Goal: Task Accomplishment & Management: Use online tool/utility

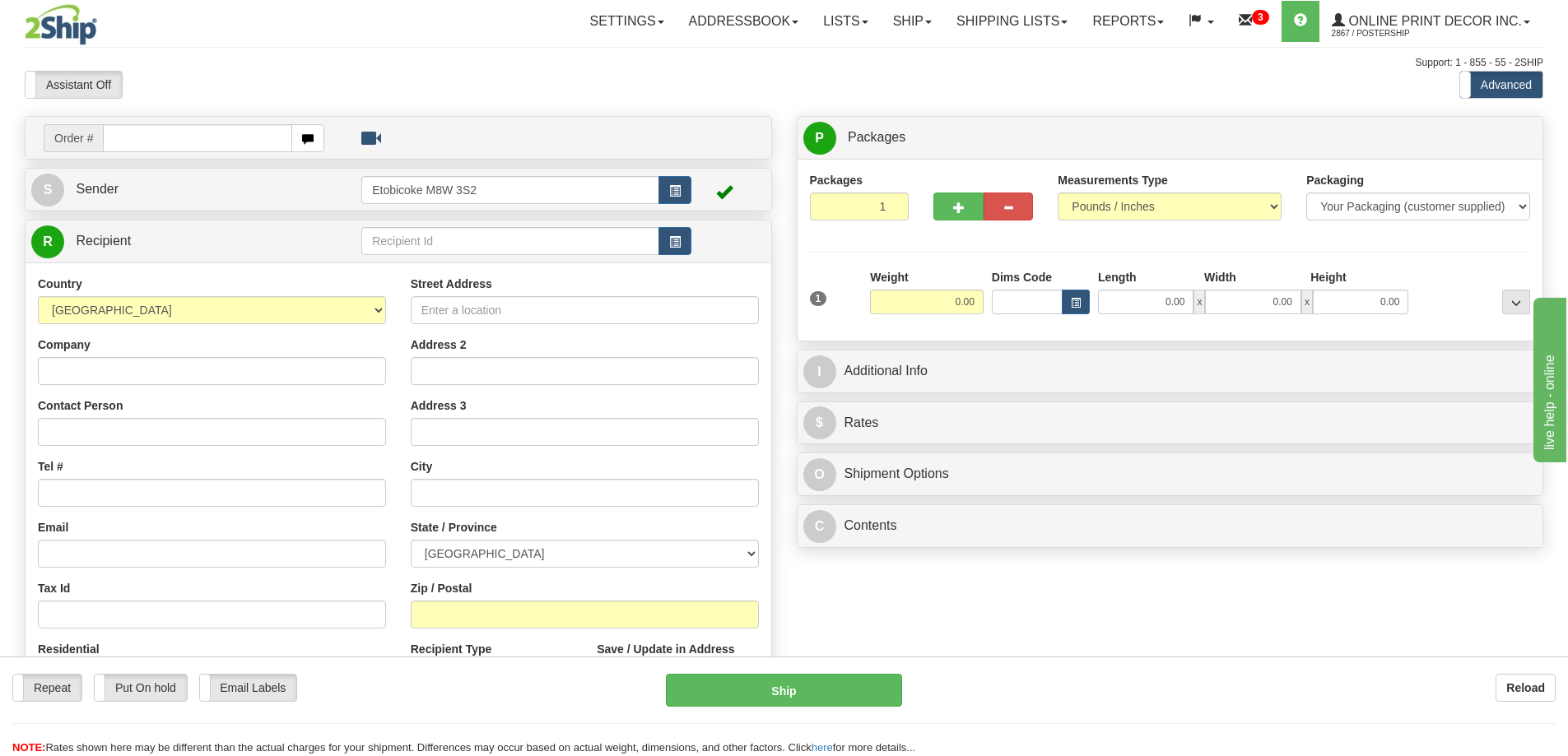
click at [141, 141] on input "text" at bounding box center [197, 138] width 189 height 28
type input "ca-423743"
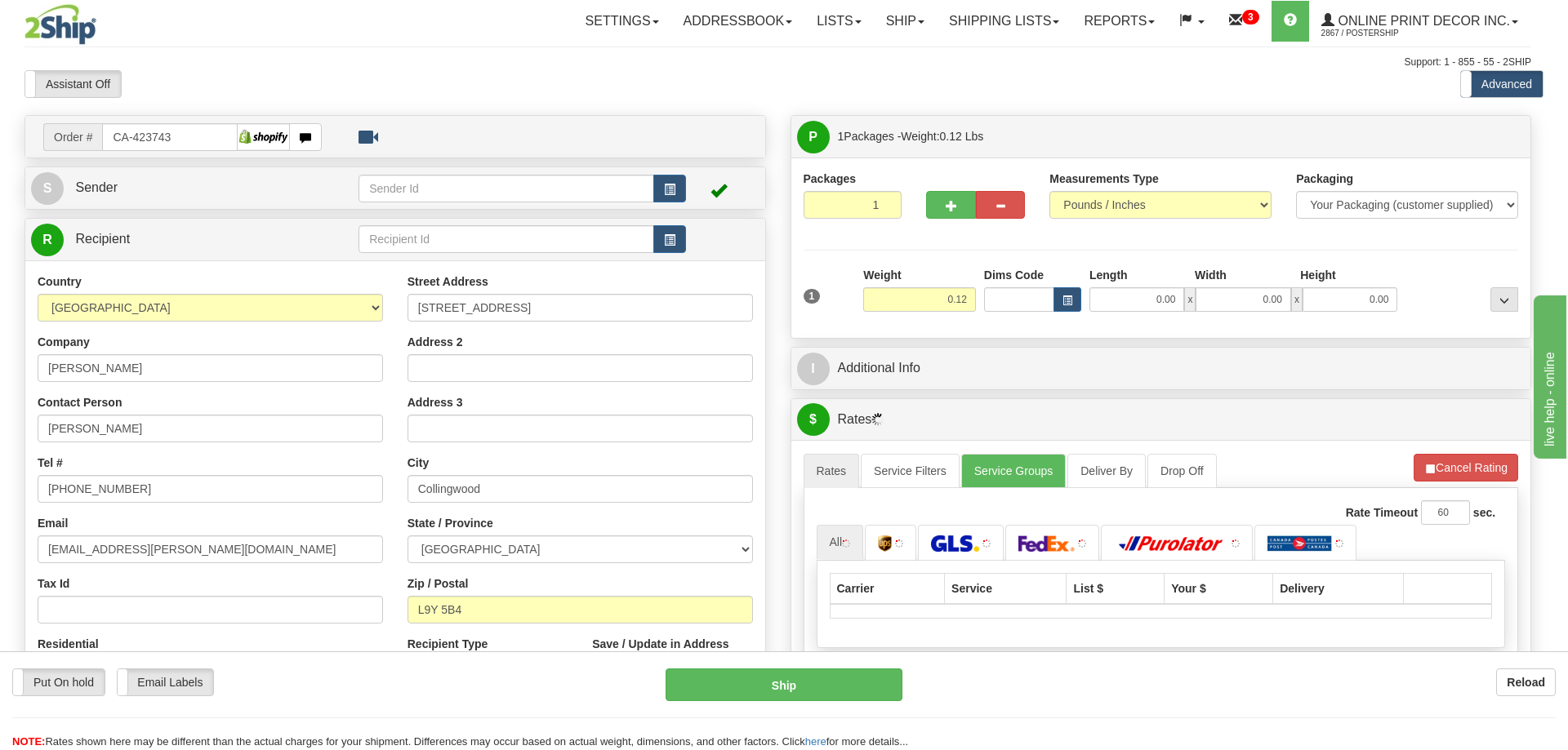
type input "COLLINGWOOD"
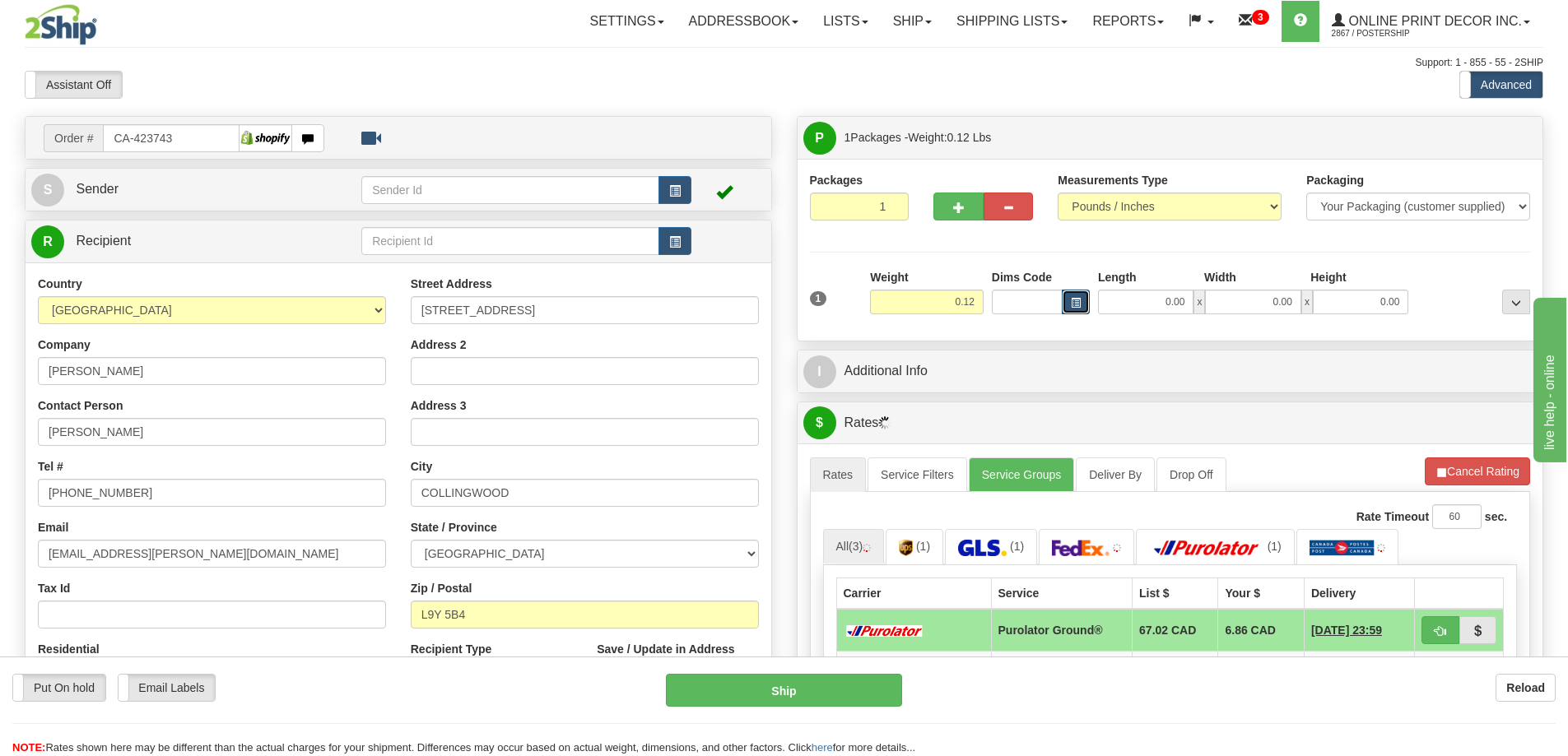
click at [1080, 305] on button "button" at bounding box center [1075, 301] width 28 height 24
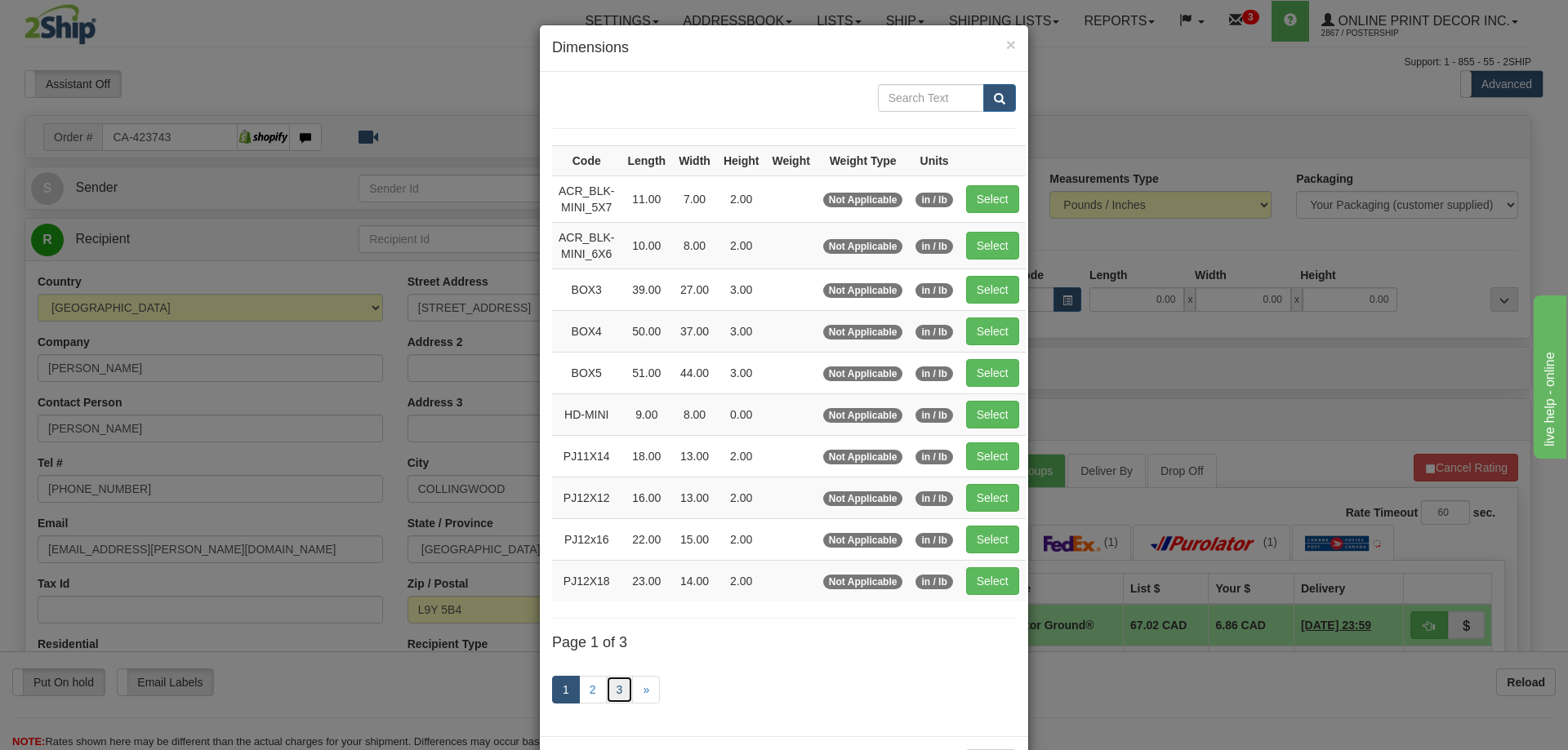
click at [614, 681] on link "3" at bounding box center [620, 689] width 28 height 28
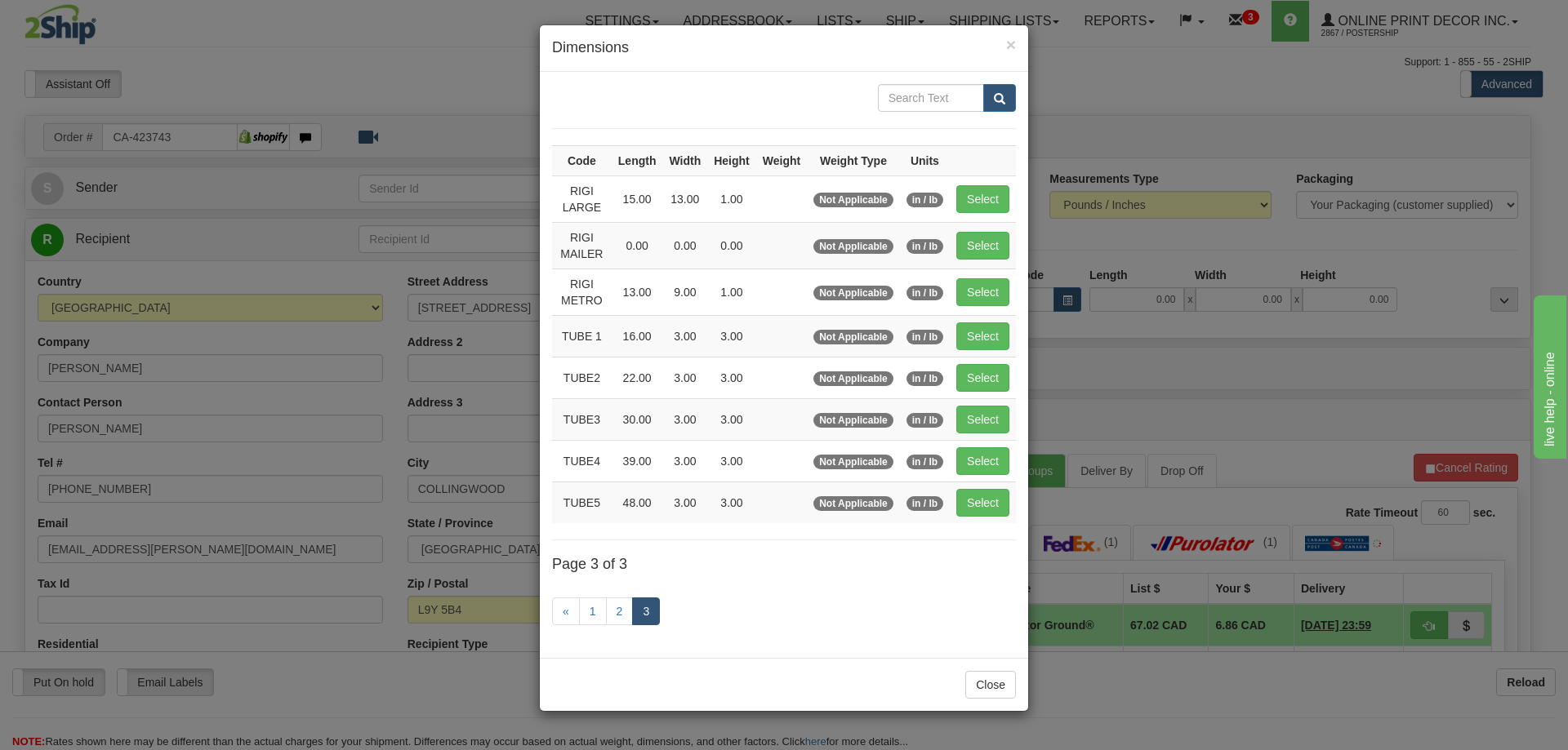
click at [991, 230] on td "Select" at bounding box center [982, 245] width 66 height 46
click at [980, 246] on button "Select" at bounding box center [982, 245] width 53 height 28
type input "RIGI MAILER"
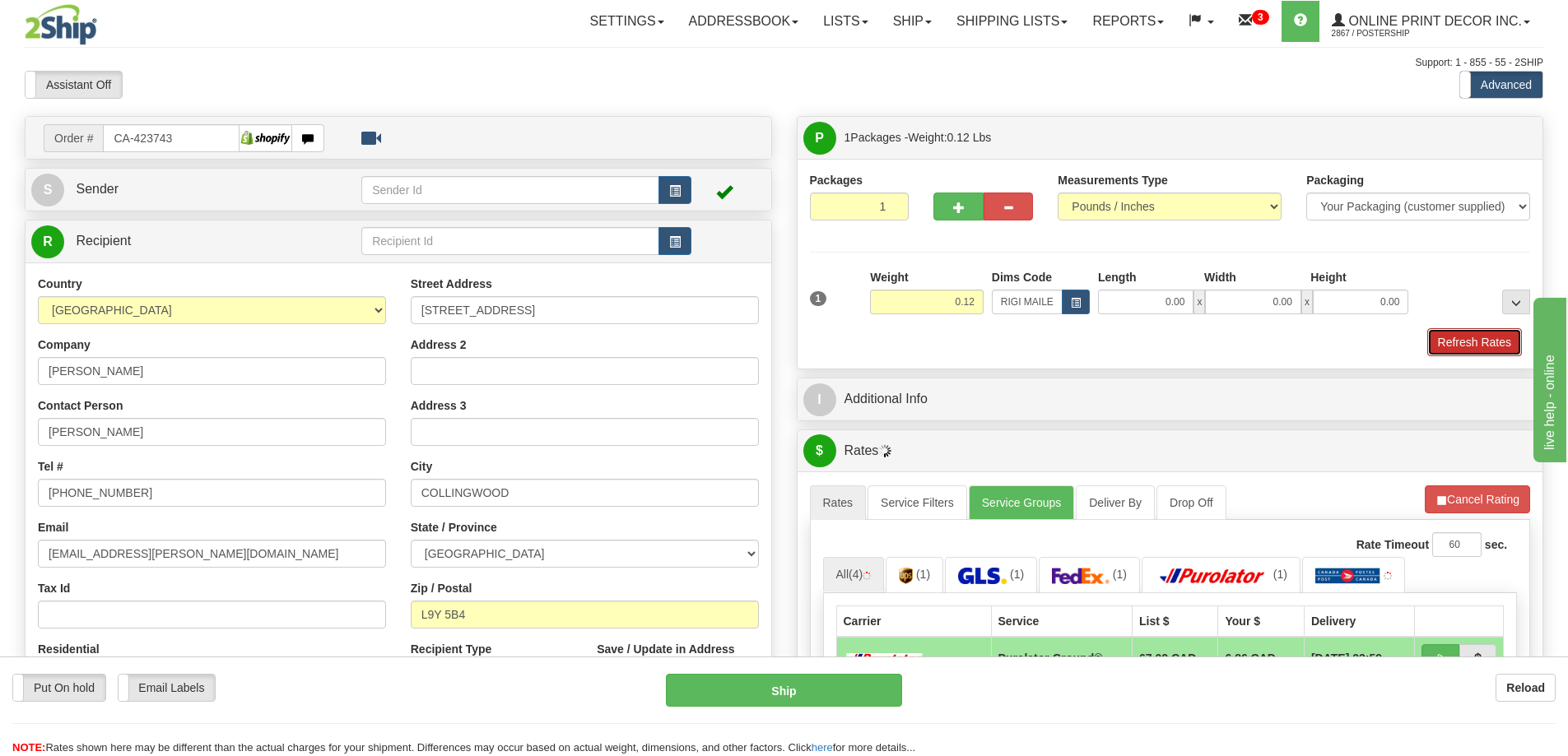
click at [1470, 334] on button "Refresh Rates" at bounding box center [1475, 342] width 95 height 28
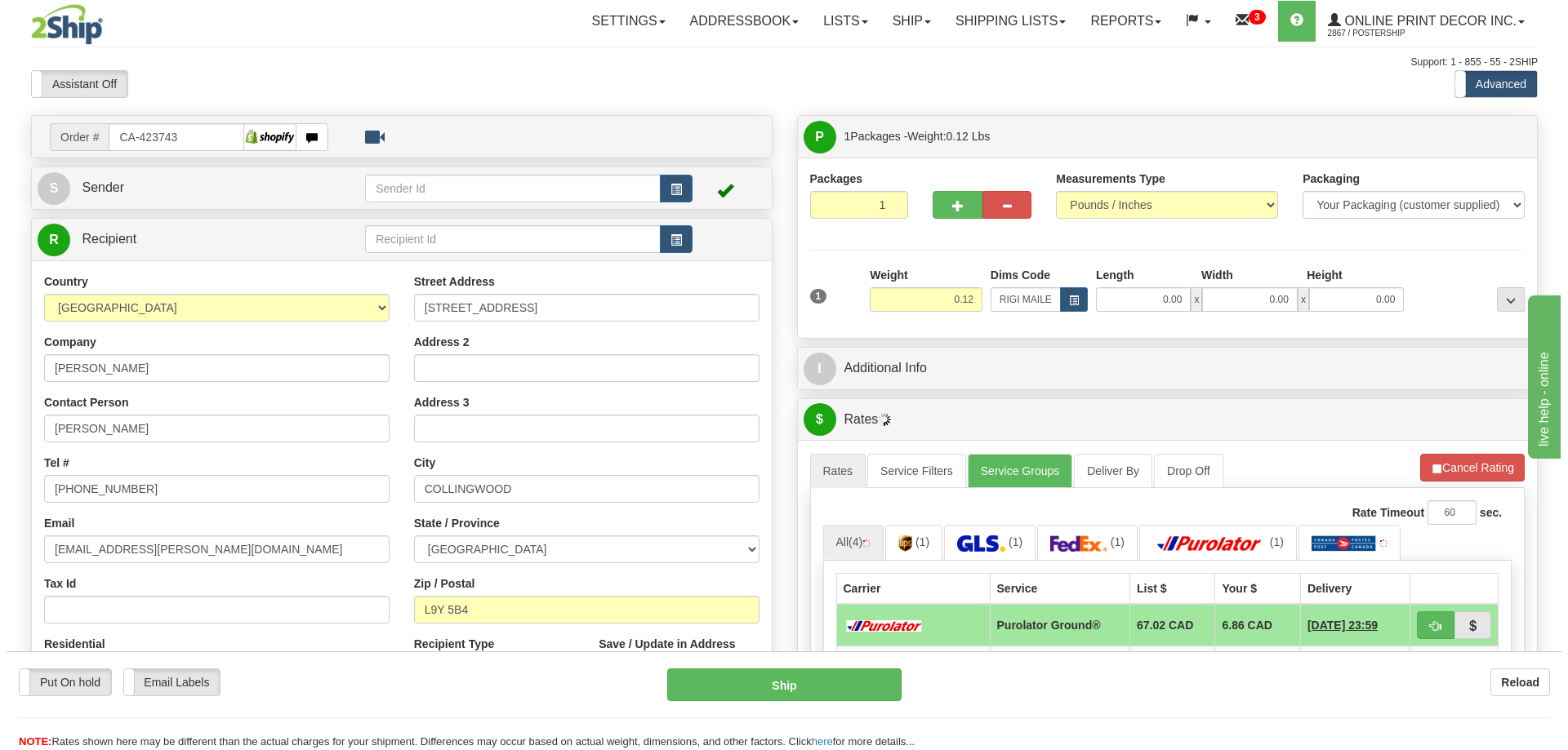
scroll to position [163, 0]
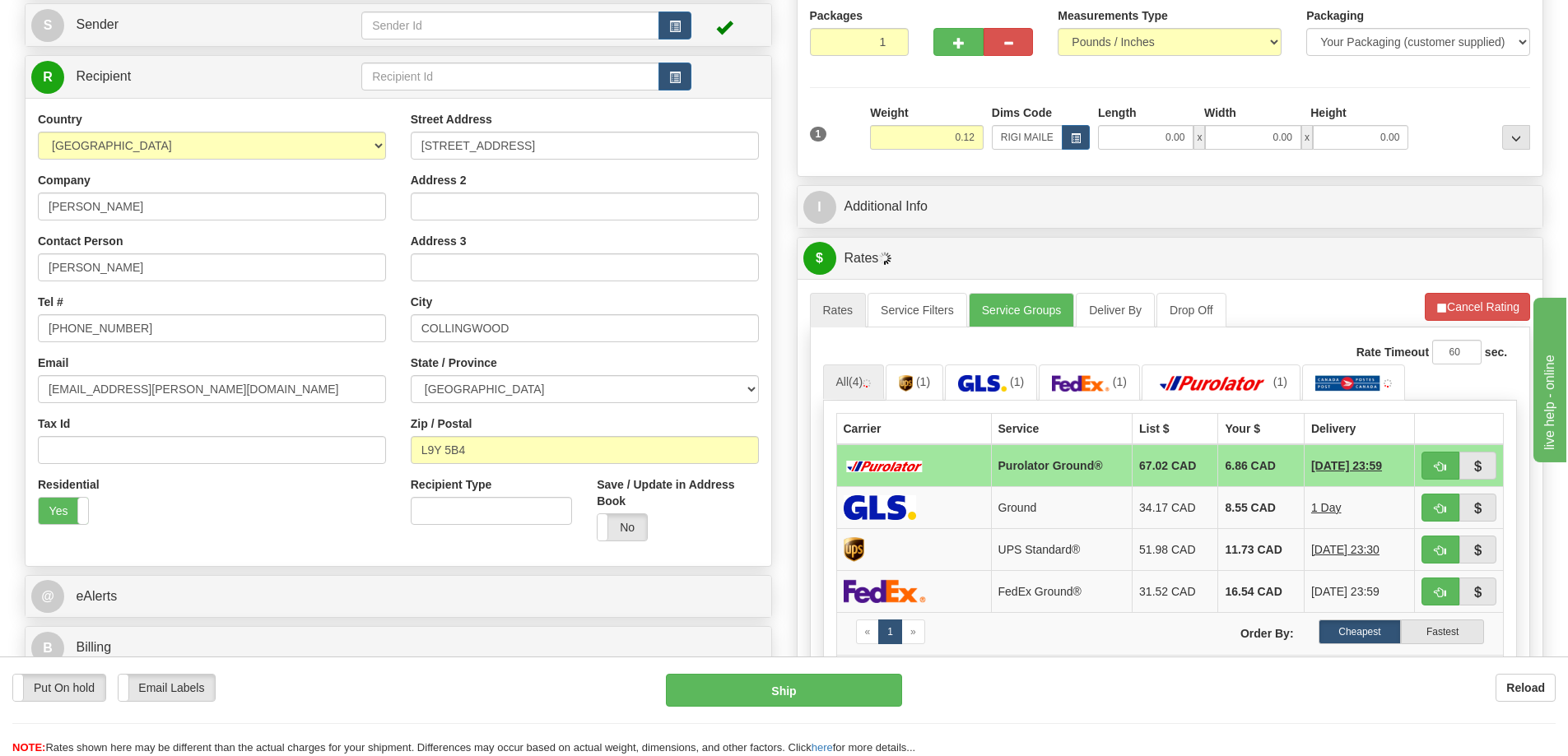
click at [1433, 453] on td at bounding box center [1459, 465] width 89 height 43
click at [1439, 469] on span "button" at bounding box center [1440, 466] width 12 height 11
click at [849, 699] on button "Ship" at bounding box center [784, 690] width 237 height 33
type input "260"
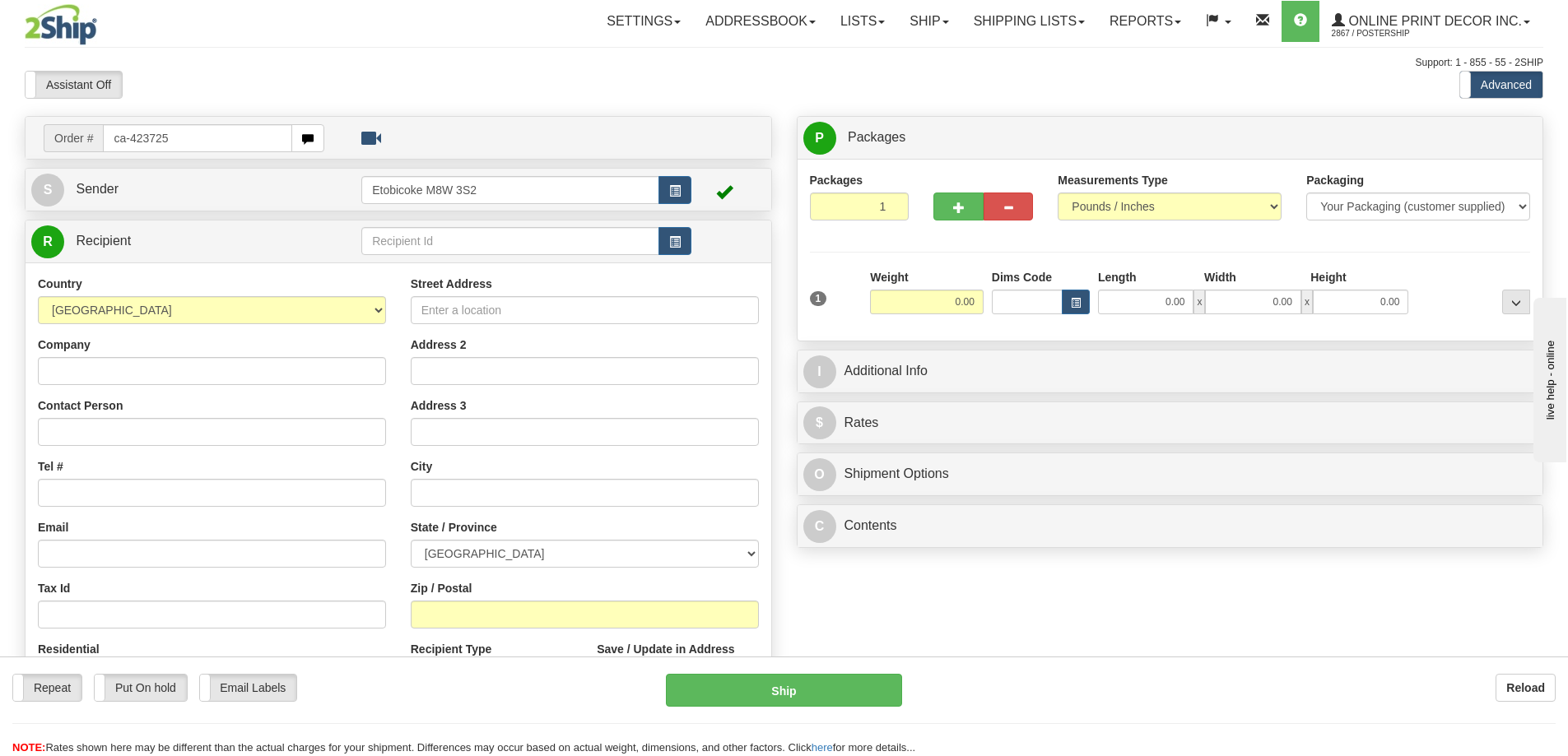
type input "ca-423725"
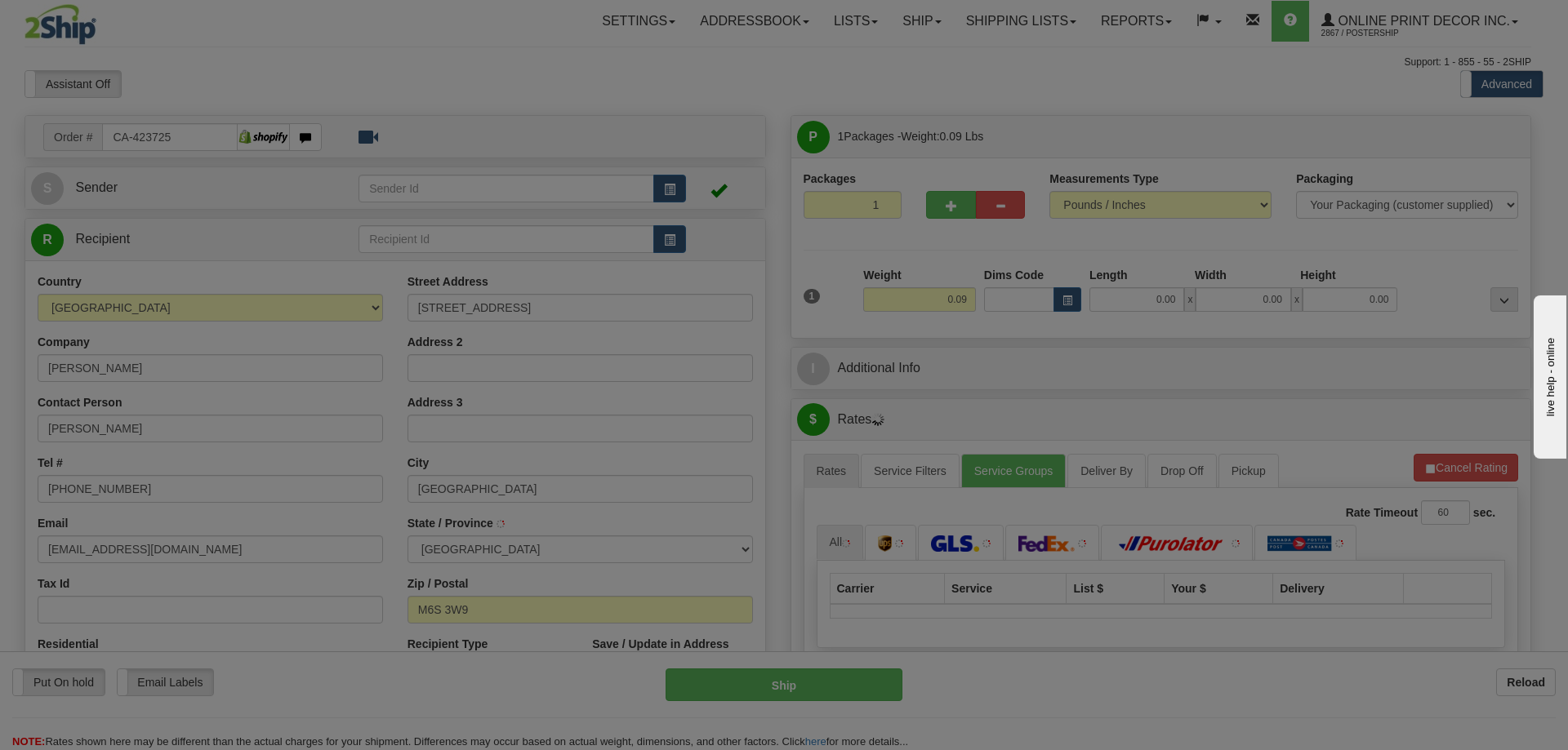
type input "TORONTO"
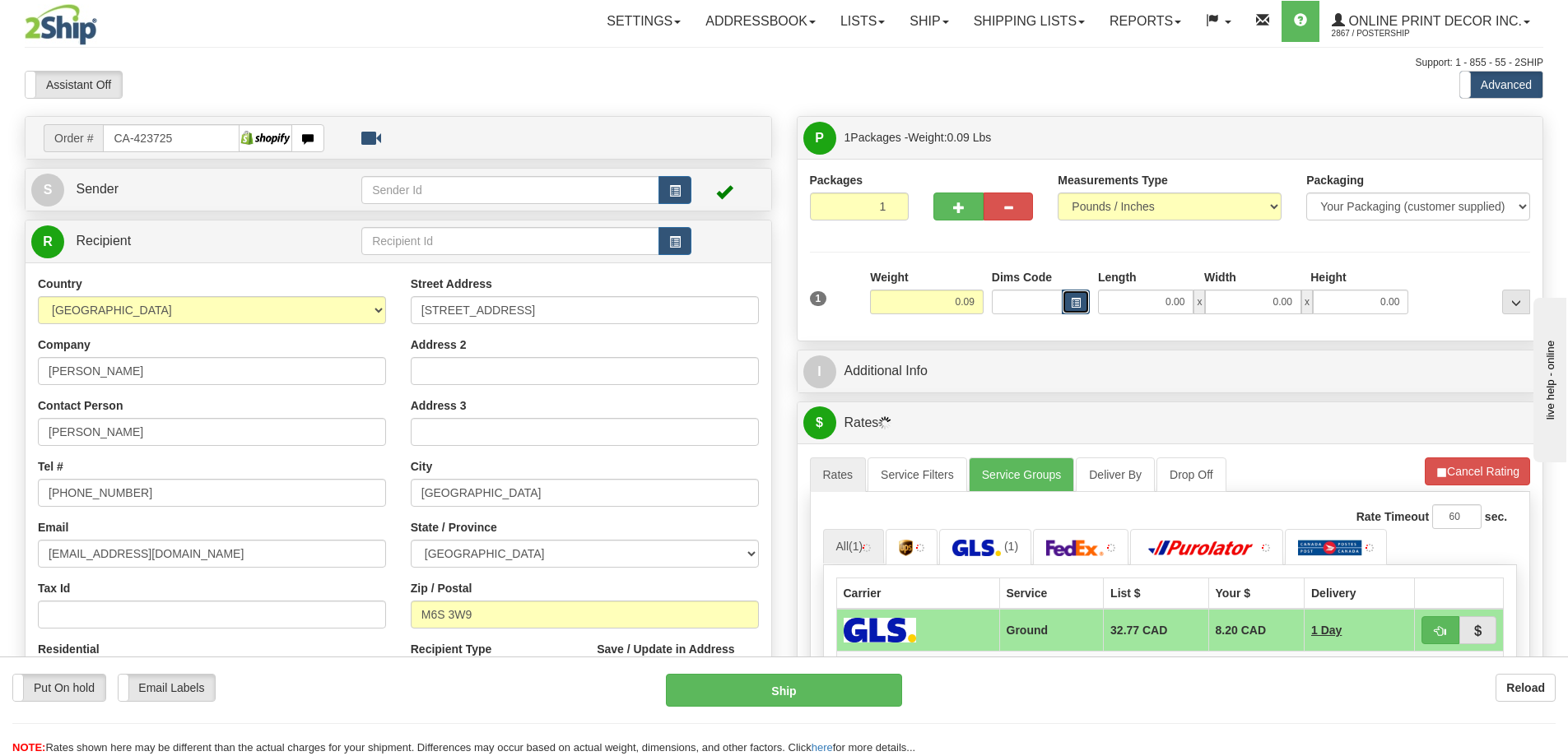
click at [1081, 299] on button "button" at bounding box center [1075, 301] width 28 height 24
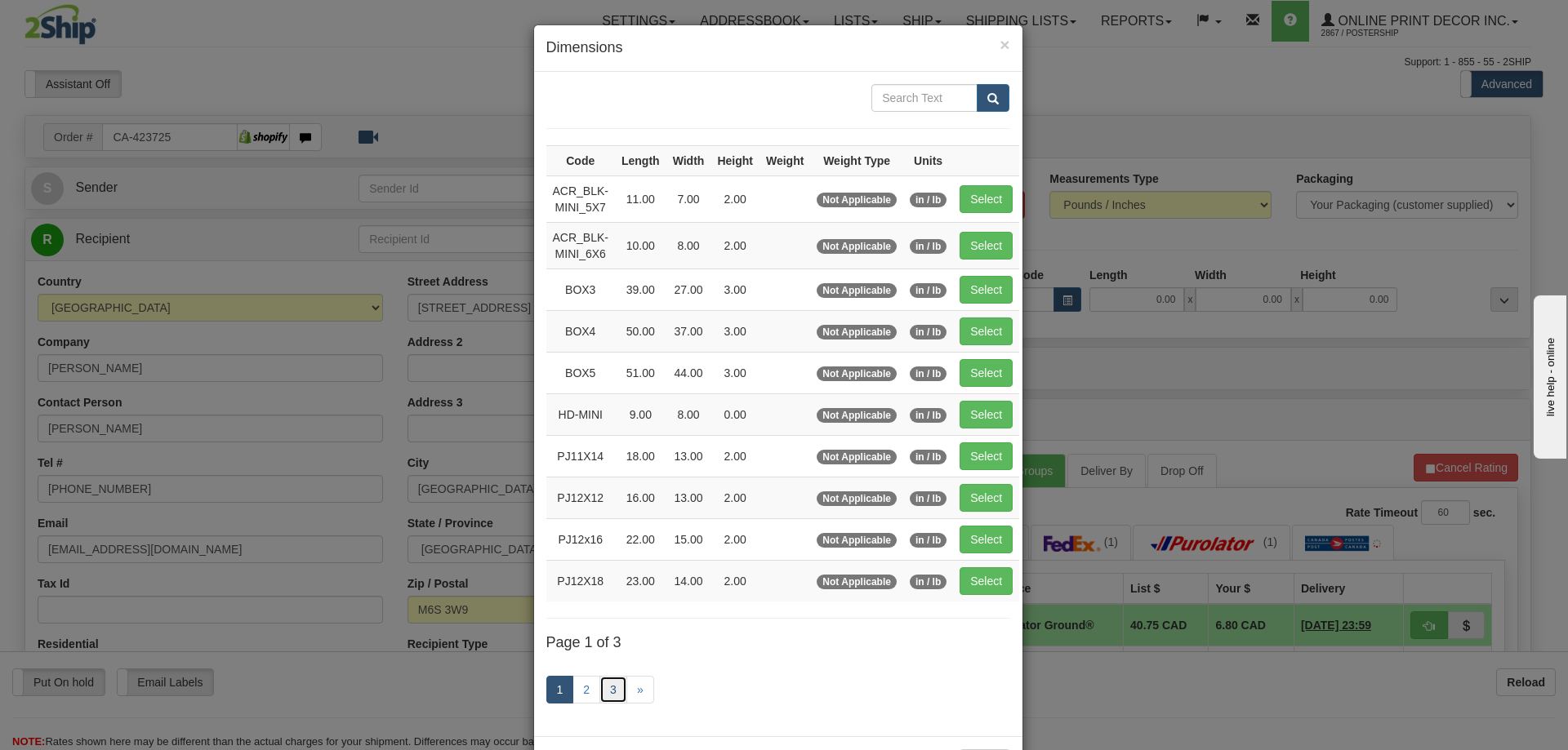
click at [613, 683] on link "3" at bounding box center [613, 689] width 28 height 28
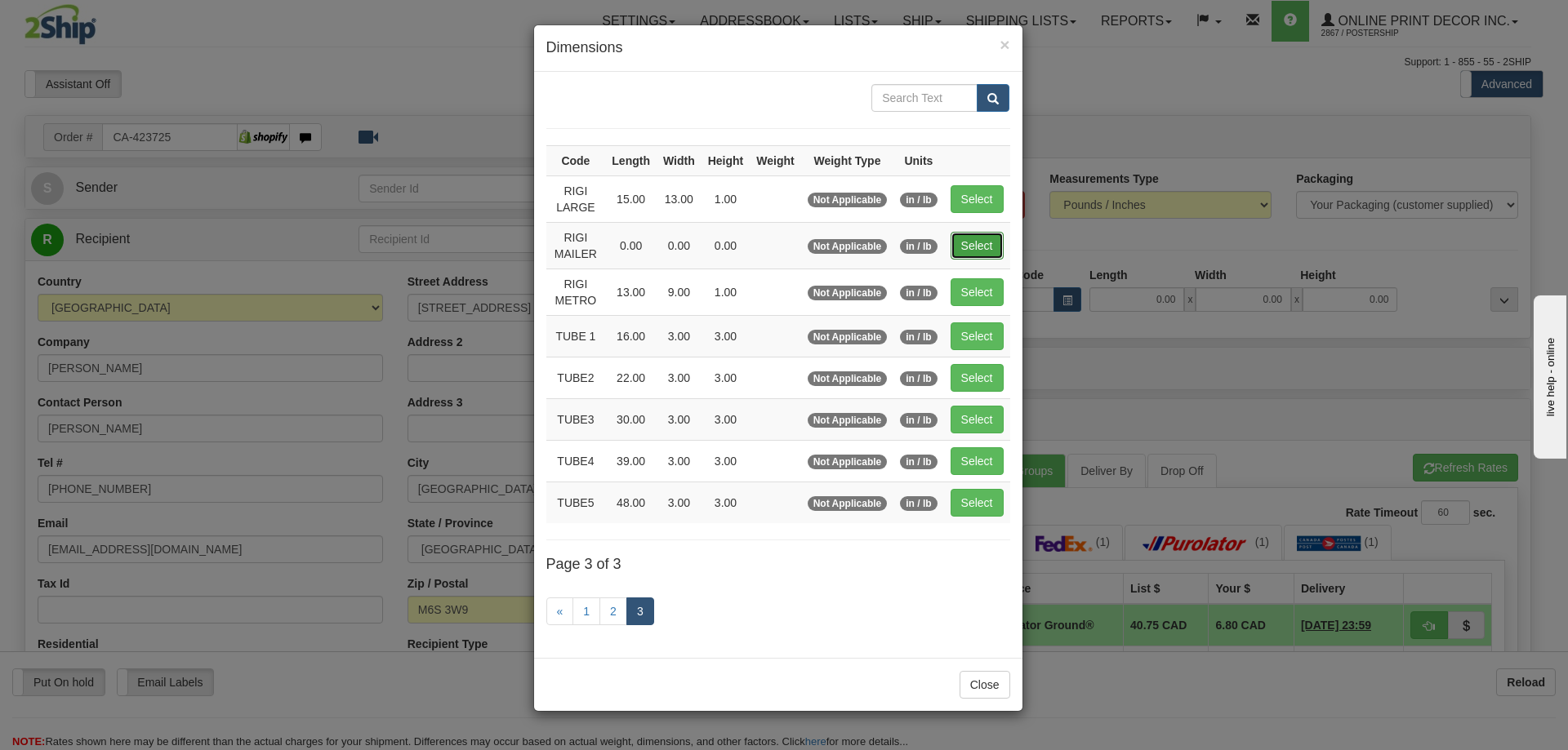
click at [973, 240] on button "Select" at bounding box center [976, 245] width 53 height 28
type input "RIGI MAILER"
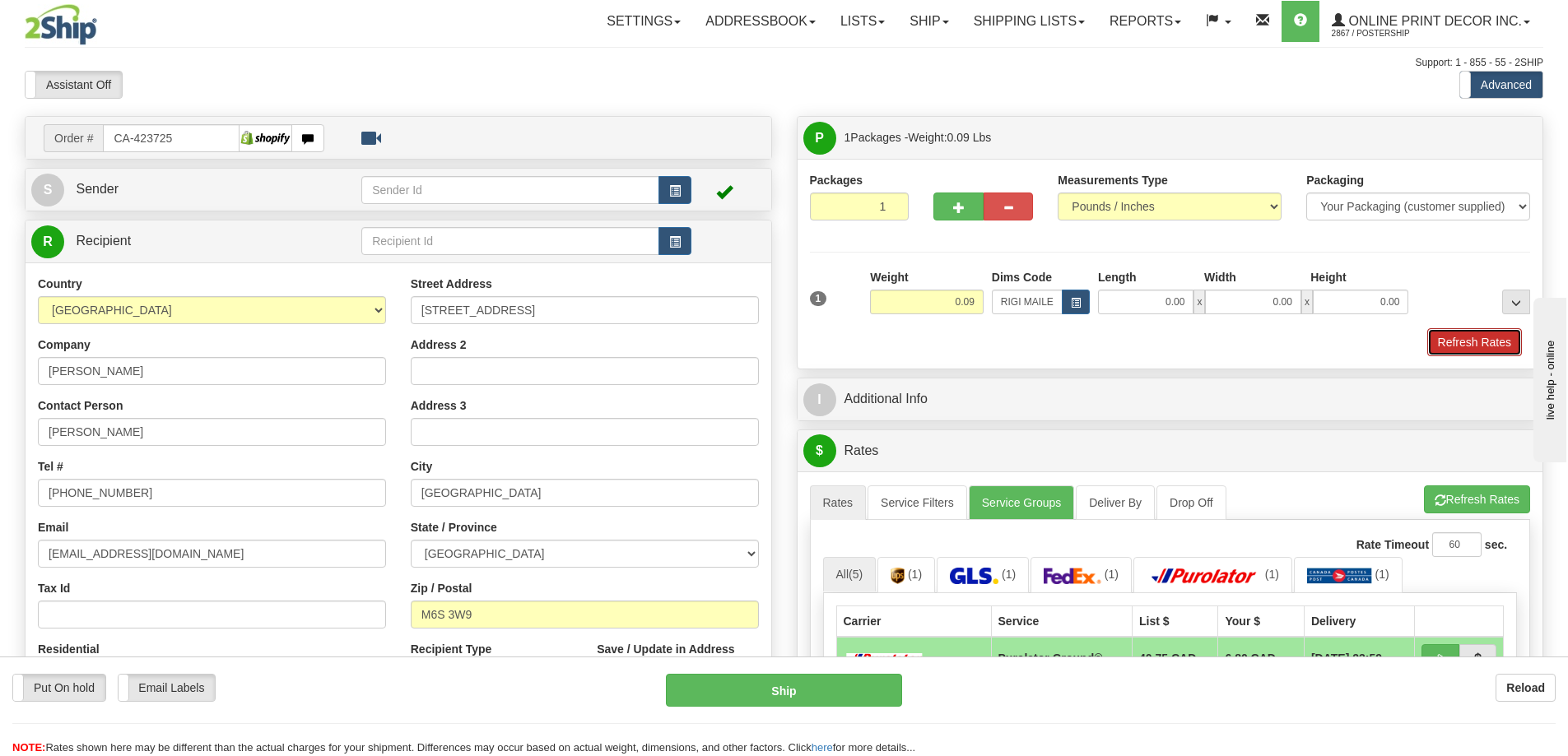
click at [1442, 340] on button "Refresh Rates" at bounding box center [1475, 342] width 95 height 28
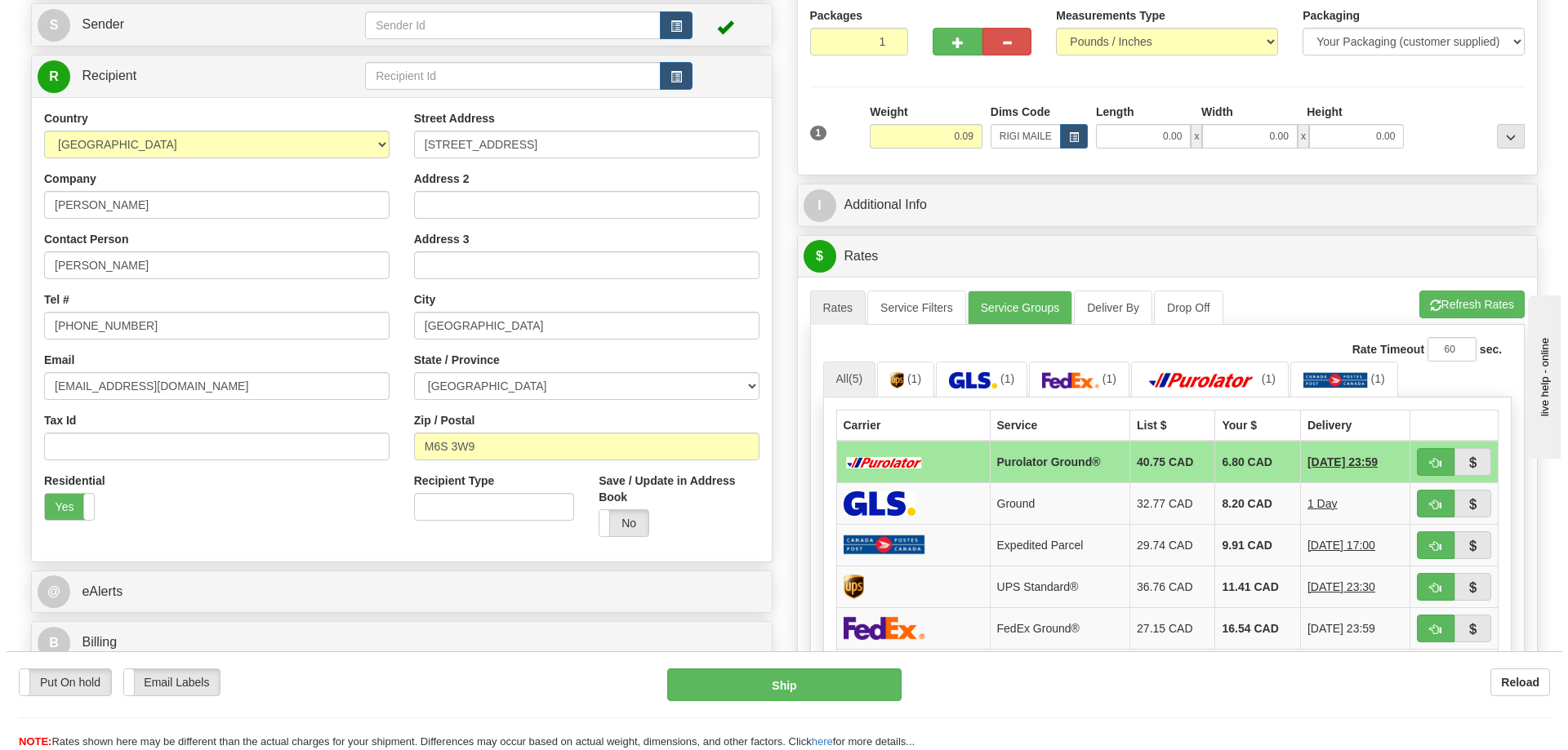
scroll to position [245, 0]
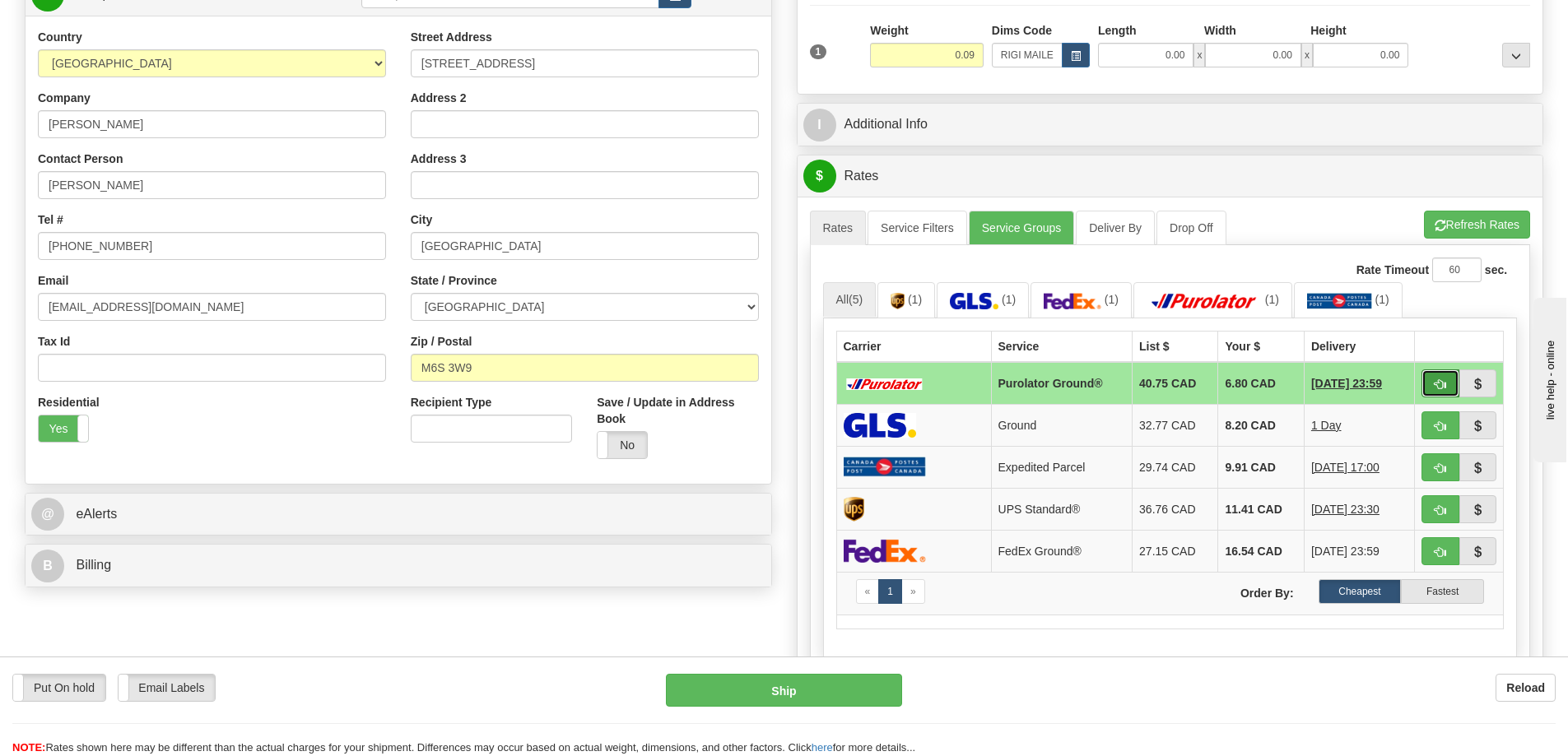
click at [1429, 384] on button "button" at bounding box center [1440, 383] width 38 height 28
type input "260"
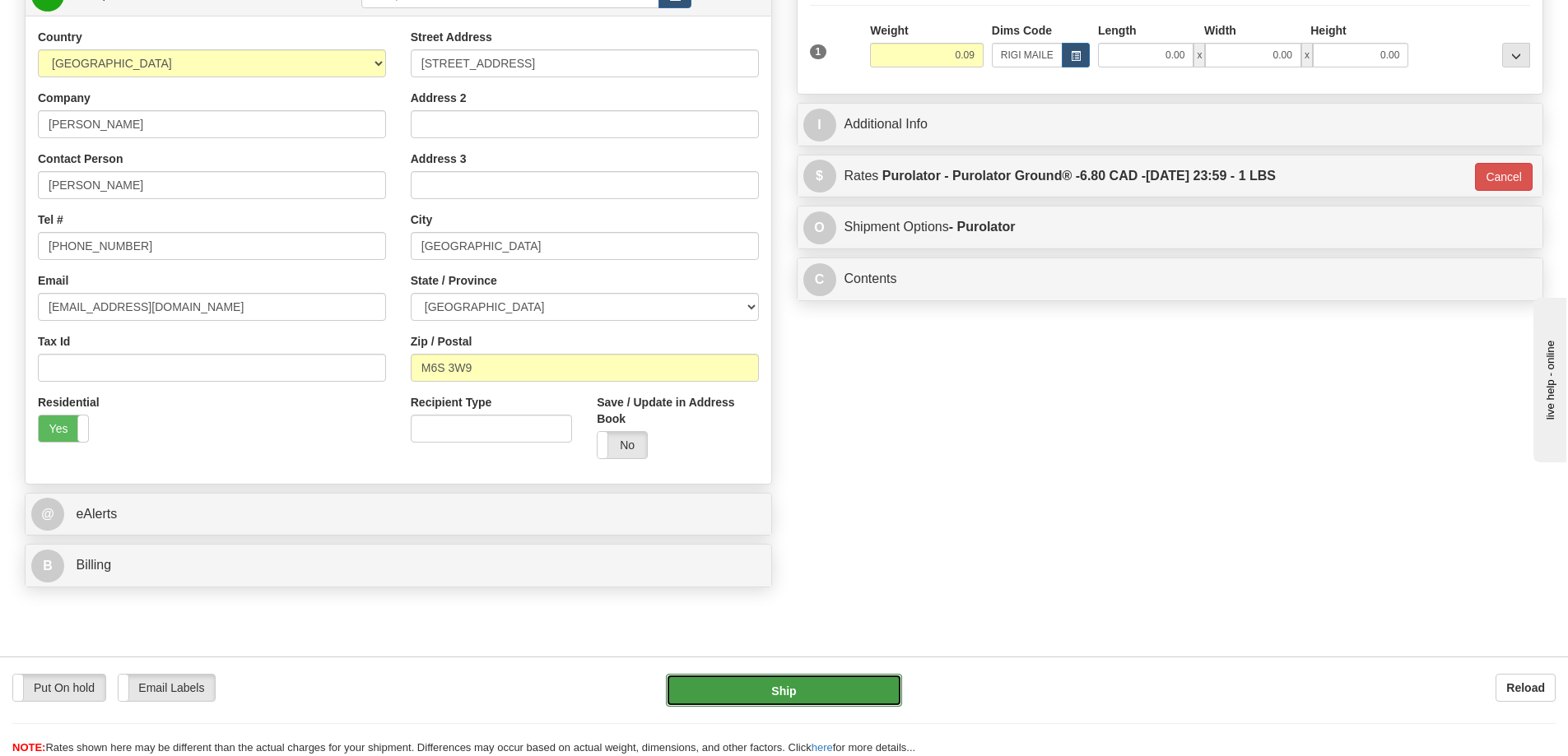
click at [849, 678] on button "Ship" at bounding box center [784, 690] width 237 height 33
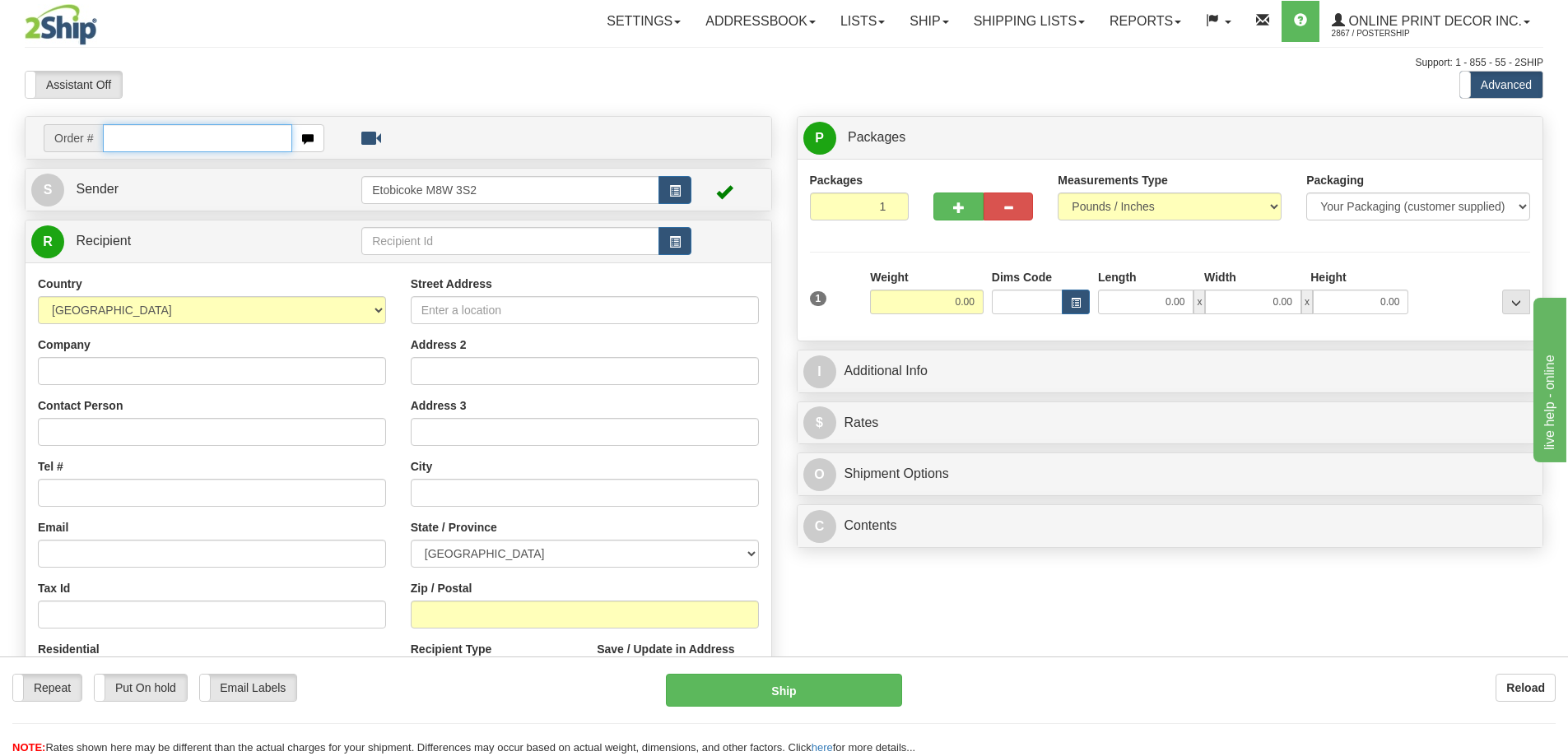
click at [169, 144] on input "text" at bounding box center [197, 138] width 189 height 28
type input "ca-423713"
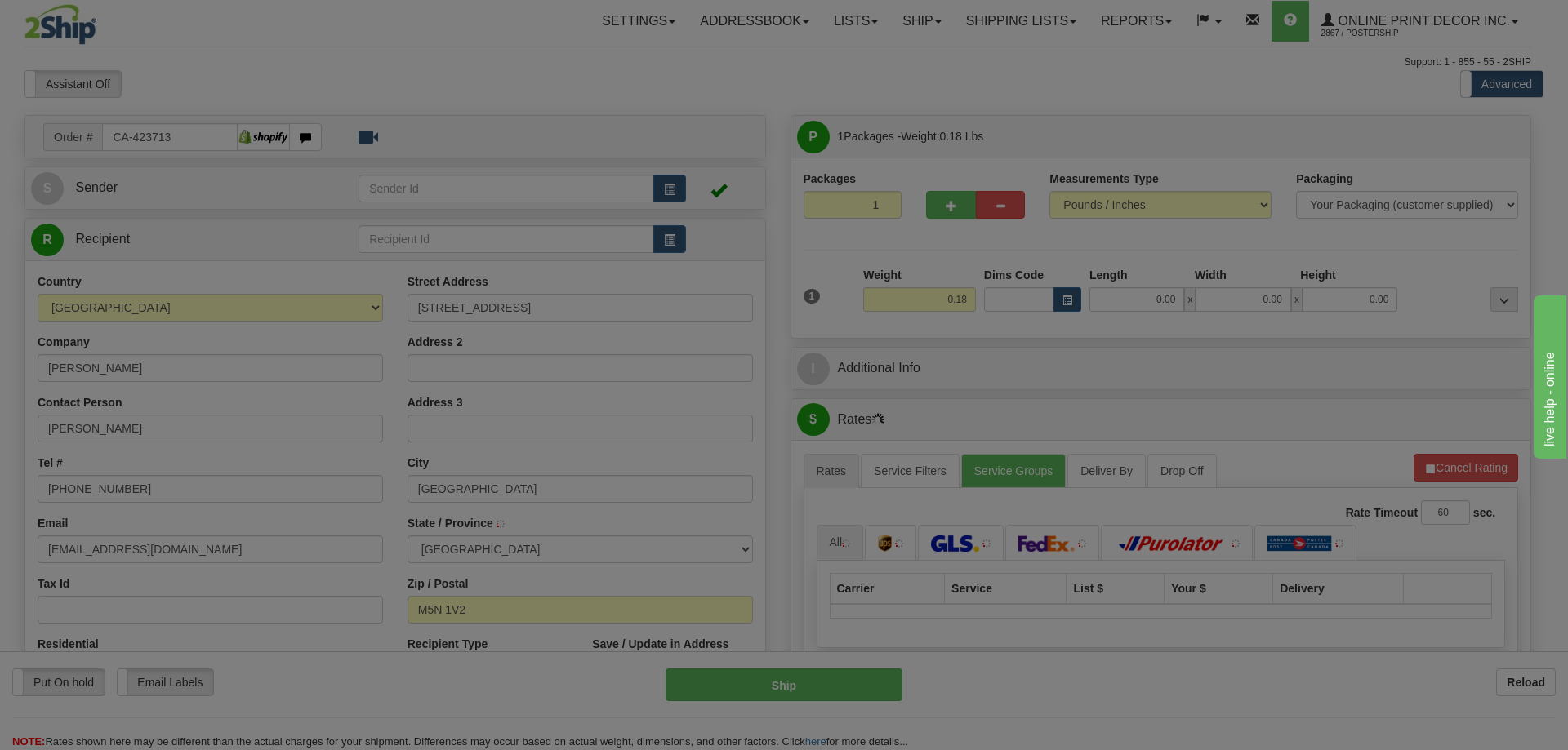
type input "[GEOGRAPHIC_DATA]"
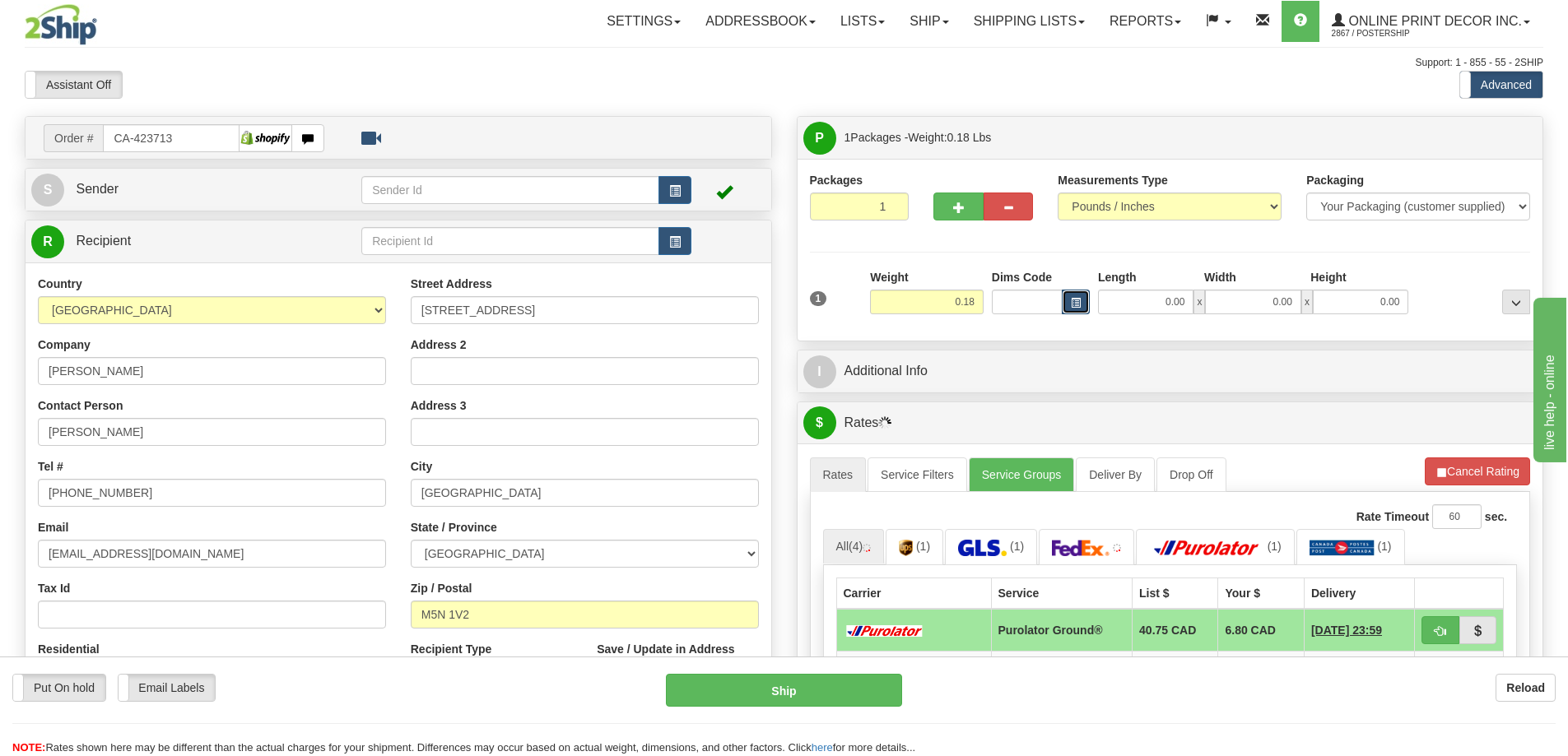
click at [1076, 296] on button "button" at bounding box center [1075, 301] width 28 height 24
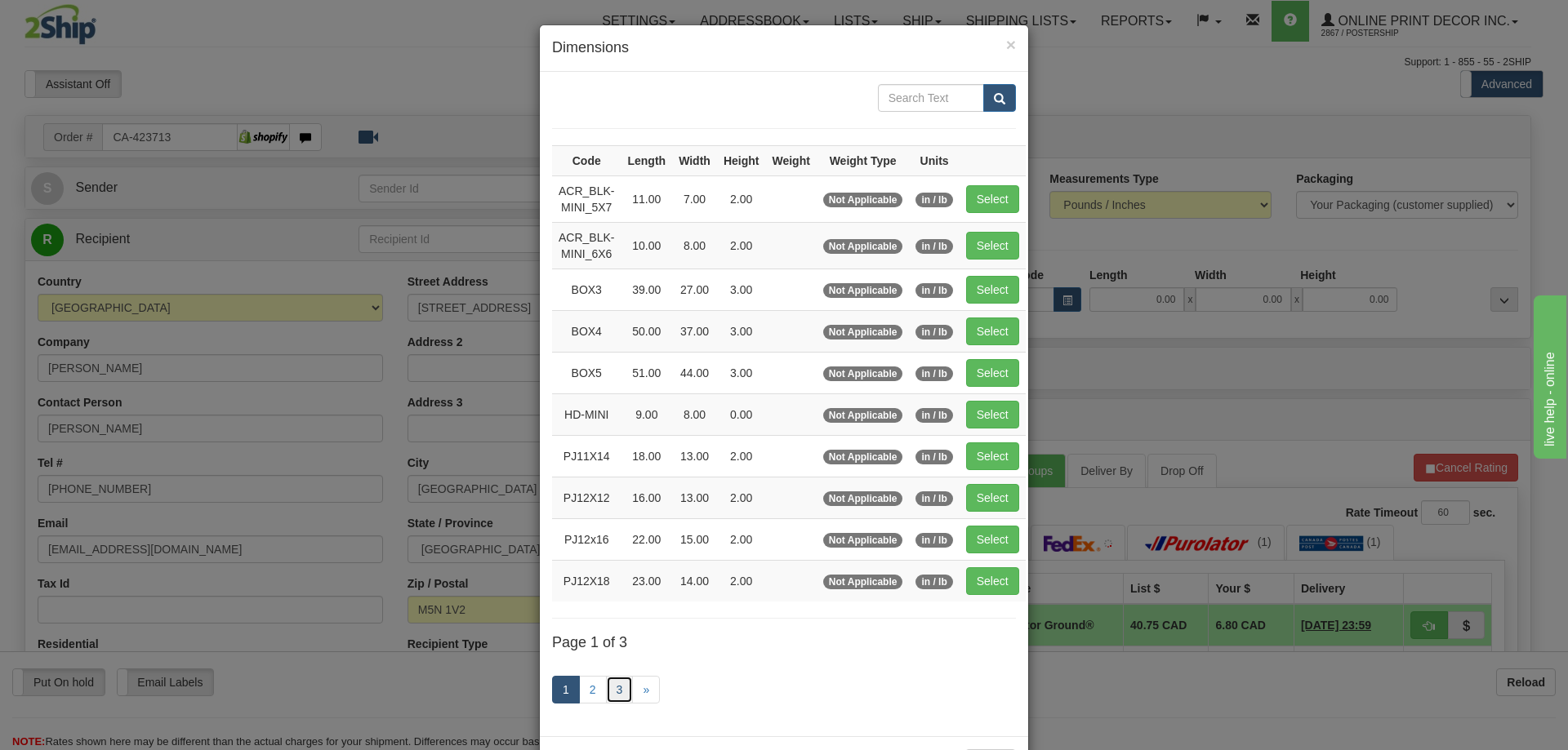
drag, startPoint x: 612, startPoint y: 692, endPoint x: 614, endPoint y: 683, distance: 9.2
click at [611, 690] on link "3" at bounding box center [620, 689] width 28 height 28
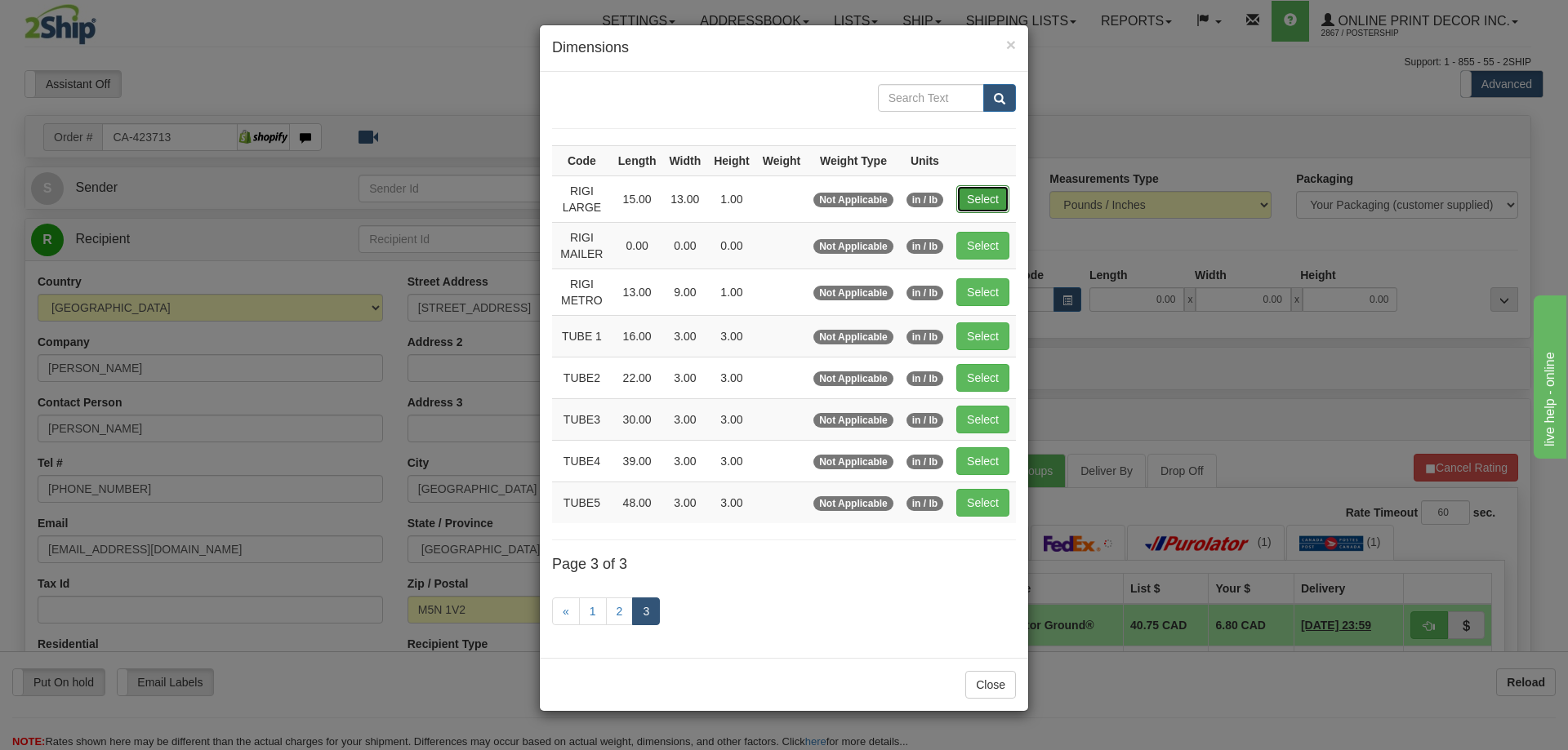
click at [986, 199] on button "Select" at bounding box center [982, 199] width 53 height 28
type input "RIGI LARGE"
type input "15.00"
type input "13.00"
type input "1.00"
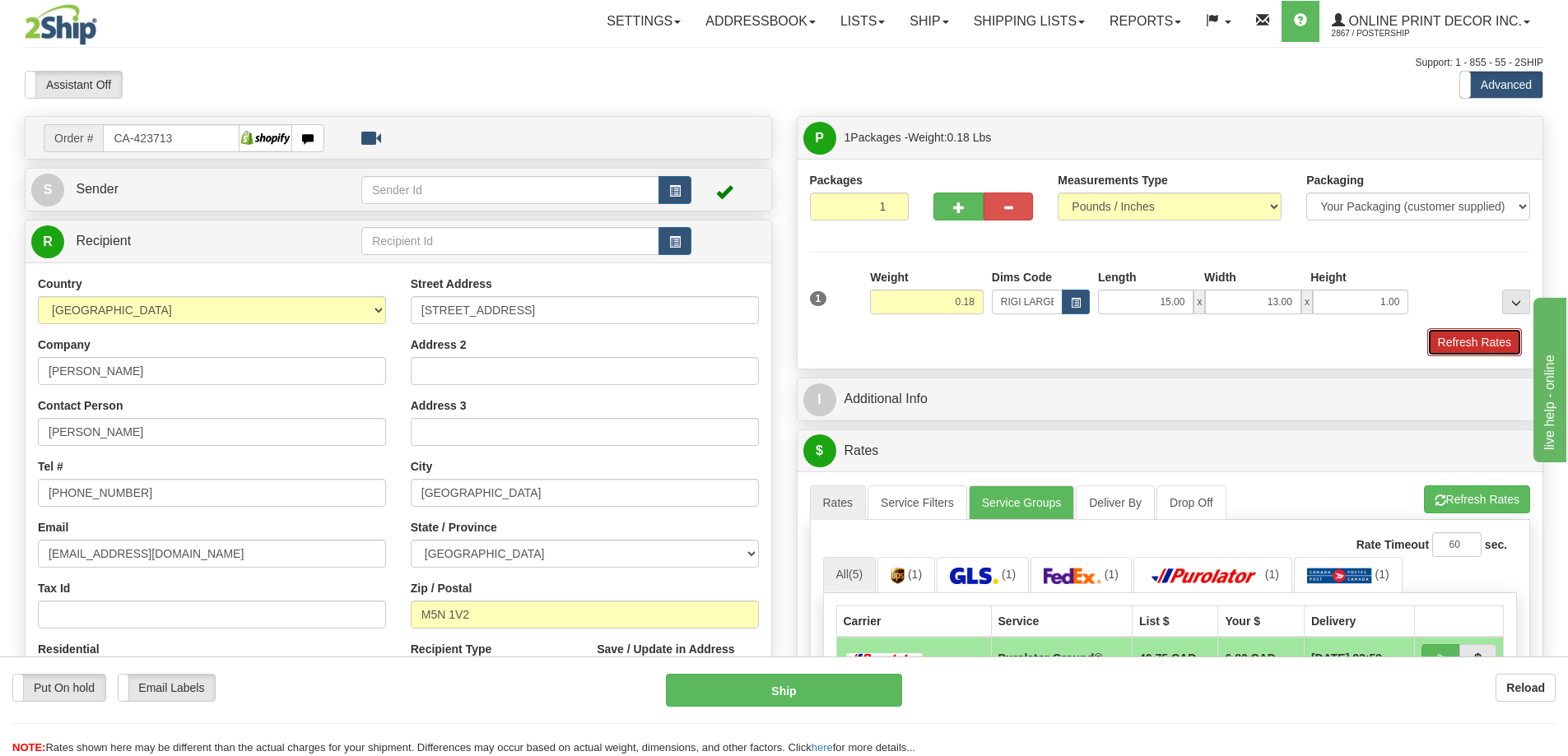
click at [1474, 340] on button "Refresh Rates" at bounding box center [1475, 342] width 95 height 28
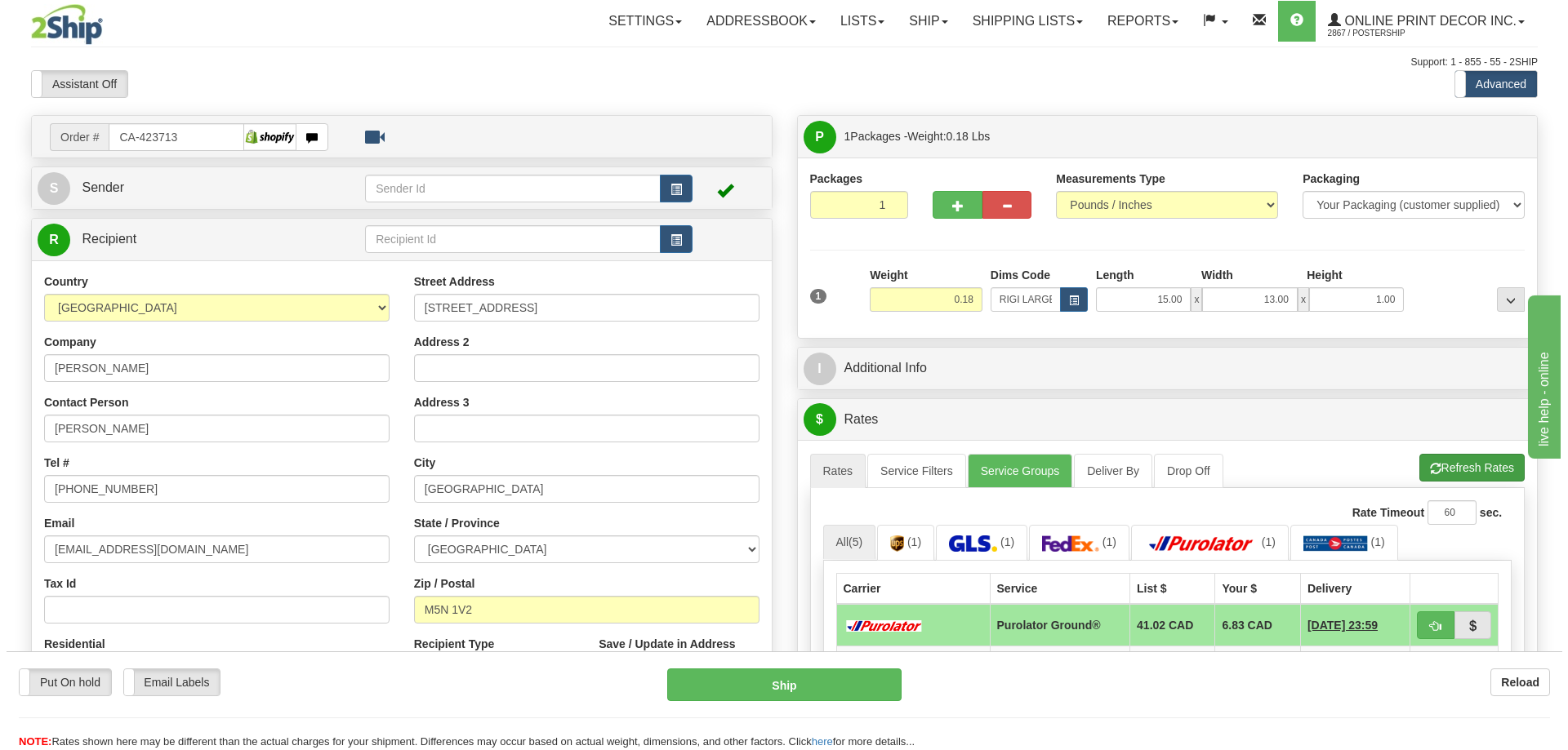
scroll to position [163, 0]
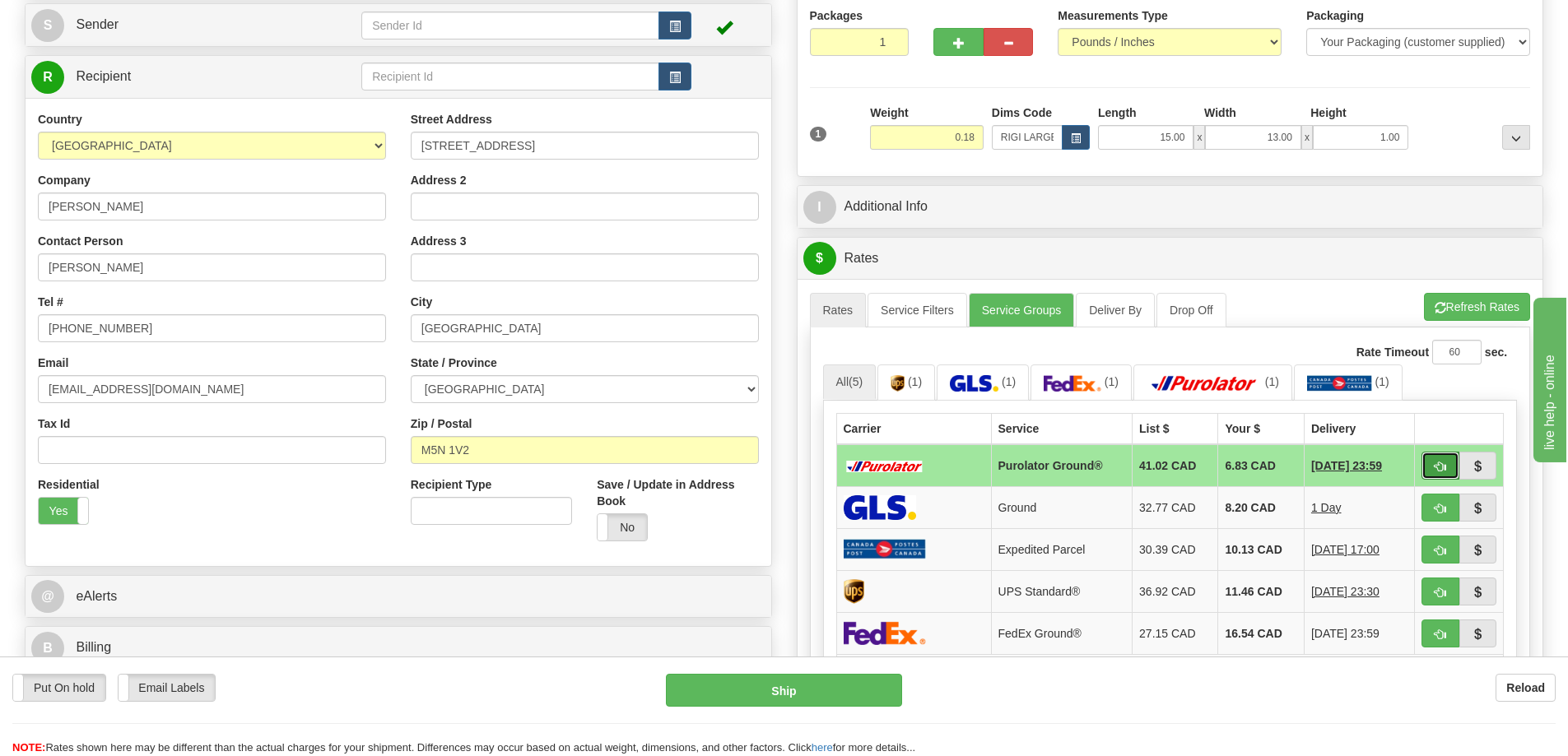
click at [1440, 472] on span "button" at bounding box center [1440, 466] width 12 height 11
type input "260"
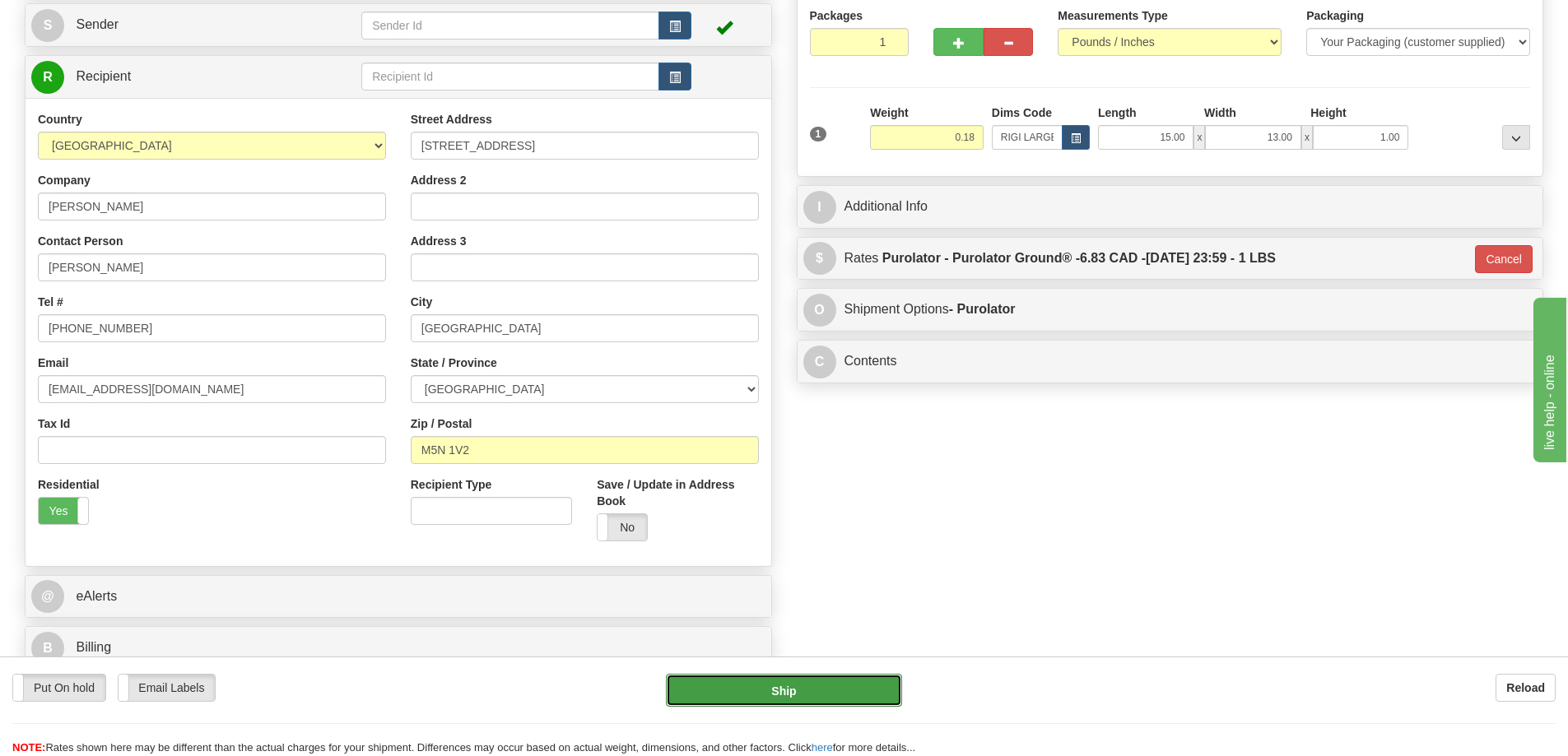
click at [808, 682] on button "Ship" at bounding box center [784, 690] width 237 height 33
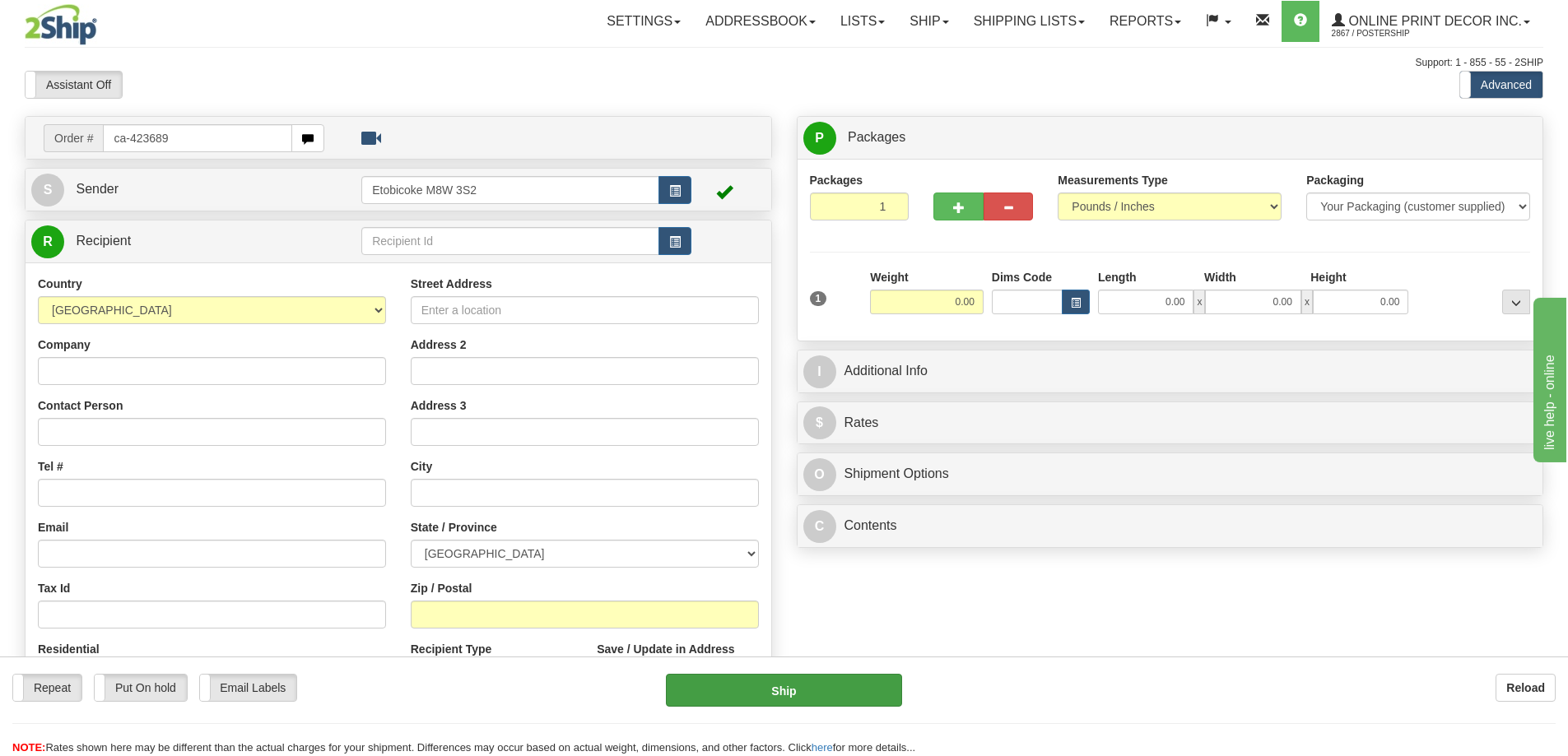
type input "ca-423689"
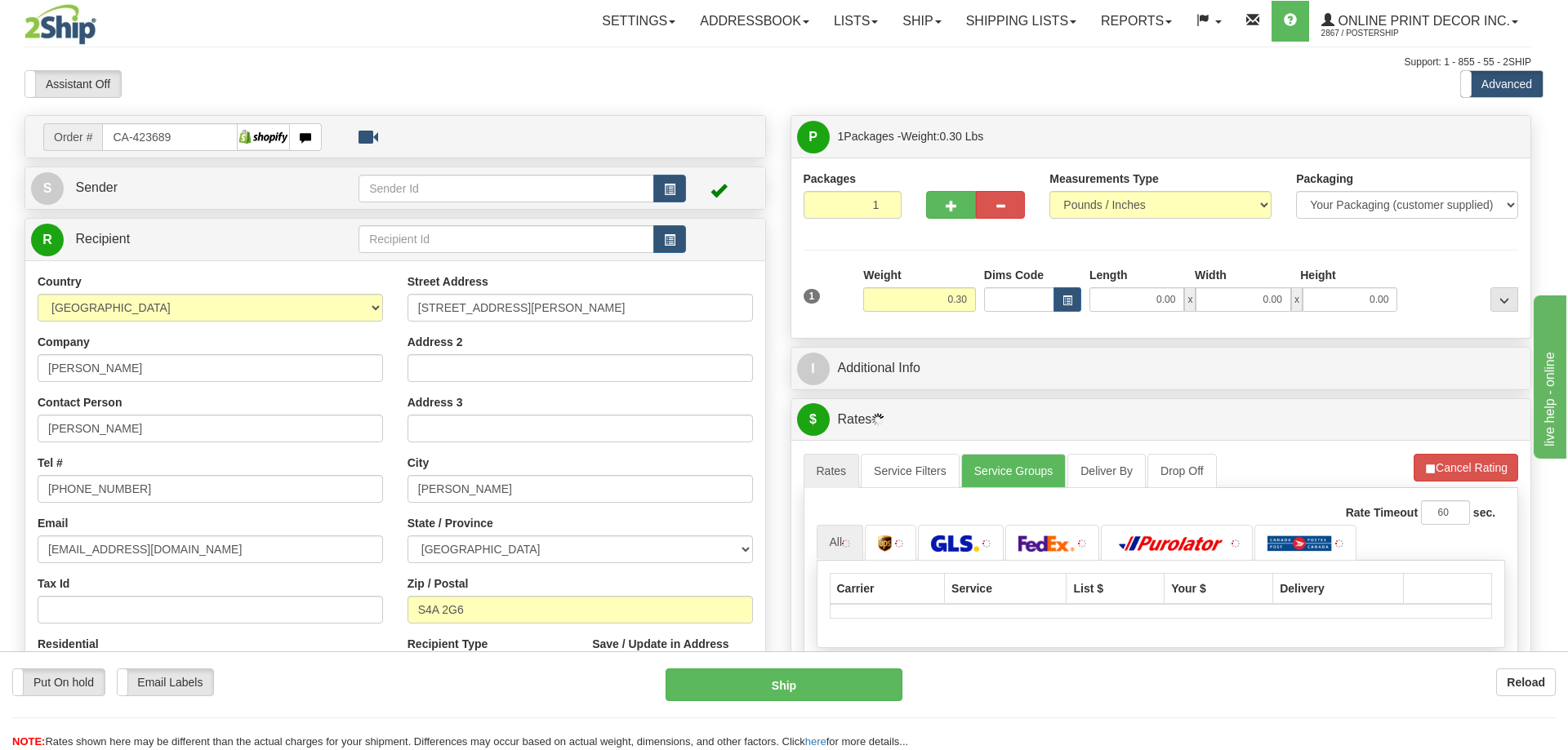
type input "ESTEVAN"
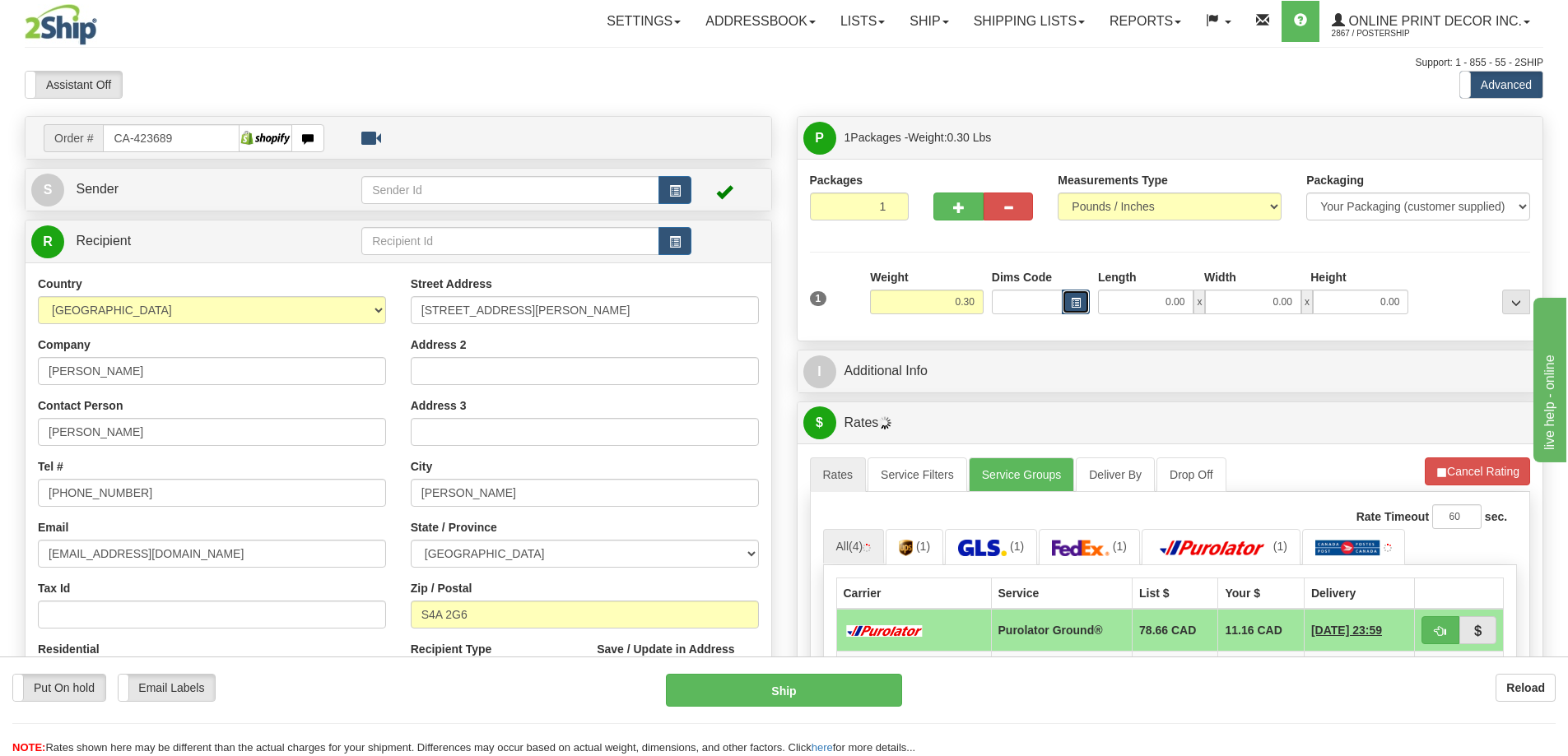
click at [1072, 297] on button "button" at bounding box center [1075, 301] width 28 height 24
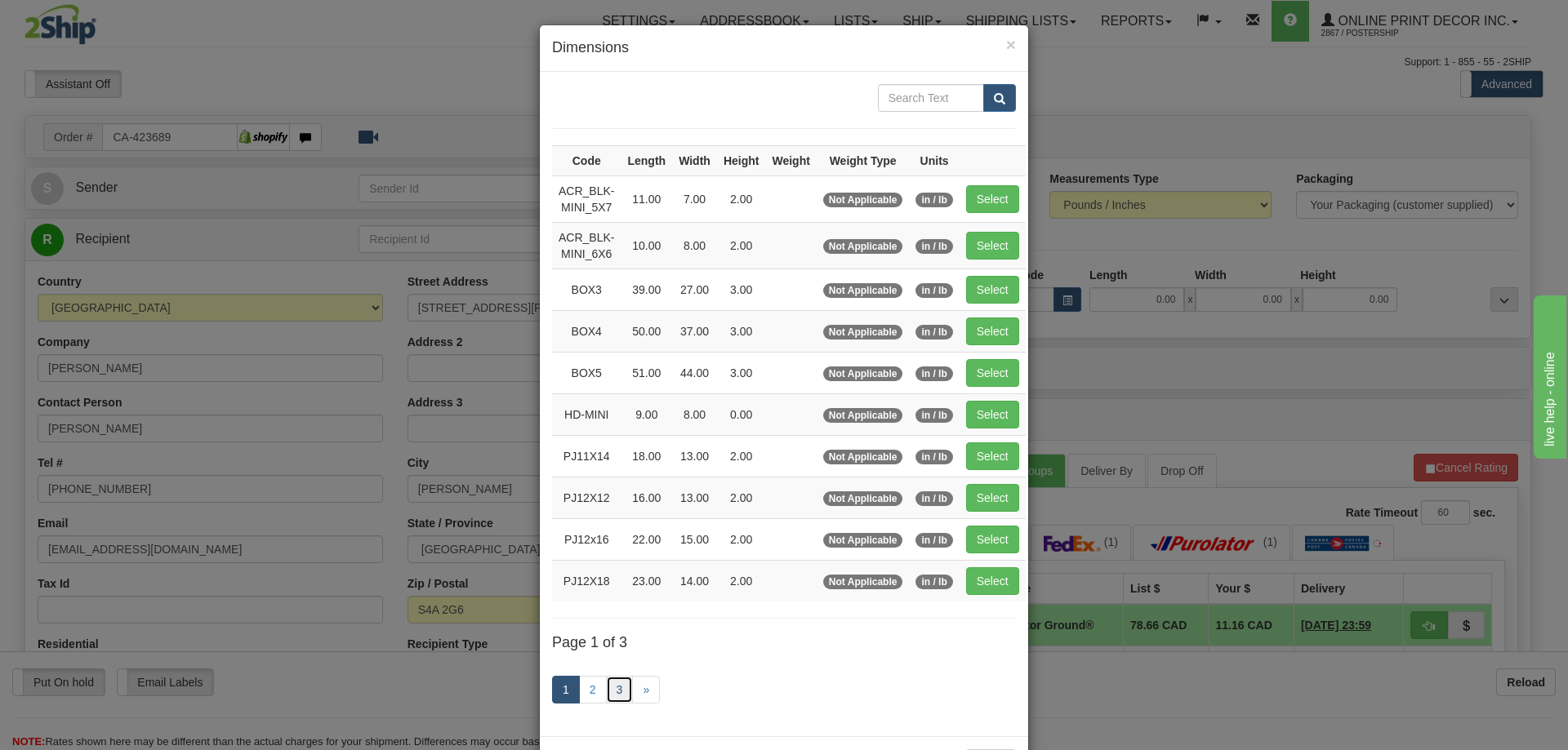
click at [618, 683] on link "3" at bounding box center [620, 689] width 28 height 28
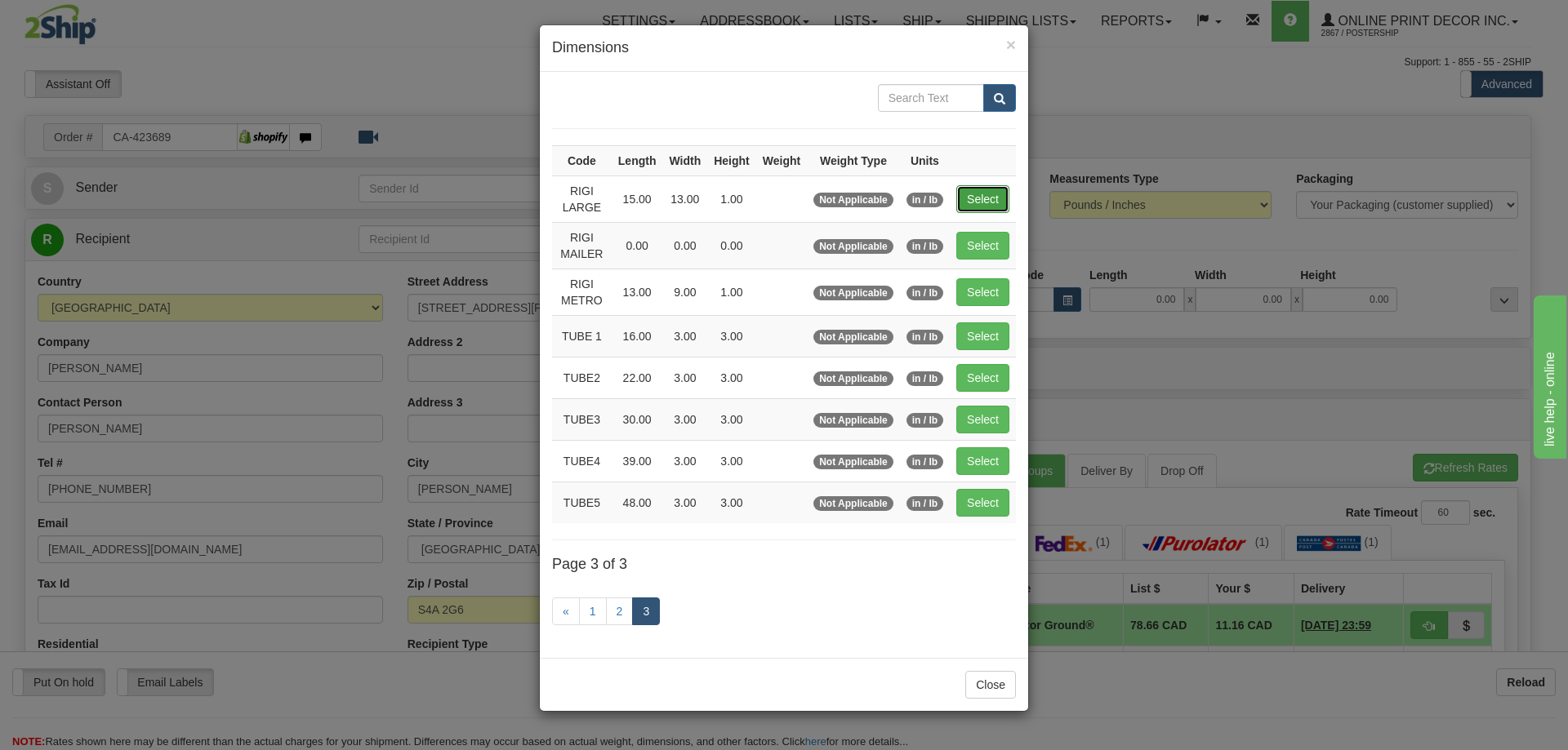
click at [988, 192] on button "Select" at bounding box center [982, 199] width 53 height 28
type input "RIGI LARGE"
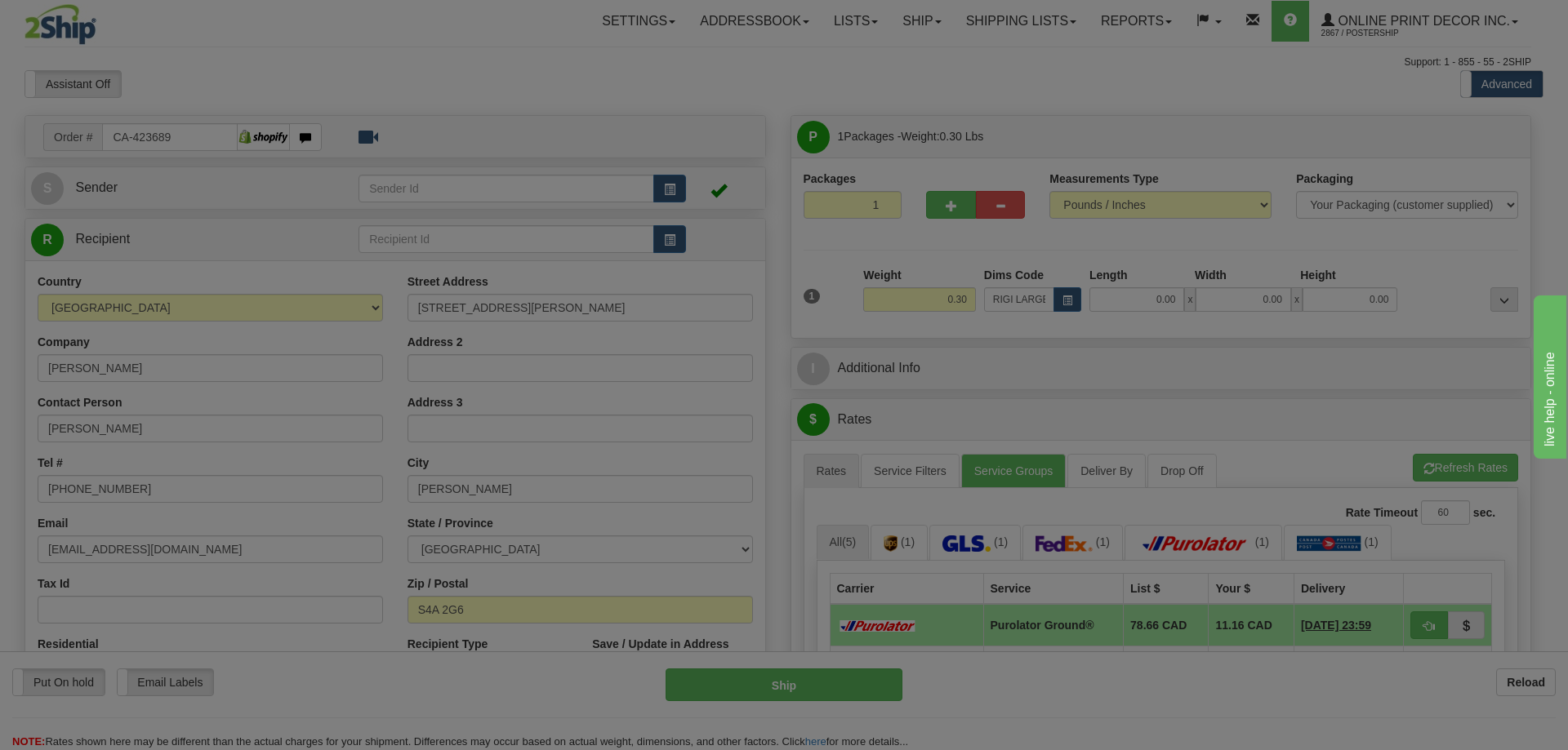
type input "15.00"
type input "13.00"
type input "1.00"
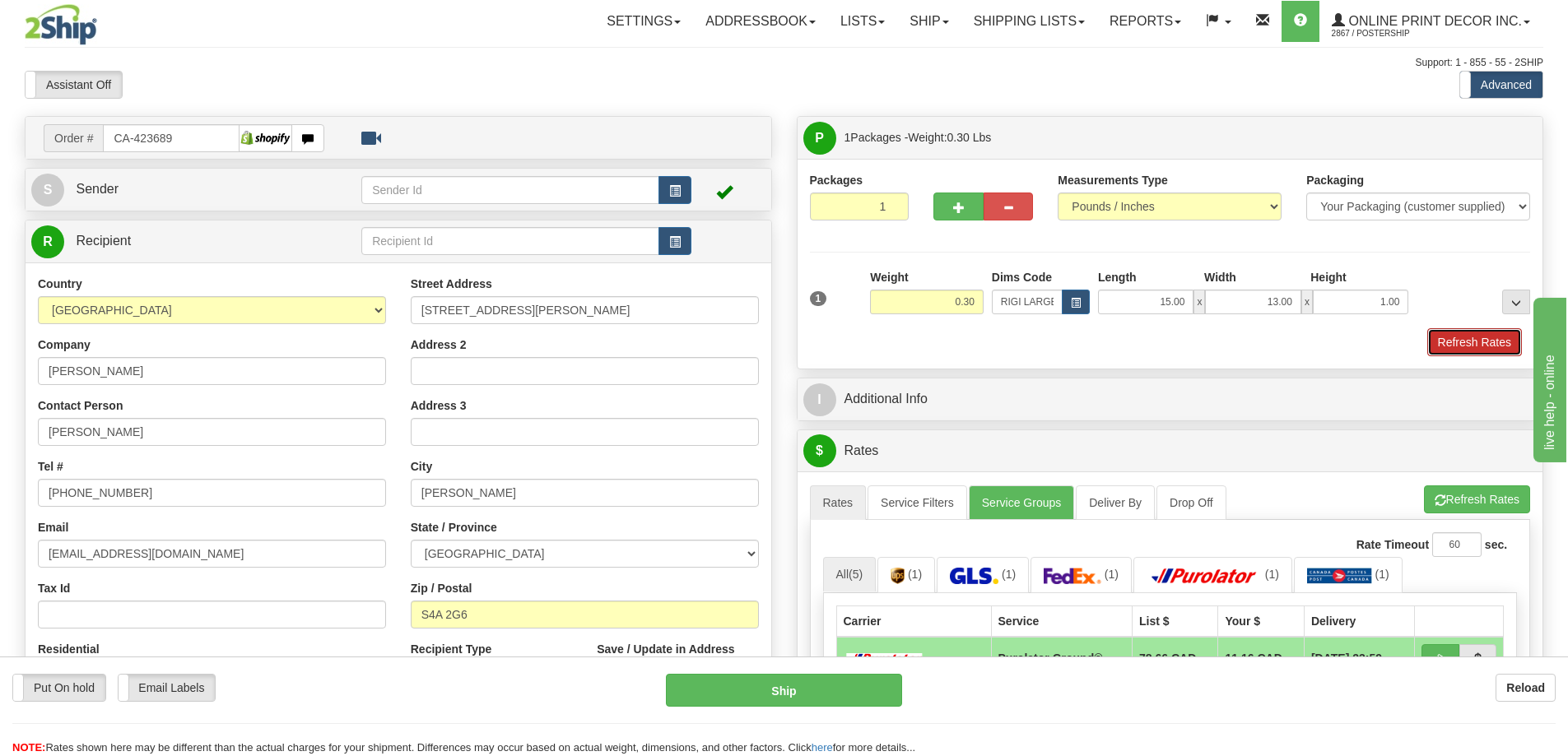
click at [1447, 346] on button "Refresh Rates" at bounding box center [1475, 342] width 95 height 28
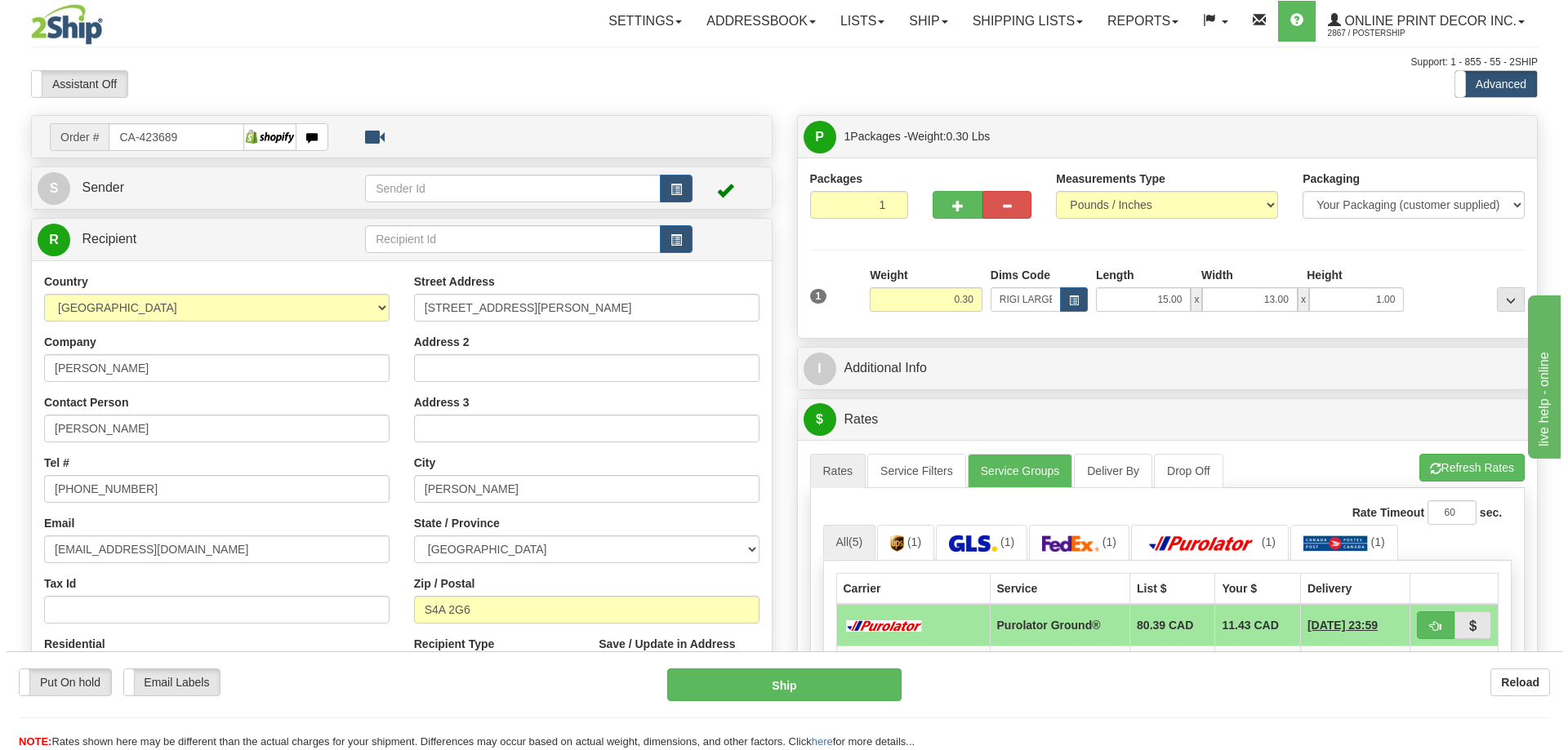
scroll to position [245, 0]
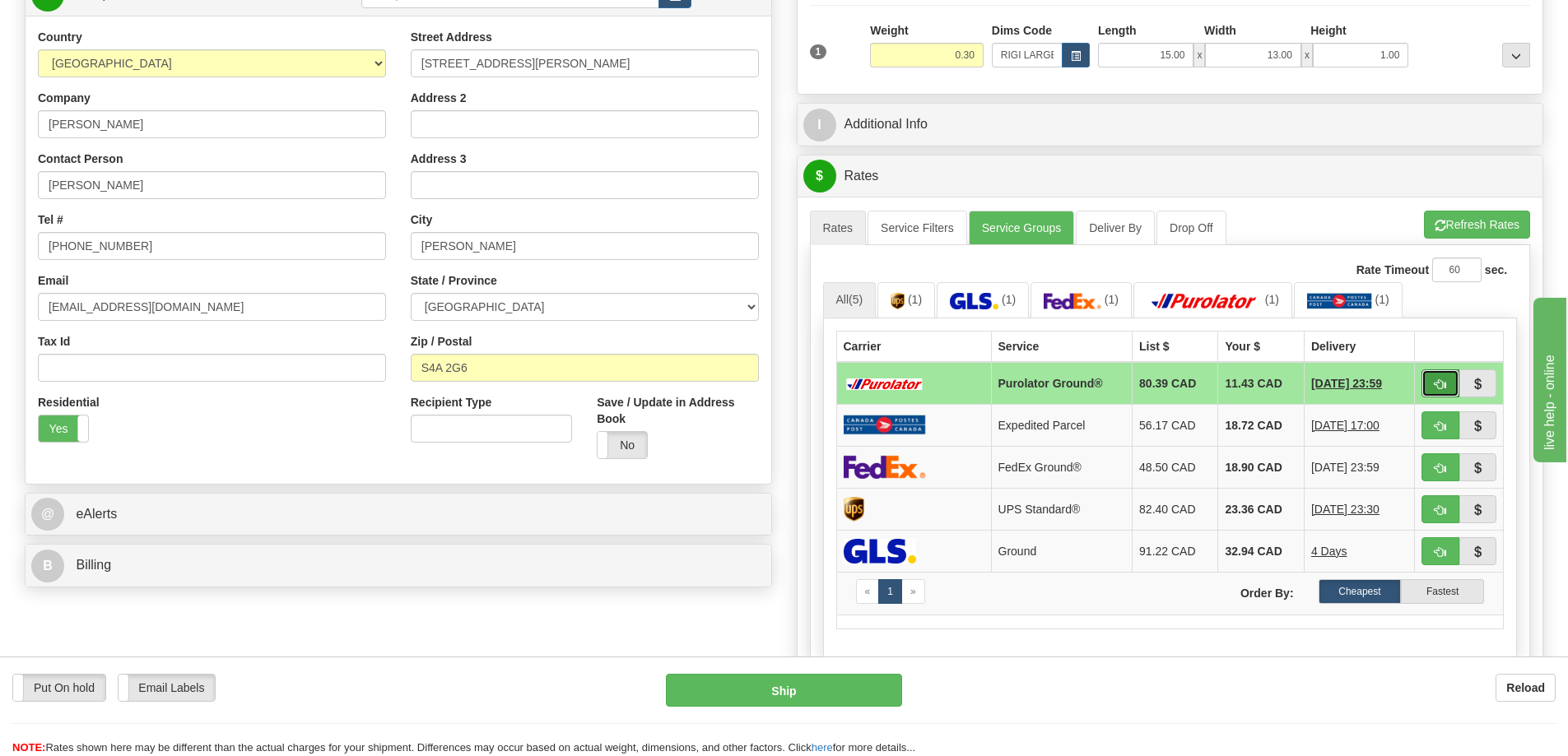
click at [1441, 383] on span "button" at bounding box center [1440, 384] width 12 height 11
type input "260"
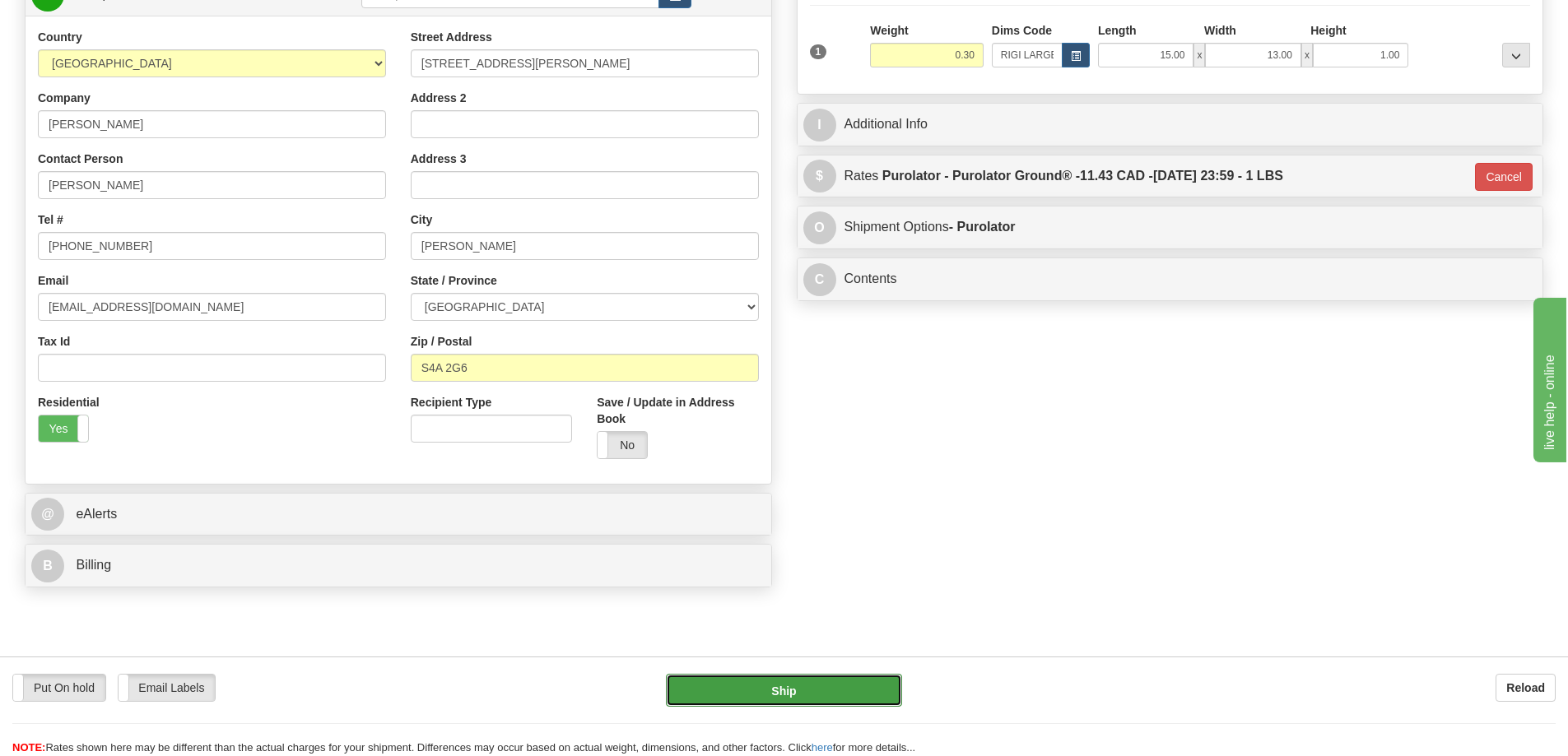
click at [860, 682] on button "Ship" at bounding box center [784, 690] width 237 height 33
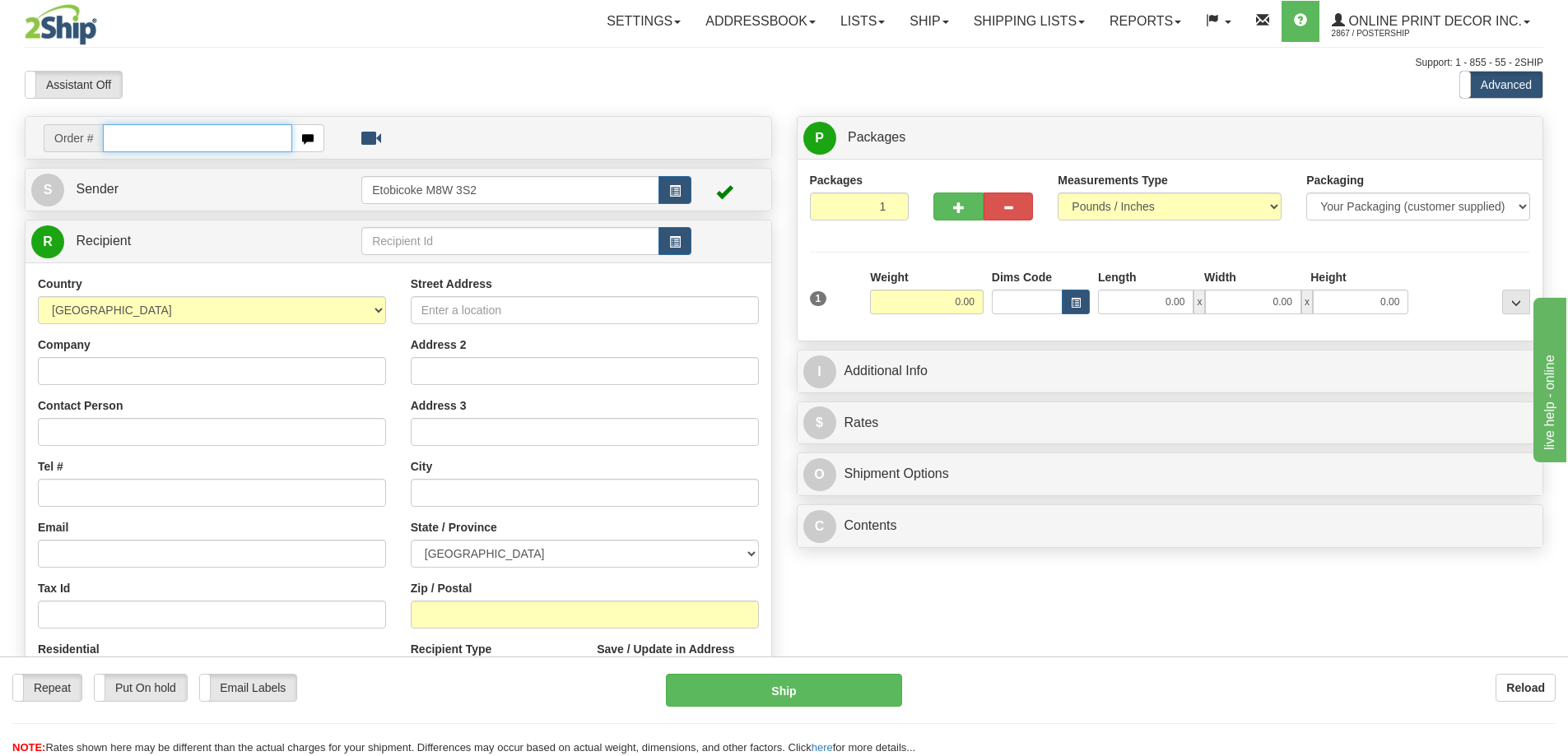
click at [117, 141] on input "text" at bounding box center [197, 138] width 189 height 28
type input "ca-423641"
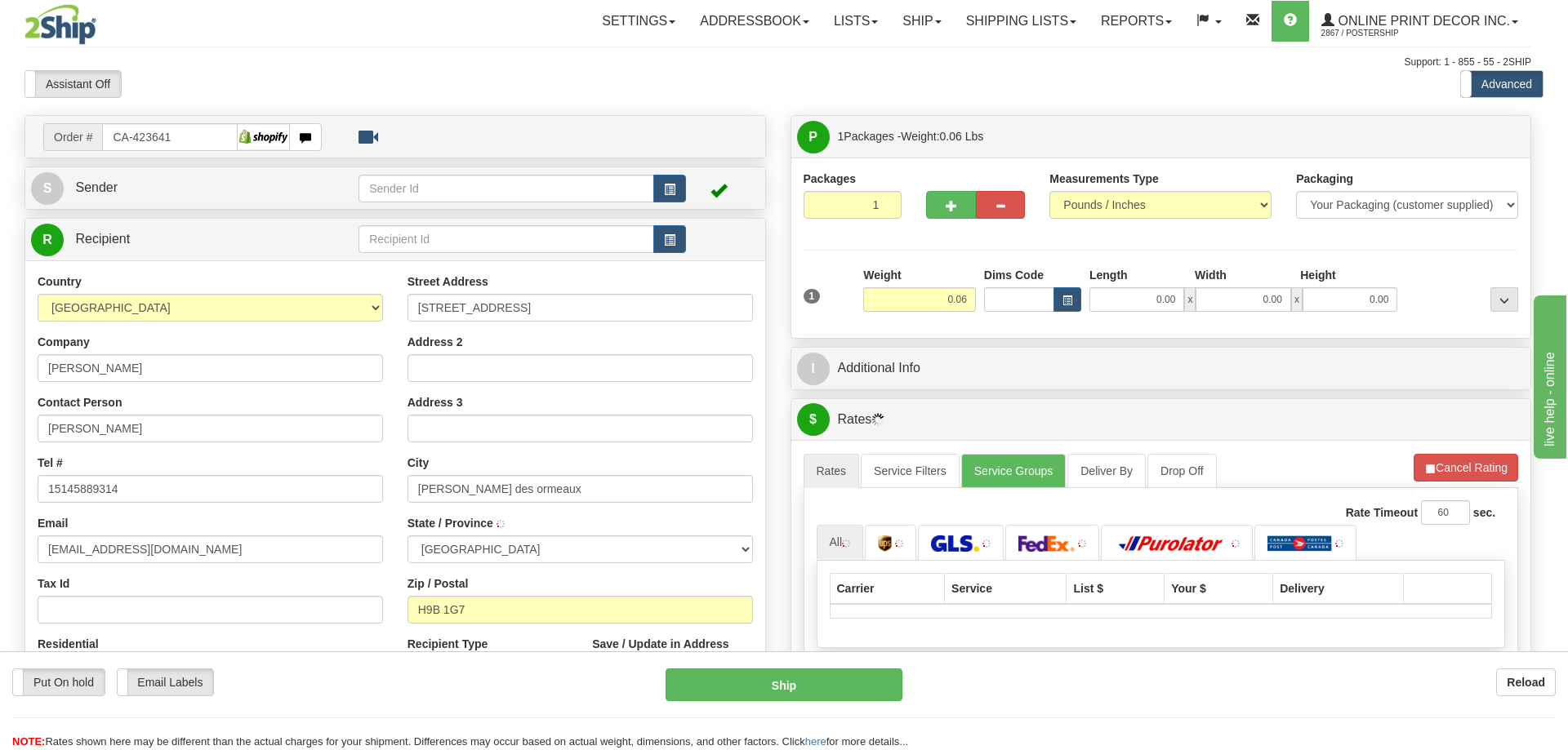
type input "DOLLARD-DES-ORMEAUX"
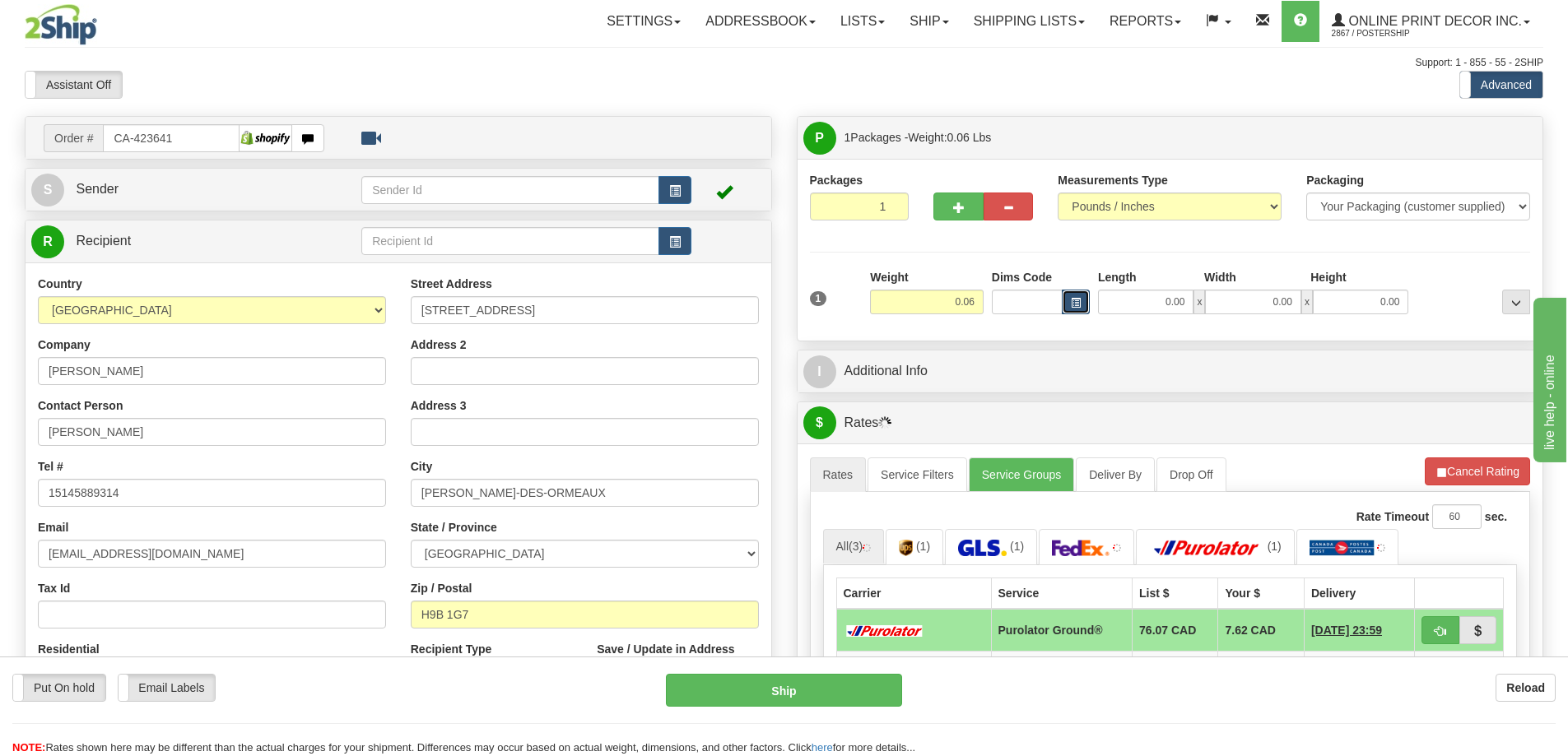
click at [1072, 302] on span "button" at bounding box center [1075, 302] width 10 height 9
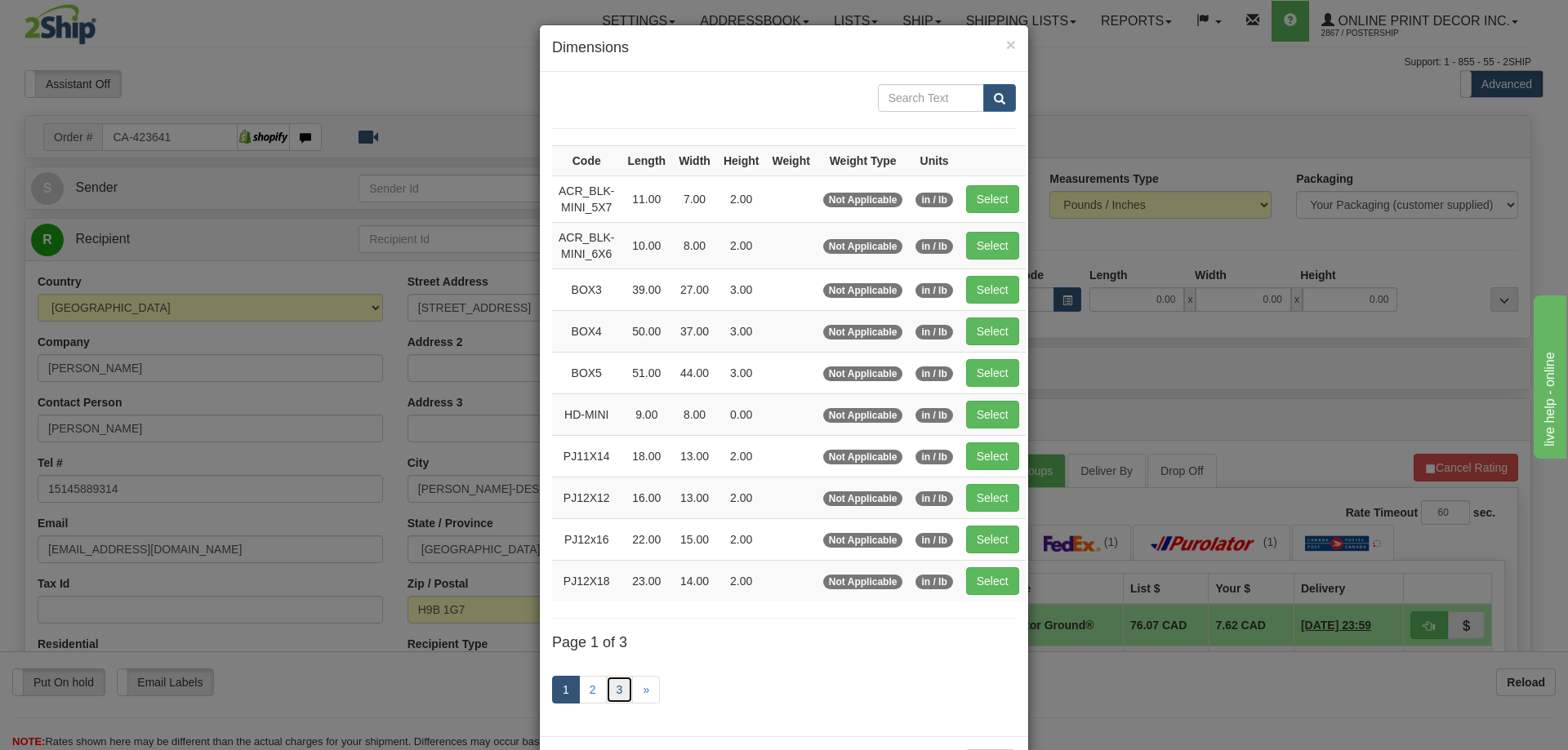
click at [613, 688] on link "3" at bounding box center [620, 689] width 28 height 28
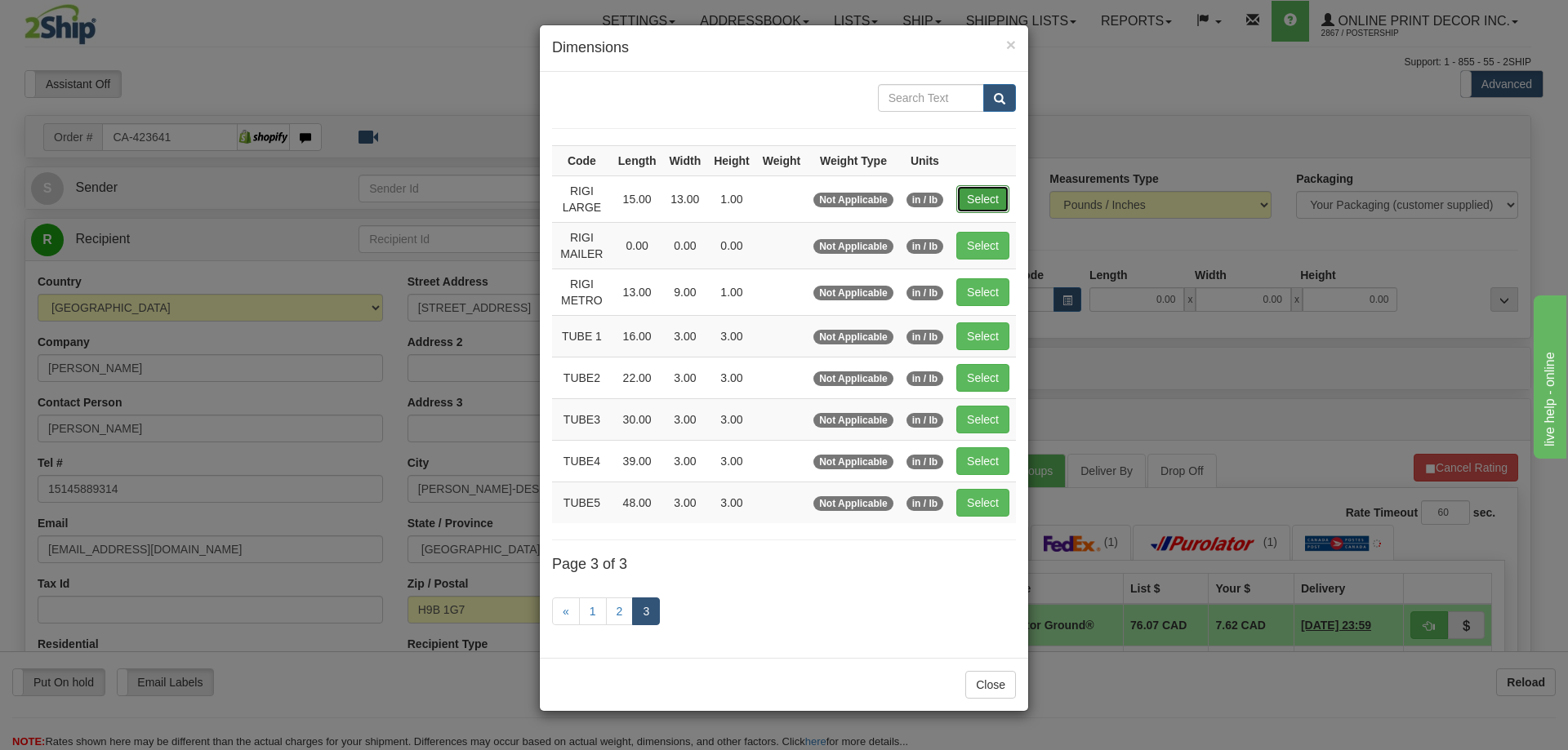
click at [985, 205] on button "Select" at bounding box center [982, 199] width 53 height 28
type input "RIGI LARGE"
type input "15.00"
type input "13.00"
type input "1.00"
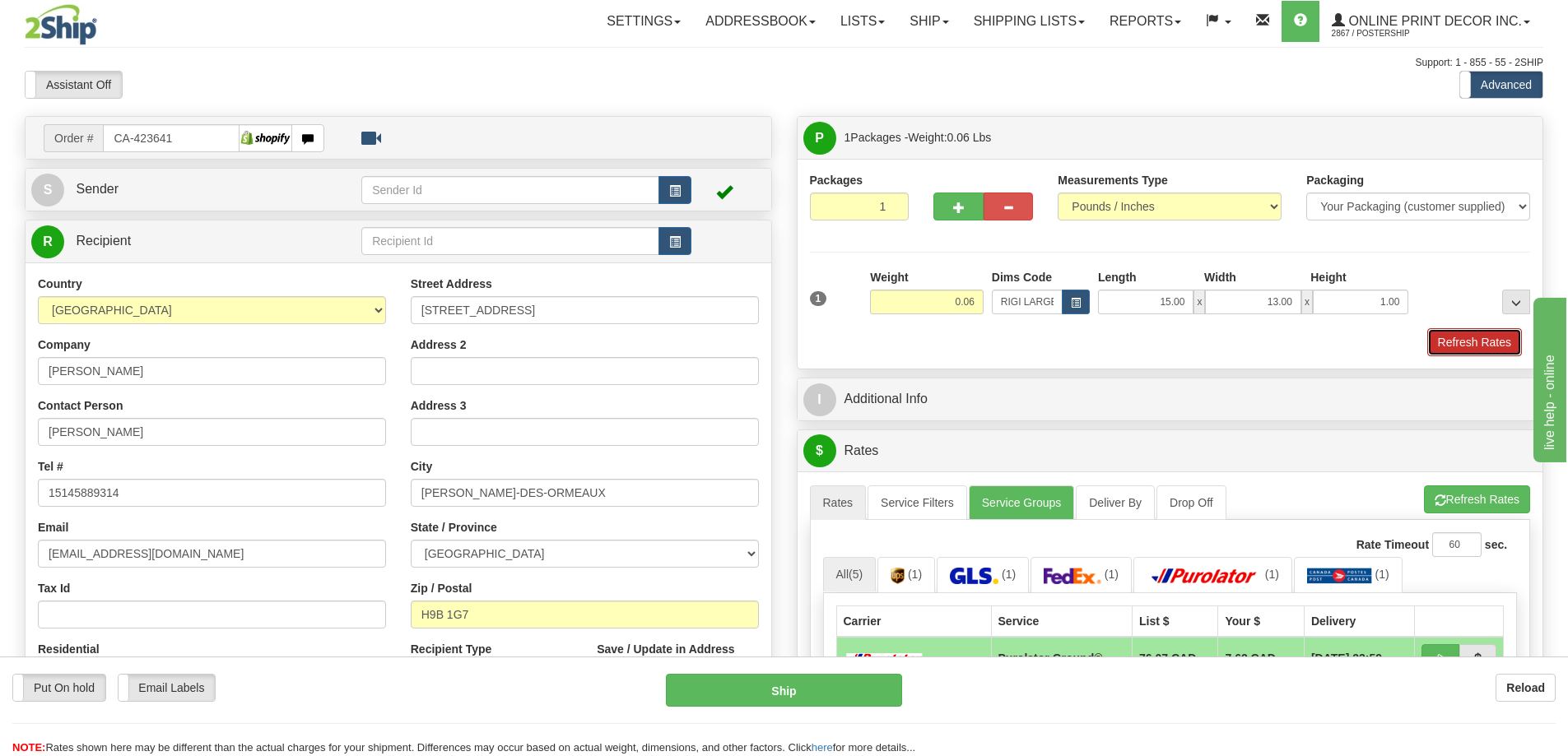
click at [1435, 330] on button "Refresh Rates" at bounding box center [1475, 342] width 95 height 28
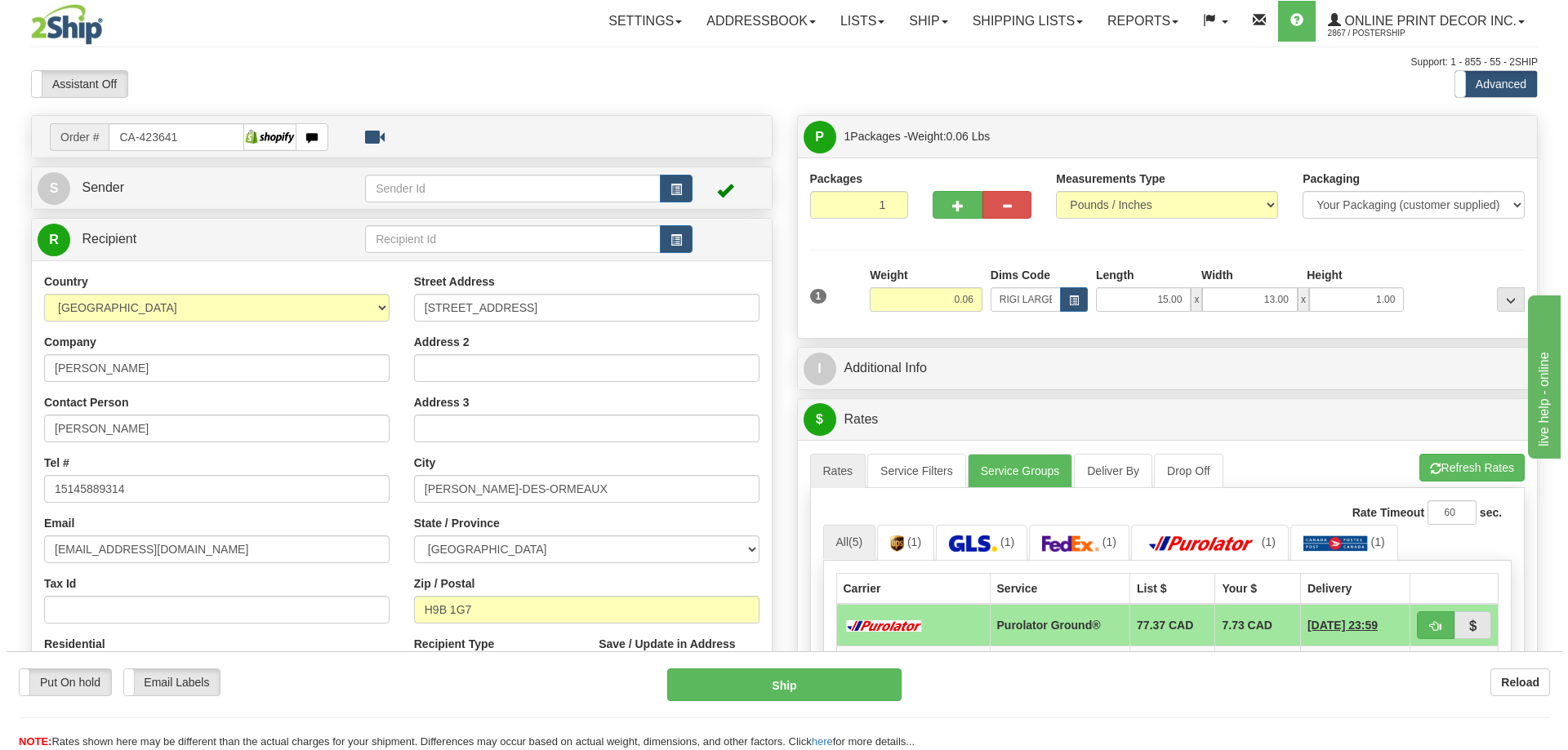
scroll to position [163, 0]
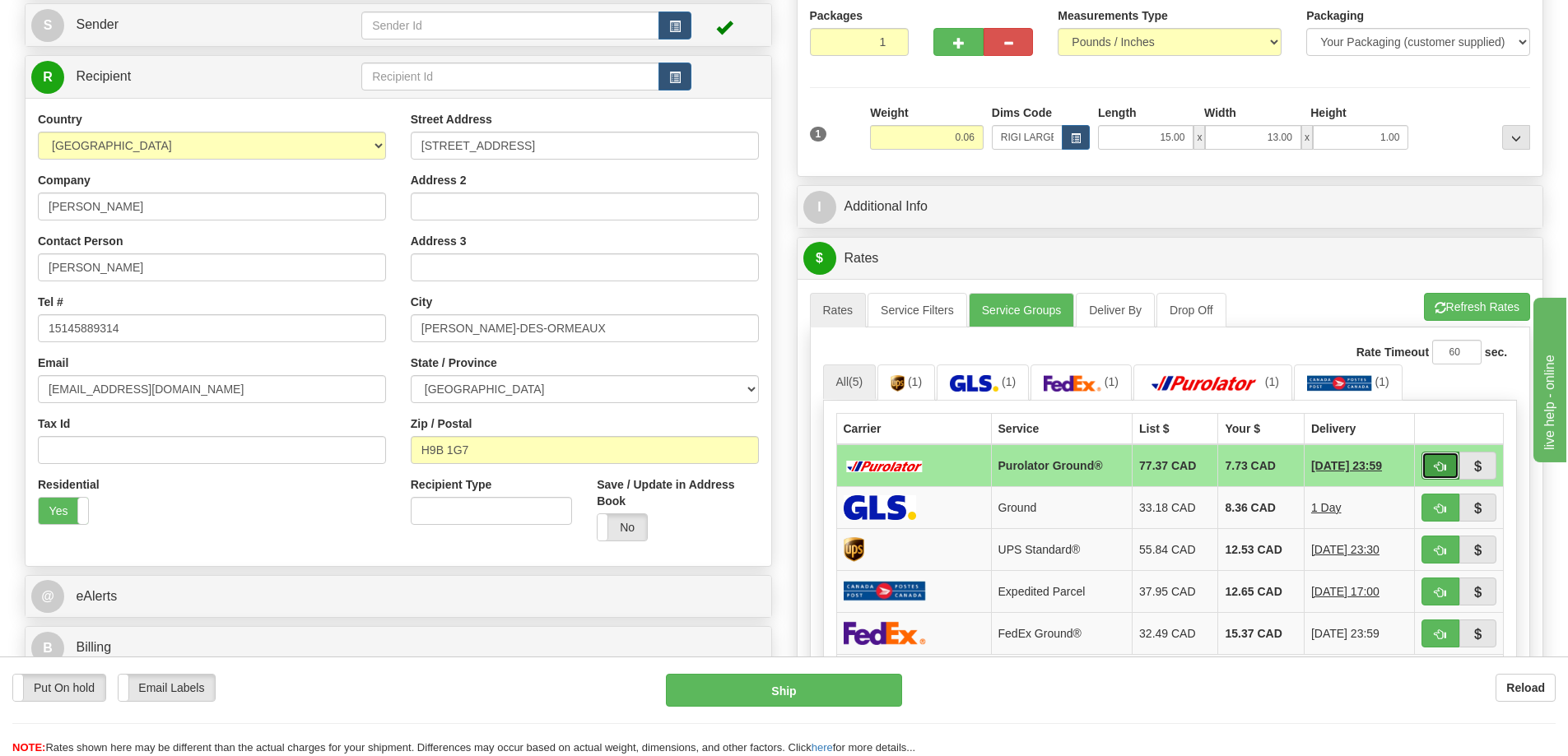
click at [1433, 463] on button "button" at bounding box center [1440, 465] width 38 height 28
type input "260"
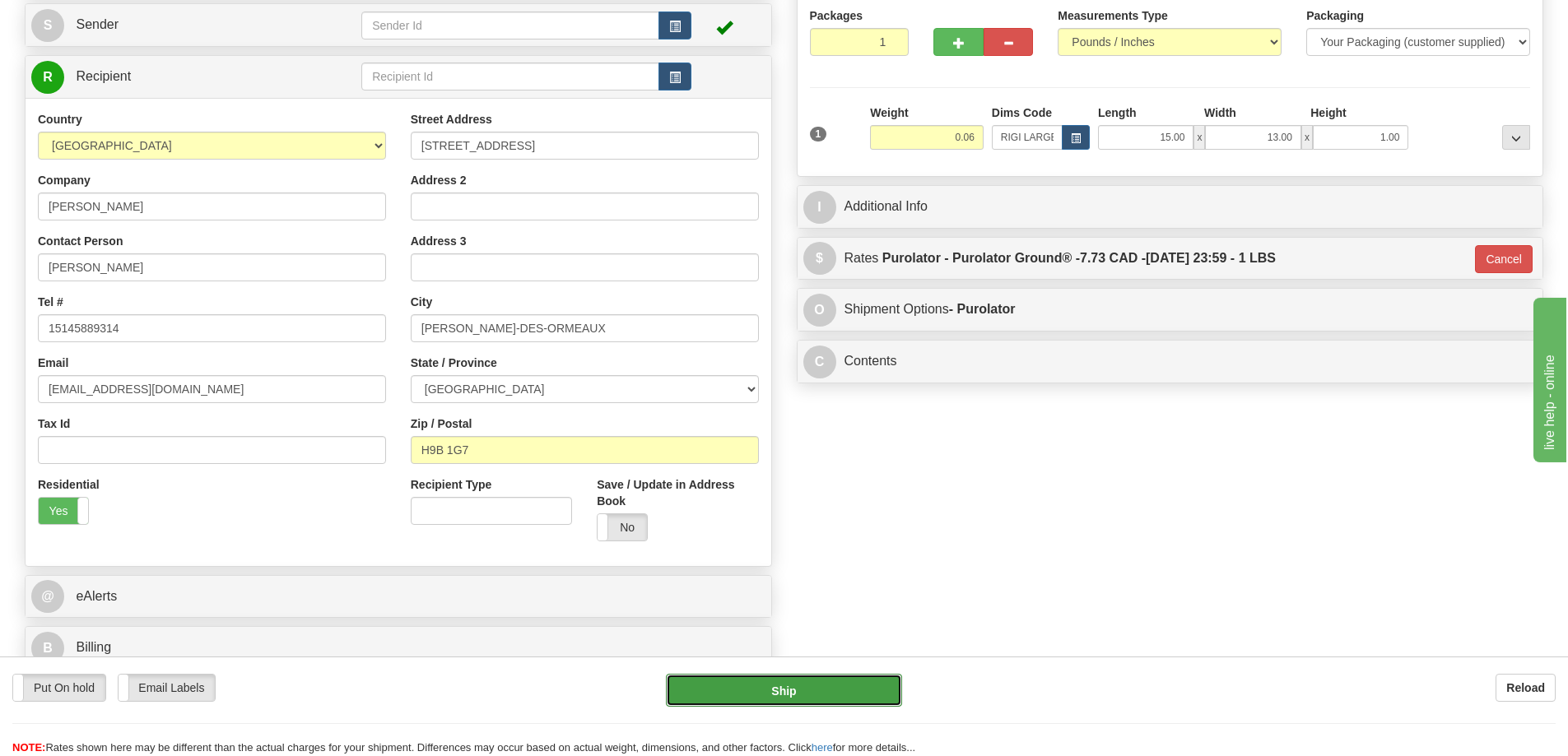
click at [766, 692] on button "Ship" at bounding box center [784, 690] width 237 height 33
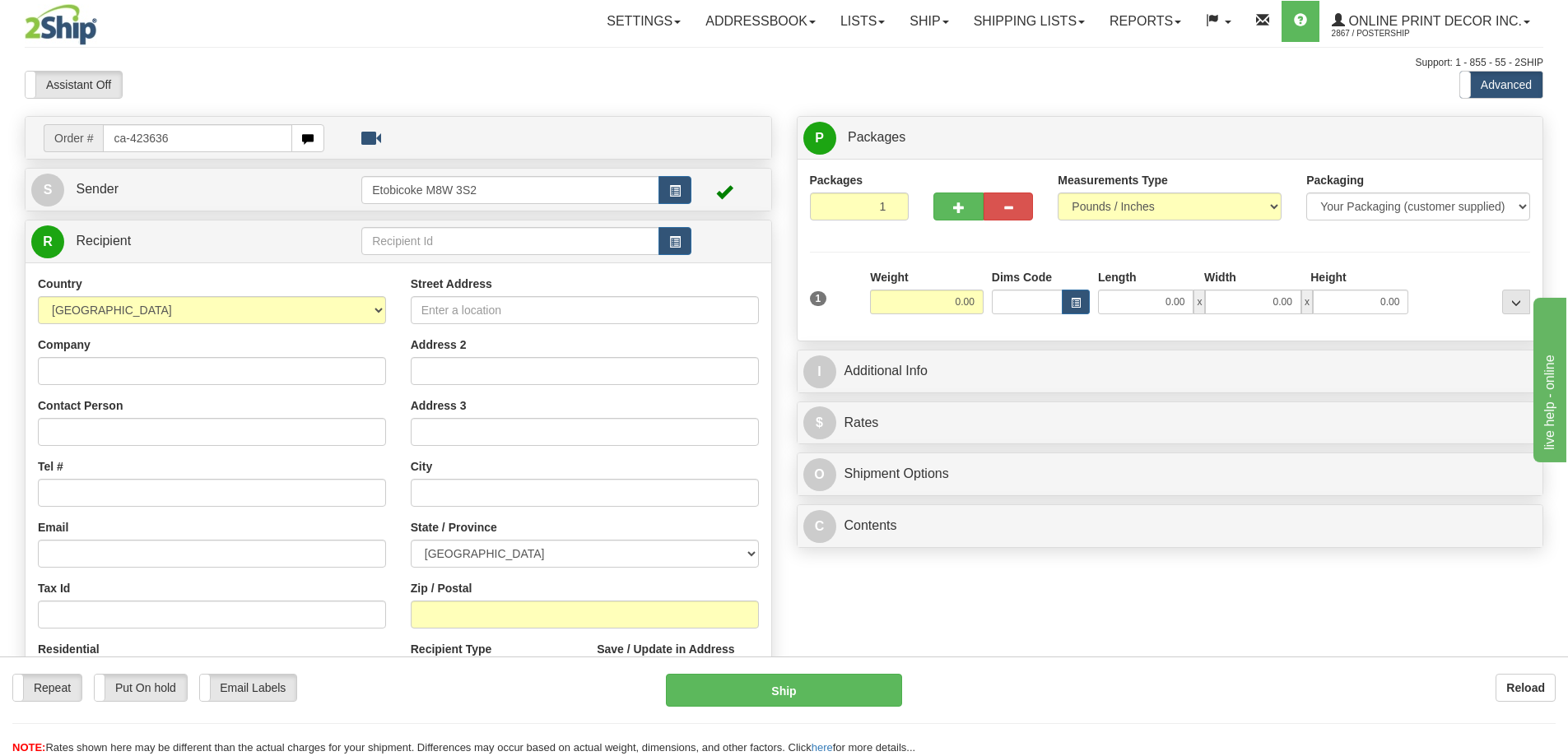
type input "ca-423636"
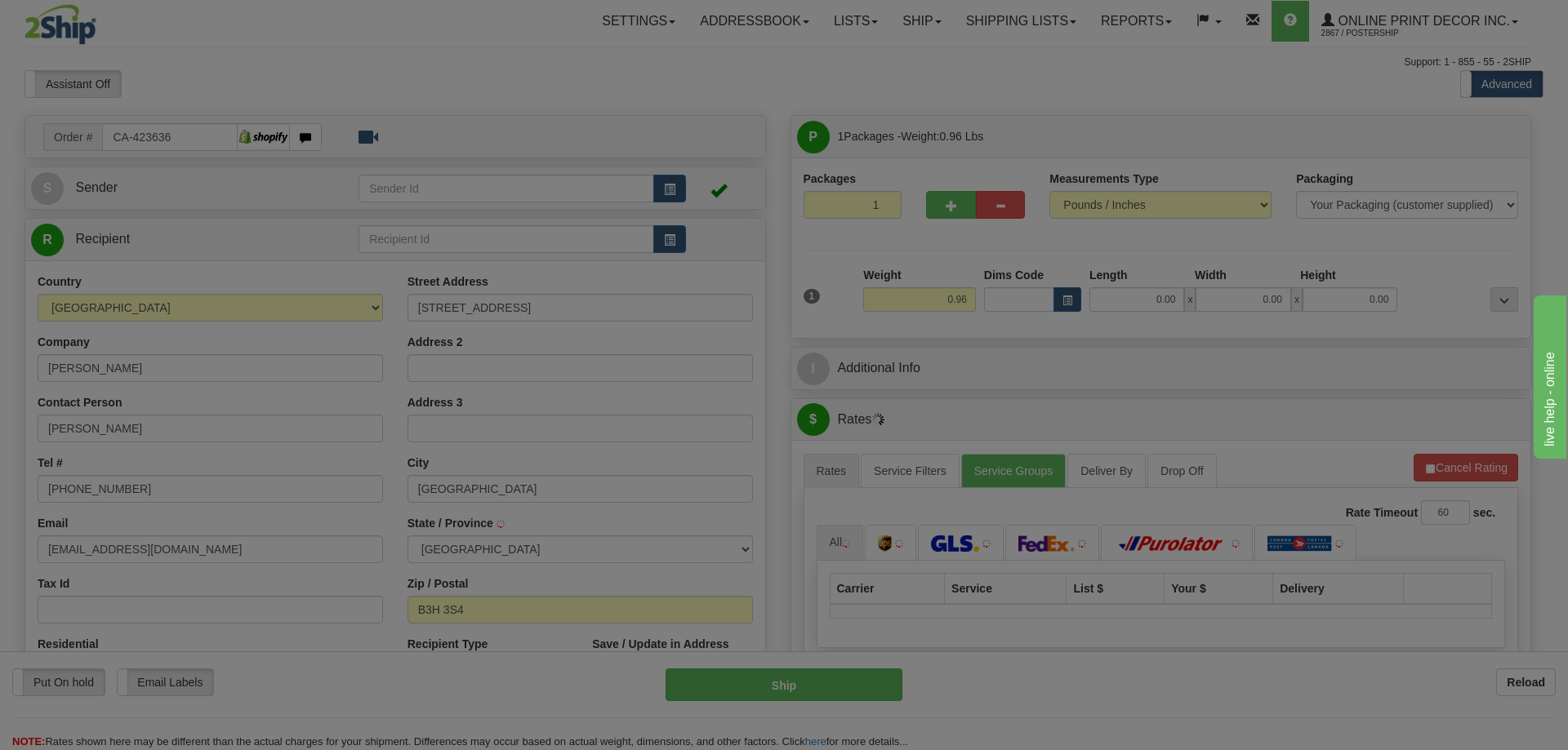
type input "[GEOGRAPHIC_DATA]"
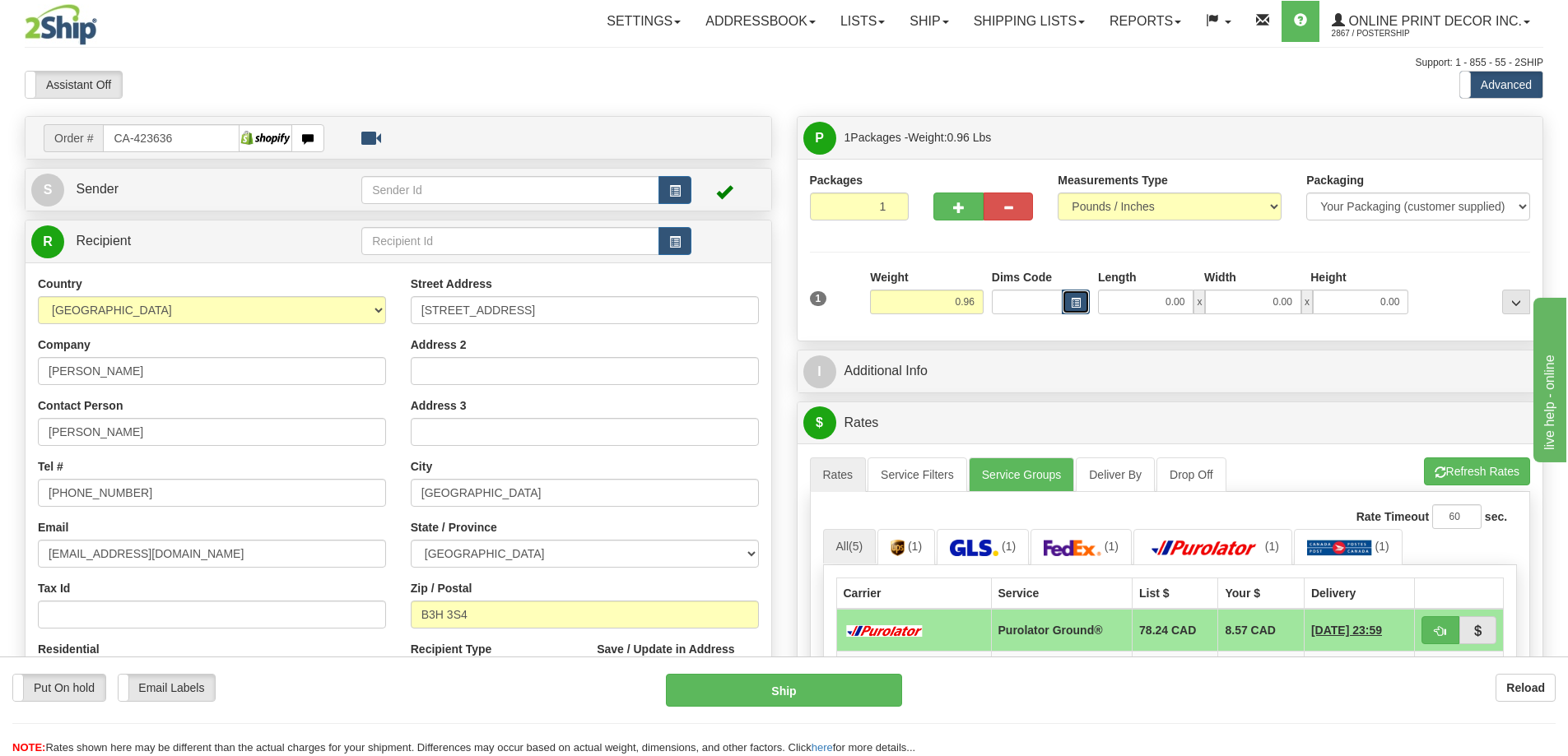
click at [1079, 297] on button "button" at bounding box center [1075, 301] width 28 height 24
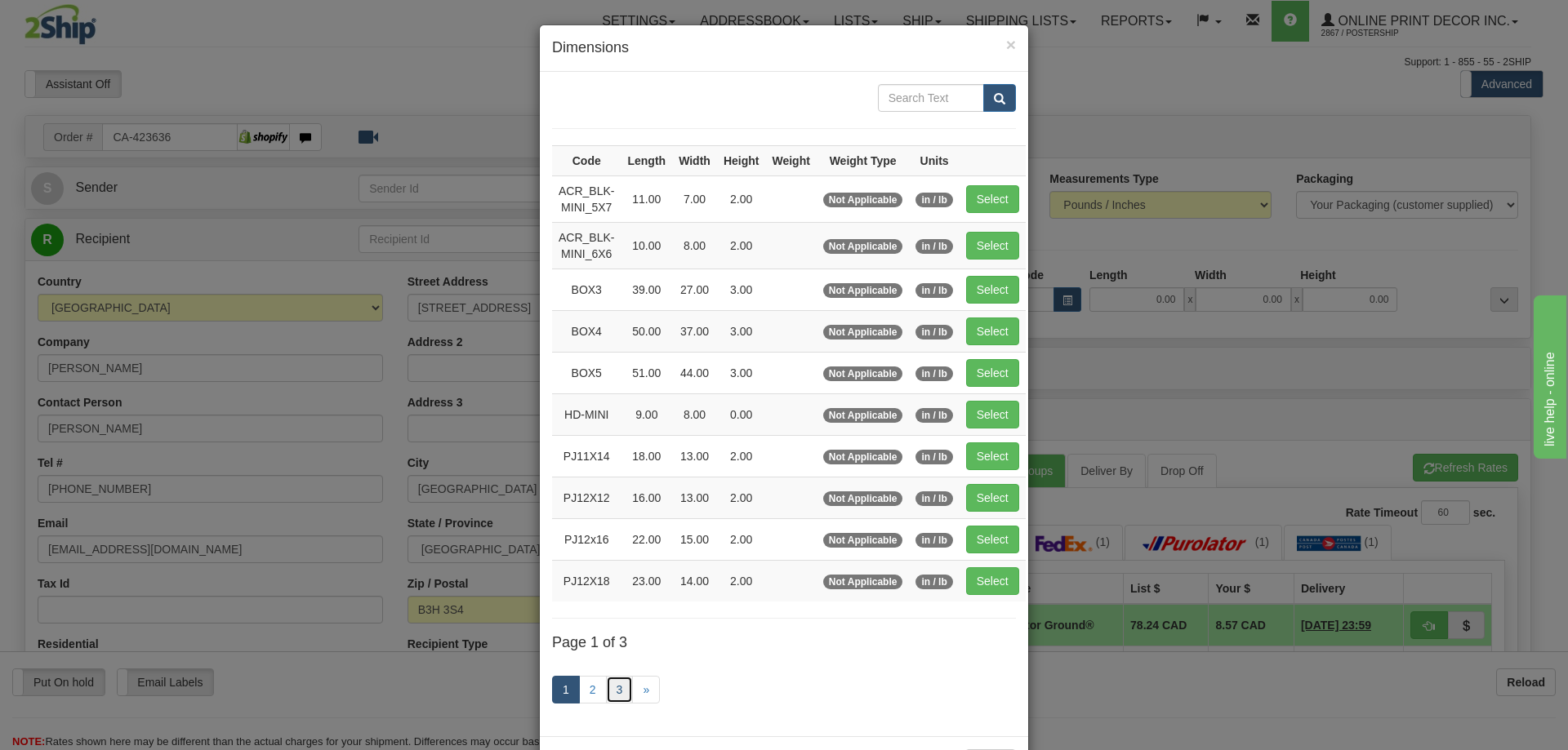
click at [619, 682] on link "3" at bounding box center [620, 689] width 28 height 28
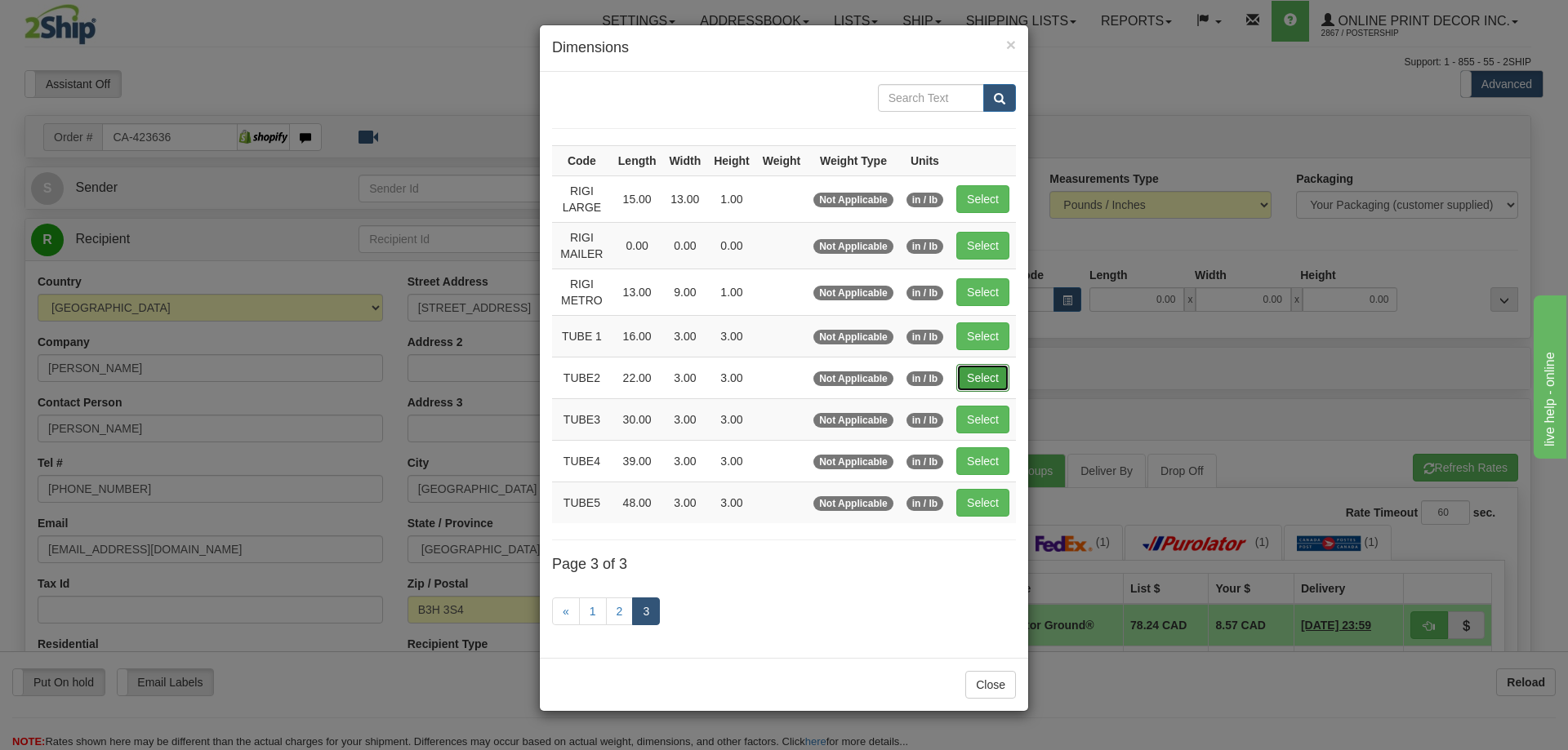
click at [977, 369] on button "Select" at bounding box center [982, 378] width 53 height 28
type input "TUBE2"
type input "22.00"
type input "3.00"
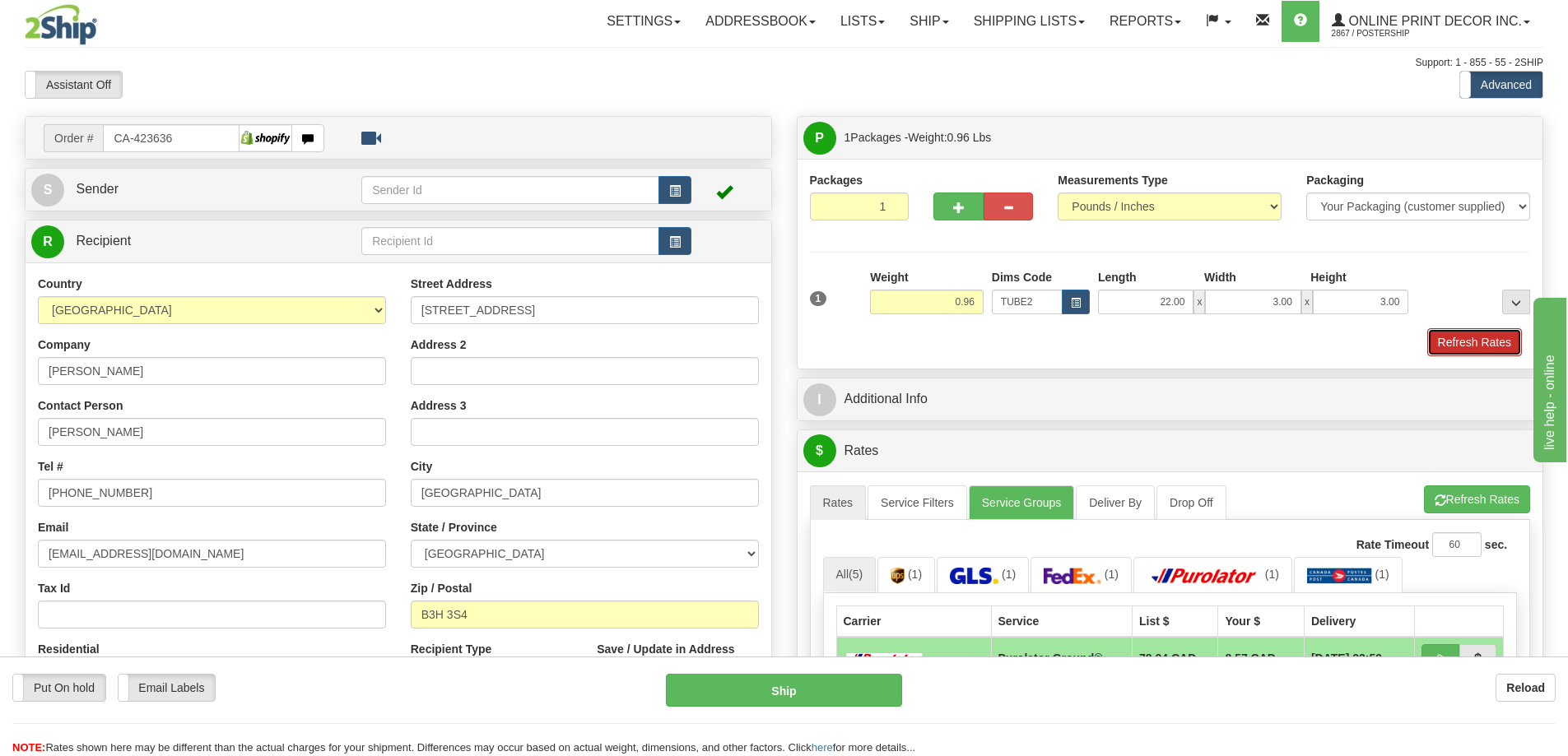
click at [1460, 348] on button "Refresh Rates" at bounding box center [1475, 342] width 95 height 28
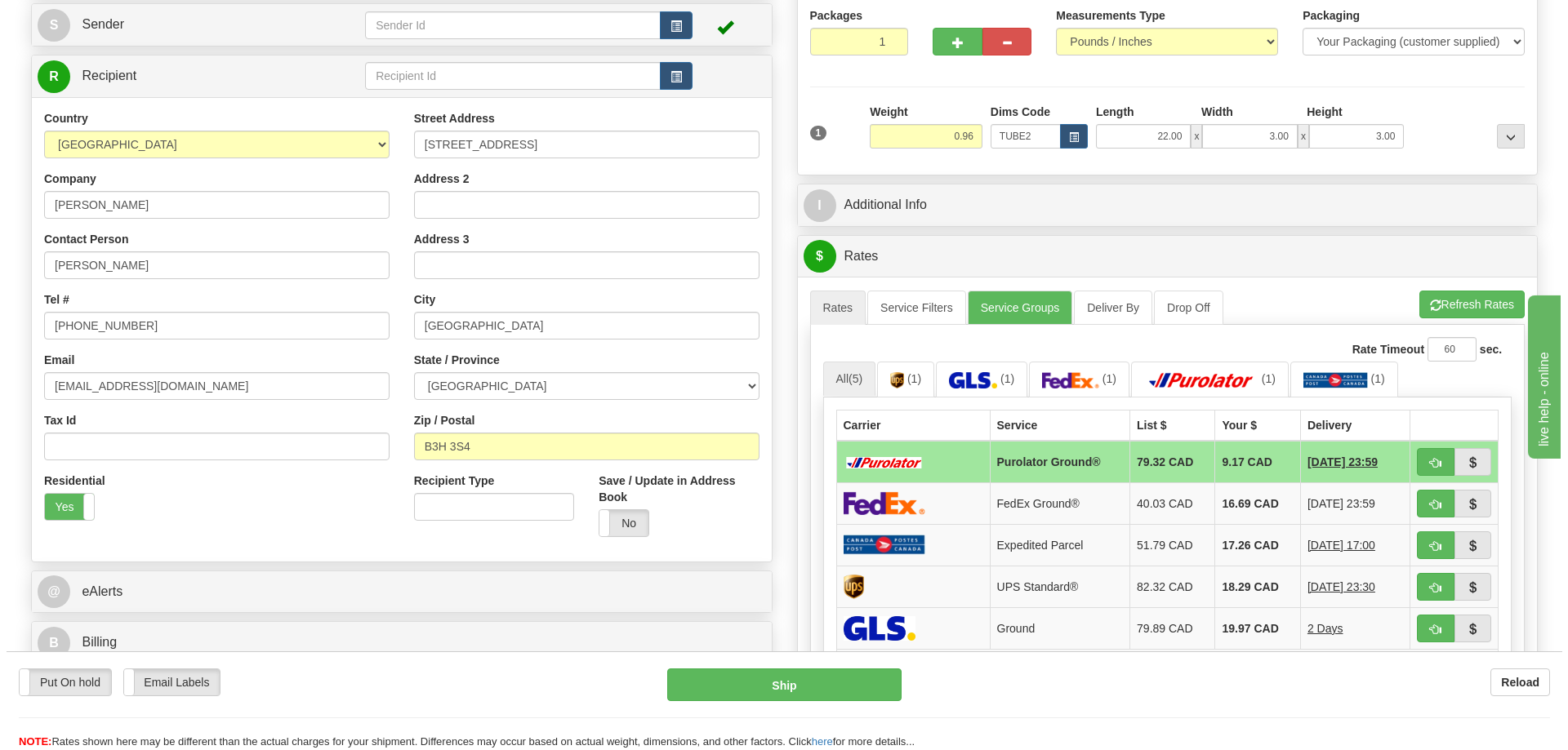
scroll to position [326, 0]
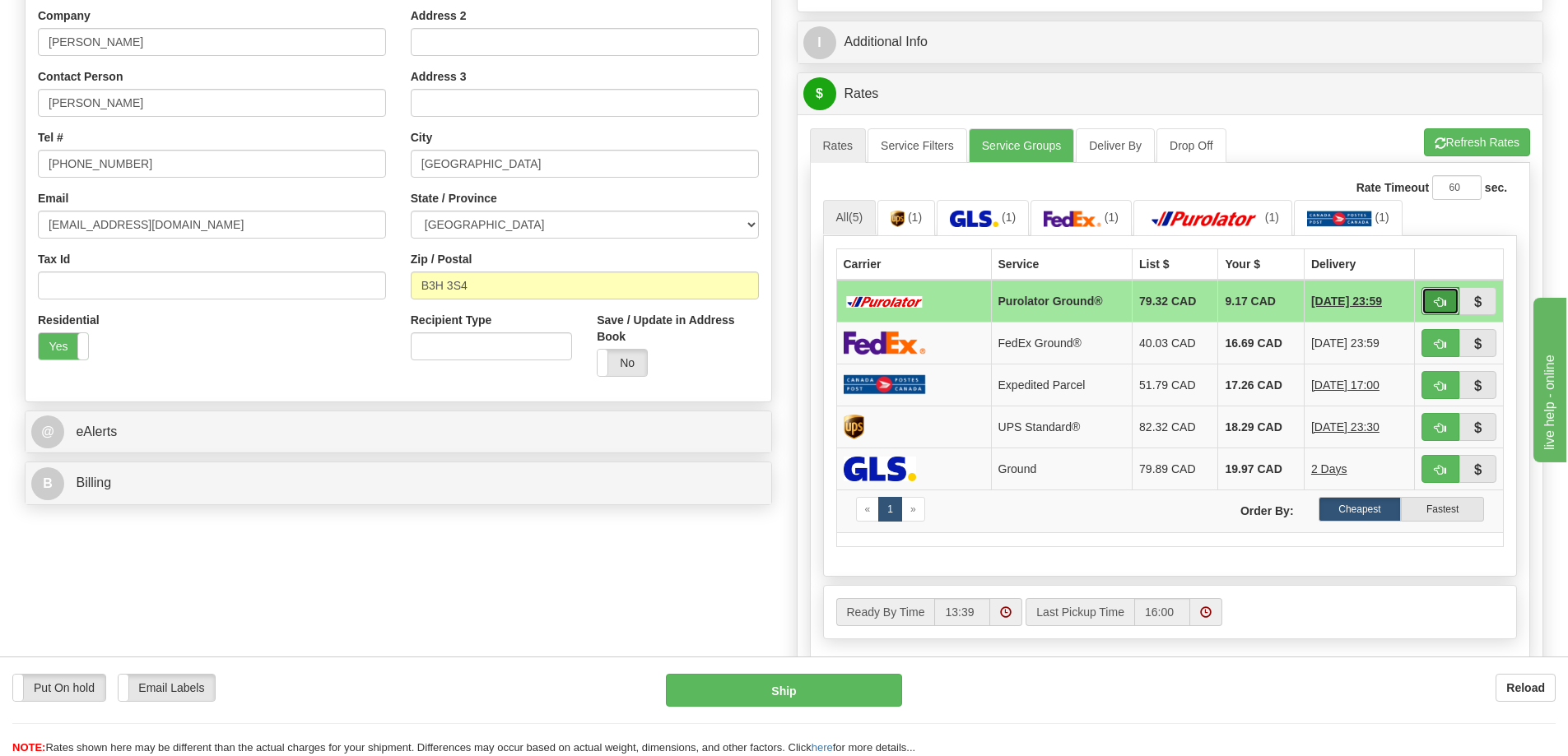
click at [1433, 297] on button "button" at bounding box center [1440, 300] width 38 height 28
type input "260"
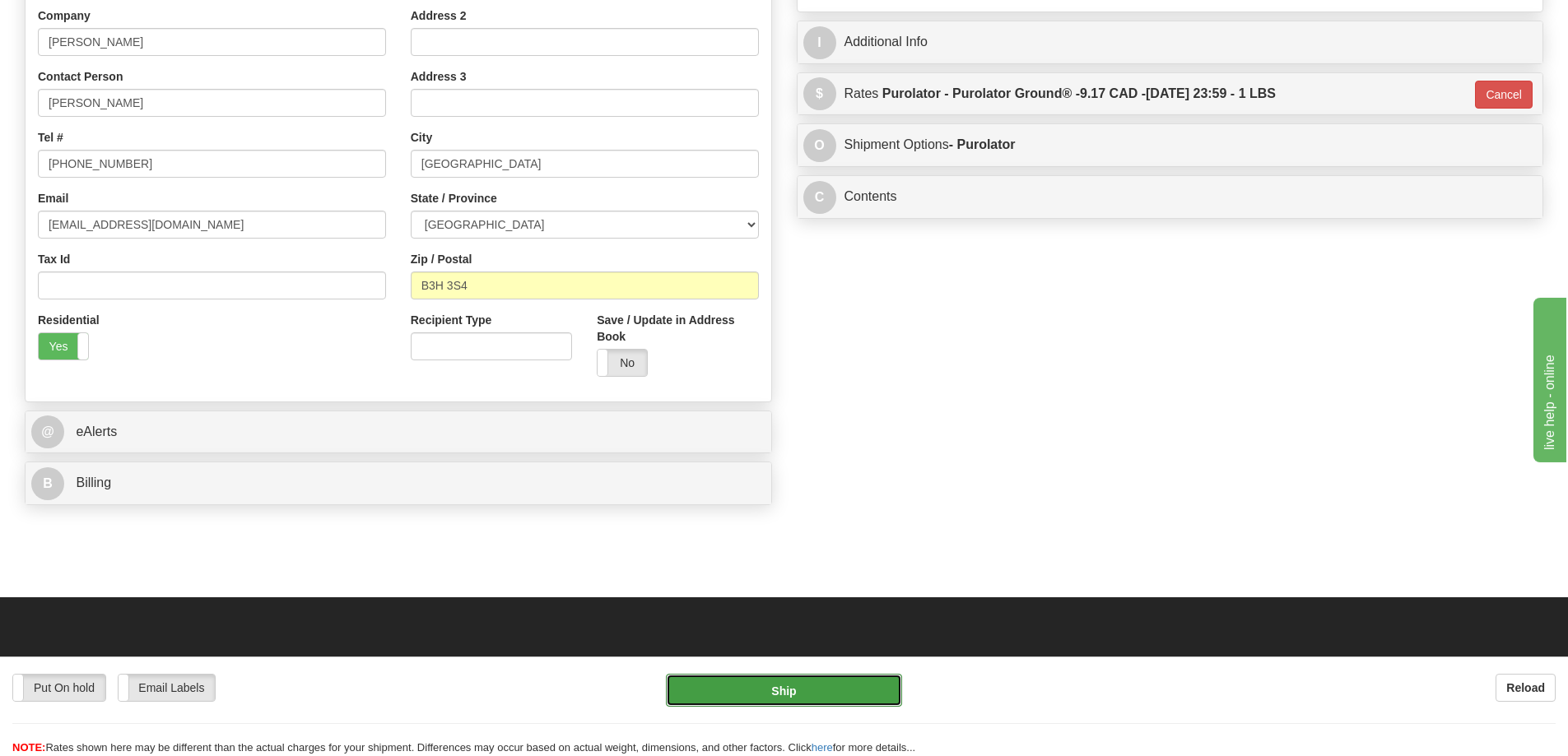
click at [874, 688] on button "Ship" at bounding box center [784, 690] width 237 height 33
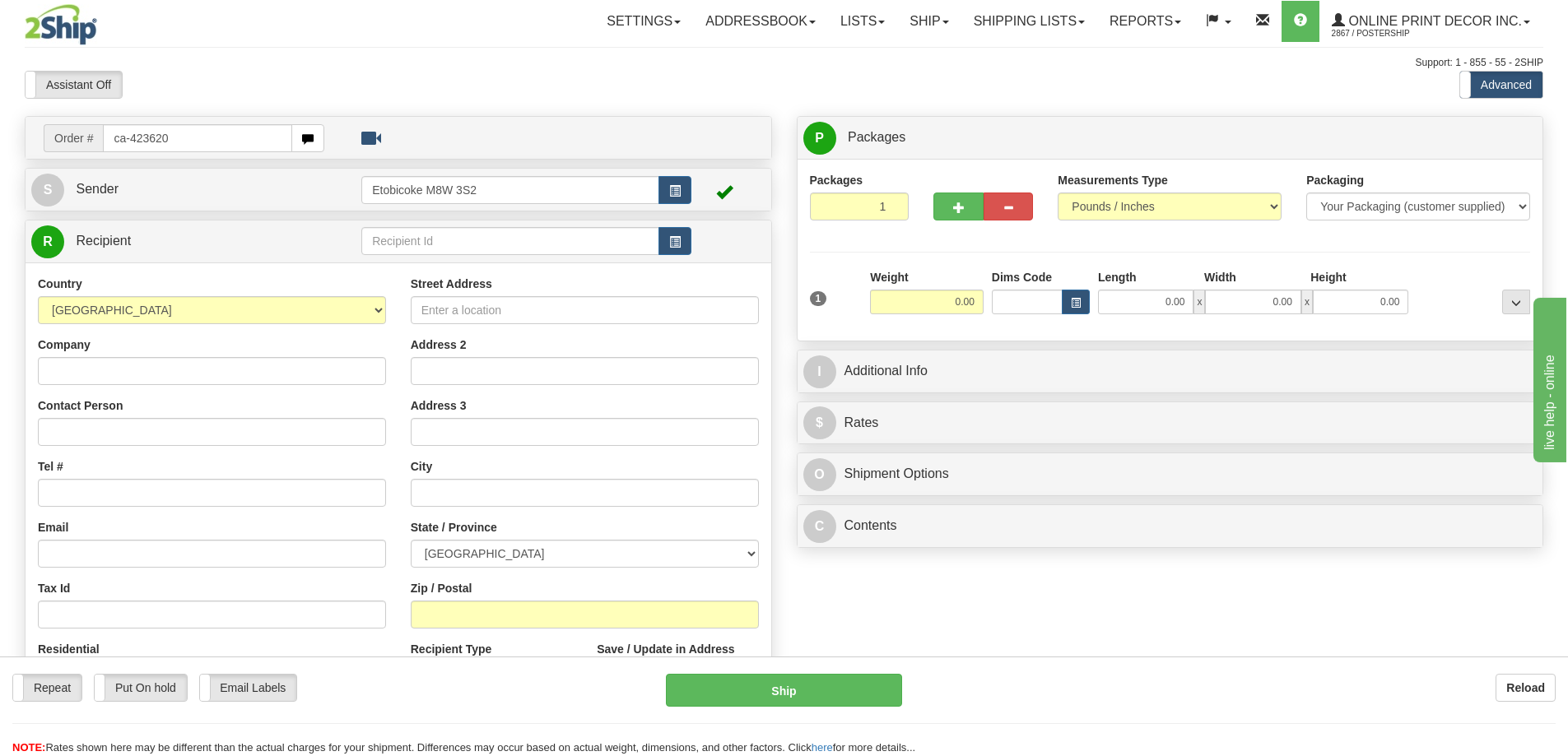
type input "ca-423620"
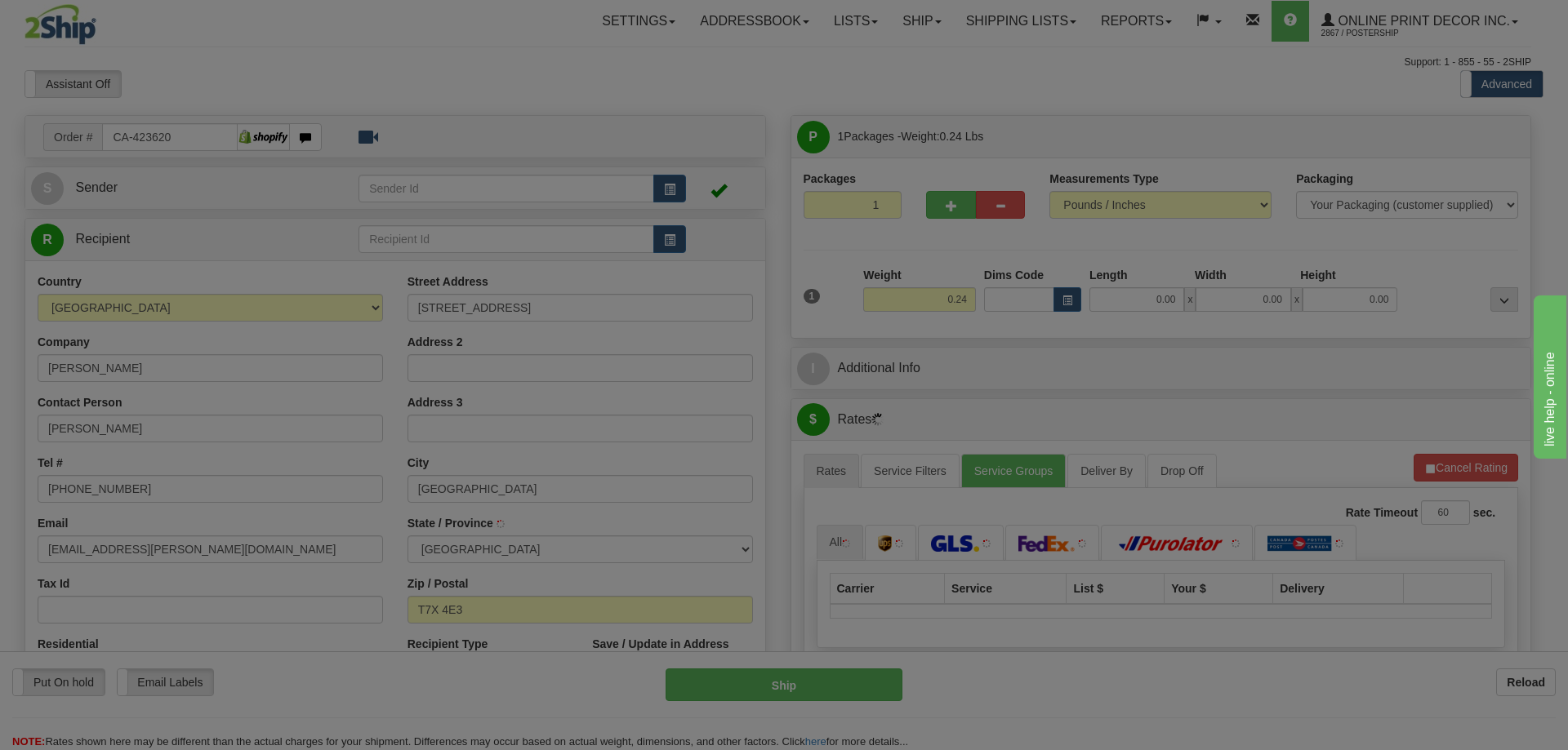
type input "SPRUCE GROVE"
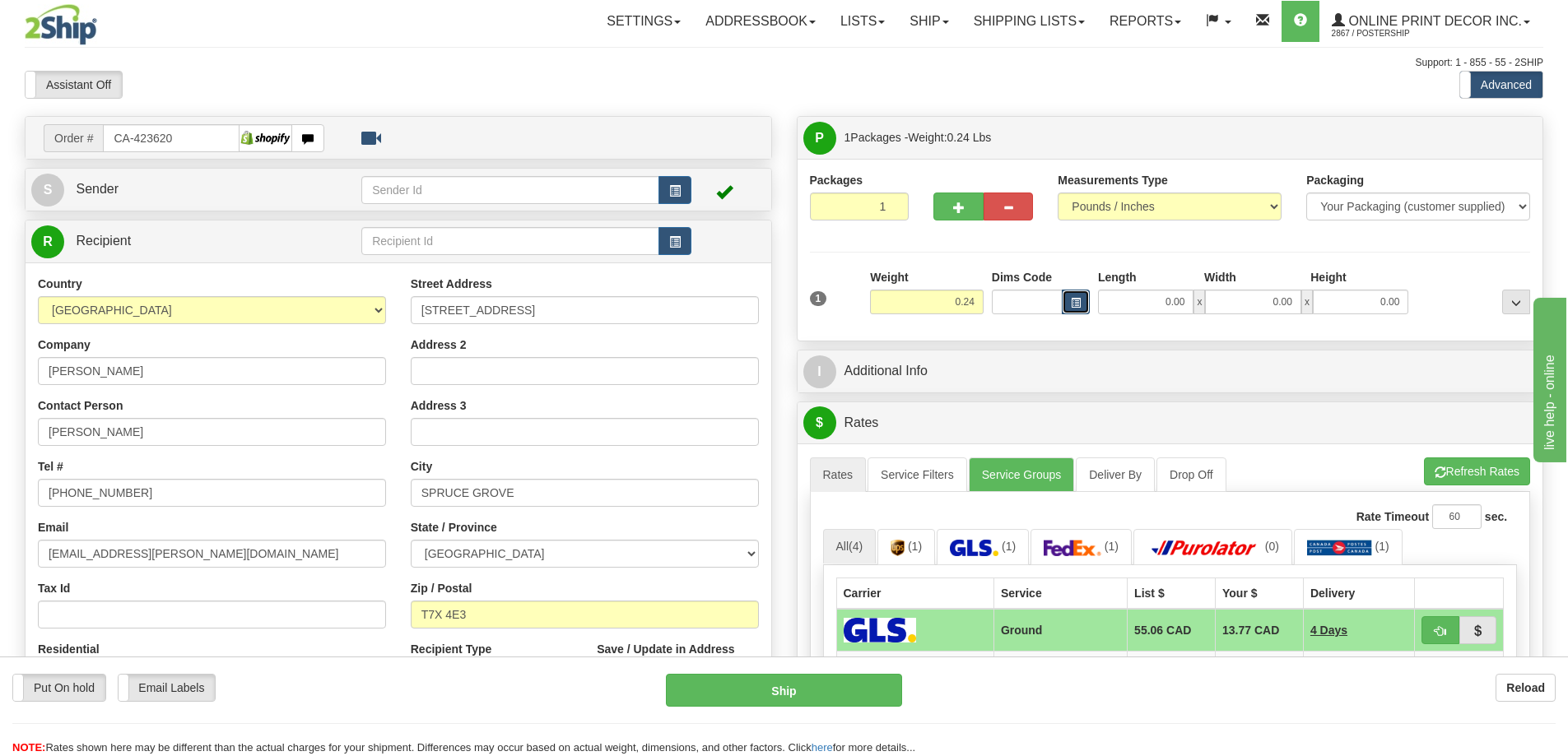
click at [1076, 297] on button "button" at bounding box center [1075, 301] width 28 height 24
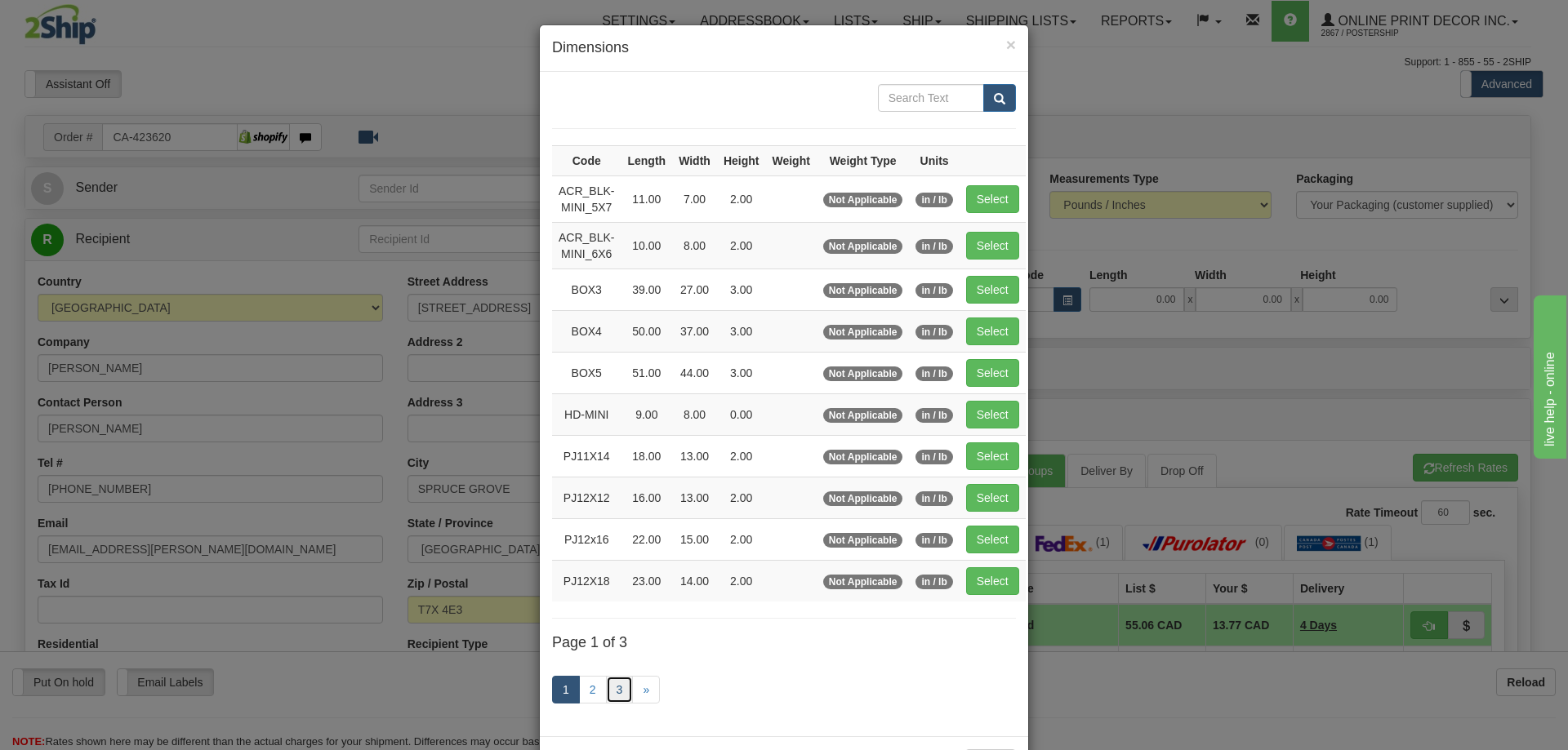
click at [607, 692] on link "3" at bounding box center [620, 689] width 28 height 28
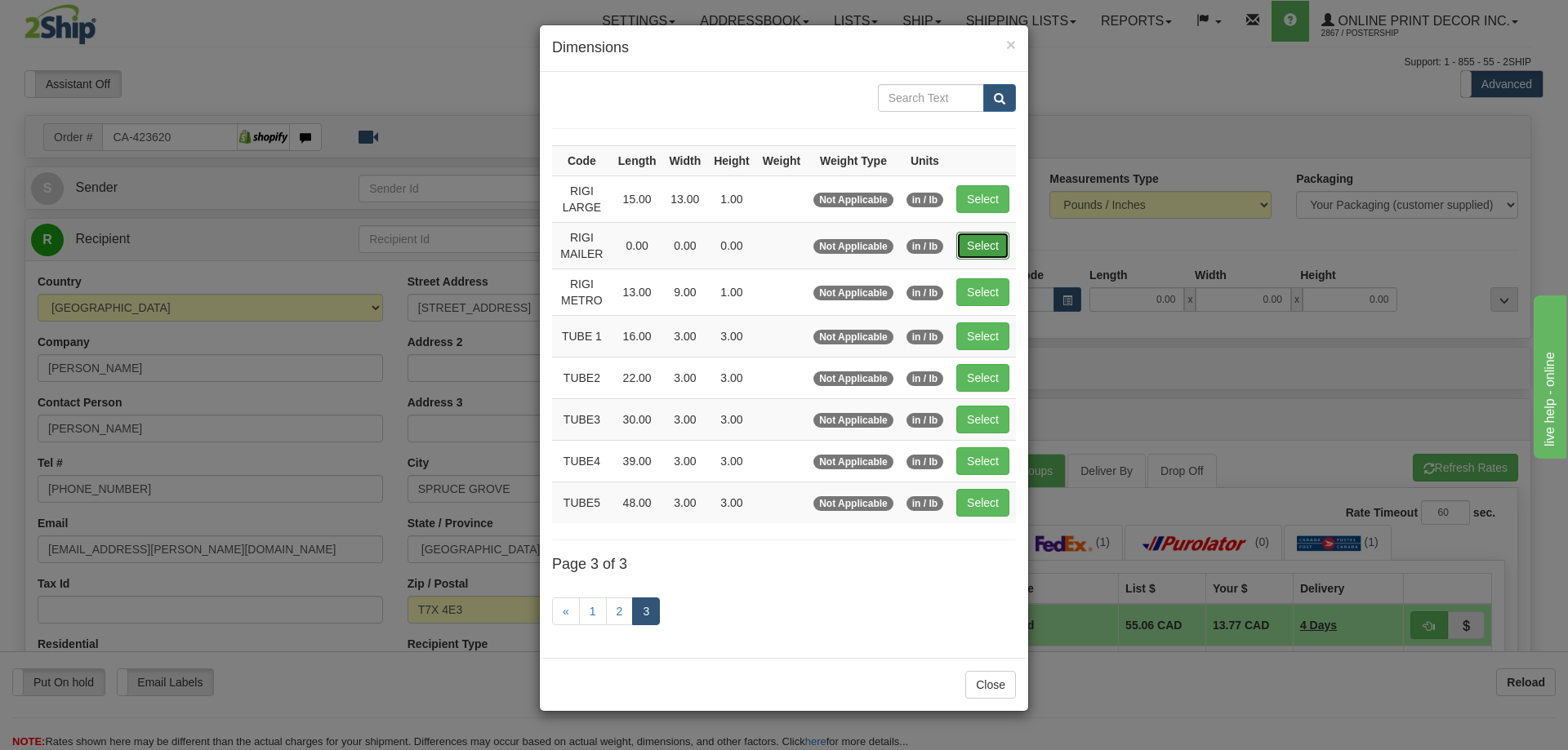
click at [978, 233] on button "Select" at bounding box center [982, 245] width 53 height 28
type input "RIGI MAILER"
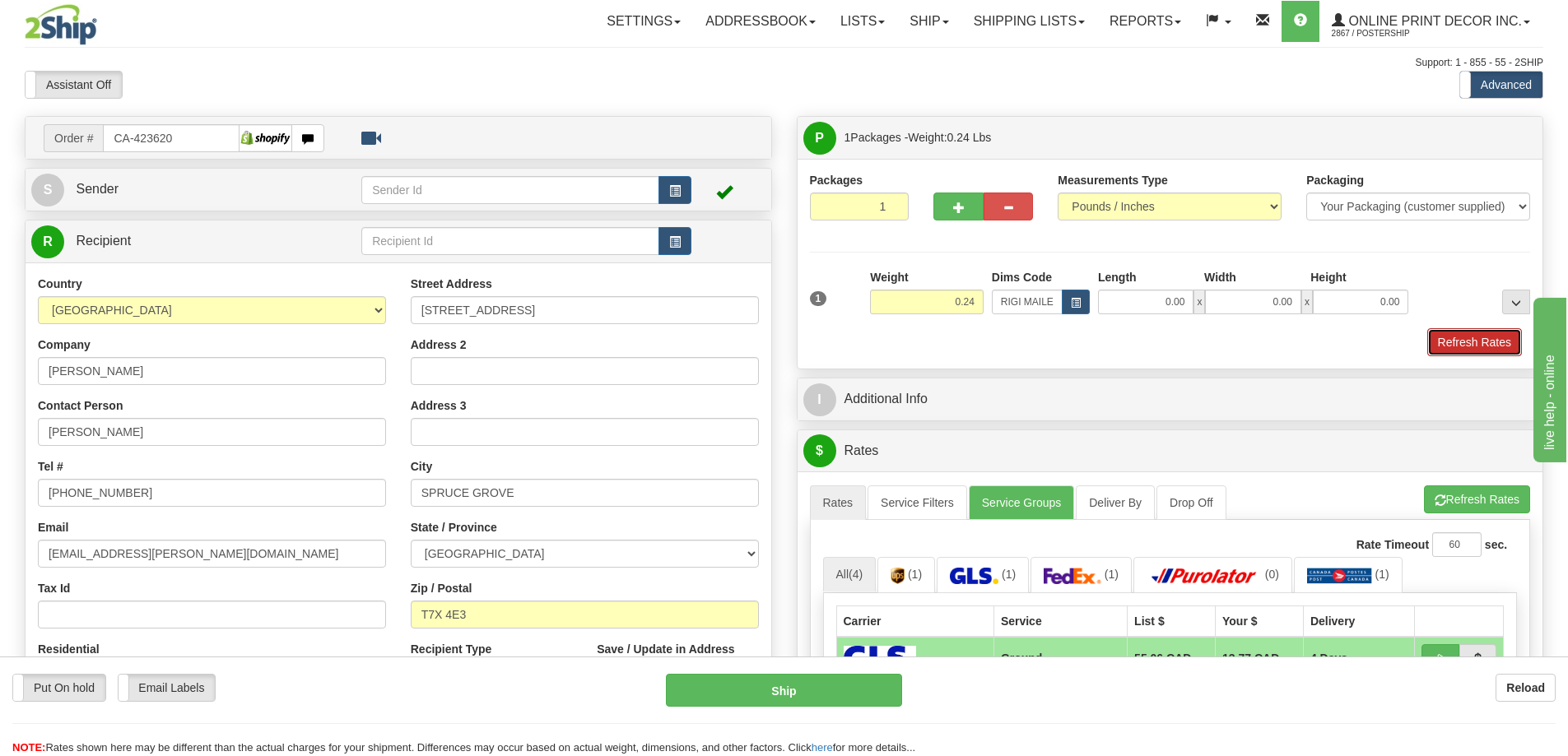
click at [1452, 340] on button "Refresh Rates" at bounding box center [1475, 342] width 95 height 28
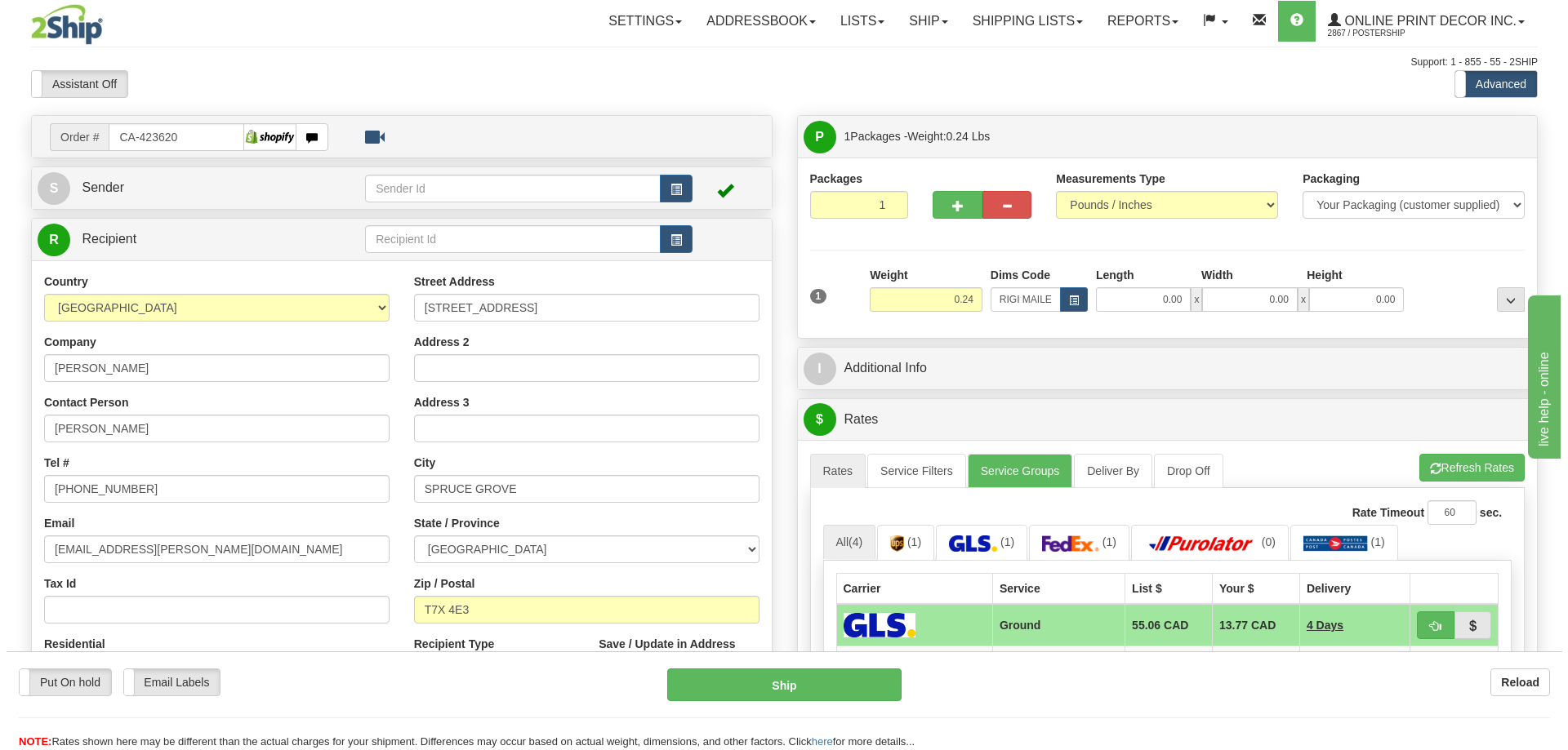
scroll to position [163, 0]
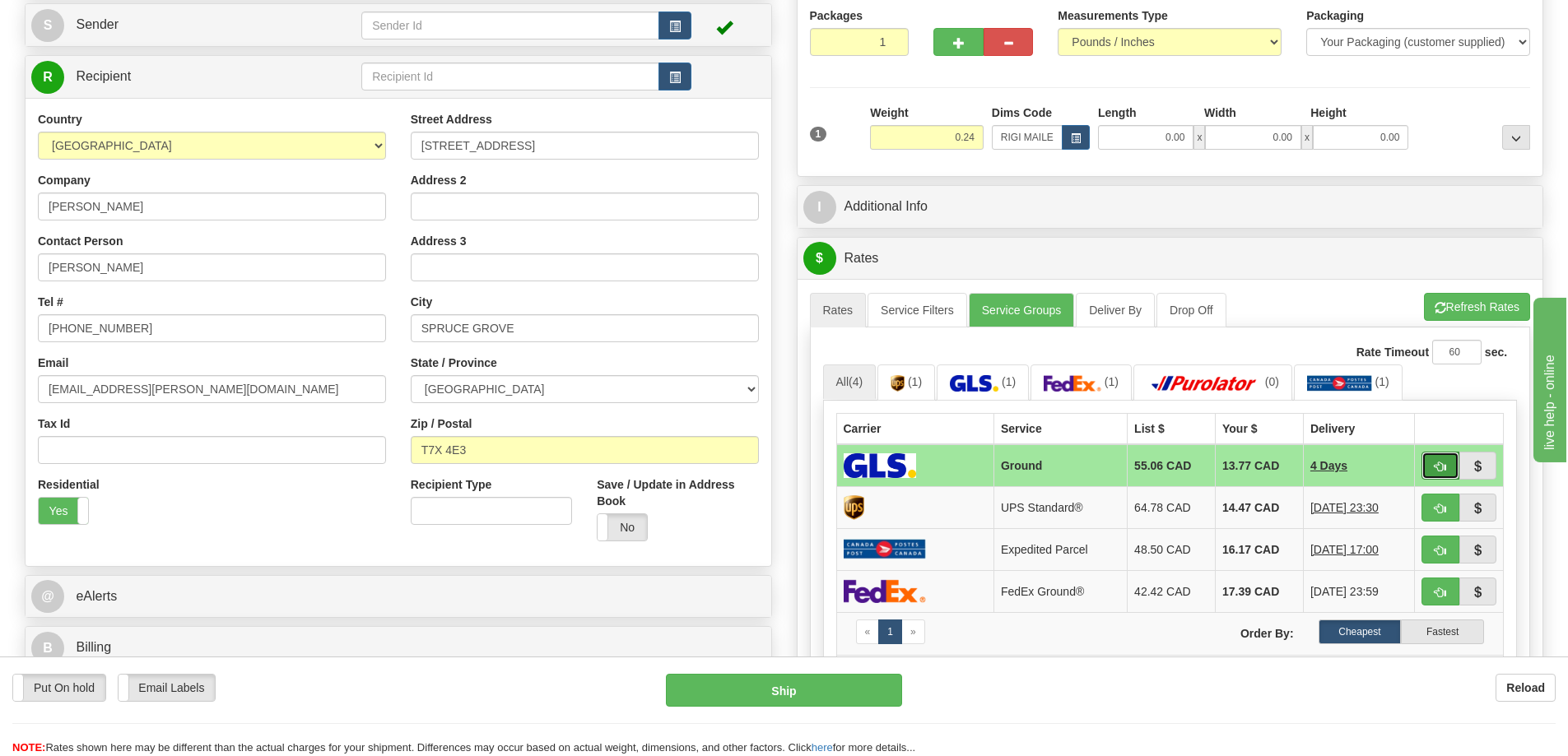
click at [1429, 459] on button "button" at bounding box center [1440, 465] width 38 height 28
type input "1"
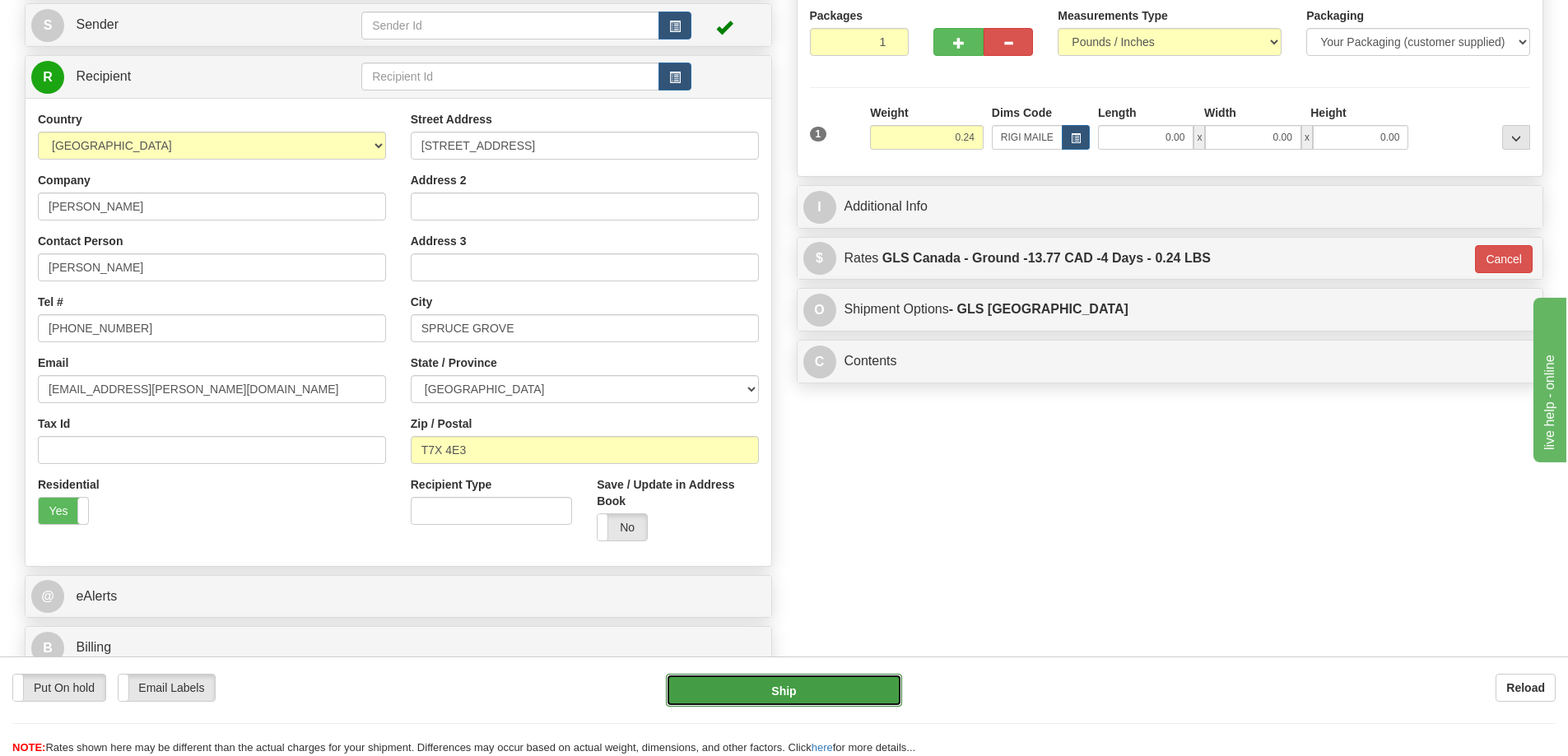
click at [857, 684] on button "Ship" at bounding box center [784, 690] width 237 height 33
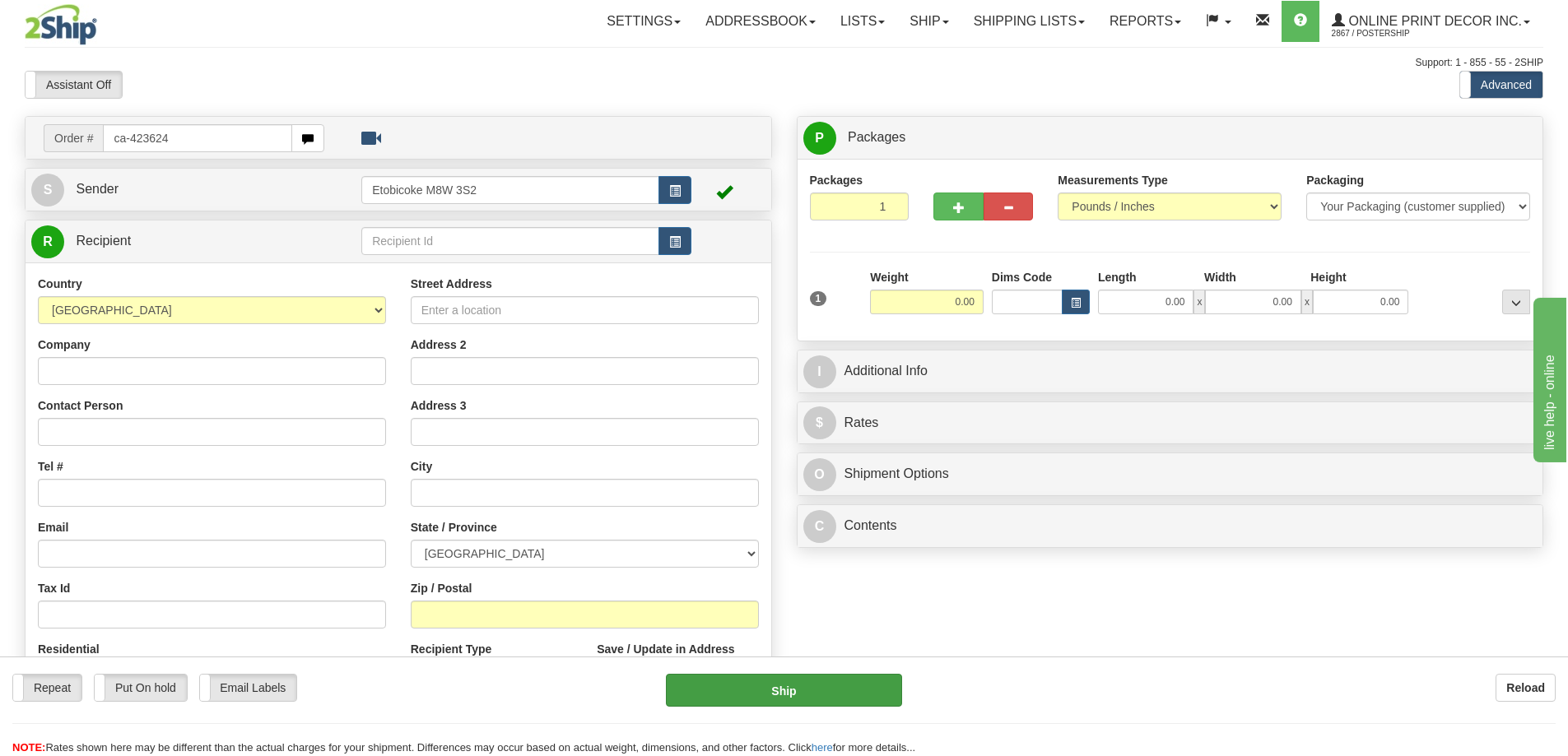
type input "ca-423624"
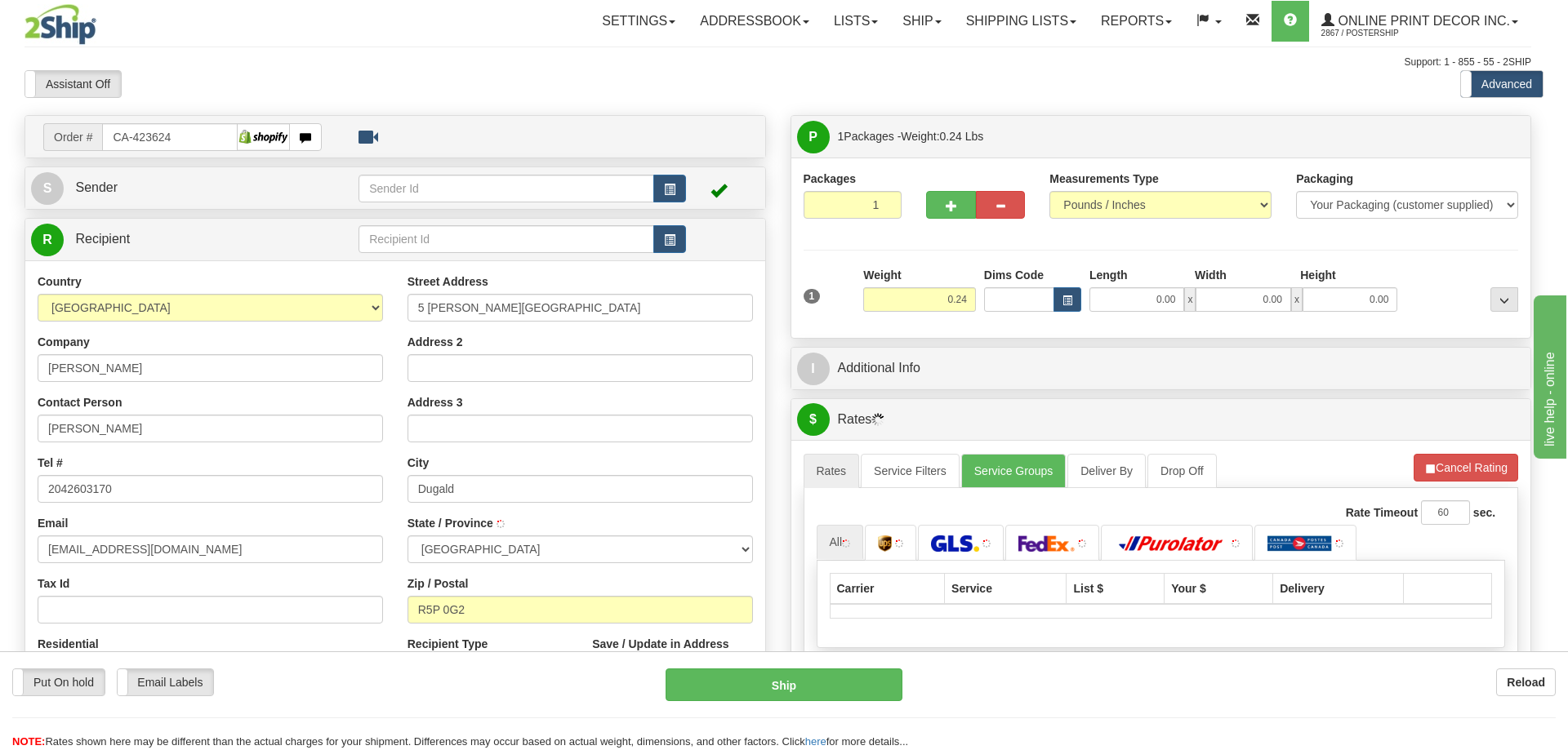
type input "DUGALD"
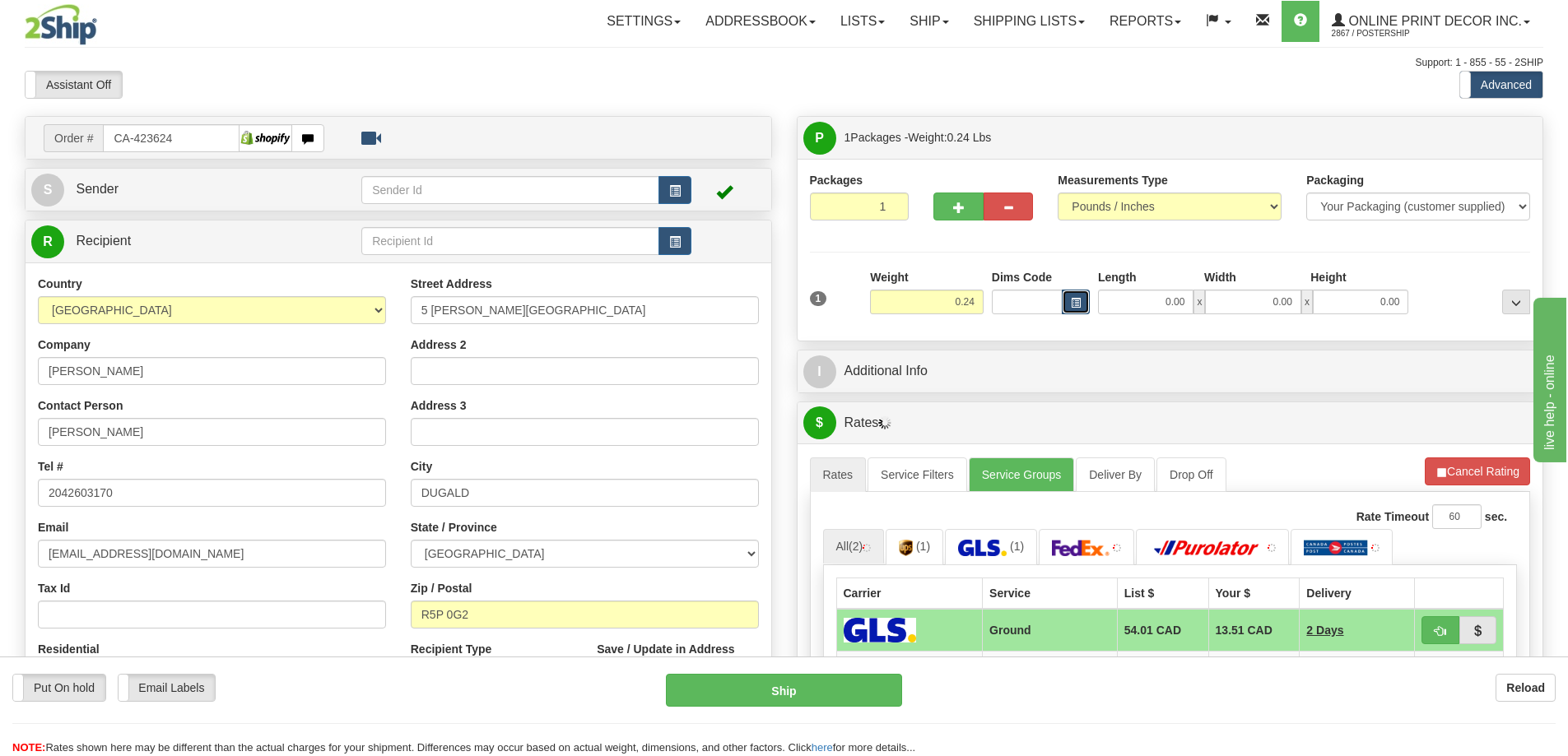
click at [1074, 301] on span "button" at bounding box center [1075, 302] width 10 height 9
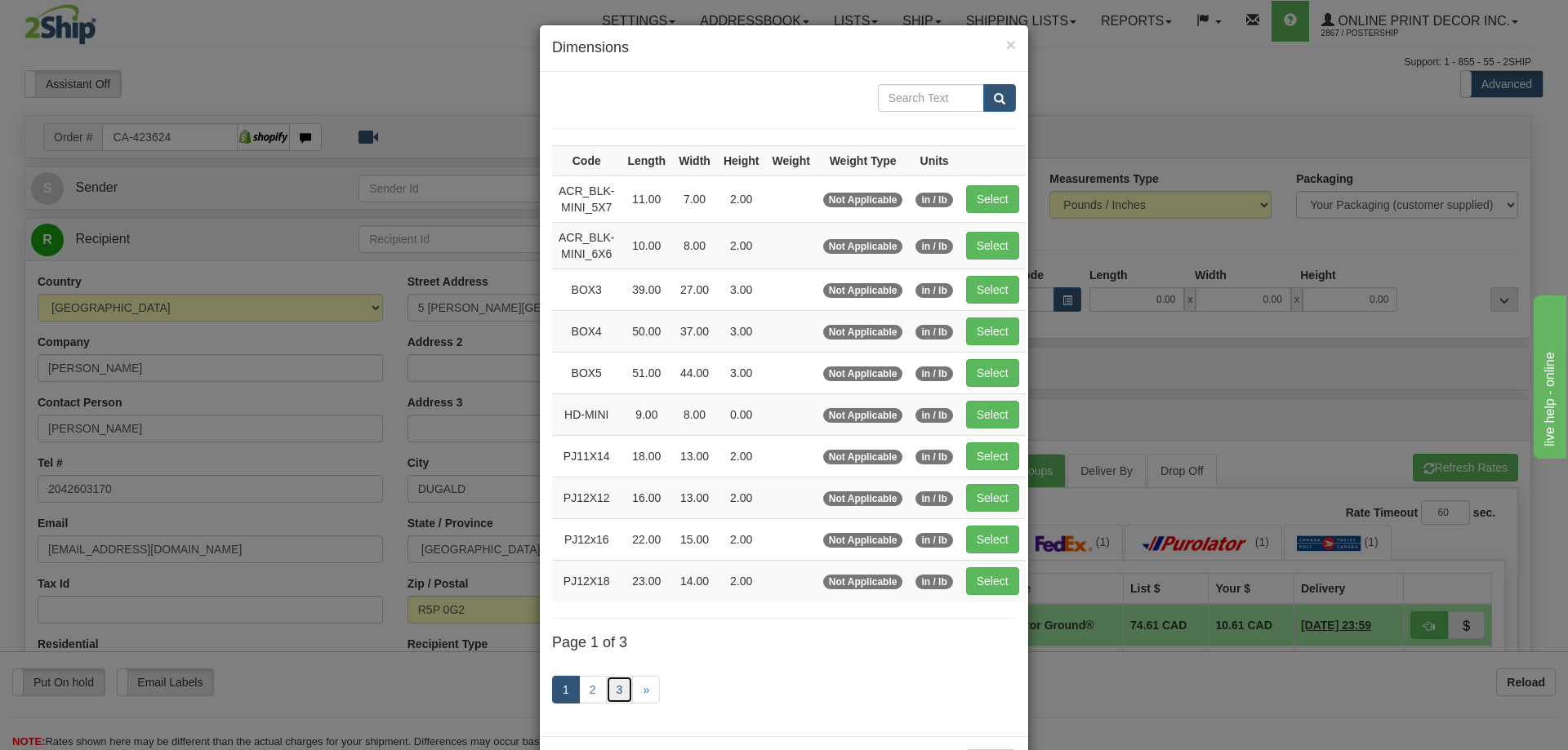
click at [606, 685] on link "3" at bounding box center [620, 689] width 28 height 28
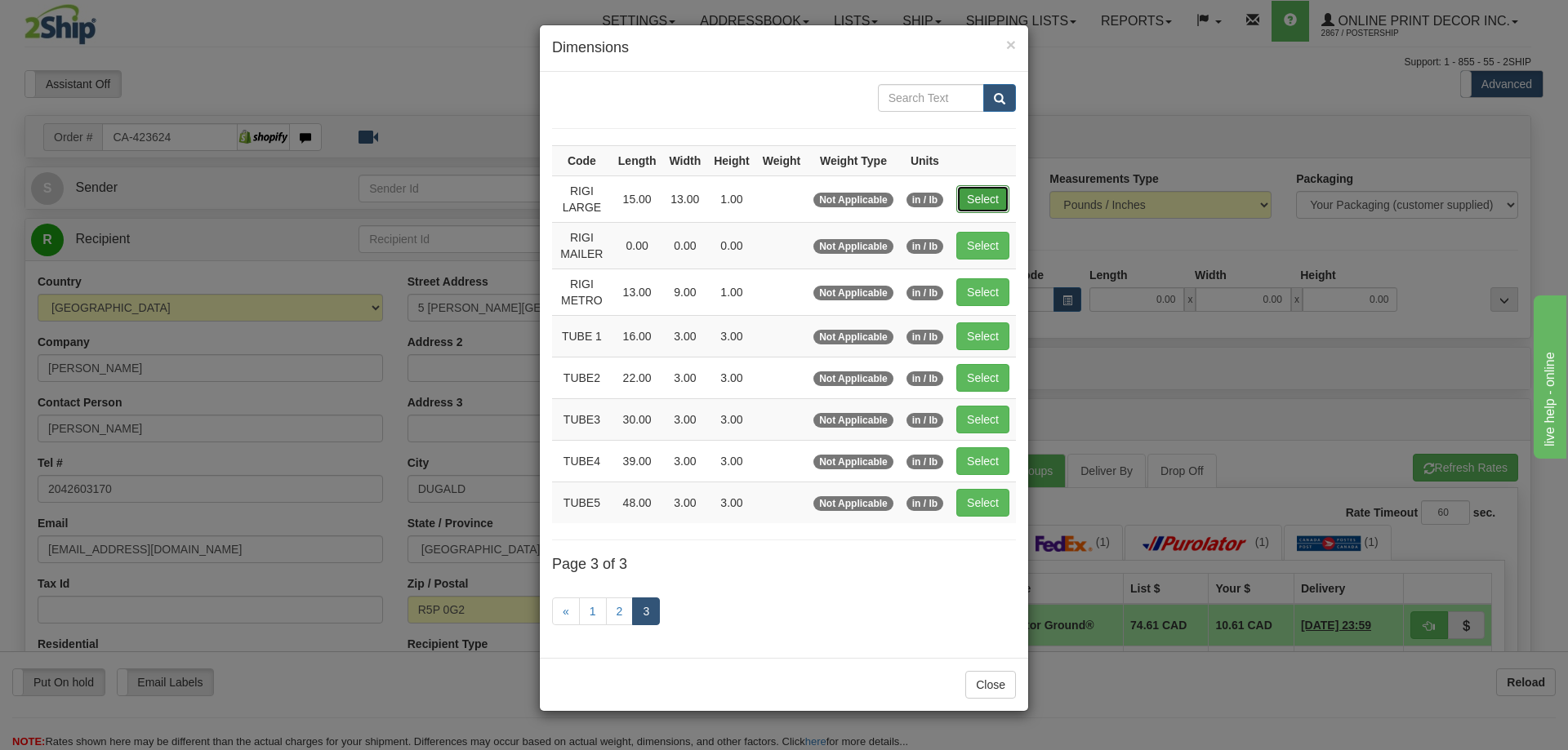
click at [983, 196] on button "Select" at bounding box center [982, 199] width 53 height 28
type input "RIGI LARGE"
type input "15.00"
type input "13.00"
type input "1.00"
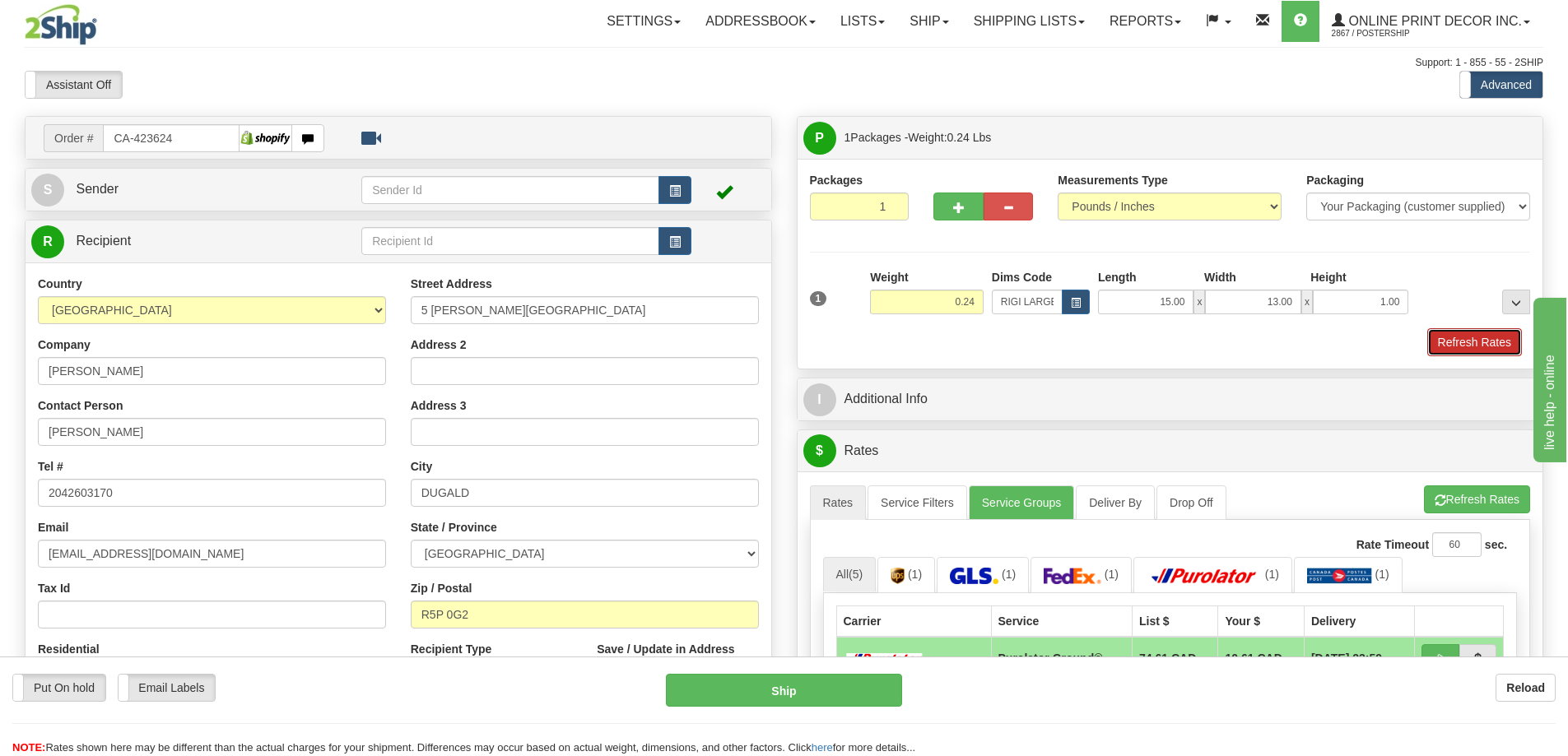
click at [1468, 343] on button "Refresh Rates" at bounding box center [1475, 342] width 95 height 28
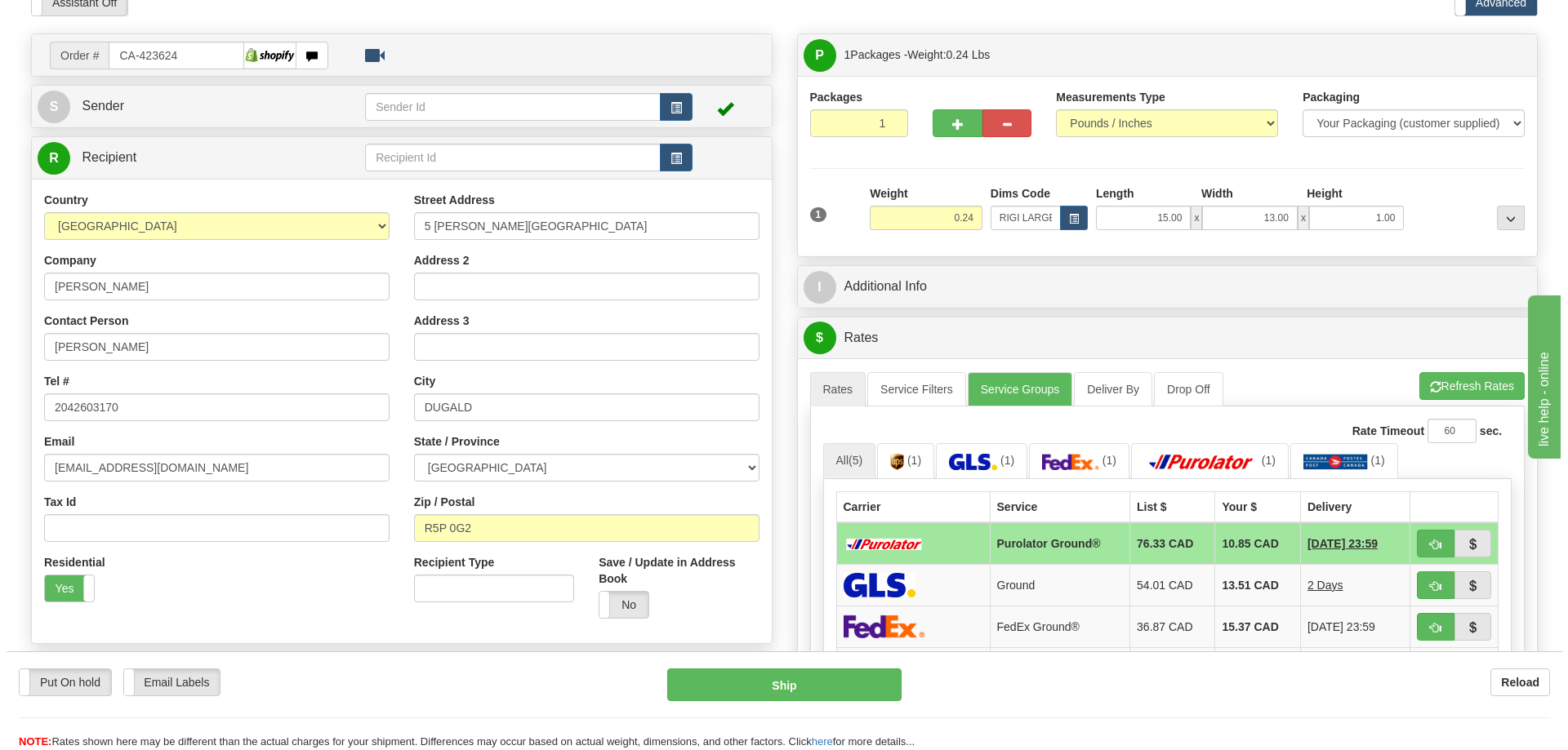
scroll to position [163, 0]
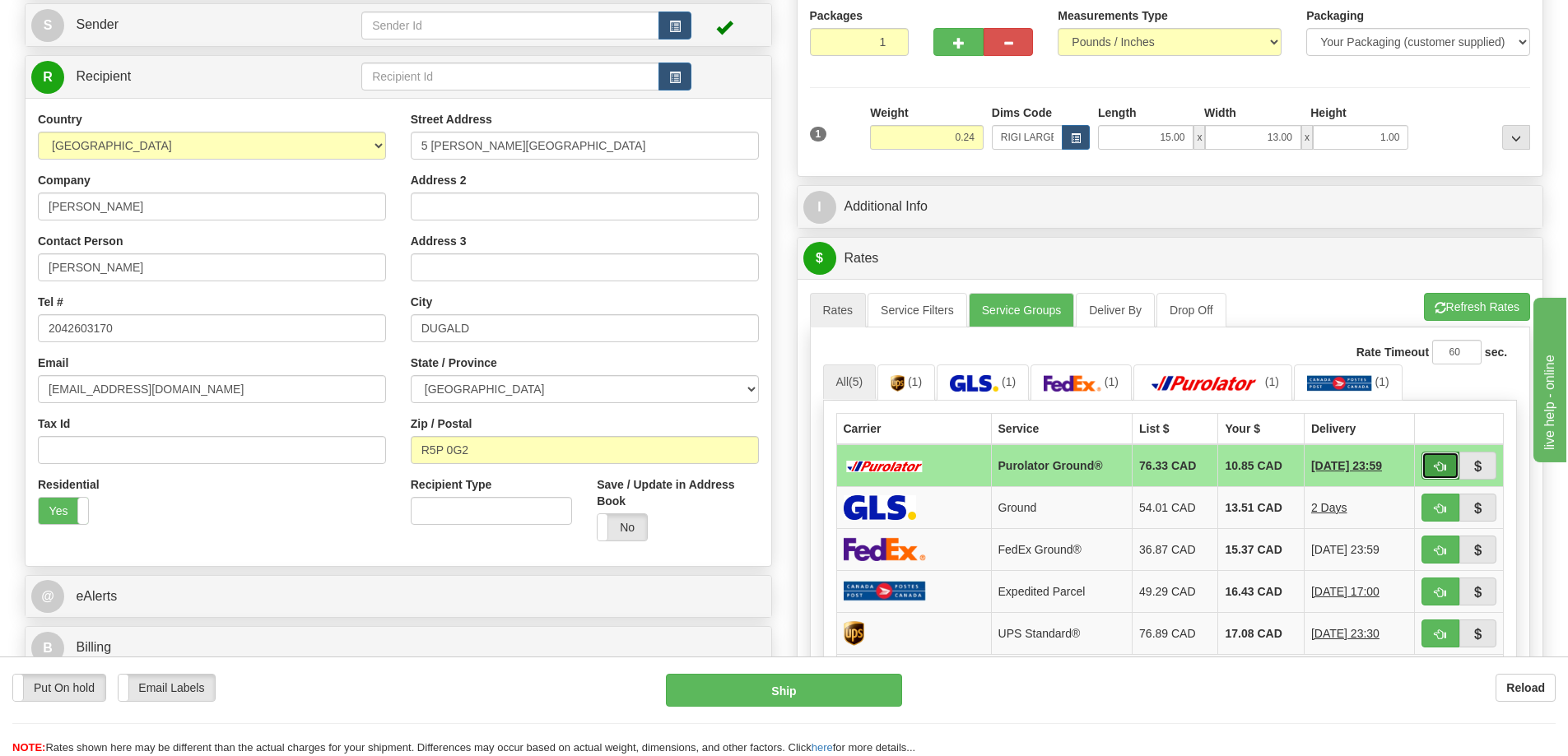
click at [1439, 457] on button "button" at bounding box center [1440, 465] width 38 height 28
type input "260"
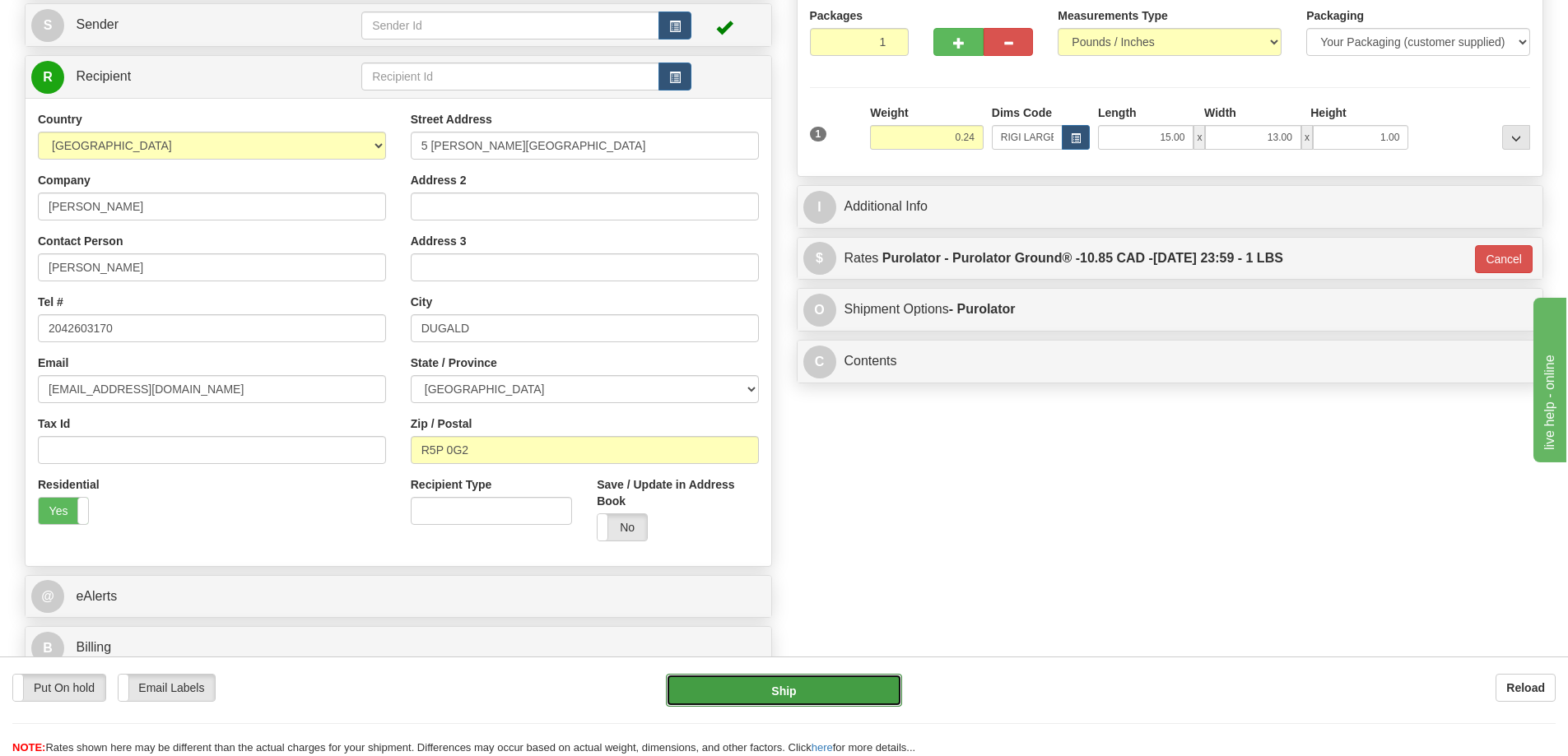
click at [805, 685] on button "Ship" at bounding box center [784, 690] width 237 height 33
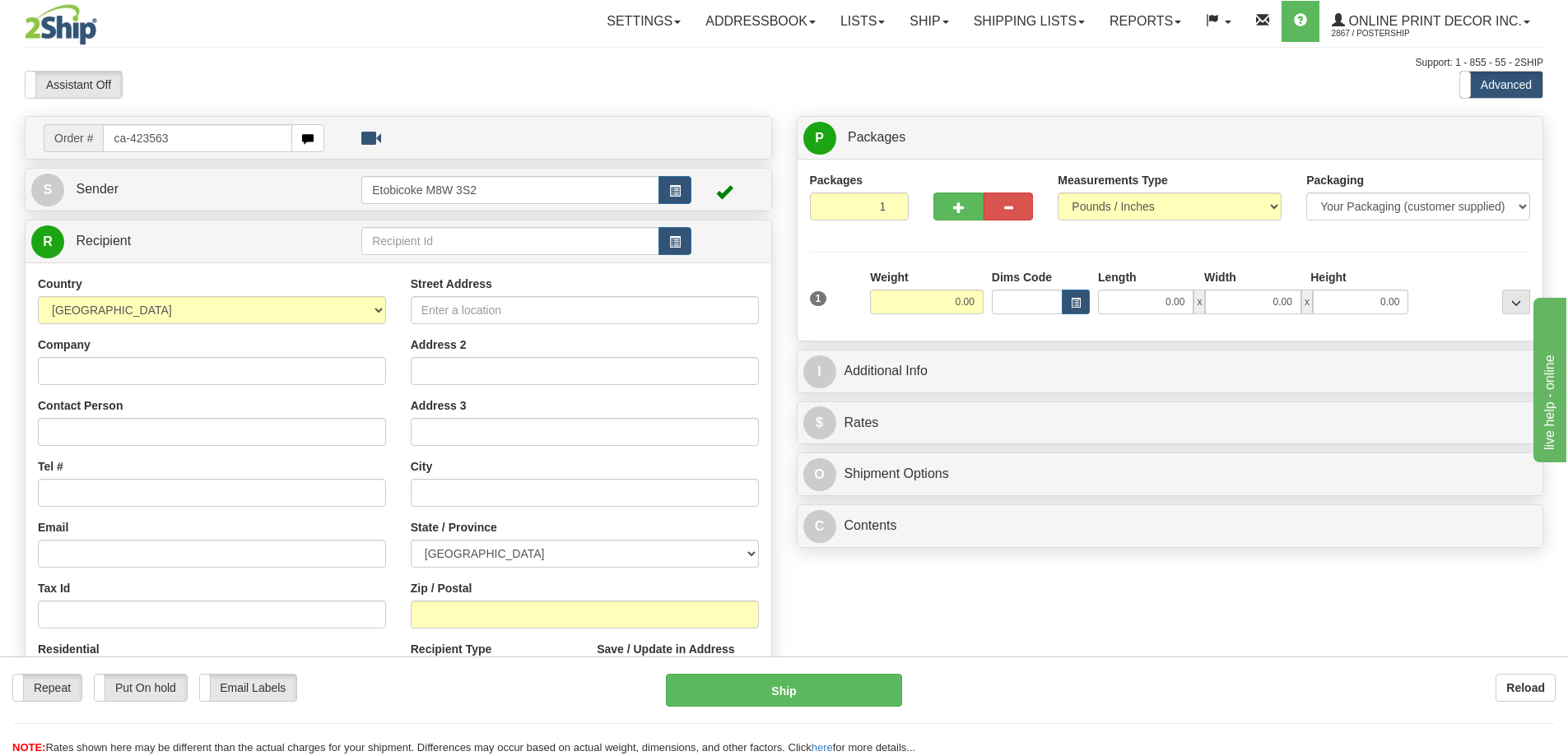
type input "ca-423563"
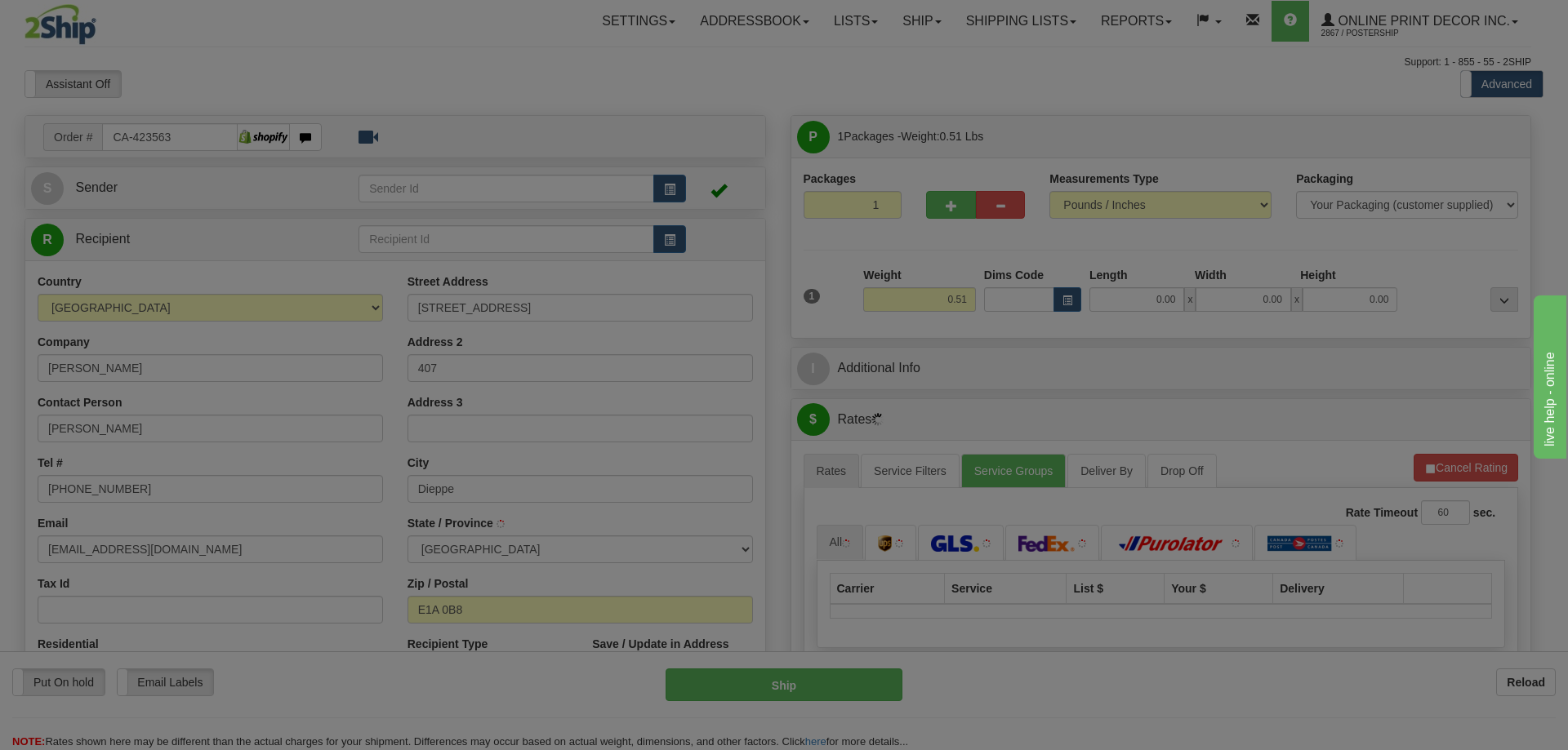
type input "MONCTON"
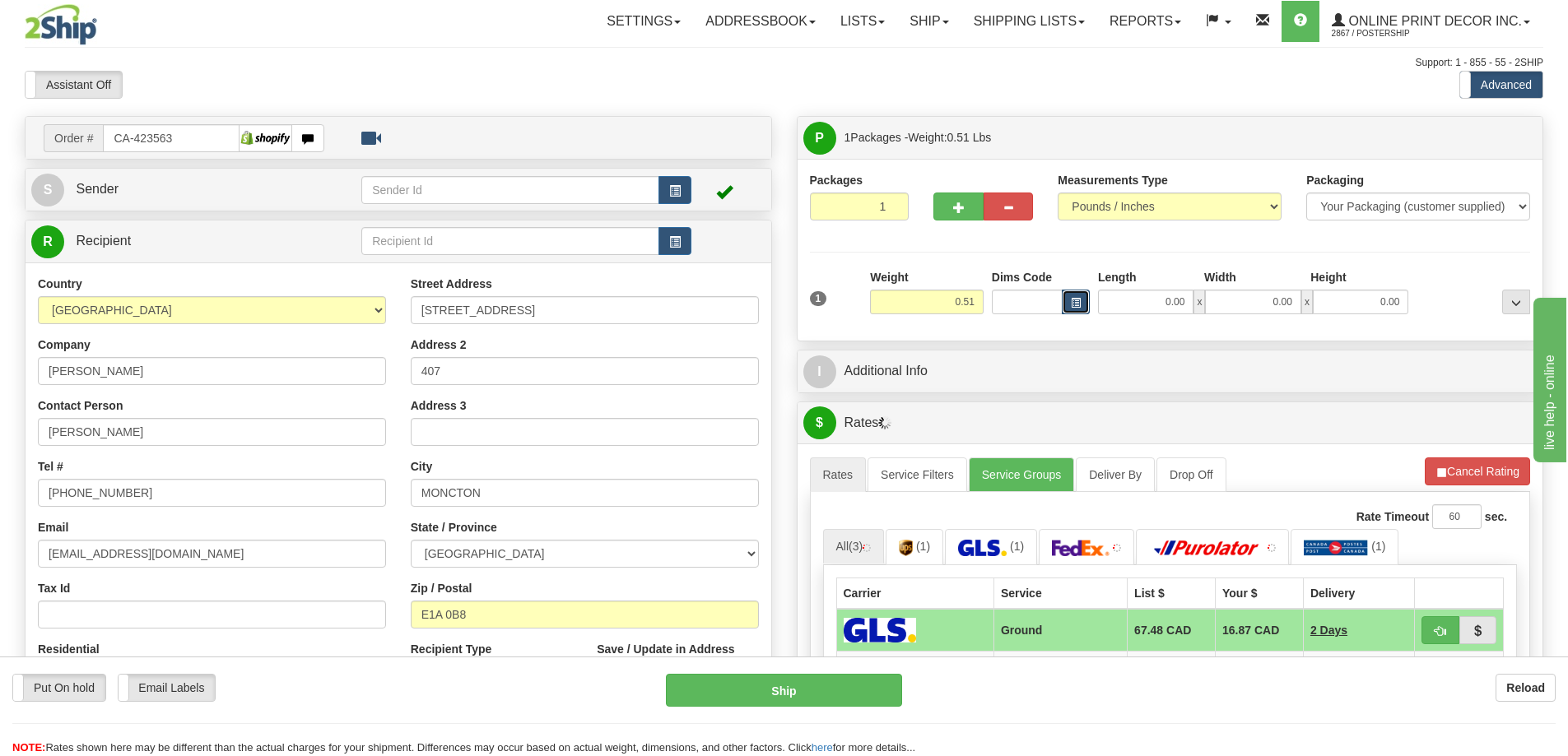
click at [1075, 295] on button "button" at bounding box center [1075, 301] width 28 height 24
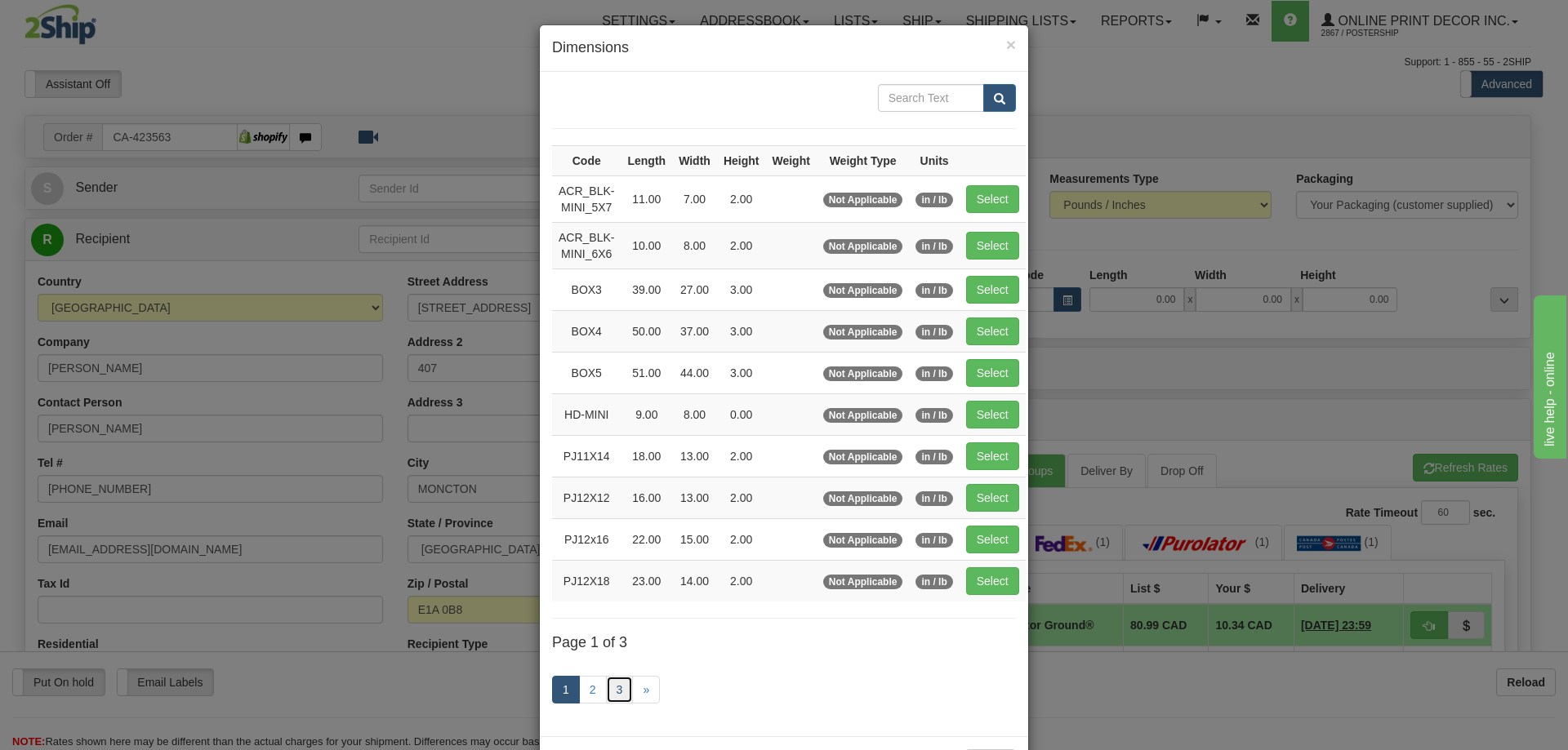
click at [606, 698] on link "3" at bounding box center [620, 689] width 28 height 28
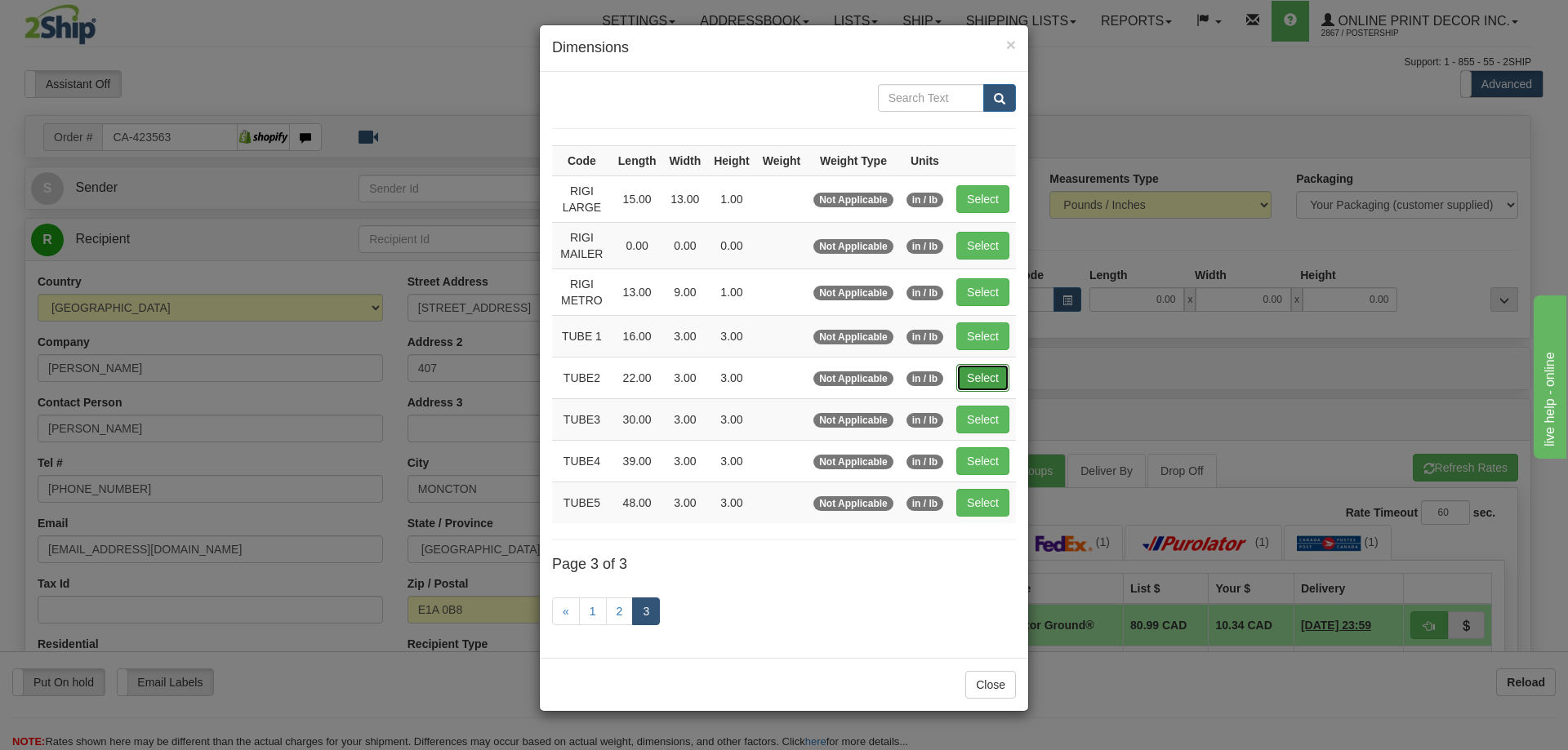
click at [974, 373] on button "Select" at bounding box center [982, 378] width 53 height 28
type input "TUBE2"
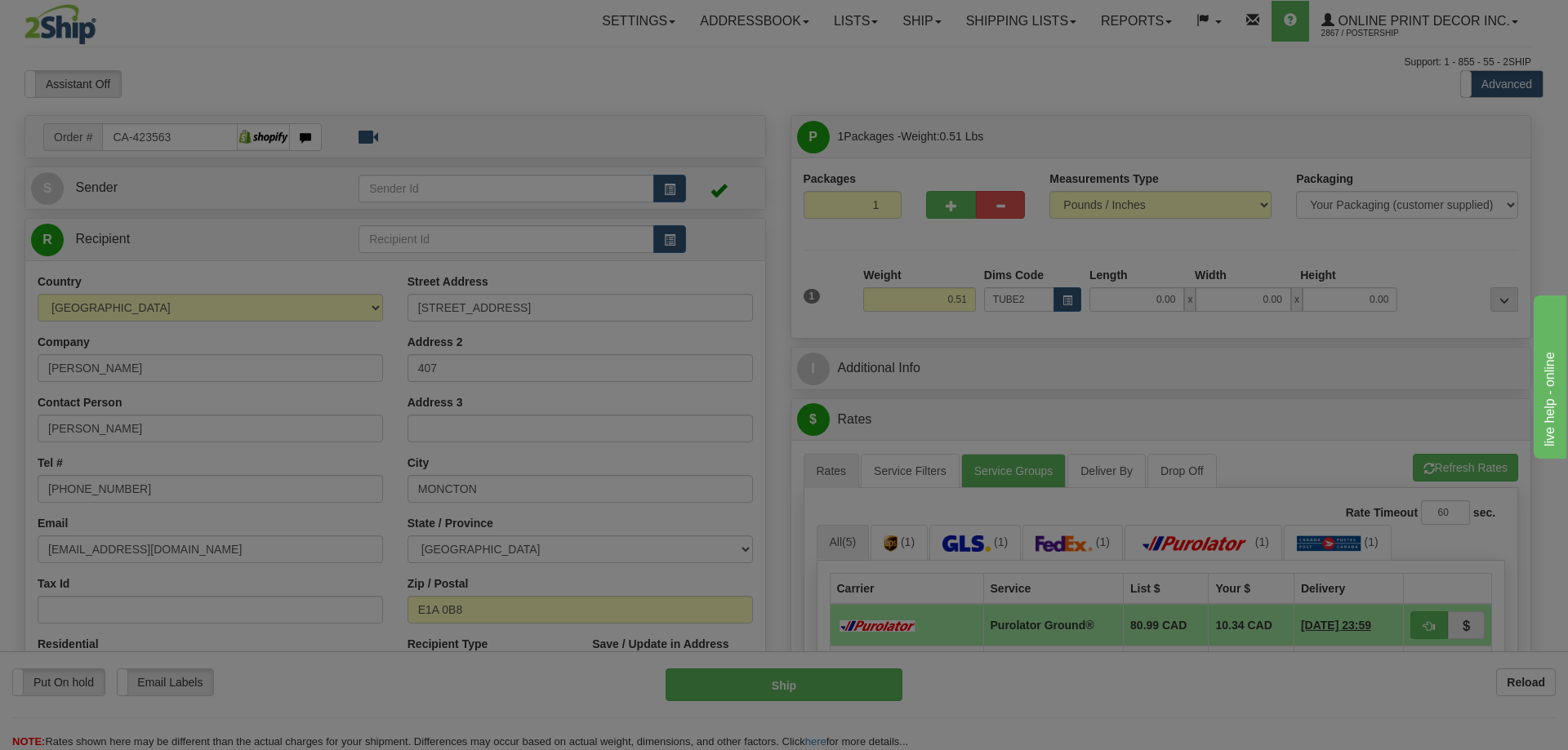
type input "22.00"
type input "3.00"
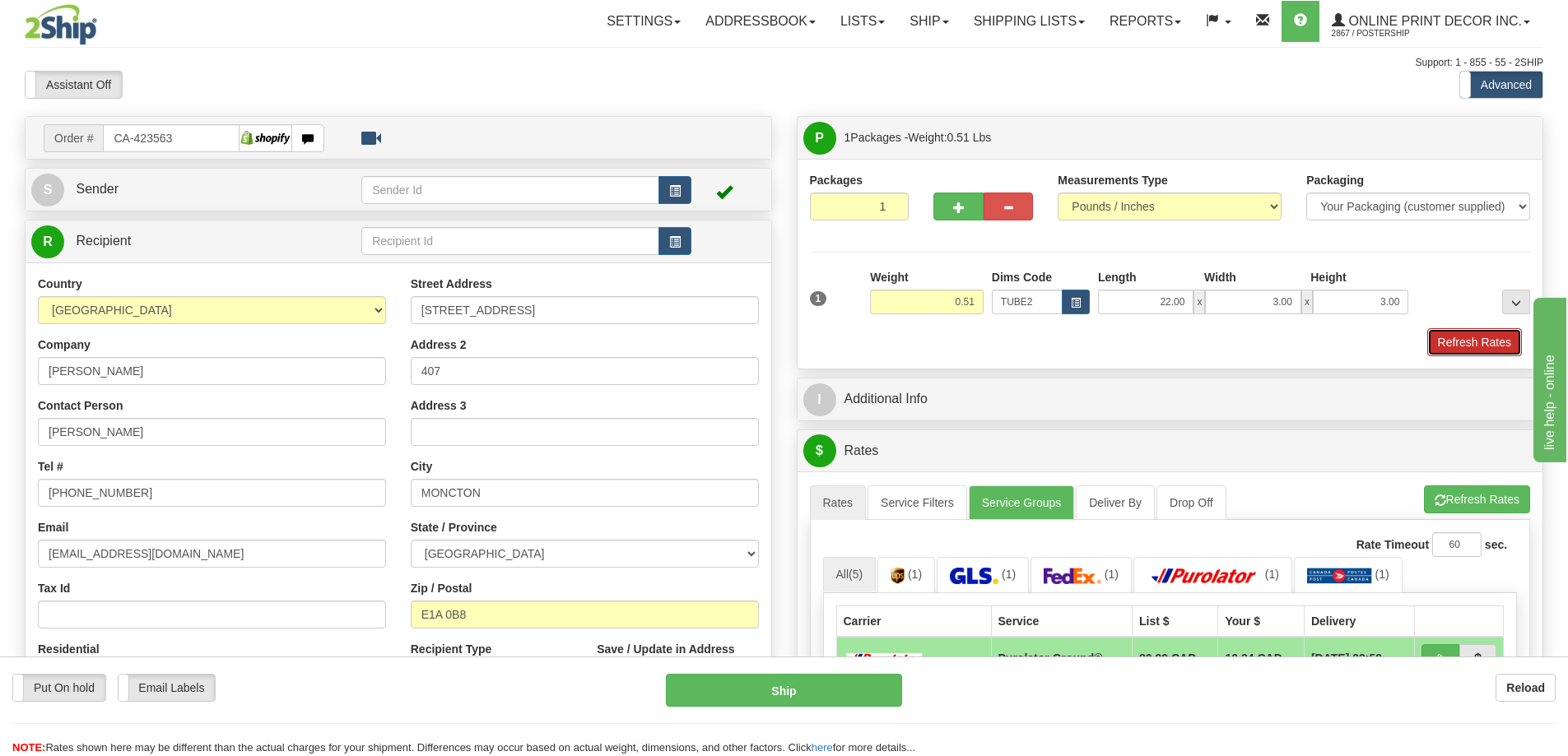
click at [1466, 339] on button "Refresh Rates" at bounding box center [1475, 342] width 95 height 28
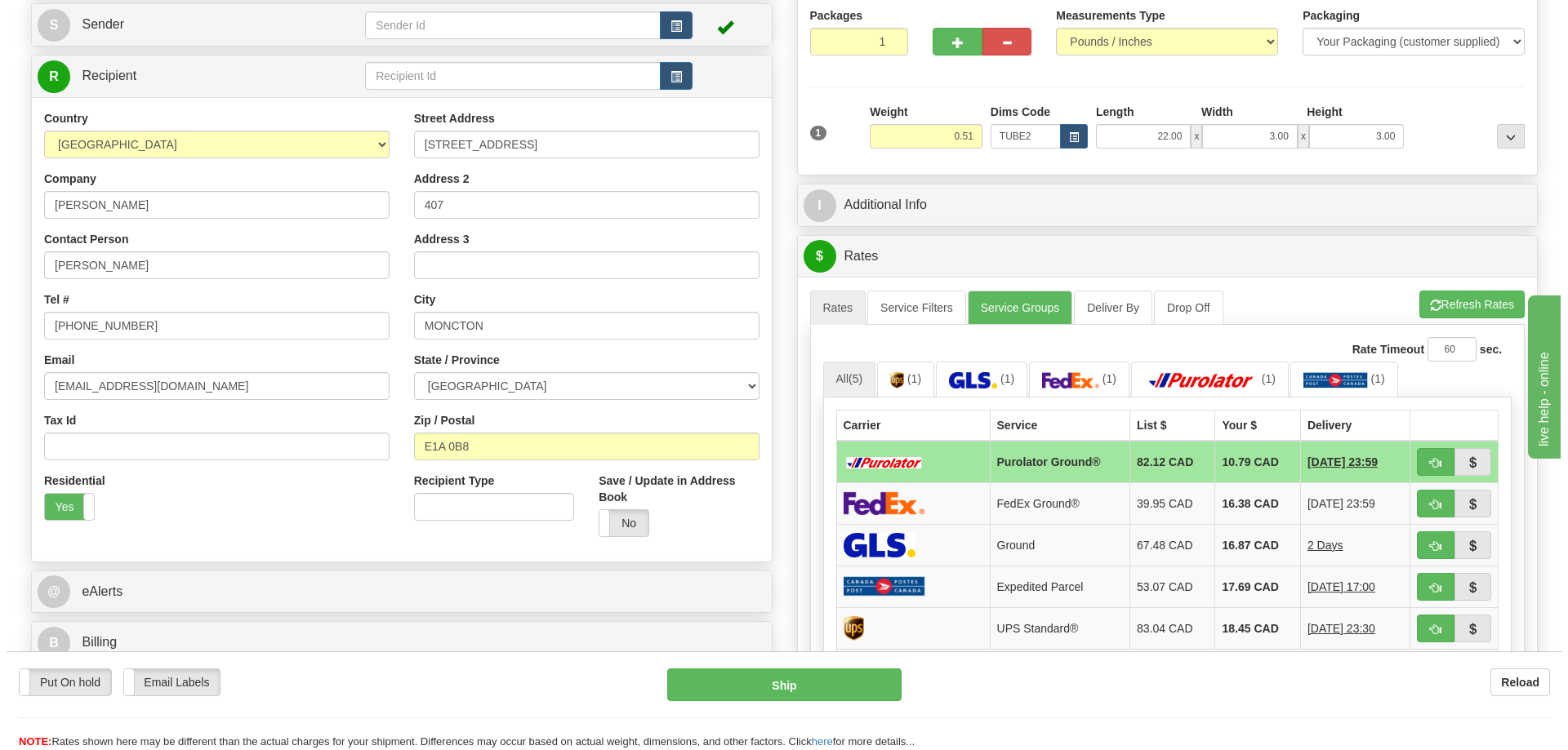
scroll to position [245, 0]
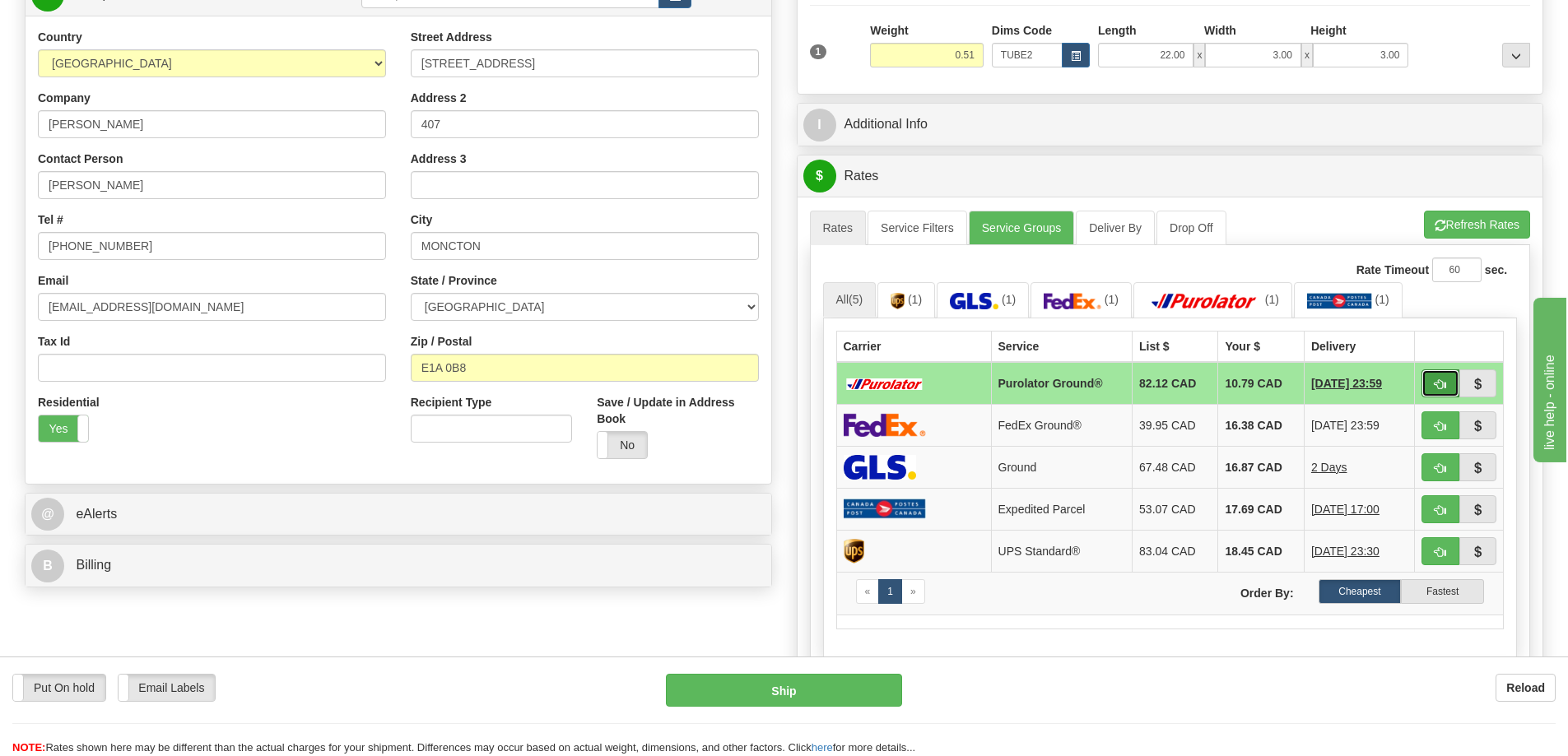
click at [1441, 378] on button "button" at bounding box center [1440, 383] width 38 height 28
type input "260"
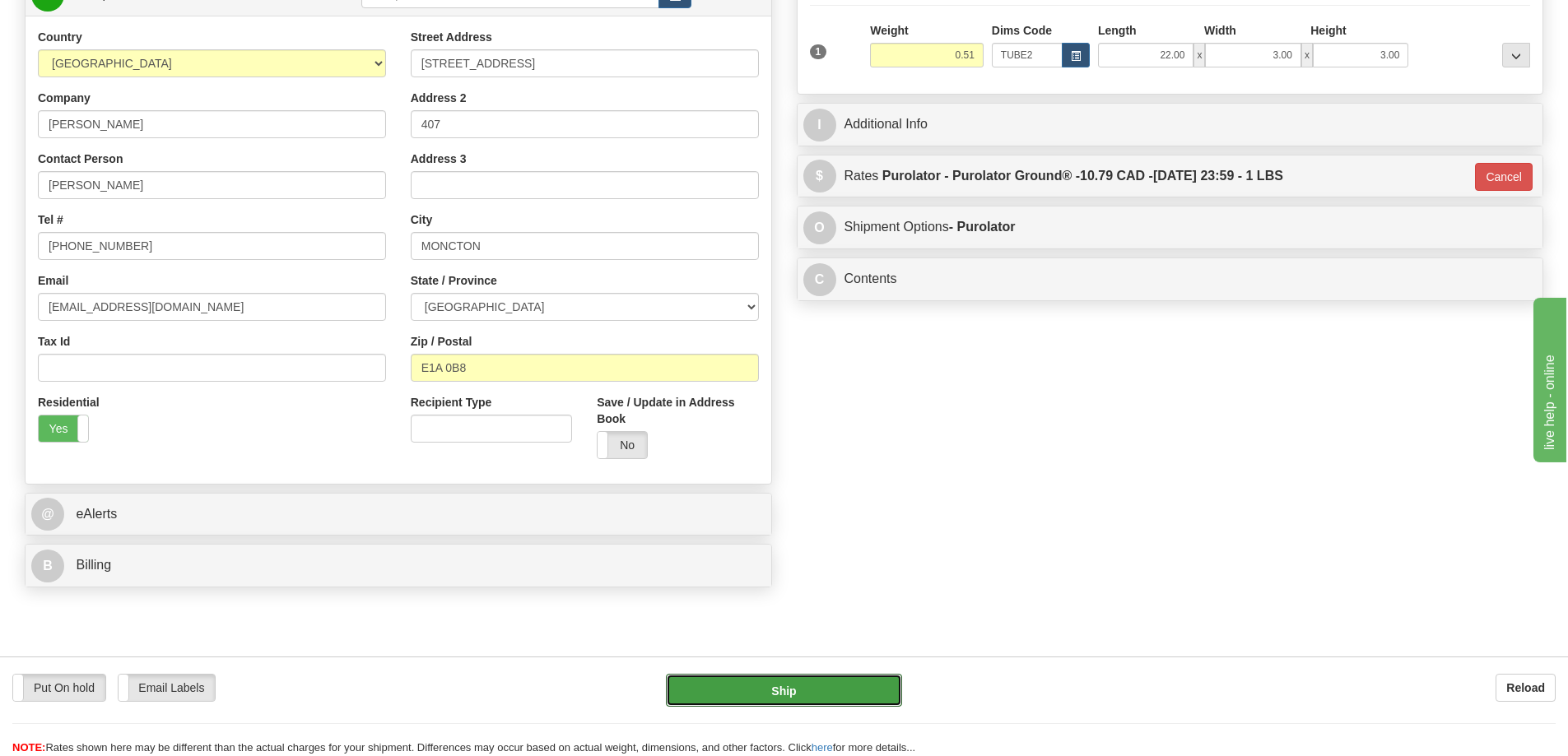
click at [860, 670] on div "Put On hold Put On hold Email Labels Email Labels Edit Reload Ship Reload" at bounding box center [784, 706] width 1568 height 100
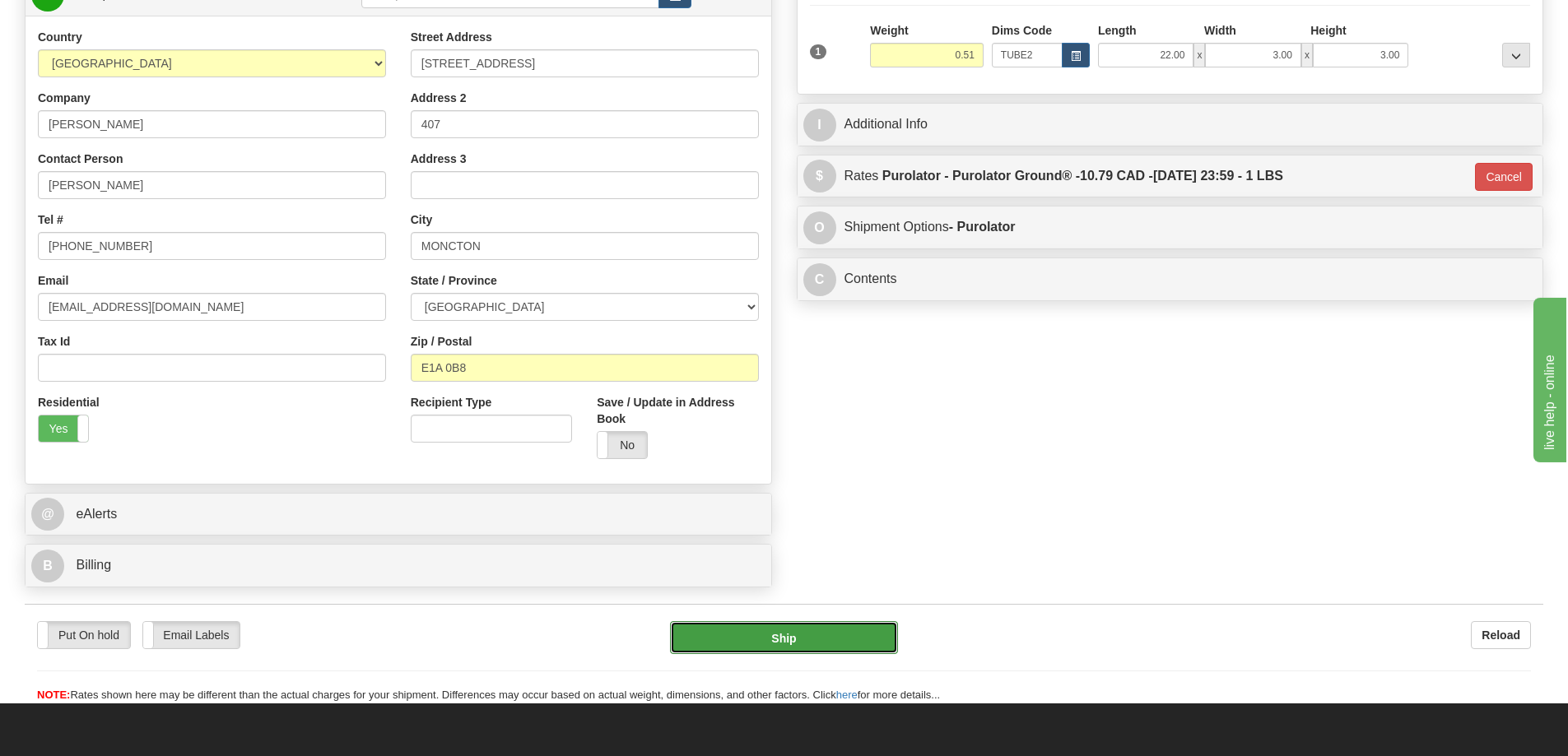
click at [779, 639] on button "Ship" at bounding box center [784, 638] width 228 height 33
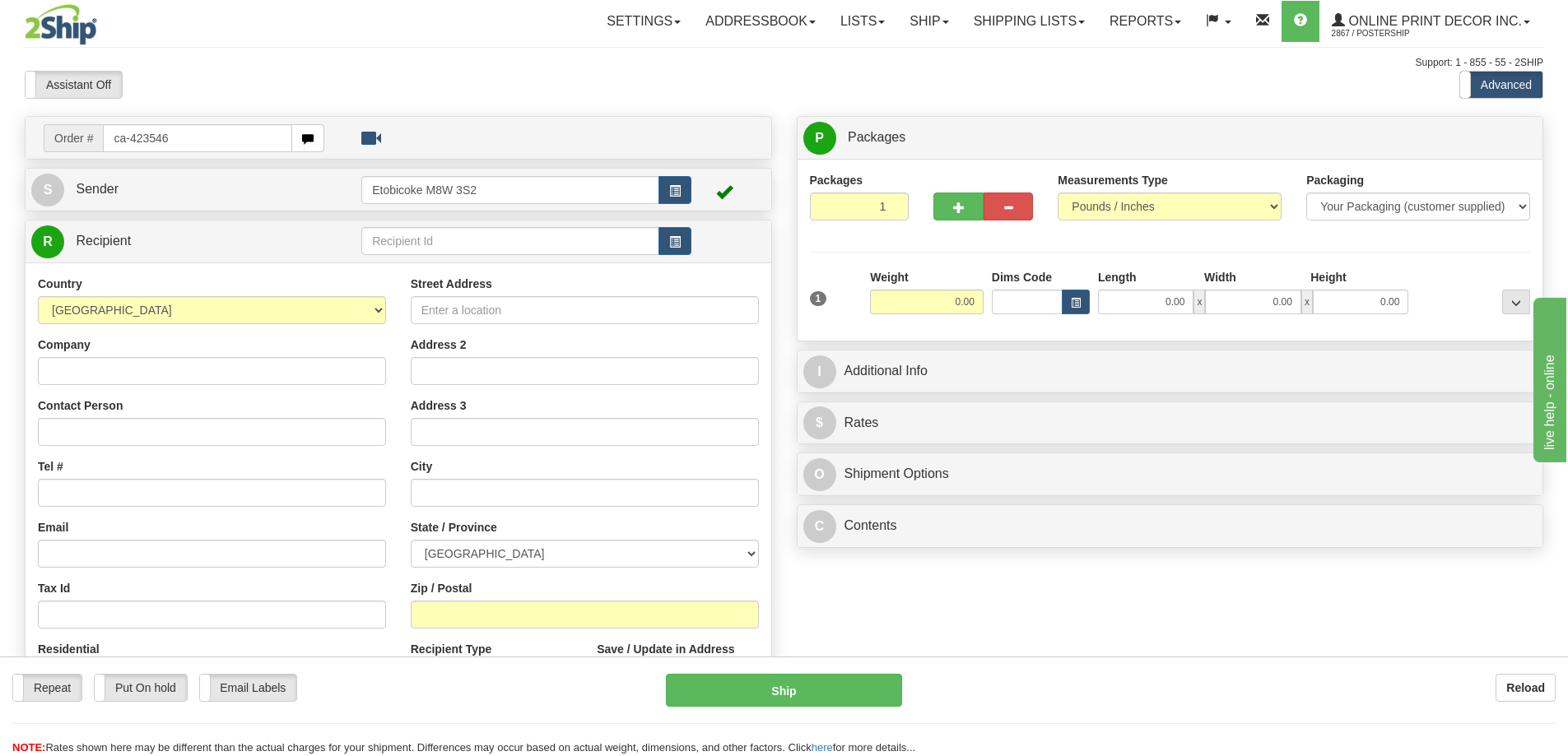
type input "ca-423546"
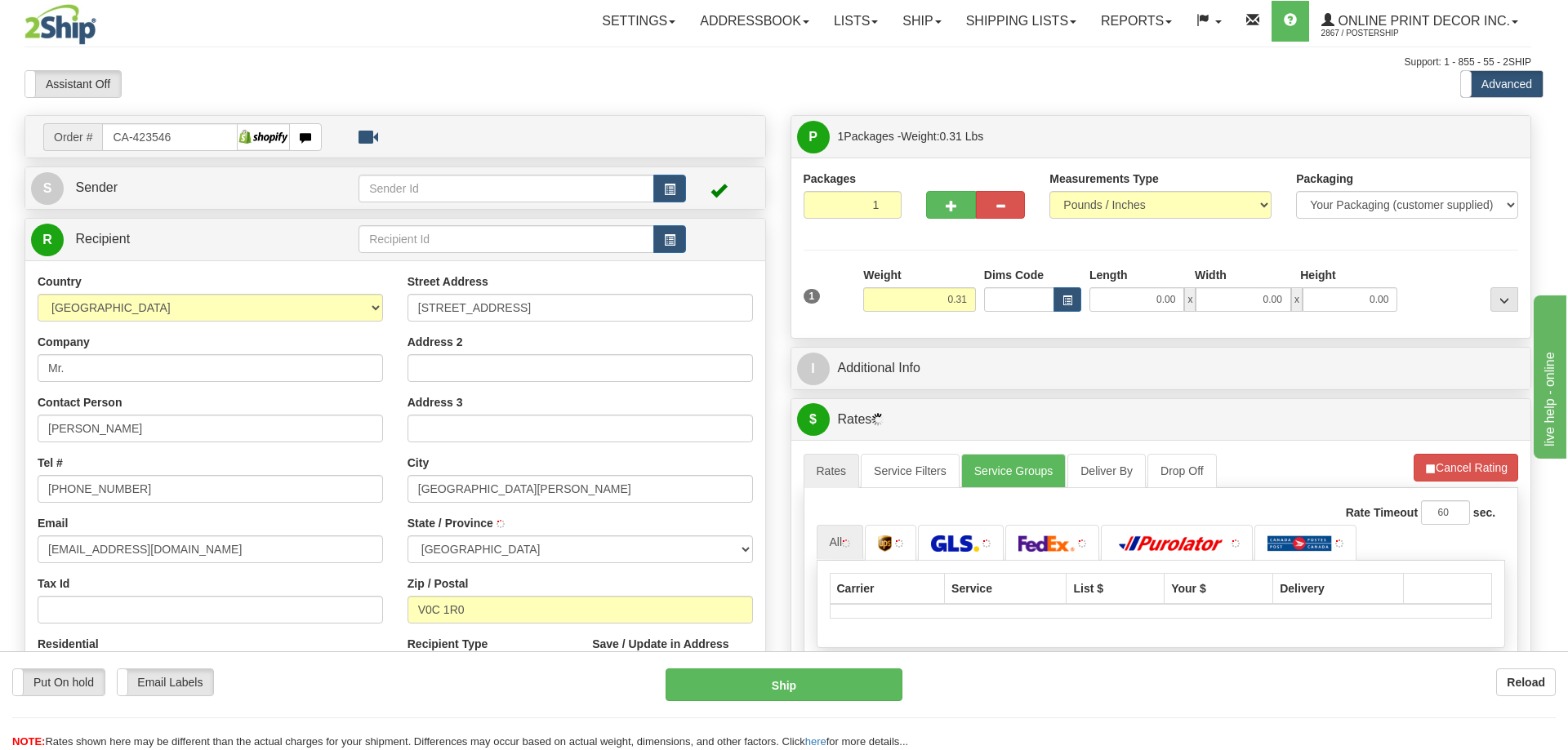
type input "[GEOGRAPHIC_DATA][PERSON_NAME]"
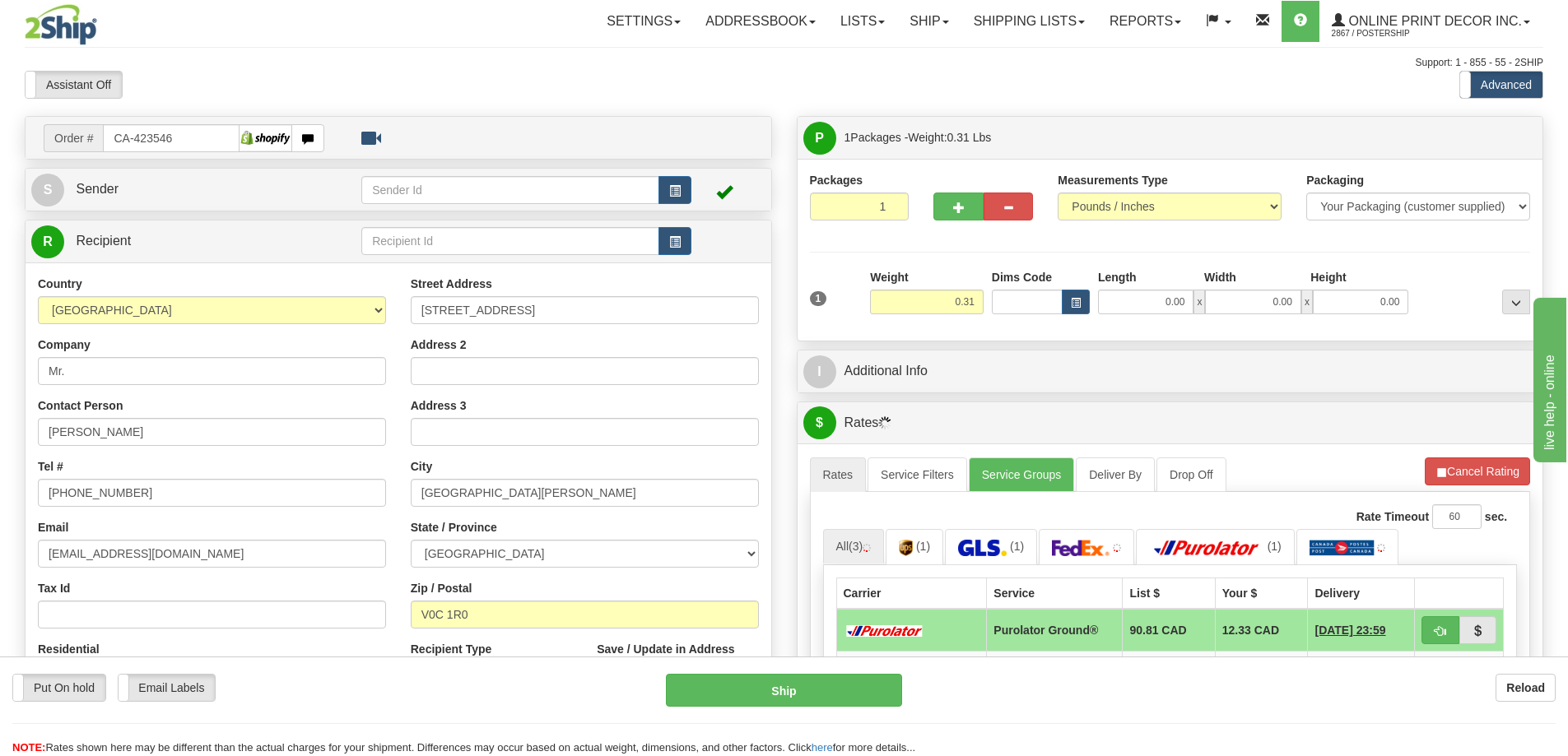
click at [1091, 299] on div "Dims Code" at bounding box center [1040, 292] width 106 height 46
click at [1085, 305] on button "button" at bounding box center [1075, 301] width 28 height 24
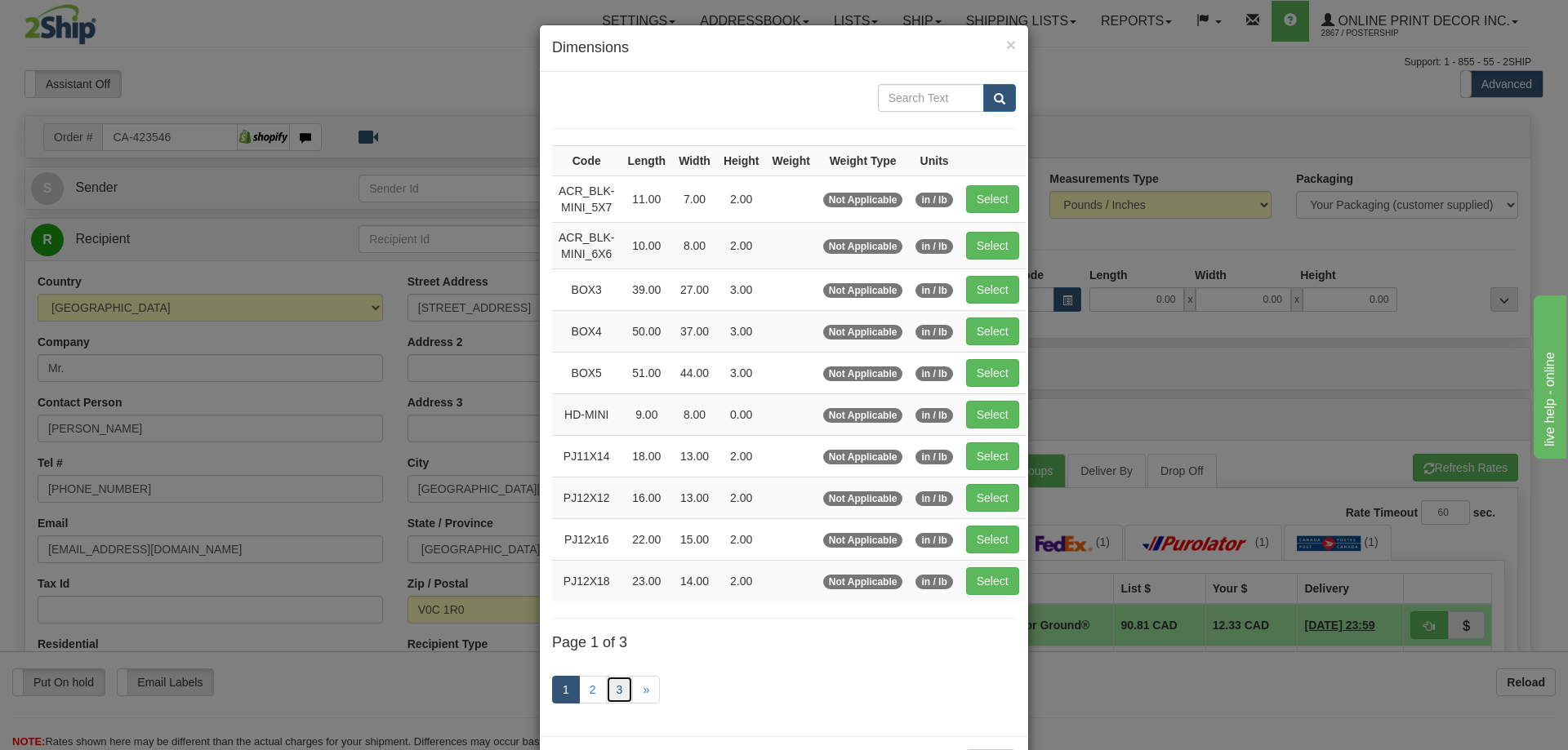
click at [610, 688] on link "3" at bounding box center [620, 689] width 28 height 28
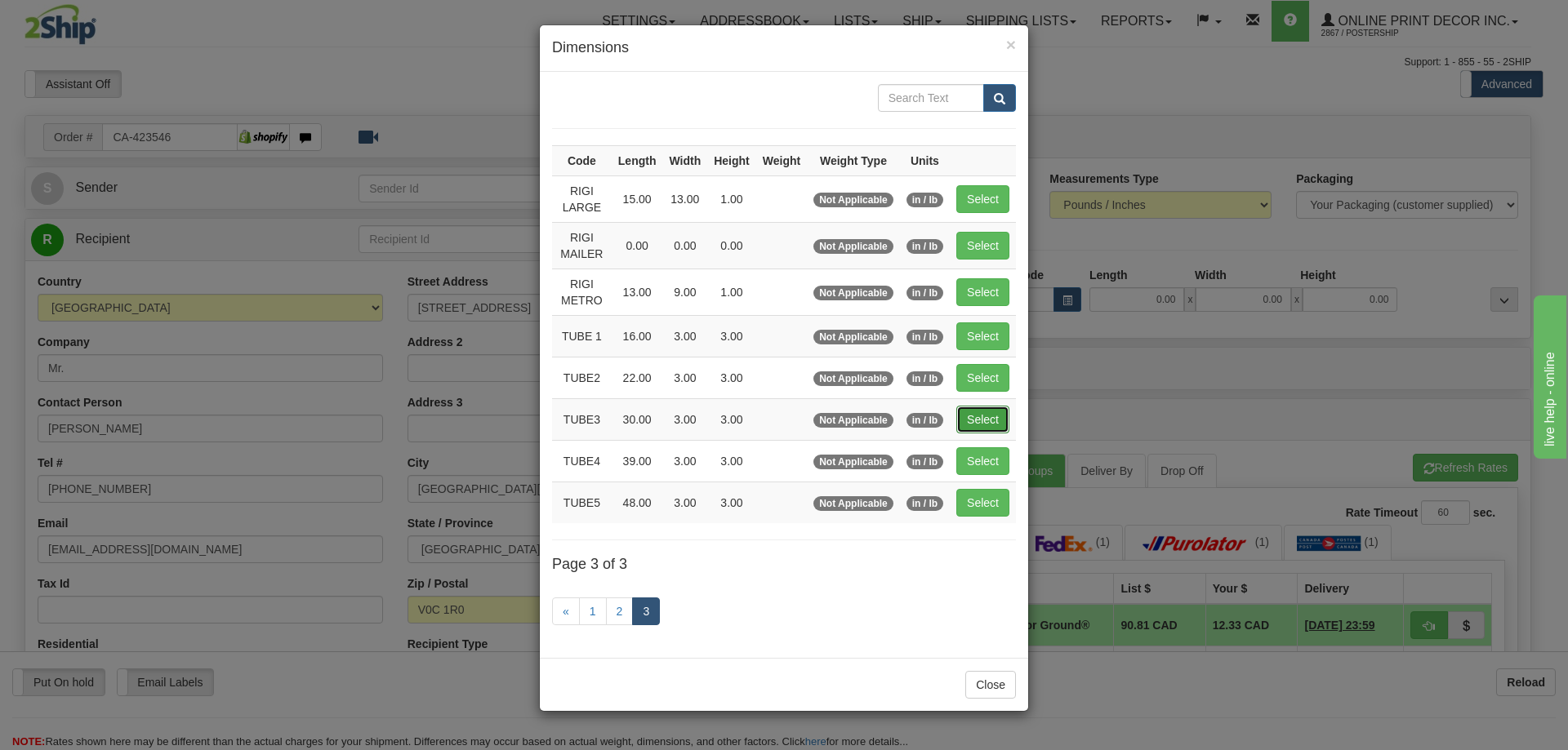
click at [992, 406] on button "Select" at bounding box center [982, 419] width 53 height 28
type input "TUBE3"
type input "30.00"
type input "3.00"
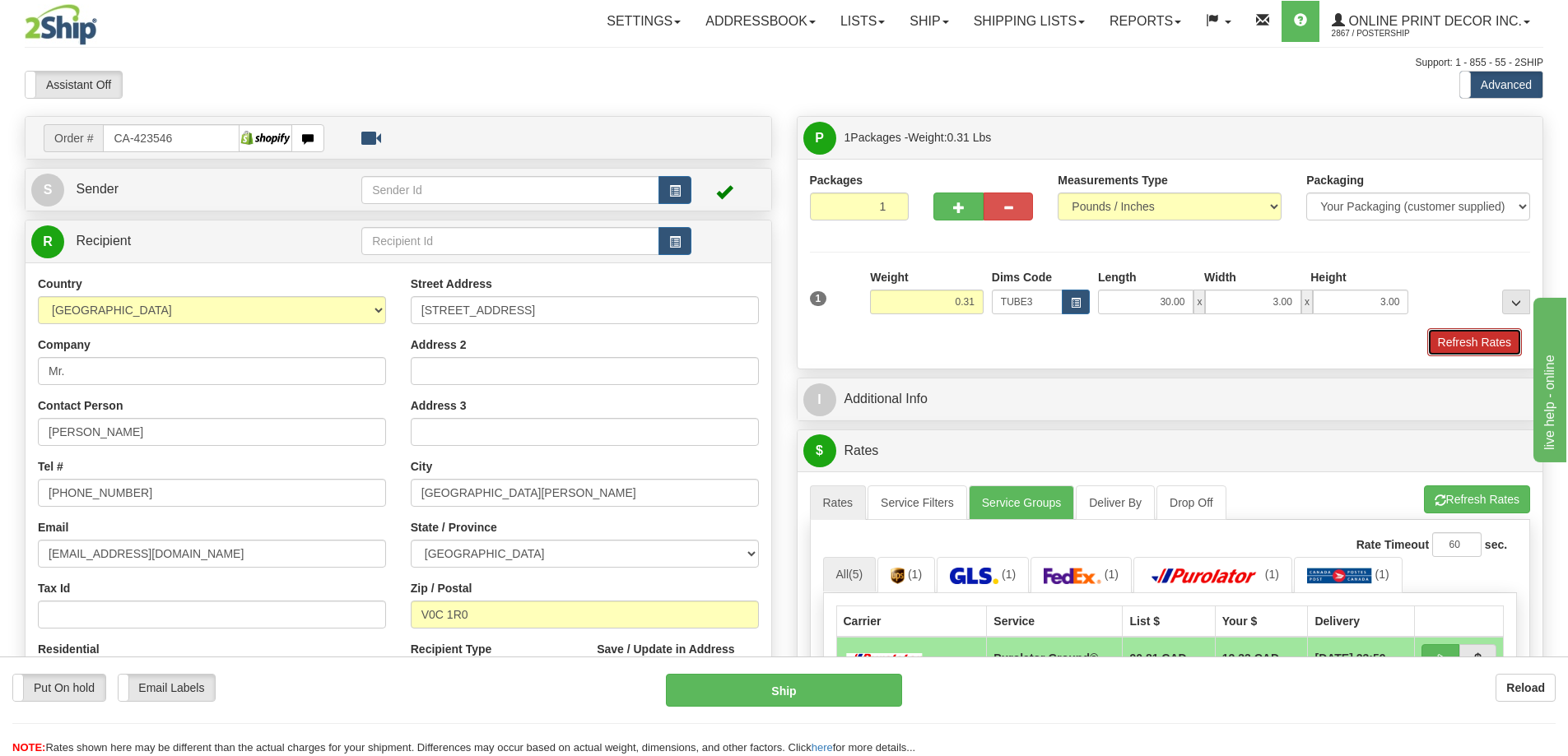
click at [1460, 338] on button "Refresh Rates" at bounding box center [1475, 342] width 95 height 28
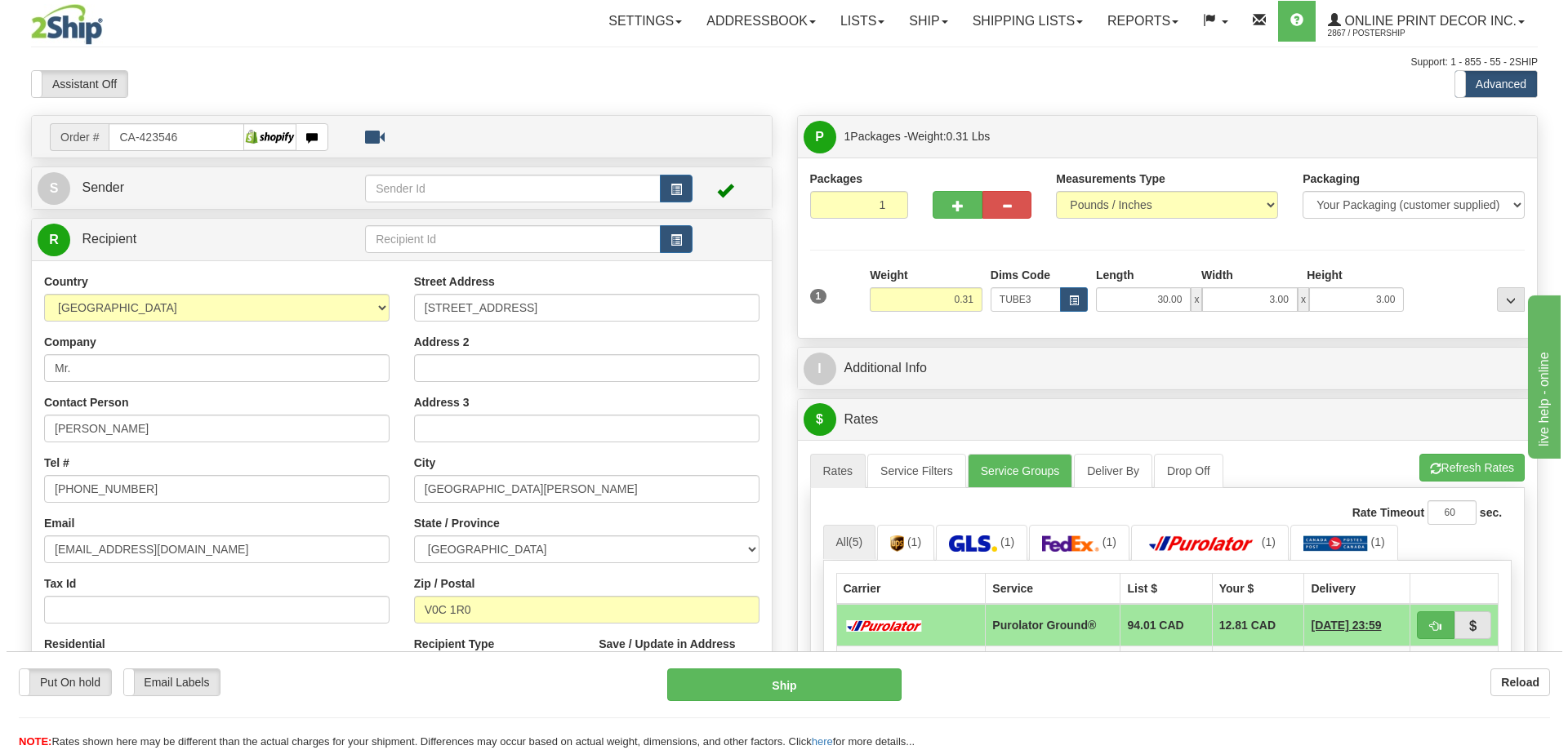
scroll to position [245, 0]
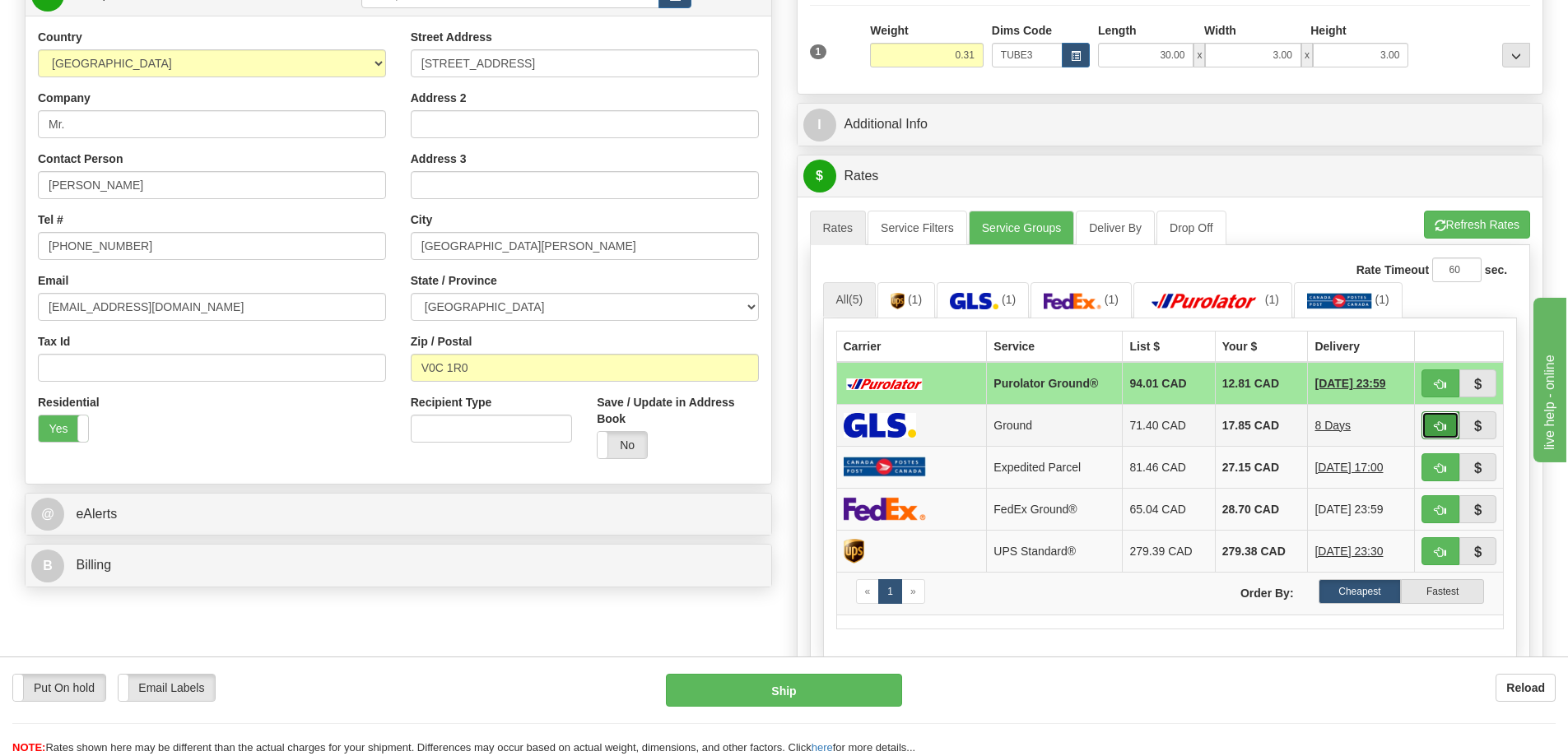
click at [1429, 426] on button "button" at bounding box center [1440, 425] width 38 height 28
type input "1"
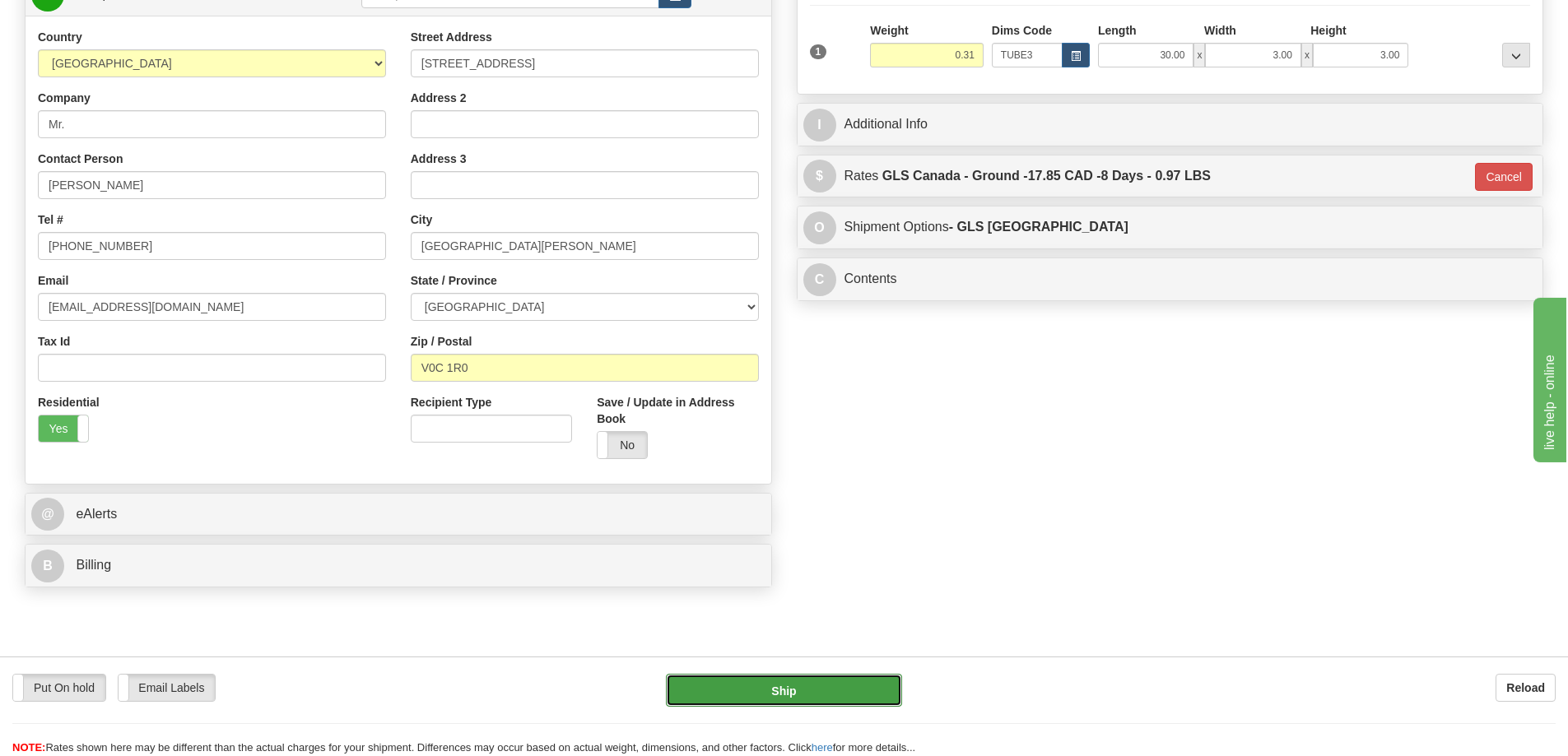
click at [815, 684] on button "Ship" at bounding box center [784, 690] width 237 height 33
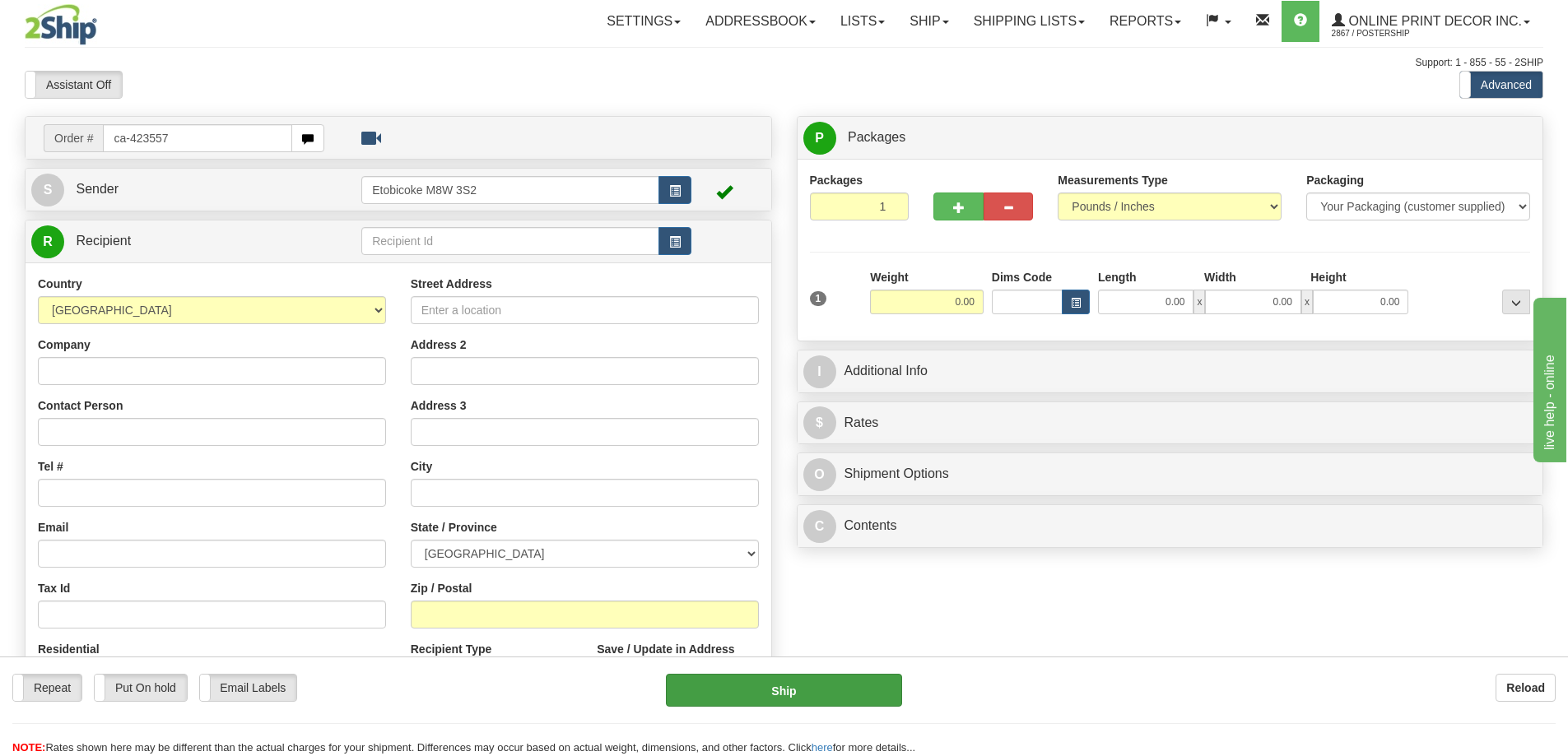
type input "ca-423557"
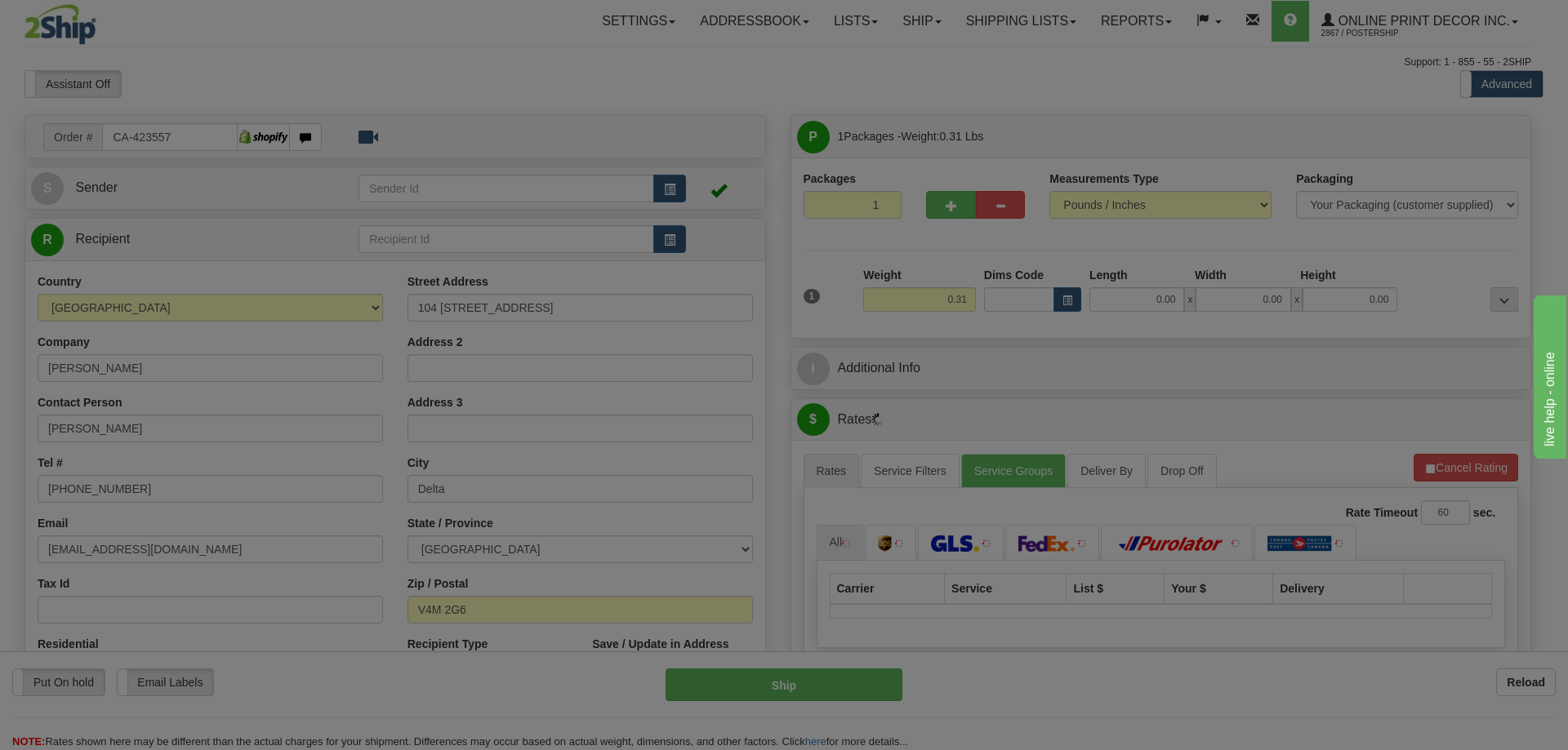
type input "DELTA"
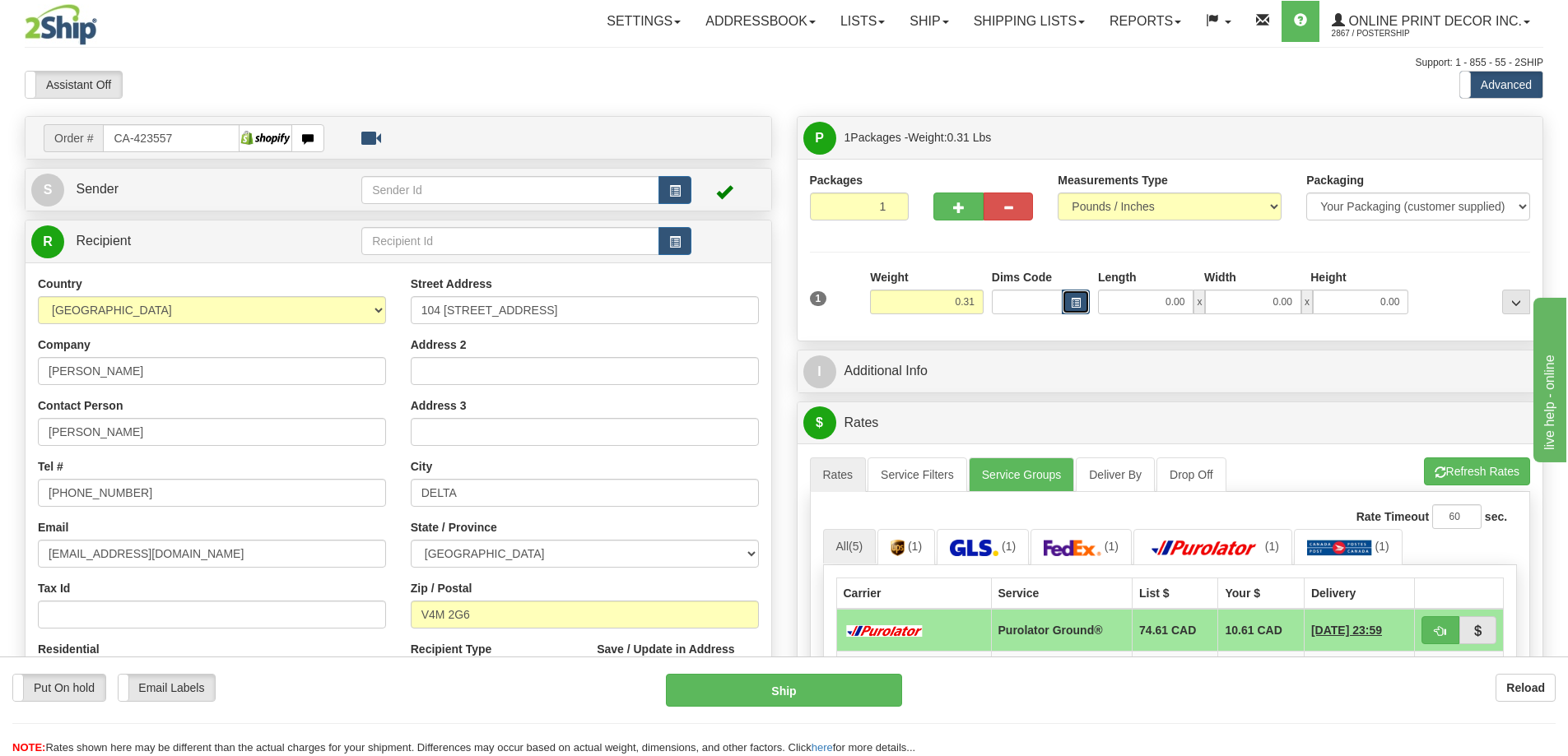
click at [1076, 302] on span "button" at bounding box center [1075, 302] width 10 height 9
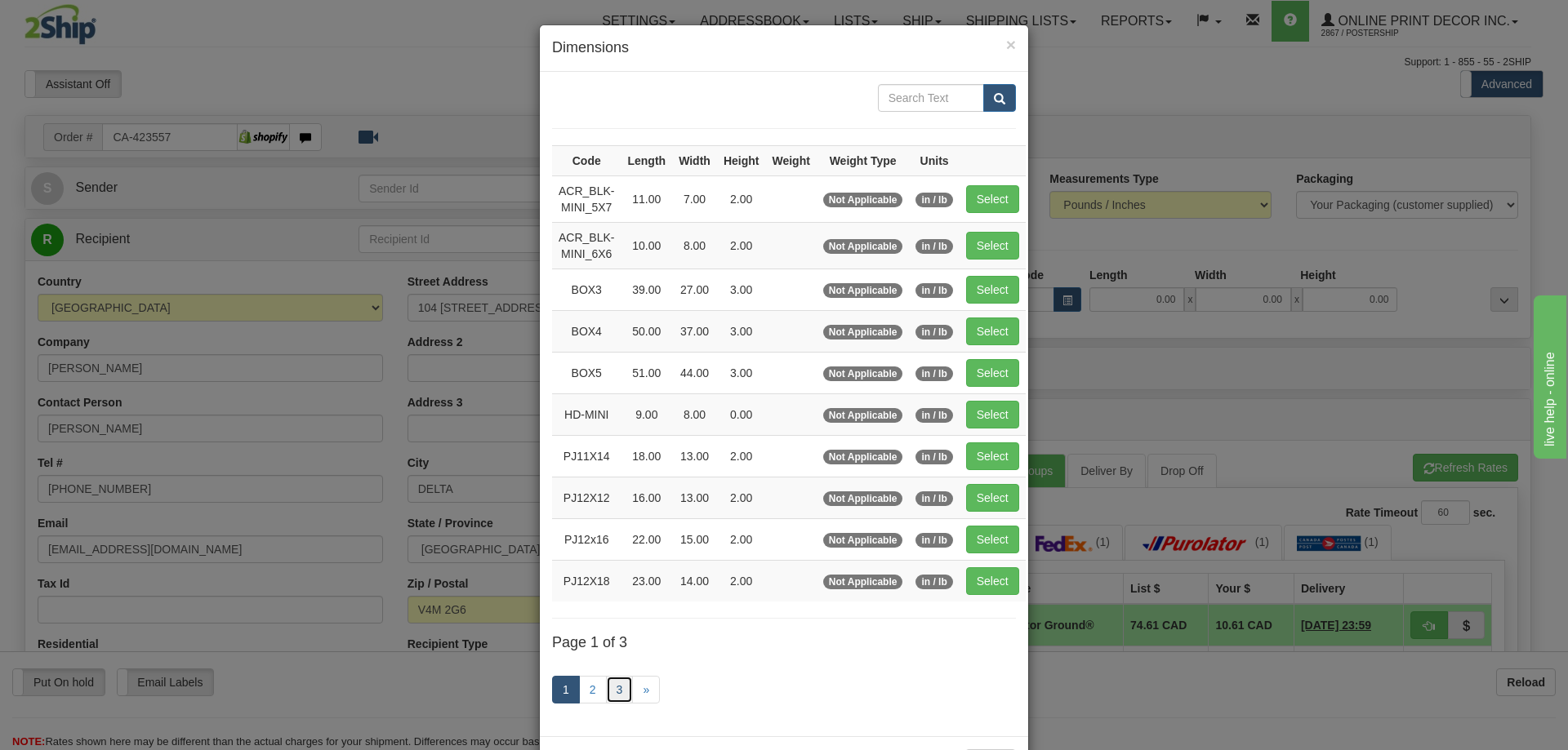
click at [621, 682] on link "3" at bounding box center [620, 689] width 28 height 28
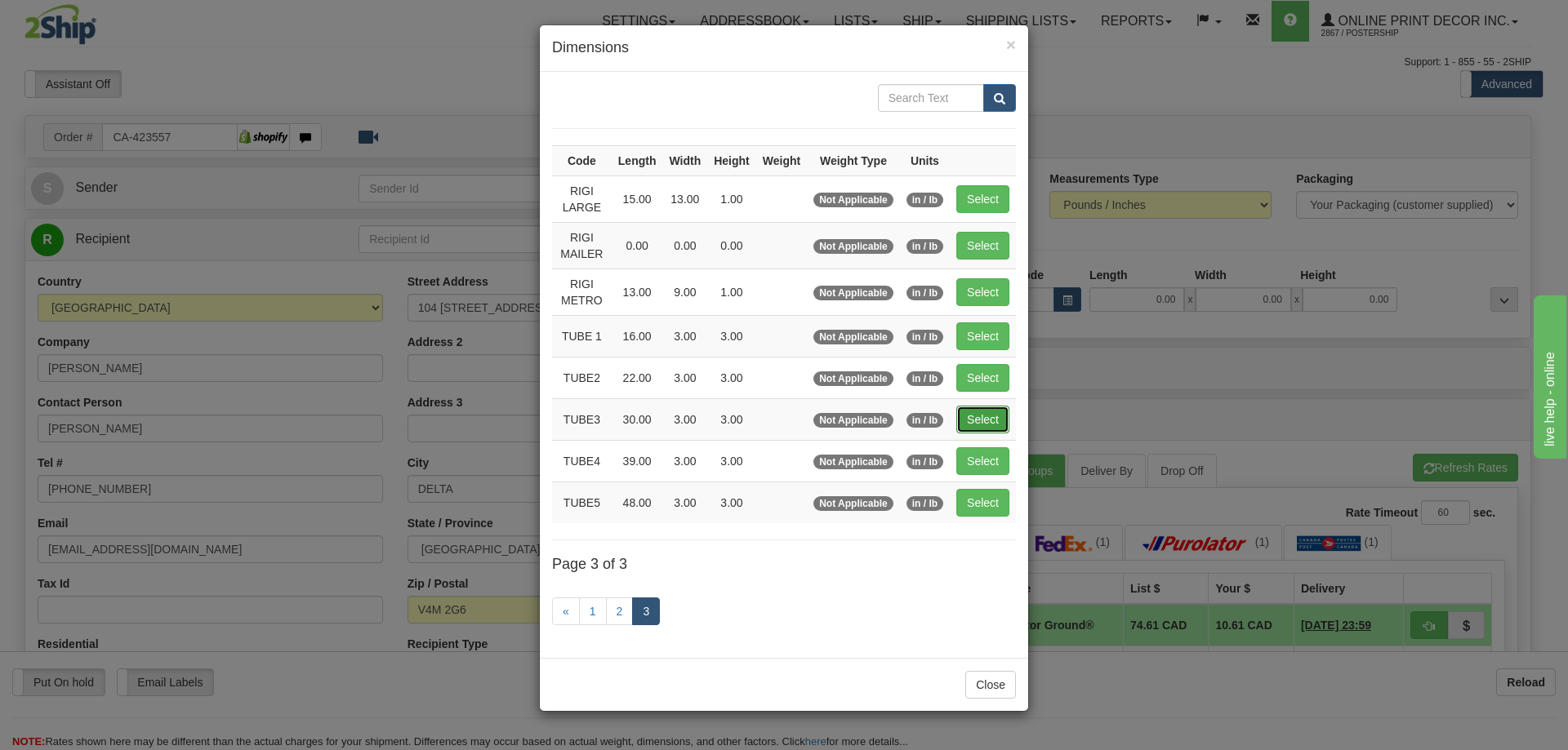
click at [997, 412] on button "Select" at bounding box center [982, 419] width 53 height 28
type input "TUBE3"
type input "30.00"
type input "3.00"
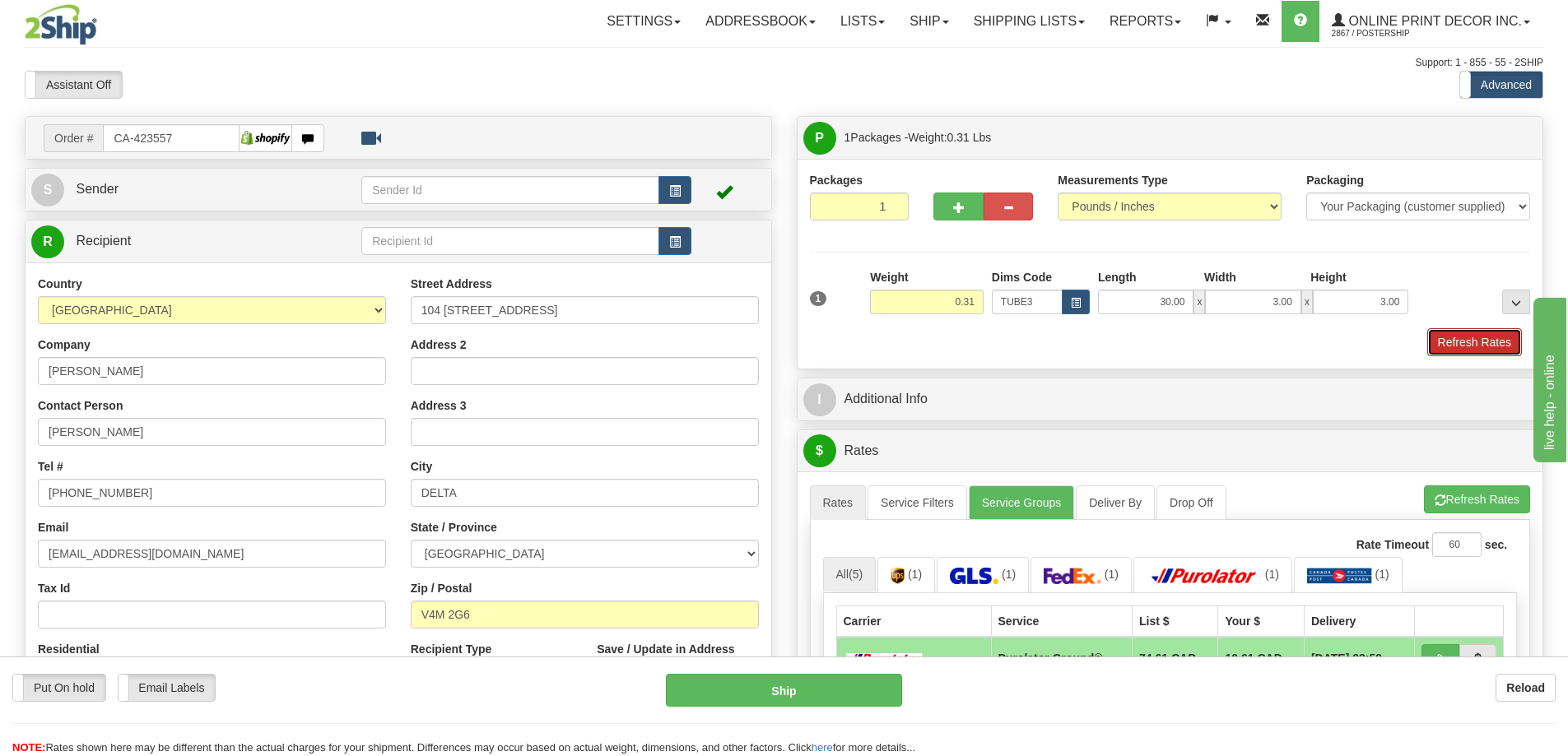
click at [1458, 345] on button "Refresh Rates" at bounding box center [1475, 342] width 95 height 28
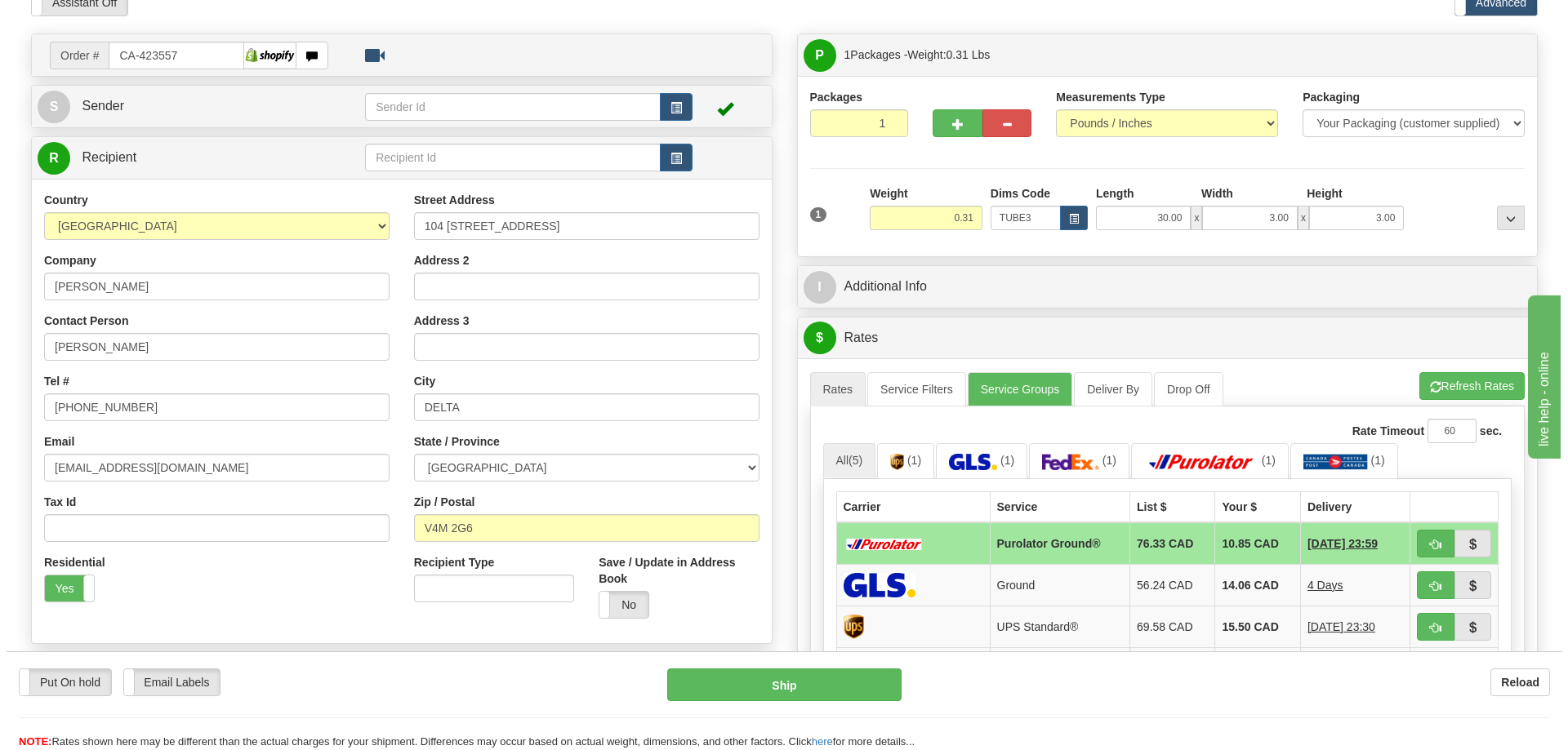
scroll to position [163, 0]
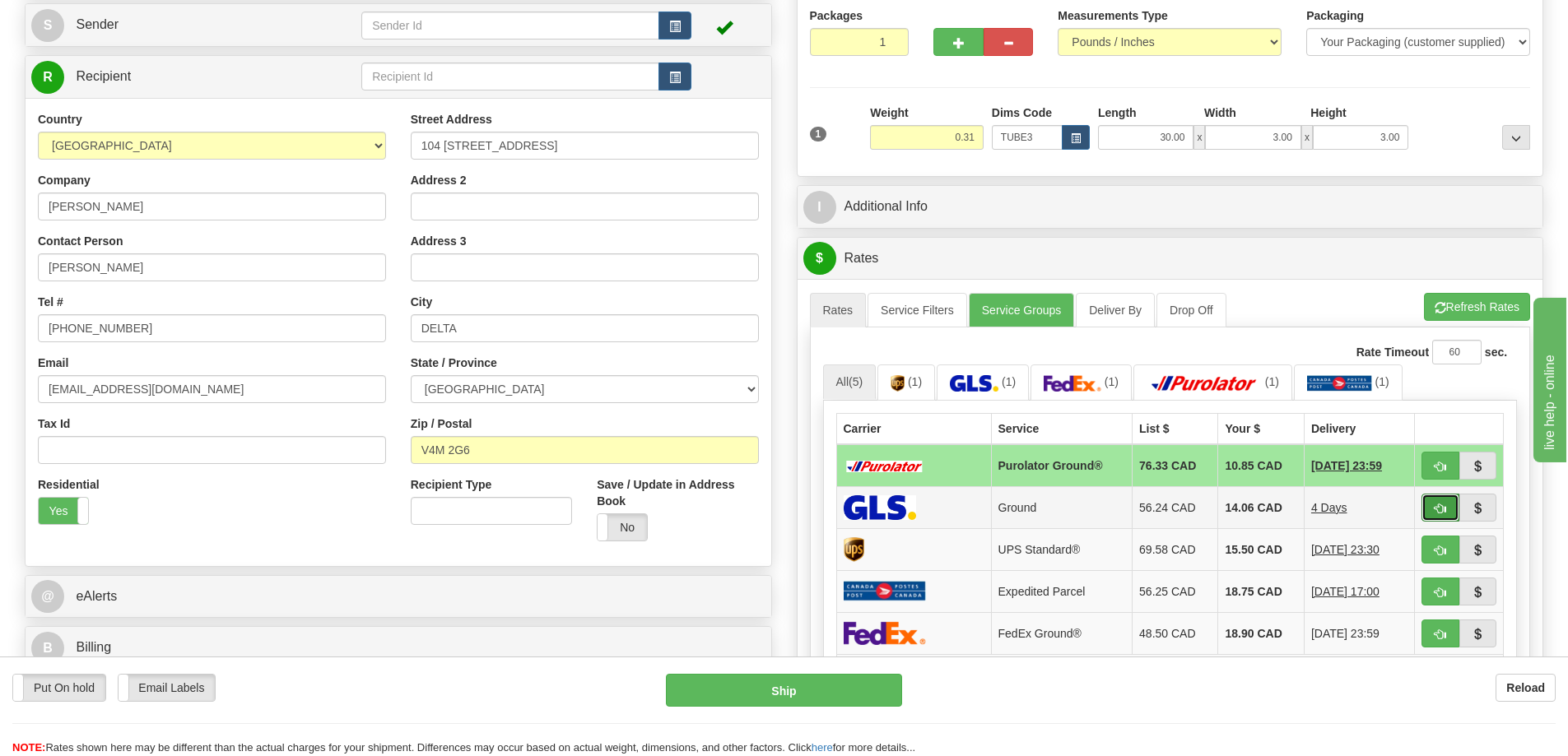
click at [1444, 506] on span "button" at bounding box center [1440, 508] width 12 height 11
type input "1"
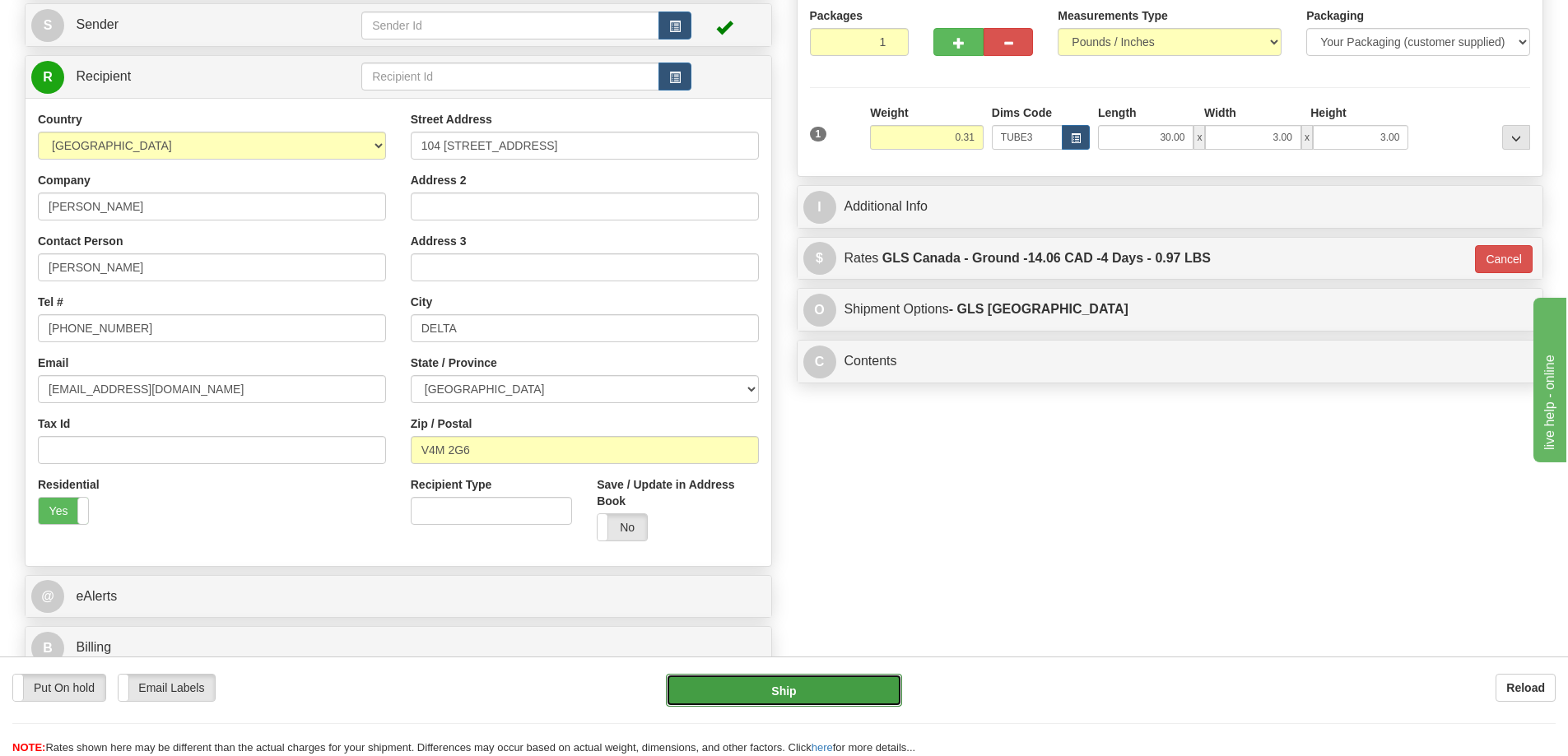
click at [827, 688] on button "Ship" at bounding box center [784, 690] width 237 height 33
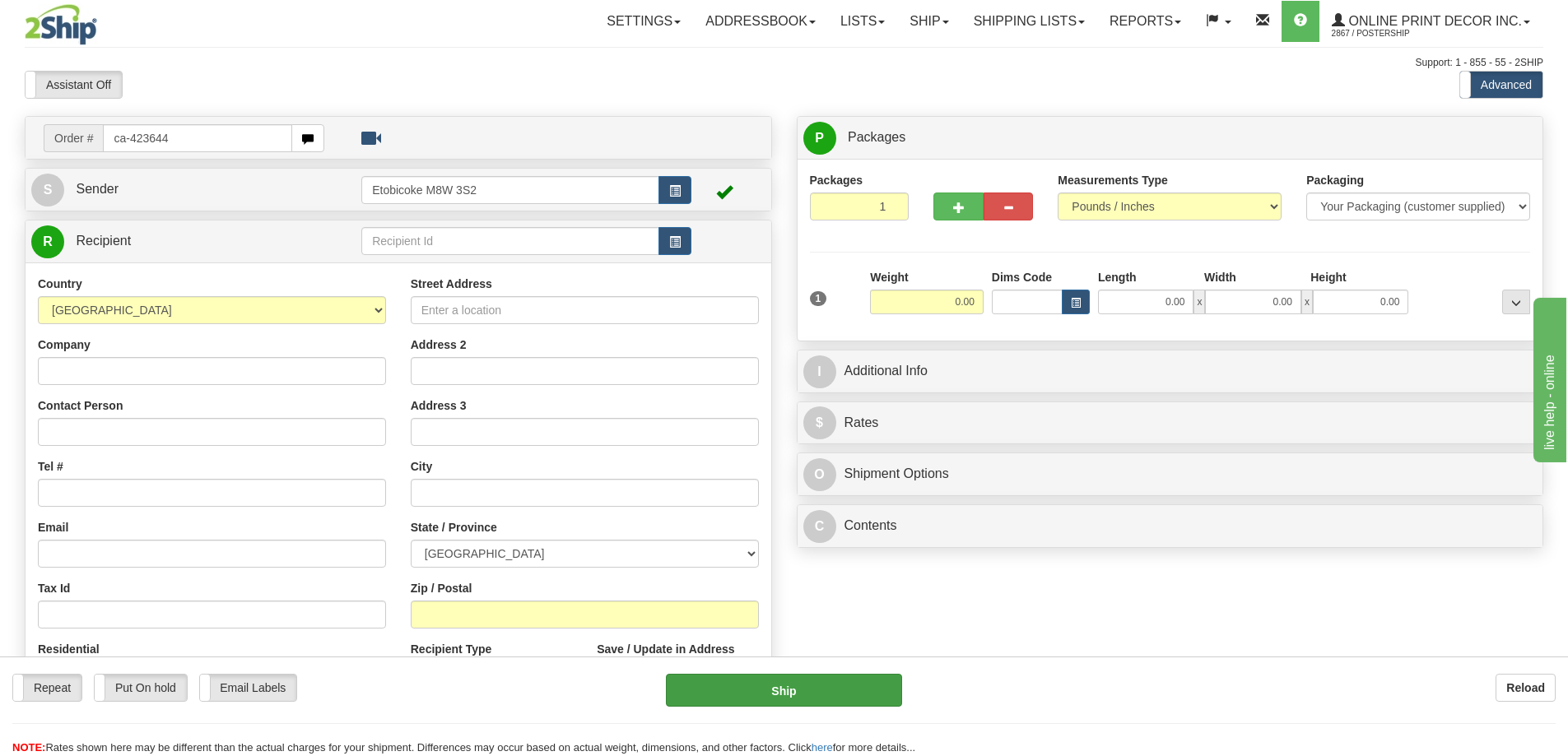
type input "ca-423644"
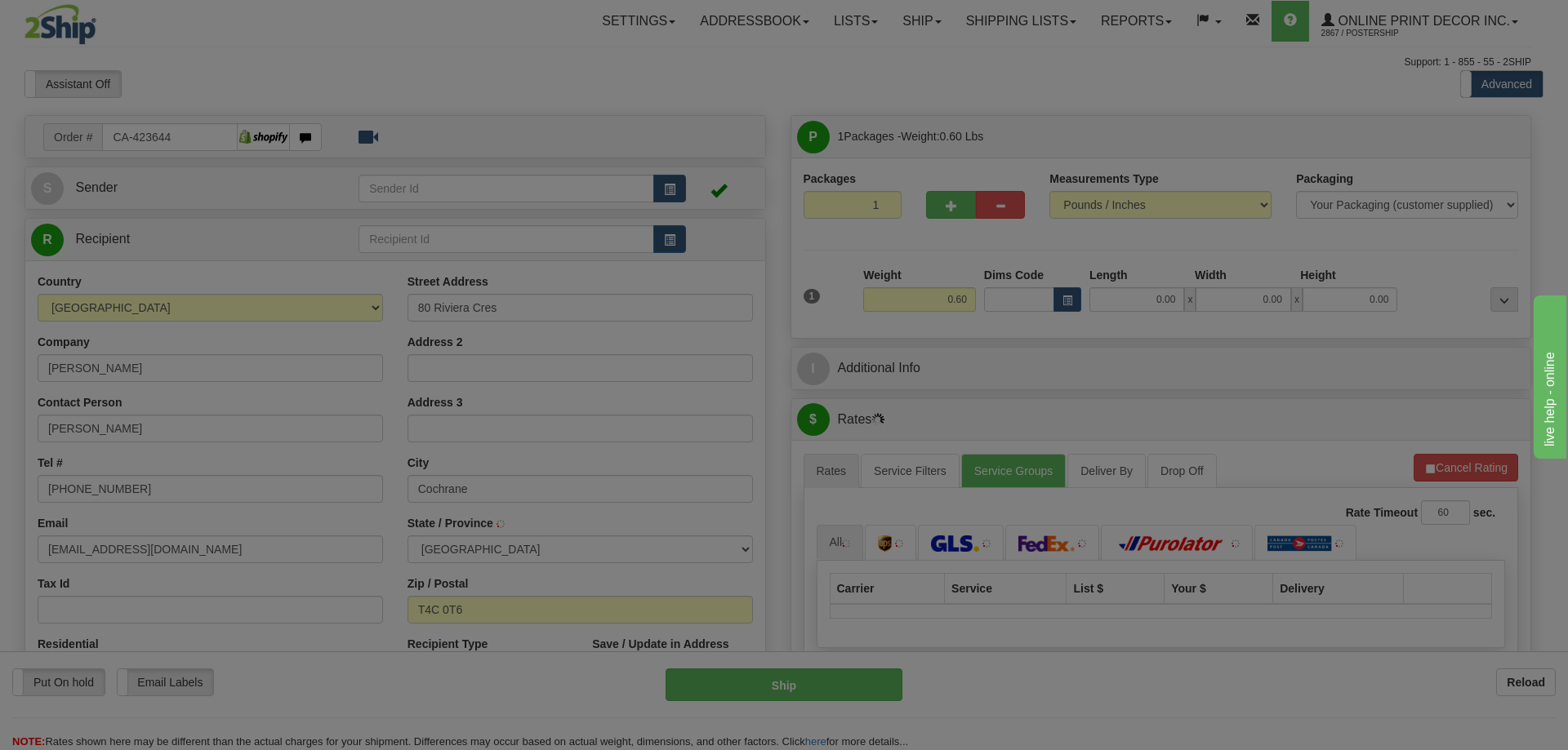
type input "COCHRANE"
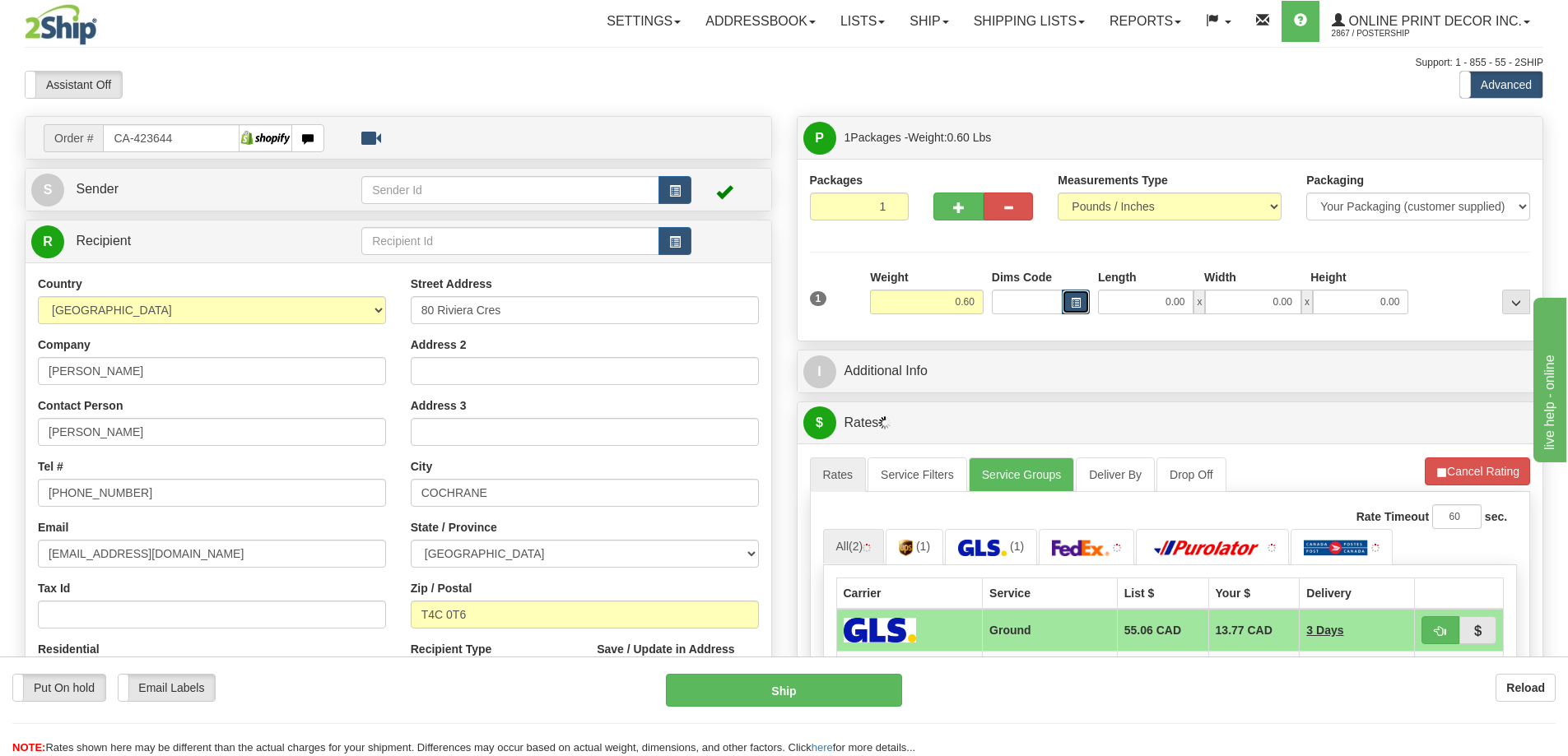
click at [1071, 304] on span "button" at bounding box center [1075, 302] width 10 height 9
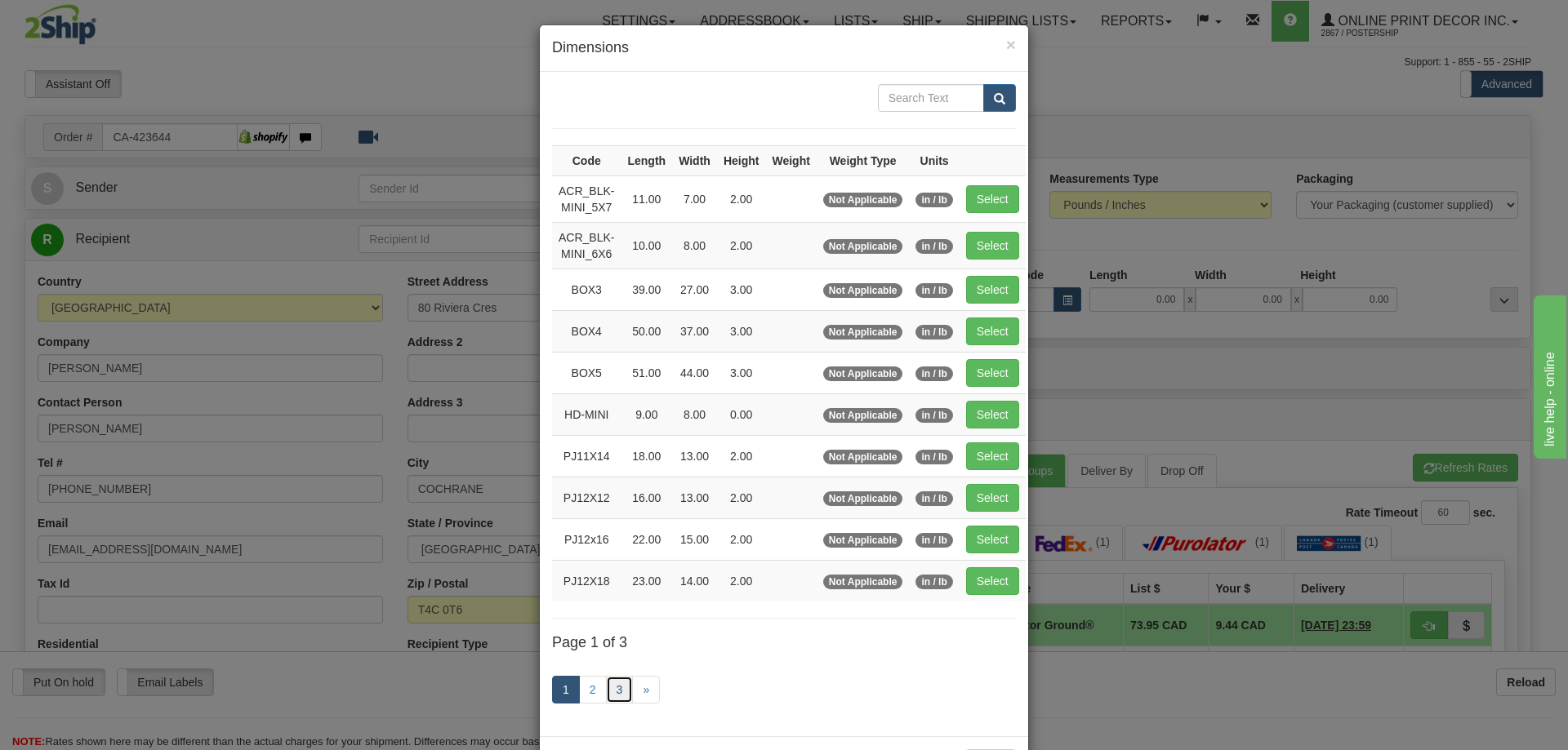
click at [612, 687] on link "3" at bounding box center [620, 689] width 28 height 28
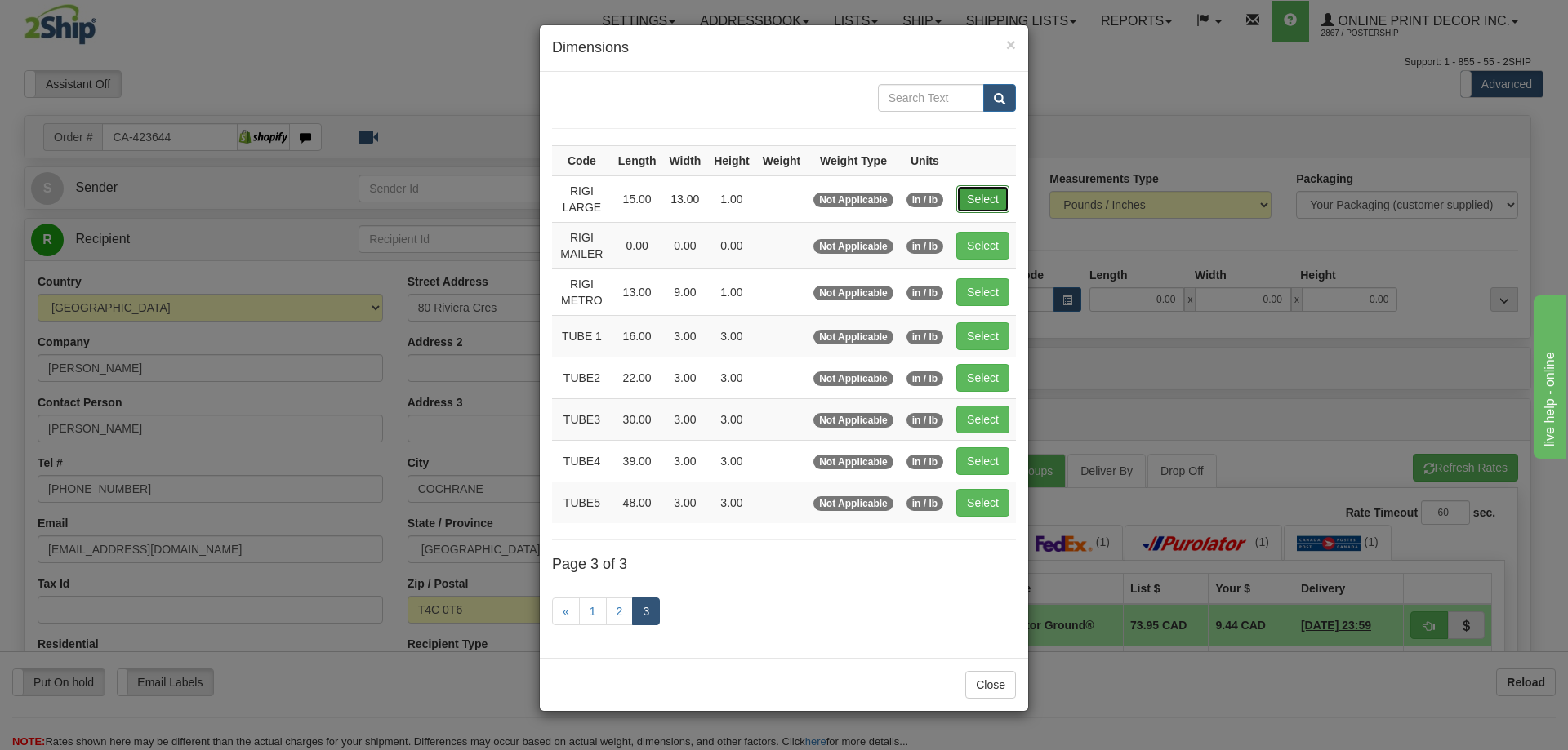
click at [986, 195] on button "Select" at bounding box center [982, 199] width 53 height 28
type input "RIGI LARGE"
type input "15.00"
type input "13.00"
type input "1.00"
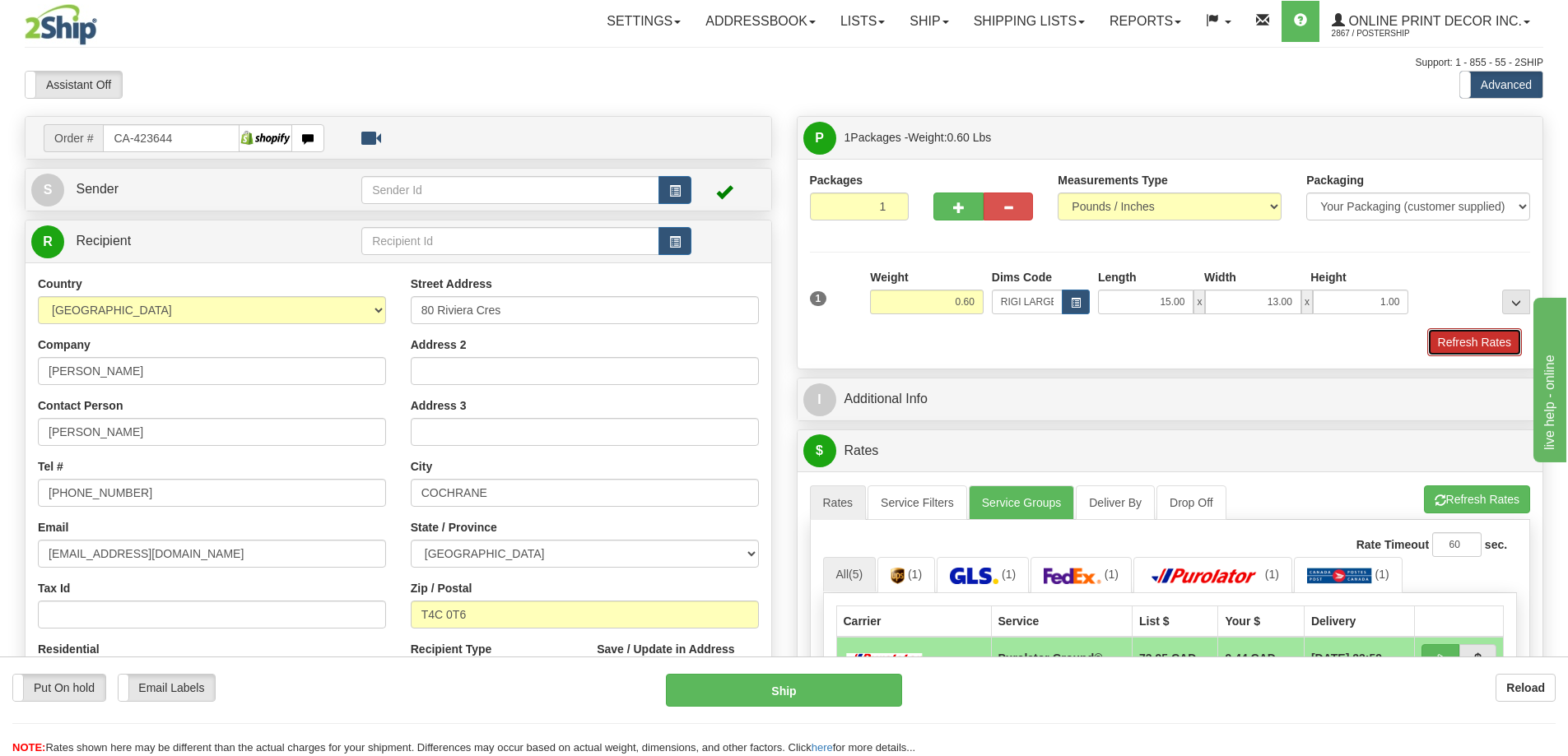
click at [1480, 338] on button "Refresh Rates" at bounding box center [1475, 342] width 95 height 28
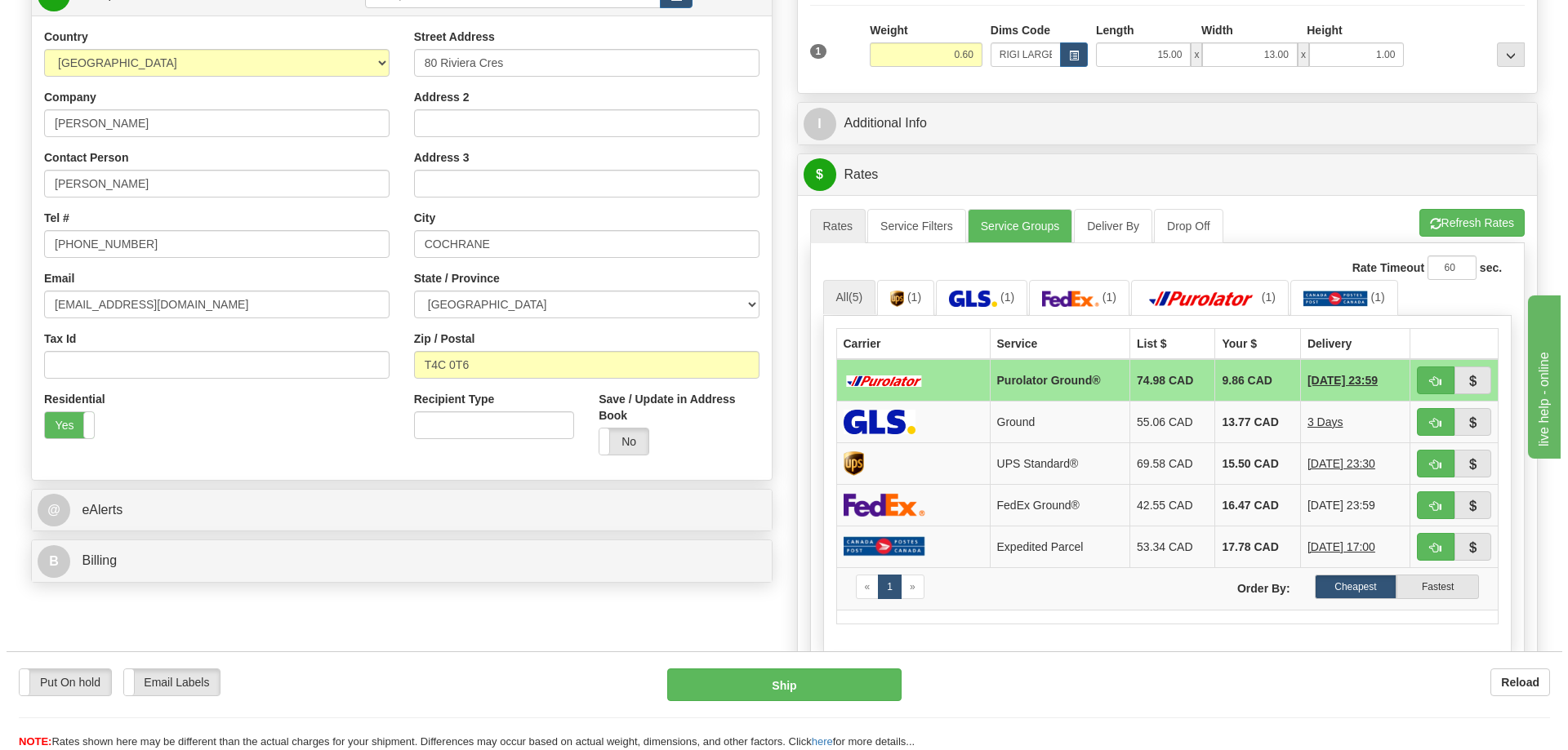
scroll to position [326, 0]
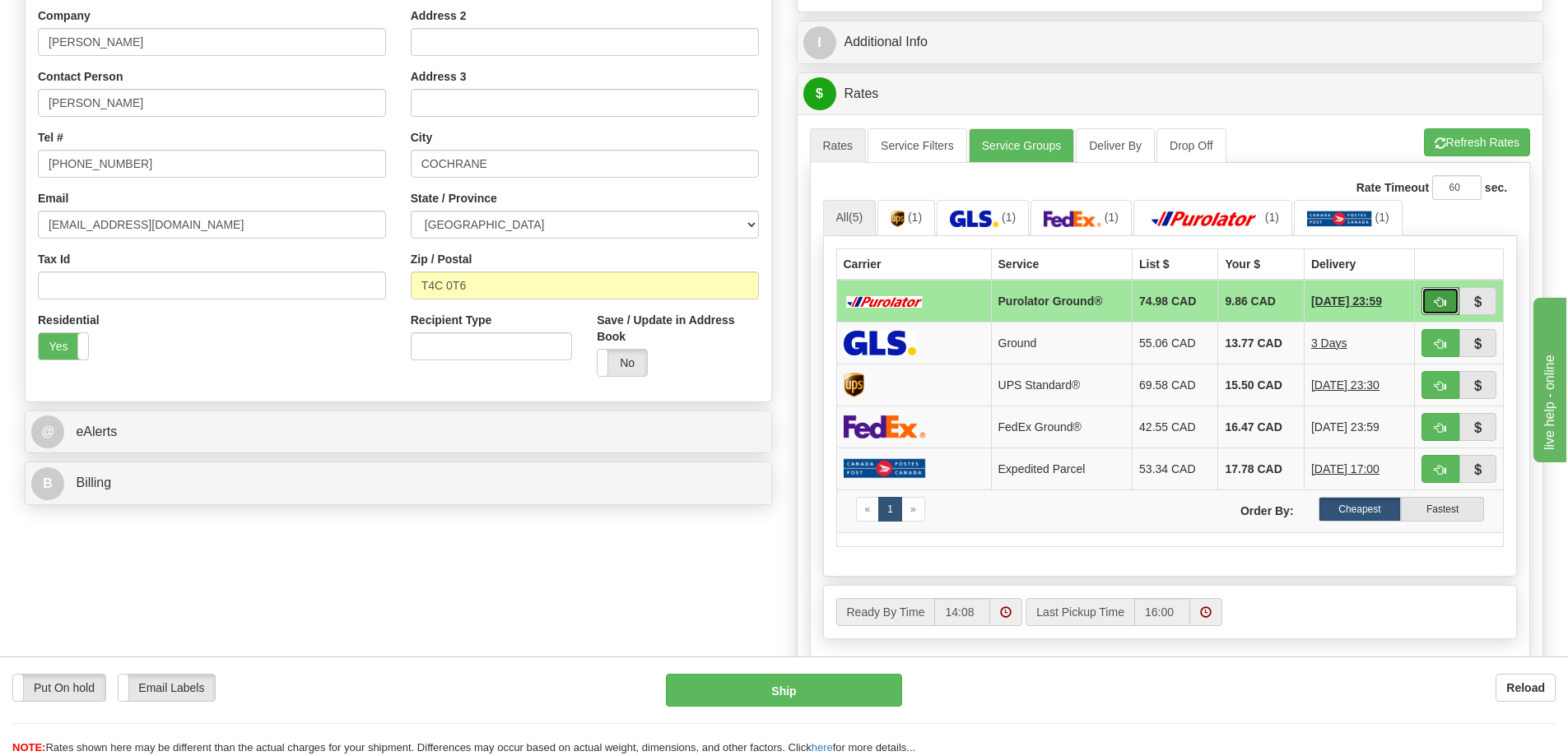
click at [1428, 302] on button "button" at bounding box center [1440, 300] width 38 height 28
type input "260"
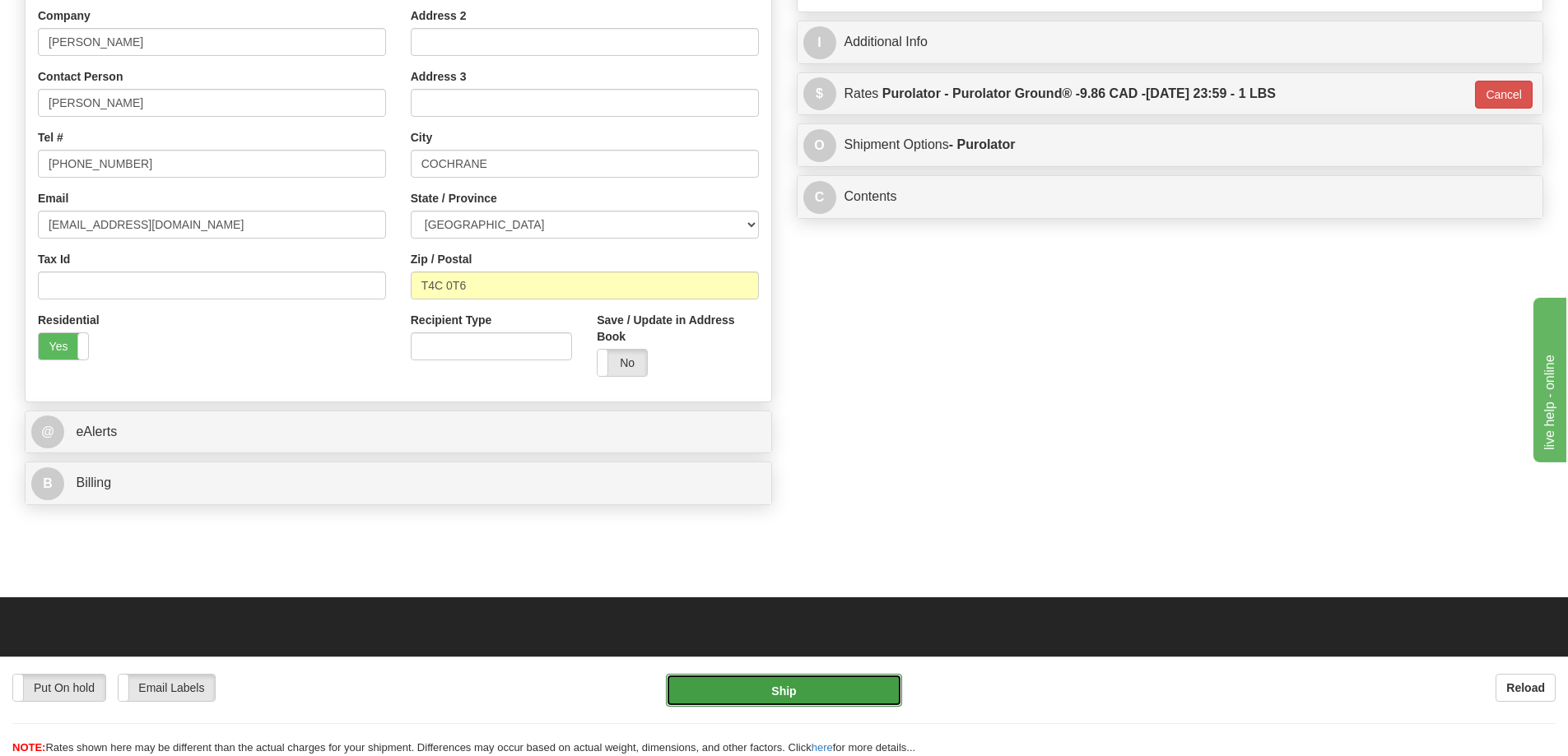
click at [791, 682] on button "Ship" at bounding box center [784, 690] width 237 height 33
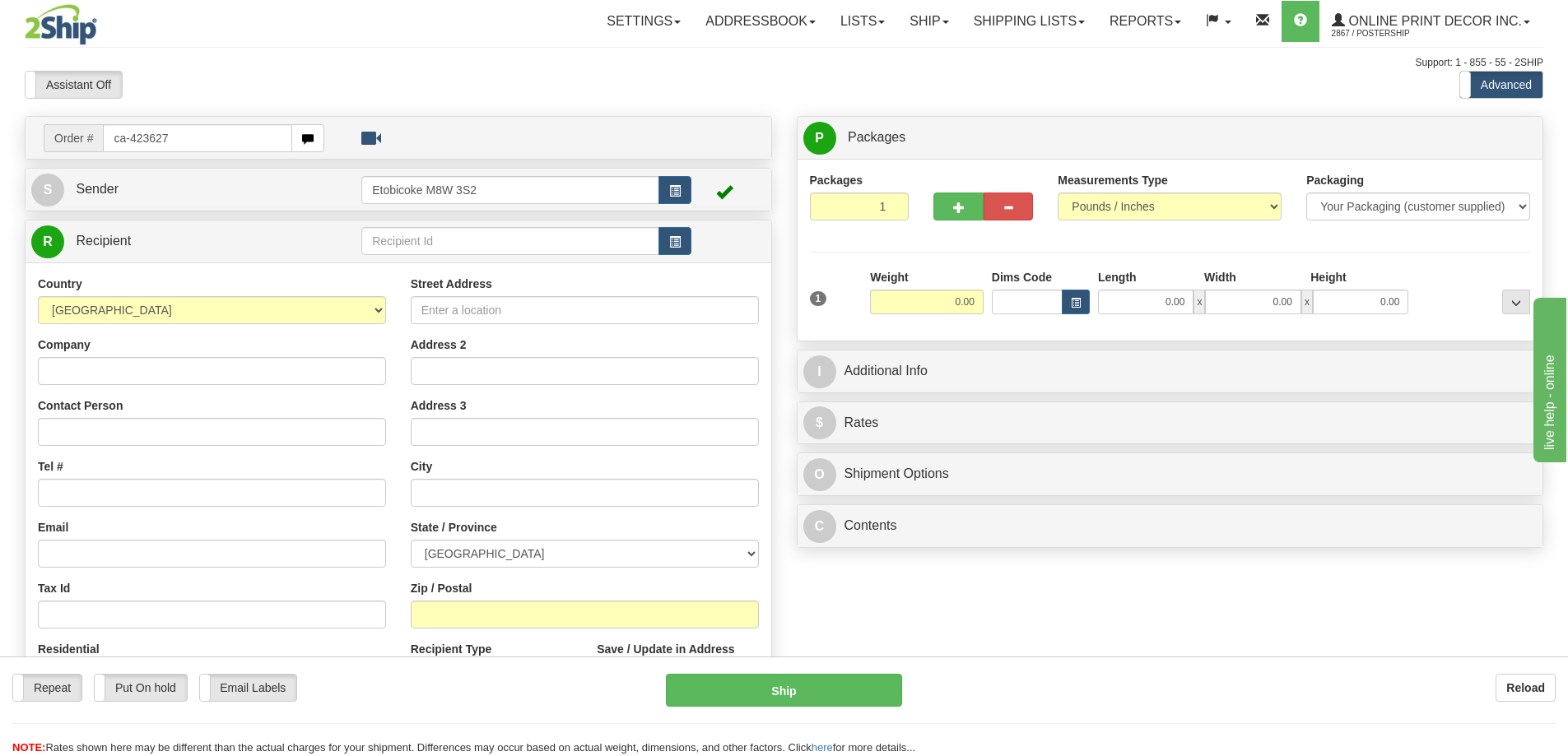
type input "ca-423627"
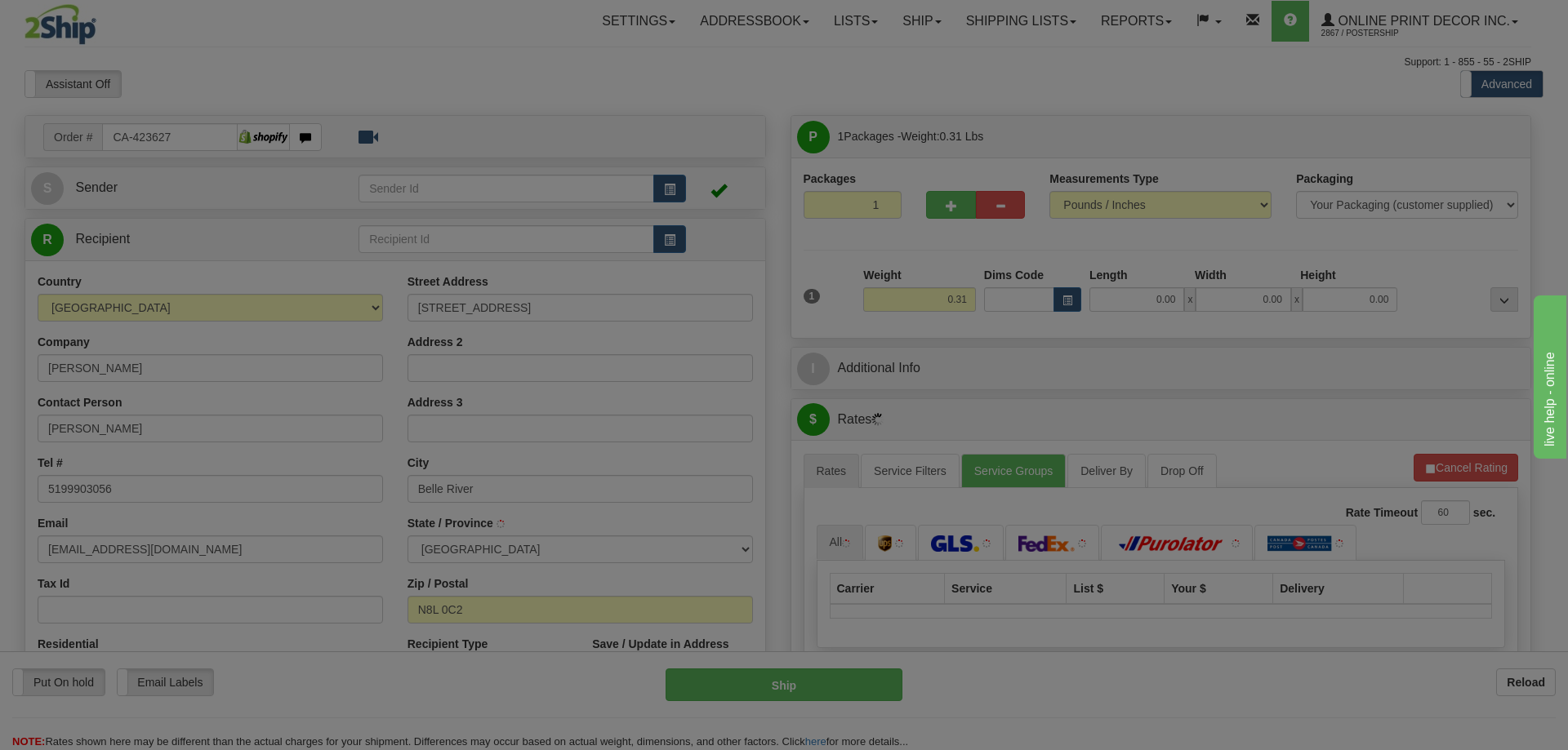
type input "BELLE RIVER"
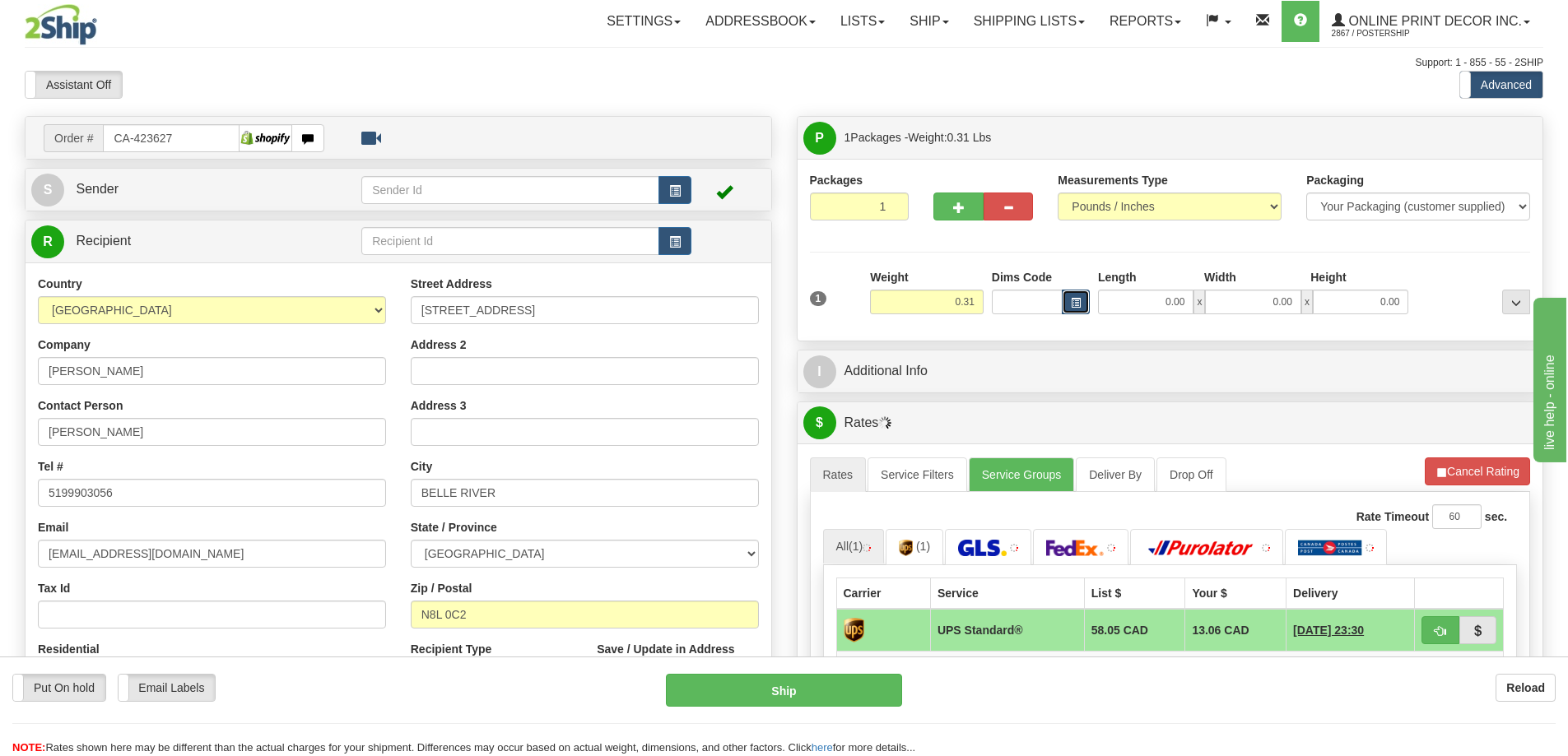
click at [1074, 300] on span "button" at bounding box center [1075, 302] width 10 height 9
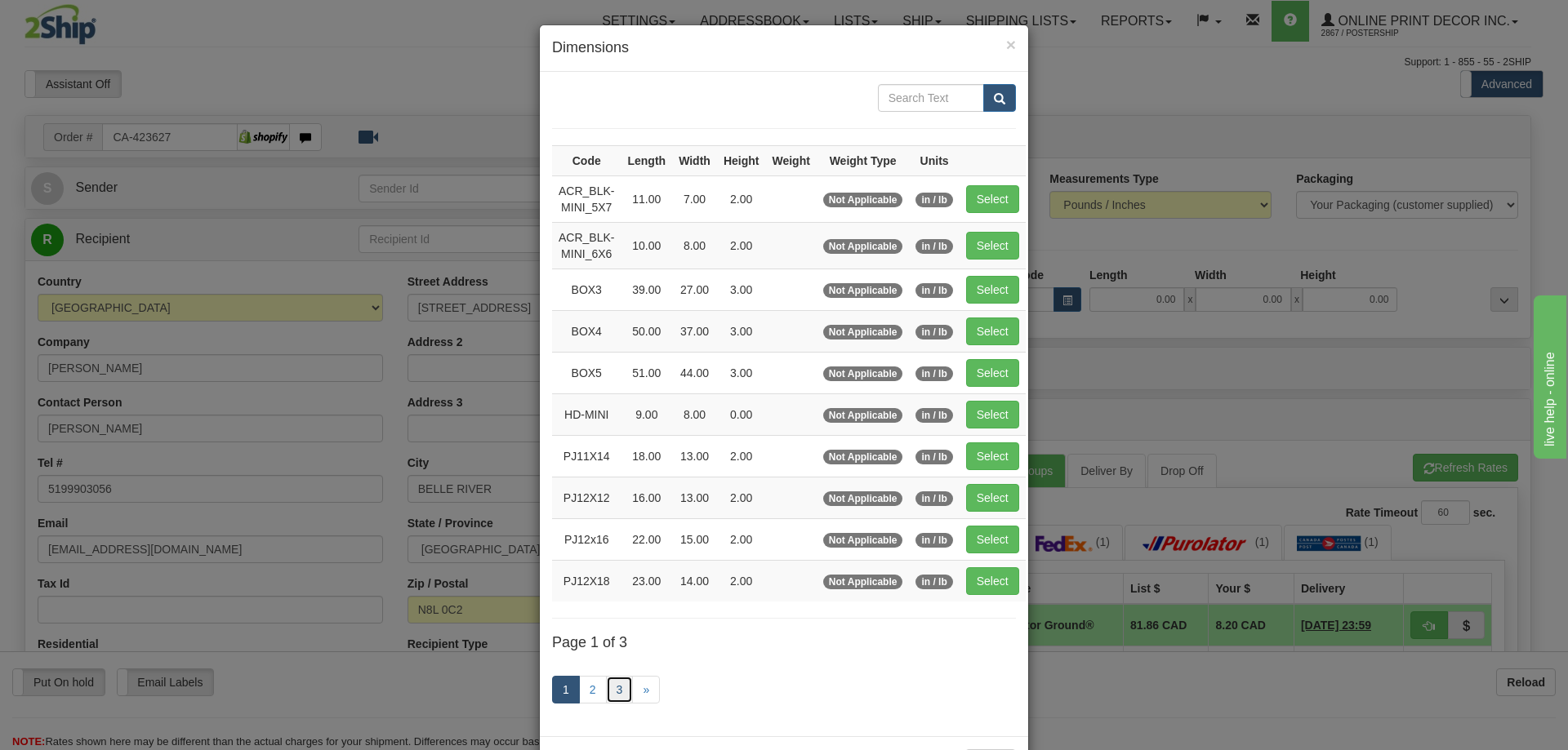
click at [609, 689] on link "3" at bounding box center [620, 689] width 28 height 28
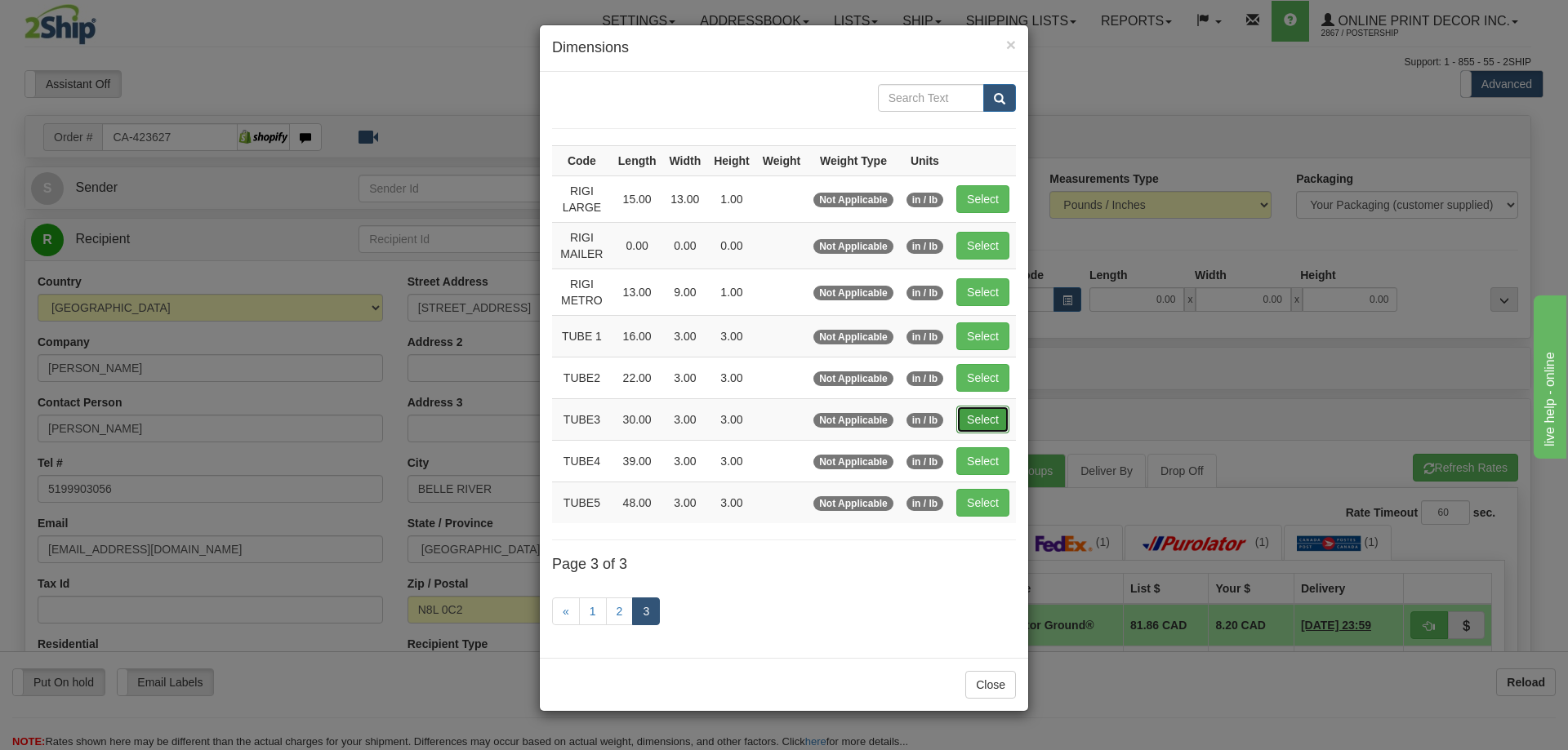
click at [974, 421] on button "Select" at bounding box center [982, 419] width 53 height 28
type input "TUBE3"
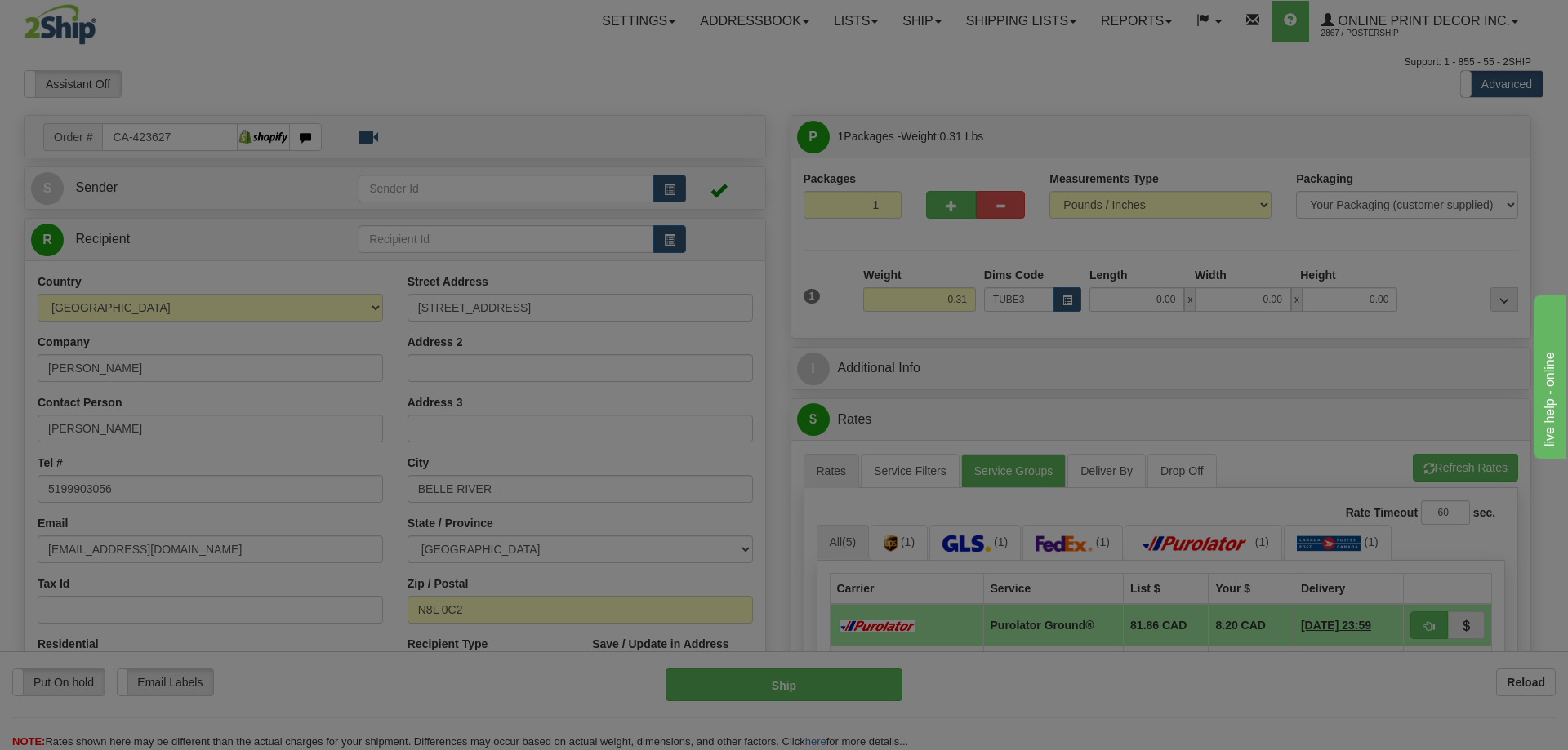
type input "30.00"
type input "3.00"
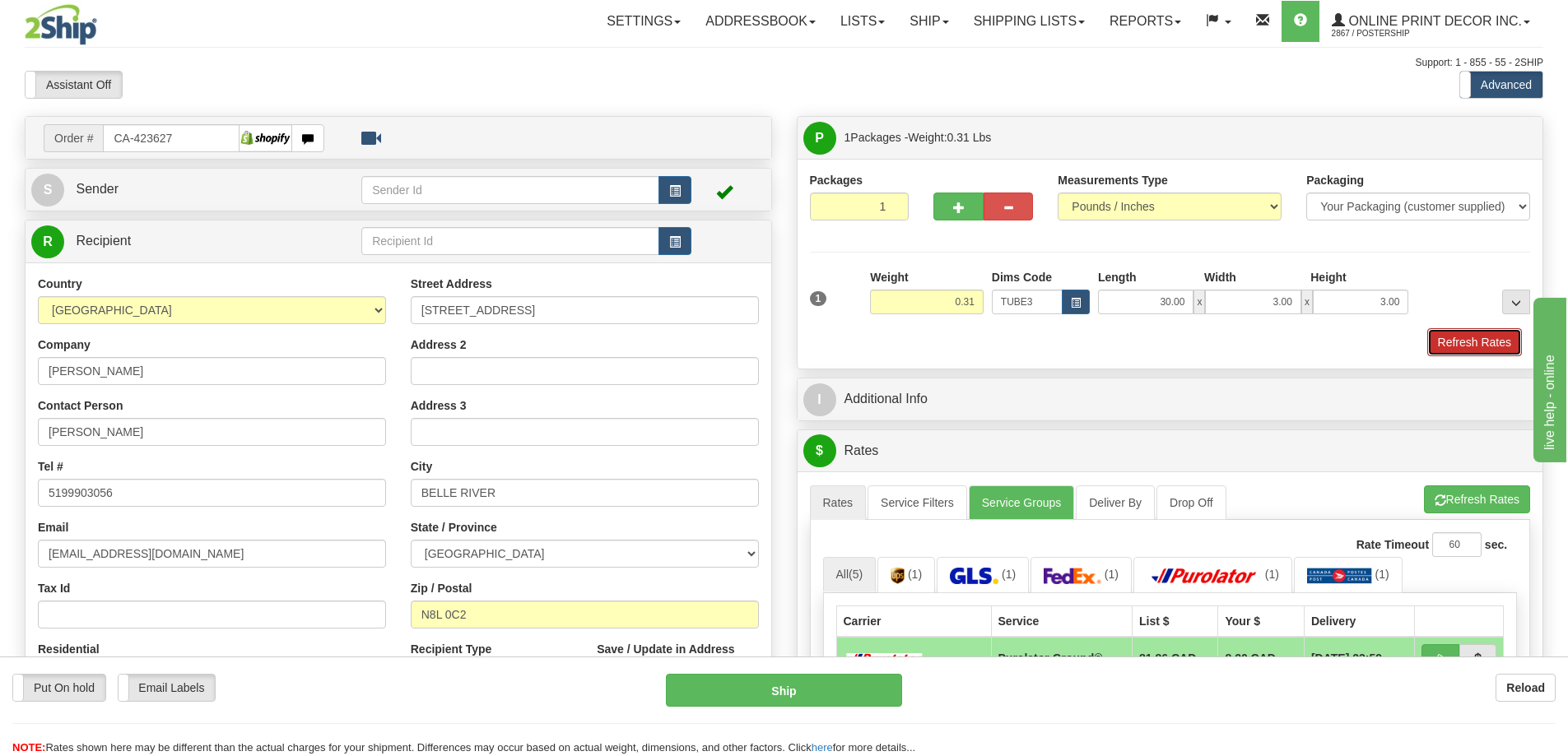
click at [1453, 340] on button "Refresh Rates" at bounding box center [1475, 342] width 95 height 28
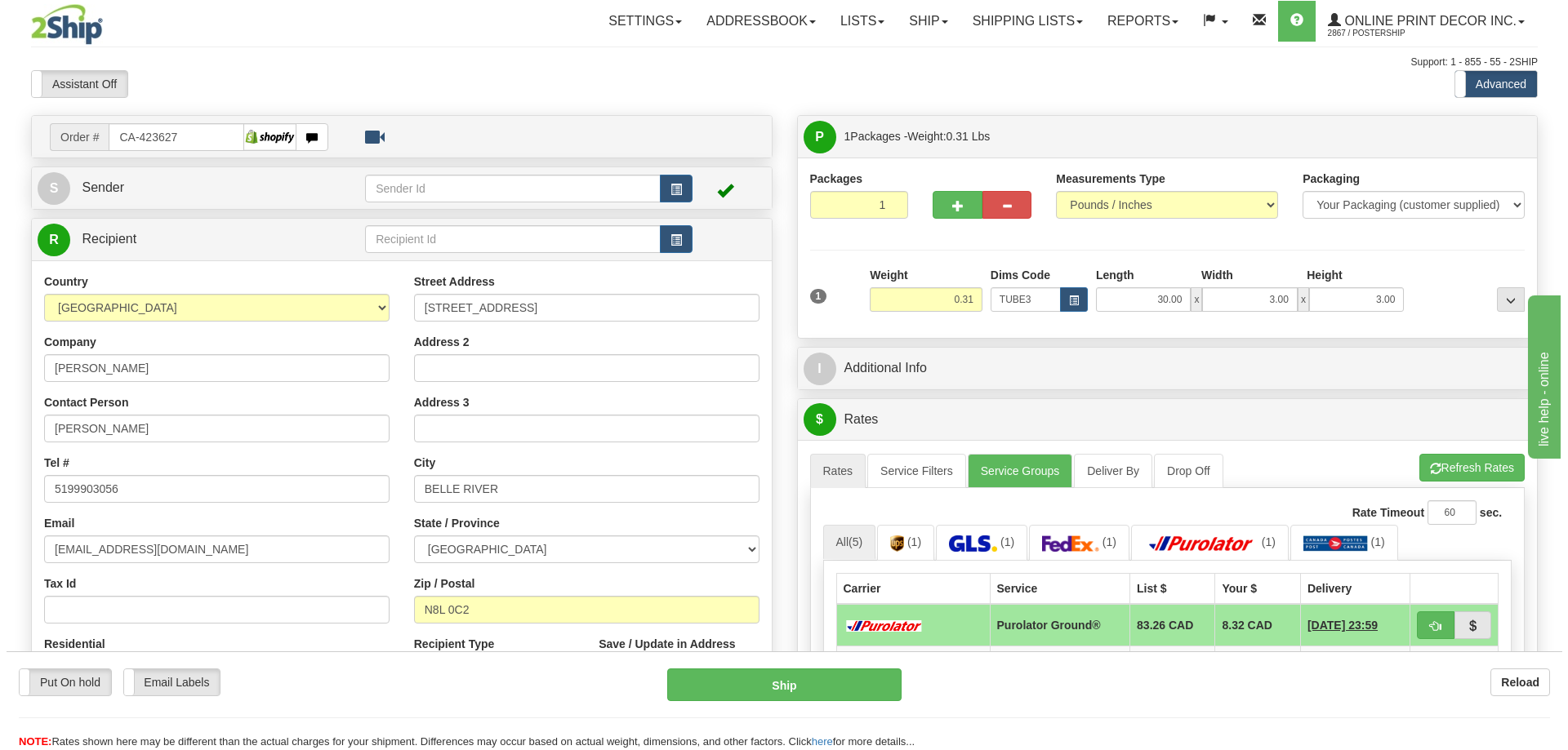
scroll to position [163, 0]
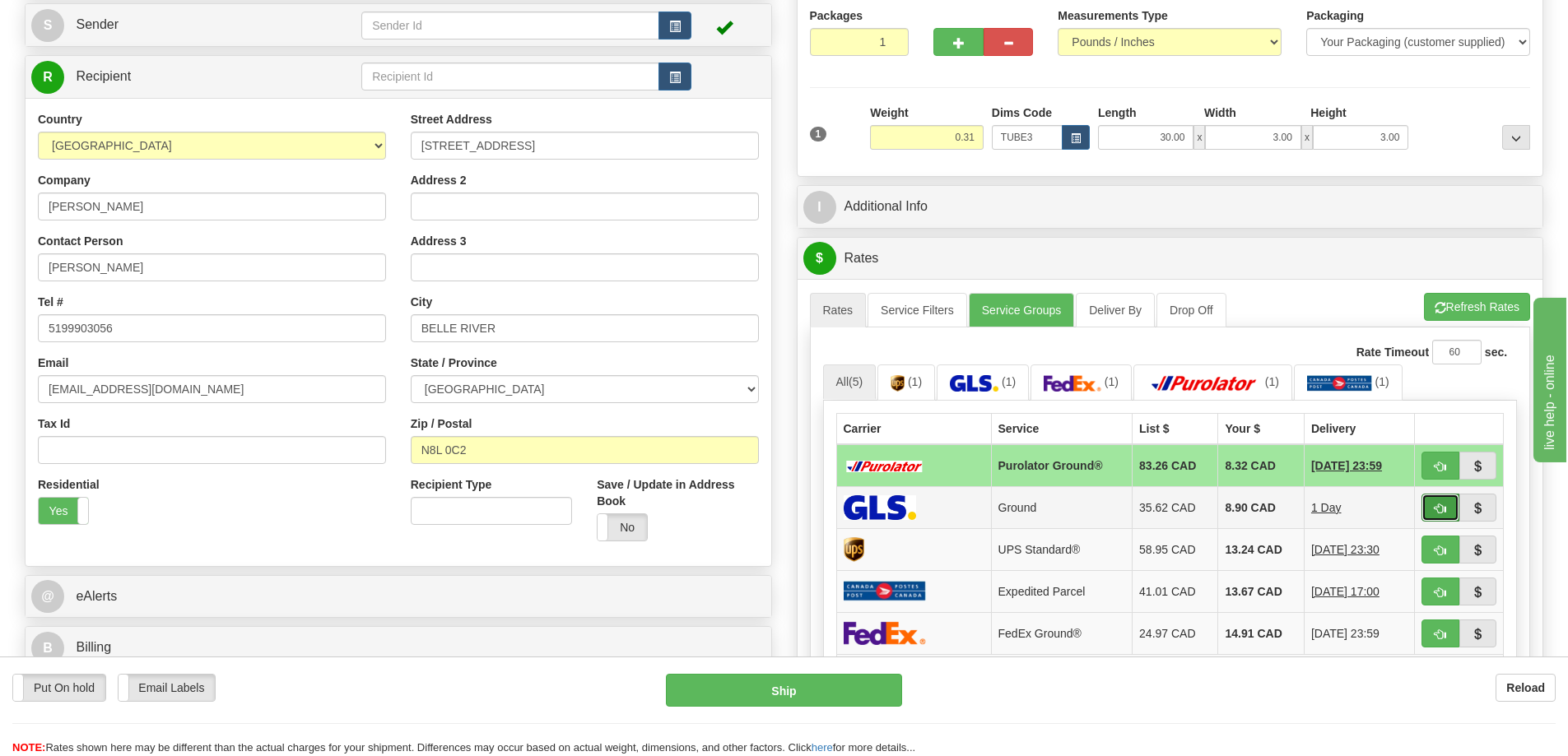
click at [1438, 503] on button "button" at bounding box center [1440, 507] width 38 height 28
type input "1"
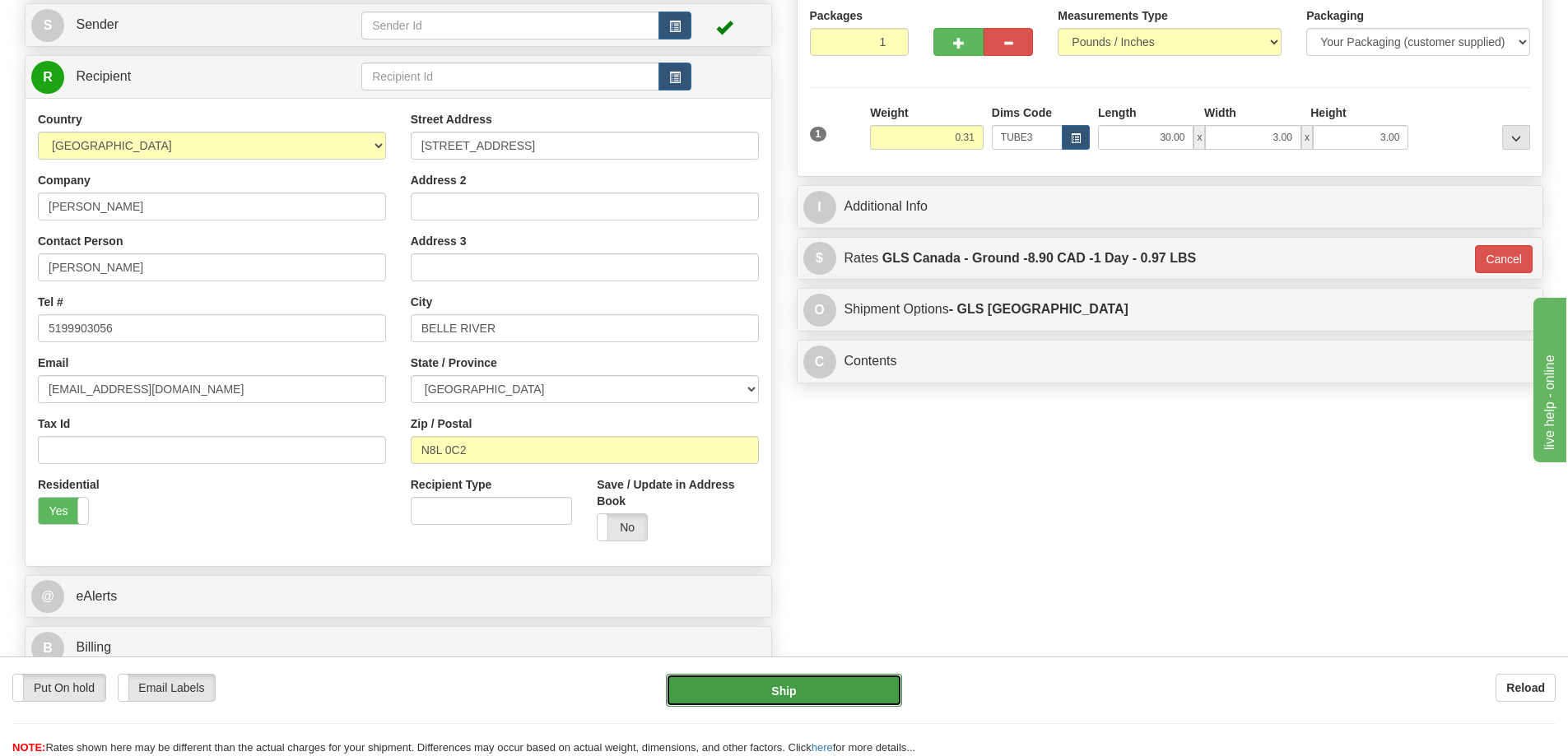
click at [872, 685] on button "Ship" at bounding box center [784, 690] width 237 height 33
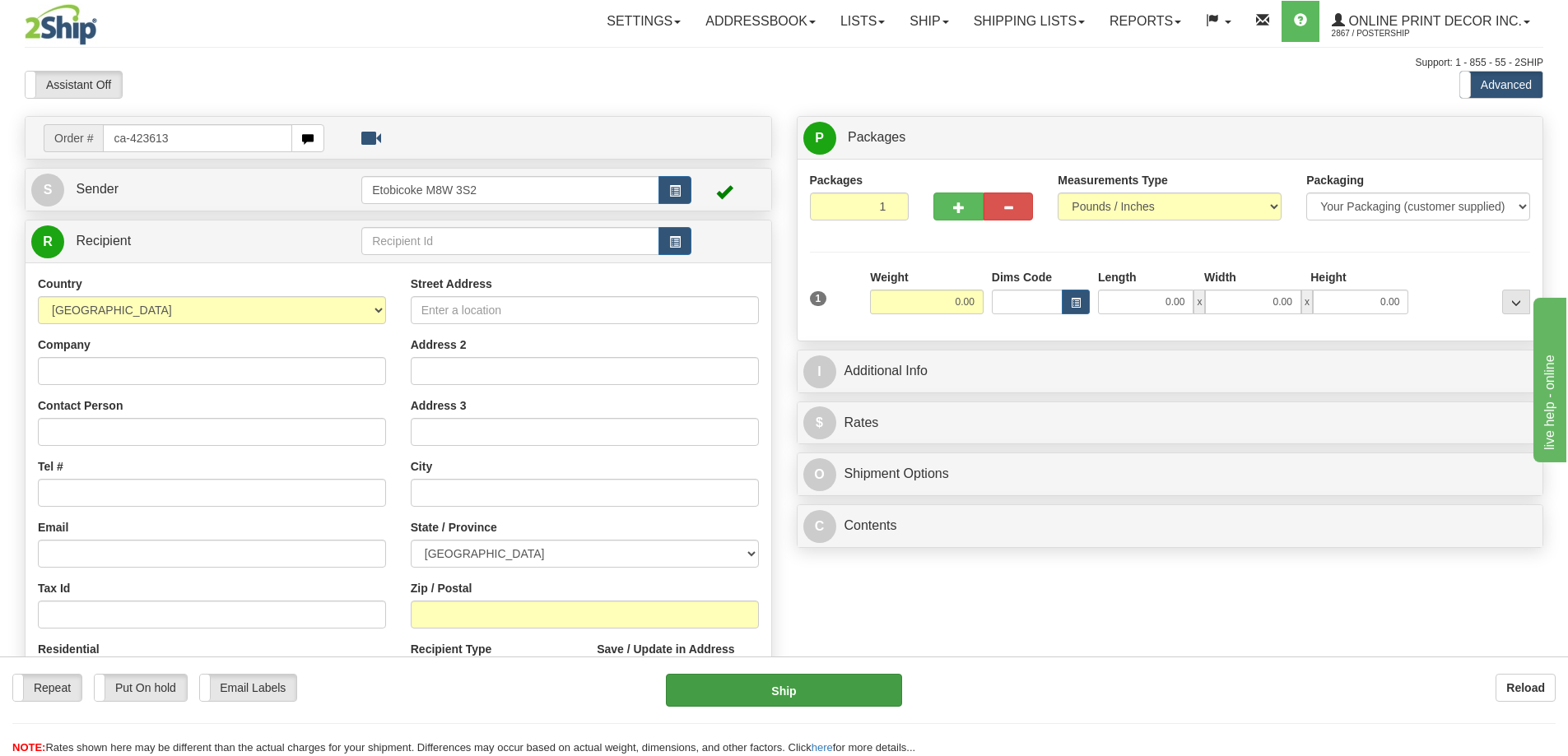
type input "ca-423613"
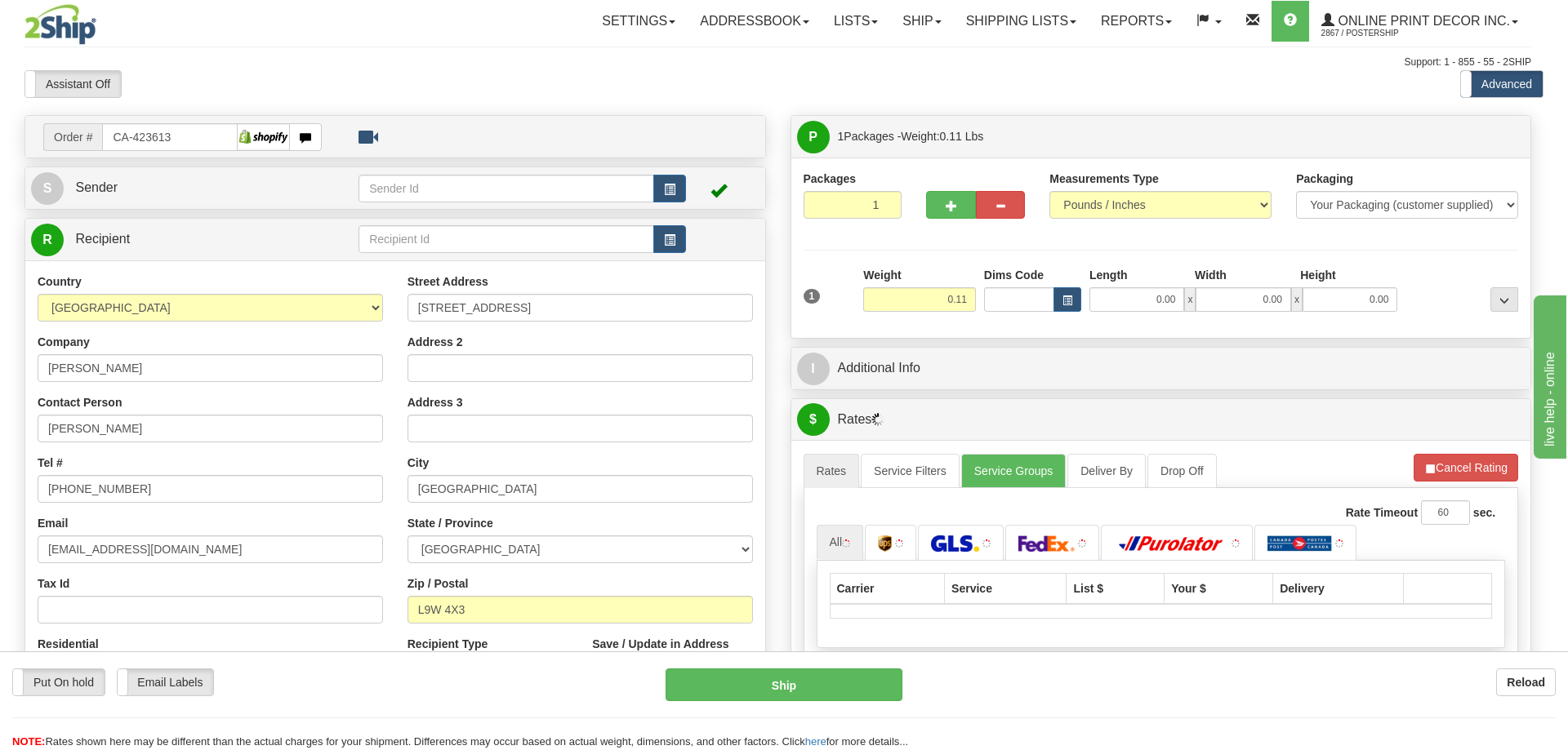
type input "ORANGEVILLE"
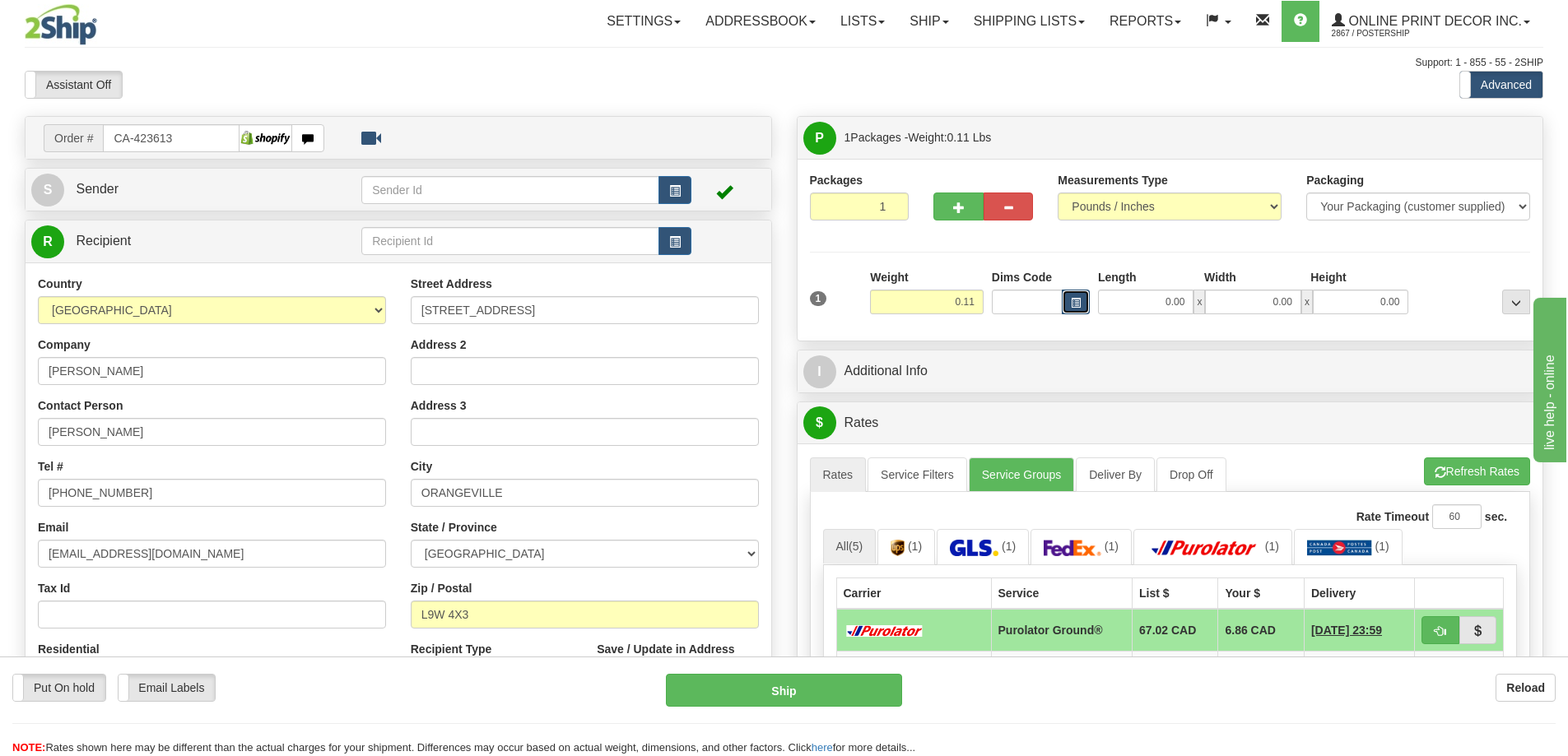
click at [1080, 297] on button "button" at bounding box center [1075, 301] width 28 height 24
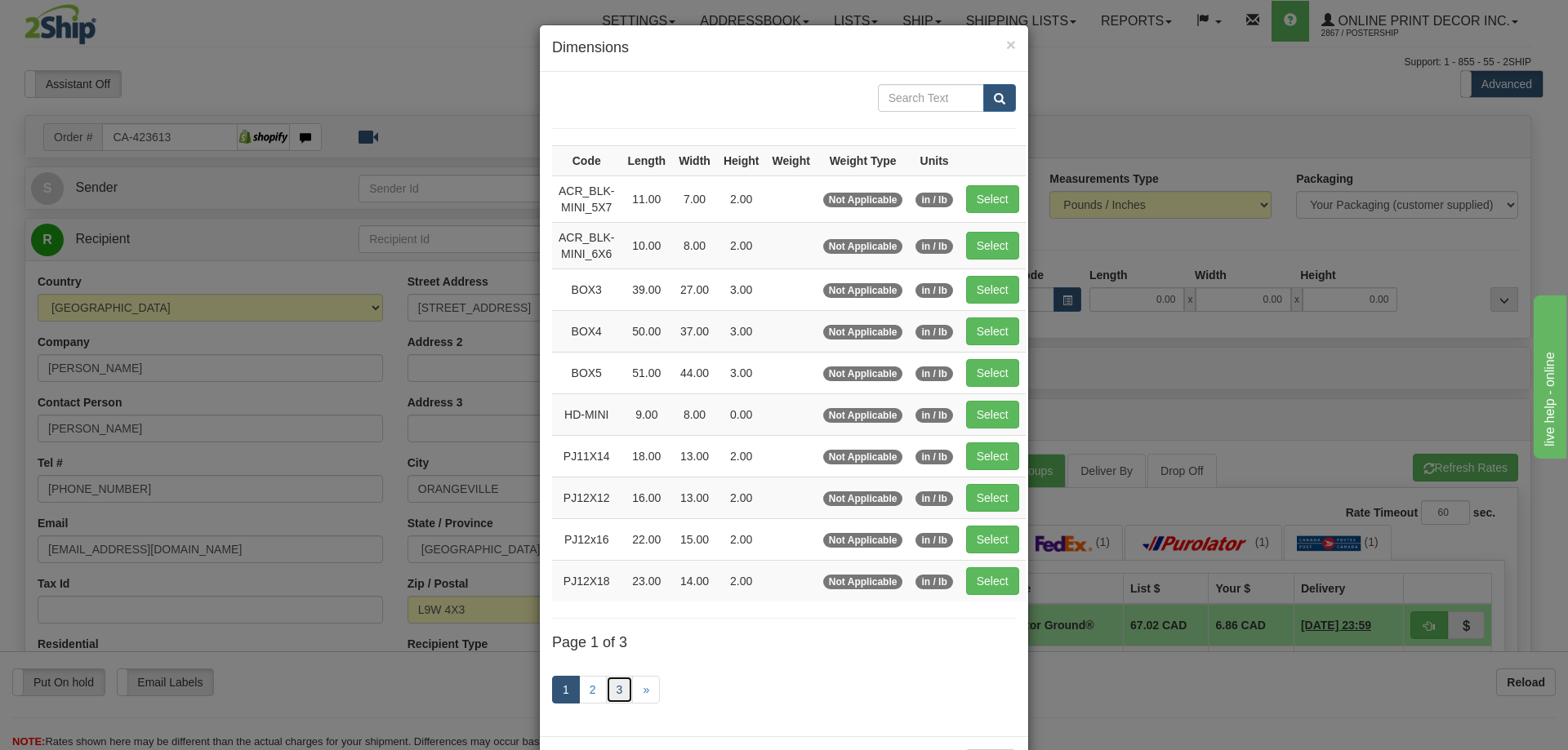
click at [615, 684] on link "3" at bounding box center [620, 689] width 28 height 28
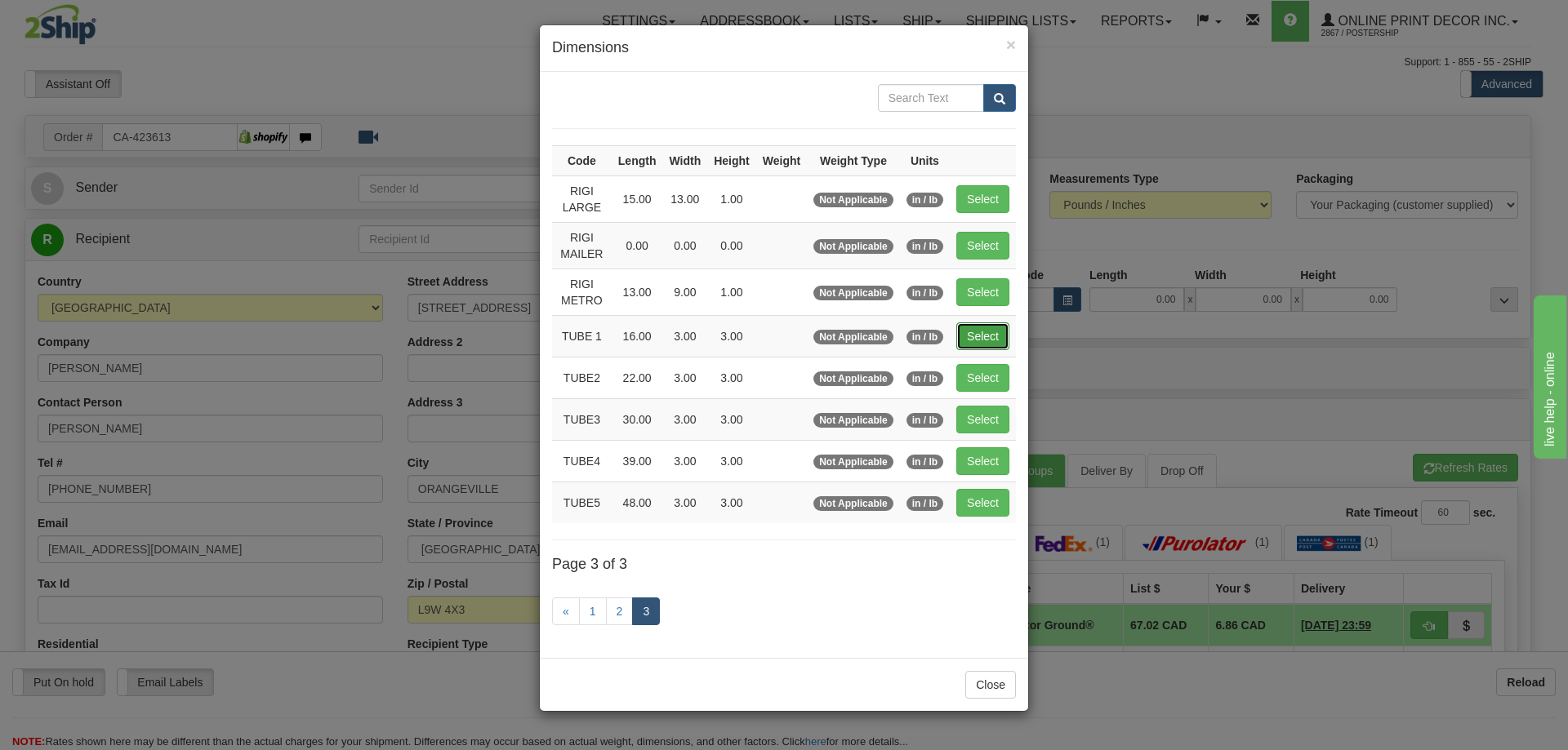
click at [993, 333] on button "Select" at bounding box center [982, 336] width 53 height 28
type input "TUBE 1"
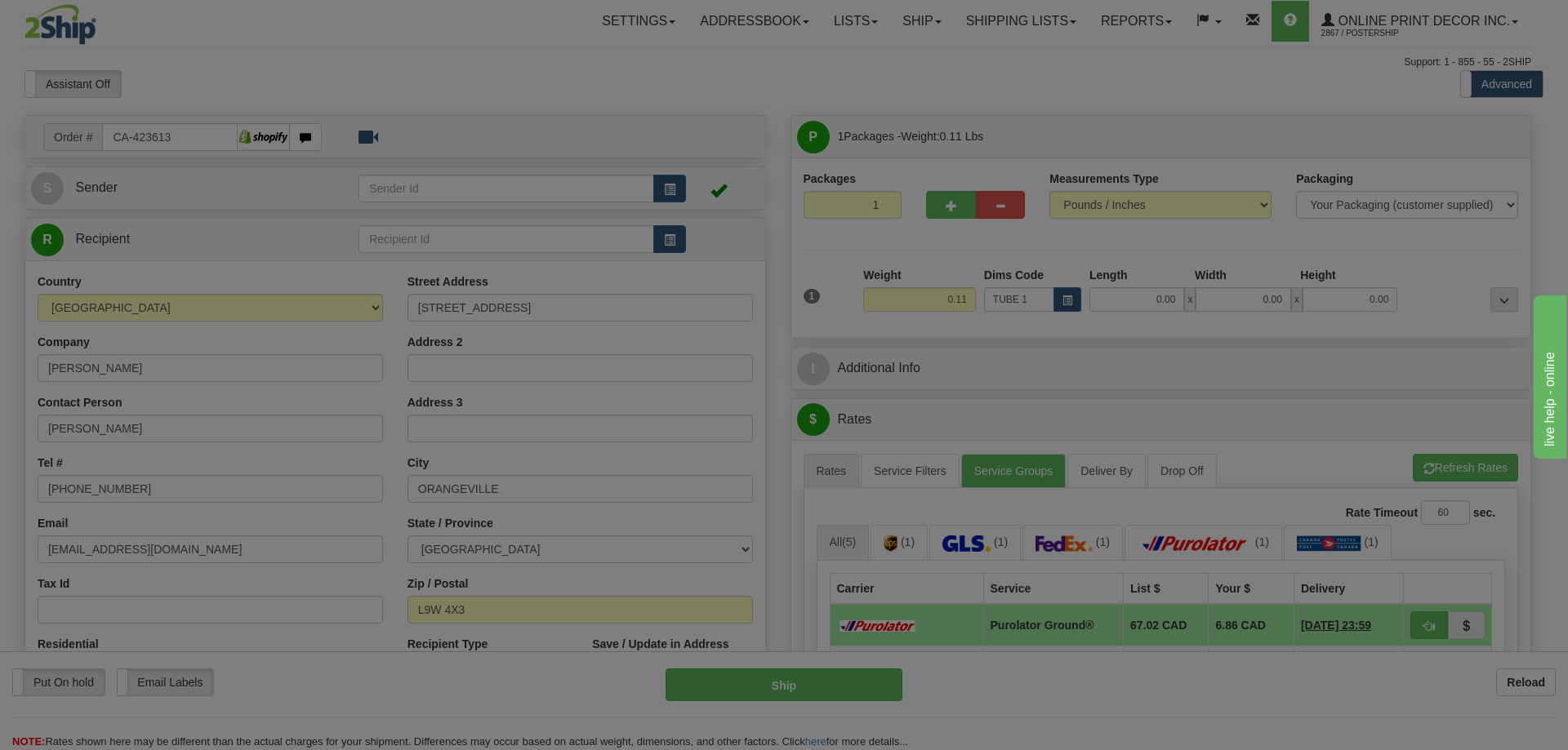
type input "16.00"
type input "3.00"
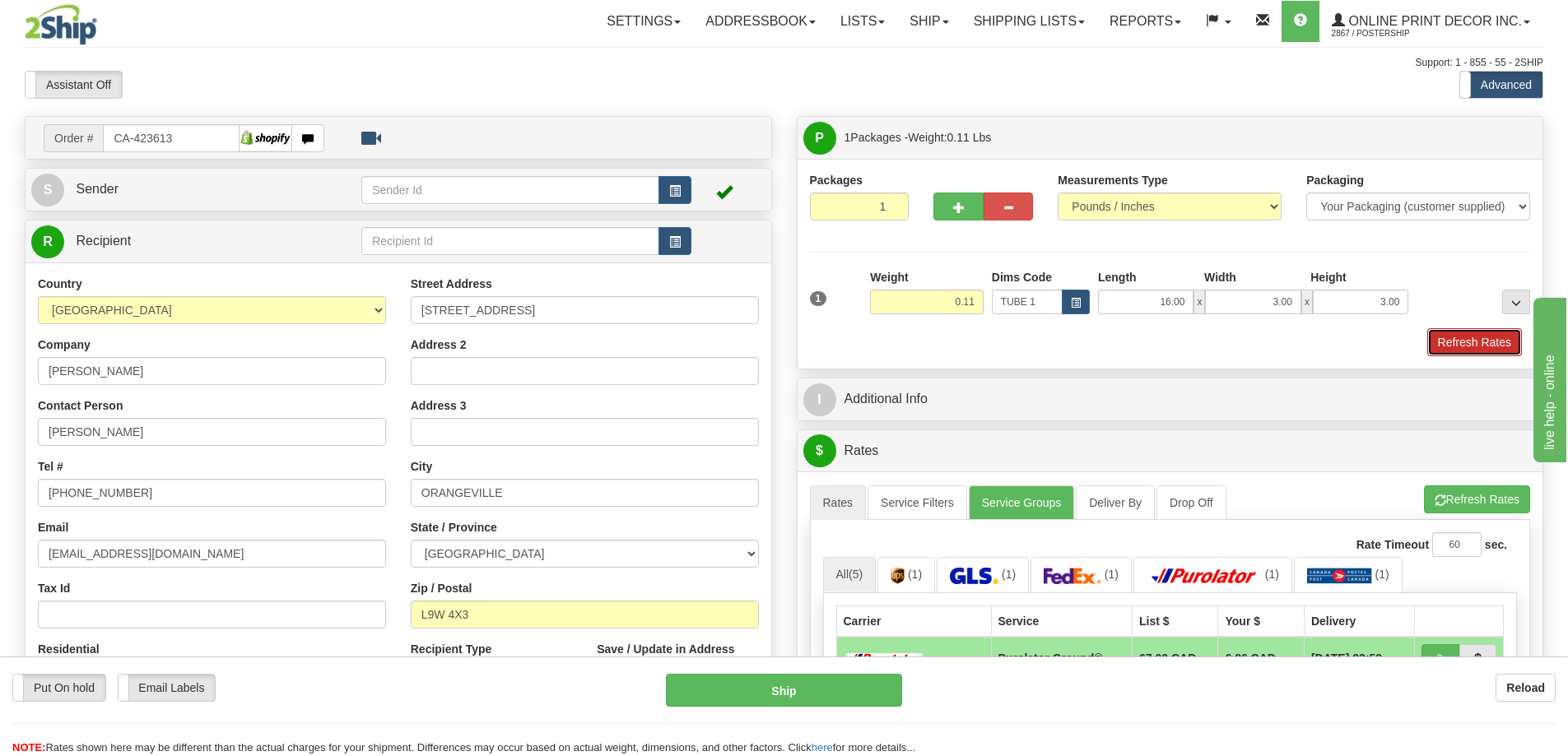
click at [1460, 334] on button "Refresh Rates" at bounding box center [1475, 342] width 95 height 28
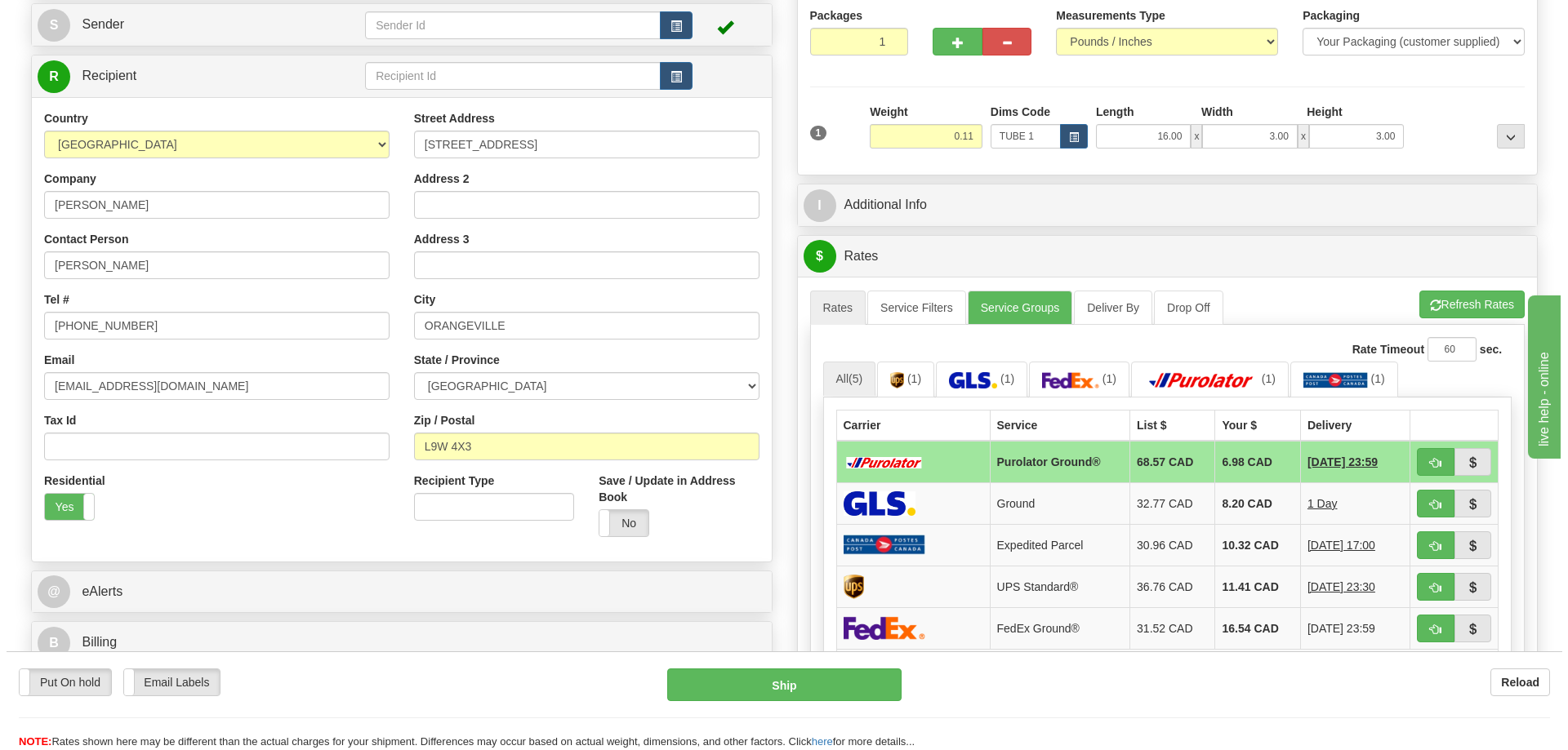
scroll to position [245, 0]
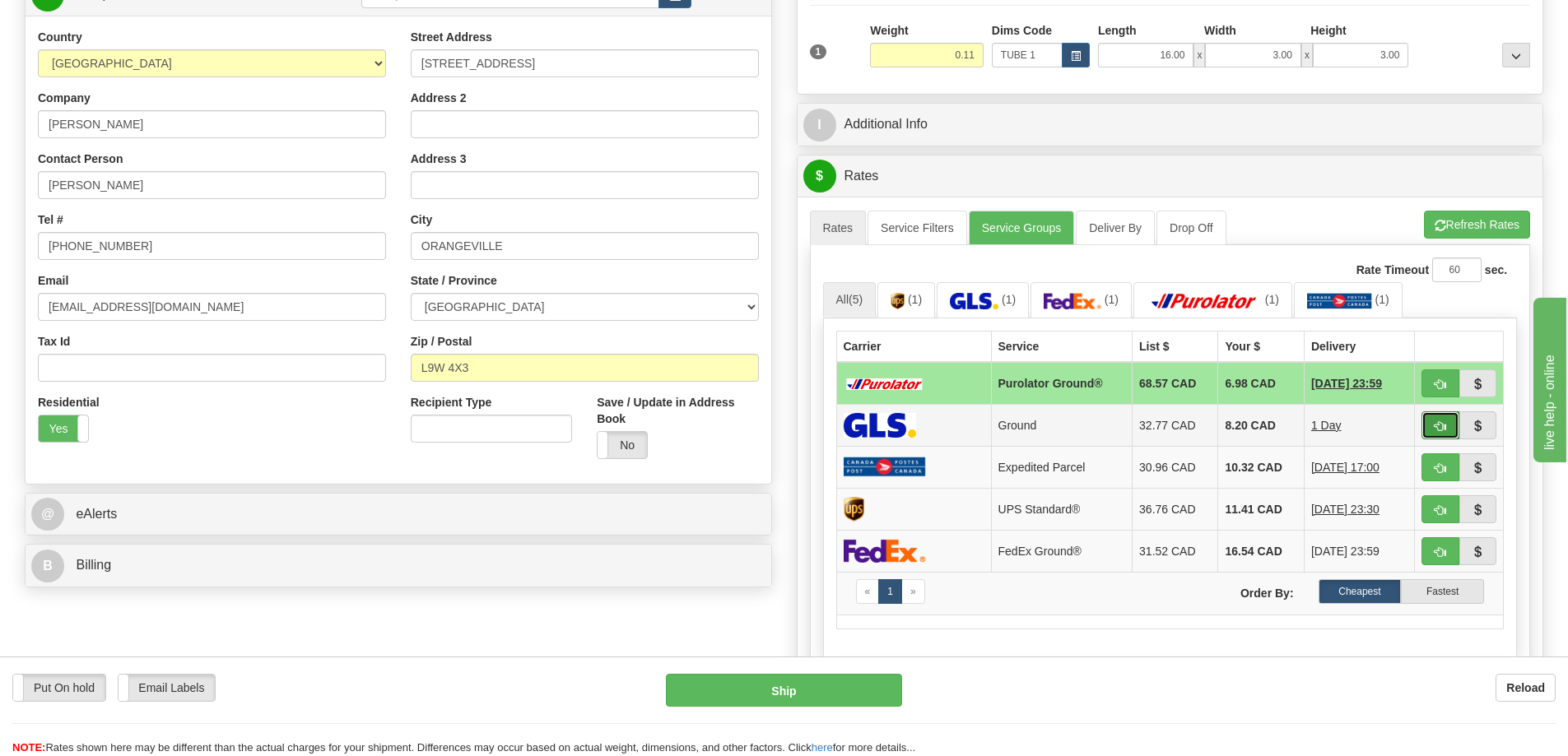
click at [1432, 422] on button "button" at bounding box center [1440, 425] width 38 height 28
type input "1"
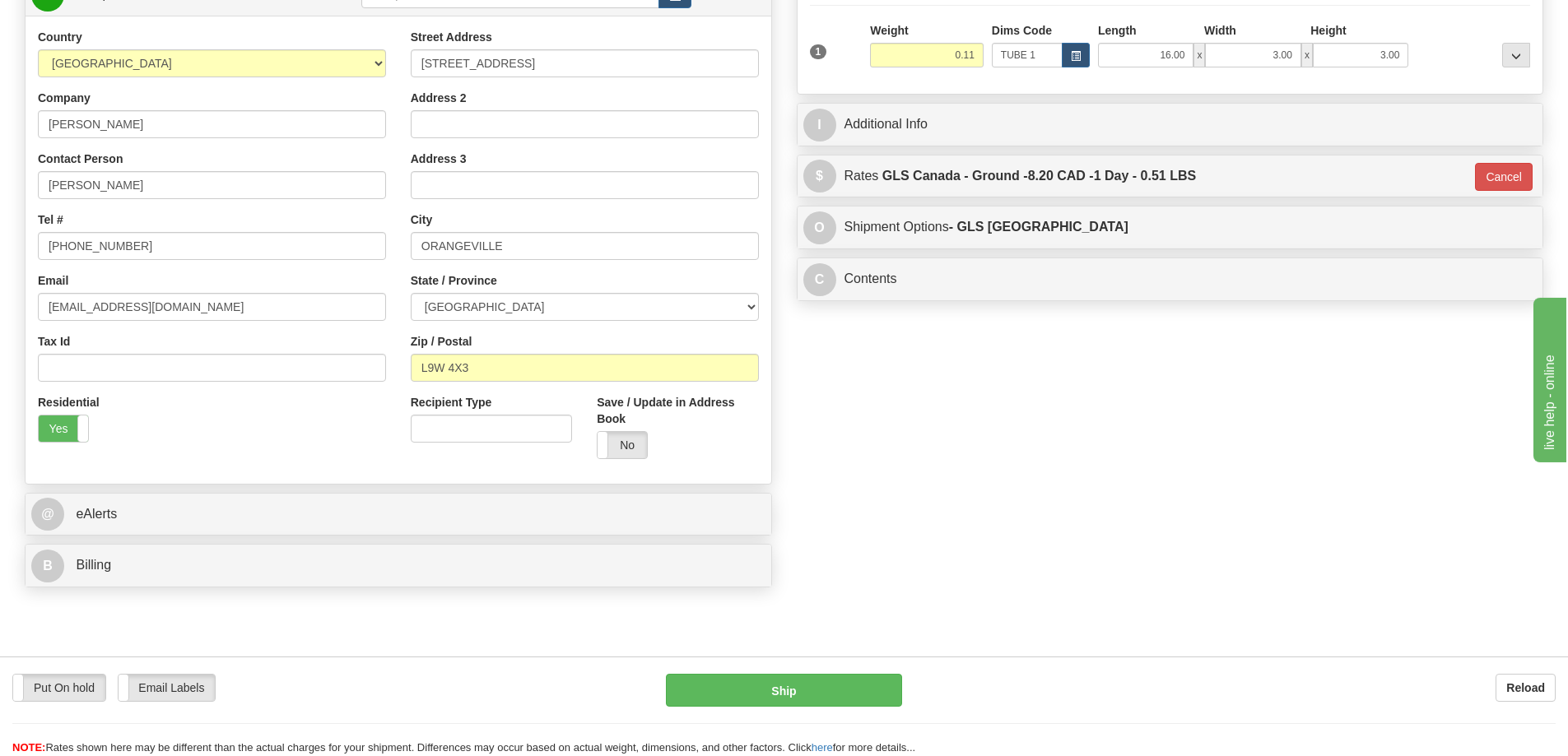
click at [855, 669] on div "Put On hold Put On hold Email Labels Email Labels Edit Reload Ship Reload" at bounding box center [784, 706] width 1568 height 100
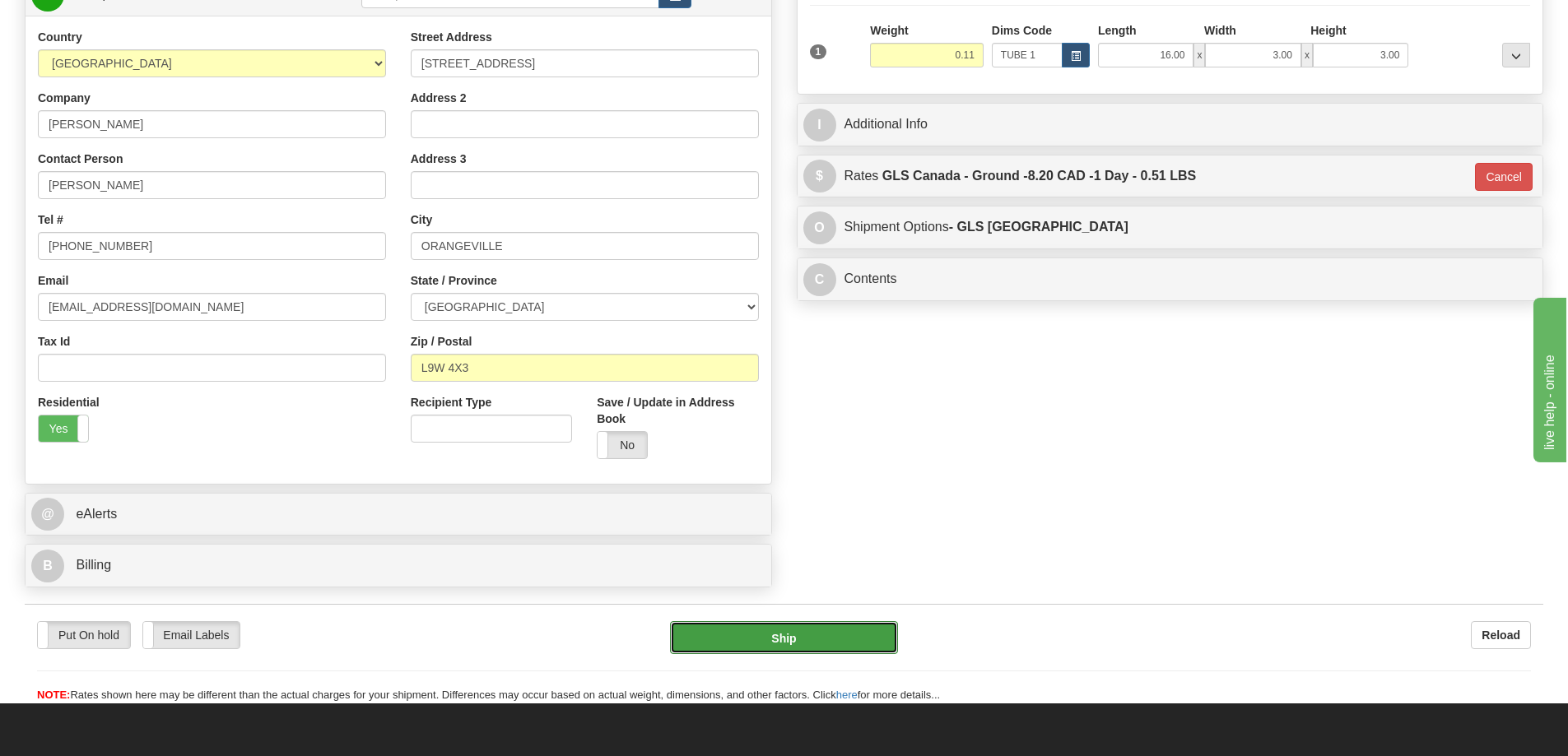
click at [835, 634] on button "Ship" at bounding box center [784, 638] width 228 height 33
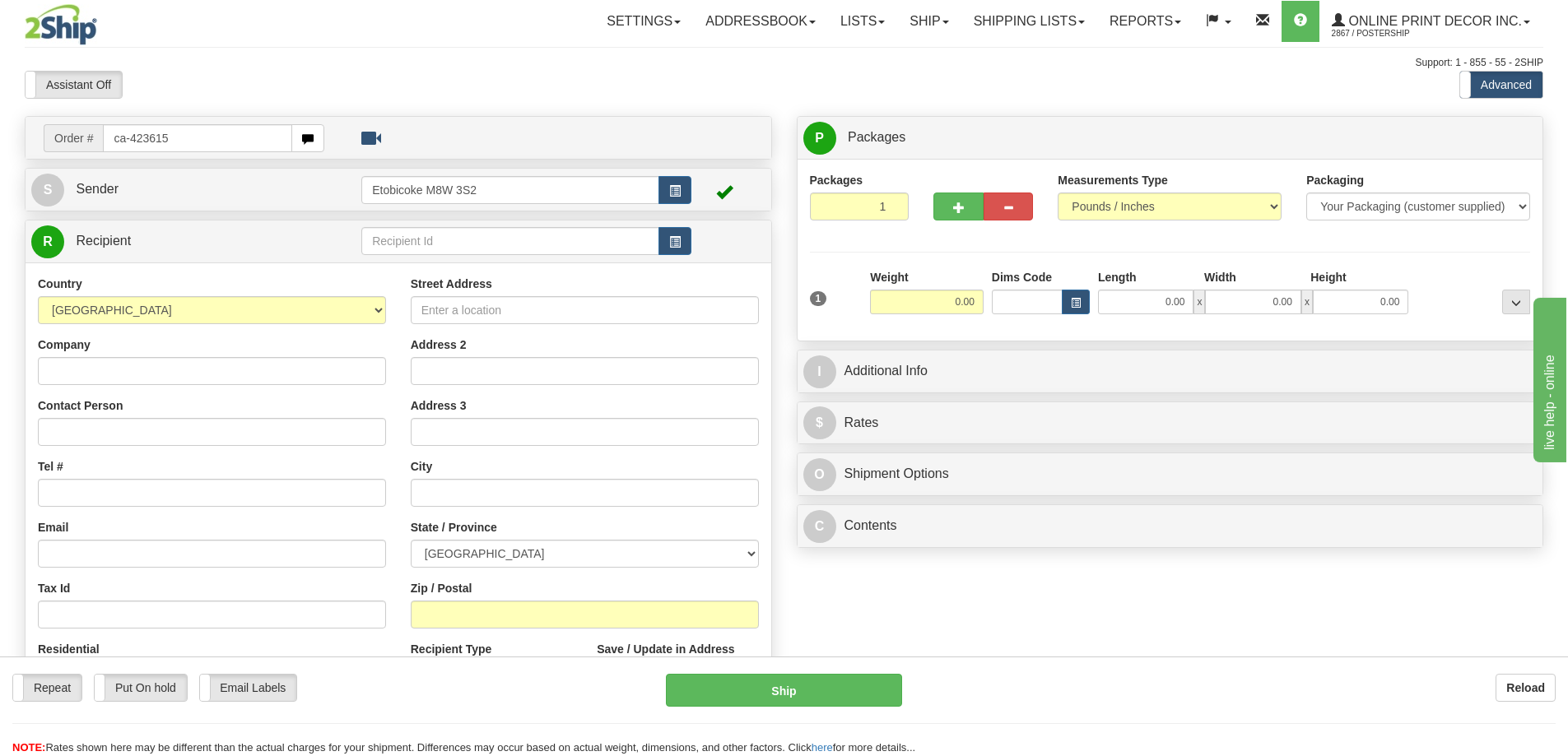
type input "ca-423615"
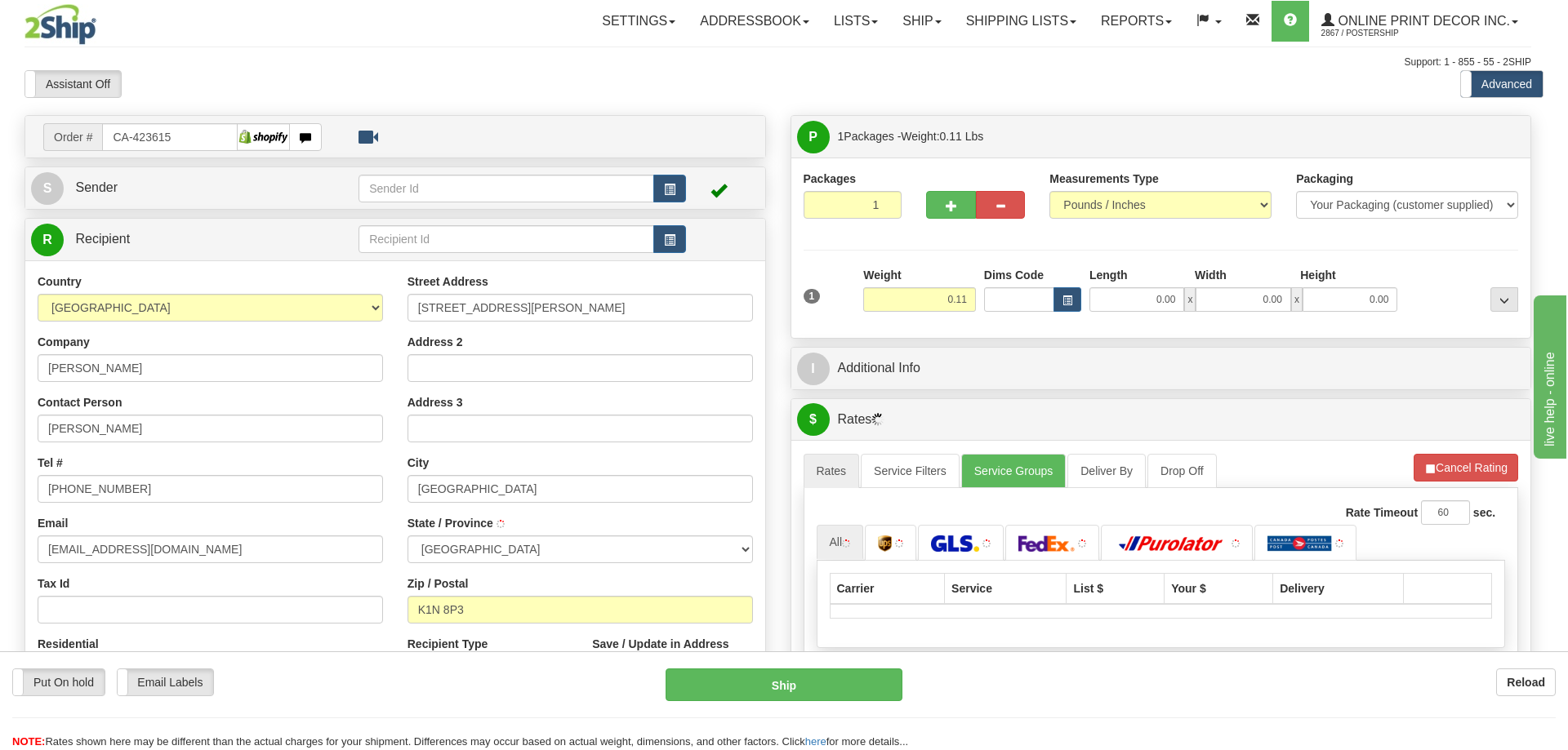
type input "[GEOGRAPHIC_DATA]"
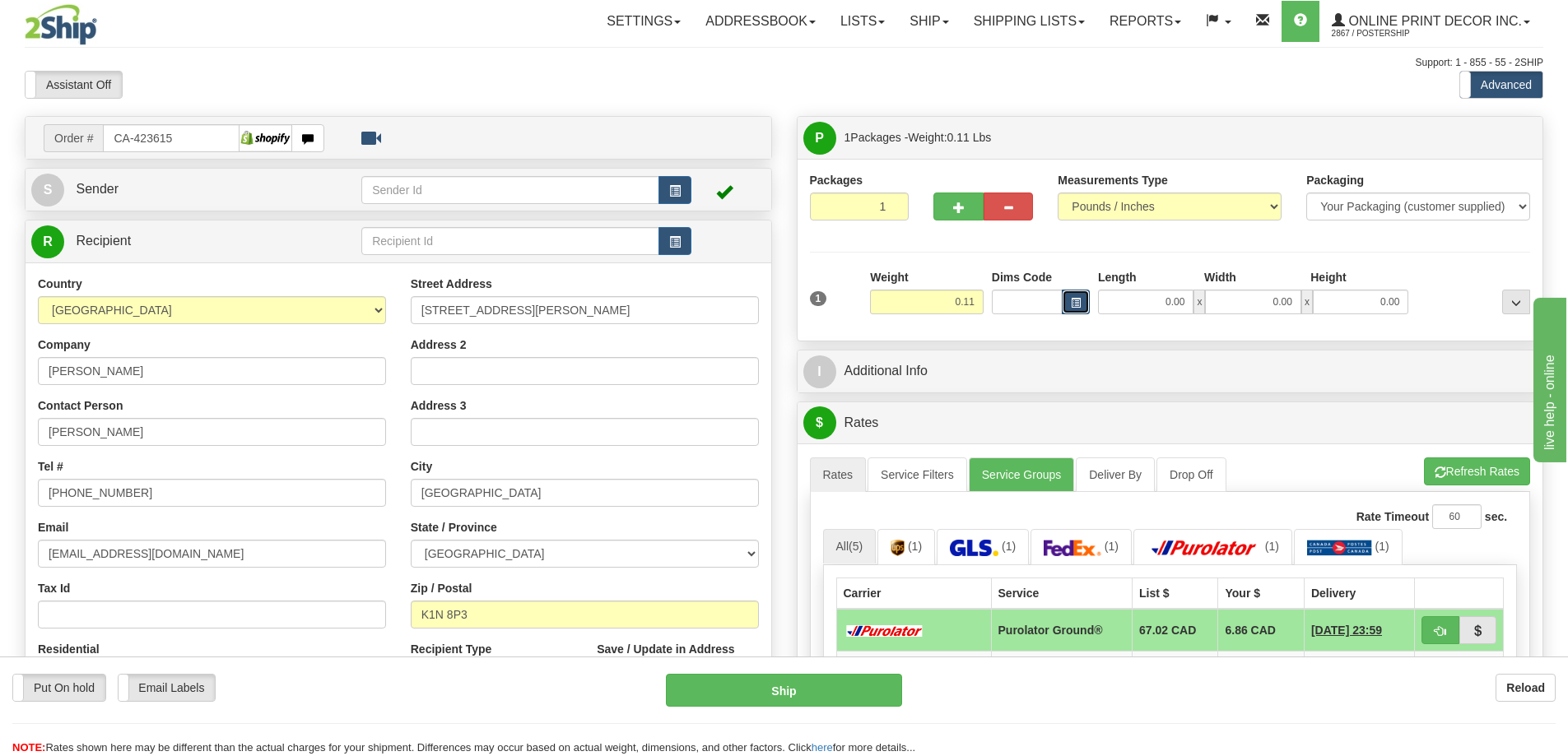
click at [1079, 296] on button "button" at bounding box center [1075, 301] width 28 height 24
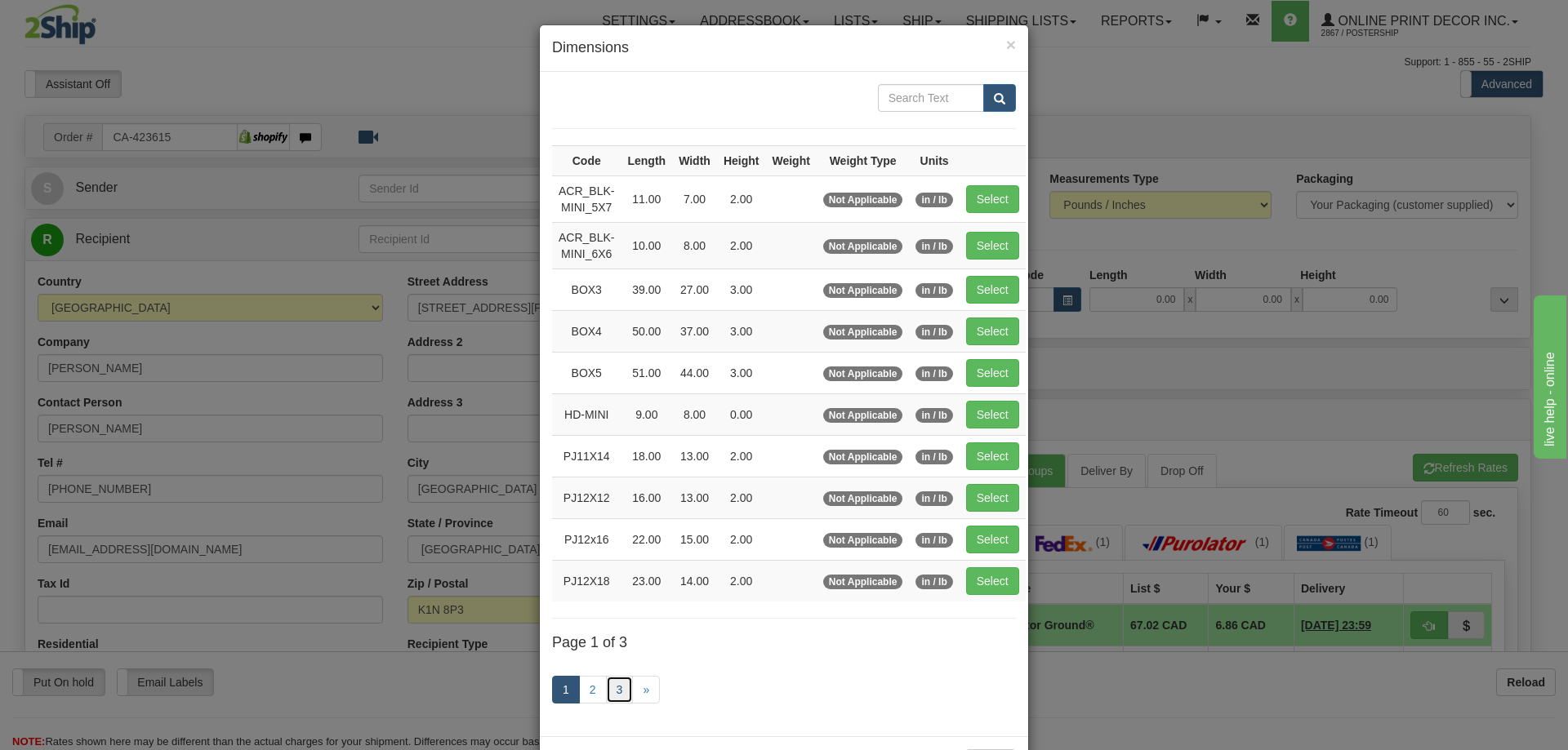
click at [607, 687] on link "3" at bounding box center [620, 689] width 28 height 28
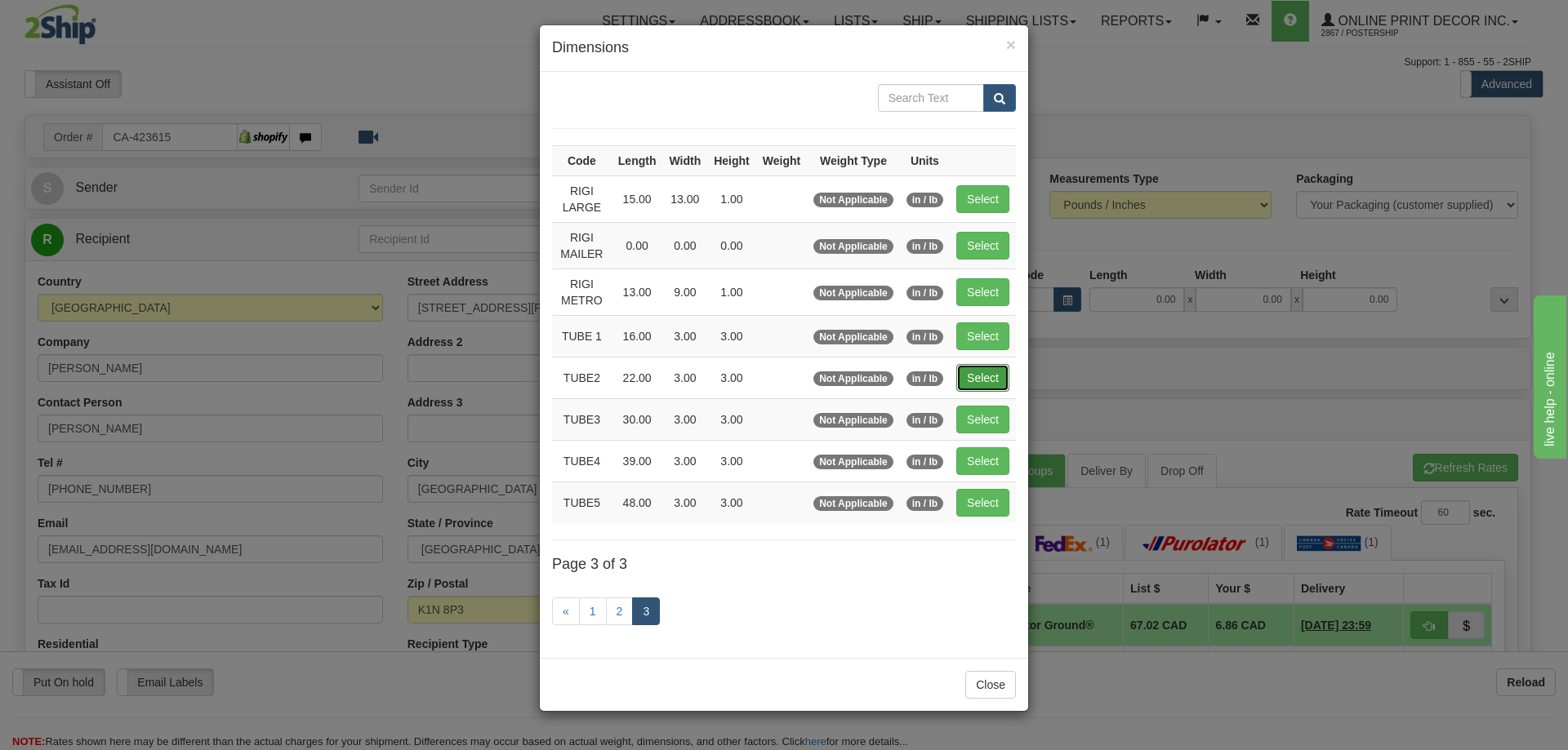
click at [991, 373] on button "Select" at bounding box center [982, 378] width 53 height 28
type input "TUBE2"
type input "22.00"
type input "3.00"
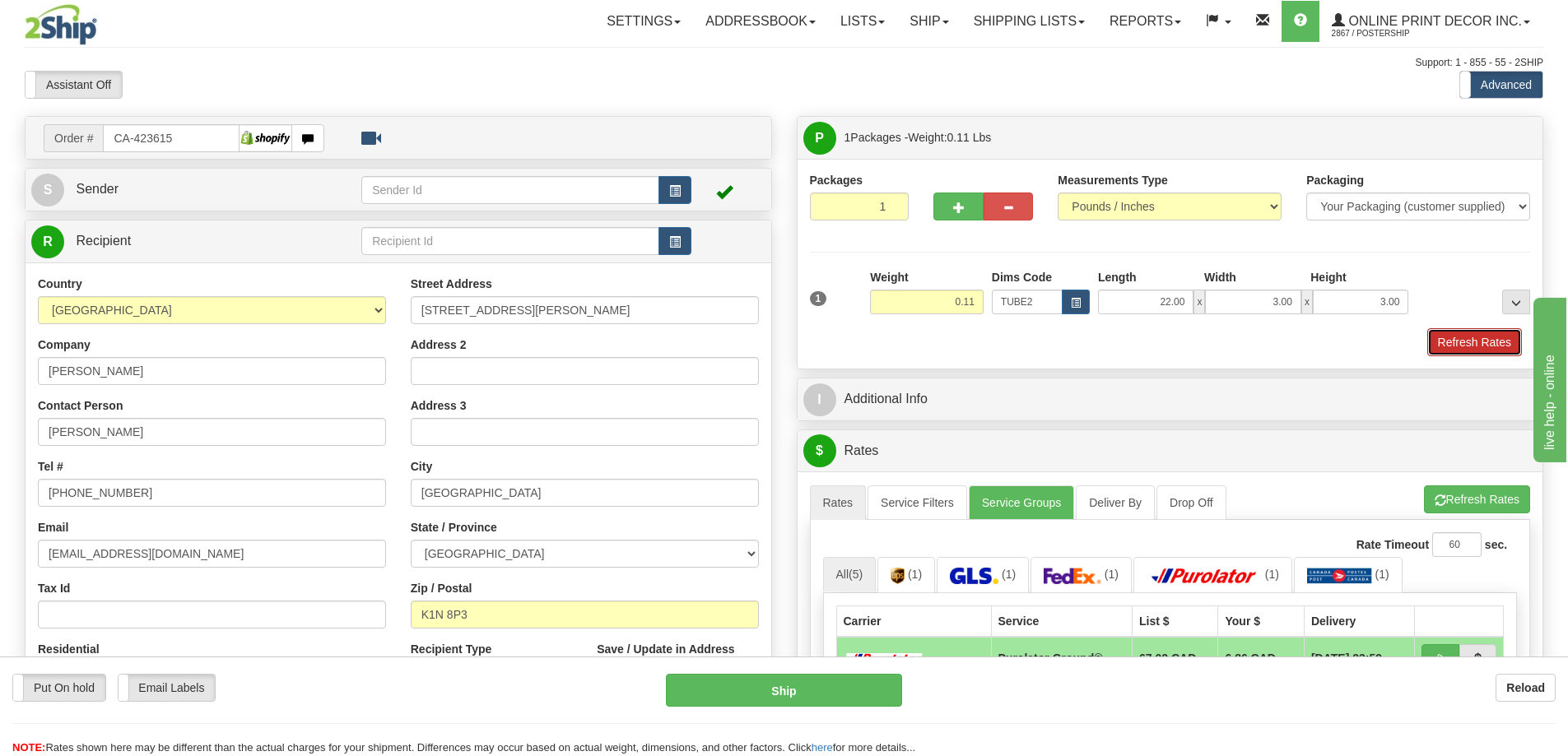
click at [1483, 343] on button "Refresh Rates" at bounding box center [1475, 342] width 95 height 28
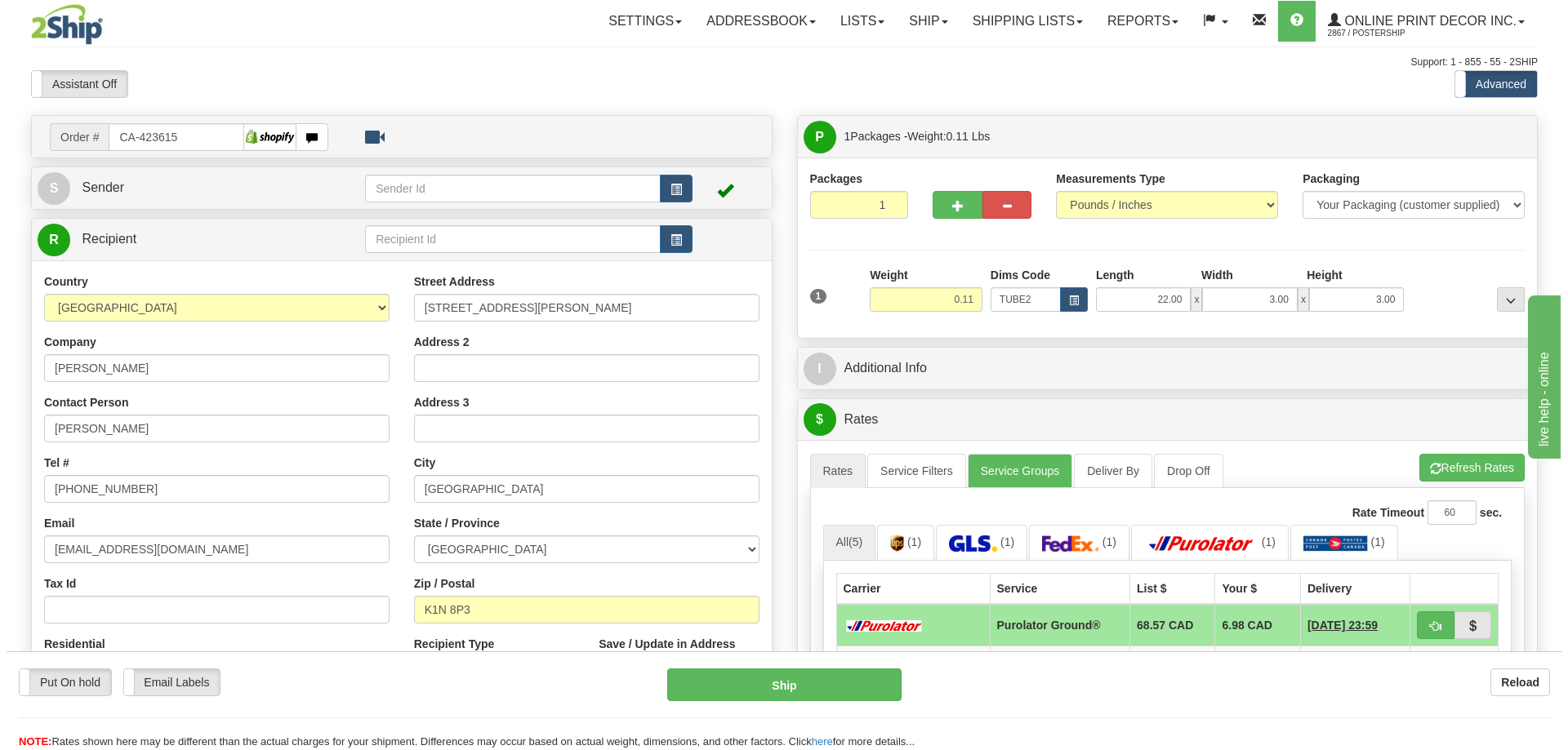
scroll to position [245, 0]
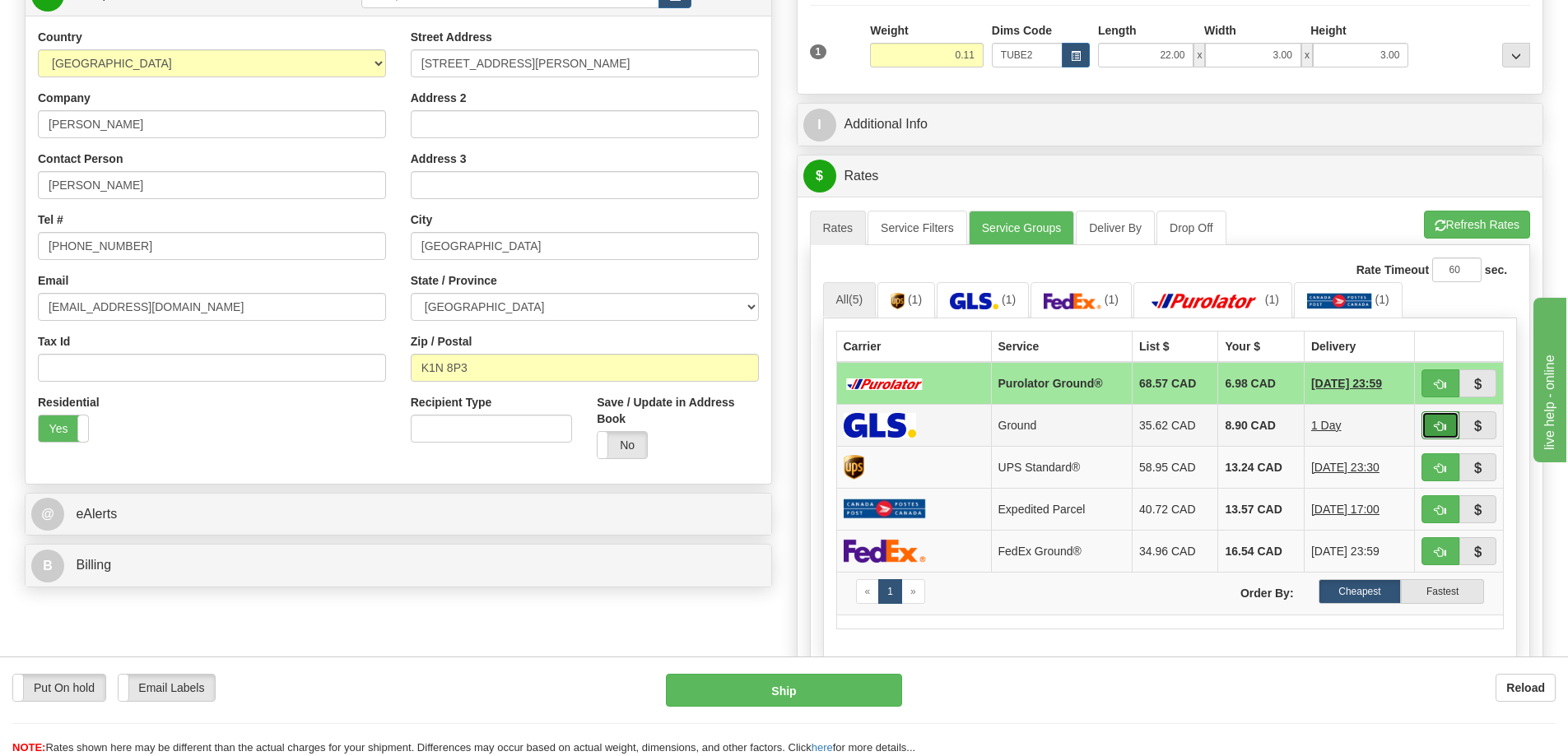
click at [1437, 426] on span "button" at bounding box center [1440, 426] width 12 height 11
type input "1"
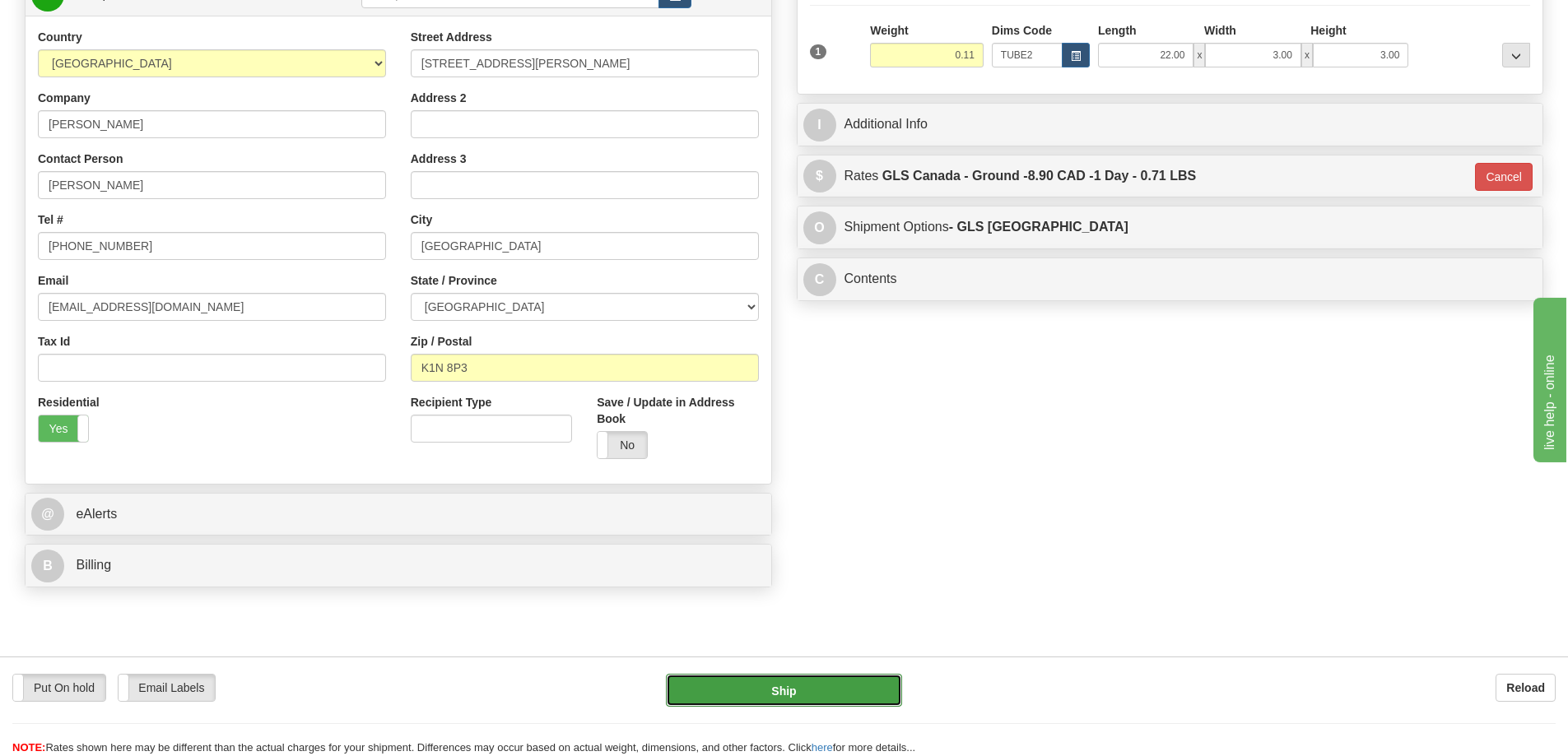
click at [873, 684] on button "Ship" at bounding box center [784, 690] width 237 height 33
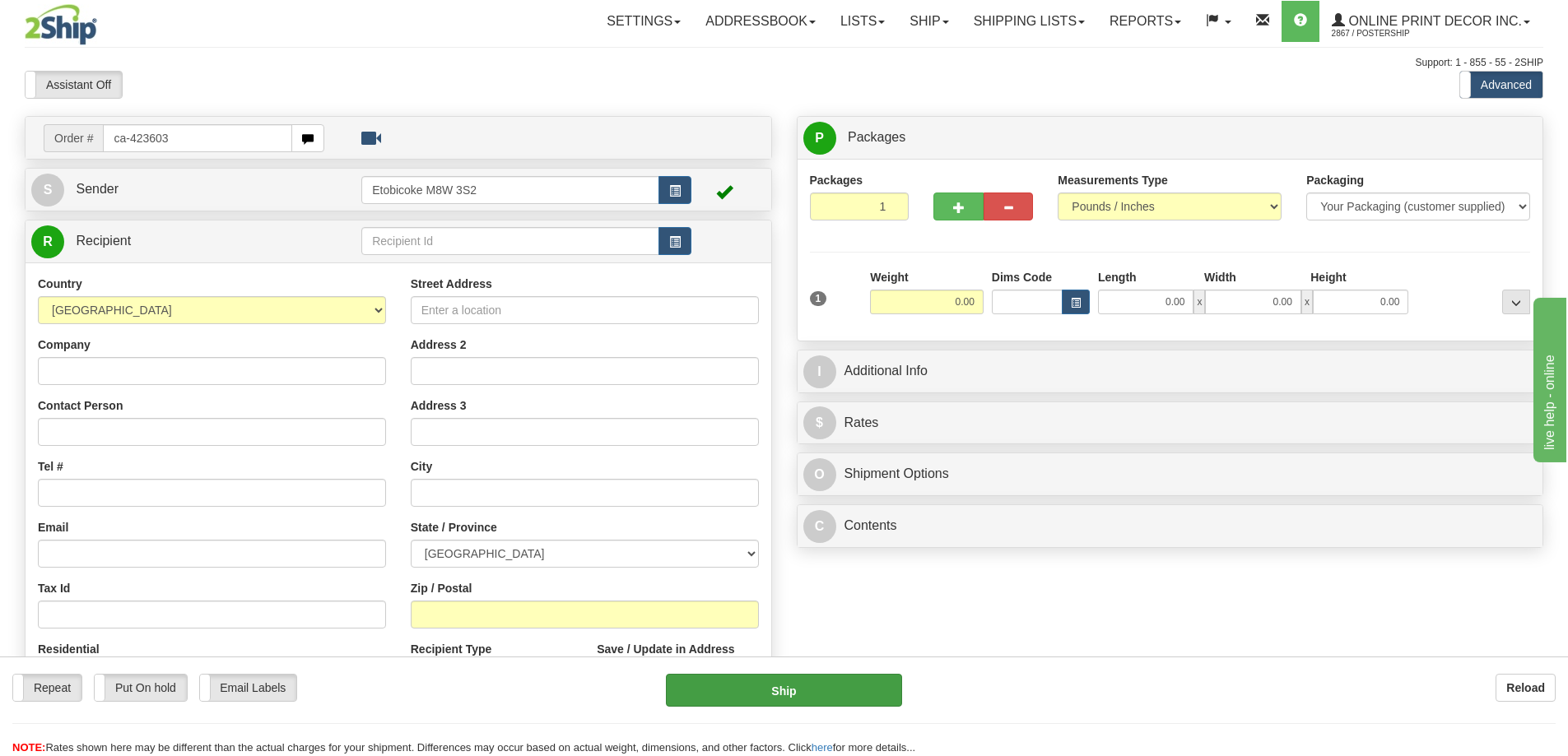
type input "ca-423603"
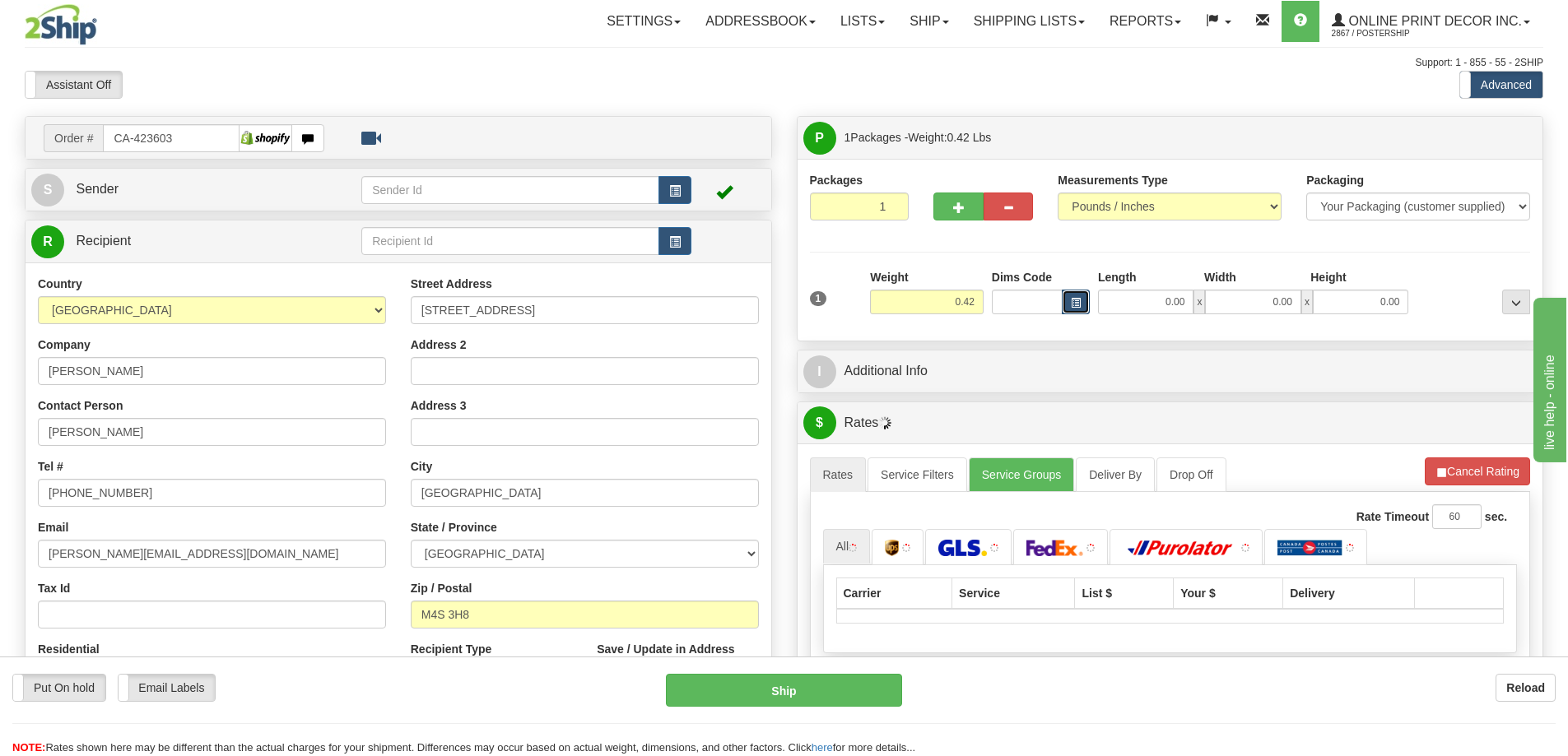
click at [1068, 296] on button "button" at bounding box center [1075, 301] width 28 height 24
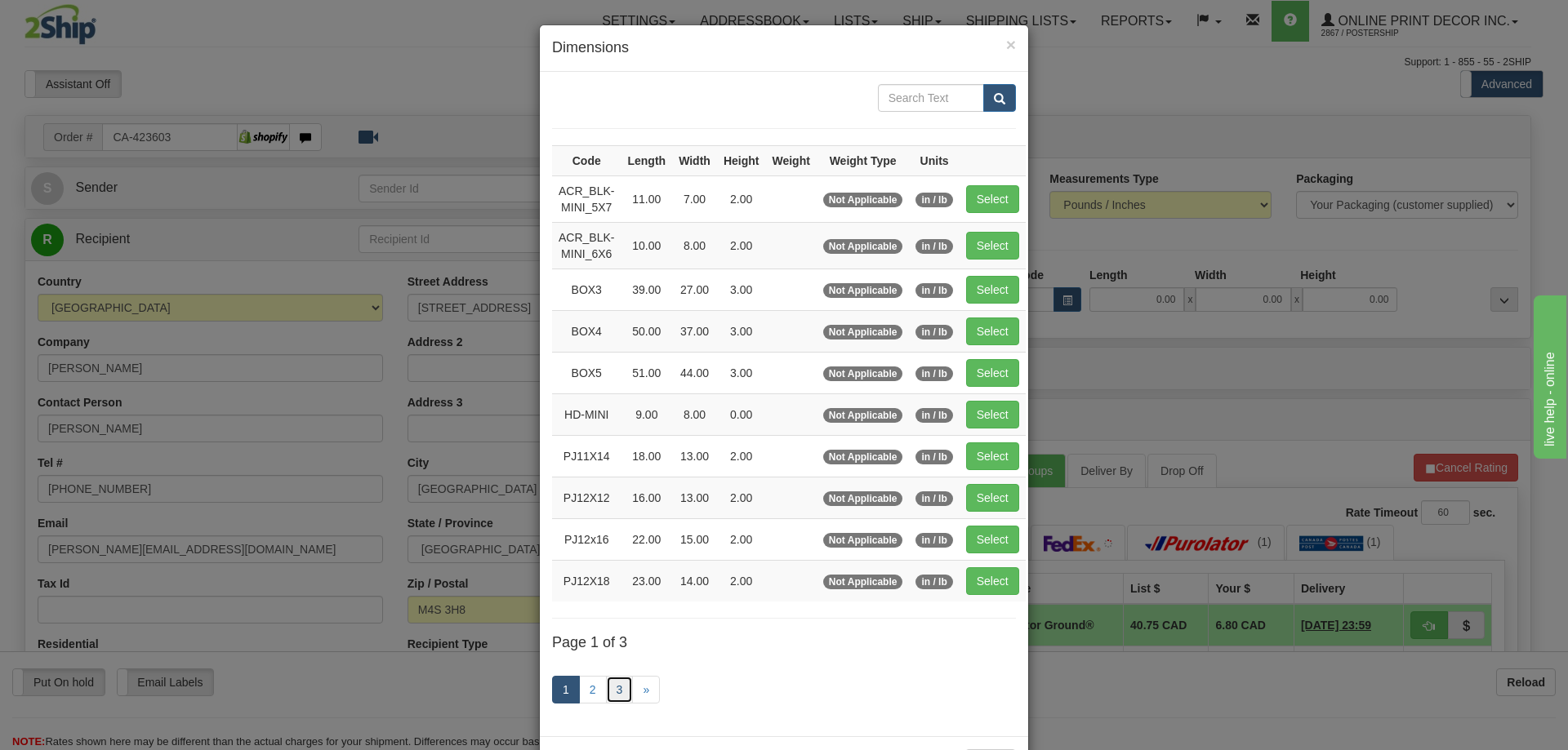
click at [614, 688] on link "3" at bounding box center [620, 689] width 28 height 28
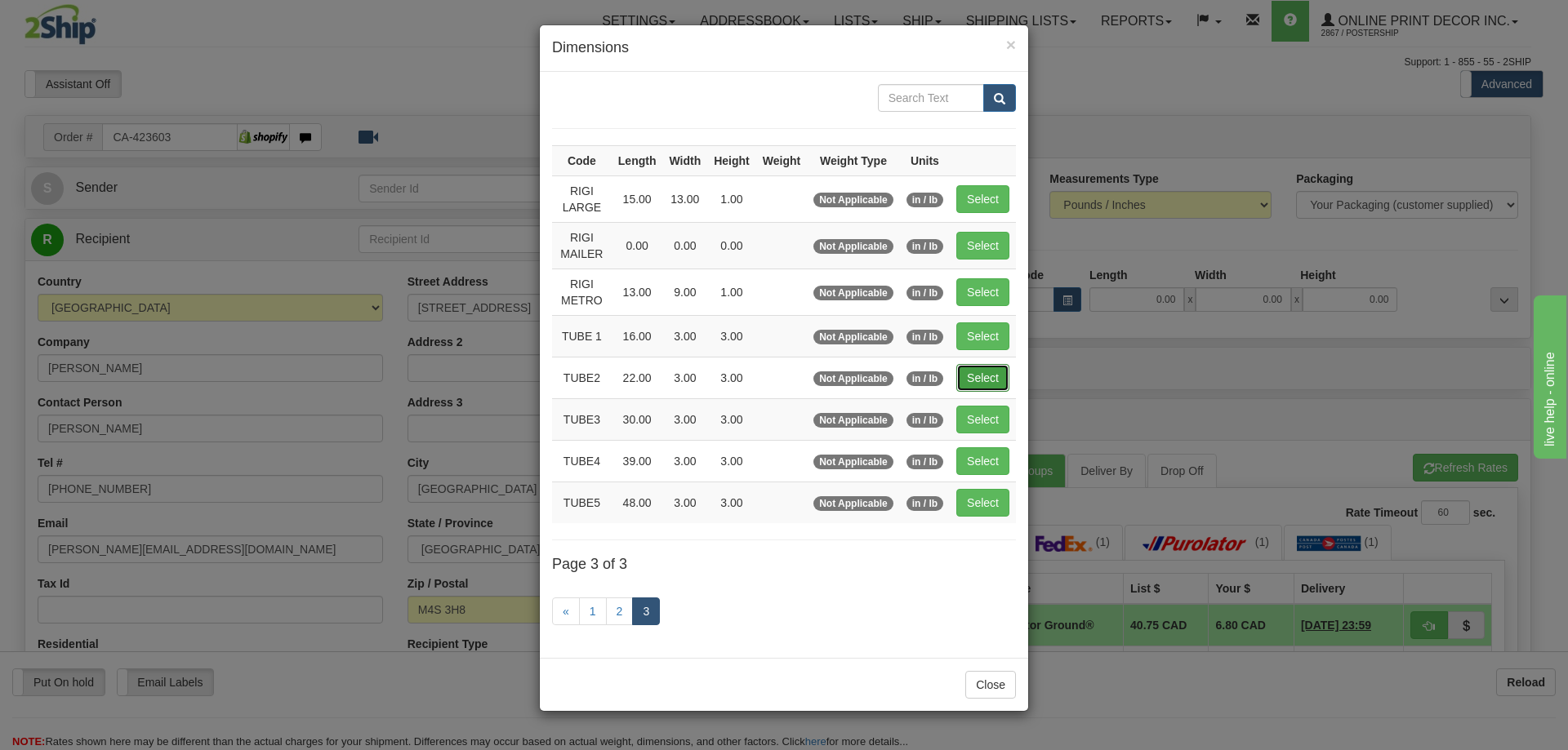
click at [994, 366] on button "Select" at bounding box center [982, 378] width 53 height 28
type input "TUBE2"
type input "22.00"
type input "3.00"
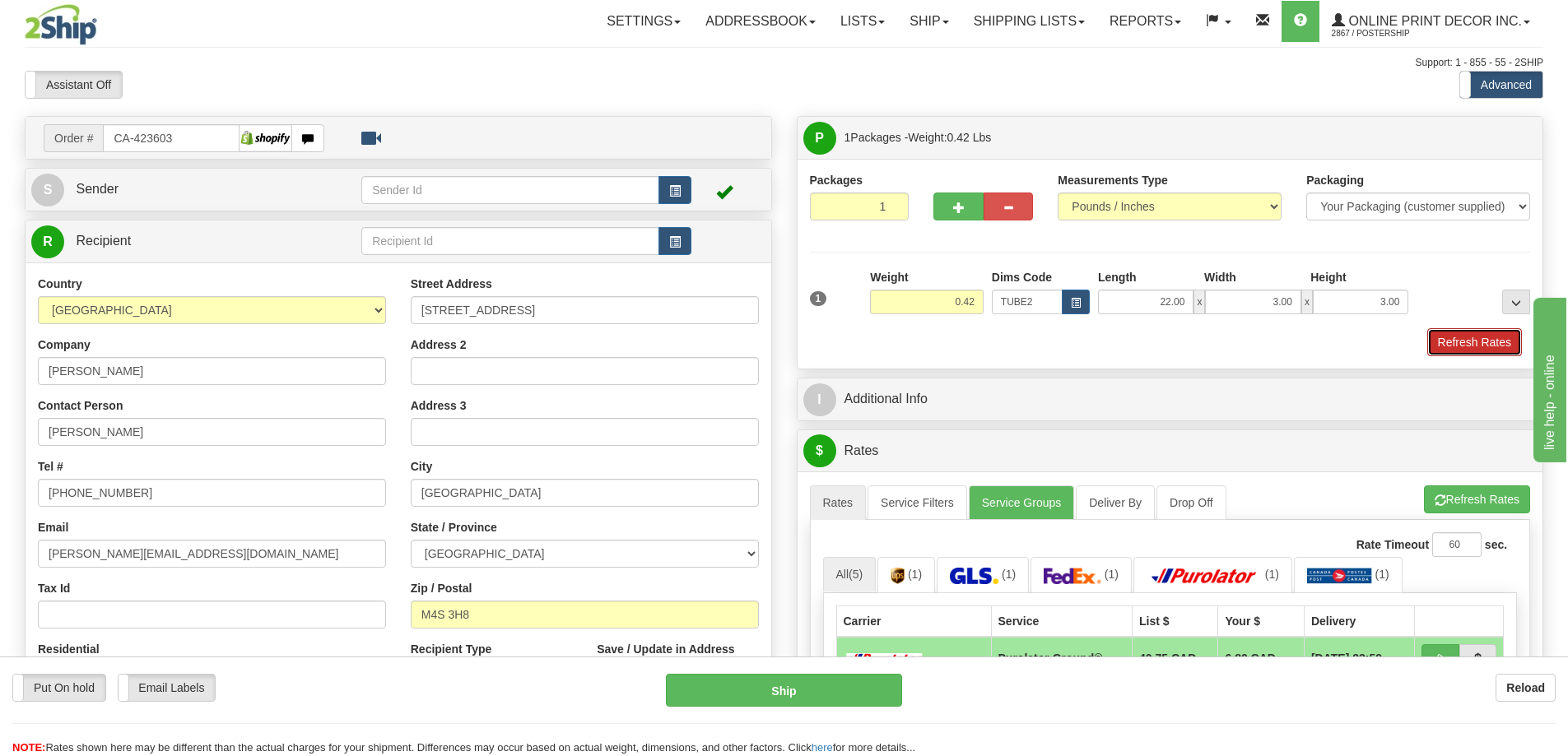
click at [1454, 340] on button "Refresh Rates" at bounding box center [1475, 342] width 95 height 28
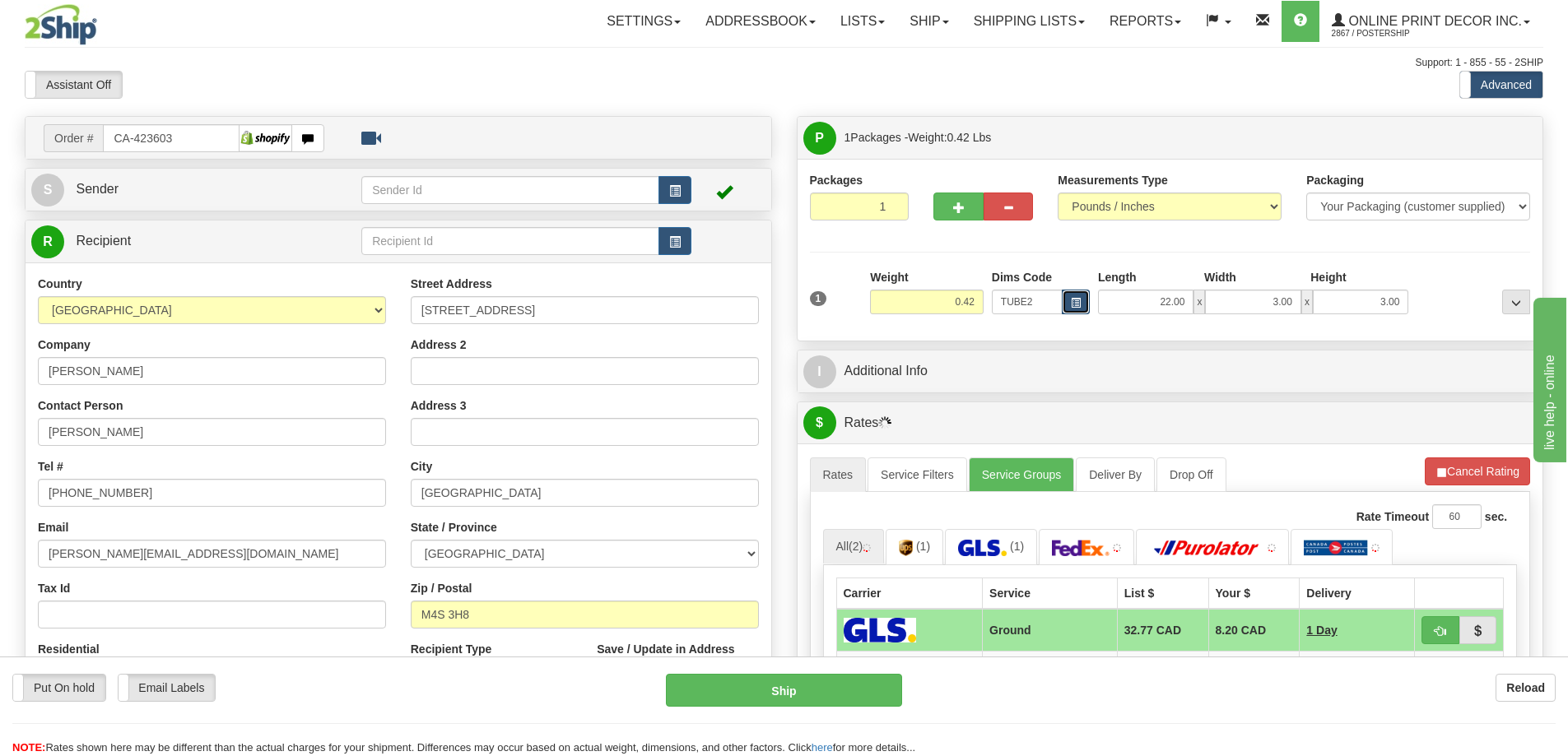
click at [1070, 297] on button "button" at bounding box center [1075, 301] width 28 height 24
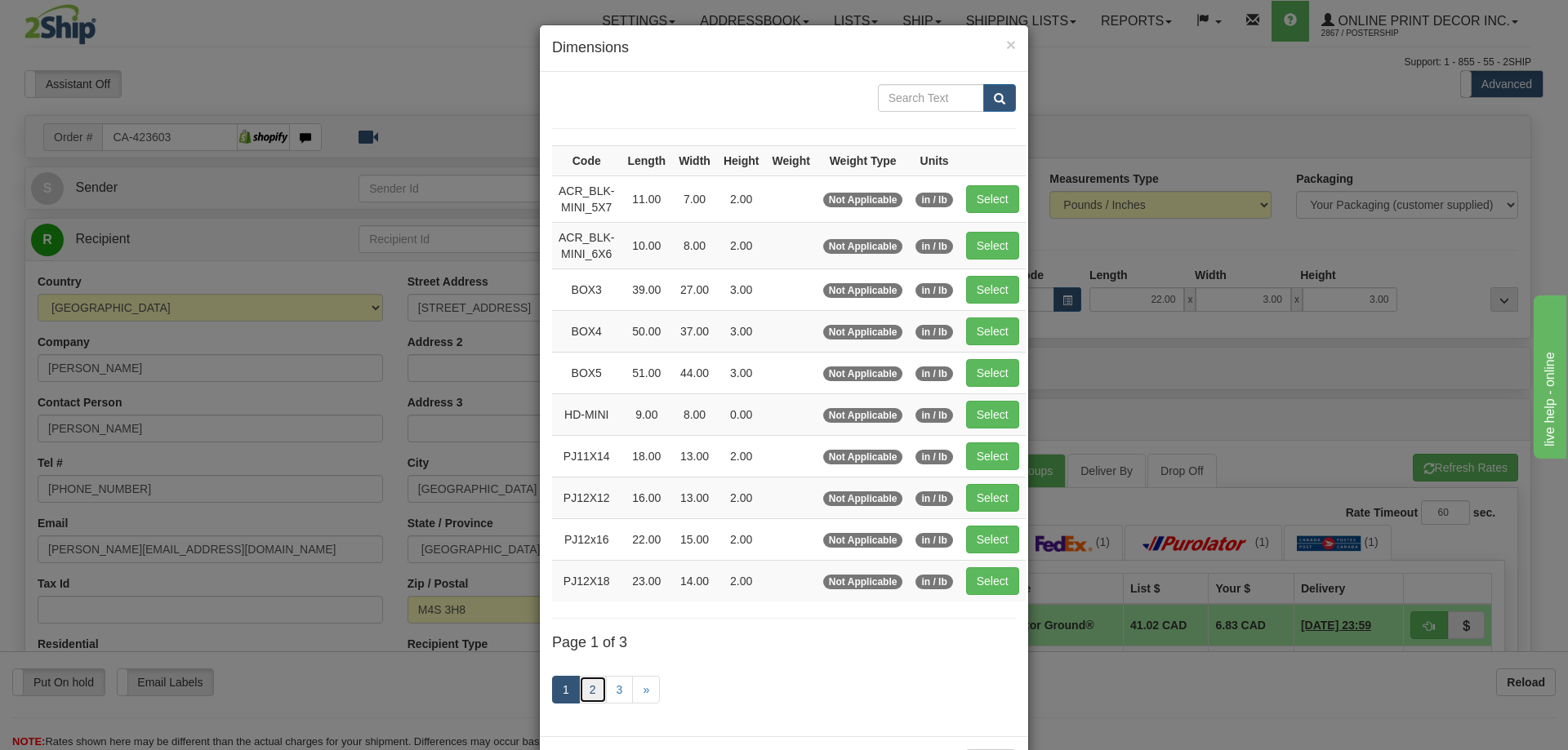
click at [598, 687] on link "2" at bounding box center [593, 689] width 28 height 28
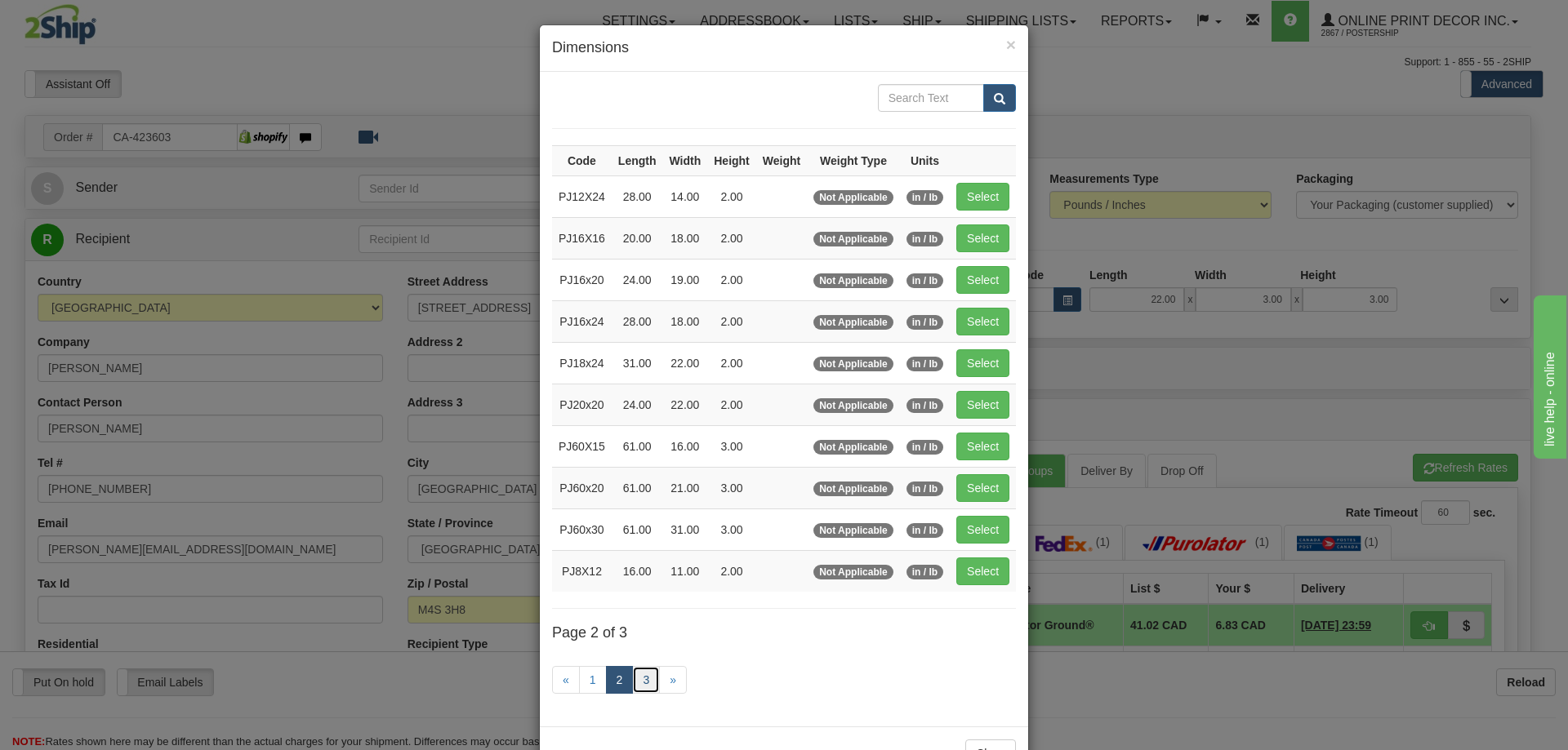
click at [636, 677] on link "3" at bounding box center [645, 680] width 28 height 28
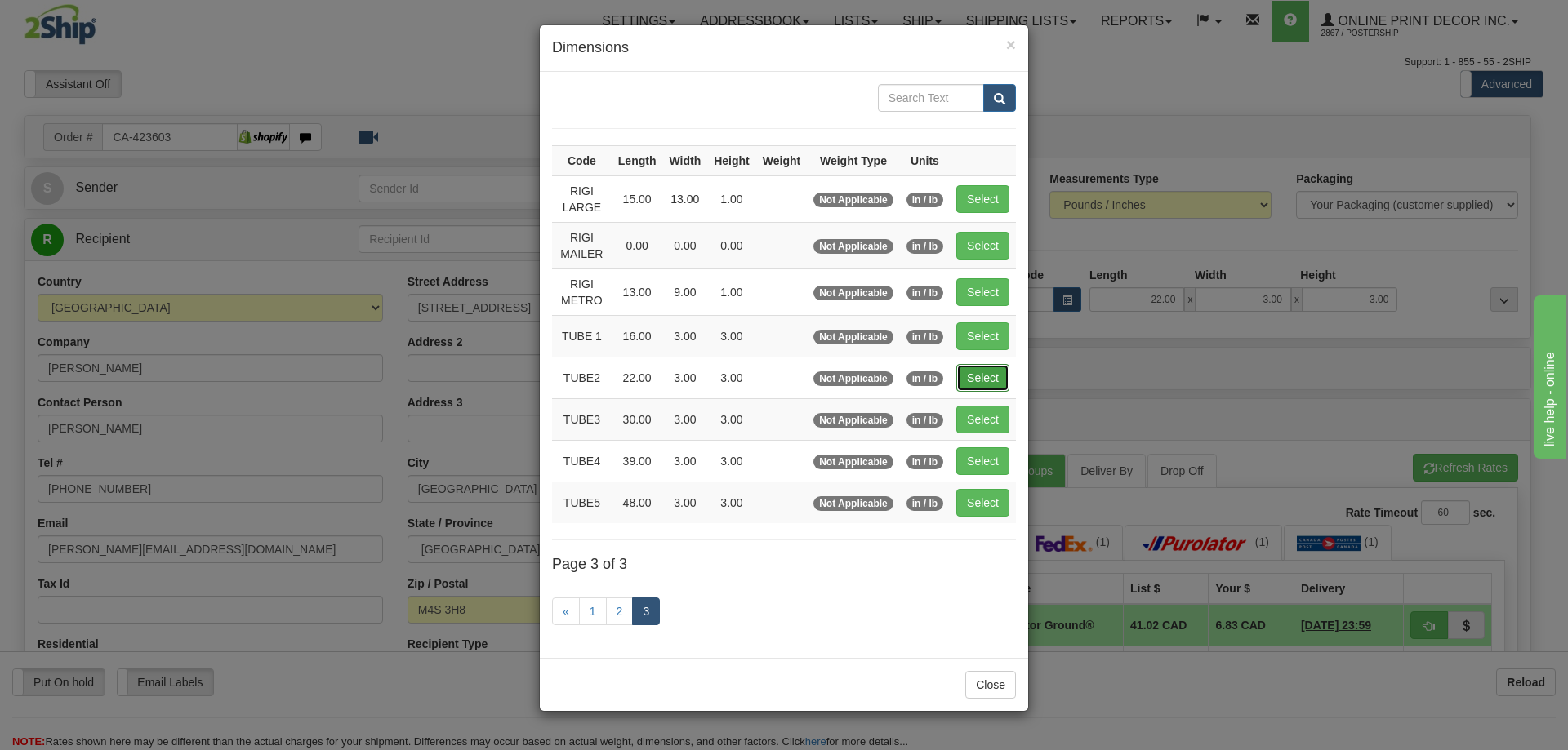
click at [990, 364] on button "Select" at bounding box center [982, 378] width 53 height 28
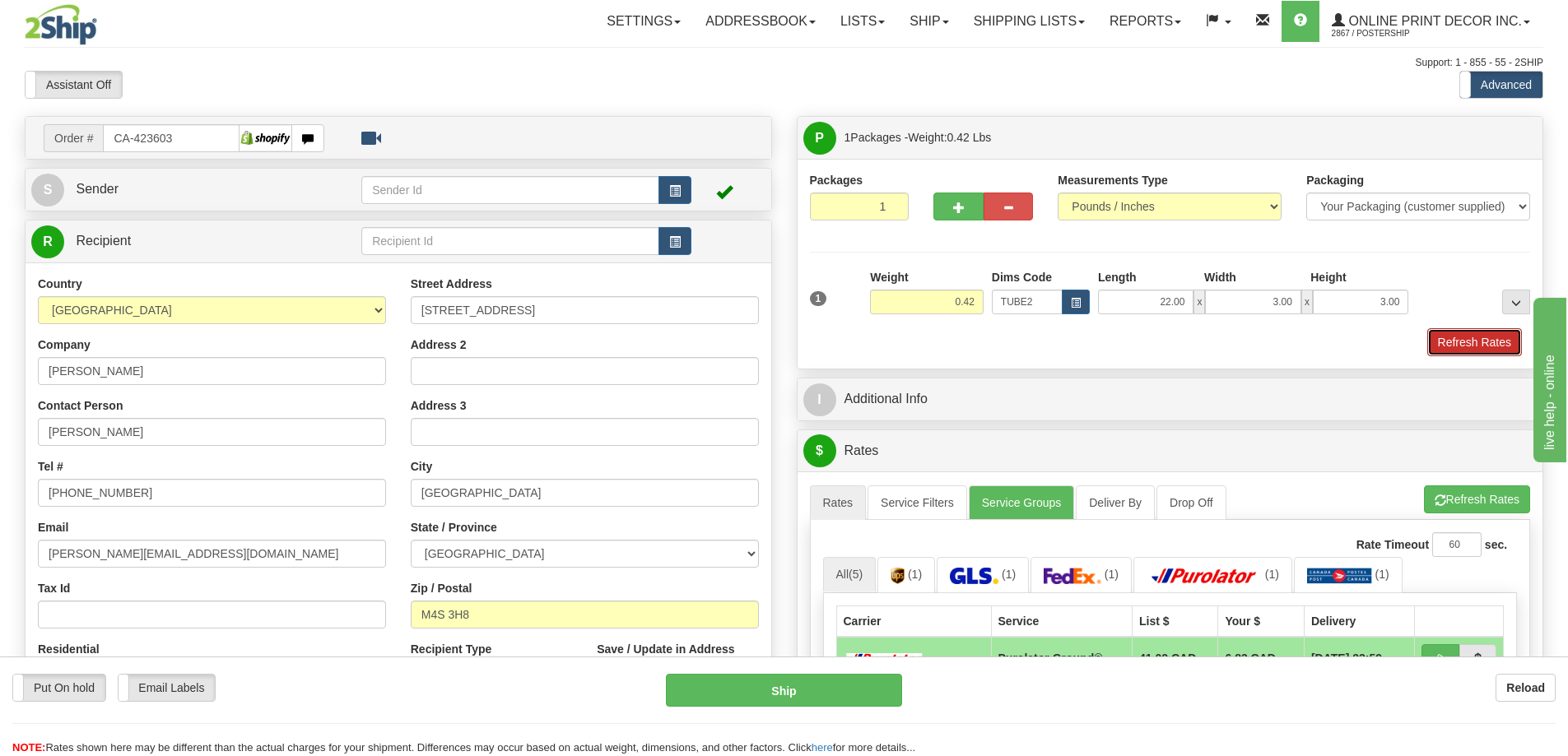
click at [1464, 341] on button "Refresh Rates" at bounding box center [1475, 342] width 95 height 28
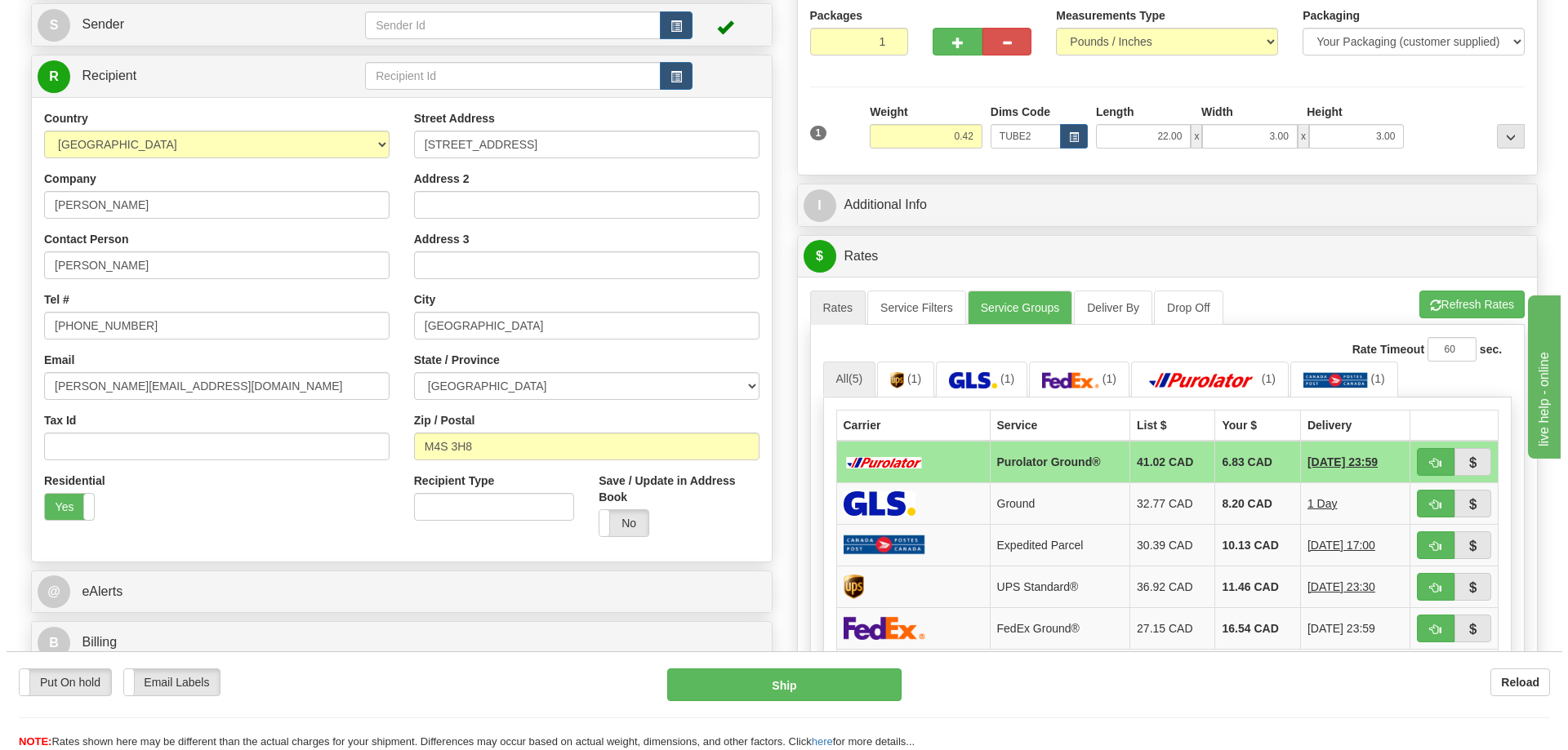
scroll to position [245, 0]
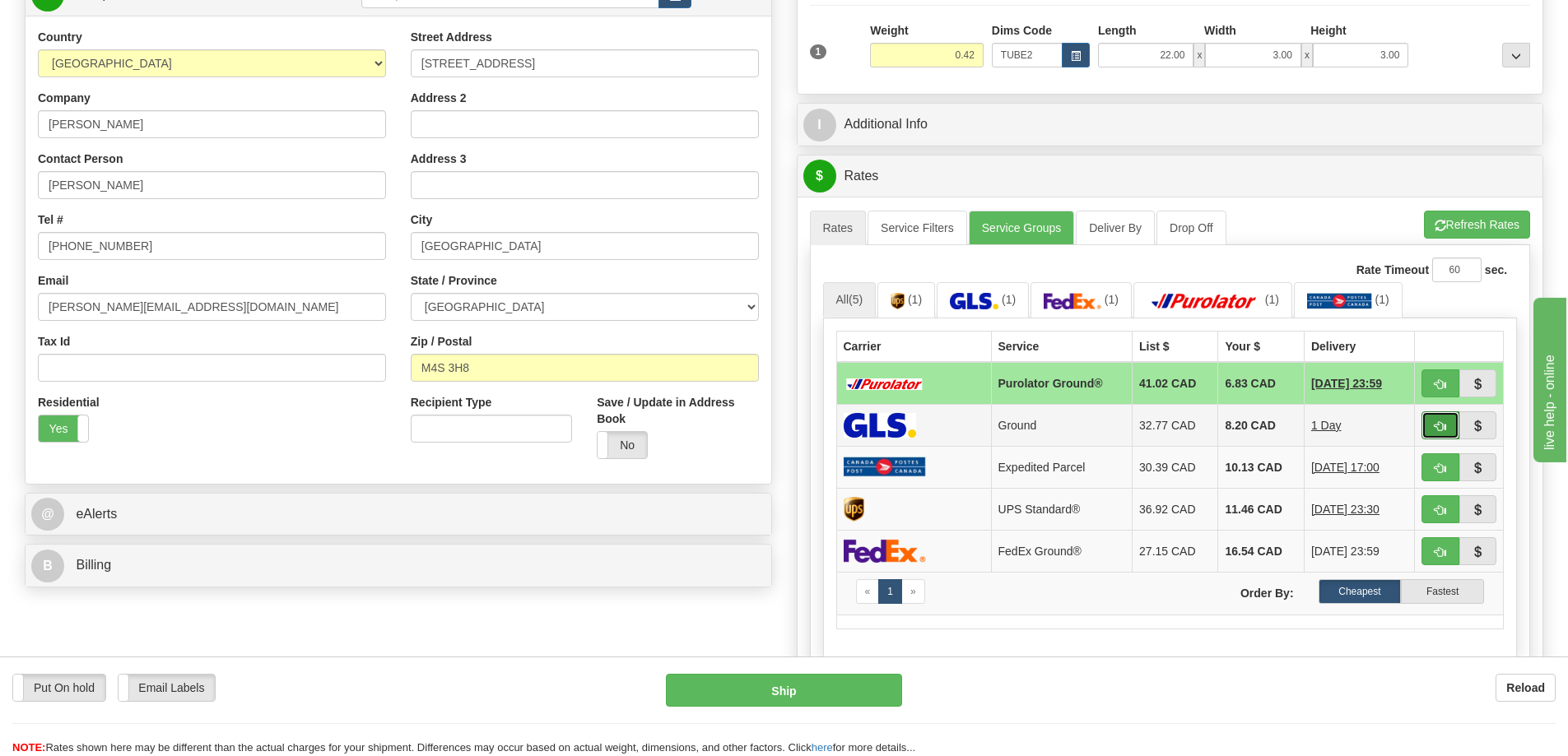
click at [1434, 425] on span "button" at bounding box center [1440, 426] width 12 height 11
type input "1"
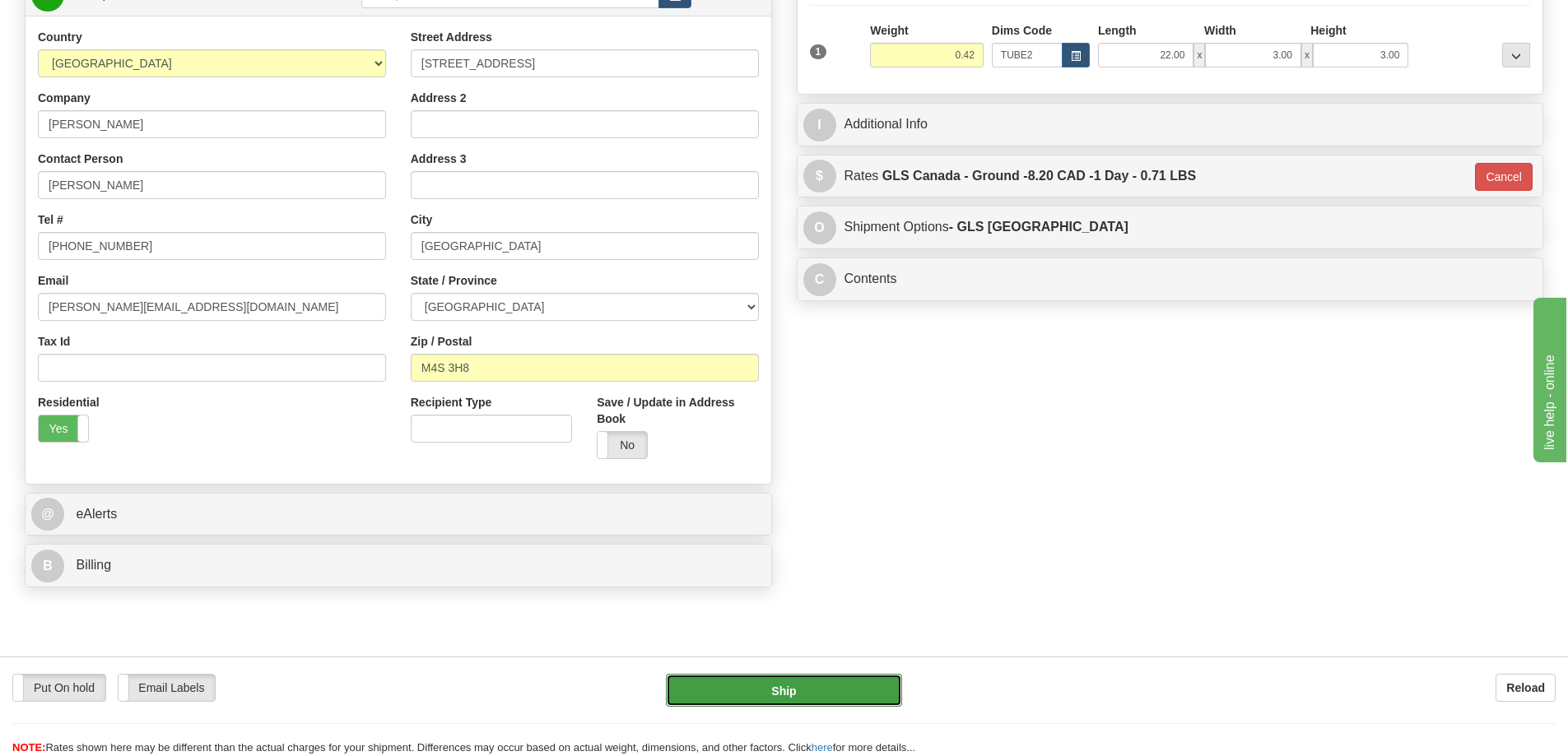
click at [849, 695] on button "Ship" at bounding box center [784, 690] width 237 height 33
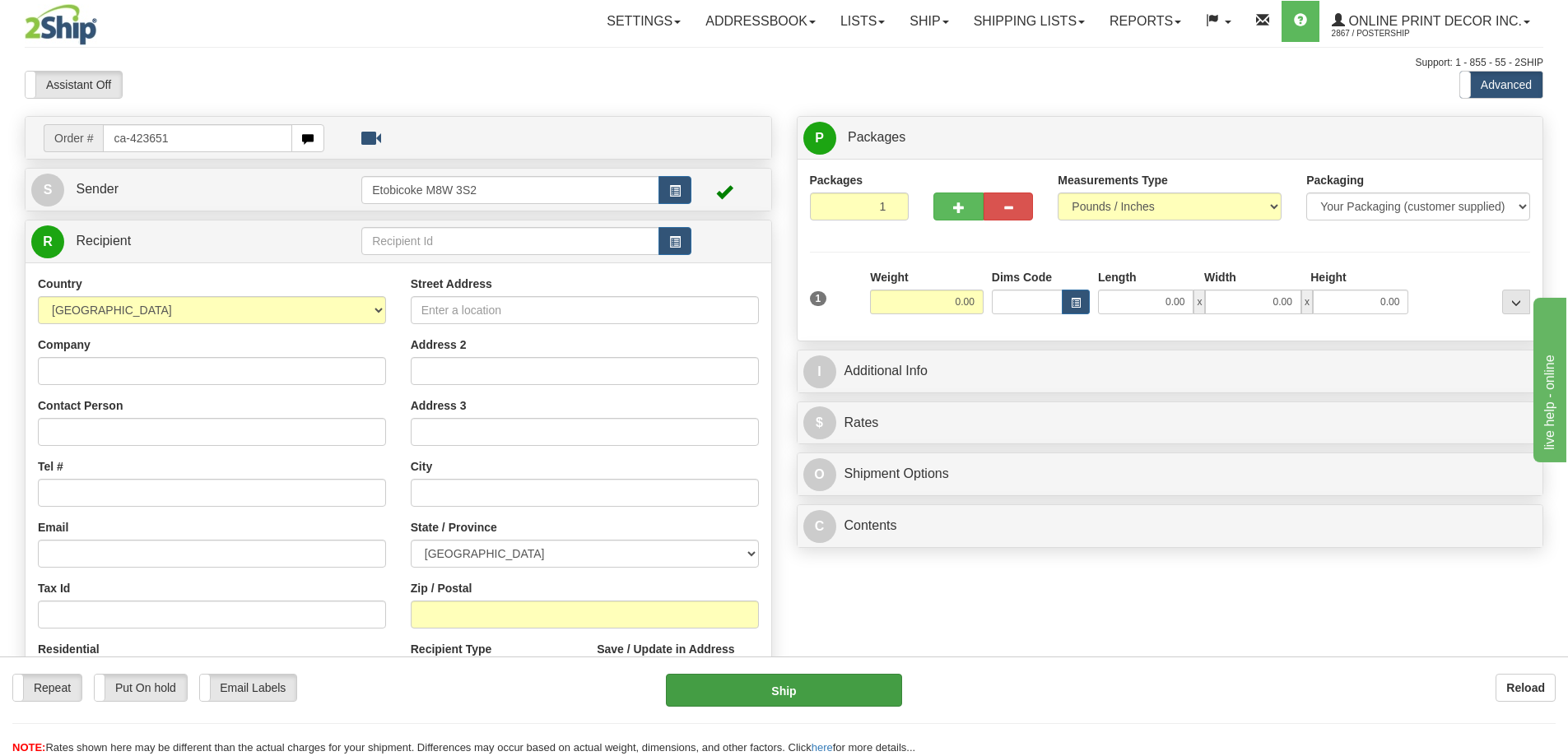
type input "ca-423651"
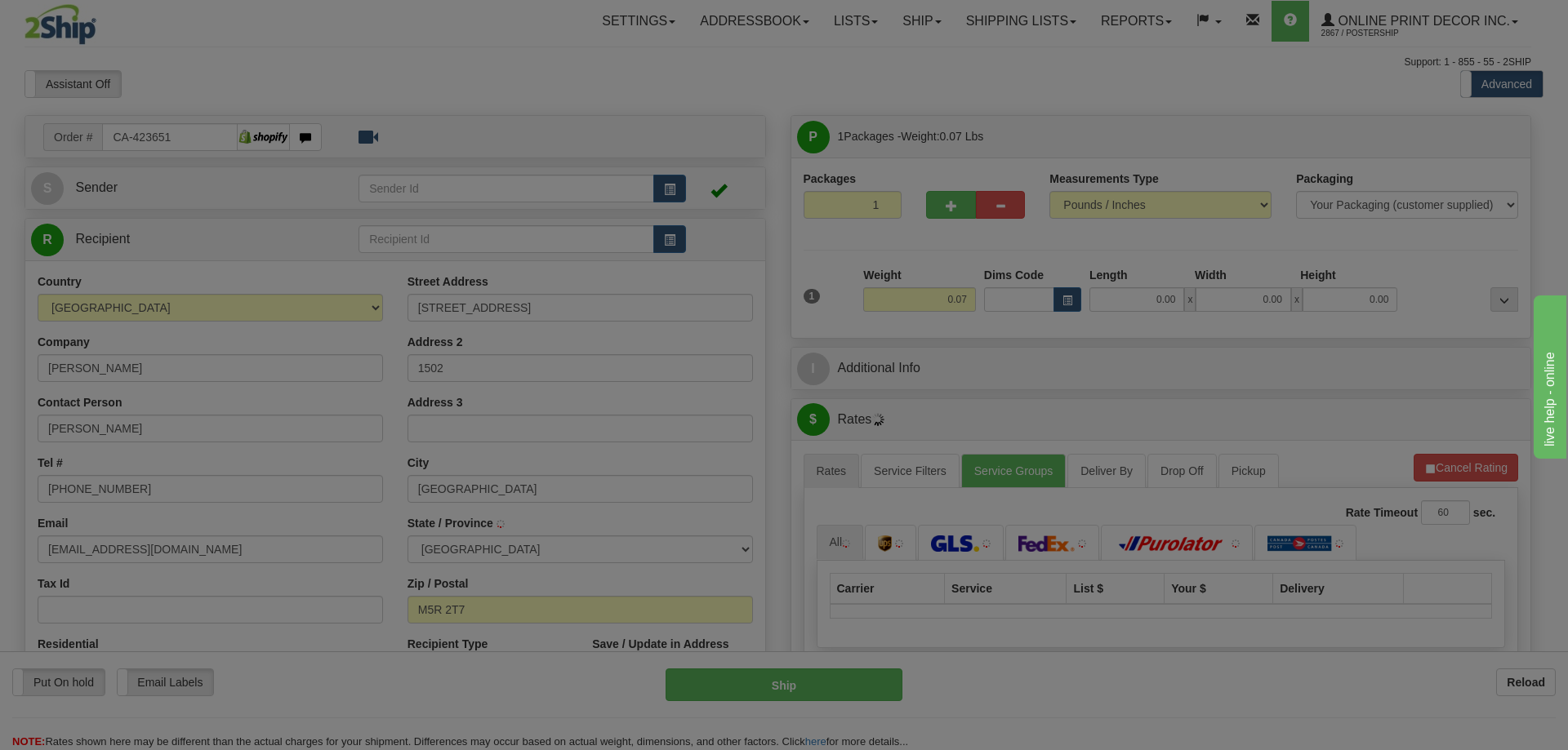
type input "[GEOGRAPHIC_DATA]"
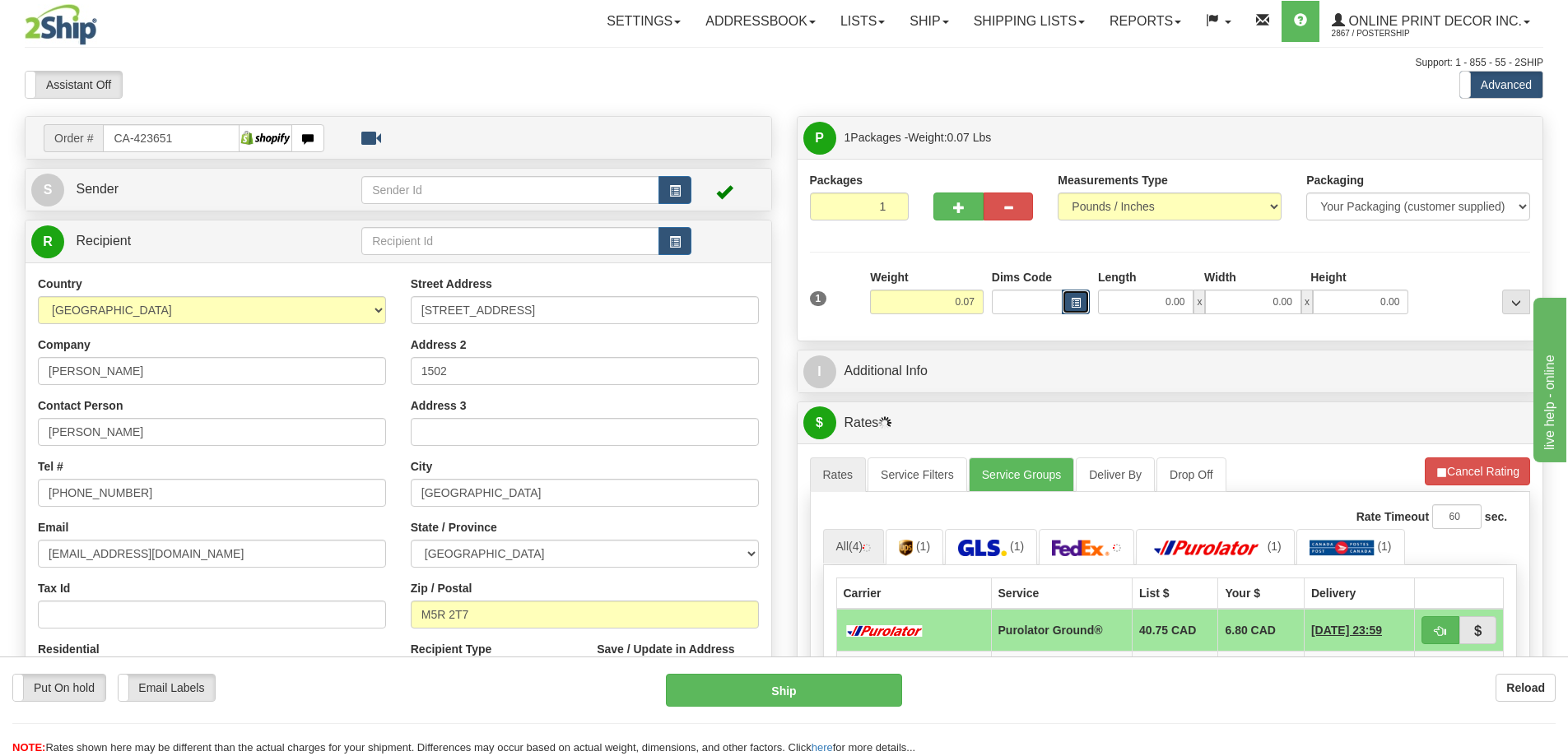
click at [1082, 301] on button "button" at bounding box center [1075, 301] width 28 height 24
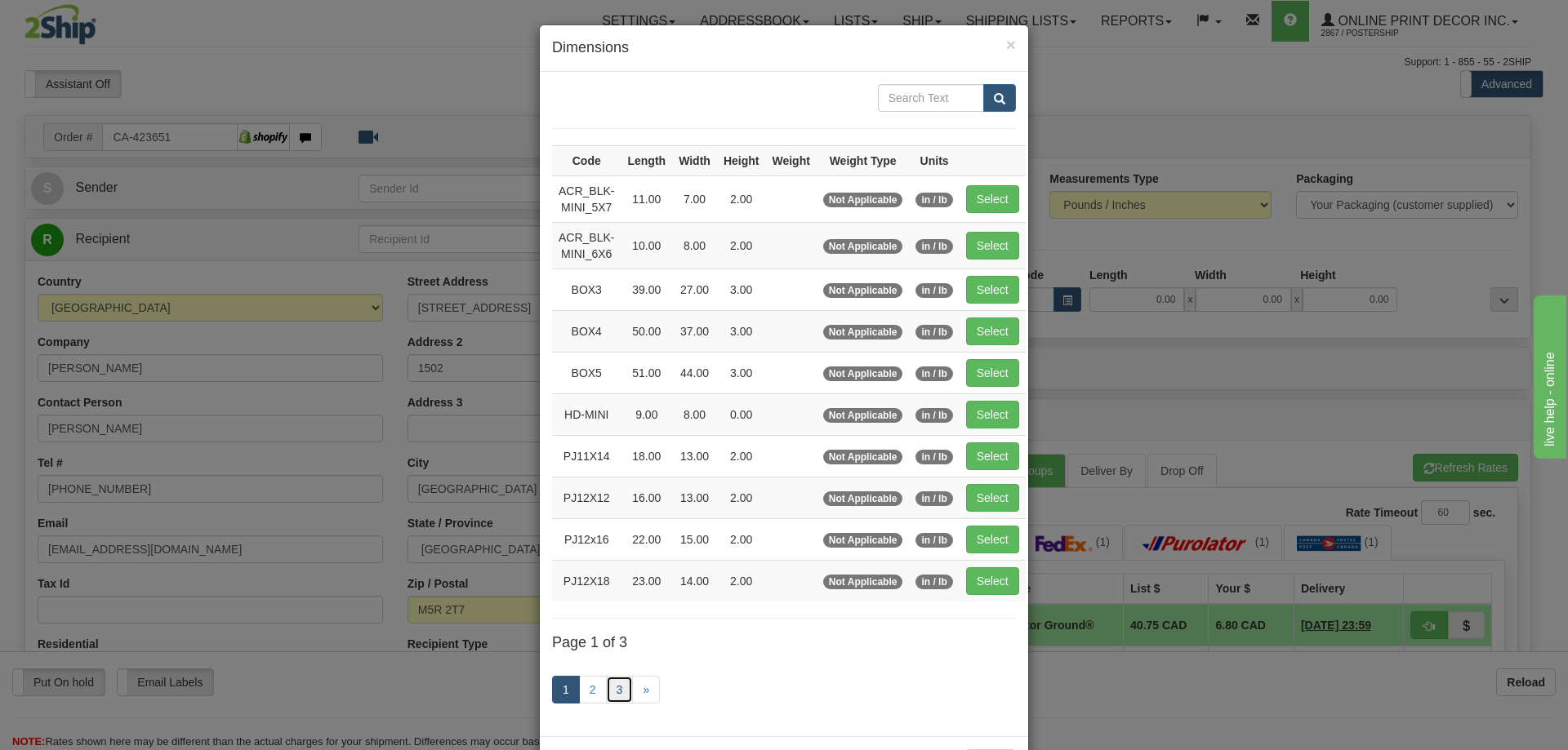
click at [618, 681] on link "3" at bounding box center [620, 689] width 28 height 28
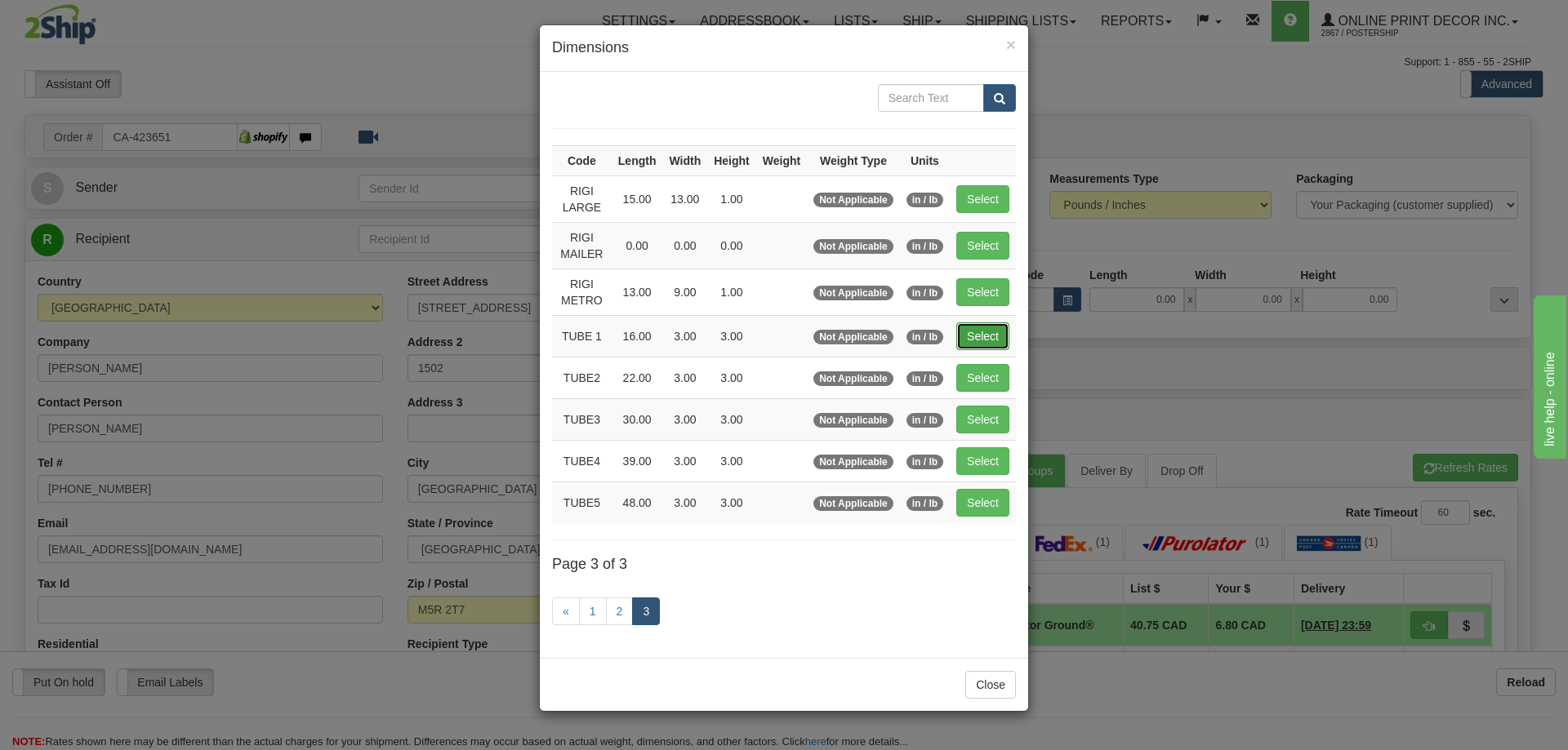
click at [999, 336] on button "Select" at bounding box center [982, 336] width 53 height 28
type input "TUBE 1"
type input "16.00"
type input "3.00"
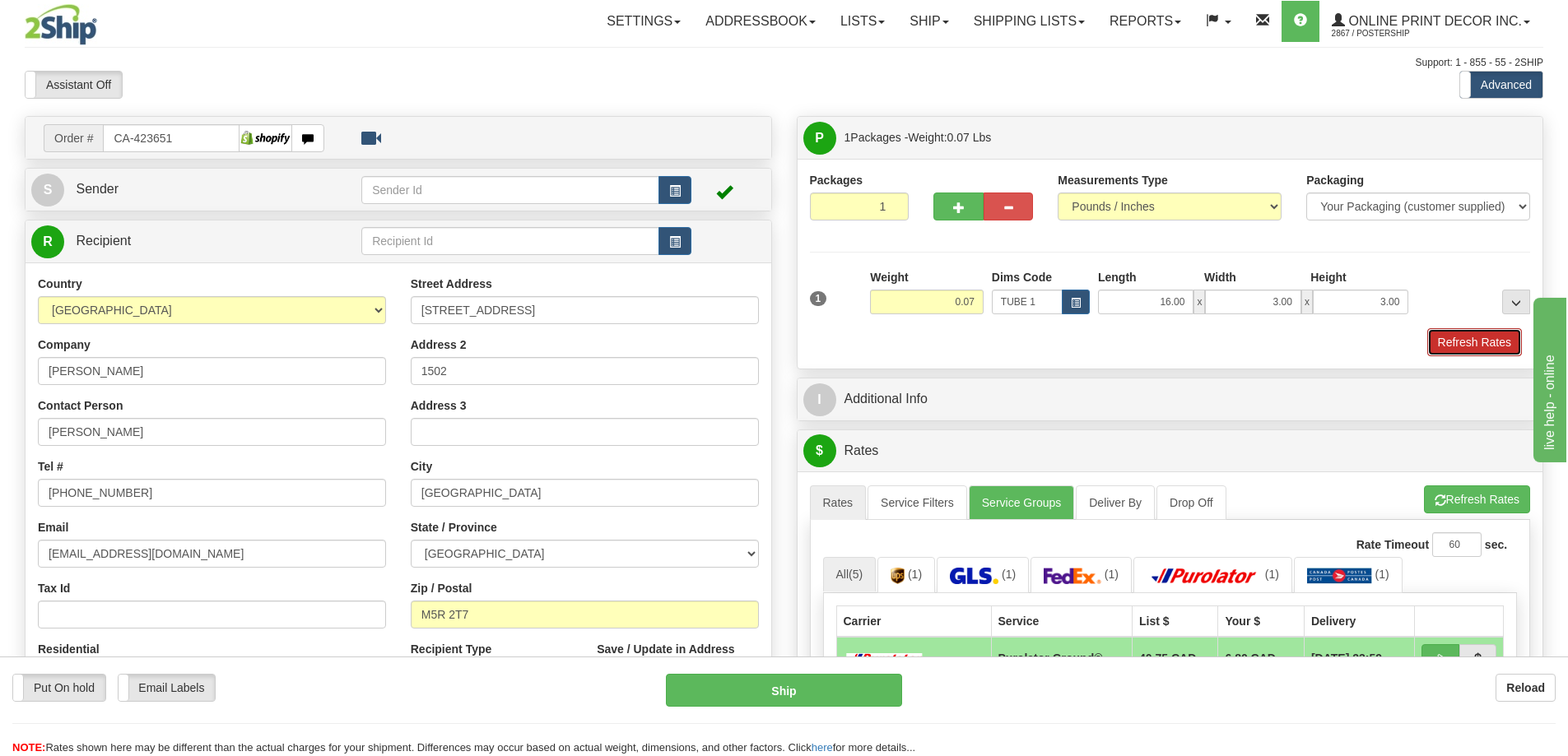
click at [1455, 344] on button "Refresh Rates" at bounding box center [1475, 342] width 95 height 28
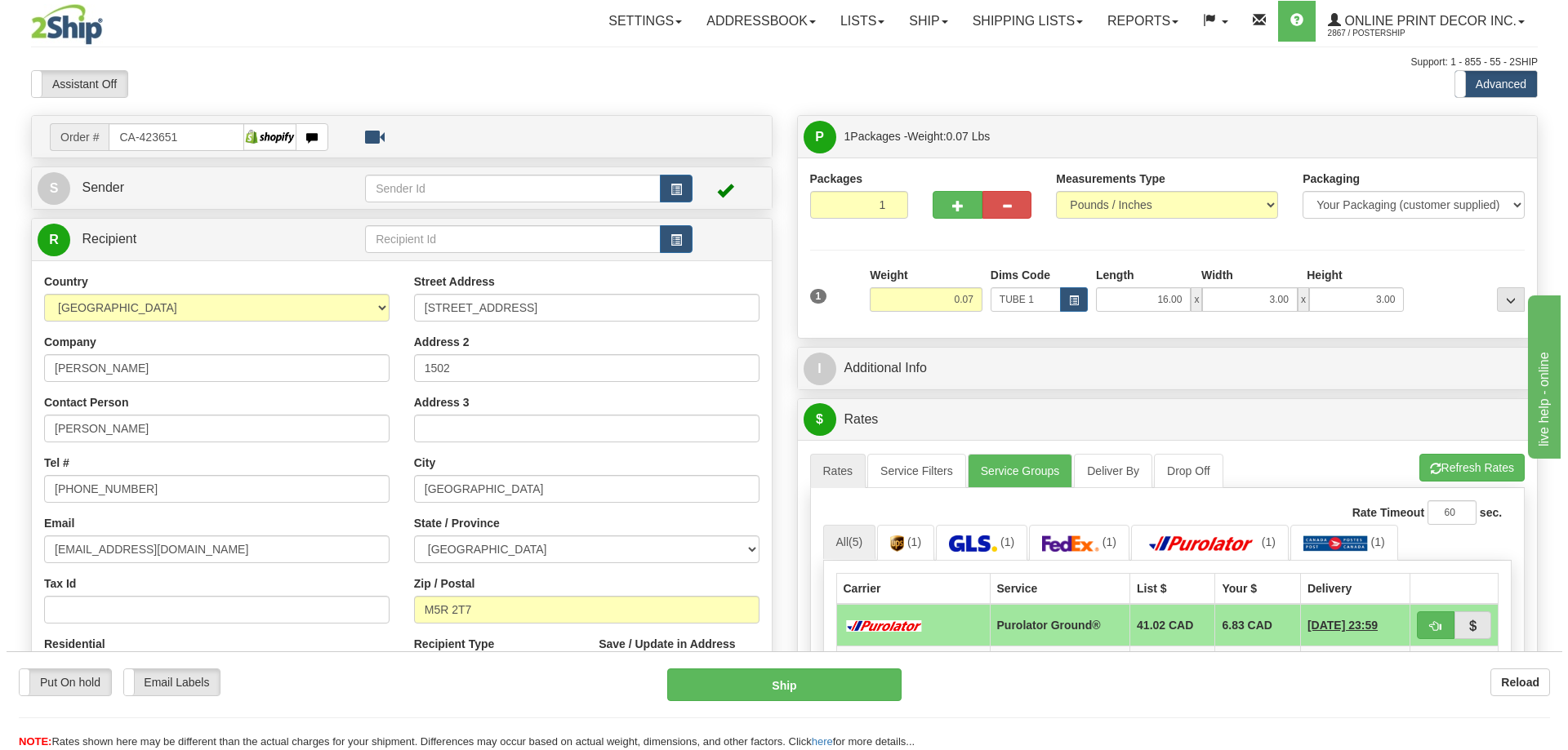
scroll to position [163, 0]
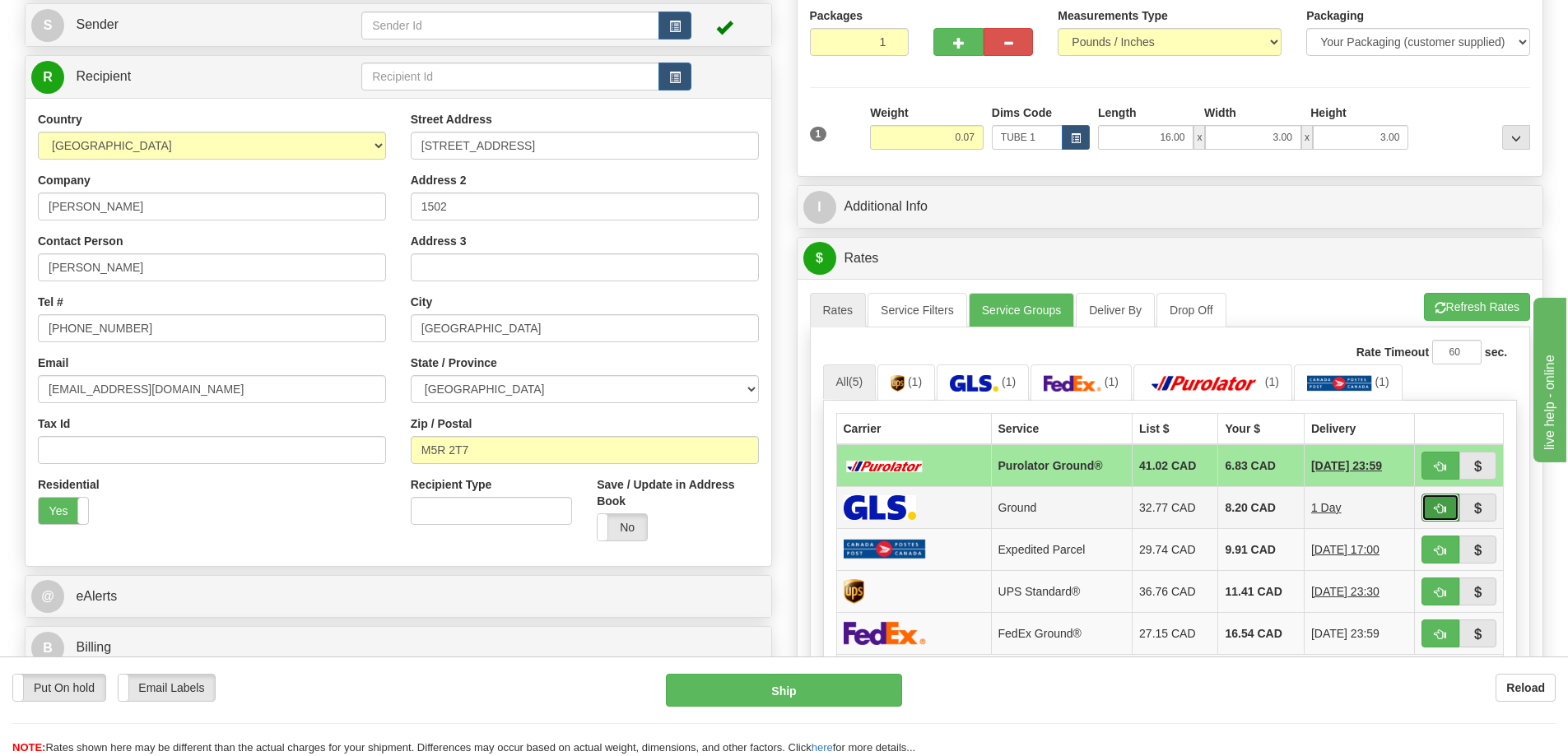
click at [1436, 507] on span "button" at bounding box center [1440, 508] width 12 height 11
type input "1"
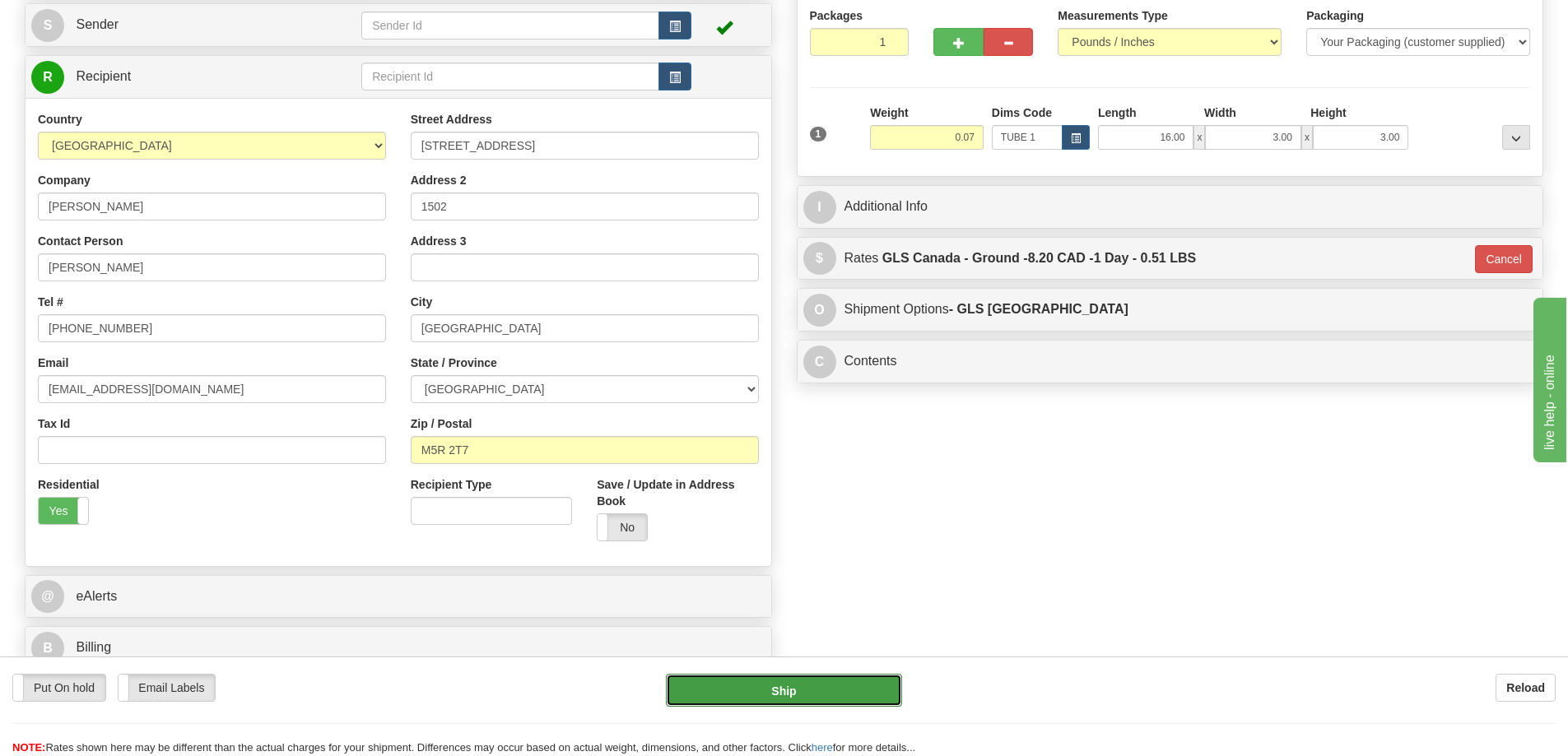
click at [836, 692] on button "Ship" at bounding box center [784, 690] width 237 height 33
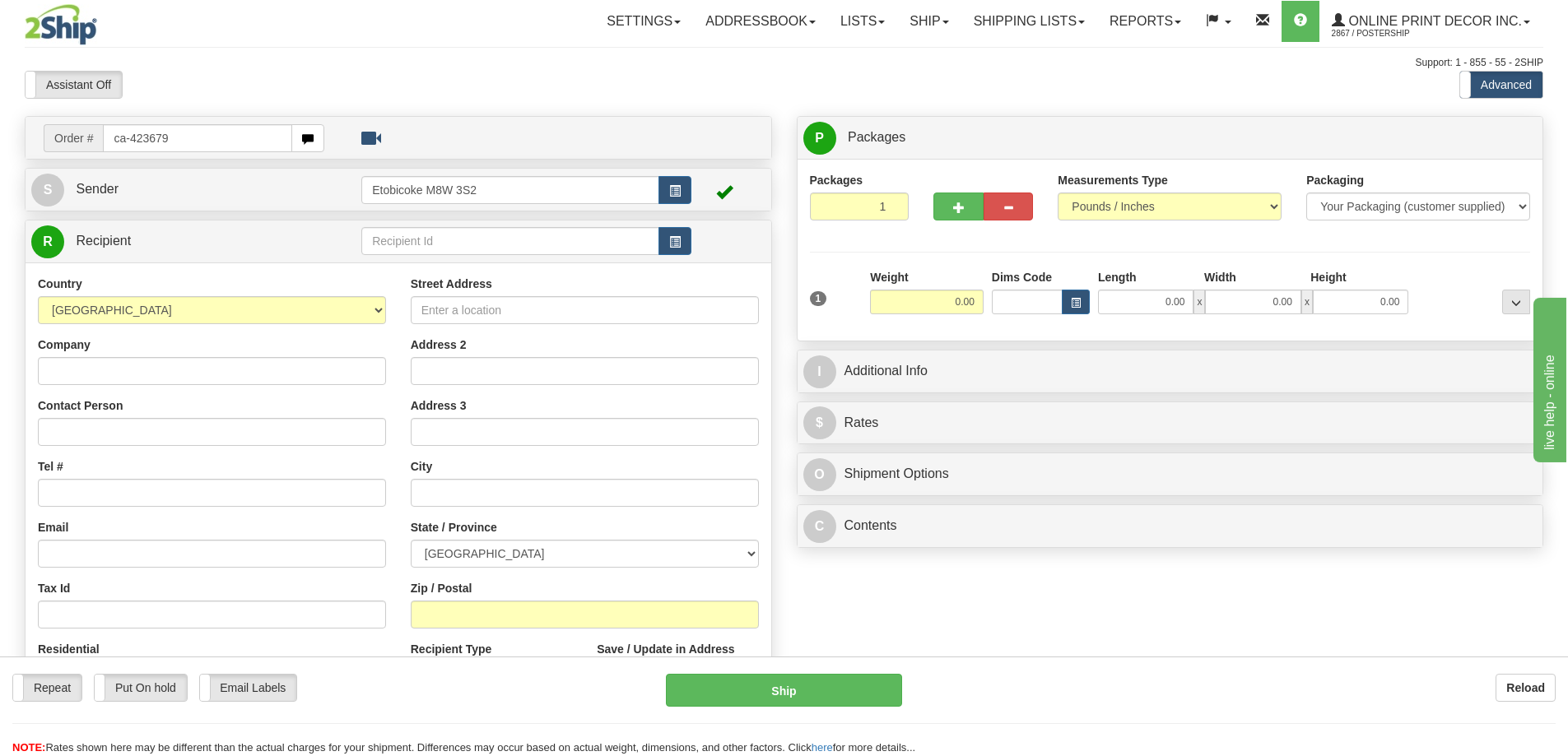
type input "ca-423679"
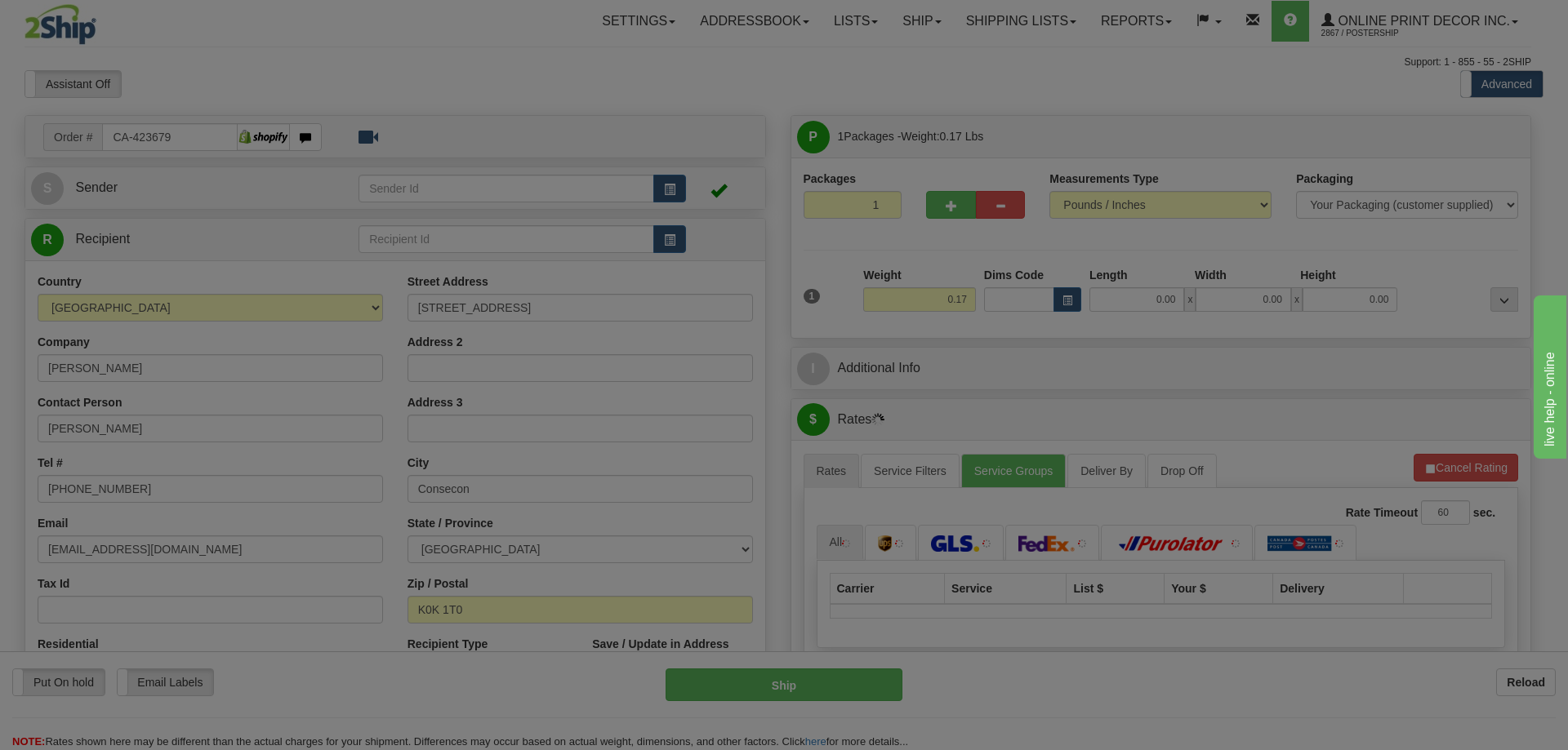
type input "CONSECON"
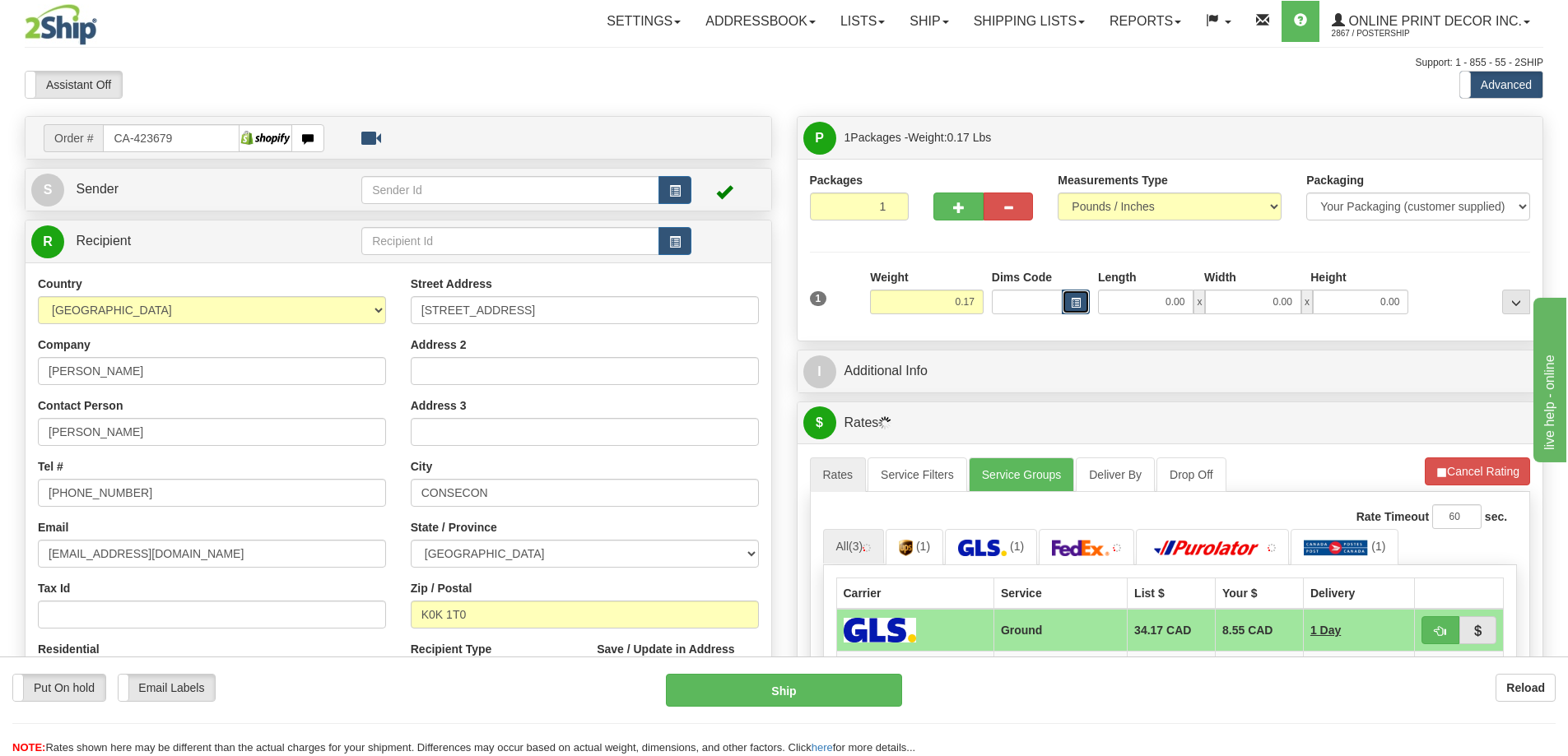
click at [1075, 301] on span "button" at bounding box center [1075, 302] width 10 height 9
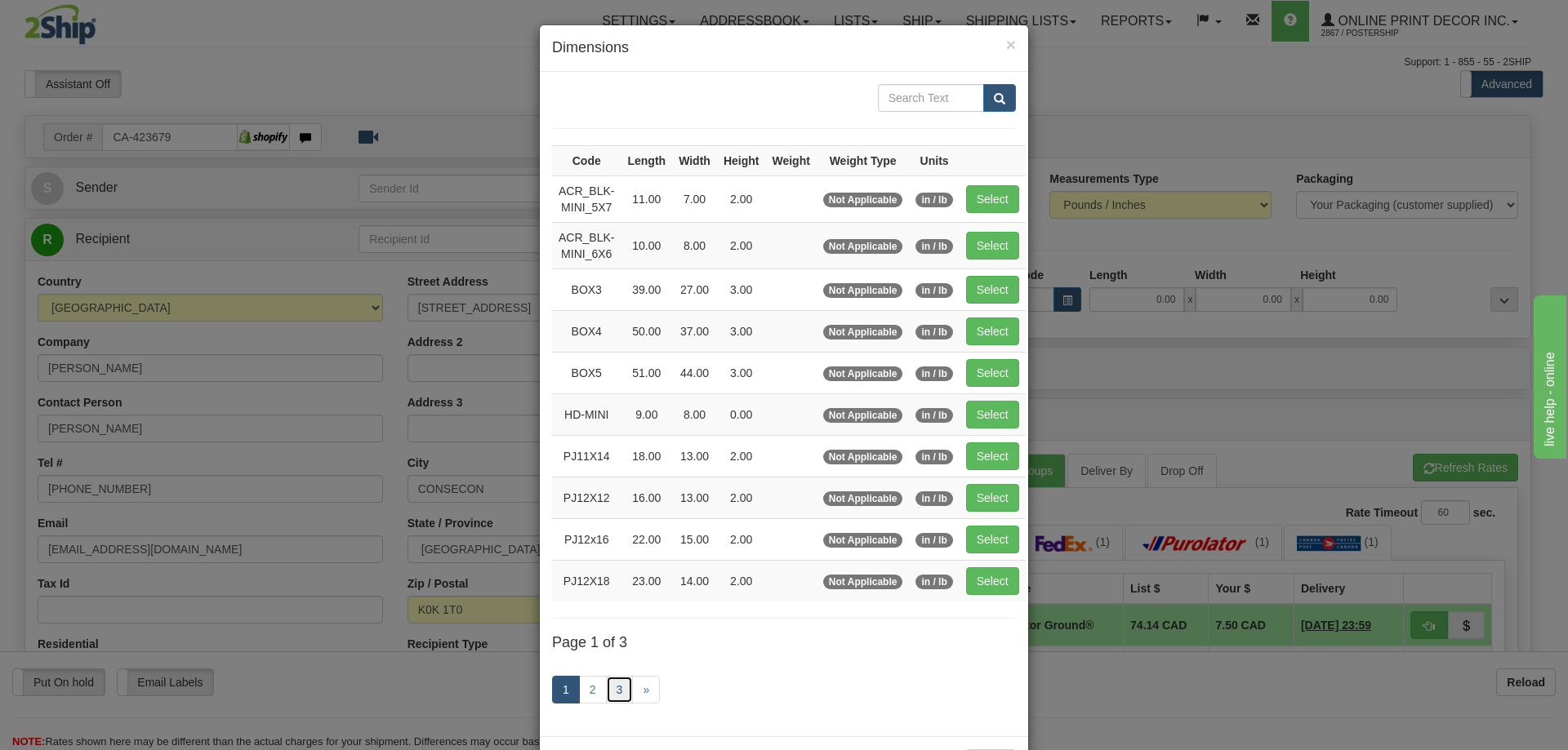
click at [620, 689] on link "3" at bounding box center [620, 689] width 28 height 28
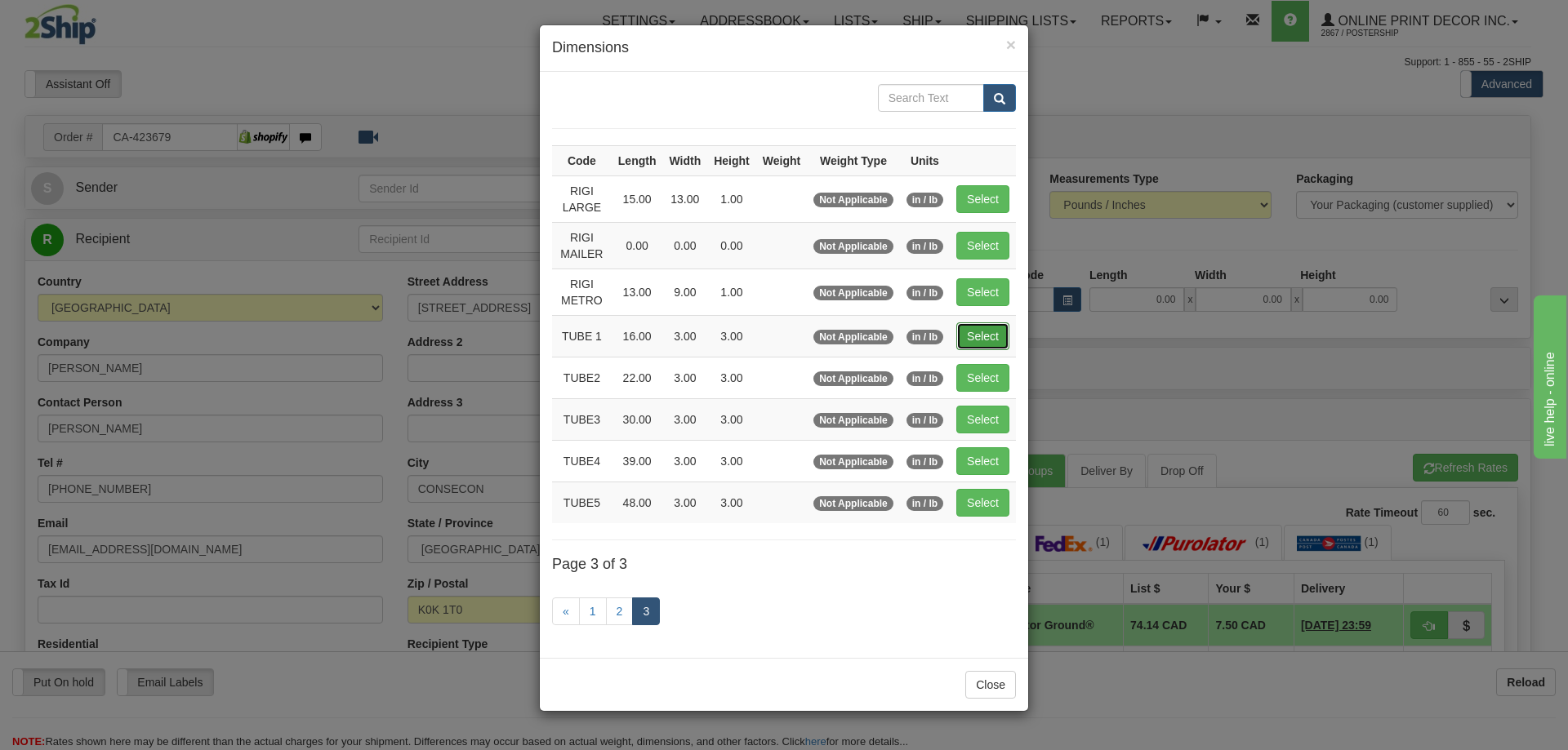
click at [992, 336] on button "Select" at bounding box center [982, 336] width 53 height 28
type input "TUBE 1"
type input "16.00"
type input "3.00"
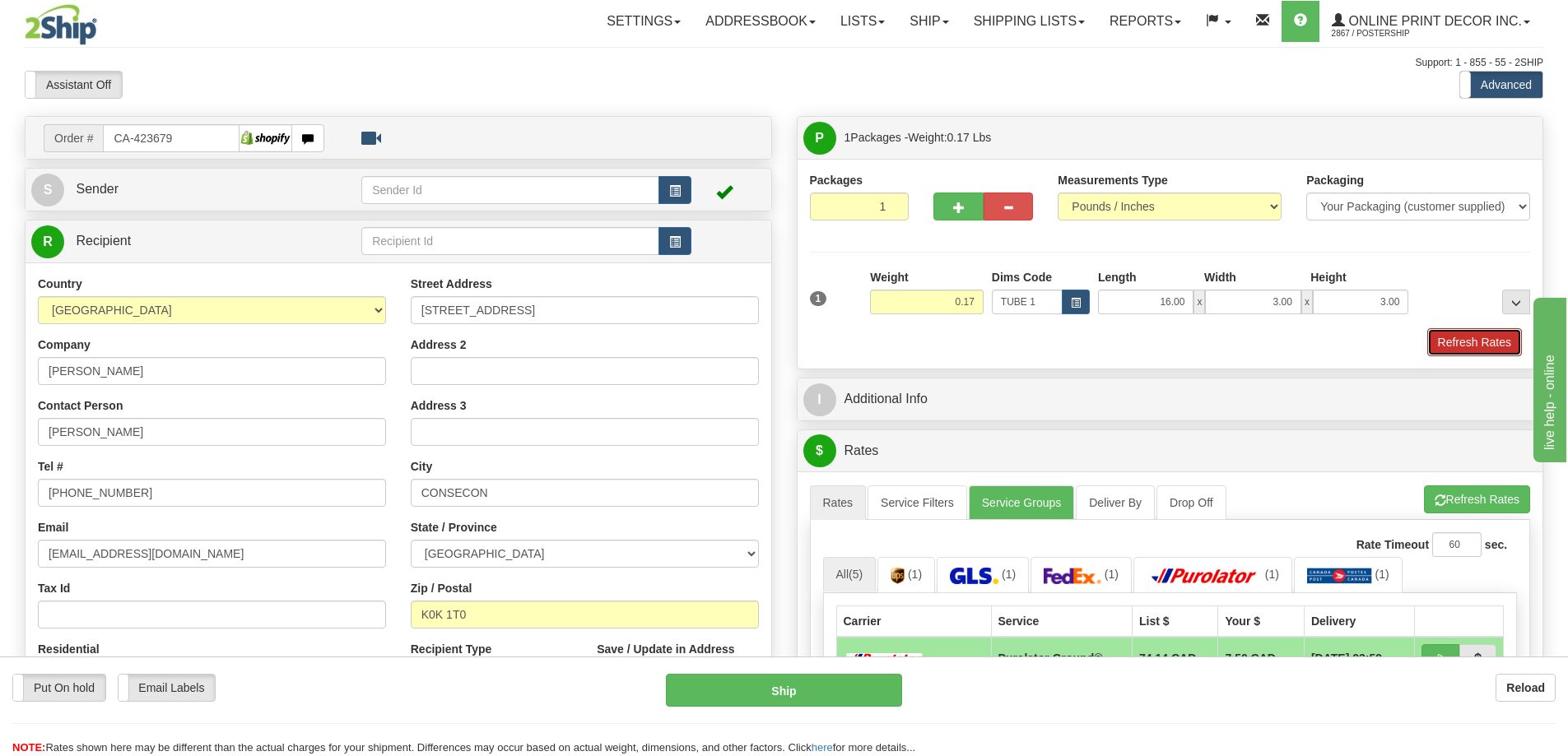
click at [1494, 349] on button "Refresh Rates" at bounding box center [1475, 342] width 95 height 28
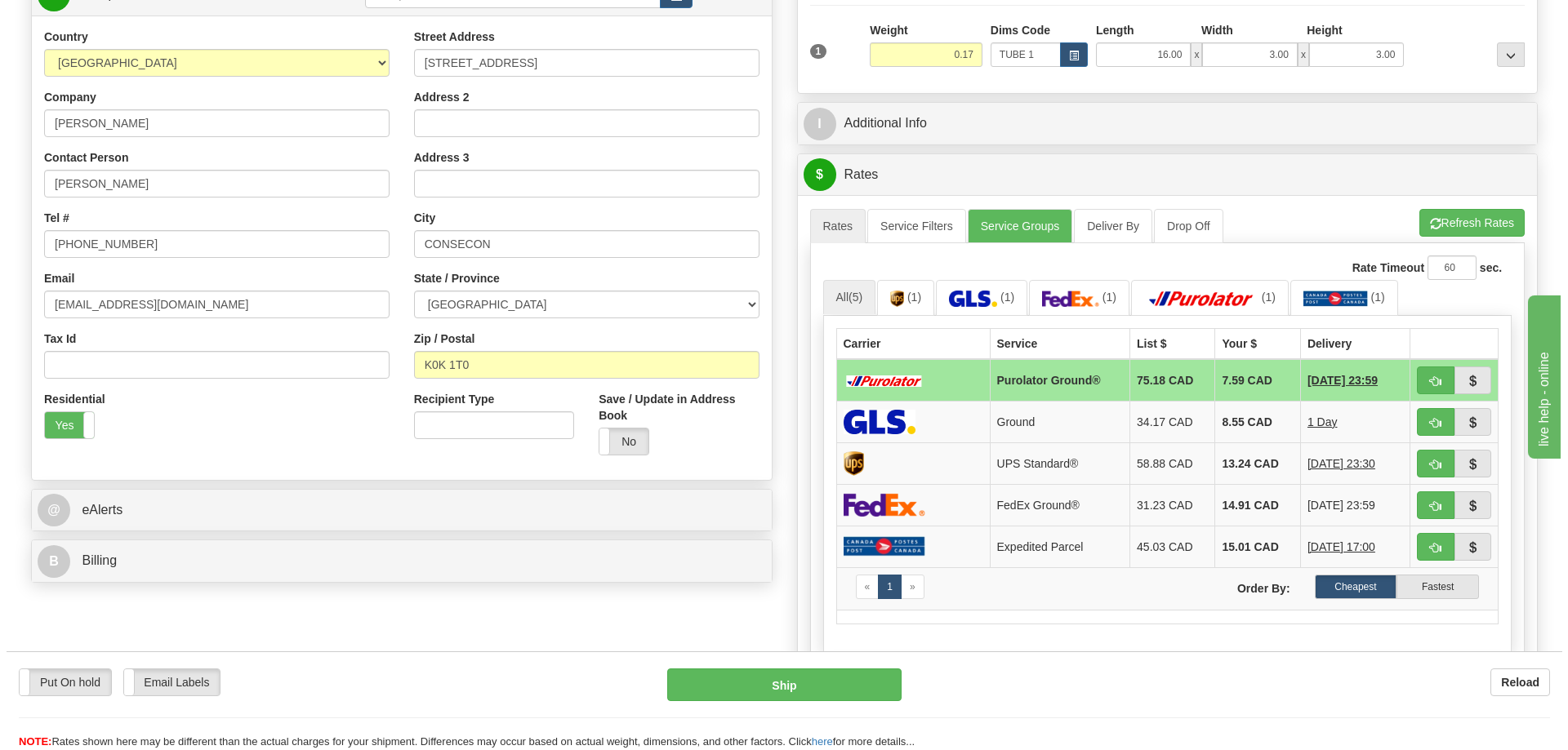
scroll to position [326, 0]
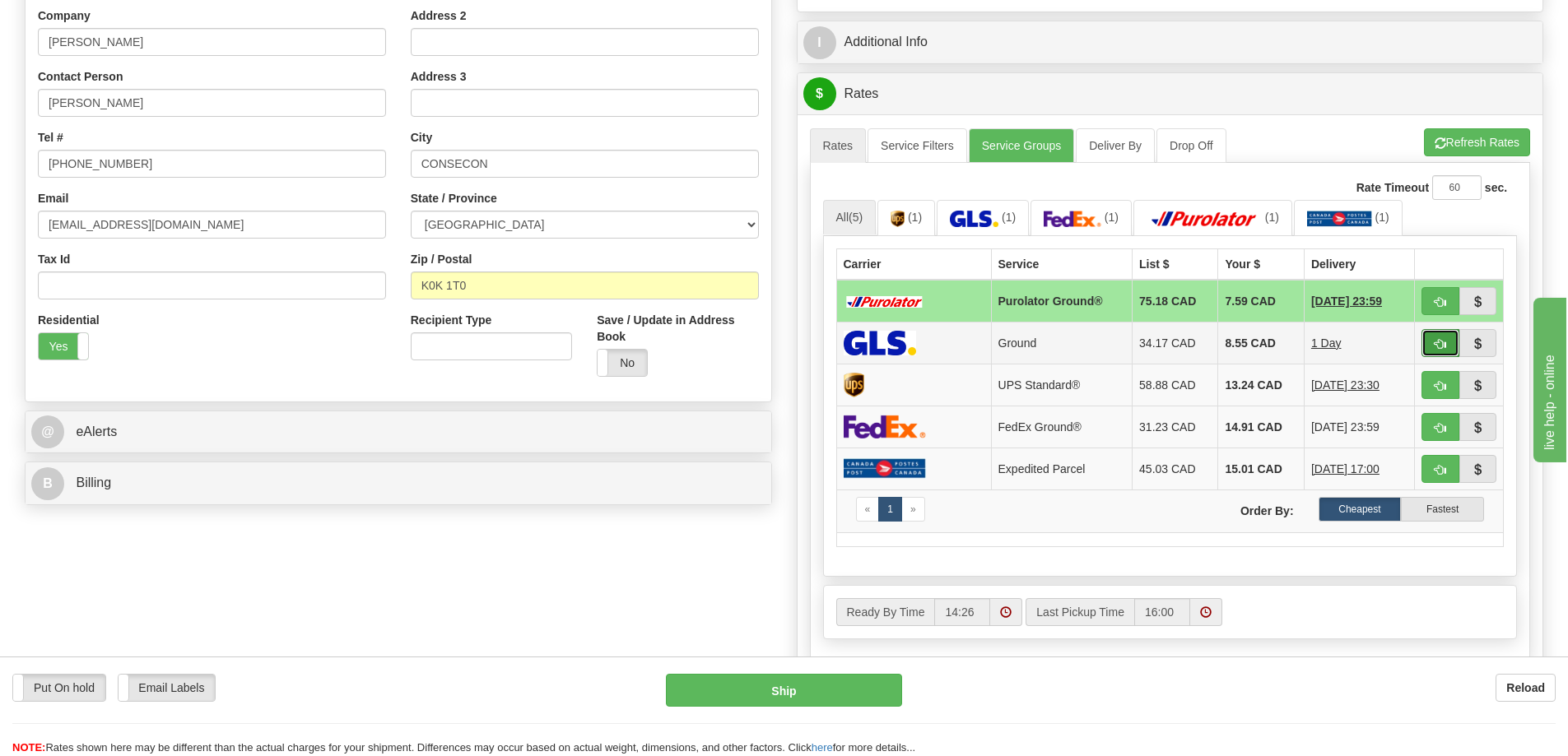
click at [1434, 345] on span "button" at bounding box center [1440, 344] width 12 height 11
type input "1"
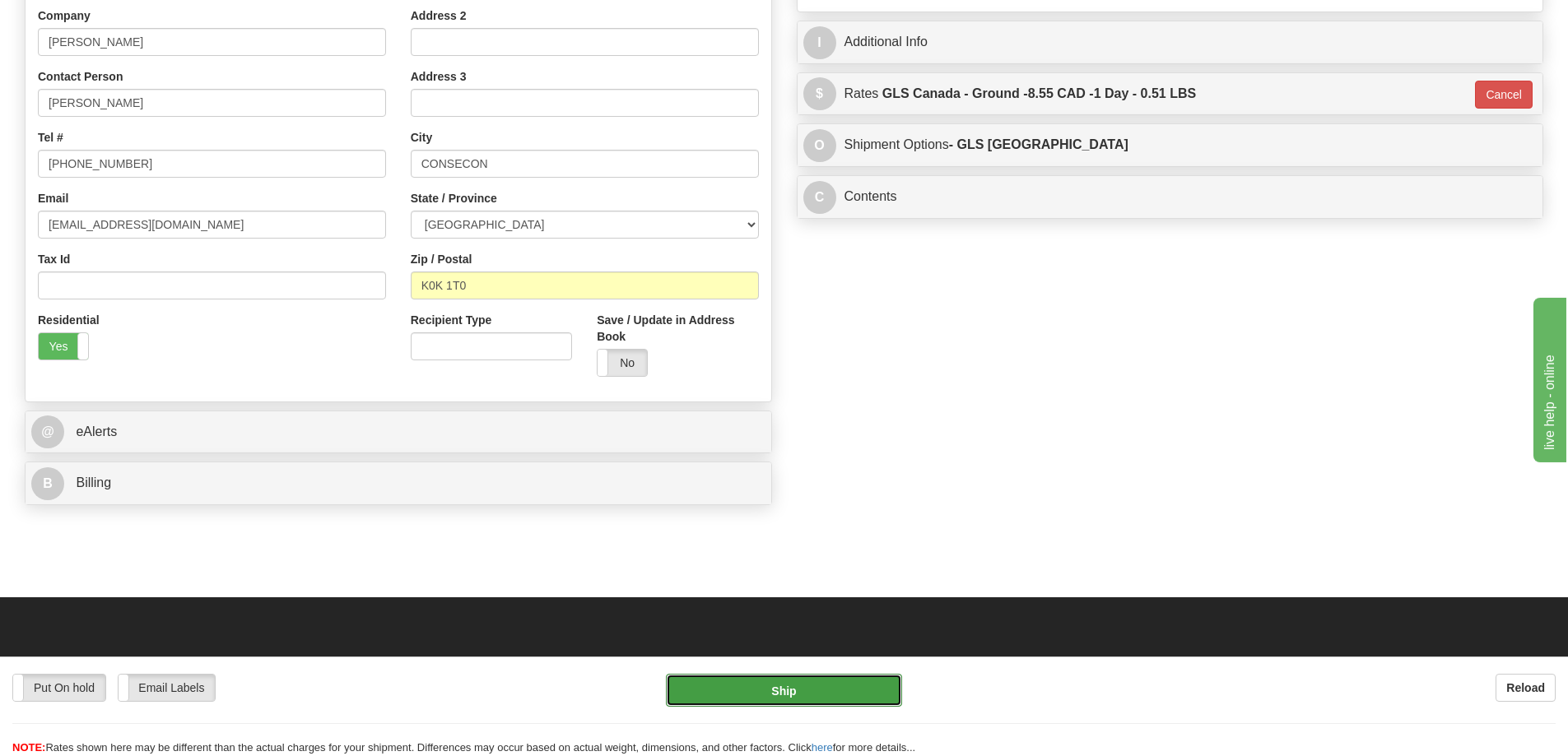
click at [858, 688] on button "Ship" at bounding box center [784, 690] width 237 height 33
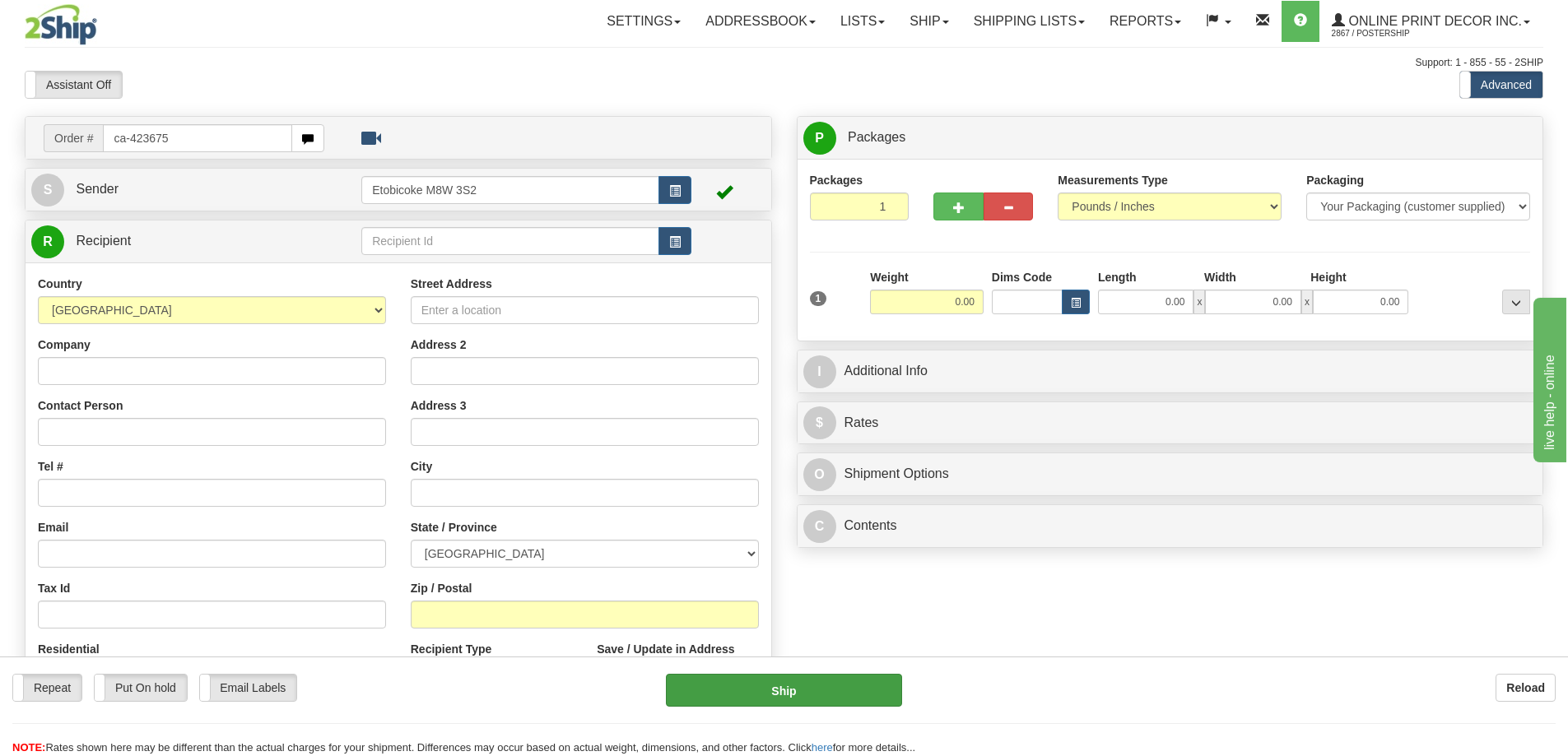
type input "ca-423675"
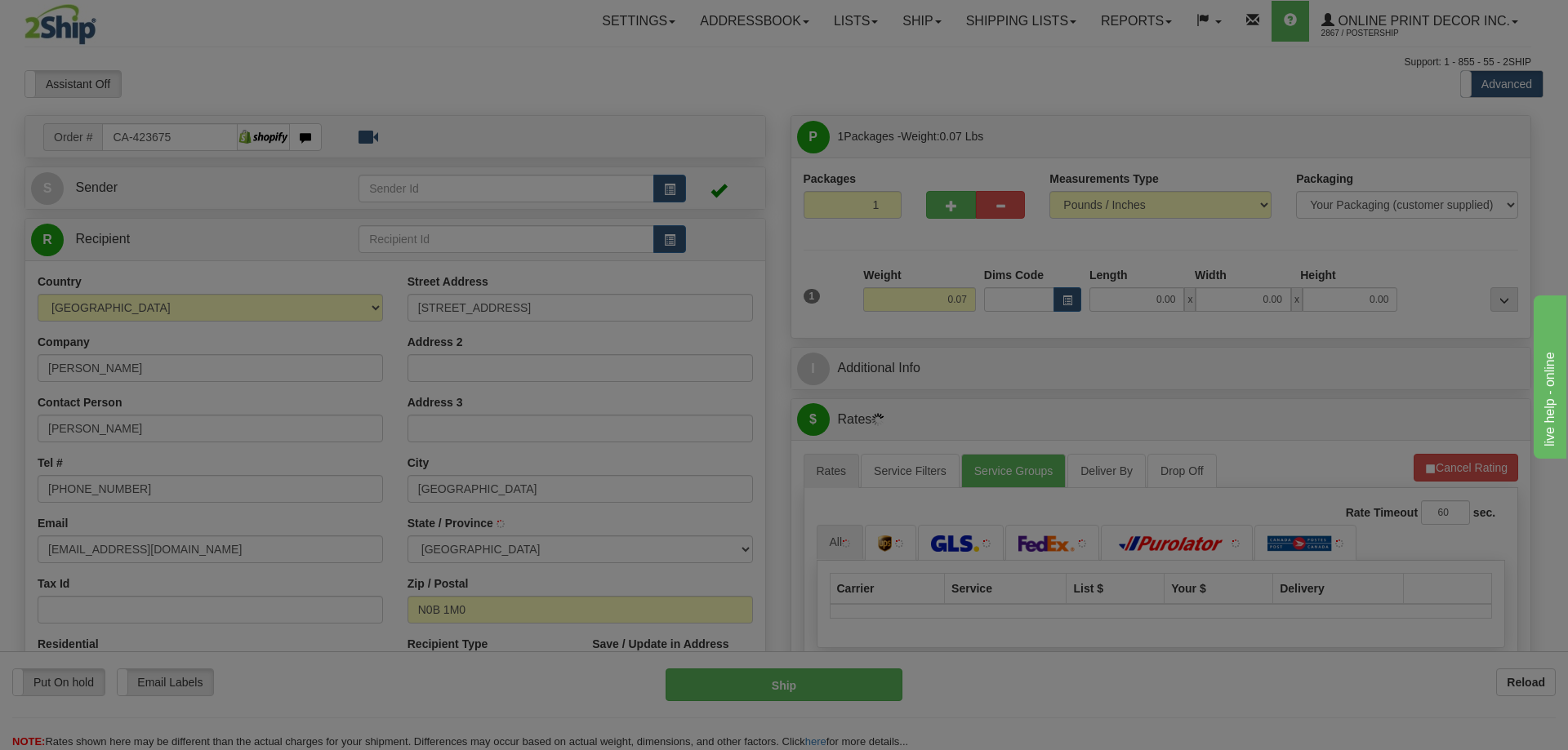
type input "[GEOGRAPHIC_DATA]"
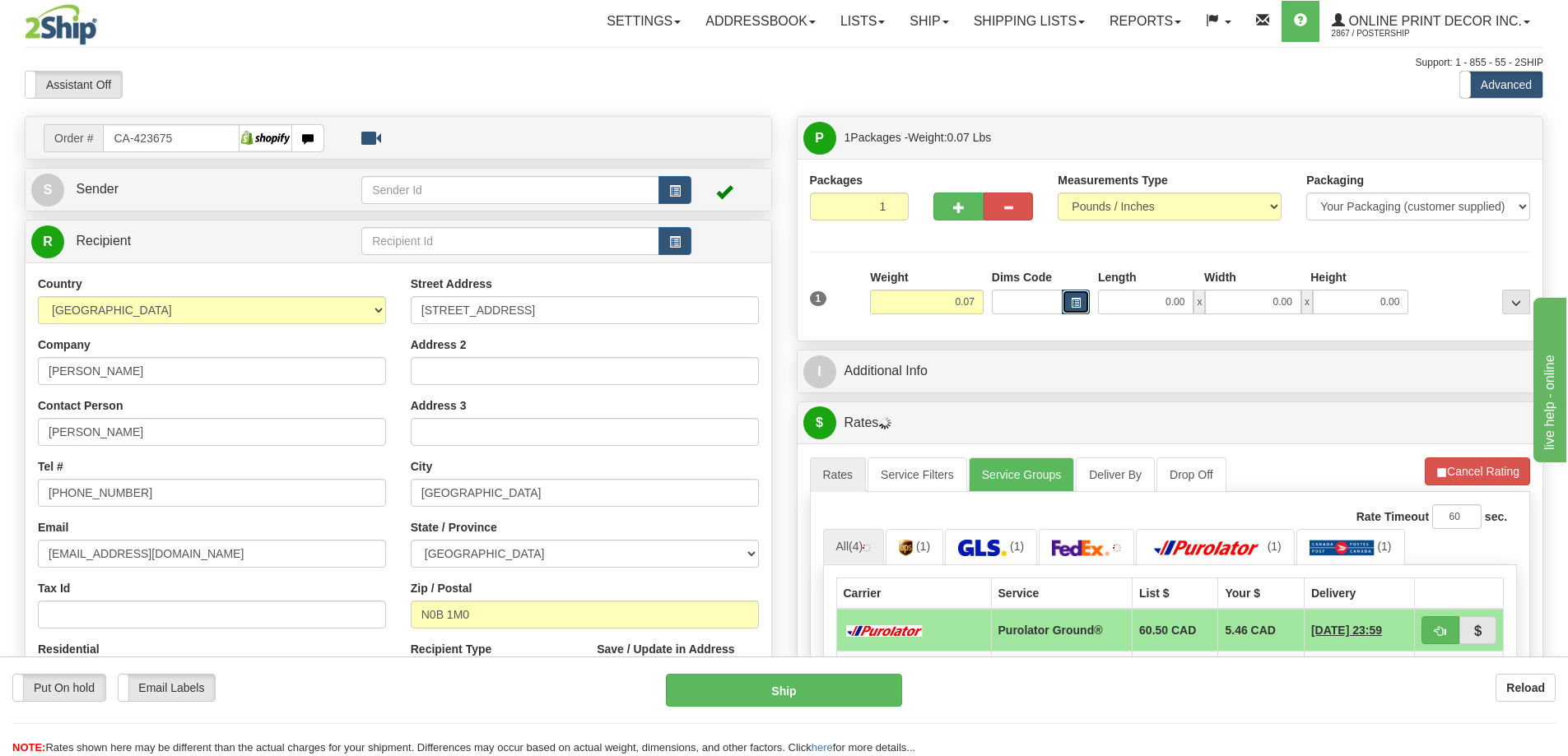
click at [1068, 305] on button "button" at bounding box center [1075, 301] width 28 height 24
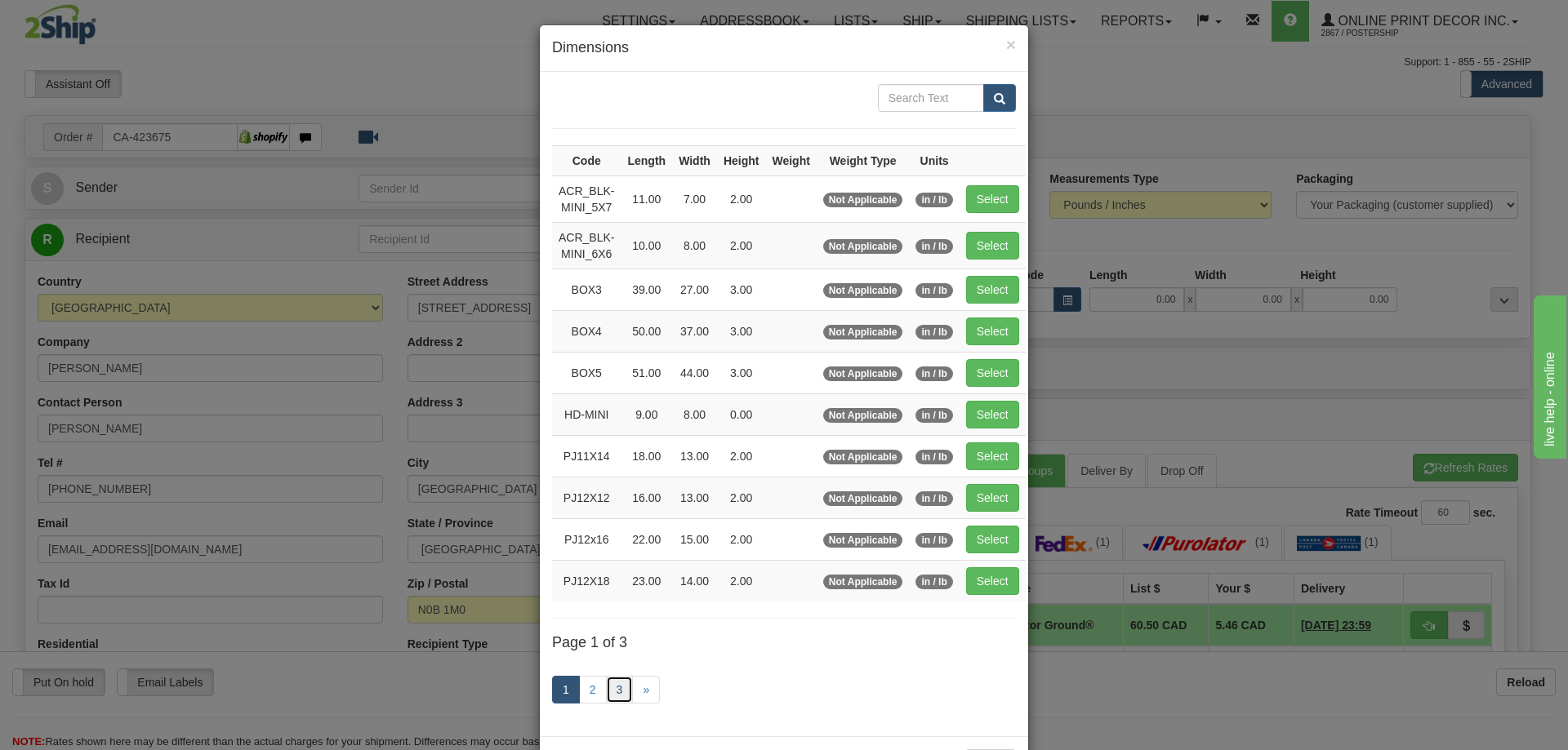
click at [612, 689] on link "3" at bounding box center [620, 689] width 28 height 28
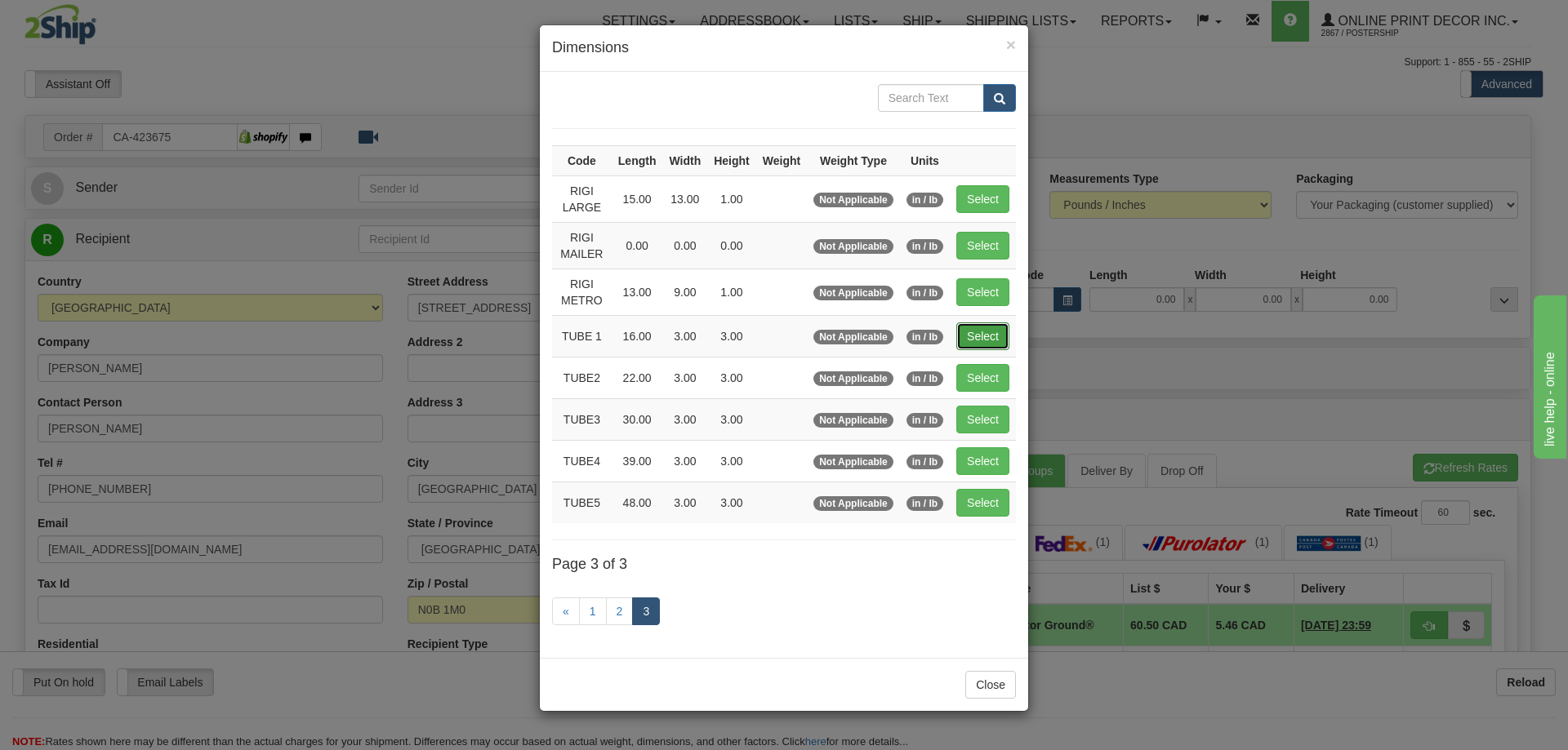
click at [985, 336] on button "Select" at bounding box center [982, 336] width 53 height 28
type input "TUBE 1"
type input "16.00"
type input "3.00"
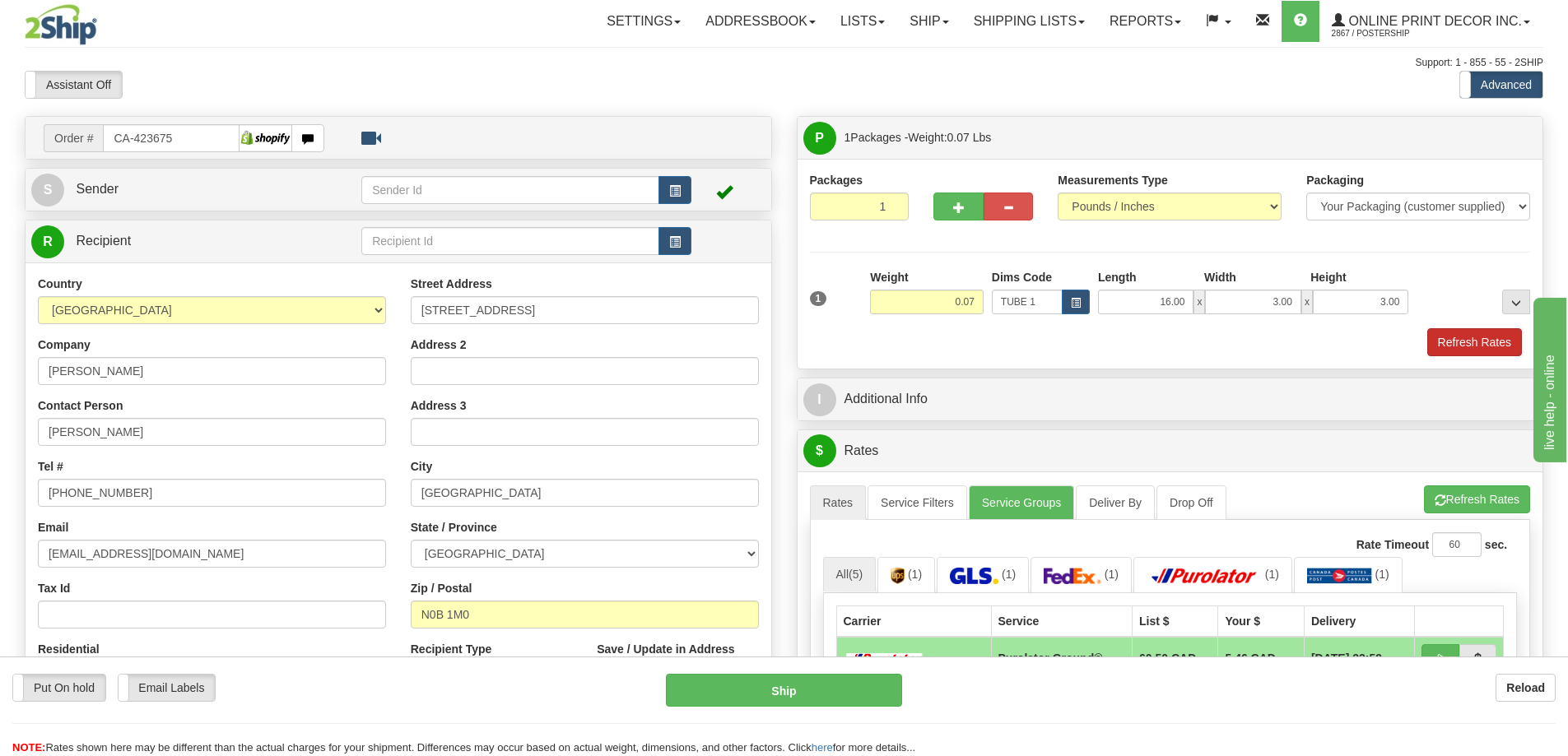
drag, startPoint x: 1472, startPoint y: 329, endPoint x: 1457, endPoint y: 330, distance: 15.0
click at [1470, 329] on div "Packaging Your Packaging (customer supplied) Envelope (carrier supplied) Pack (…" at bounding box center [1200, 328] width 668 height 1
click at [1458, 342] on button "Refresh Rates" at bounding box center [1475, 342] width 95 height 28
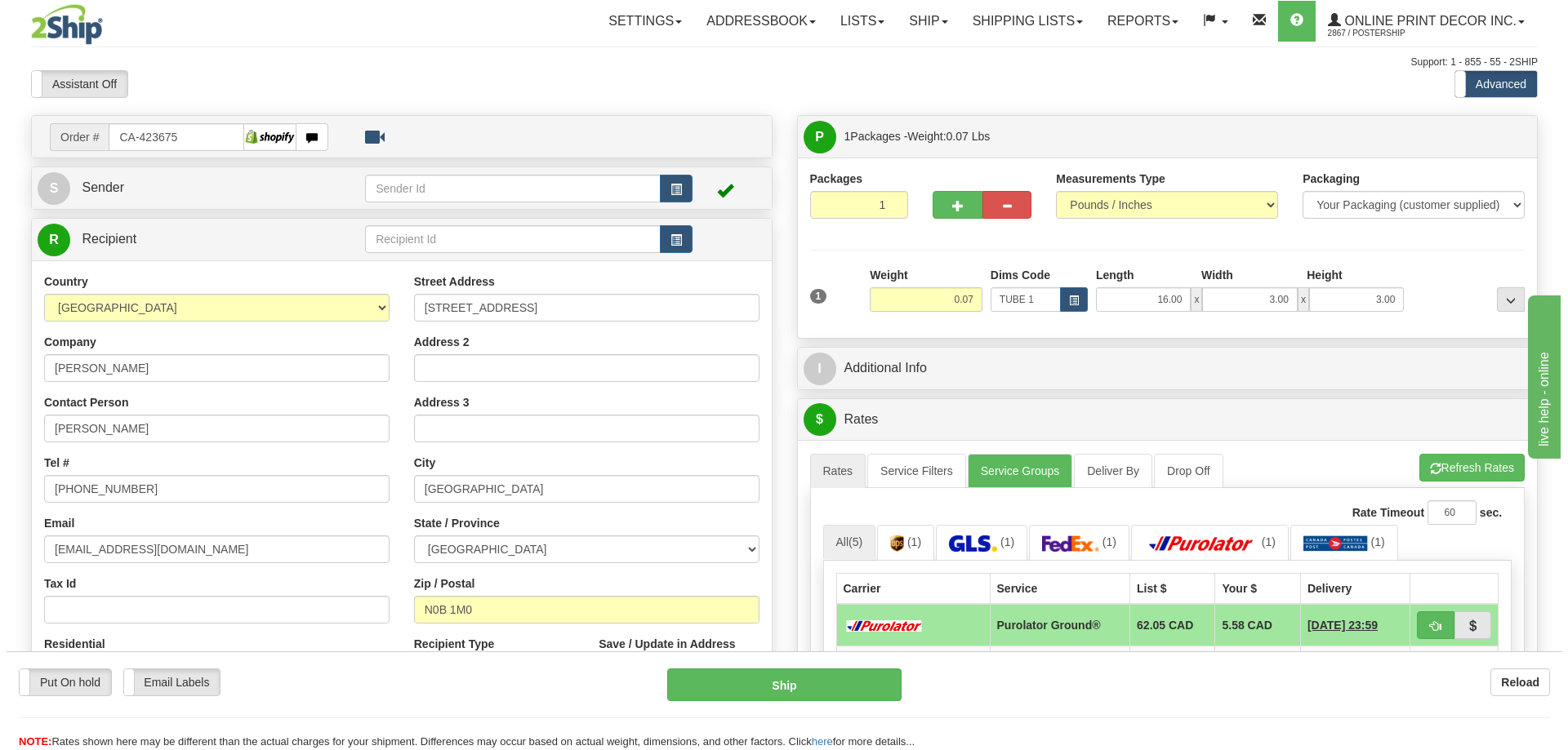
scroll to position [163, 0]
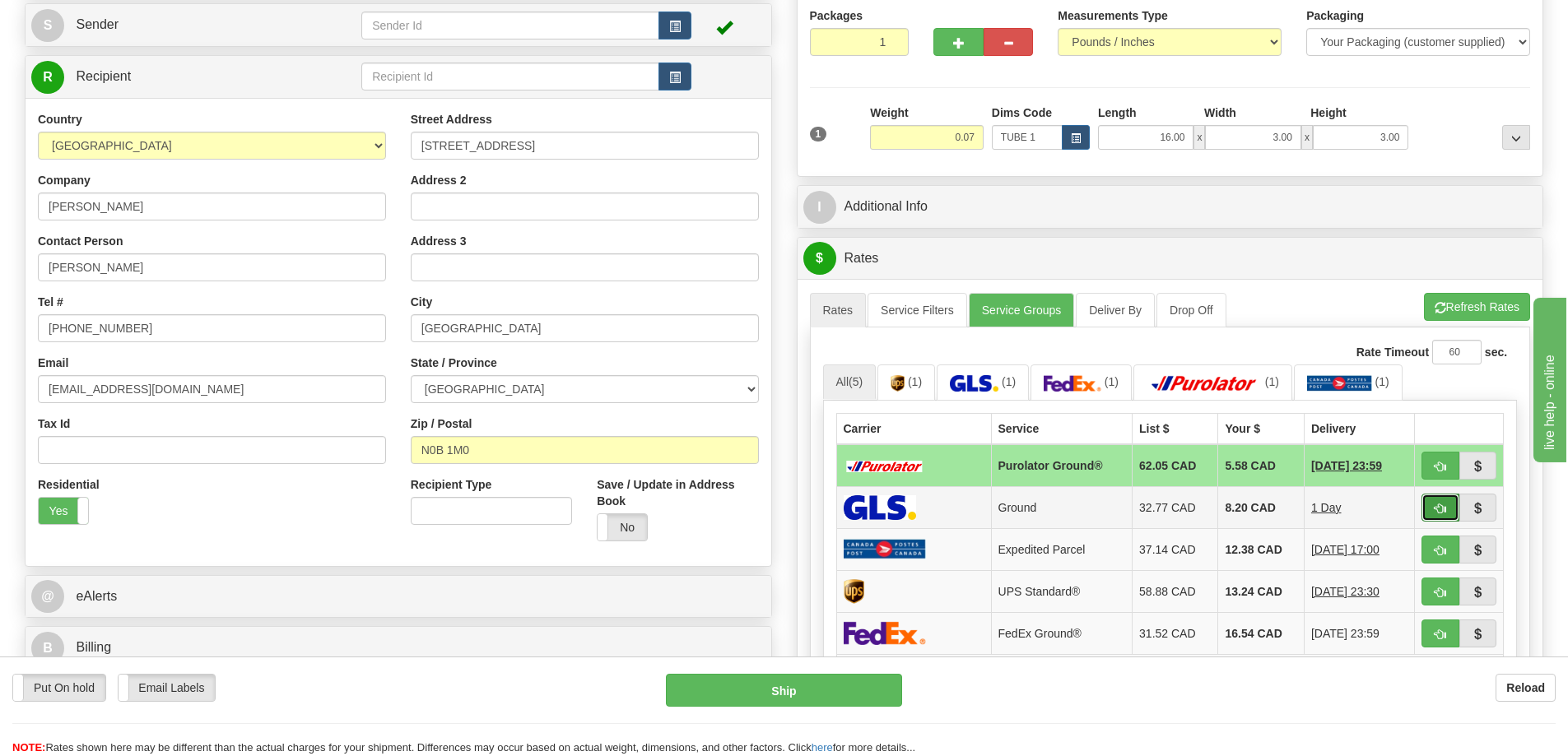
click at [1431, 503] on button "button" at bounding box center [1440, 507] width 38 height 28
type input "1"
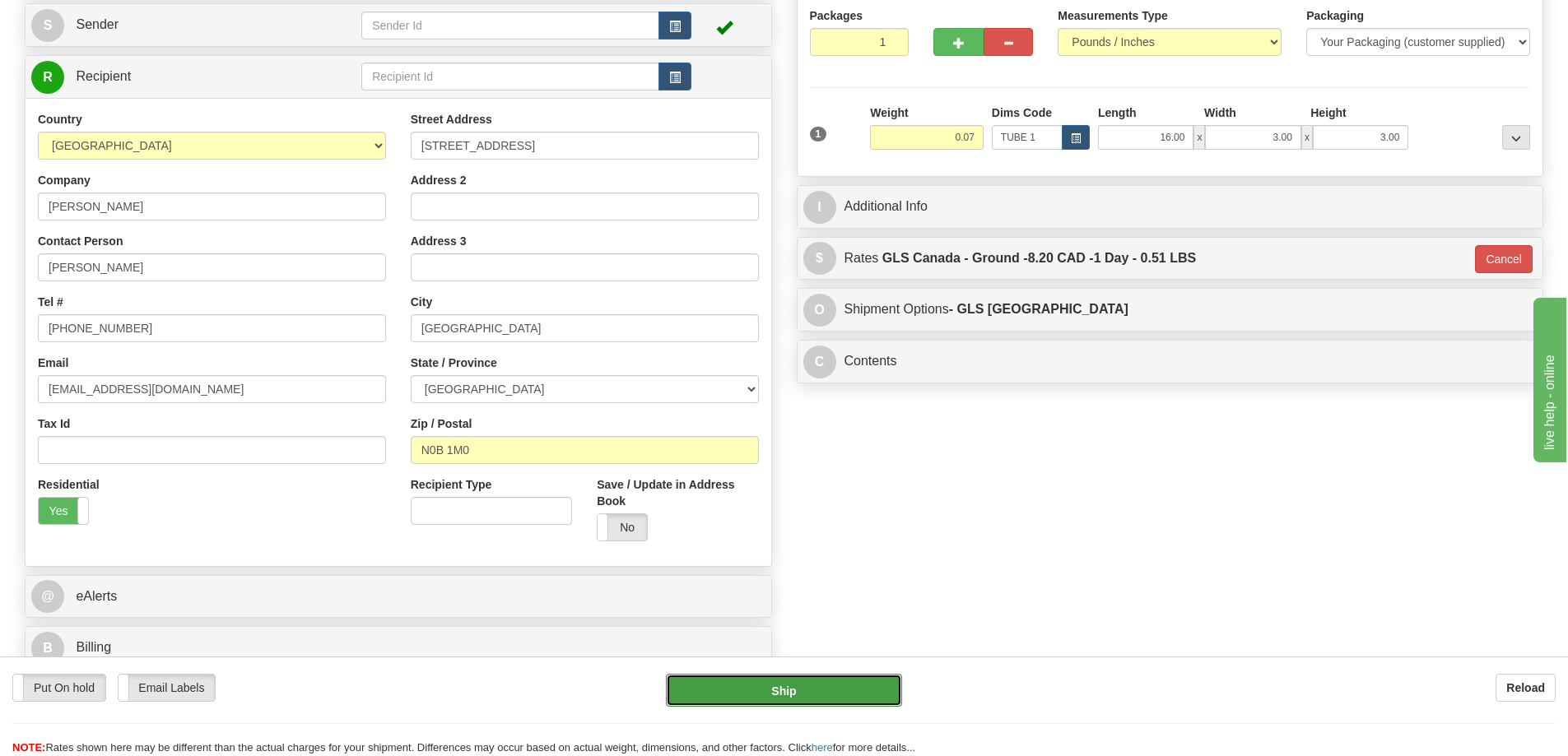
click at [837, 685] on button "Ship" at bounding box center [784, 690] width 237 height 33
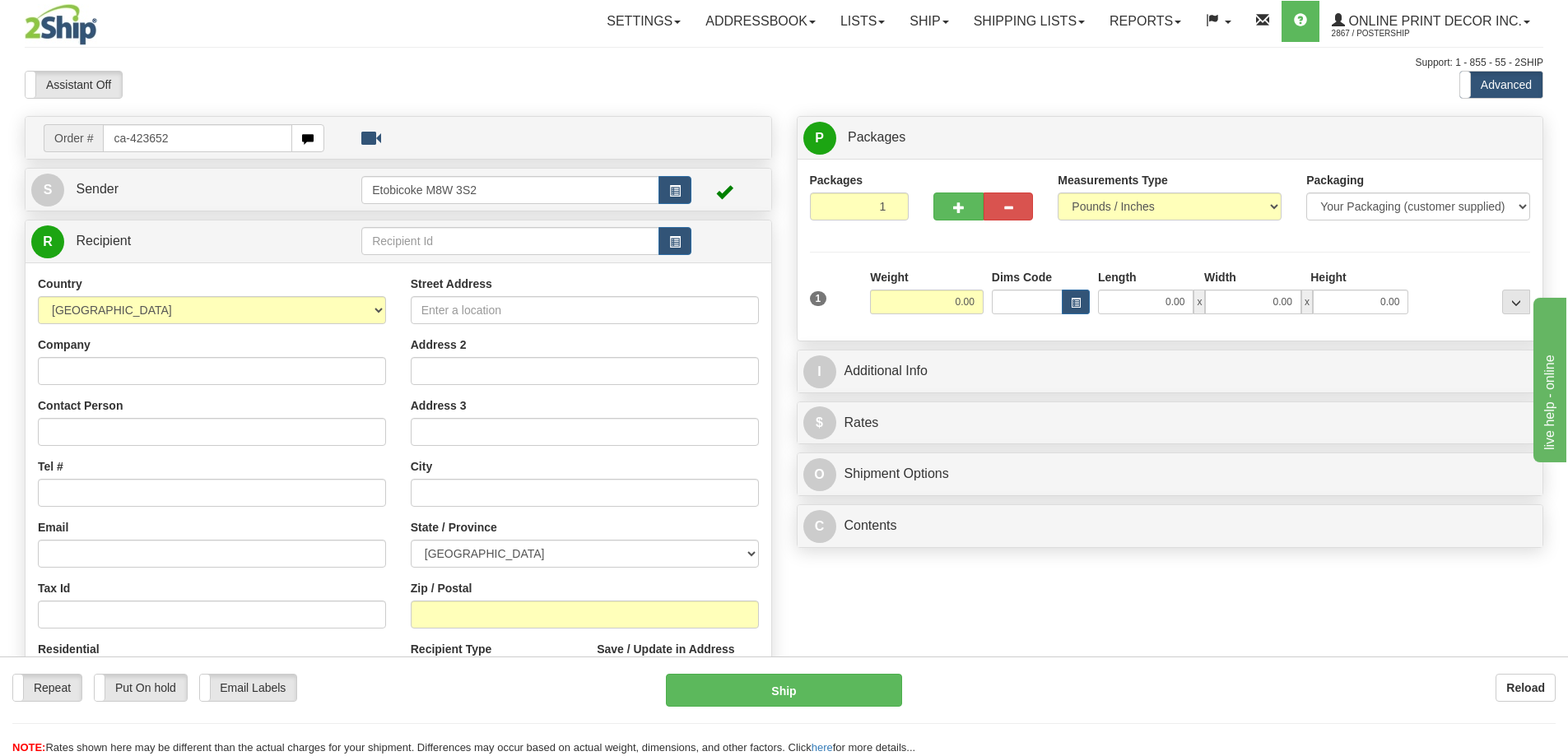
type input "ca-423652"
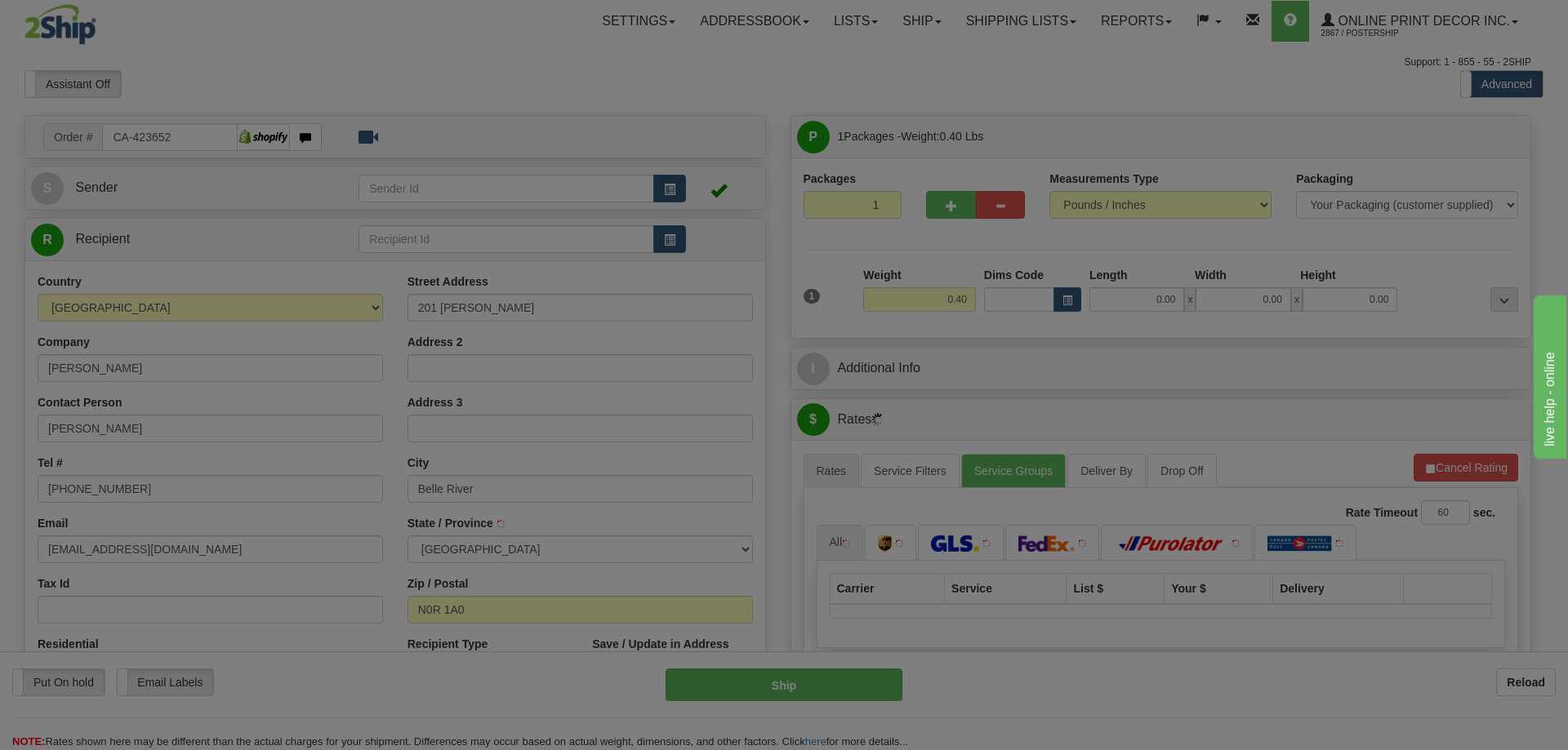
type input "BELLE RIVER"
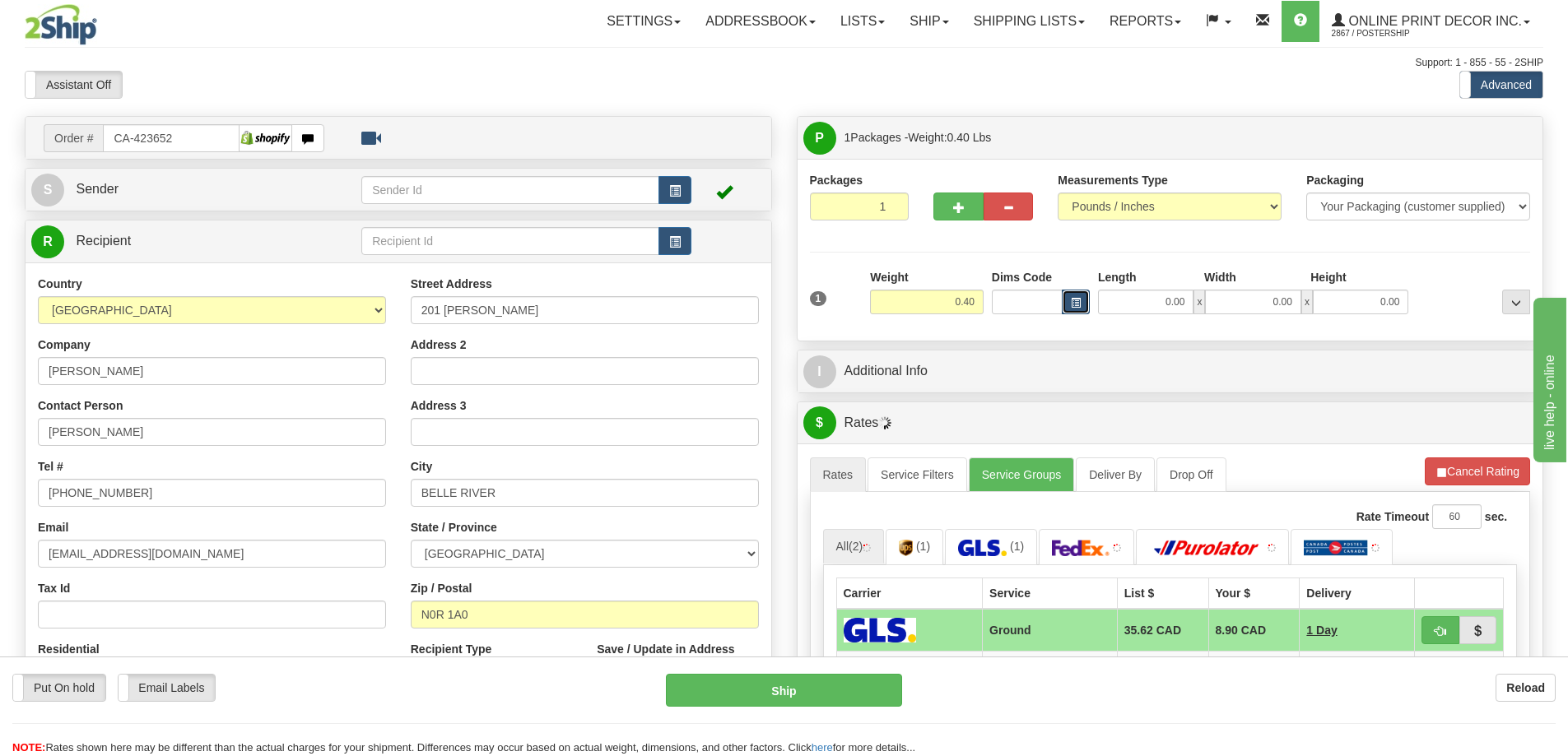
click at [1076, 300] on span "button" at bounding box center [1075, 302] width 10 height 9
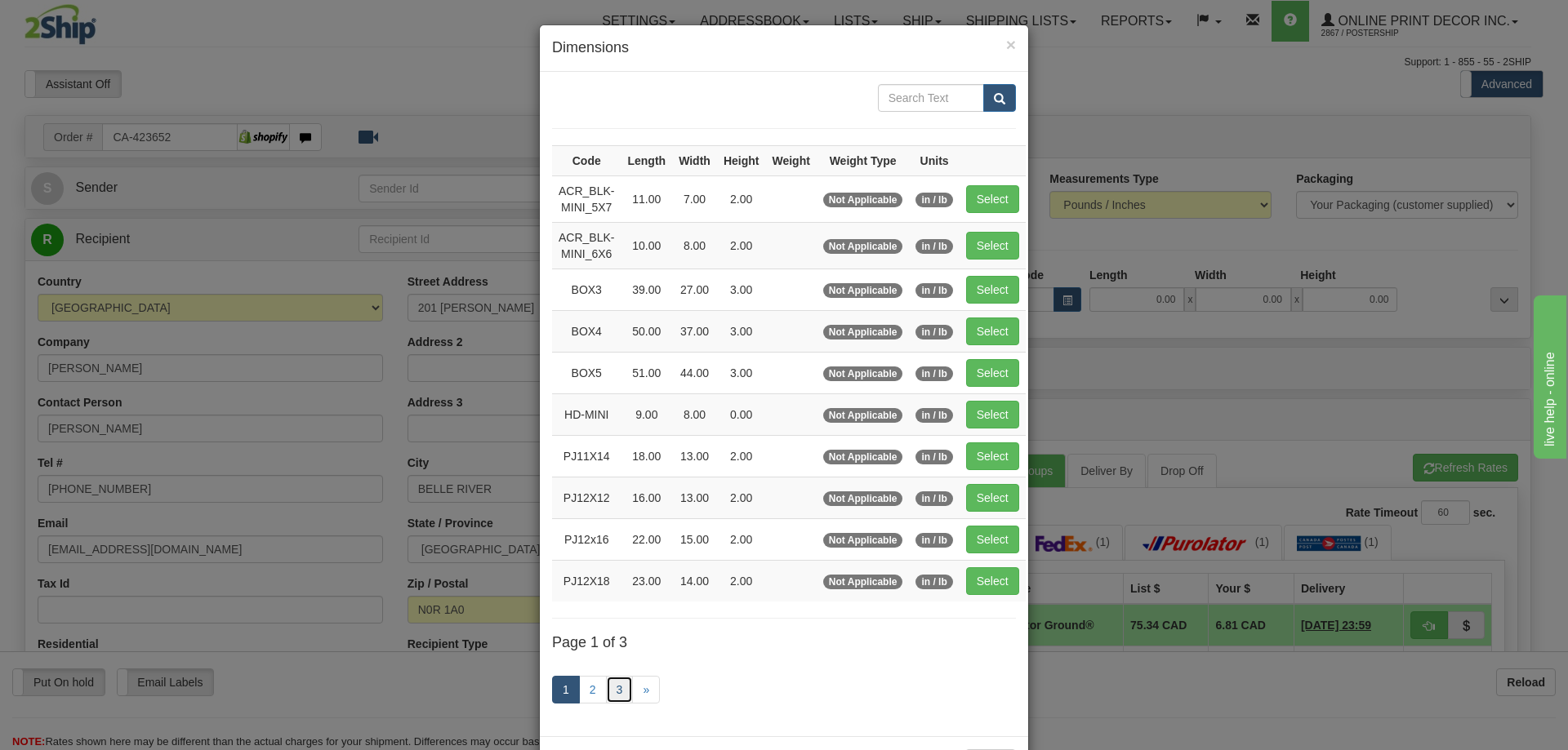
click at [607, 688] on link "3" at bounding box center [620, 689] width 28 height 28
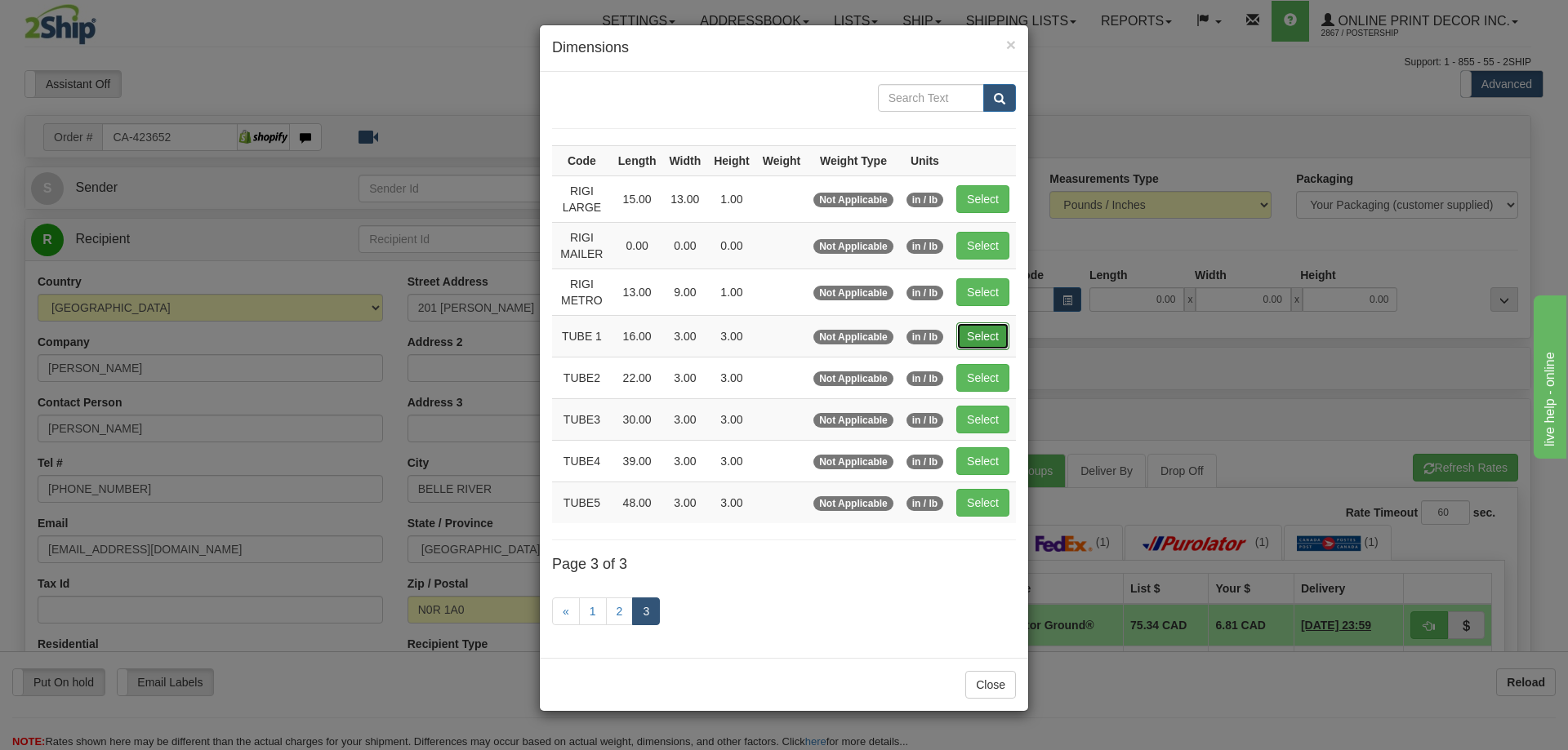
click at [998, 333] on button "Select" at bounding box center [982, 336] width 53 height 28
type input "TUBE 1"
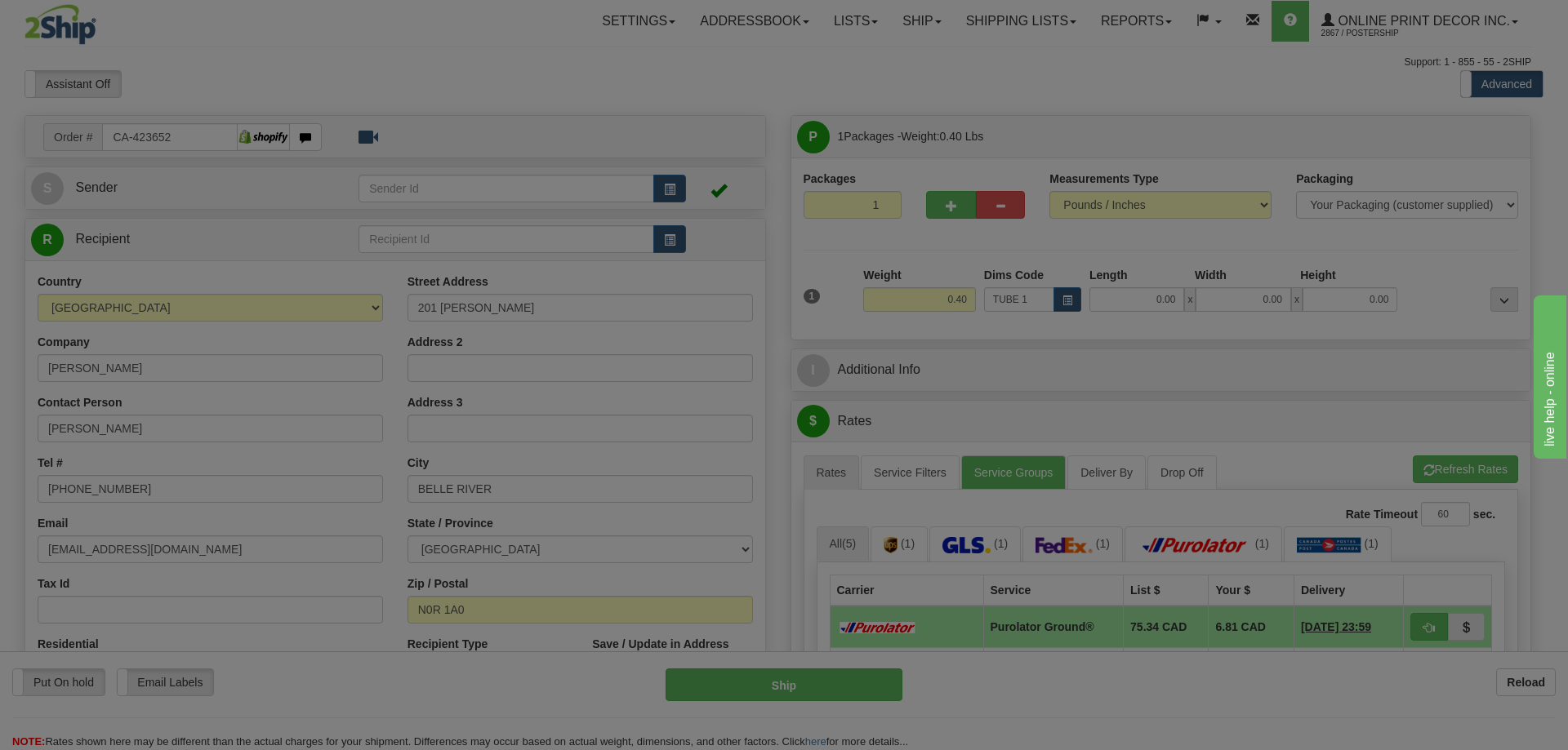
type input "16.00"
type input "3.00"
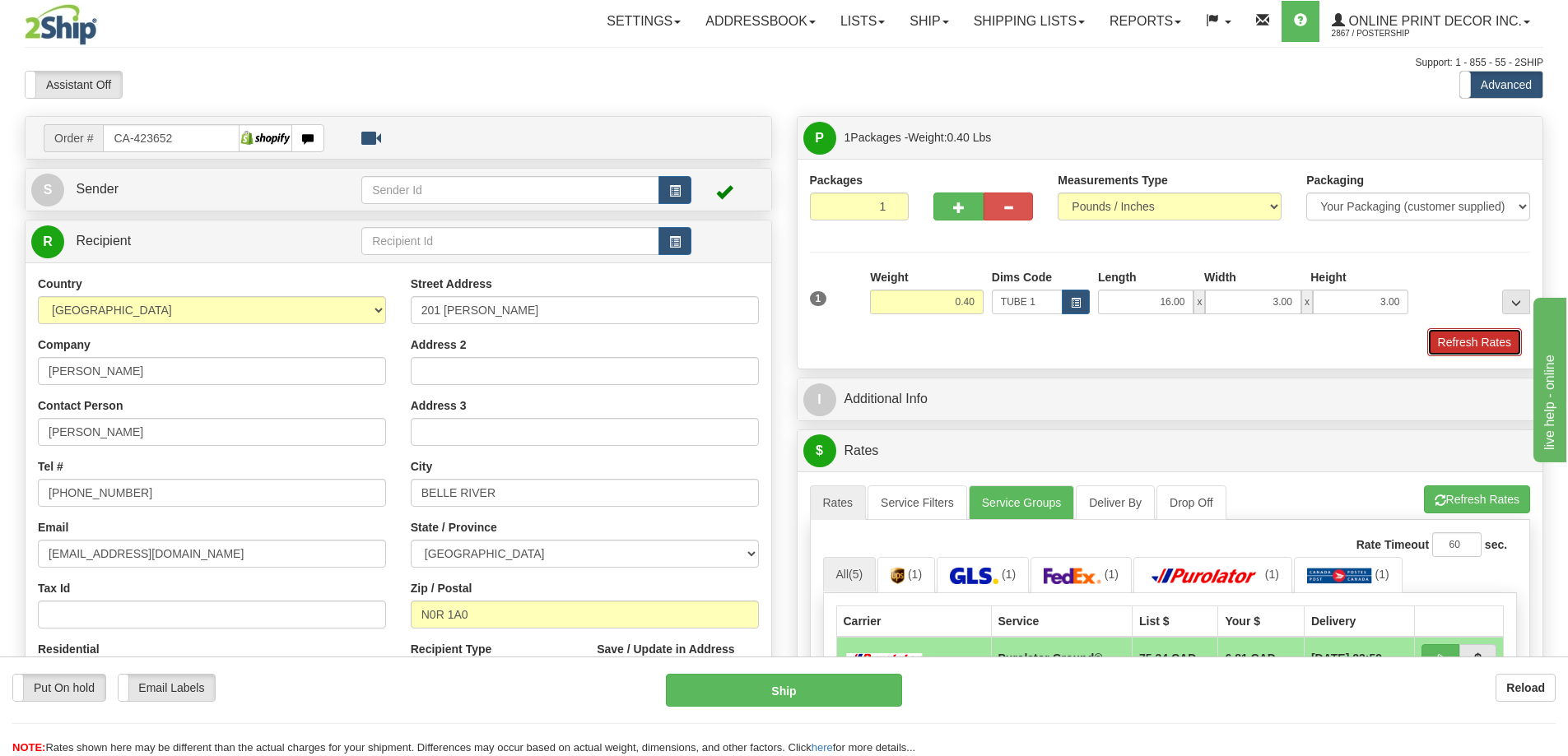
click at [1460, 331] on button "Refresh Rates" at bounding box center [1475, 342] width 95 height 28
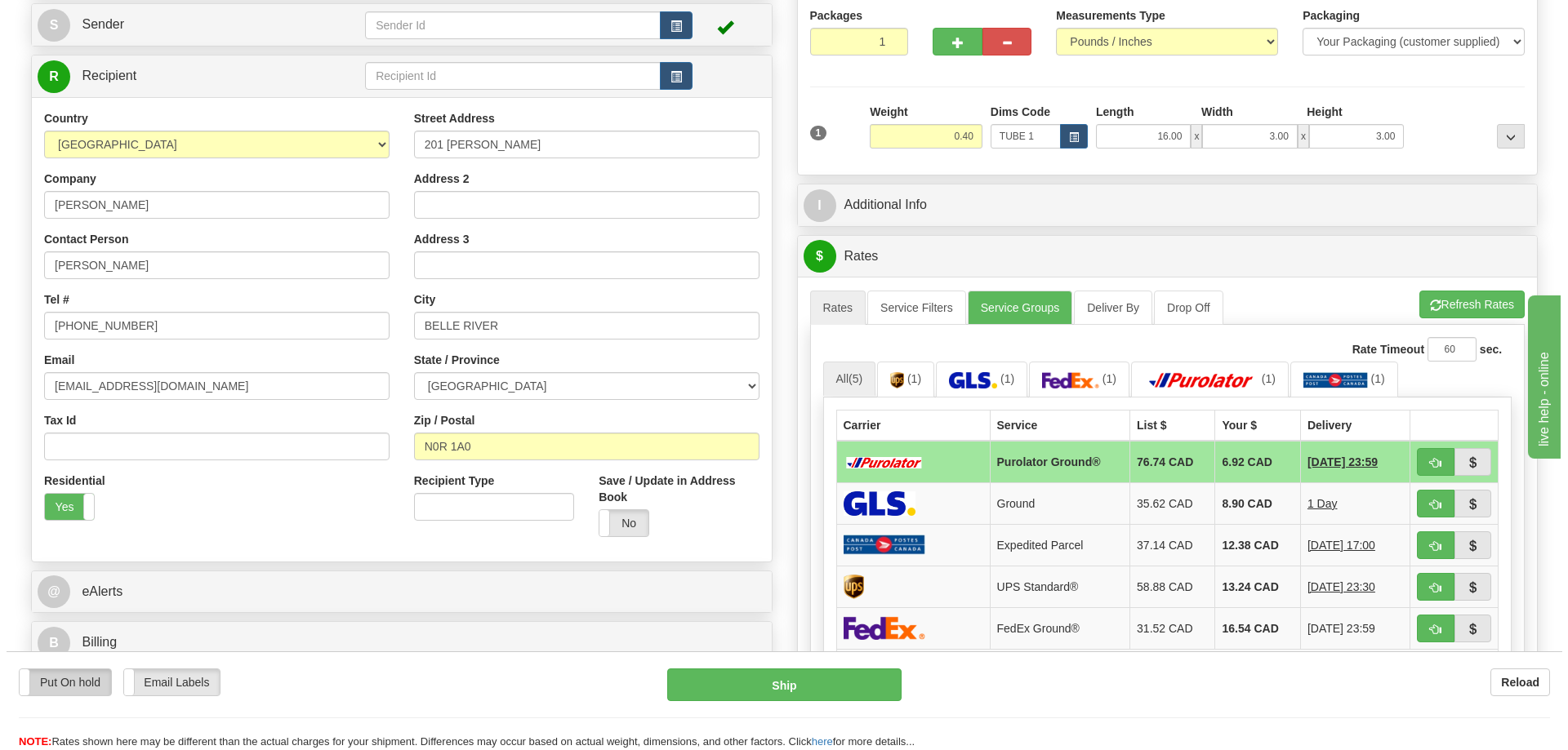
scroll to position [408, 0]
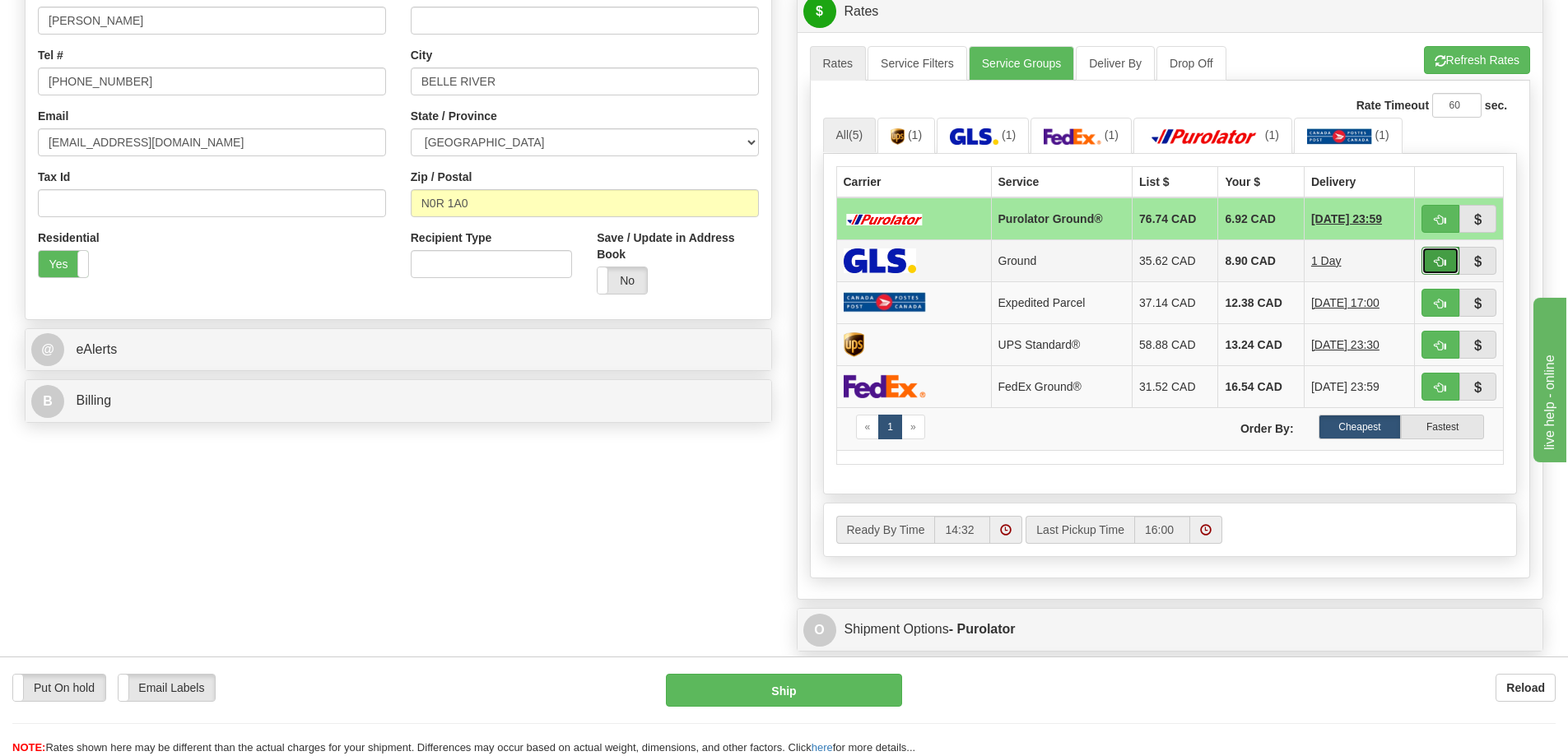
click at [1433, 258] on button "button" at bounding box center [1440, 261] width 38 height 28
type input "1"
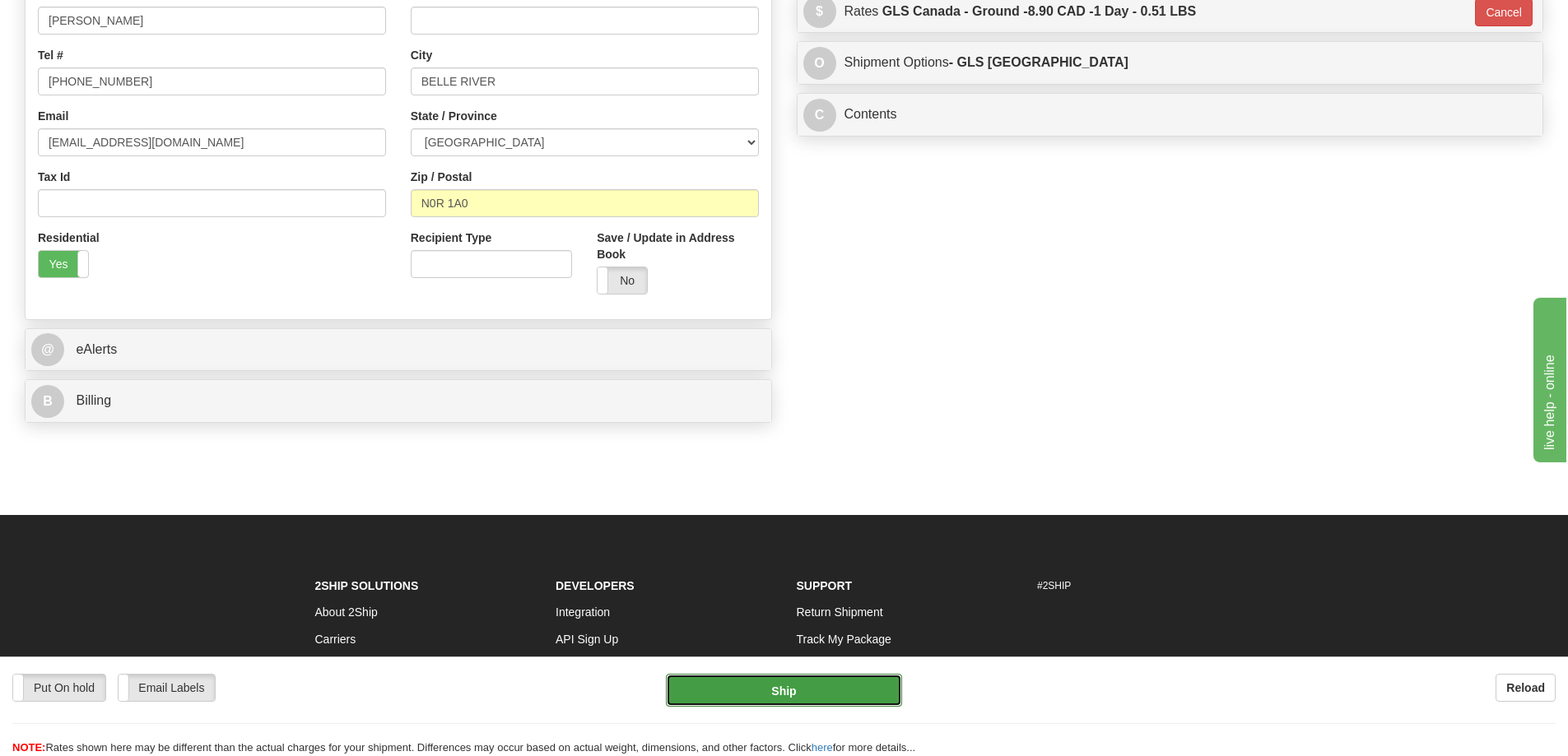
click at [835, 685] on button "Ship" at bounding box center [784, 690] width 237 height 33
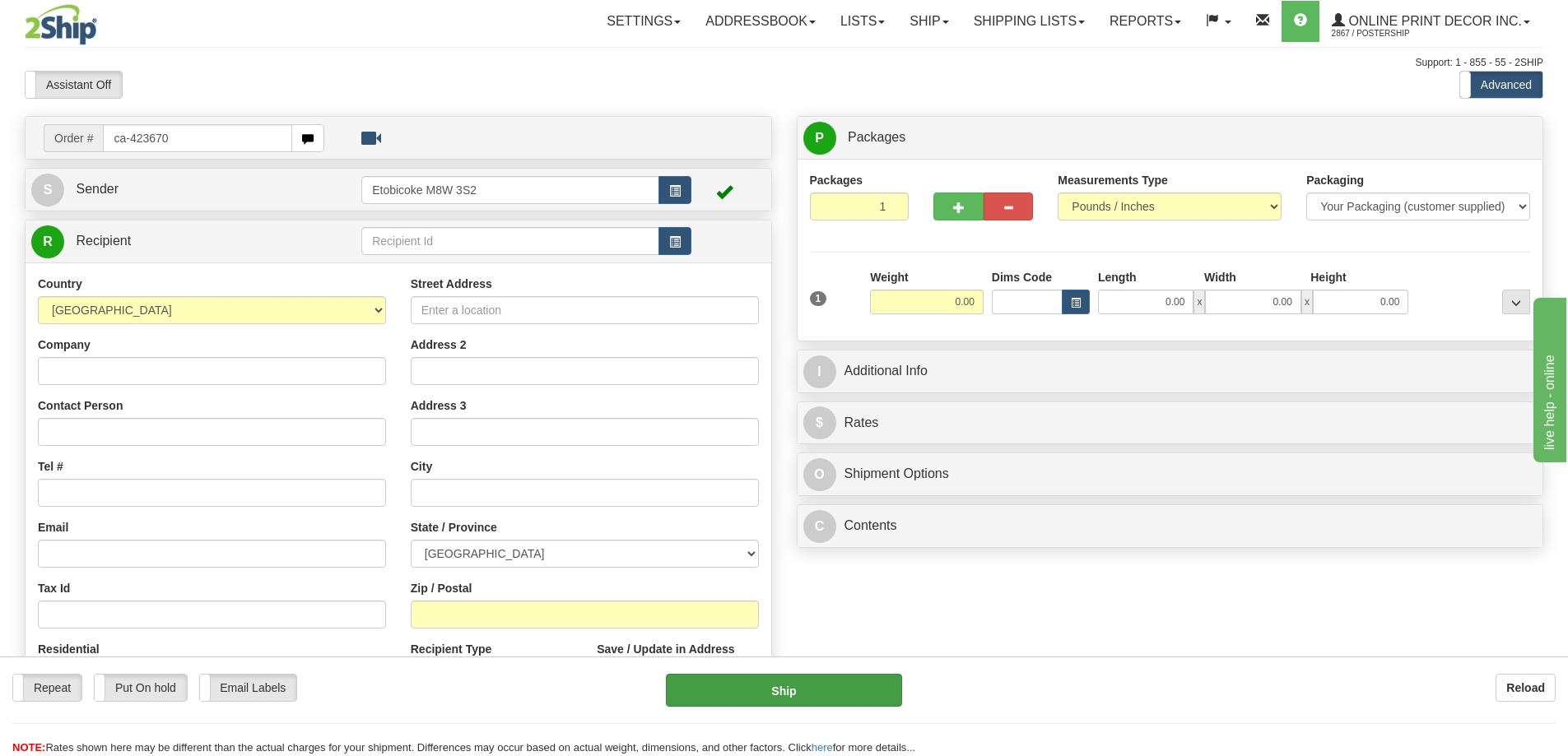
type input "ca-423670"
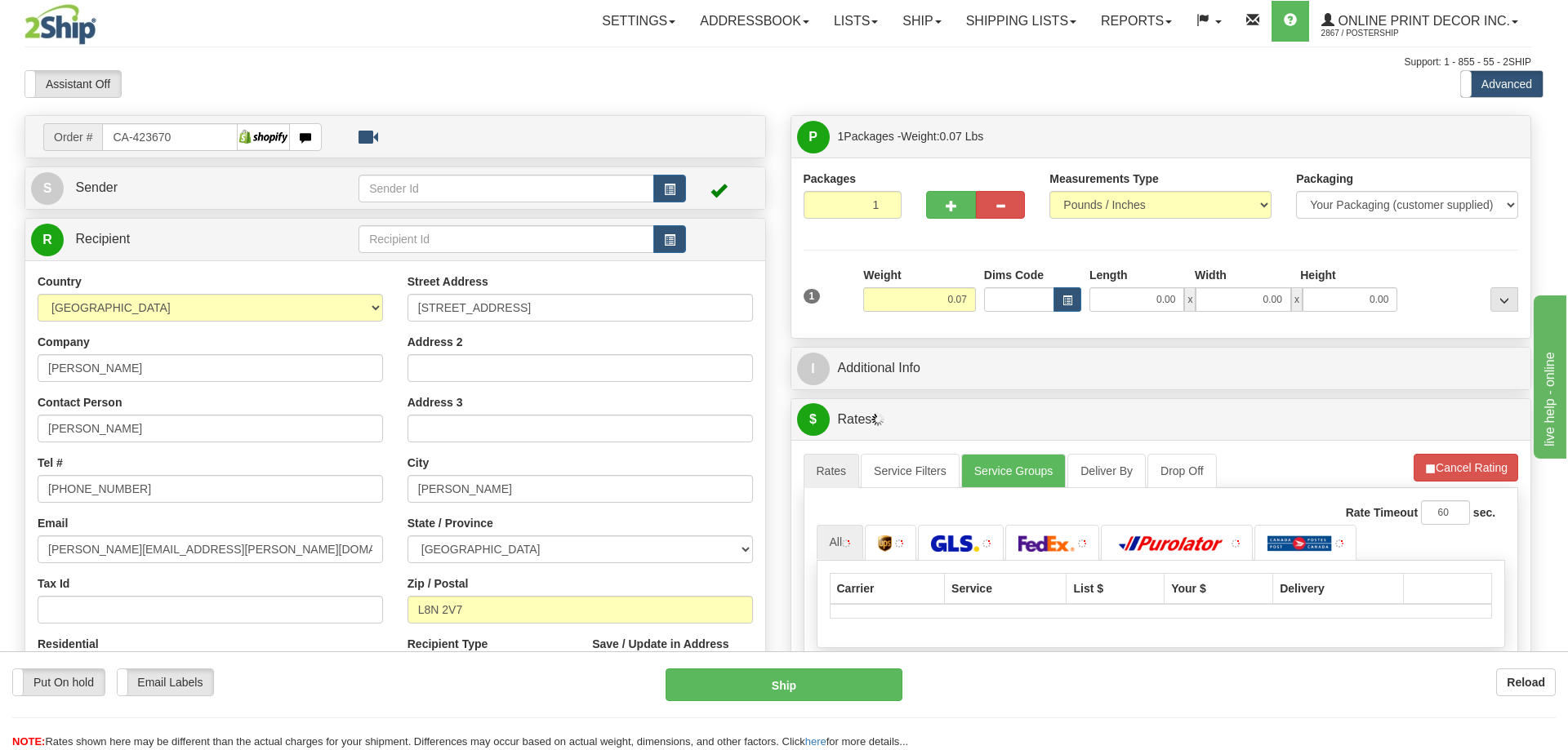
type input "[PERSON_NAME]"
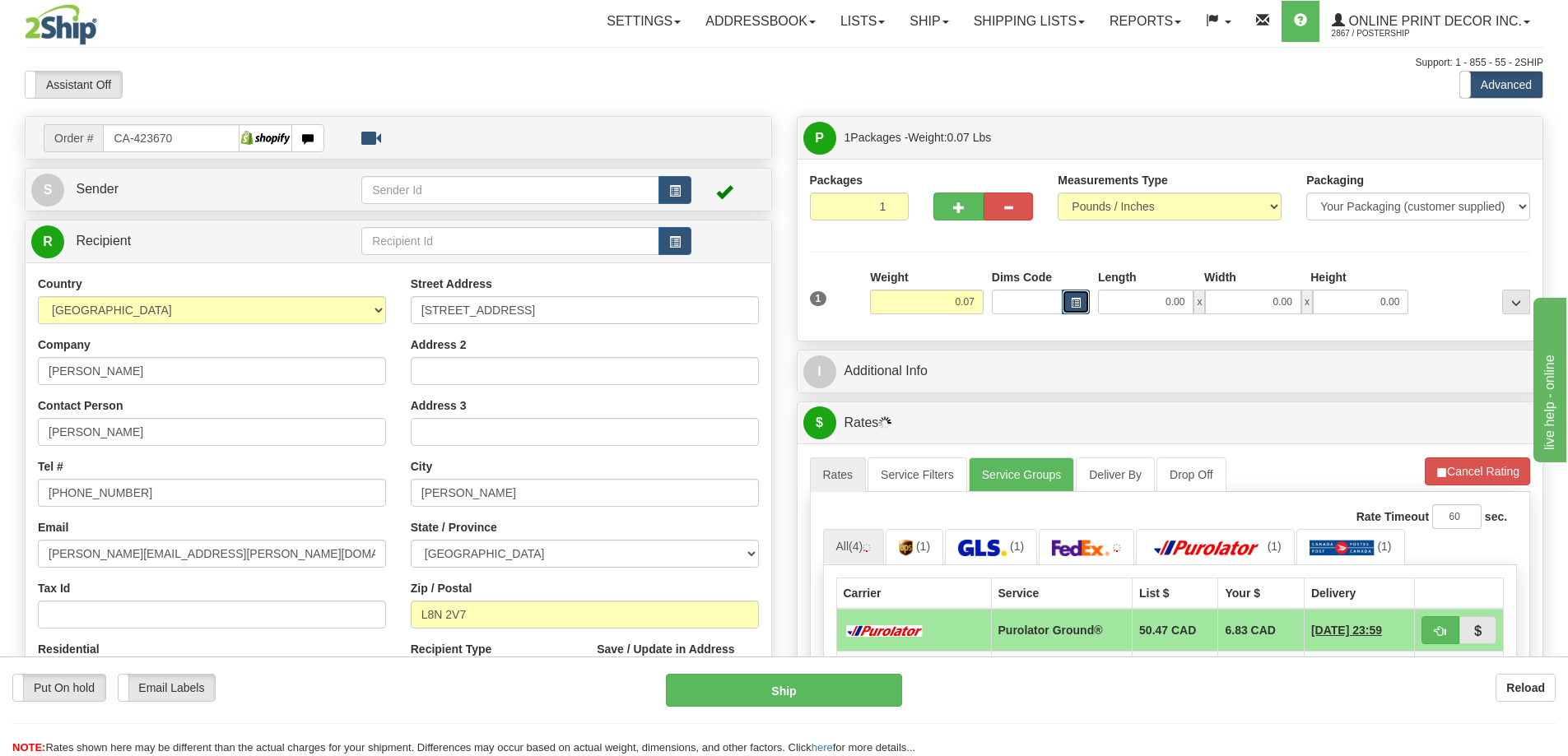
click at [1074, 299] on span "button" at bounding box center [1075, 302] width 10 height 9
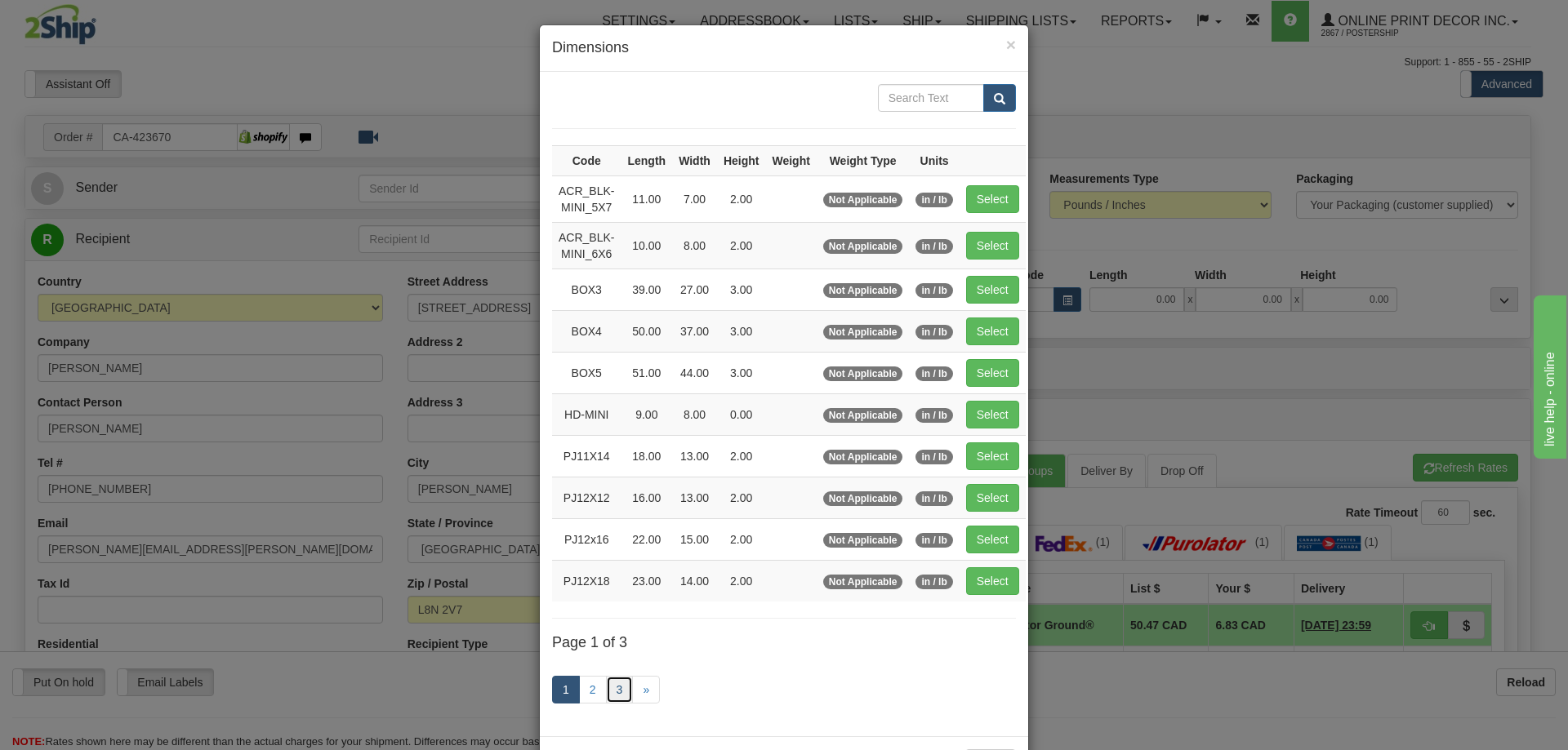
click at [610, 686] on link "3" at bounding box center [620, 689] width 28 height 28
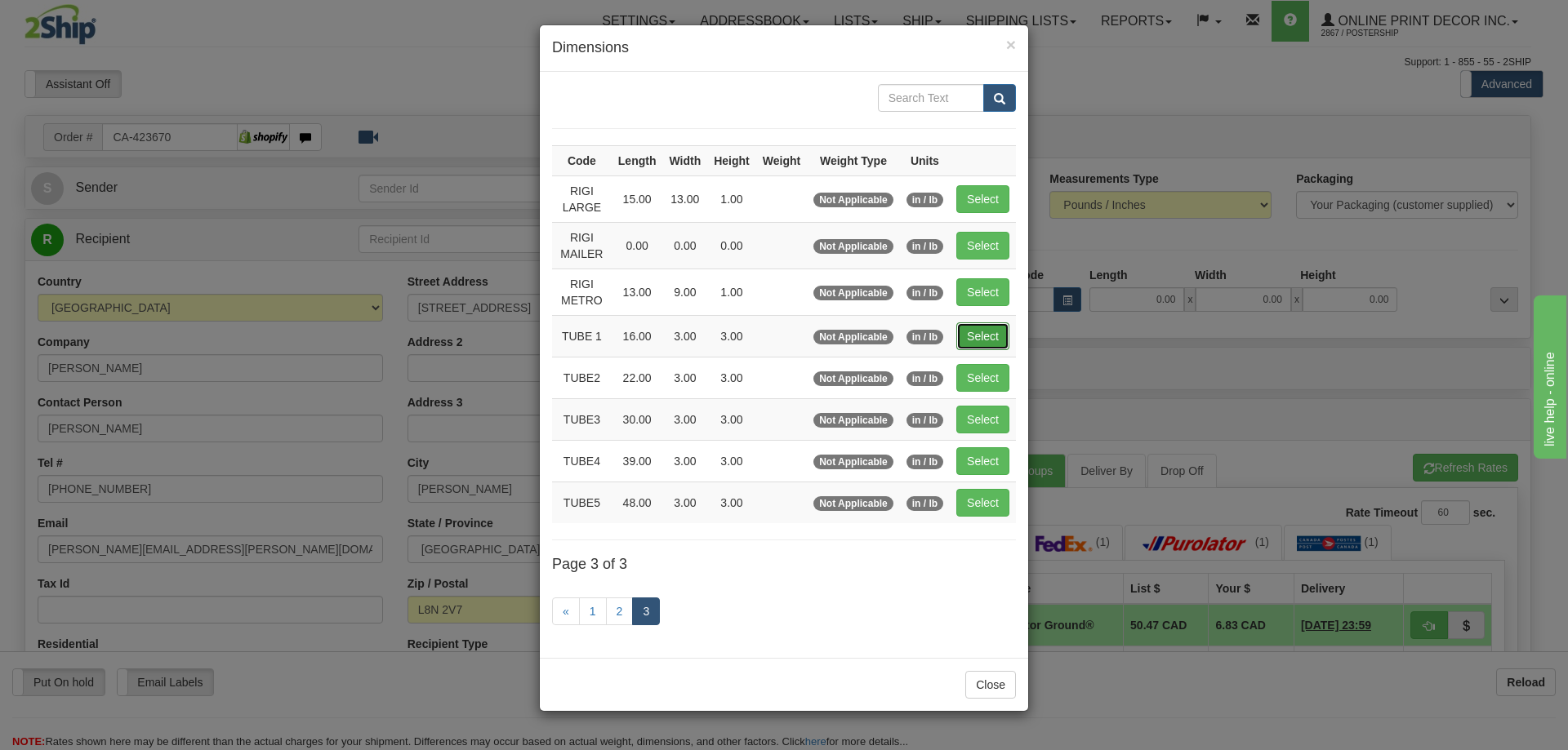
click at [1002, 338] on button "Select" at bounding box center [982, 336] width 53 height 28
type input "TUBE 1"
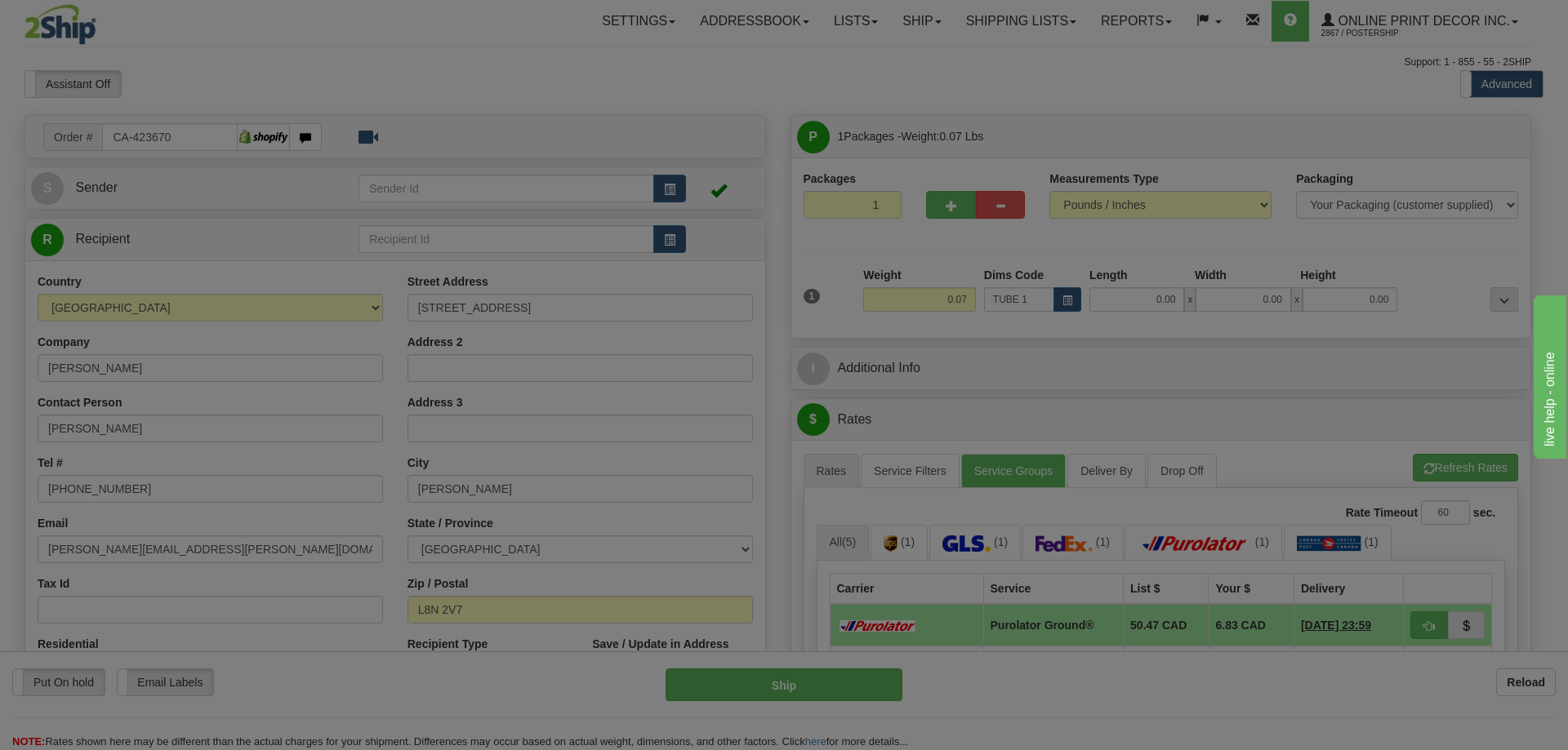
type input "16.00"
type input "3.00"
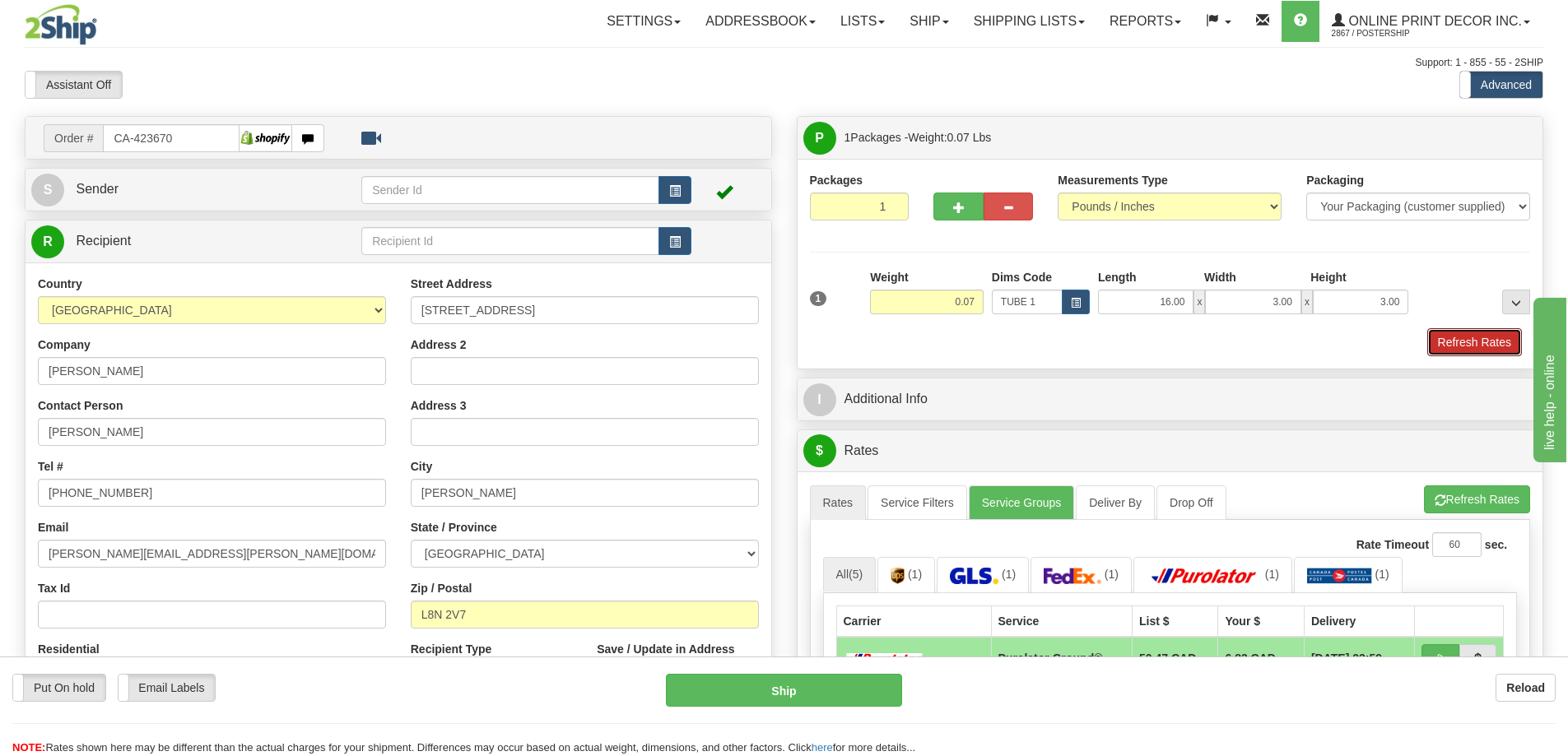
drag, startPoint x: 1493, startPoint y: 334, endPoint x: 1482, endPoint y: 319, distance: 18.6
click at [1490, 327] on div "1 Weight 0.07 Dims Code TUBE 1 Length Width Height x x" at bounding box center [1169, 313] width 720 height 87
click at [1480, 345] on button "Refresh Rates" at bounding box center [1475, 342] width 95 height 28
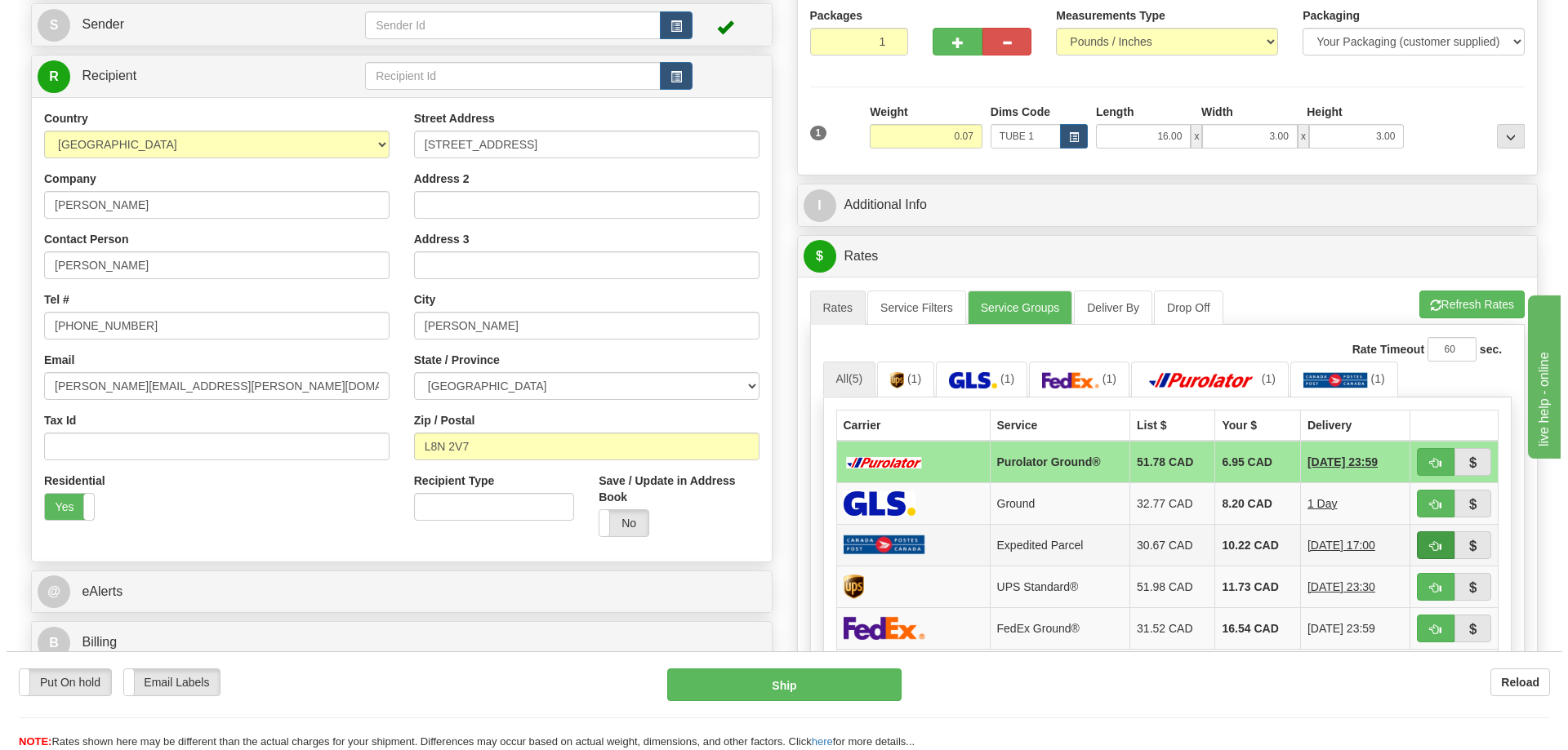
scroll to position [245, 0]
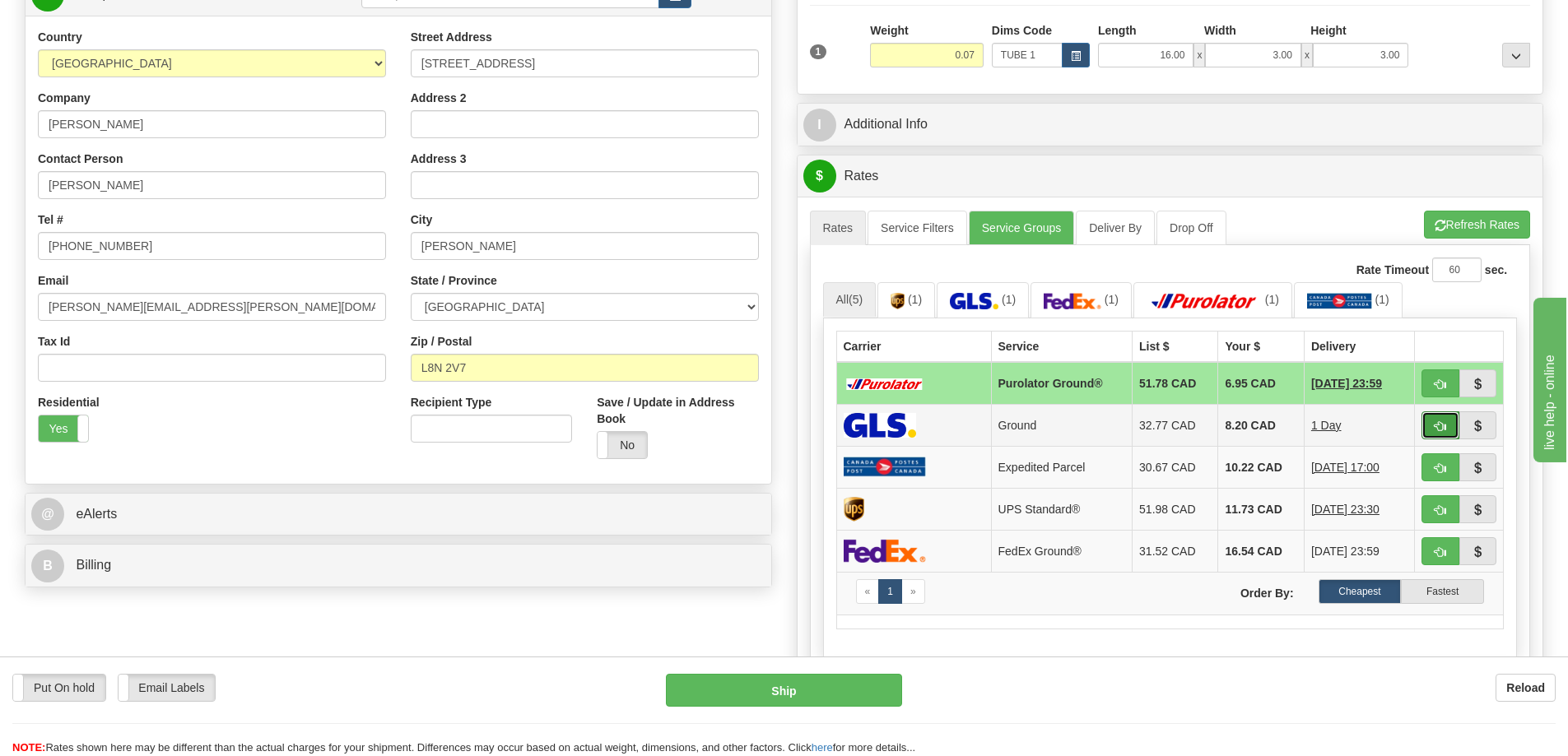
click at [1440, 426] on span "button" at bounding box center [1440, 426] width 12 height 11
type input "1"
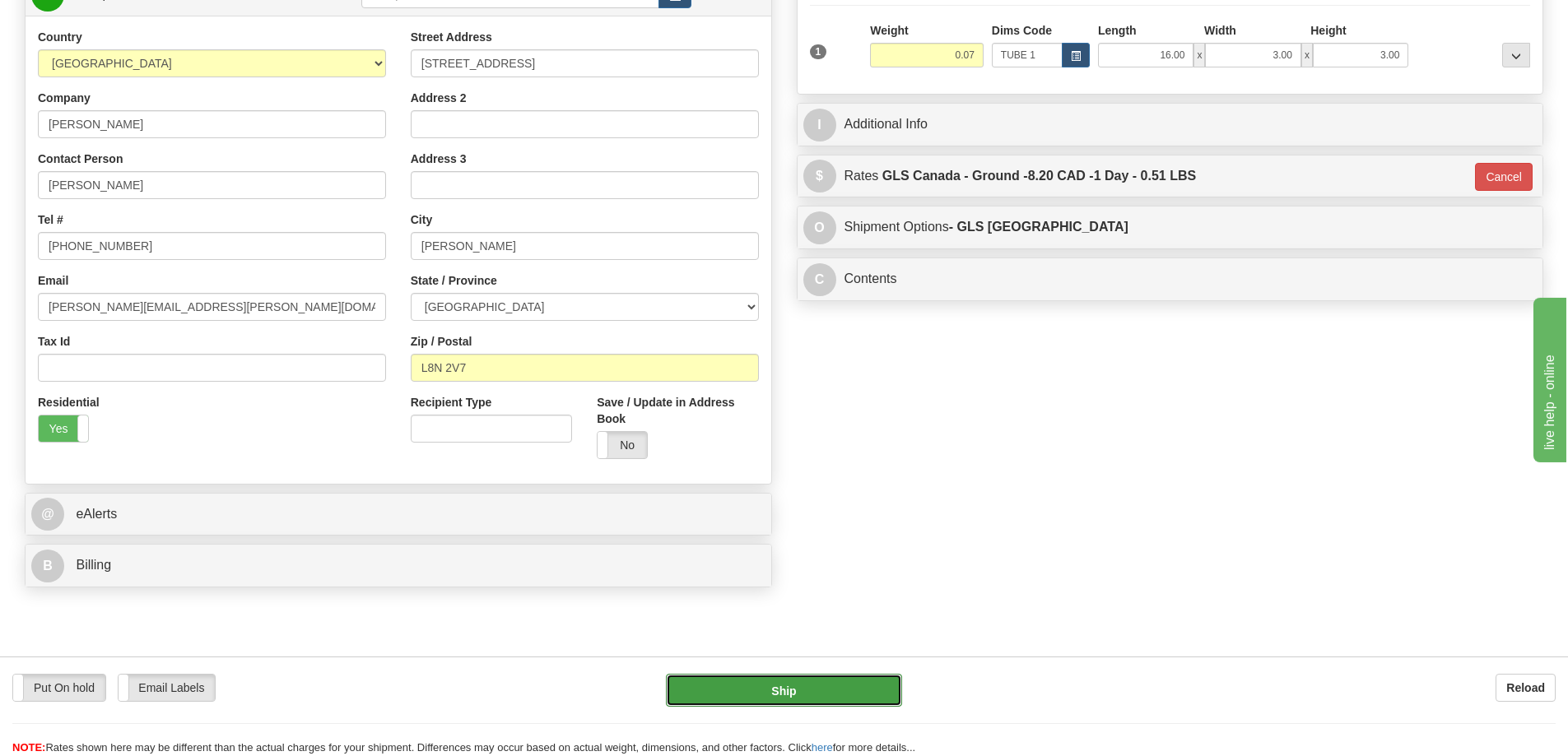
click at [862, 682] on button "Ship" at bounding box center [784, 690] width 237 height 33
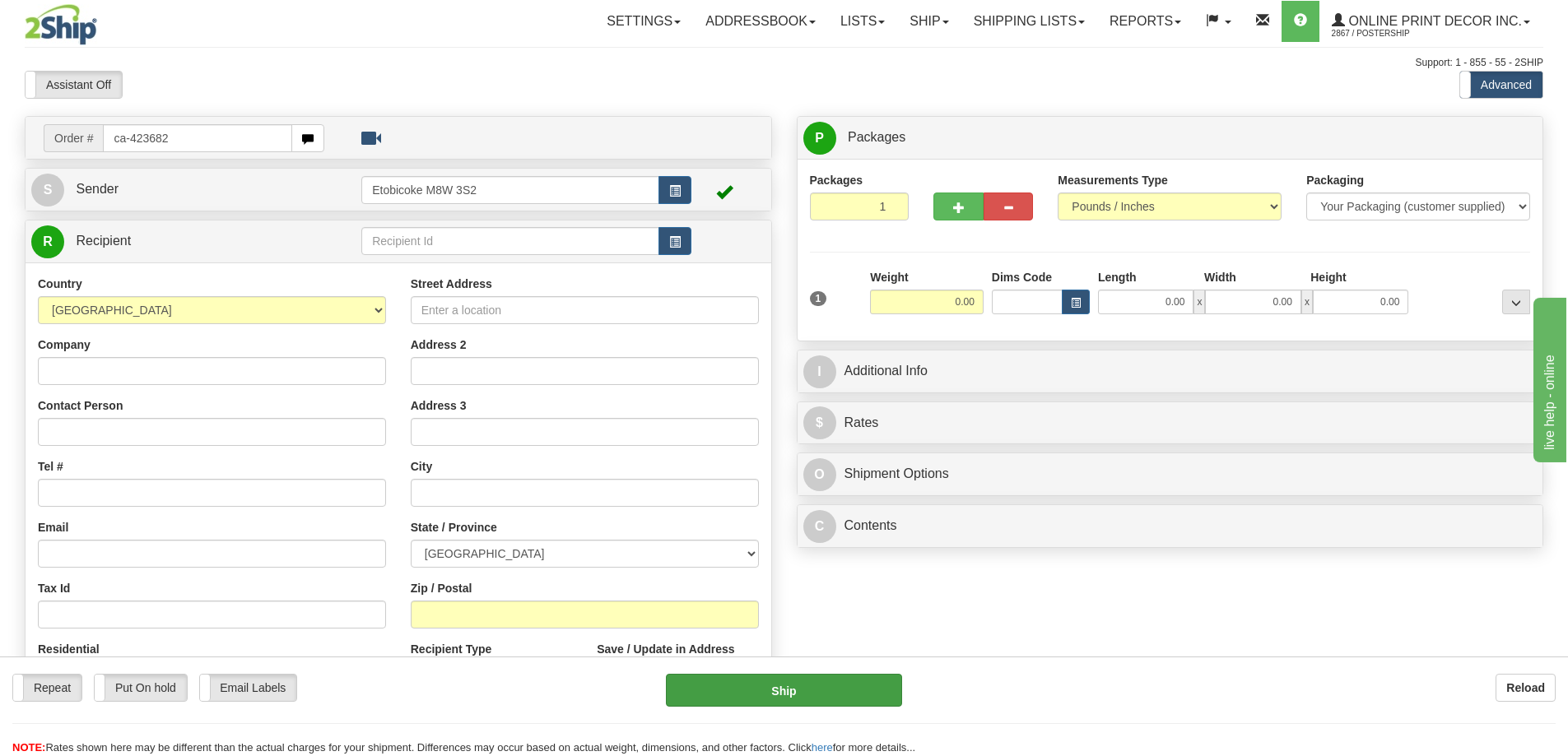
type input "ca-423682"
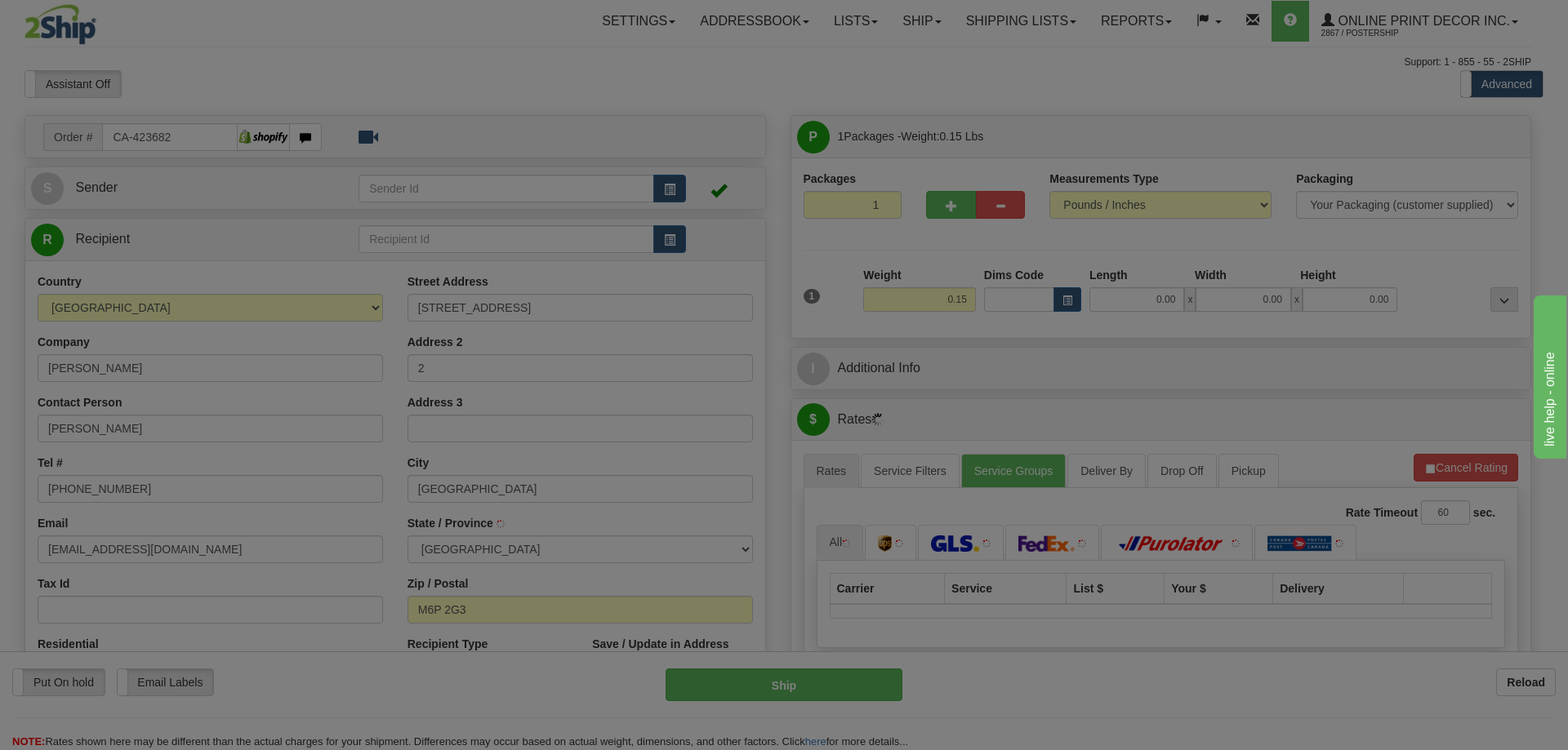
type input "TORONTO"
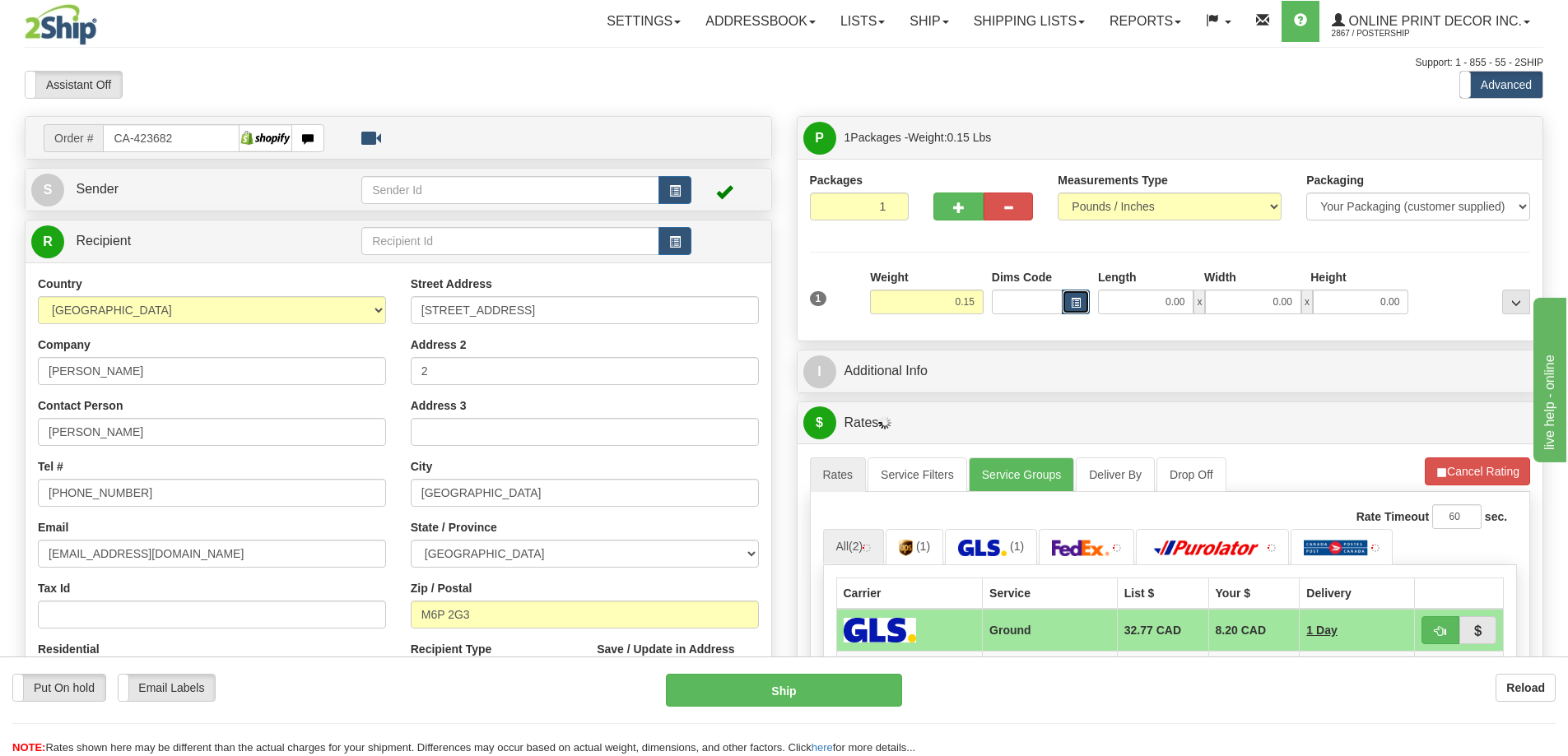
click at [1074, 297] on button "button" at bounding box center [1075, 301] width 28 height 24
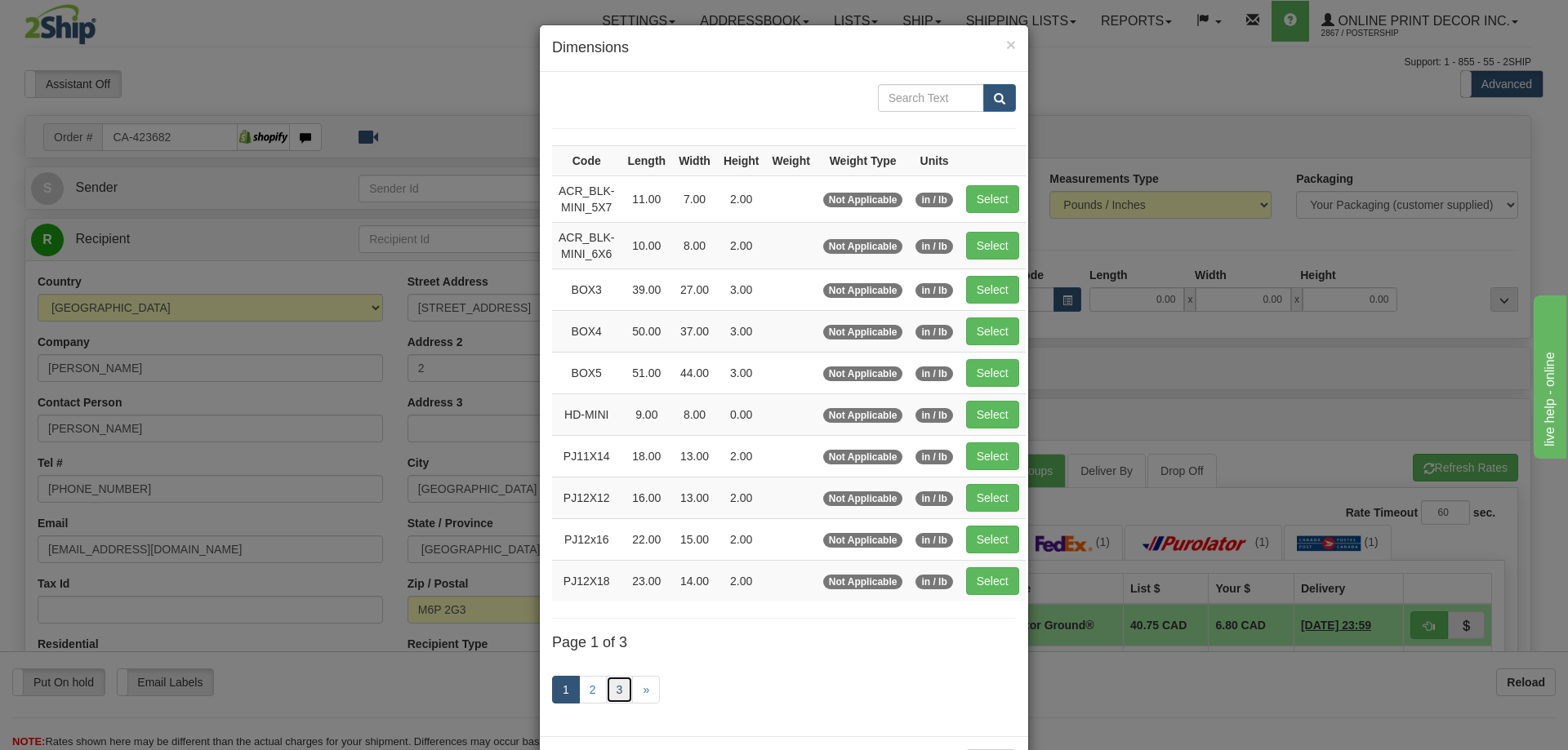
click at [609, 684] on link "3" at bounding box center [620, 689] width 28 height 28
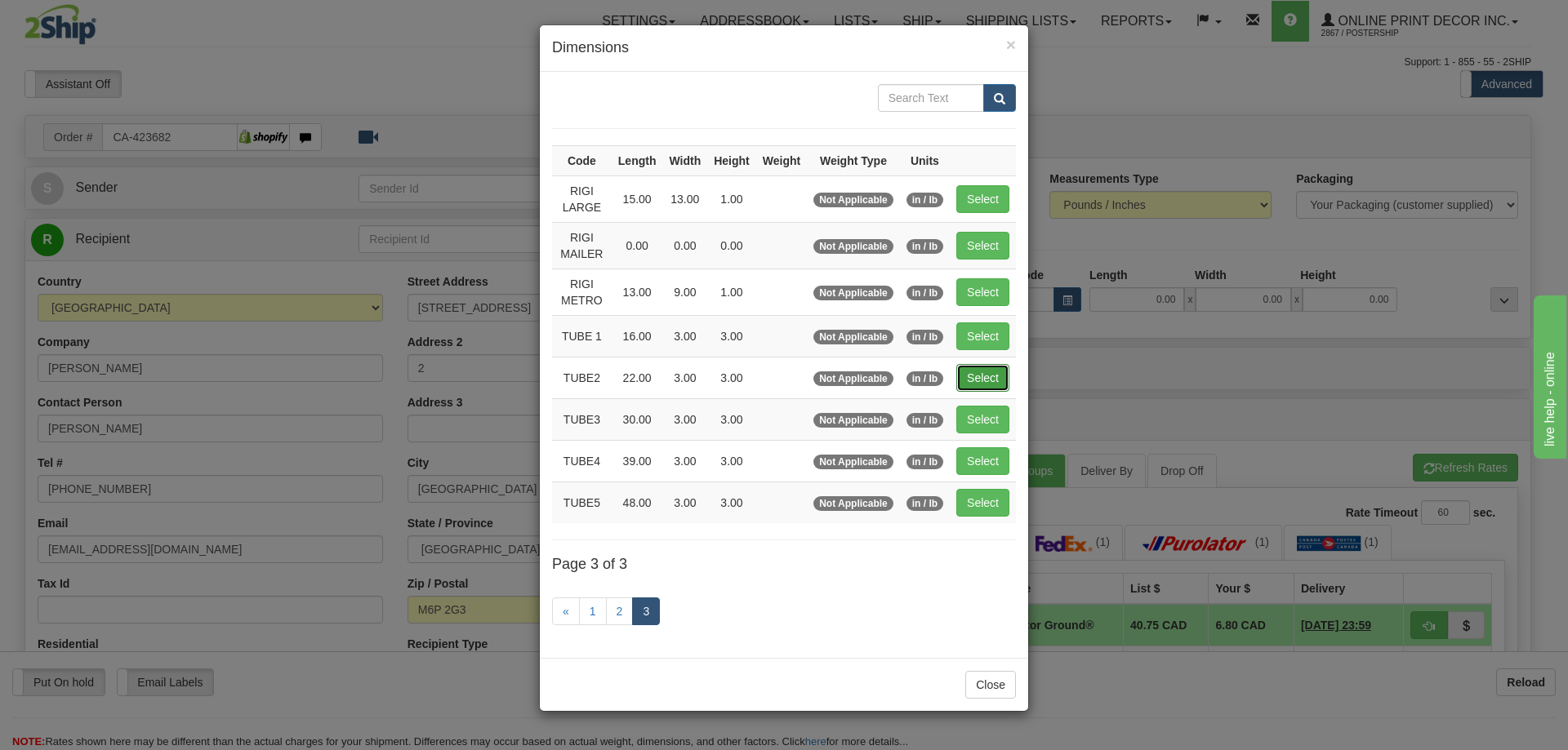
click at [975, 383] on button "Select" at bounding box center [982, 378] width 53 height 28
type input "TUBE2"
type input "22.00"
type input "3.00"
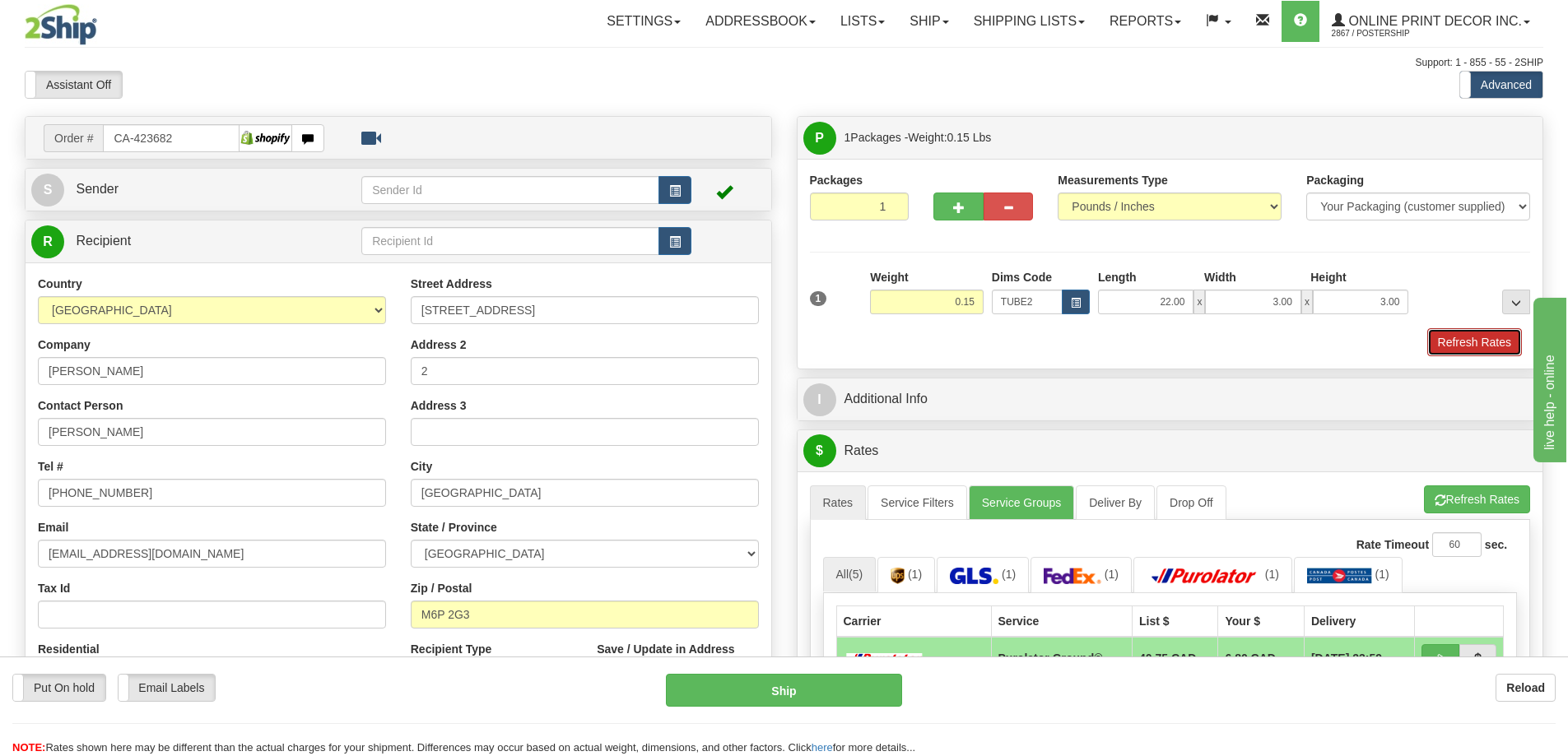
click at [1463, 345] on button "Refresh Rates" at bounding box center [1475, 342] width 95 height 28
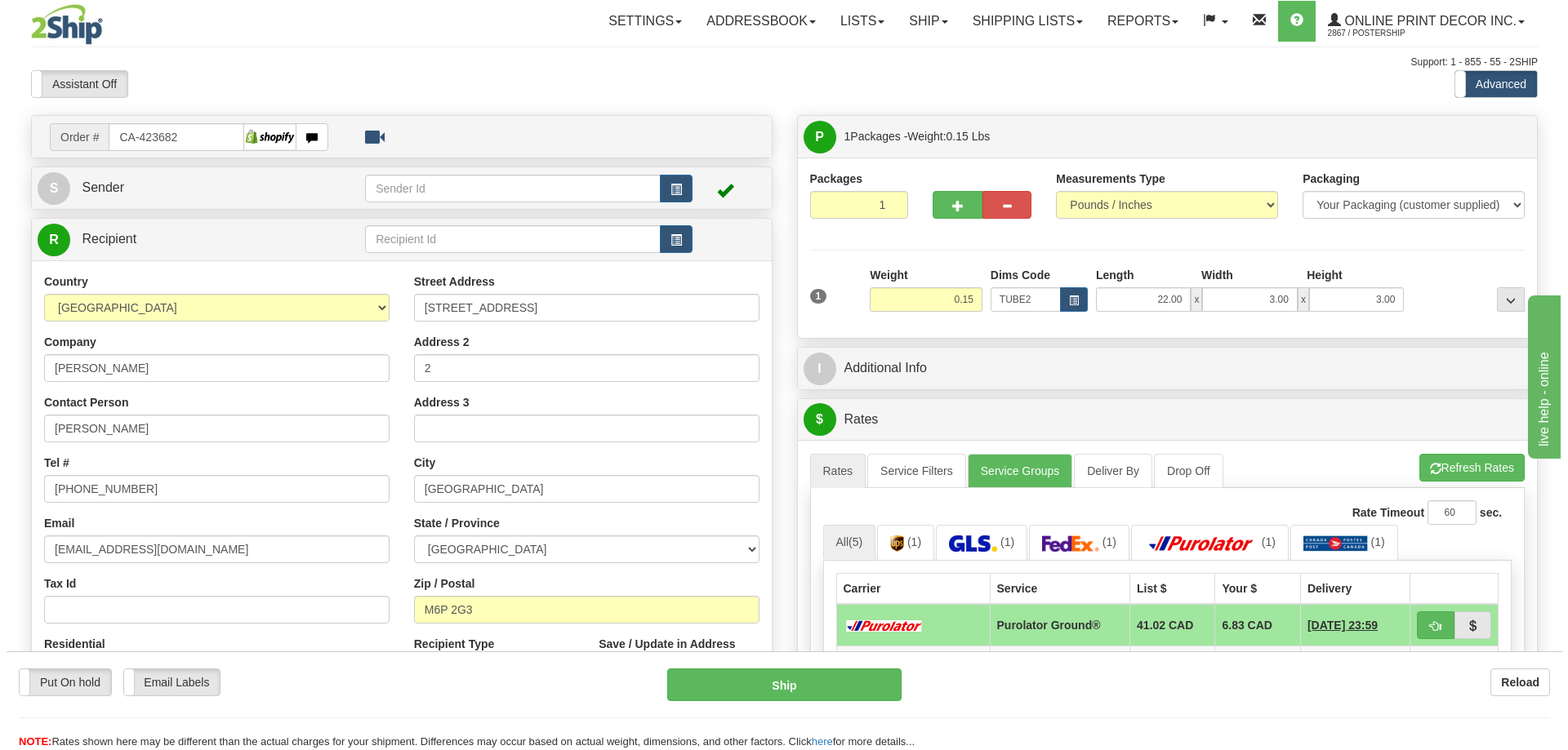
scroll to position [245, 0]
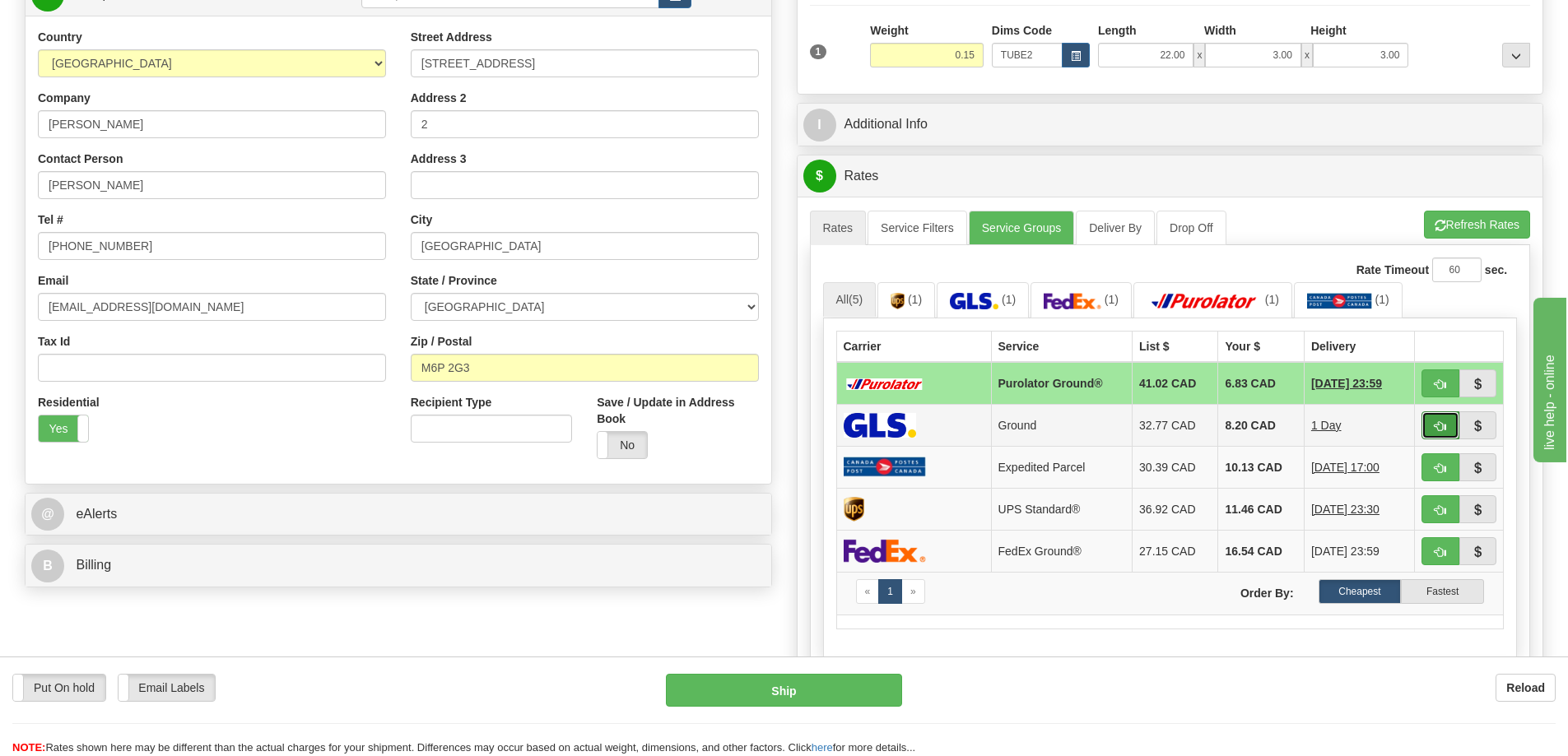
click at [1428, 425] on button "button" at bounding box center [1440, 425] width 38 height 28
type input "1"
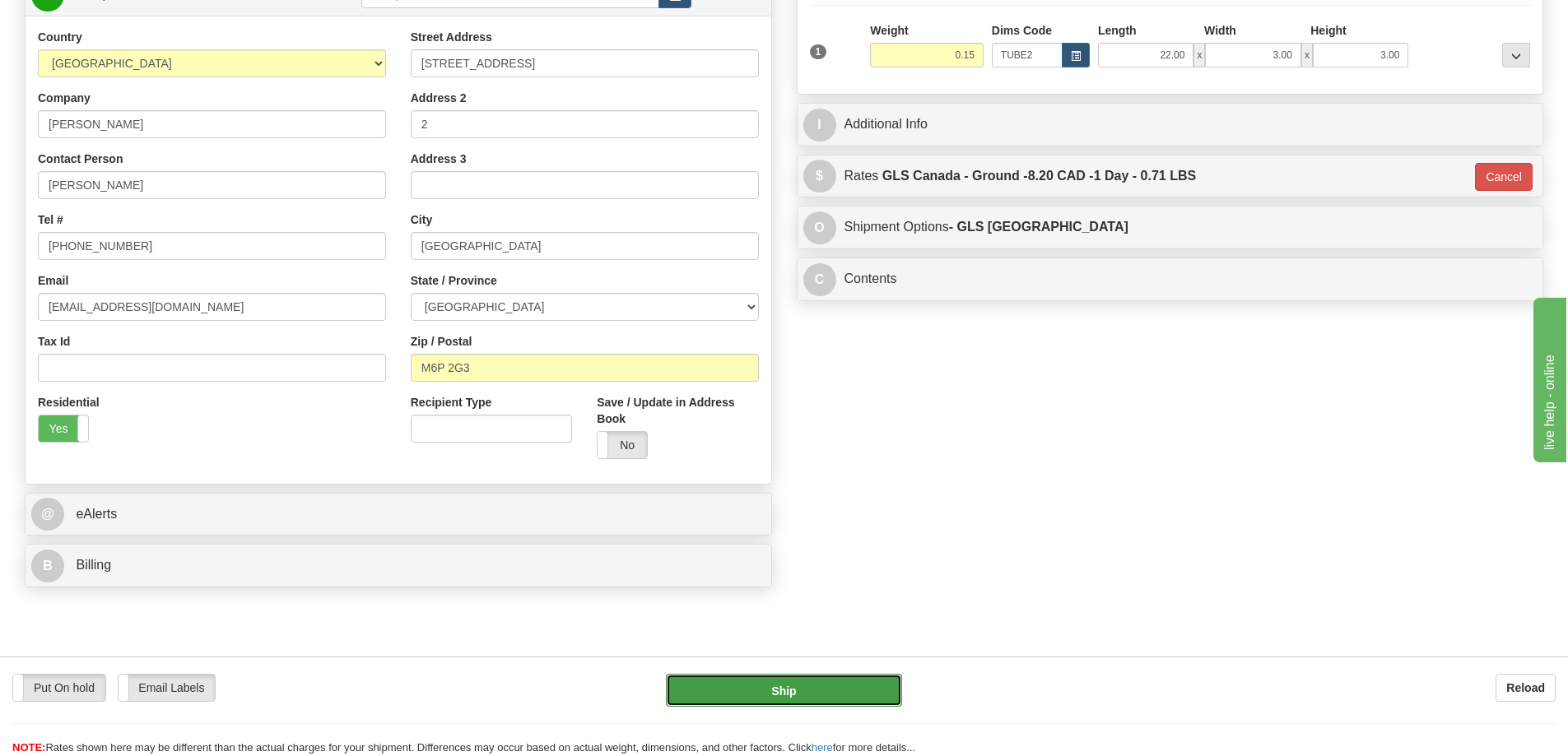
click at [863, 698] on button "Ship" at bounding box center [784, 690] width 237 height 33
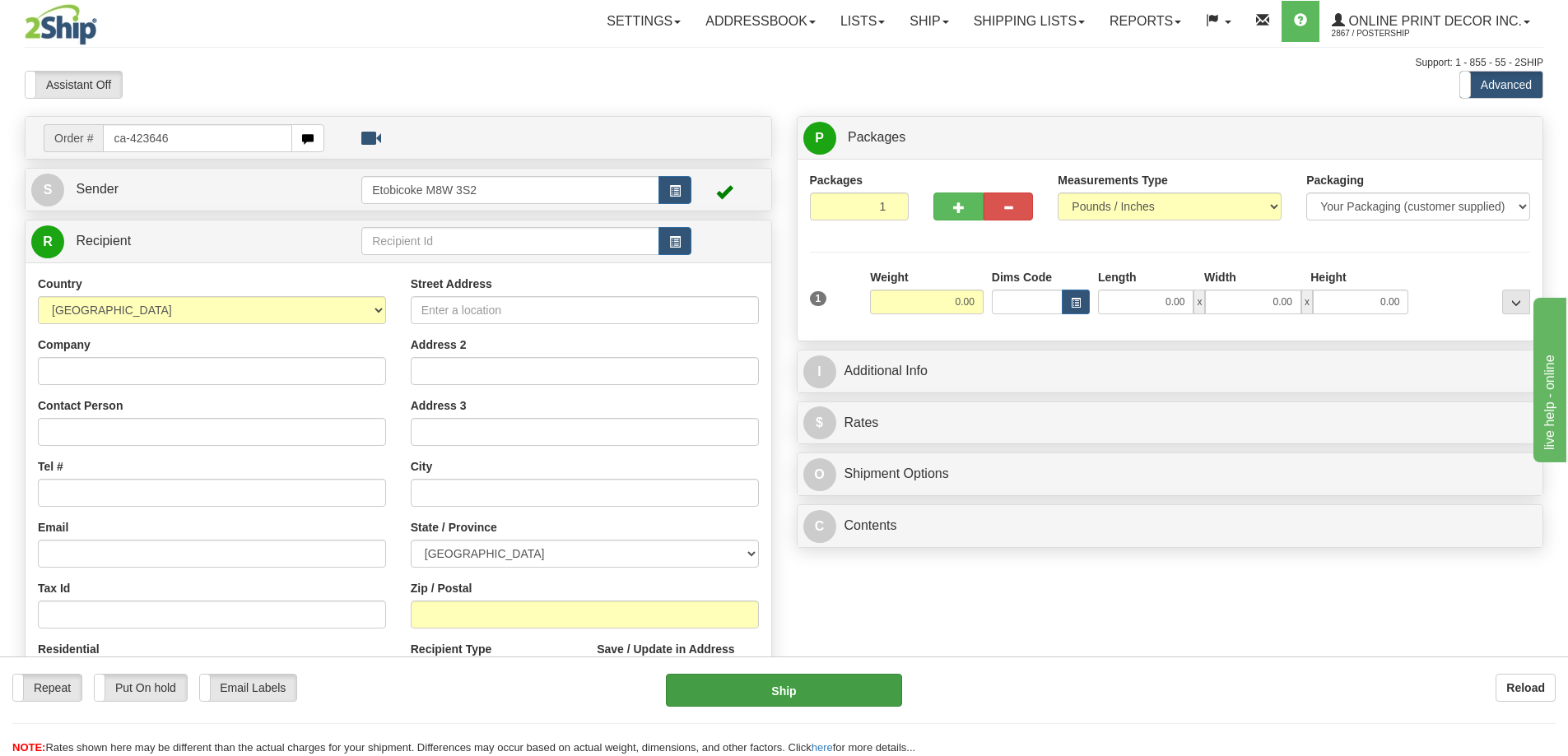
type input "ca-423646"
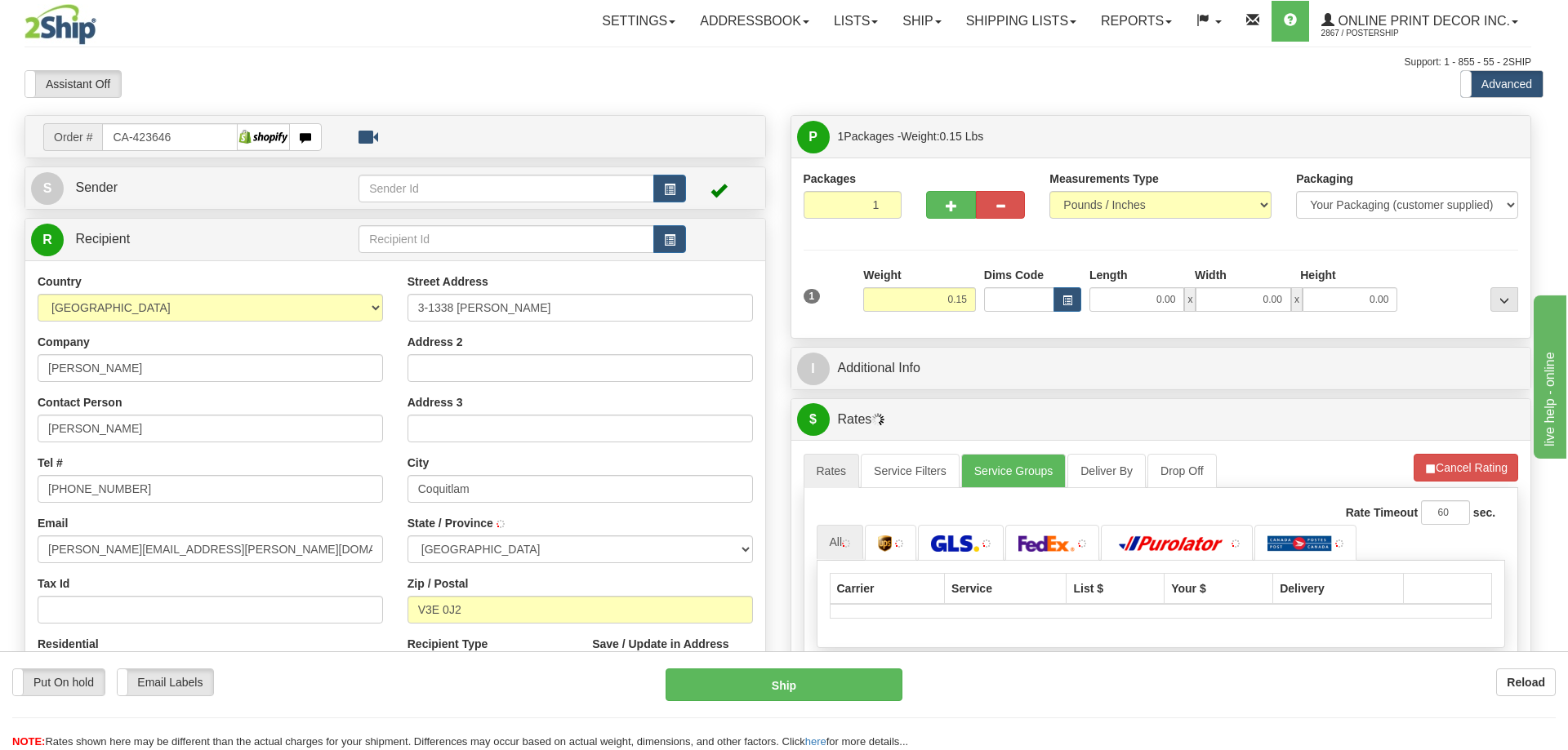
type input "COQUITLAM"
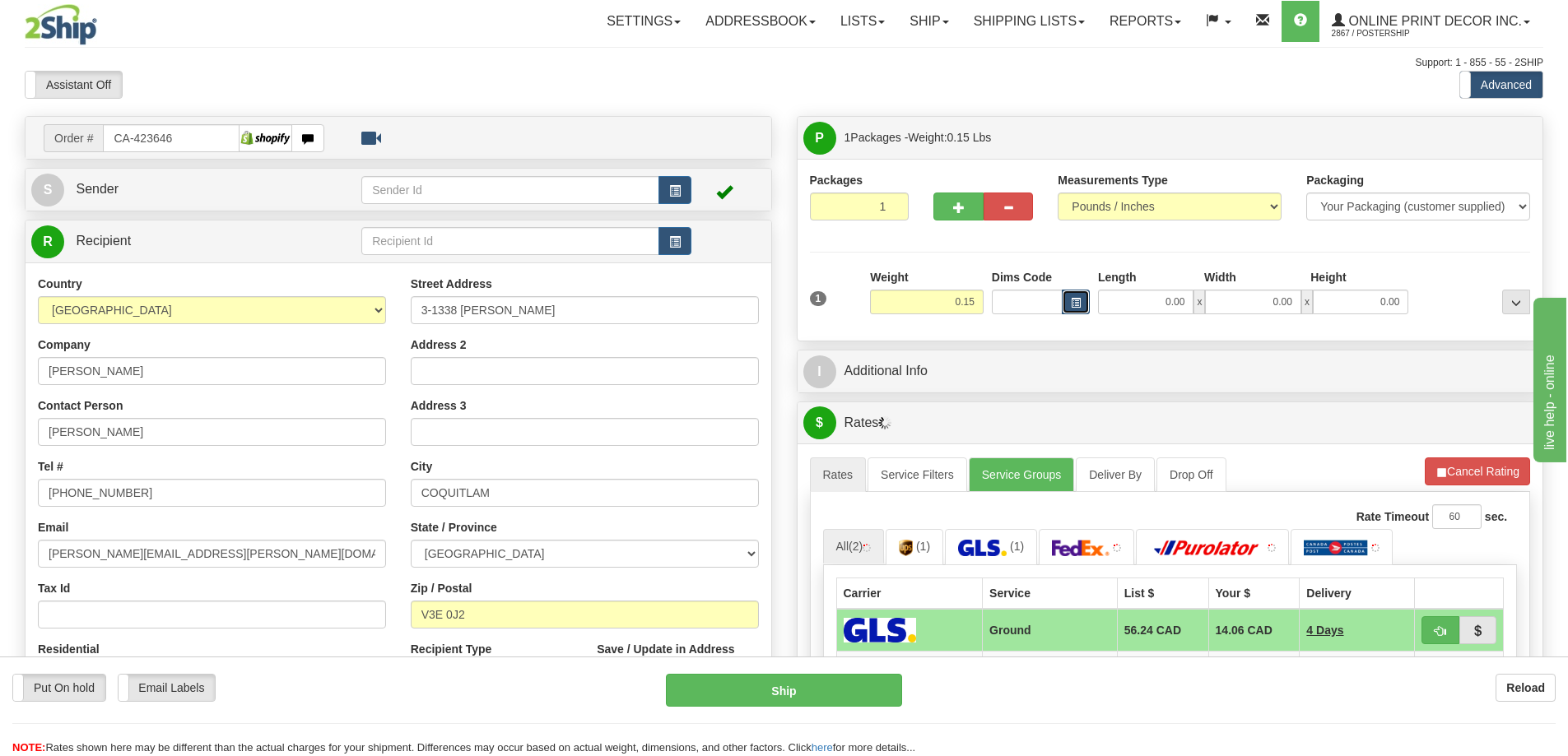
click at [1067, 304] on button "button" at bounding box center [1075, 301] width 28 height 24
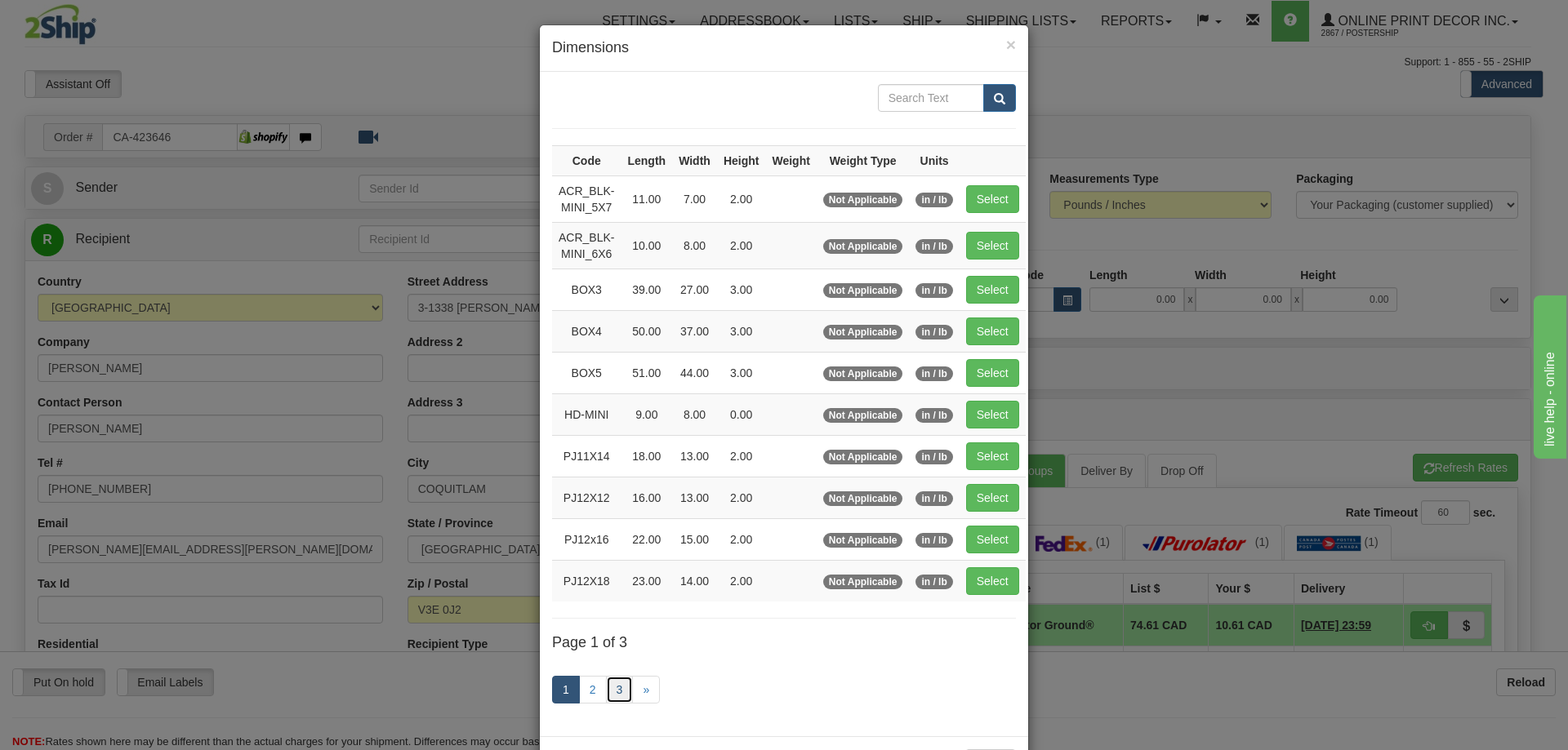
click at [607, 689] on link "3" at bounding box center [620, 689] width 28 height 28
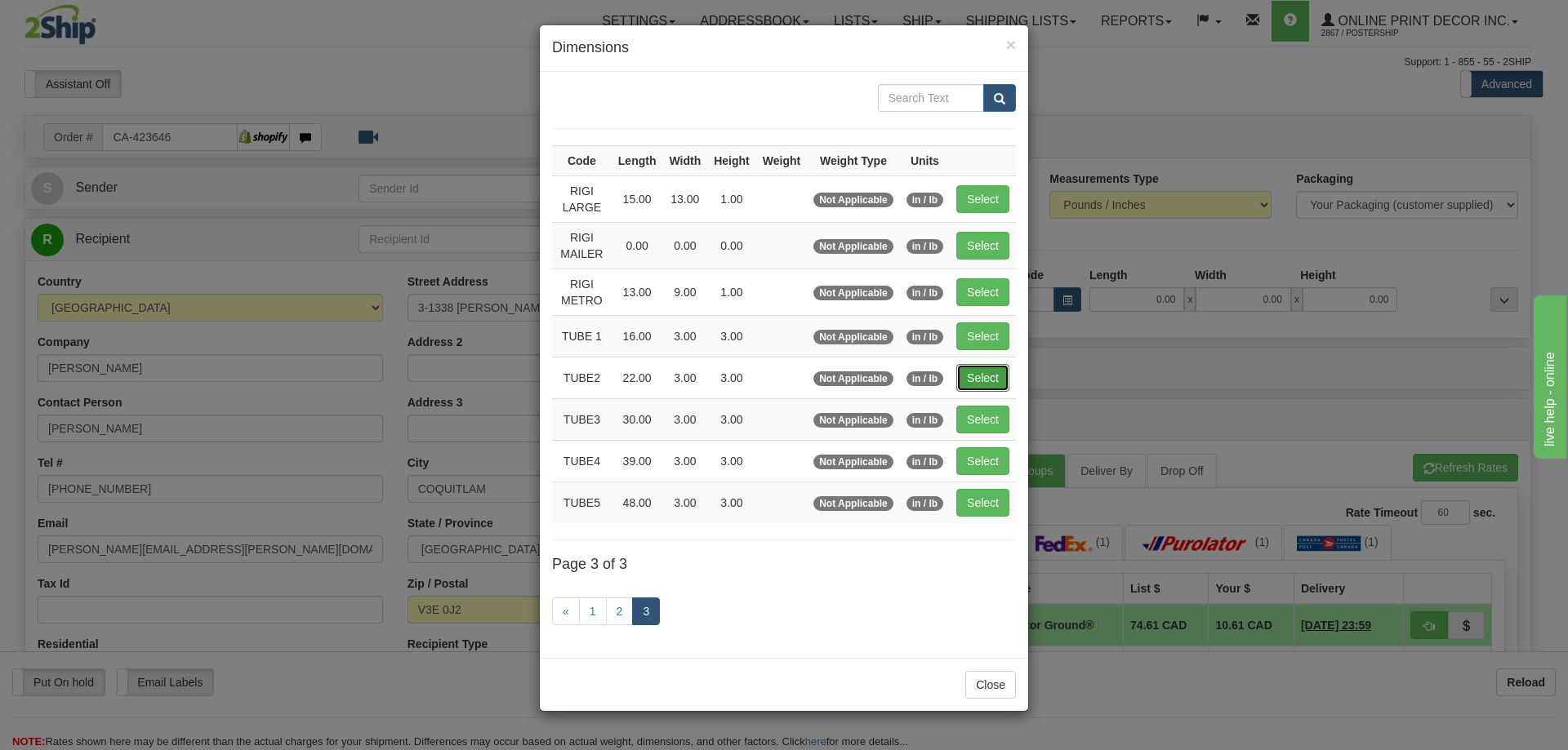
click at [979, 374] on button "Select" at bounding box center [982, 378] width 53 height 28
type input "TUBE2"
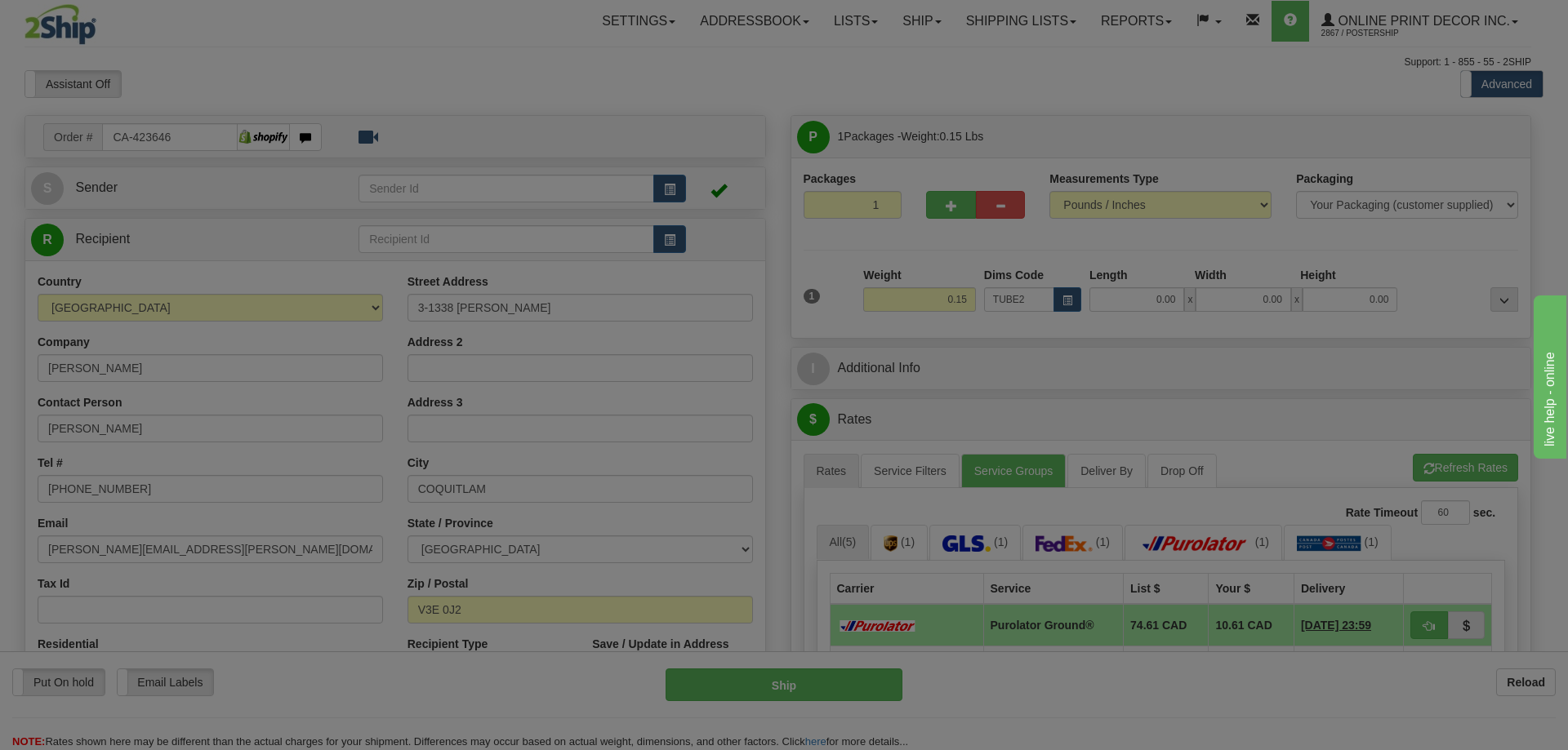
type input "22.00"
type input "3.00"
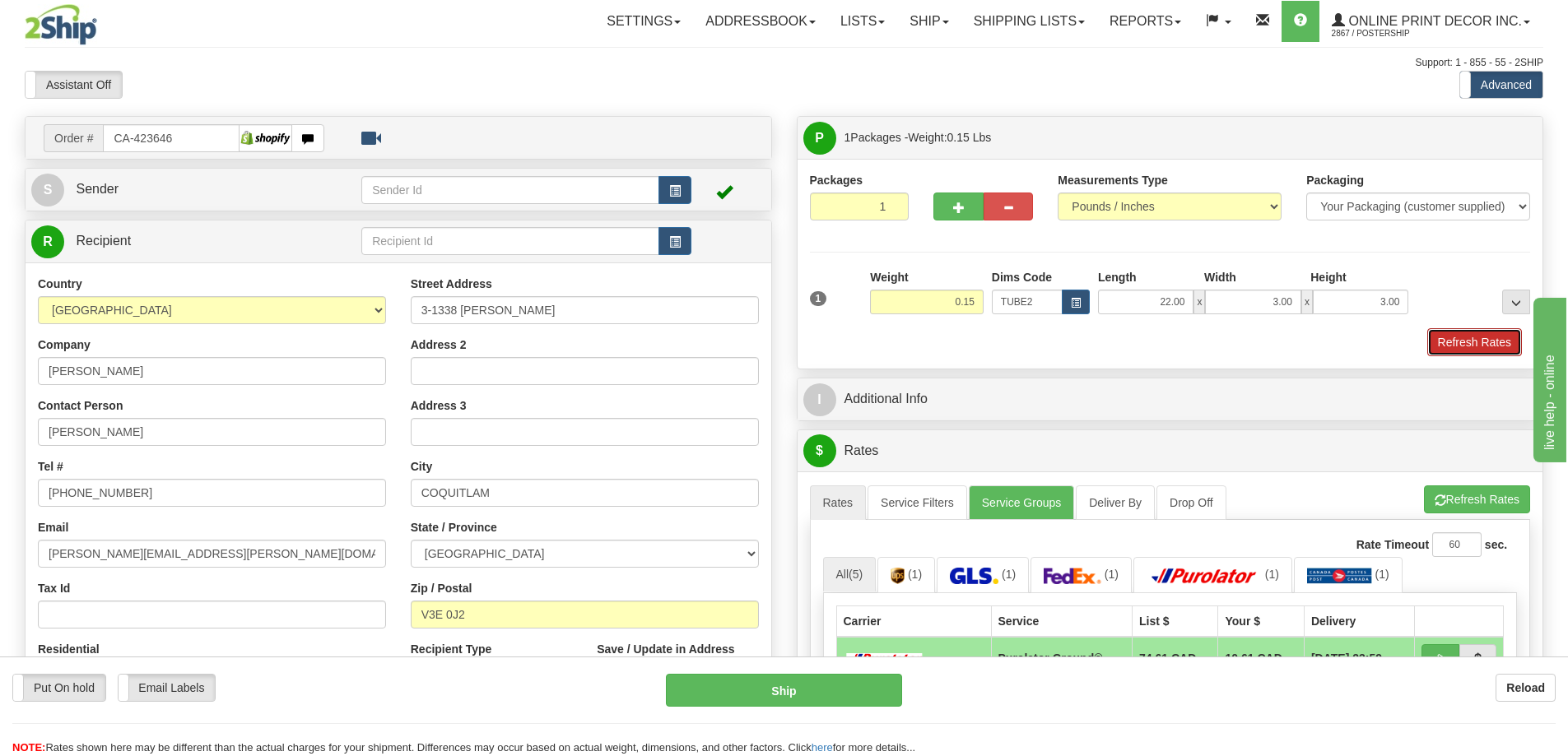
click at [1442, 351] on button "Refresh Rates" at bounding box center [1475, 342] width 95 height 28
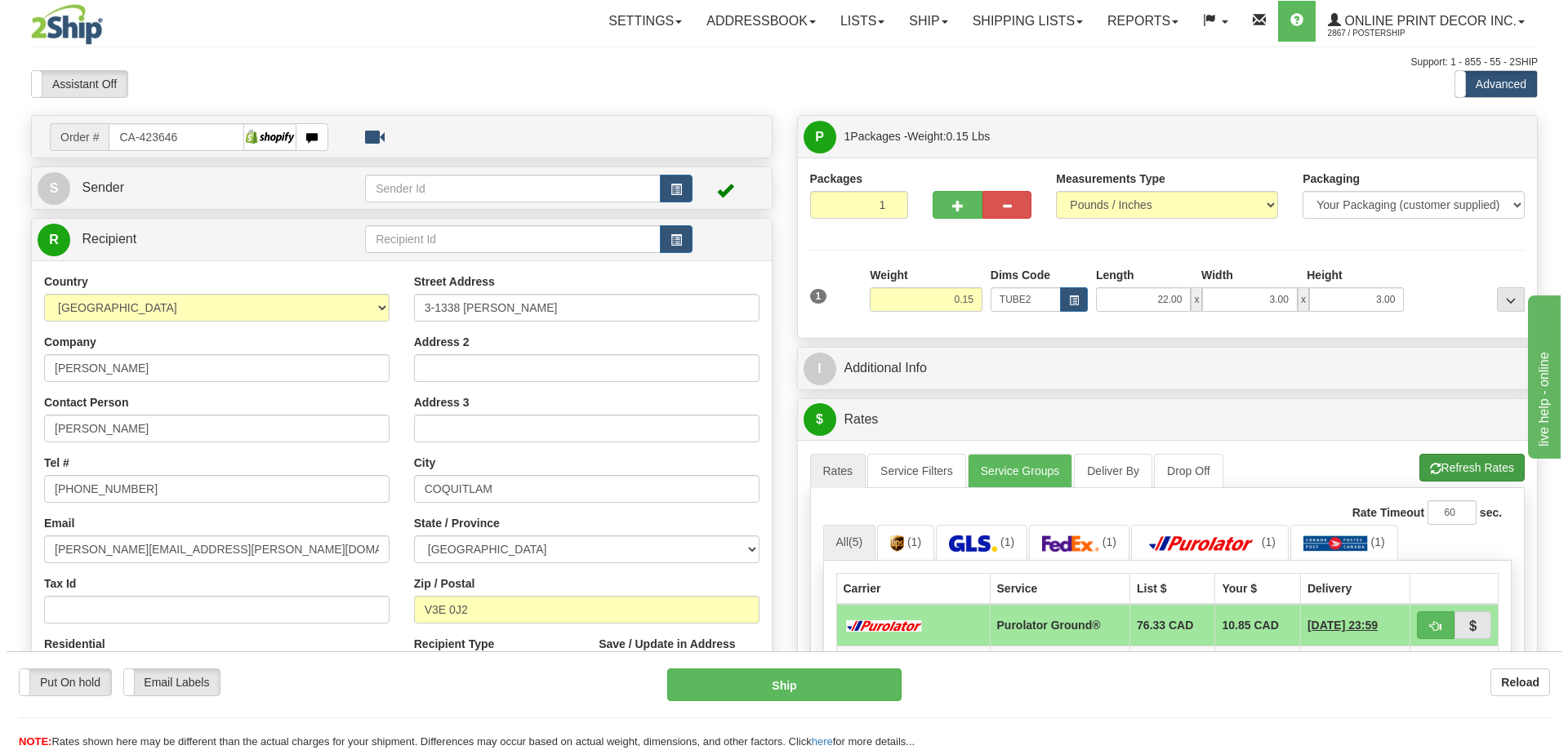
scroll to position [163, 0]
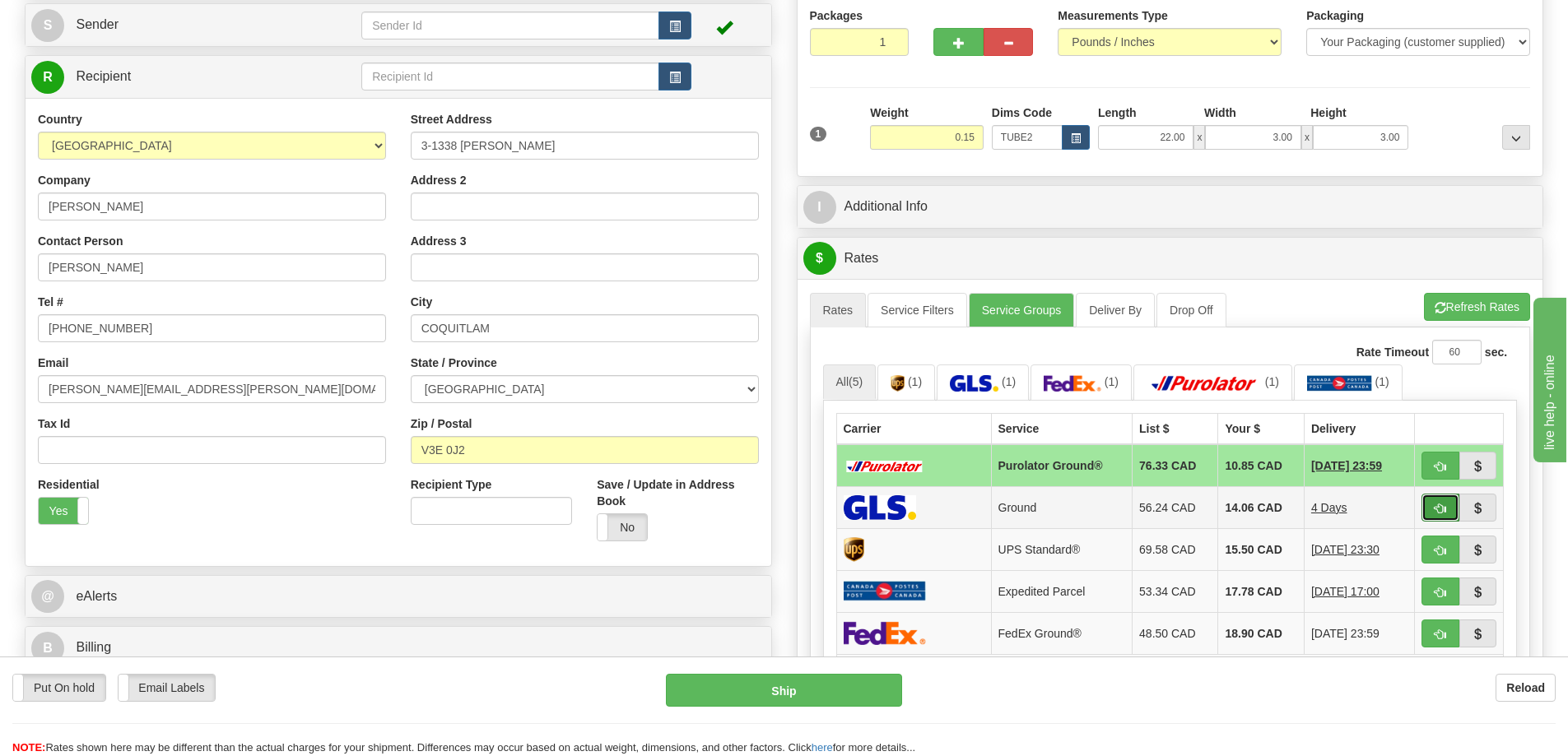
click at [1439, 505] on span "button" at bounding box center [1440, 508] width 12 height 11
type input "1"
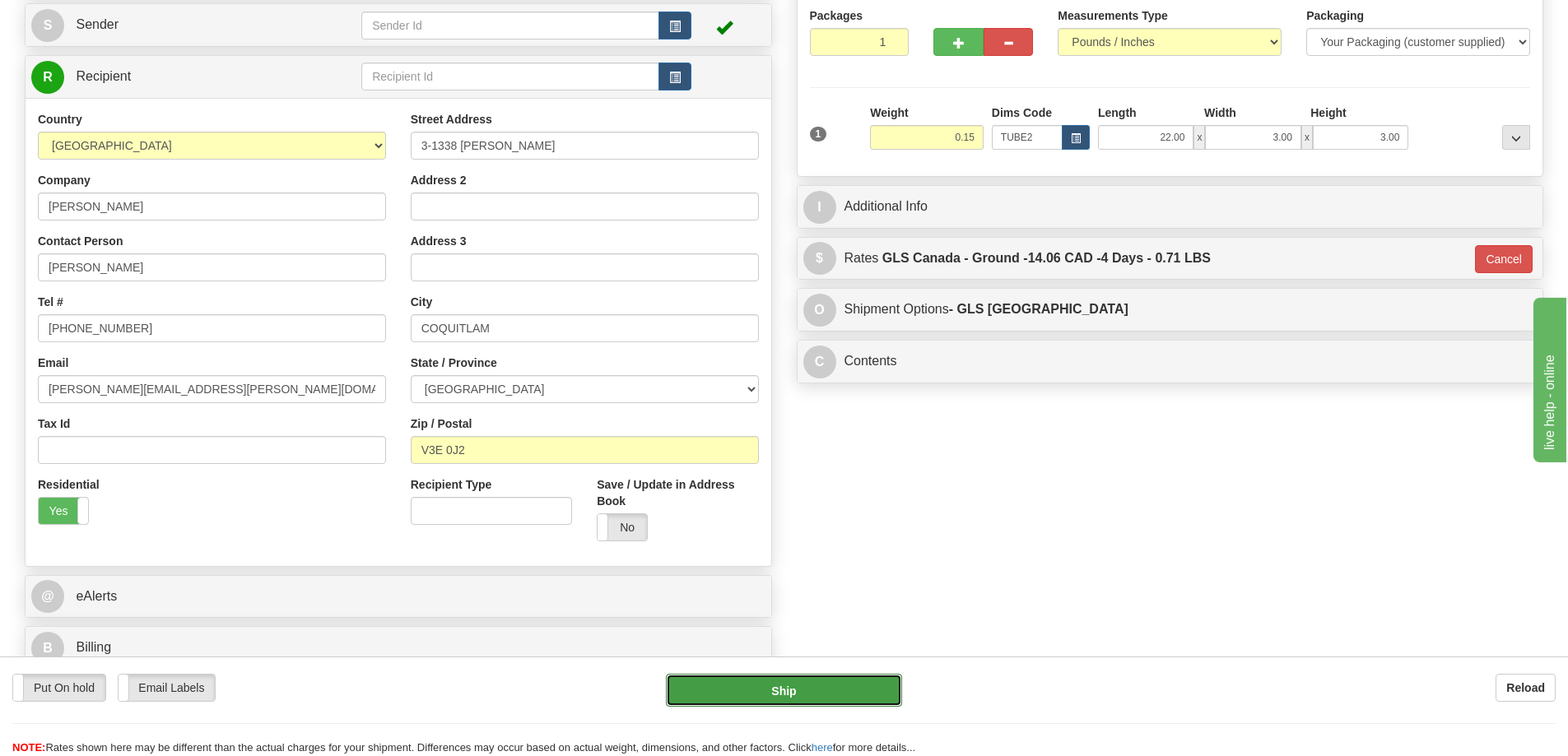
click at [873, 695] on button "Ship" at bounding box center [784, 690] width 237 height 33
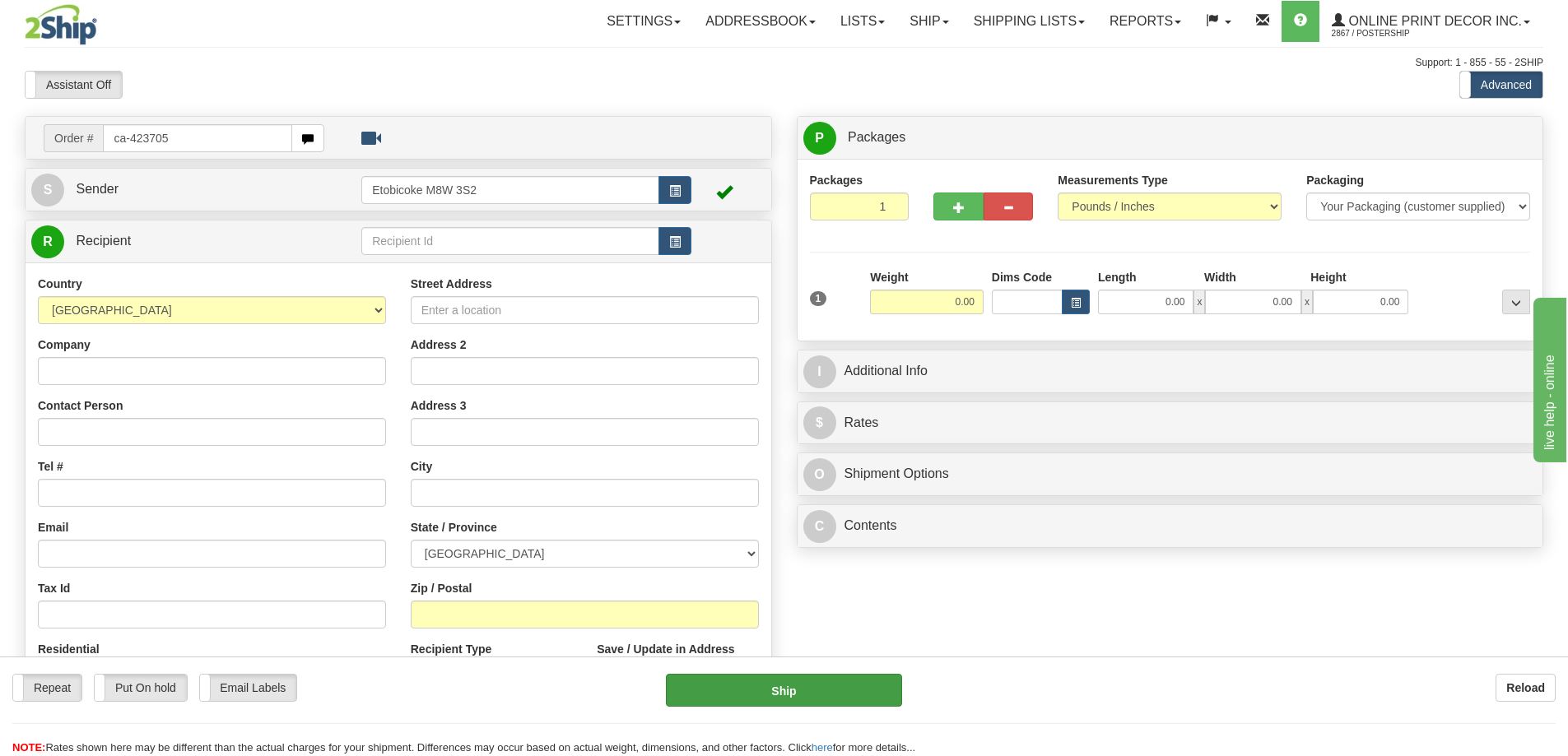
type input "ca-423705"
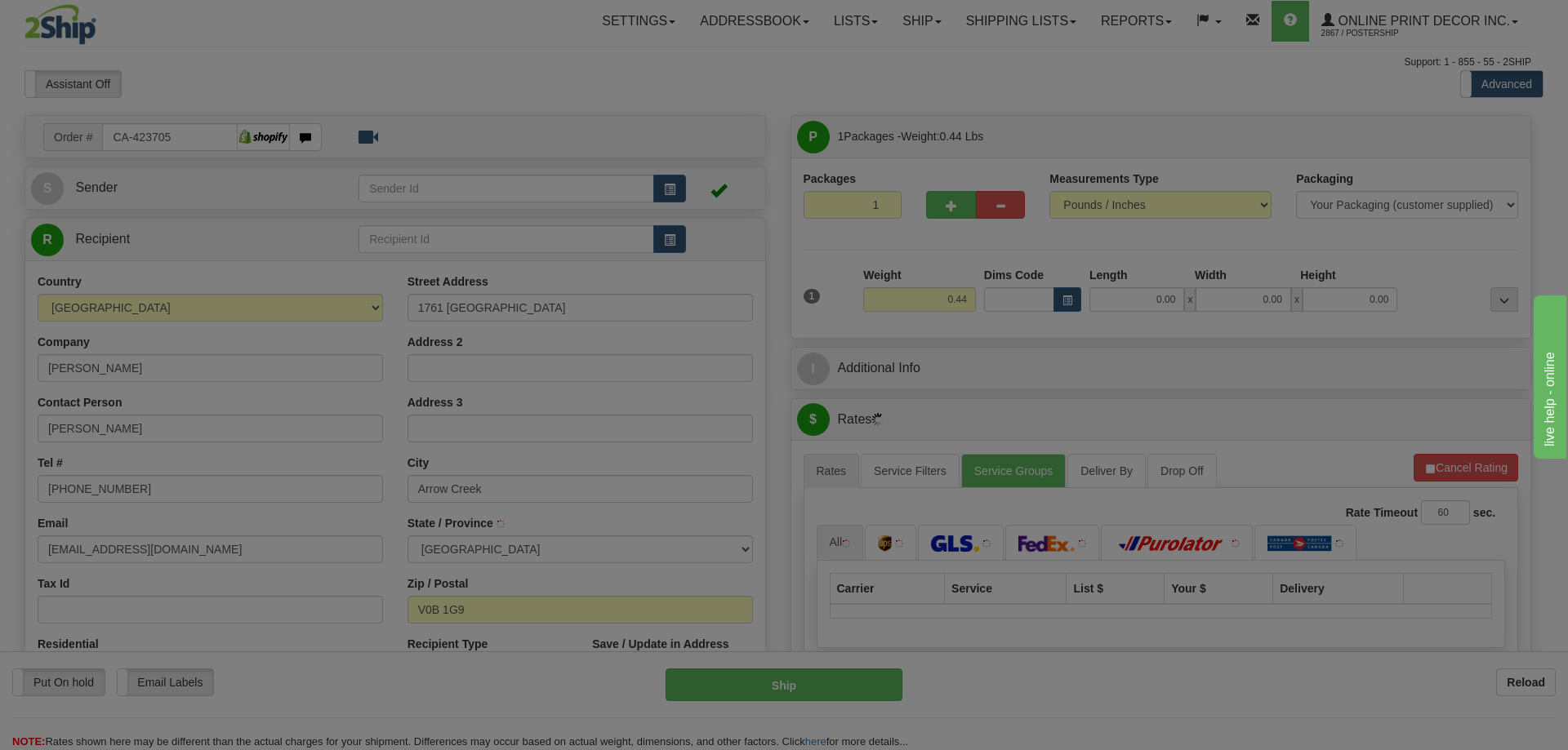
type input "ARROW CREEK"
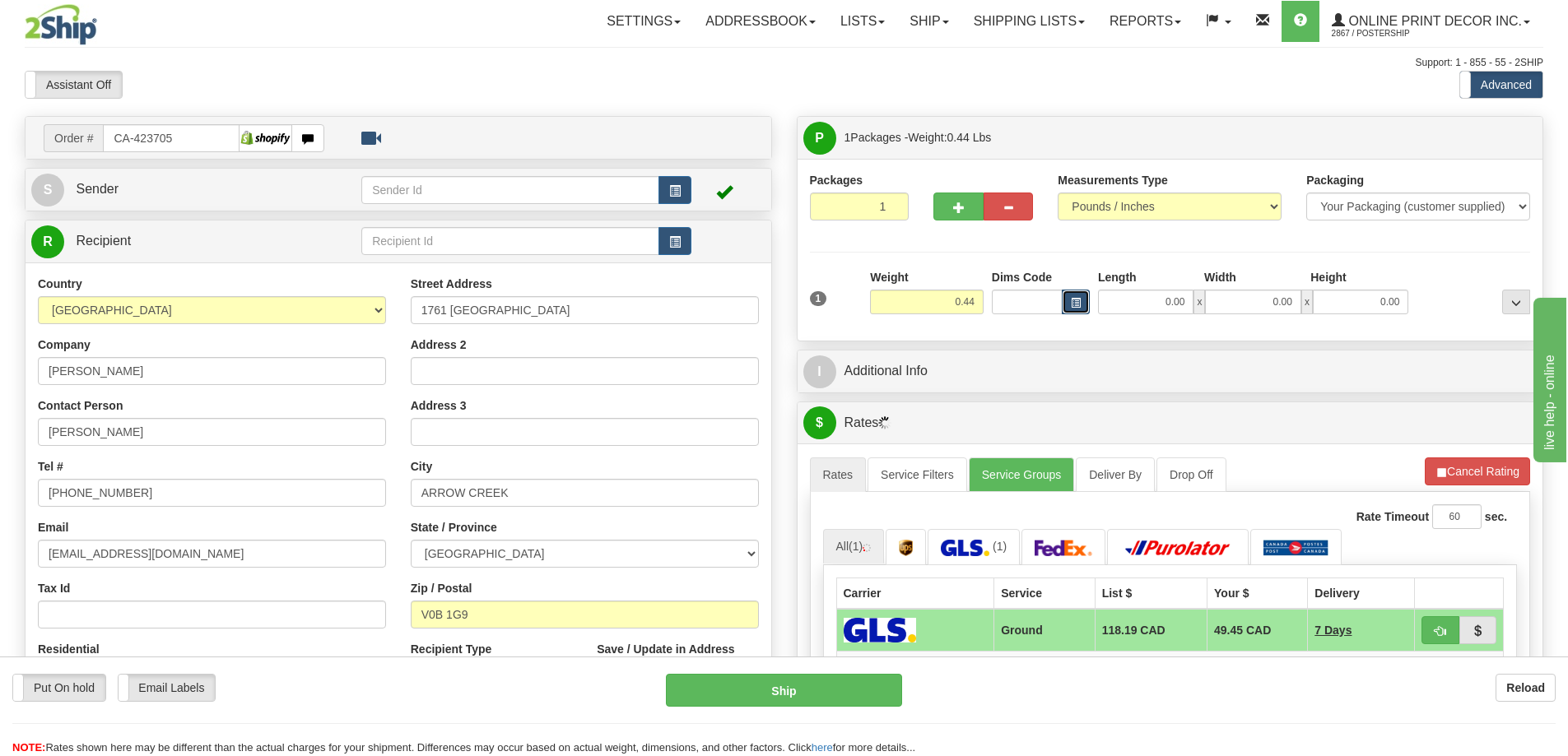
click at [1063, 302] on button "button" at bounding box center [1075, 301] width 28 height 24
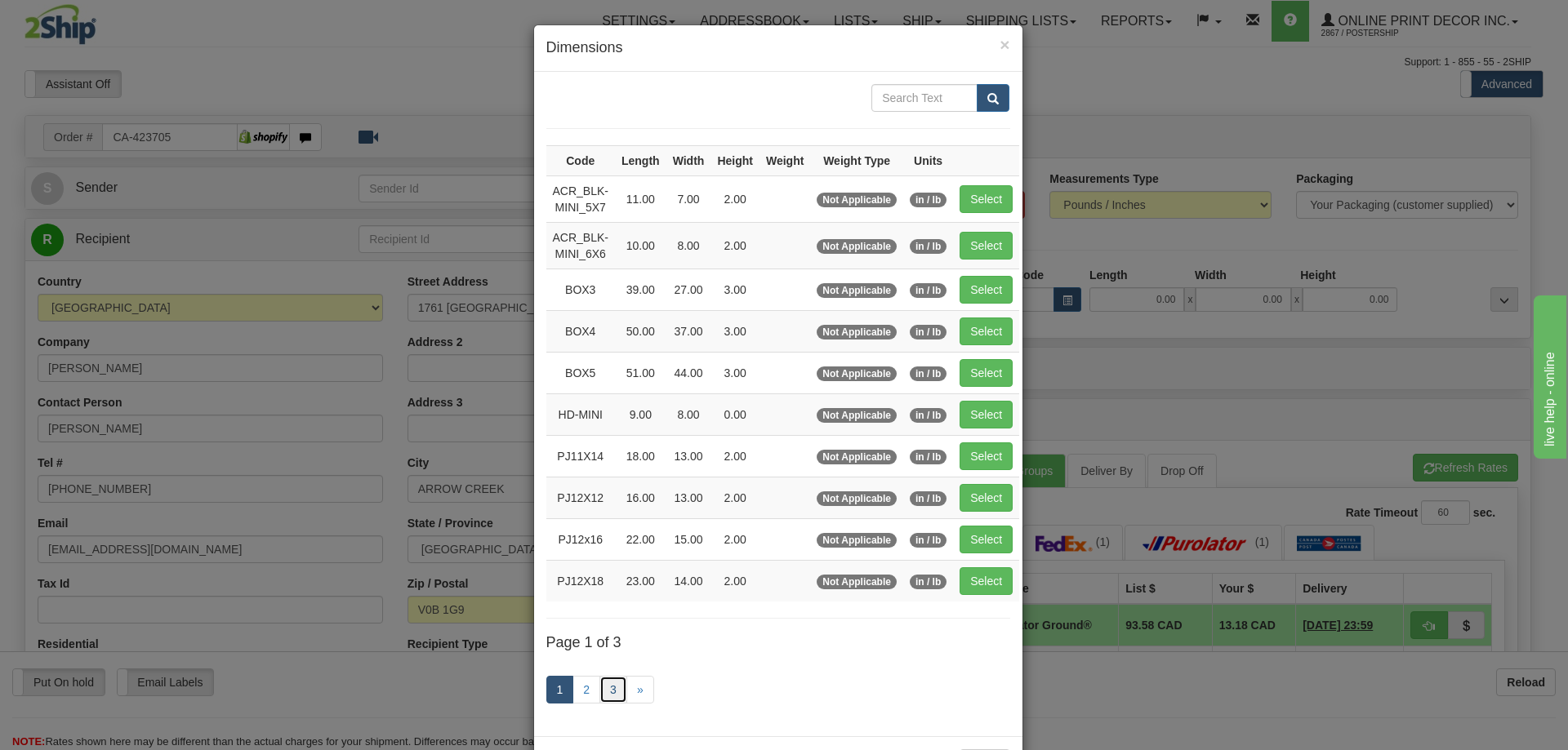
click at [608, 681] on link "3" at bounding box center [613, 689] width 28 height 28
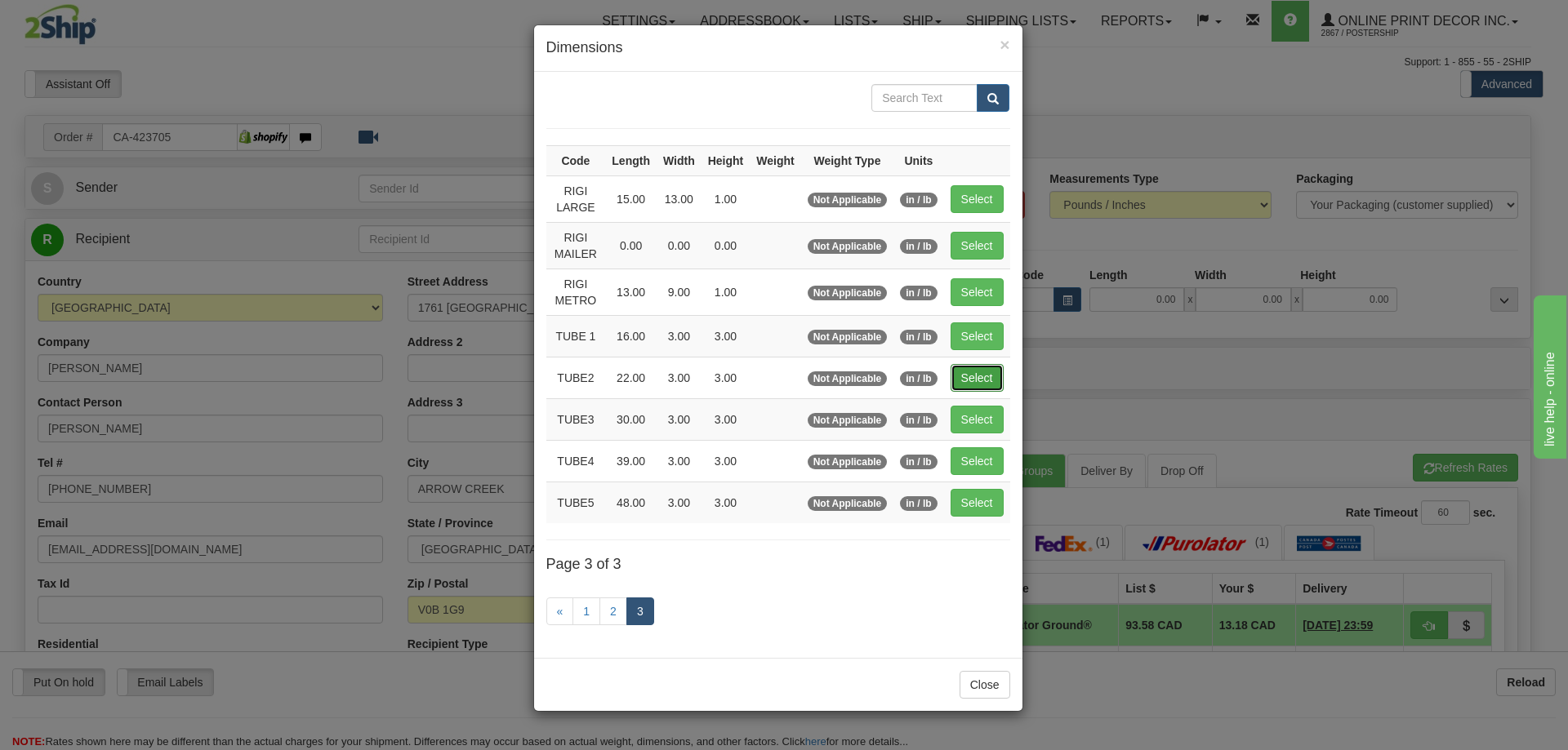
click at [969, 375] on button "Select" at bounding box center [976, 378] width 53 height 28
type input "TUBE2"
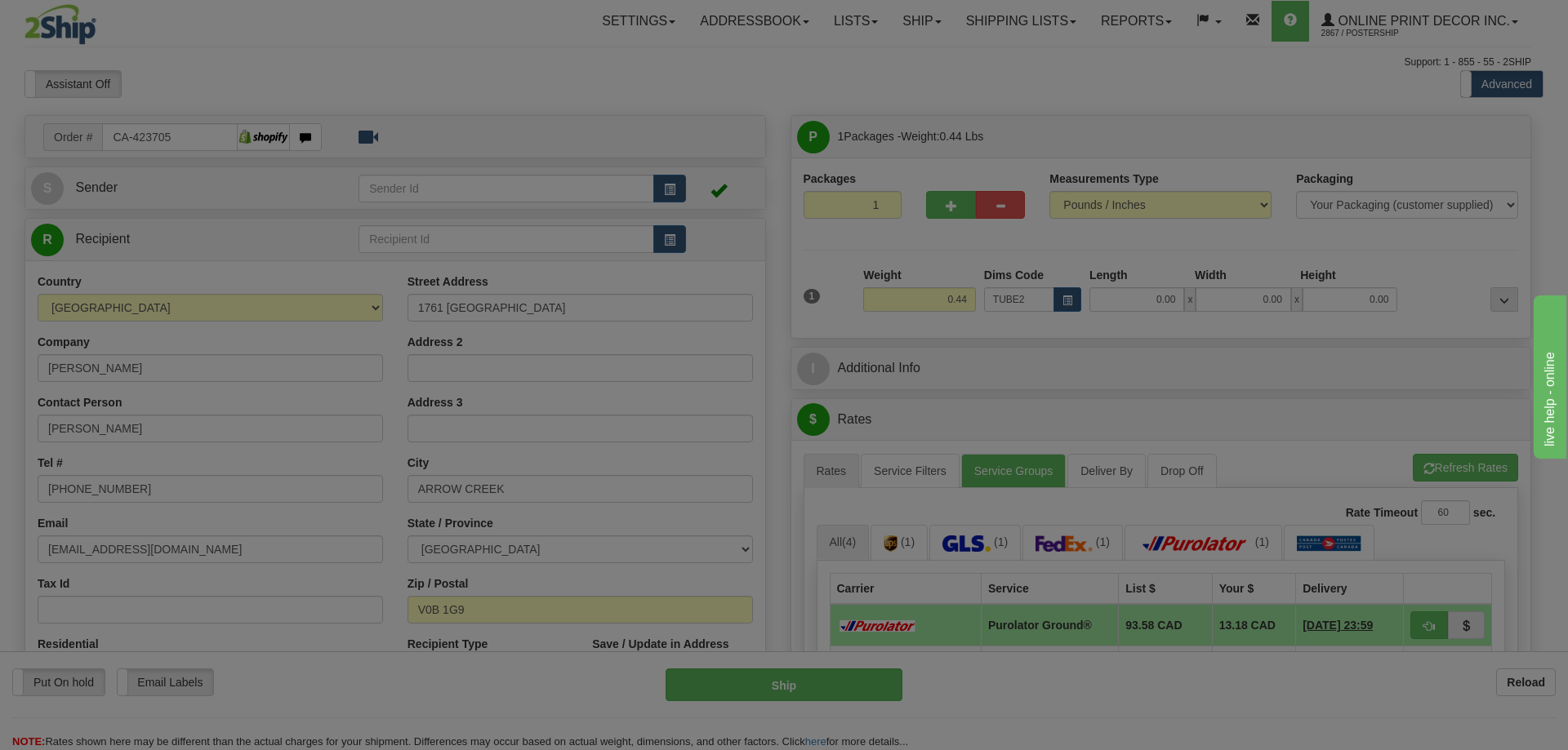
type input "22.00"
type input "3.00"
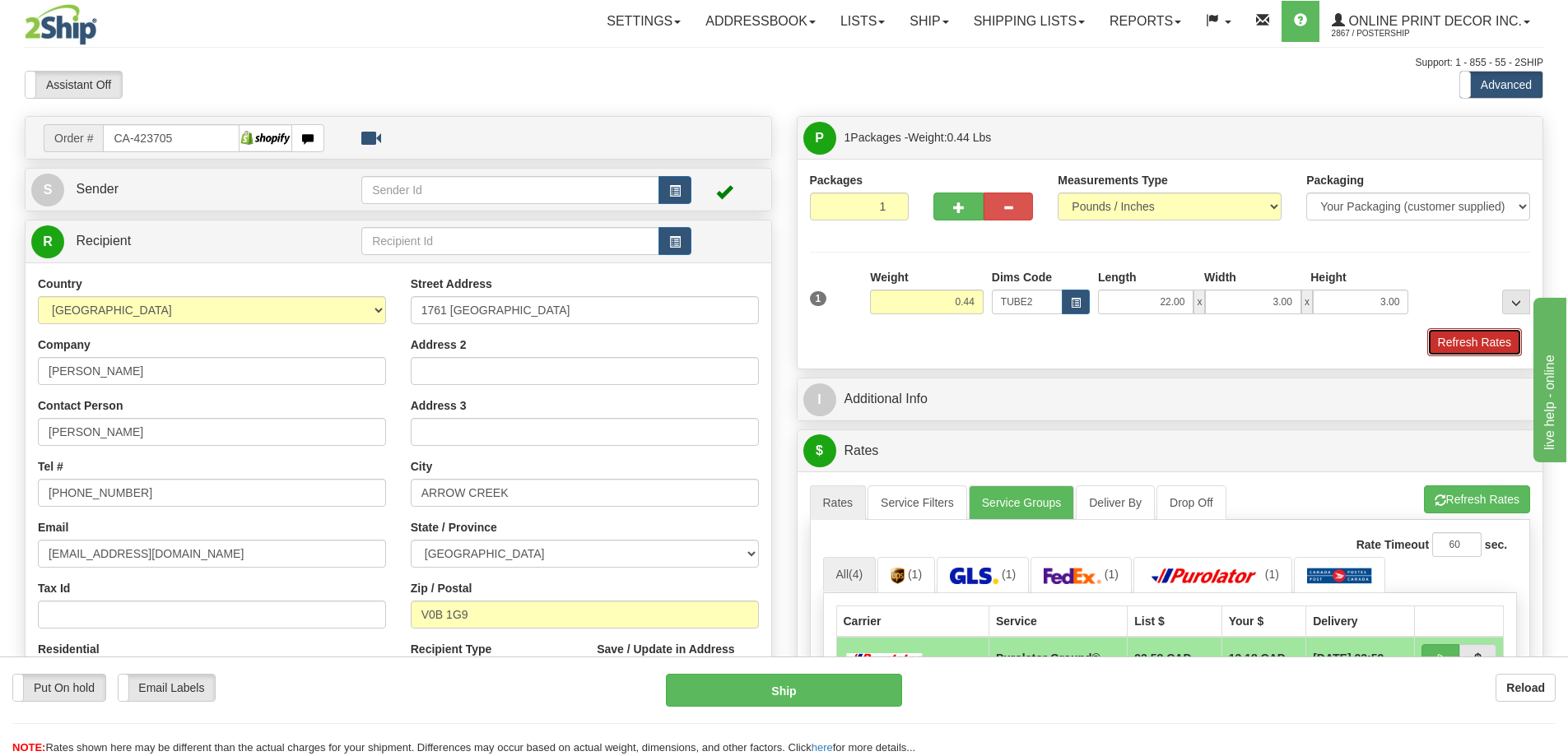
click at [1491, 345] on button "Refresh Rates" at bounding box center [1475, 342] width 95 height 28
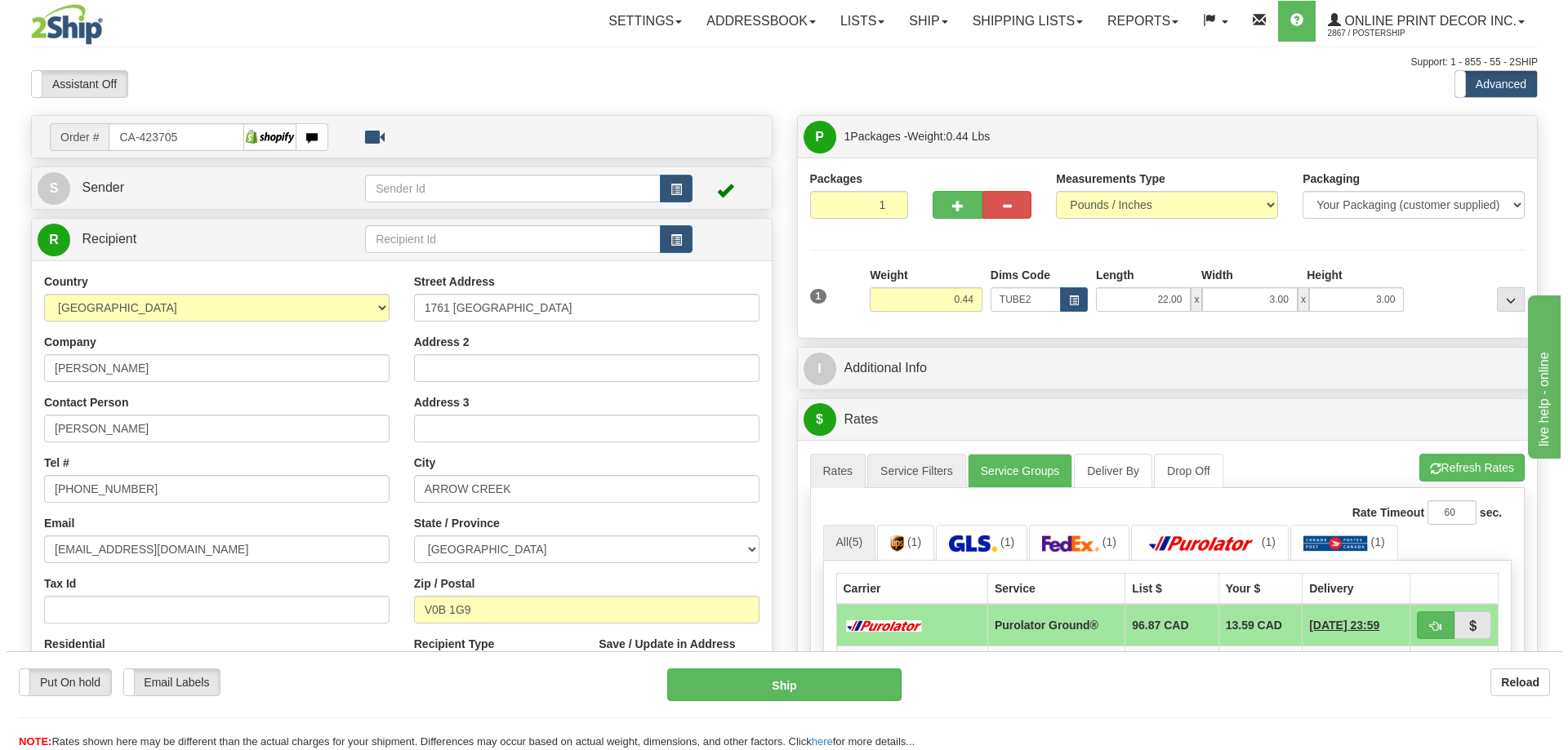
scroll to position [163, 0]
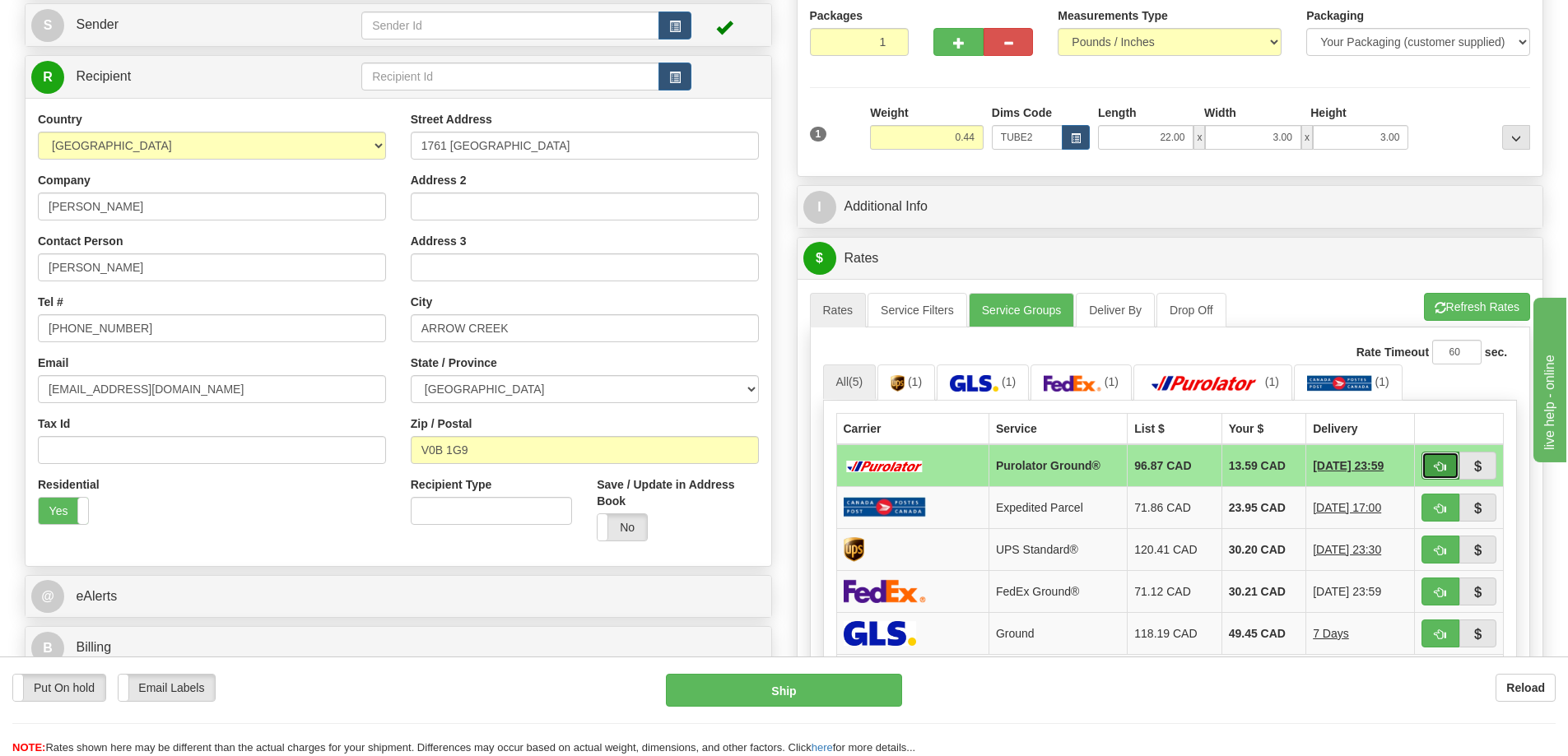
click at [1433, 458] on button "button" at bounding box center [1440, 465] width 38 height 28
type input "260"
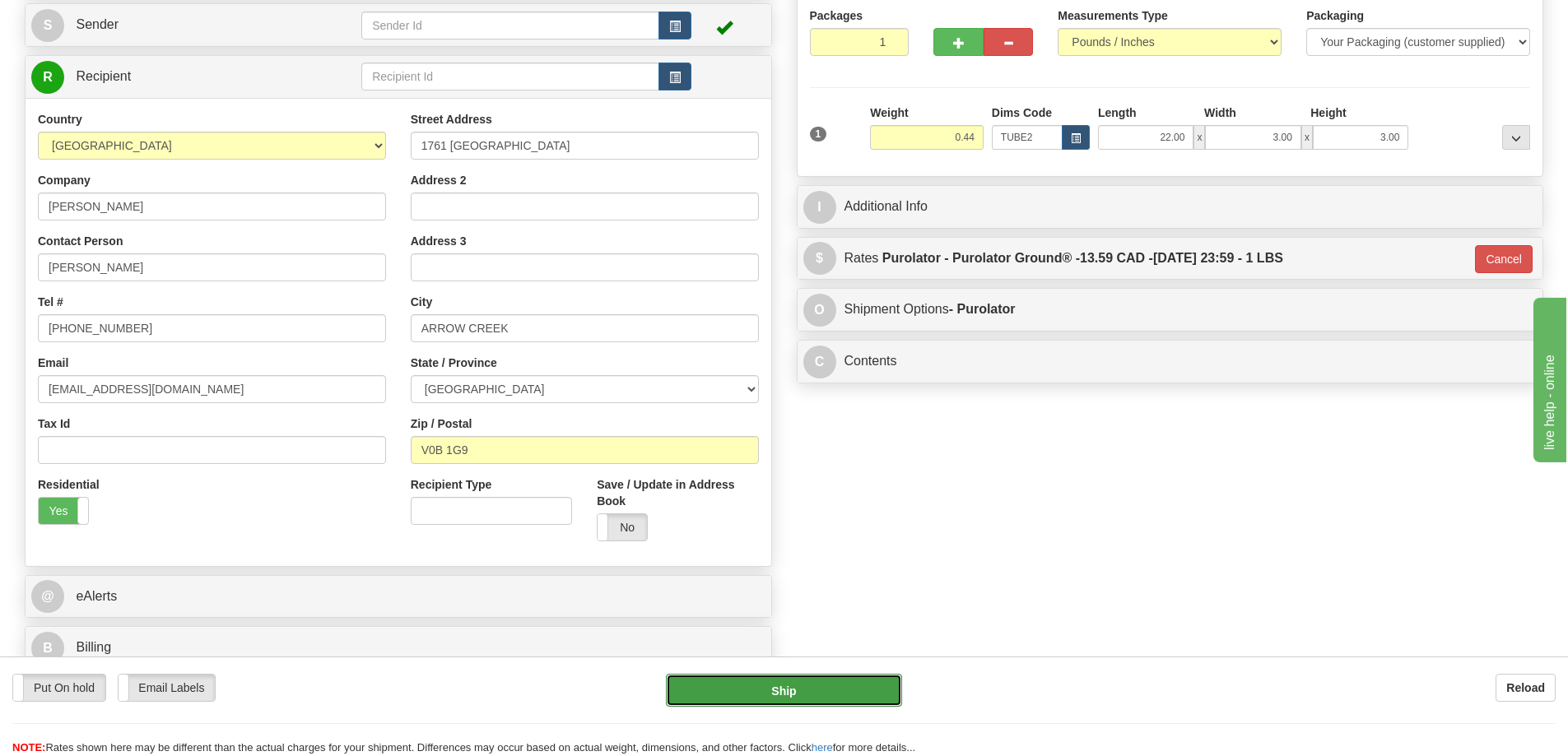
click at [853, 681] on button "Ship" at bounding box center [784, 690] width 237 height 33
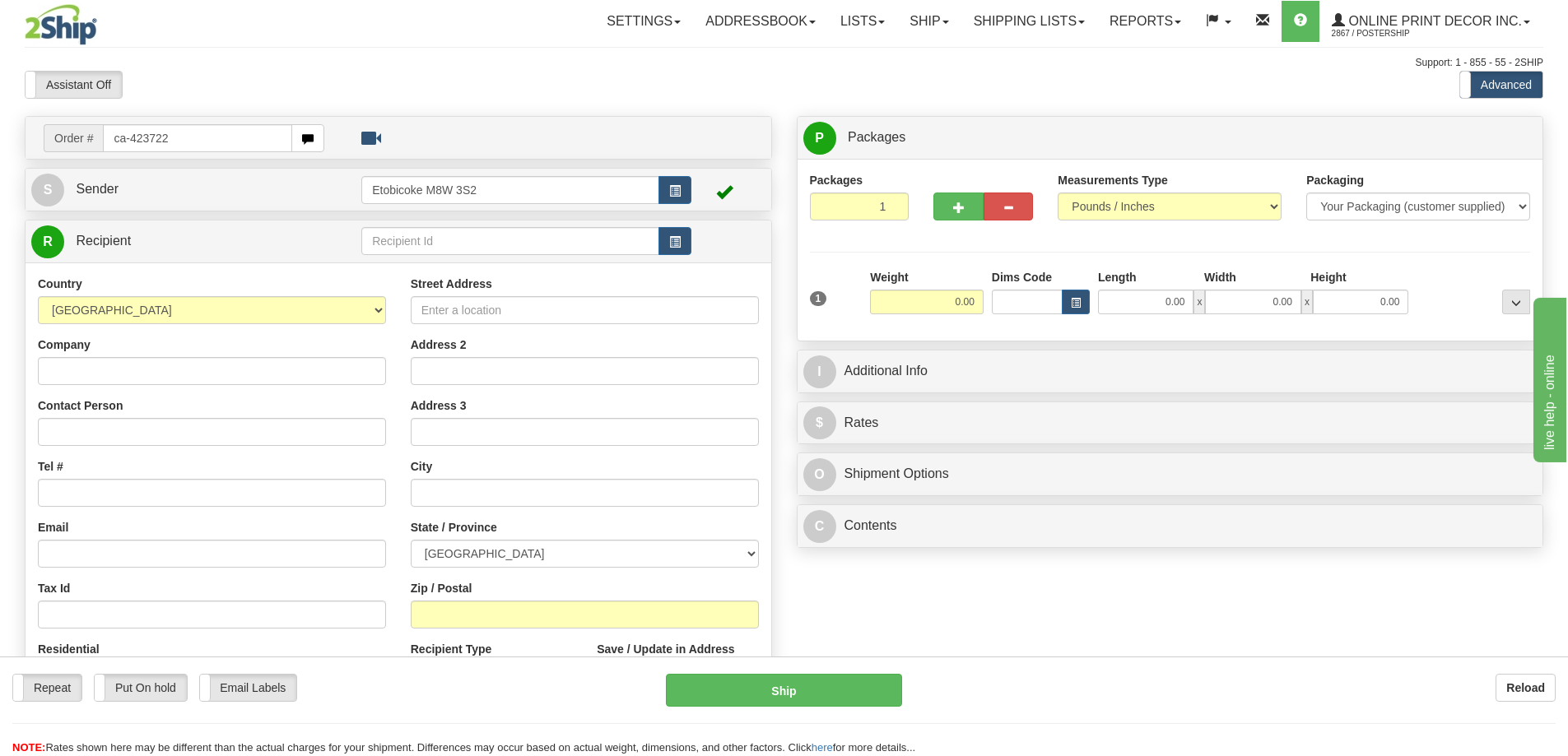
type input "ca-423722"
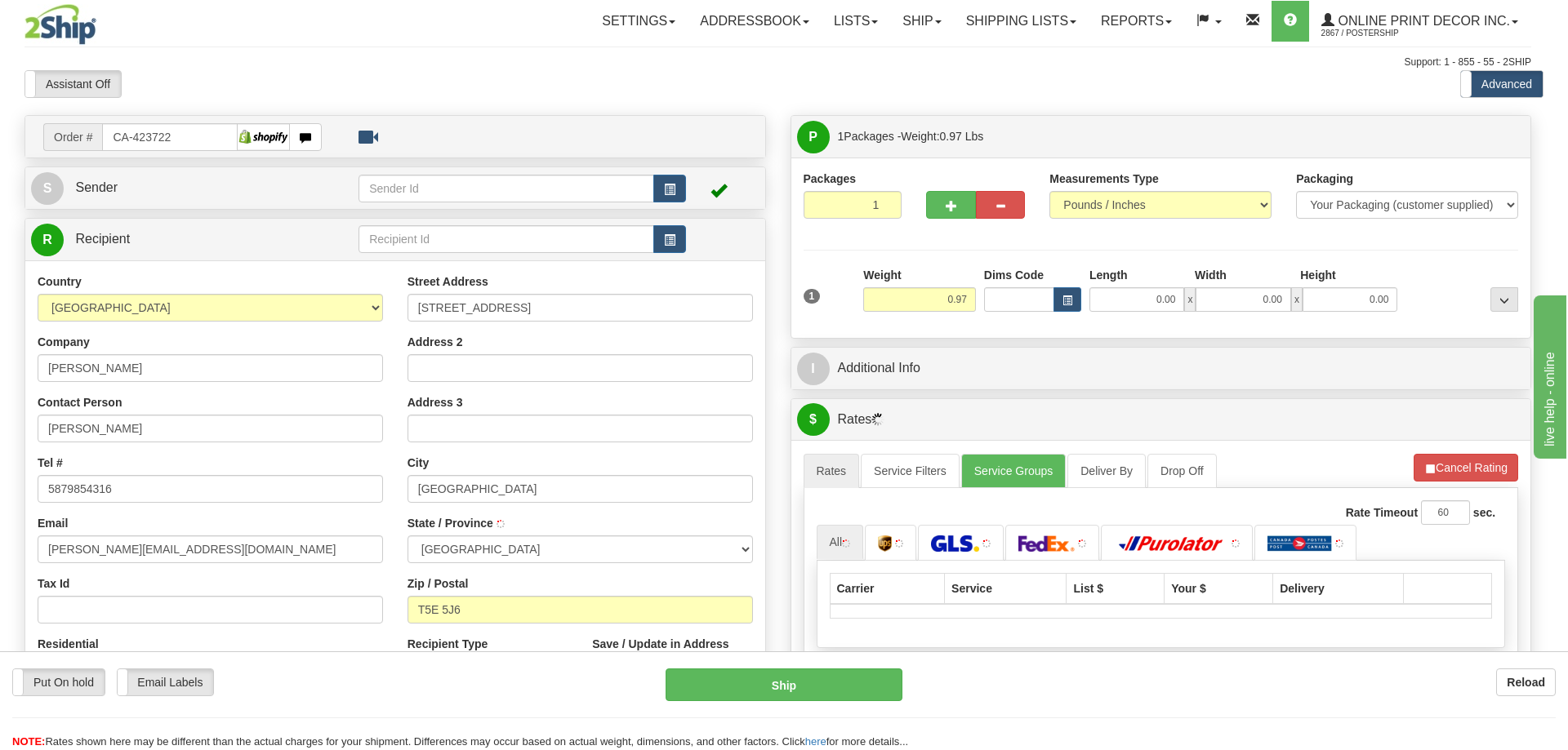
type input "[GEOGRAPHIC_DATA]"
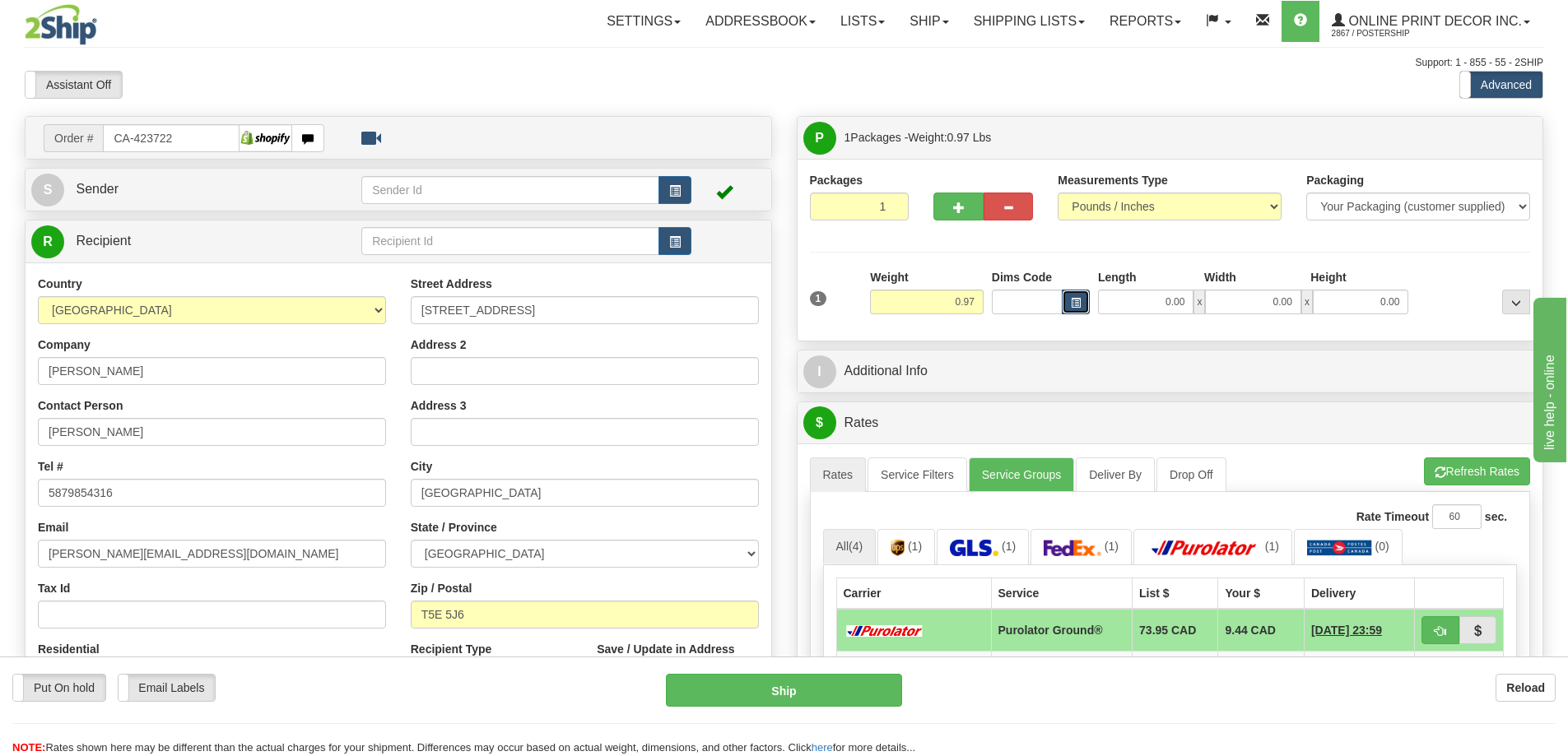
click at [1077, 296] on button "button" at bounding box center [1075, 301] width 28 height 24
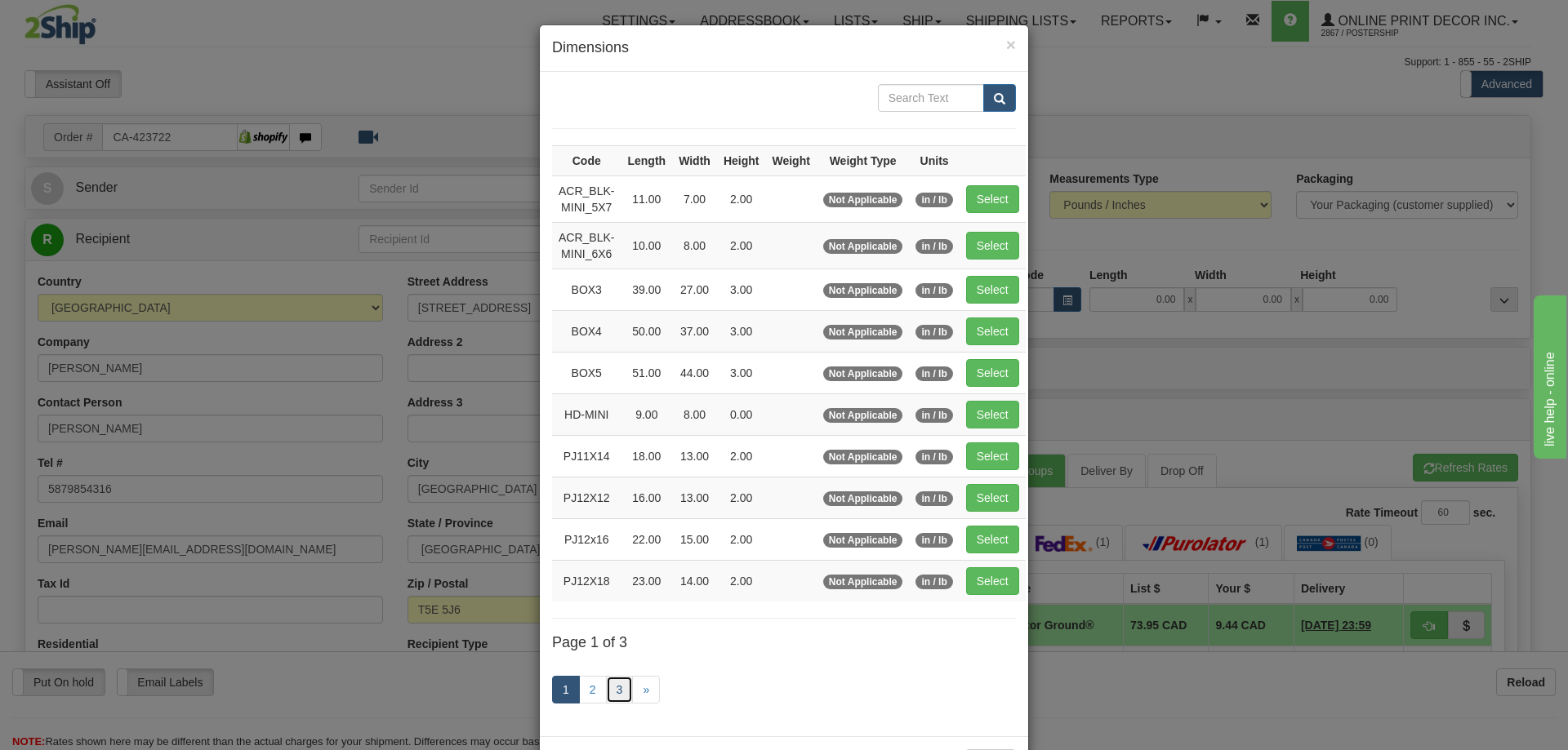
click at [617, 689] on link "3" at bounding box center [620, 689] width 28 height 28
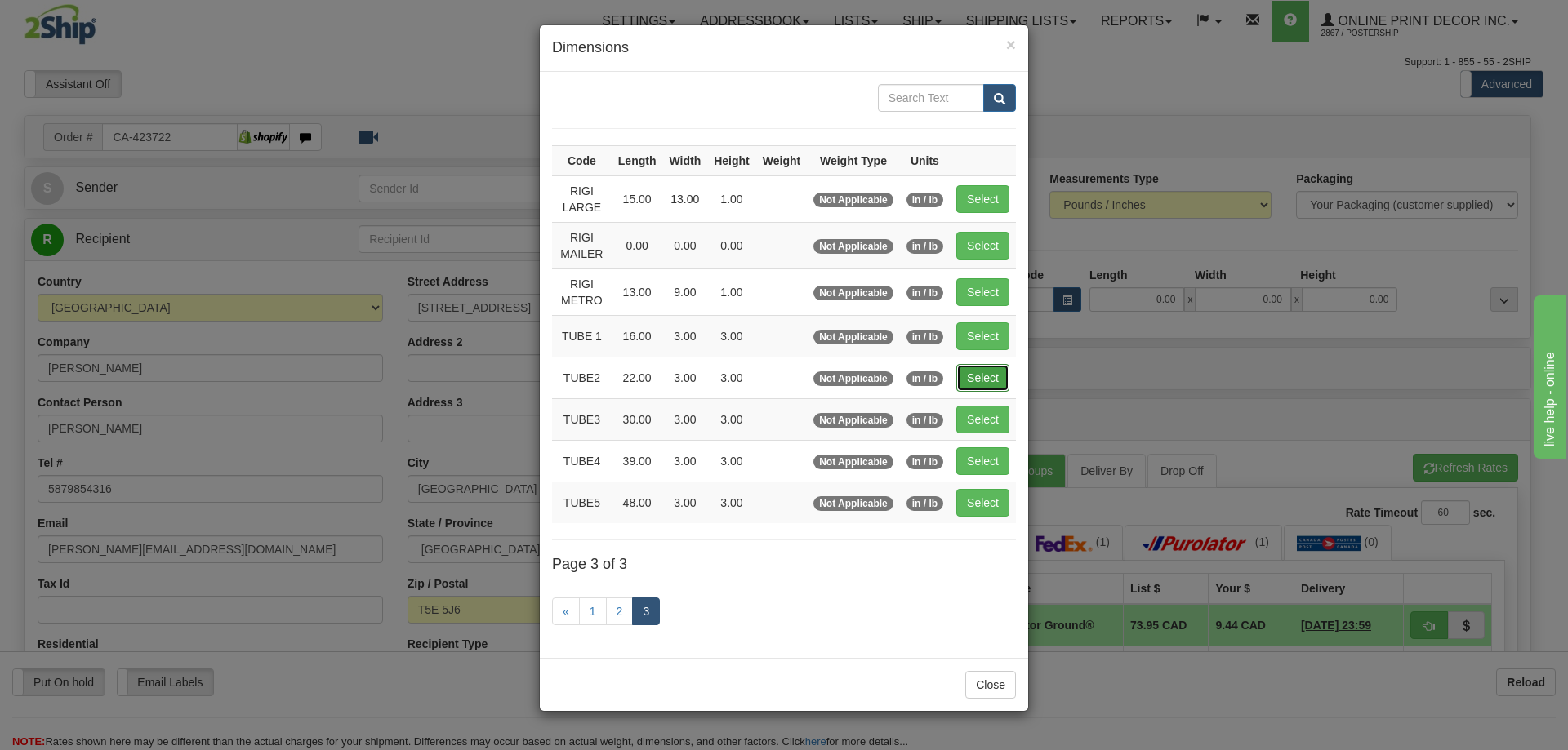
click at [998, 384] on button "Select" at bounding box center [982, 378] width 53 height 28
type input "TUBE2"
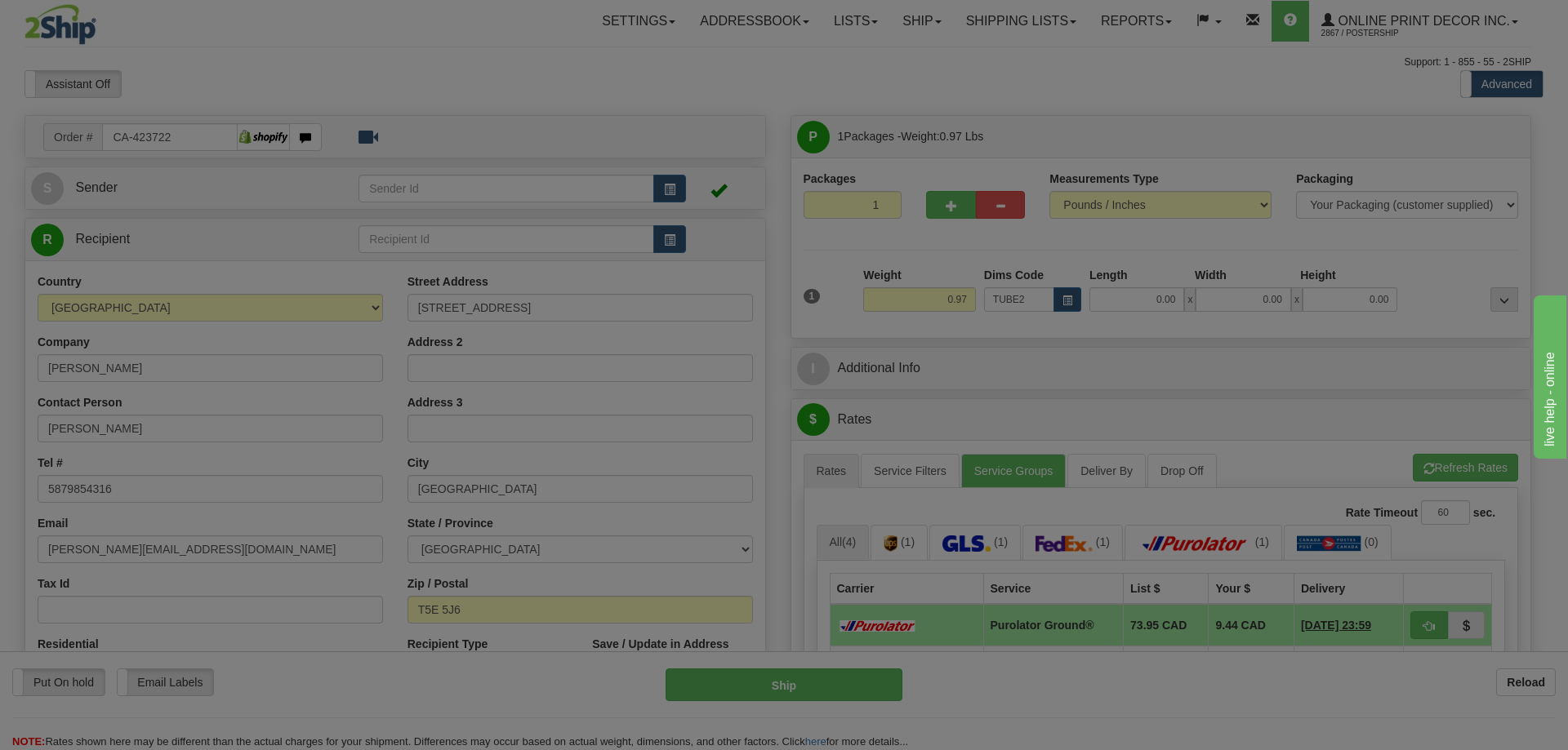
type input "22.00"
type input "3.00"
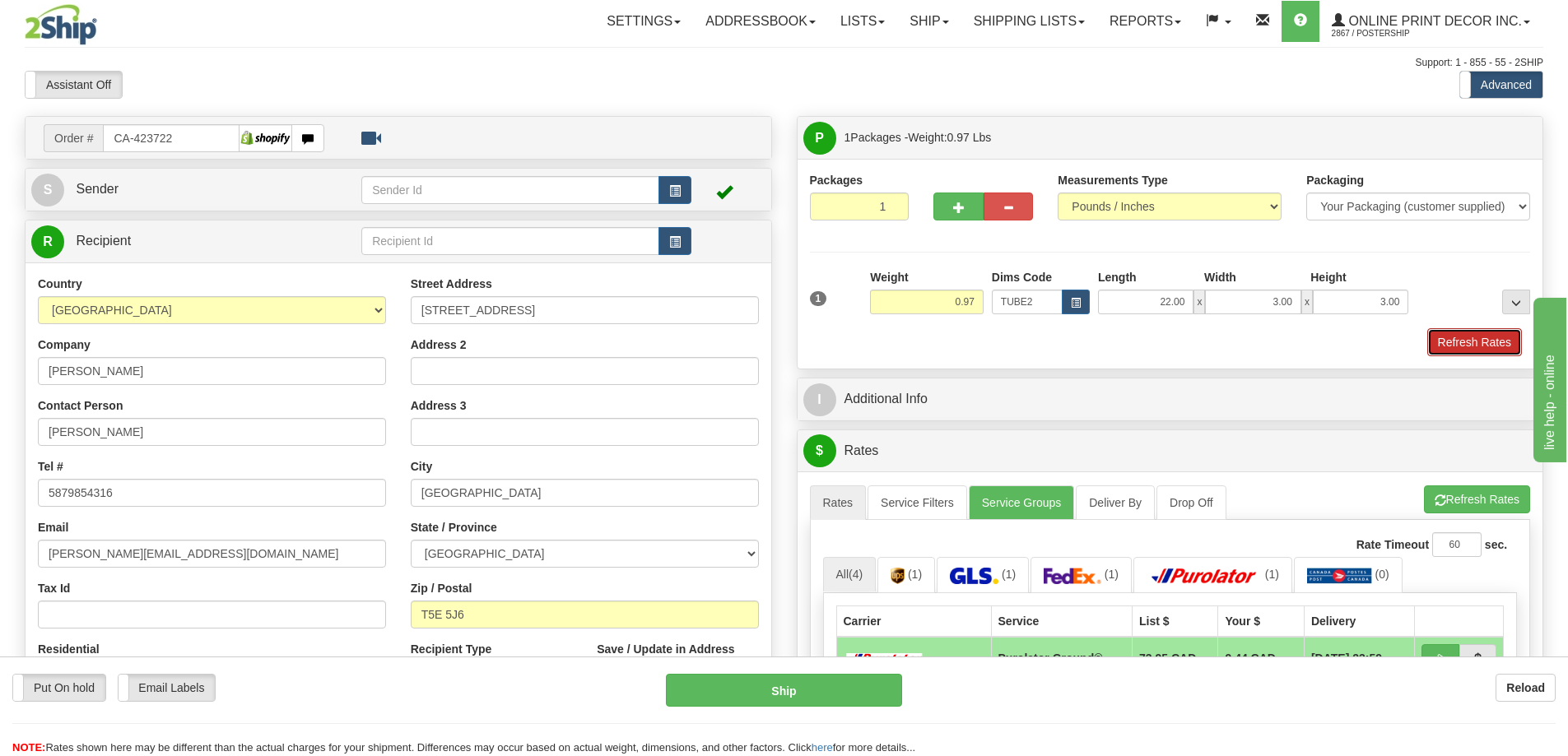
click at [1480, 353] on button "Refresh Rates" at bounding box center [1475, 342] width 95 height 28
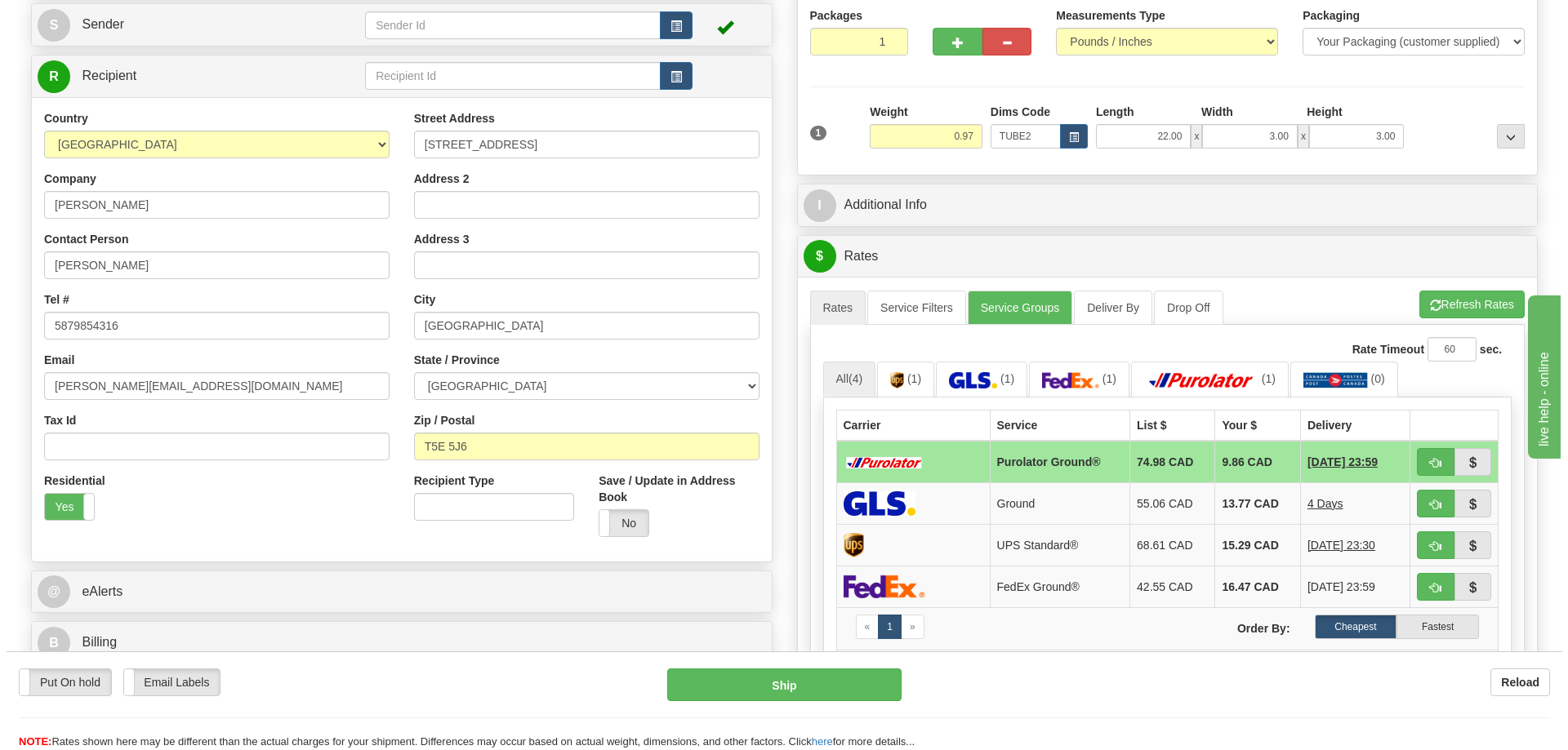
scroll to position [245, 0]
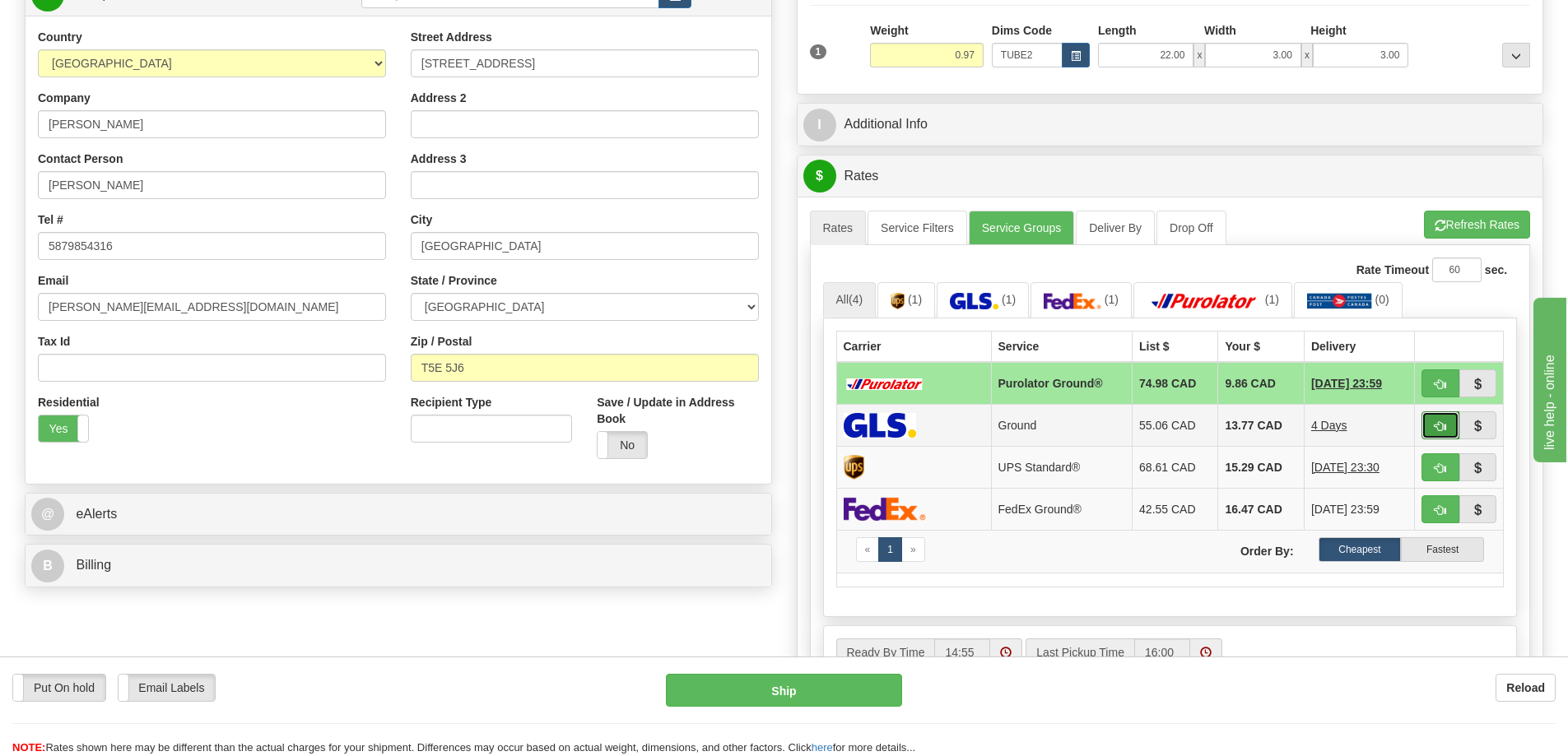
click at [1433, 426] on button "button" at bounding box center [1440, 425] width 38 height 28
type input "1"
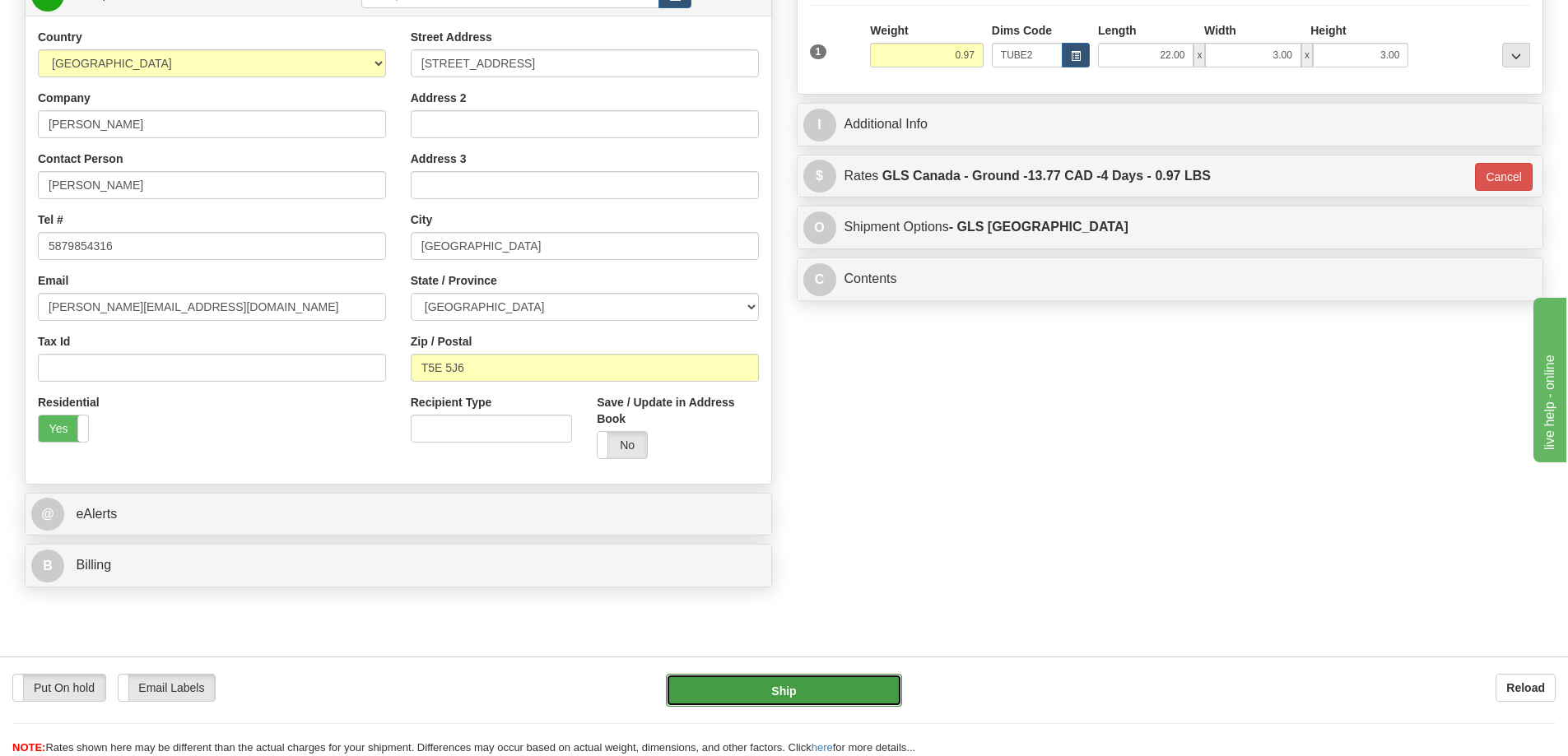
click at [854, 690] on button "Ship" at bounding box center [784, 690] width 237 height 33
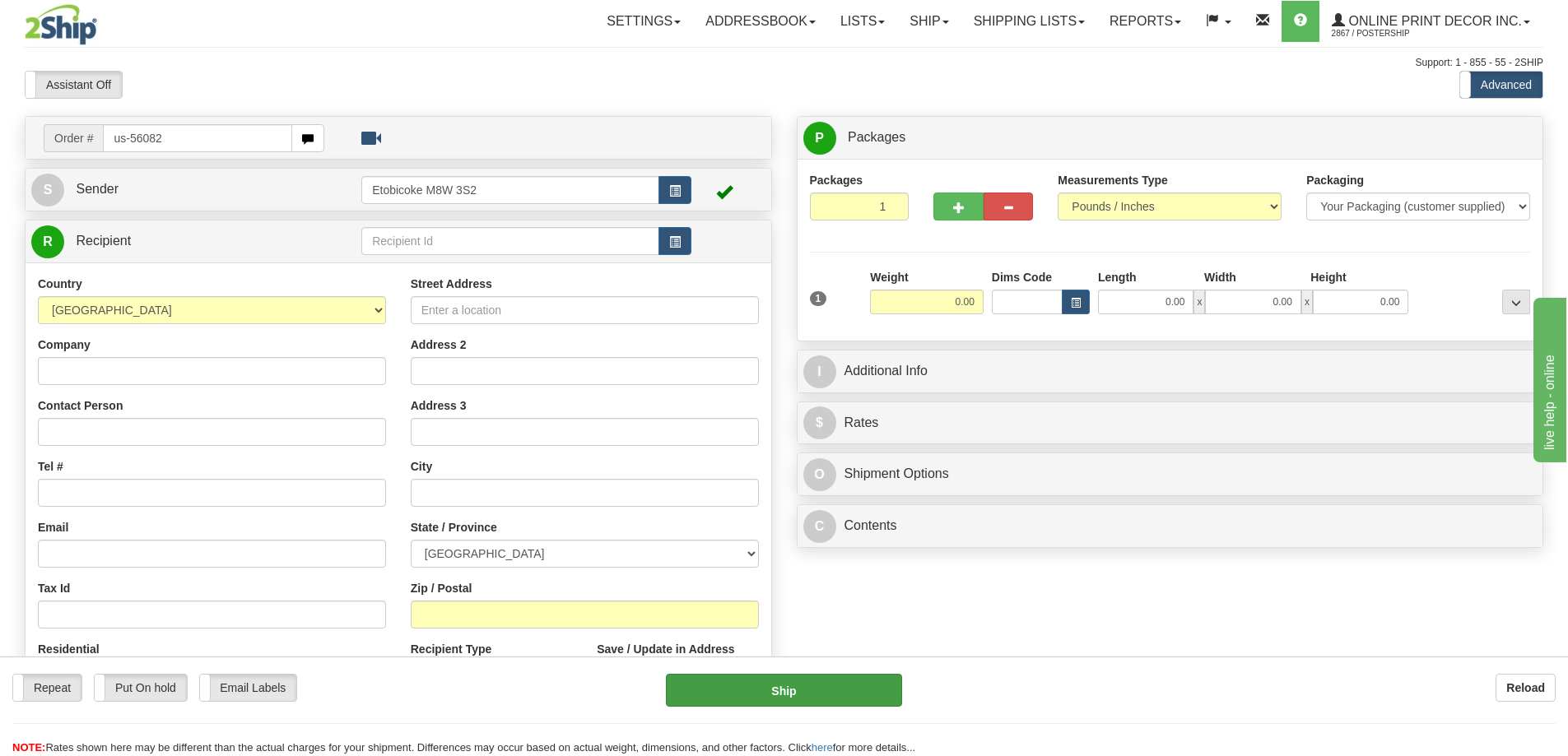
type input "us-56082"
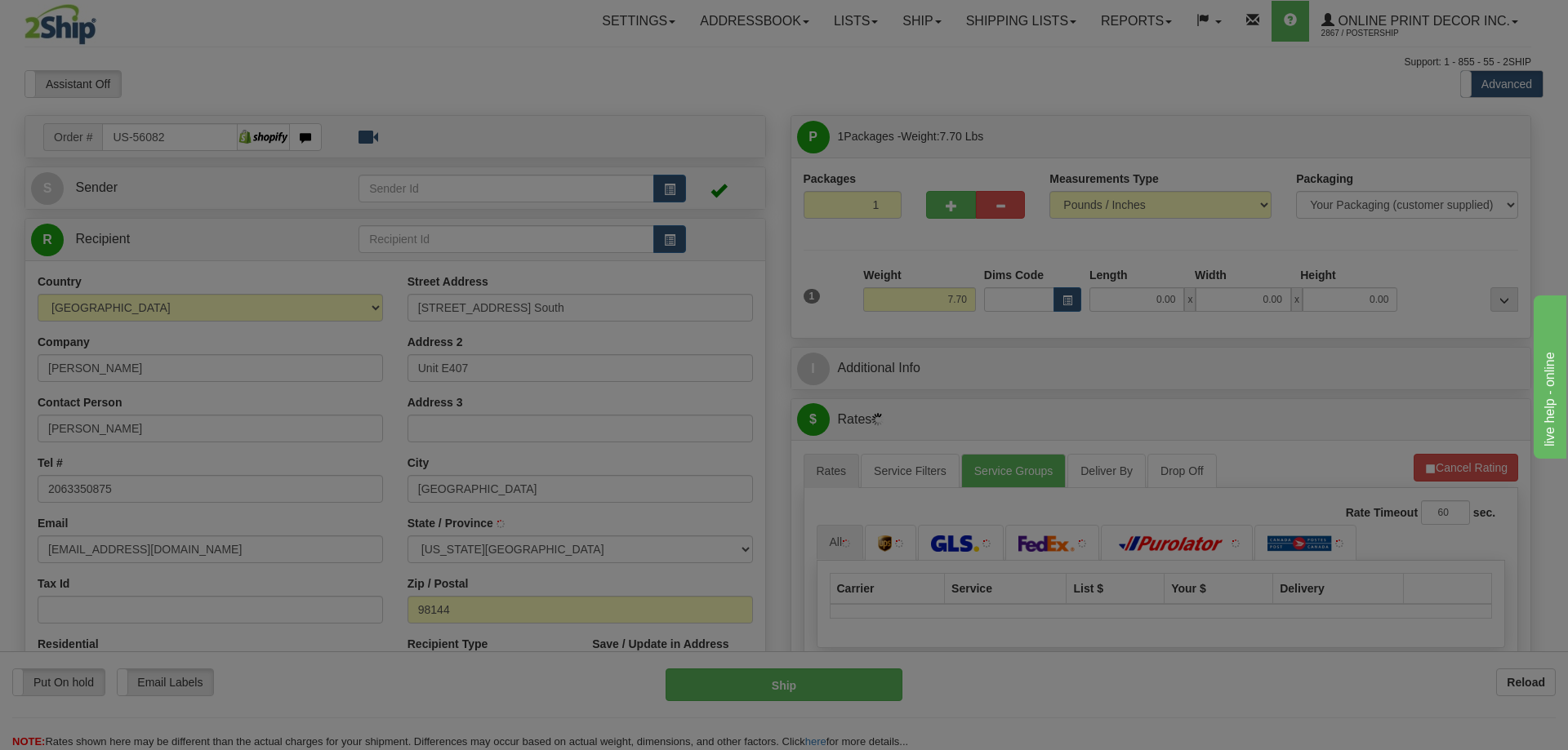
type input "[GEOGRAPHIC_DATA]"
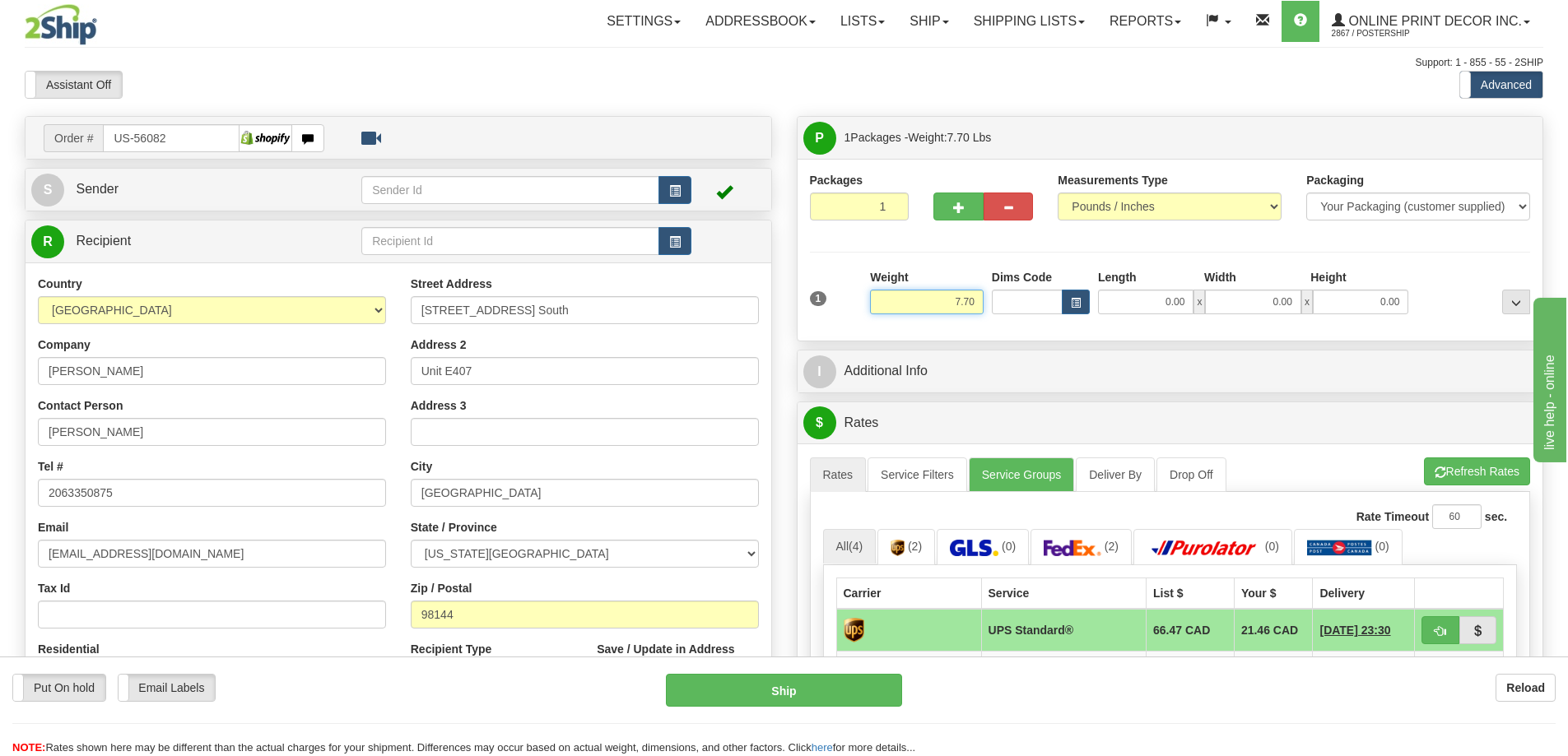
click at [980, 301] on input "7.70" at bounding box center [926, 301] width 113 height 24
type input "7"
type input "2.00"
click at [1077, 299] on span "button" at bounding box center [1075, 302] width 10 height 9
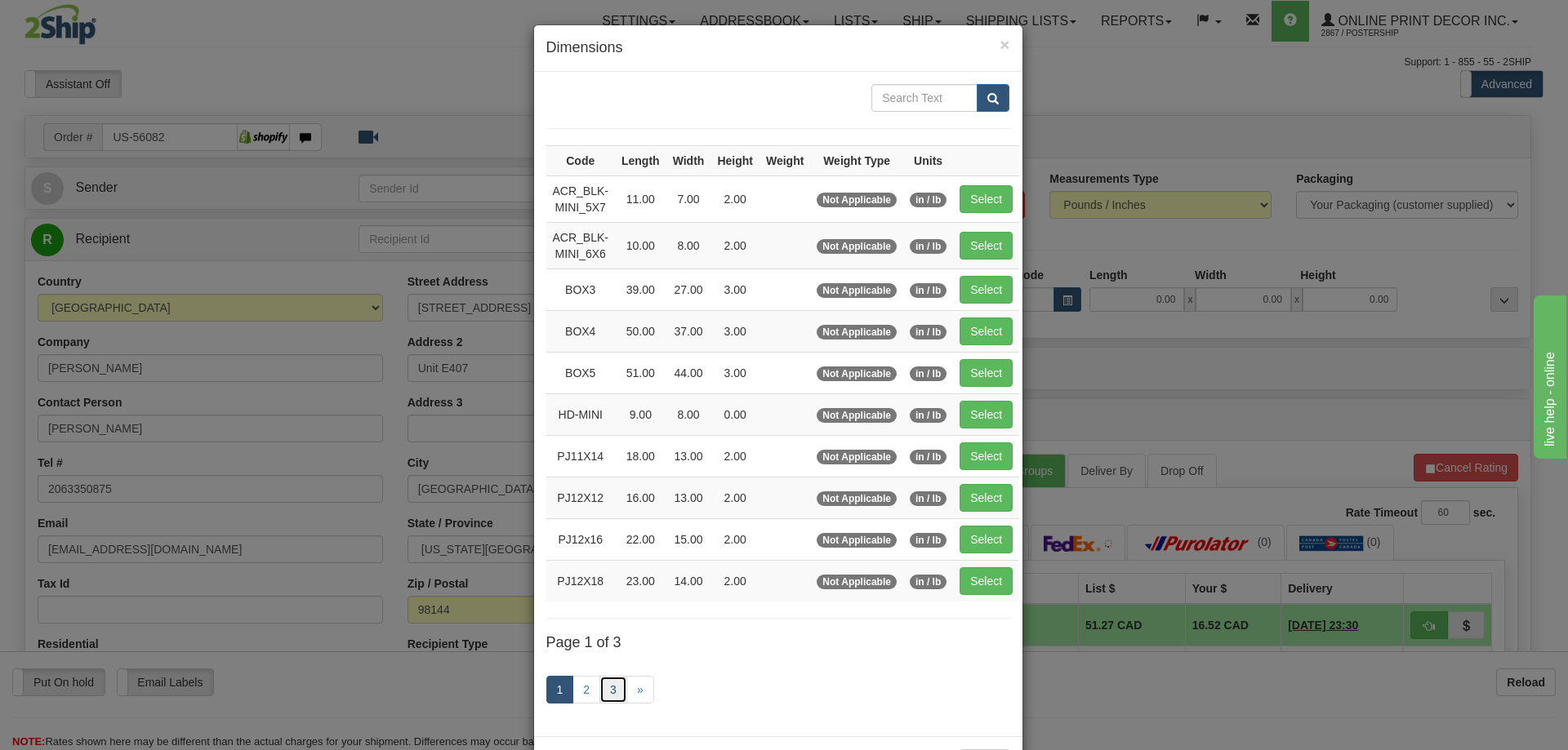
click at [607, 688] on link "3" at bounding box center [613, 689] width 28 height 28
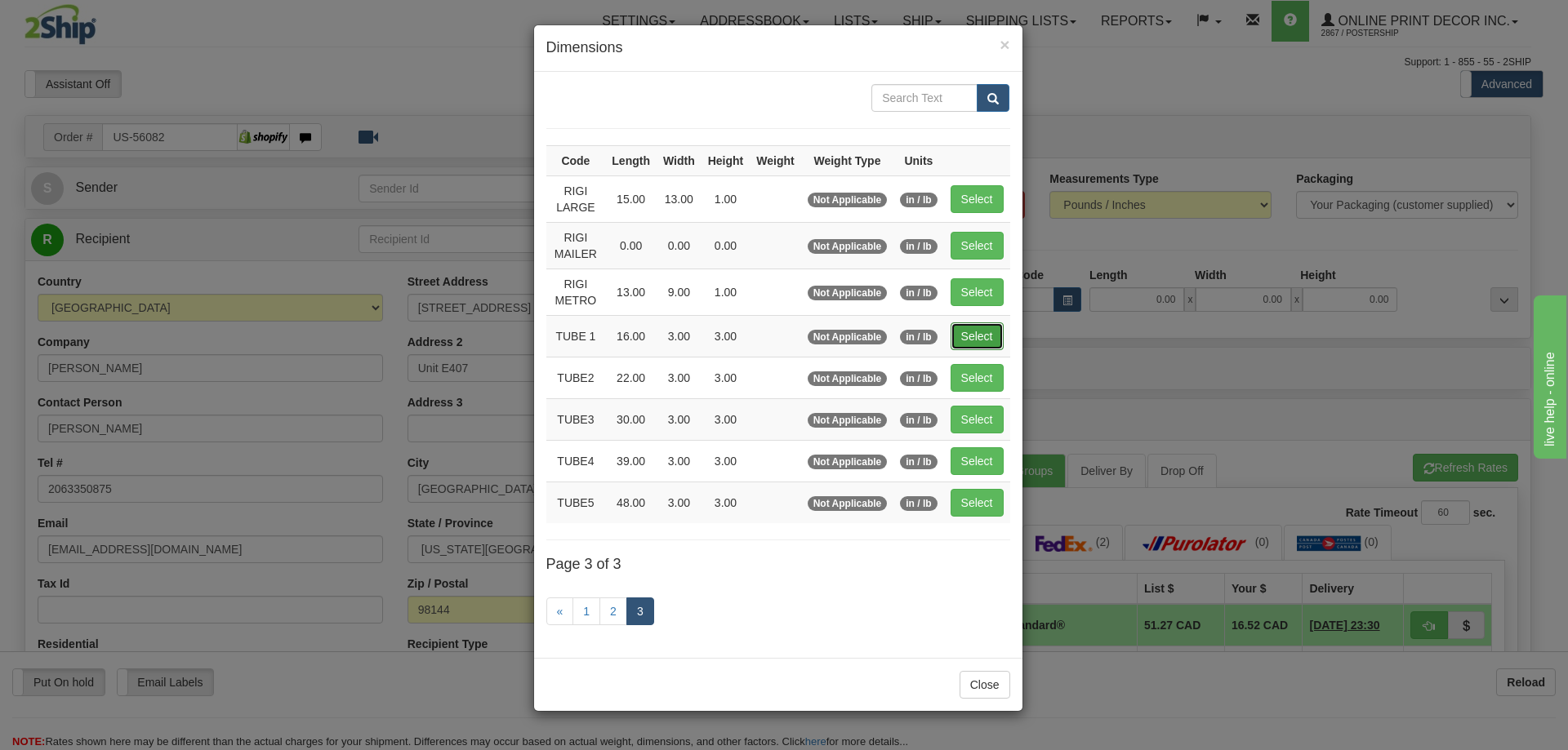
click at [977, 332] on button "Select" at bounding box center [976, 336] width 53 height 28
type input "TUBE 1"
type input "16.00"
type input "3.00"
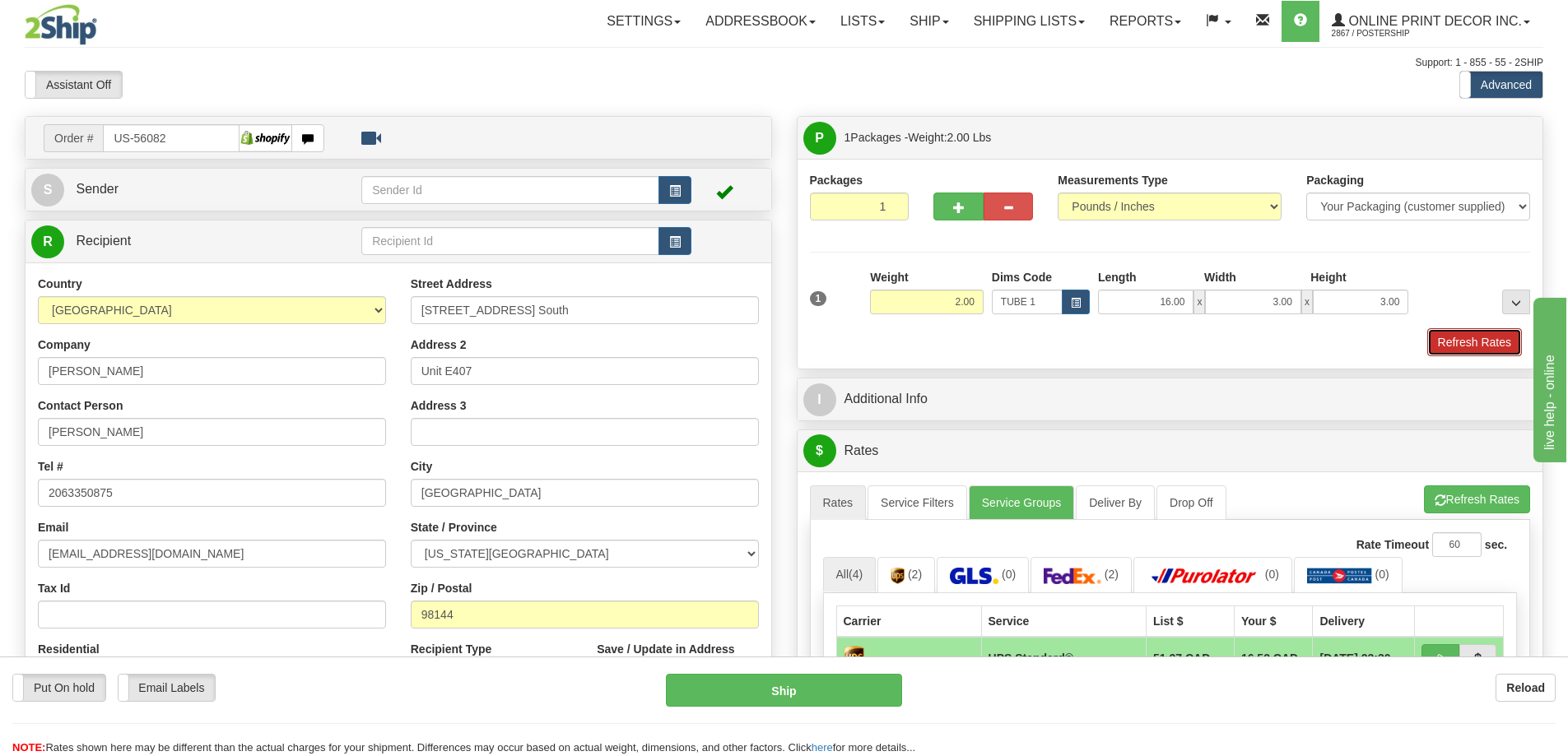
click at [1440, 337] on button "Refresh Rates" at bounding box center [1475, 342] width 95 height 28
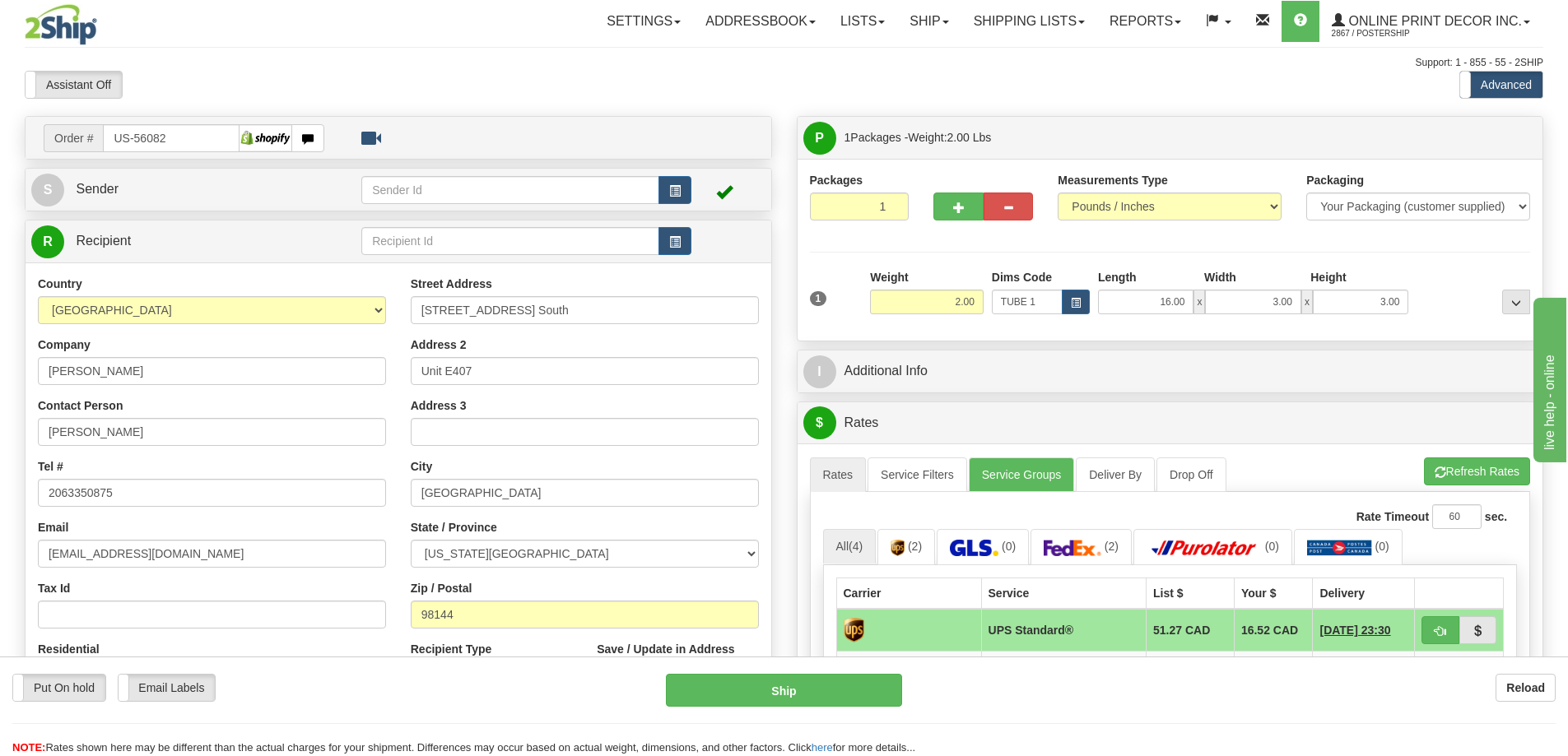
scroll to position [411, 0]
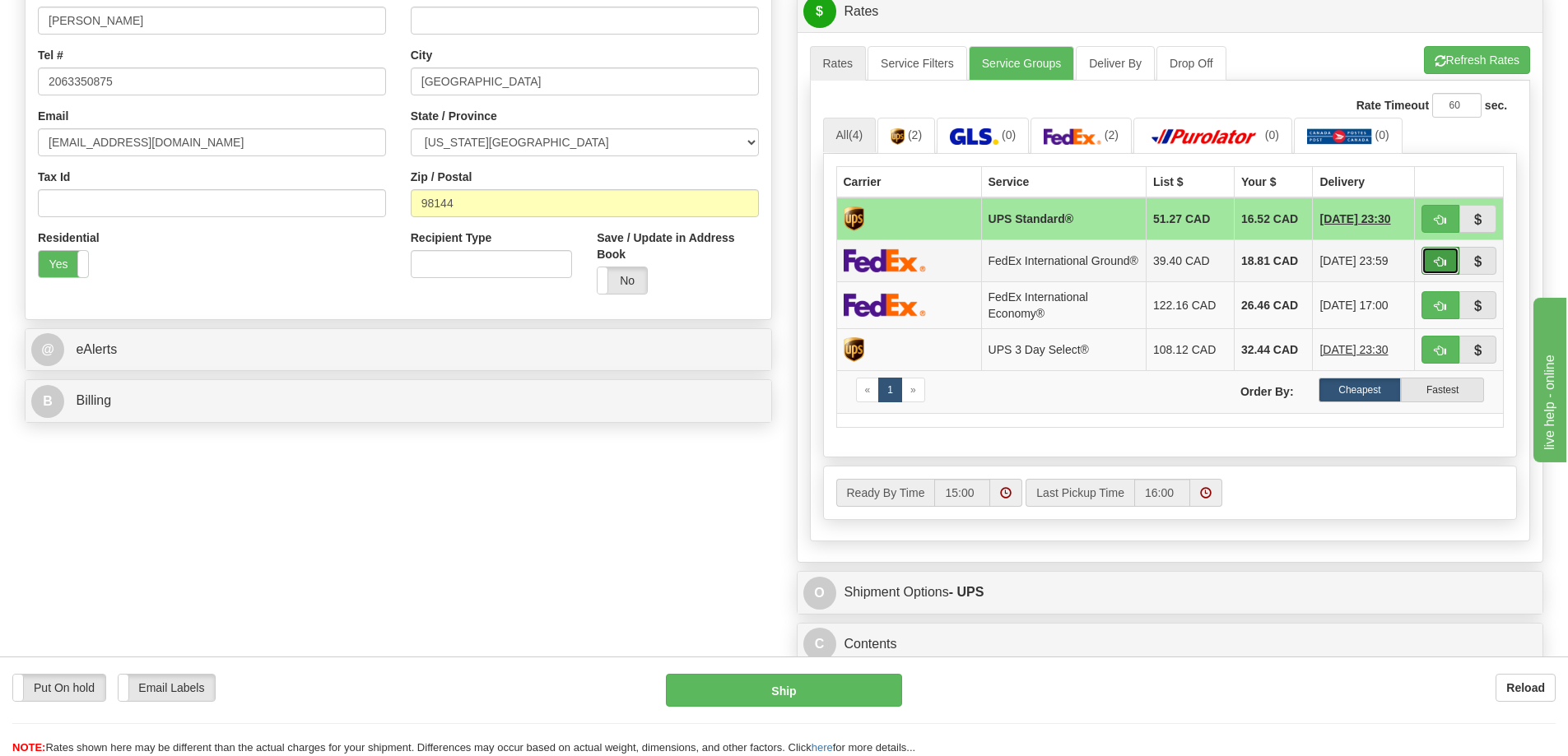
click at [1441, 267] on span "button" at bounding box center [1440, 262] width 12 height 11
type input "92"
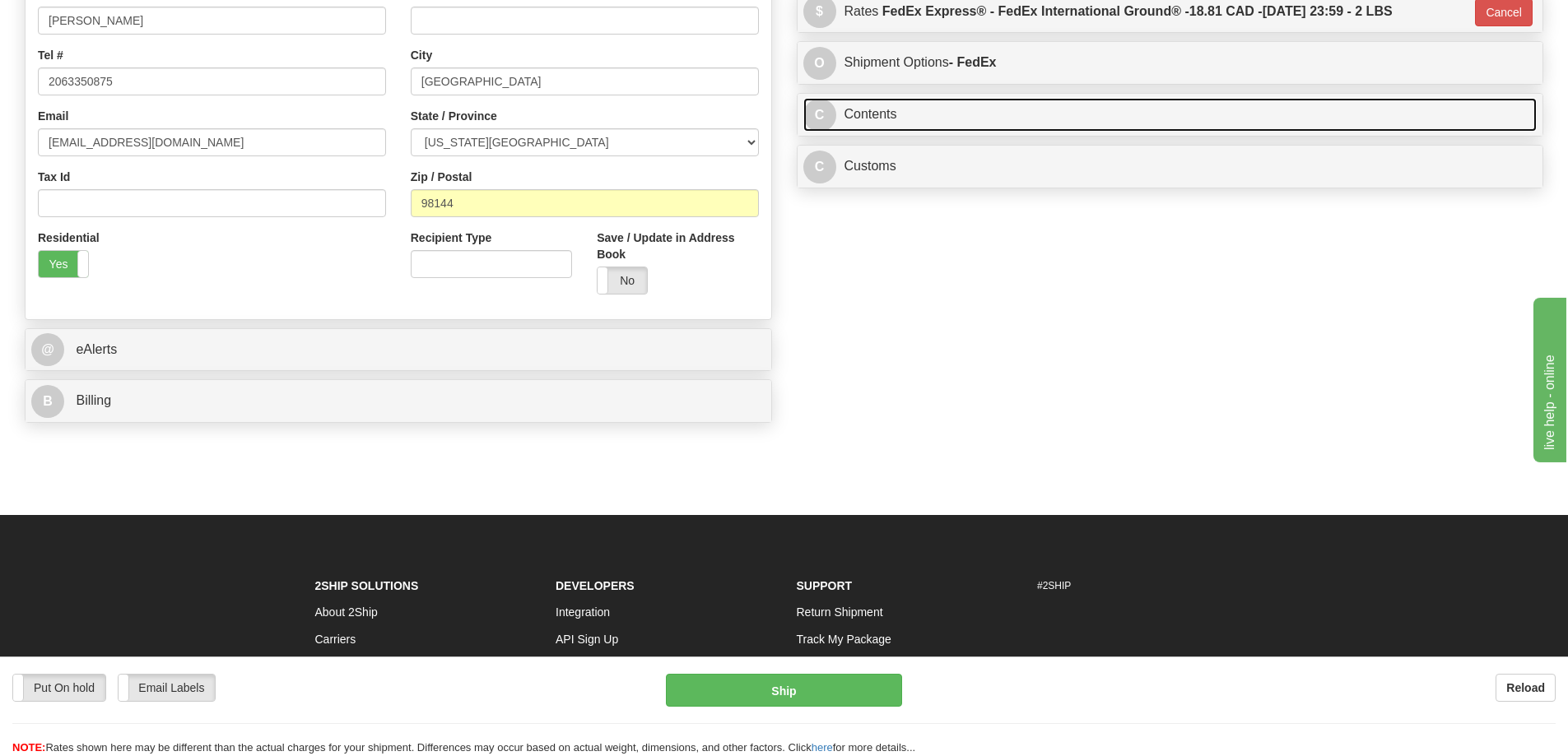
click at [992, 106] on link "C Contents" at bounding box center [1169, 114] width 734 height 34
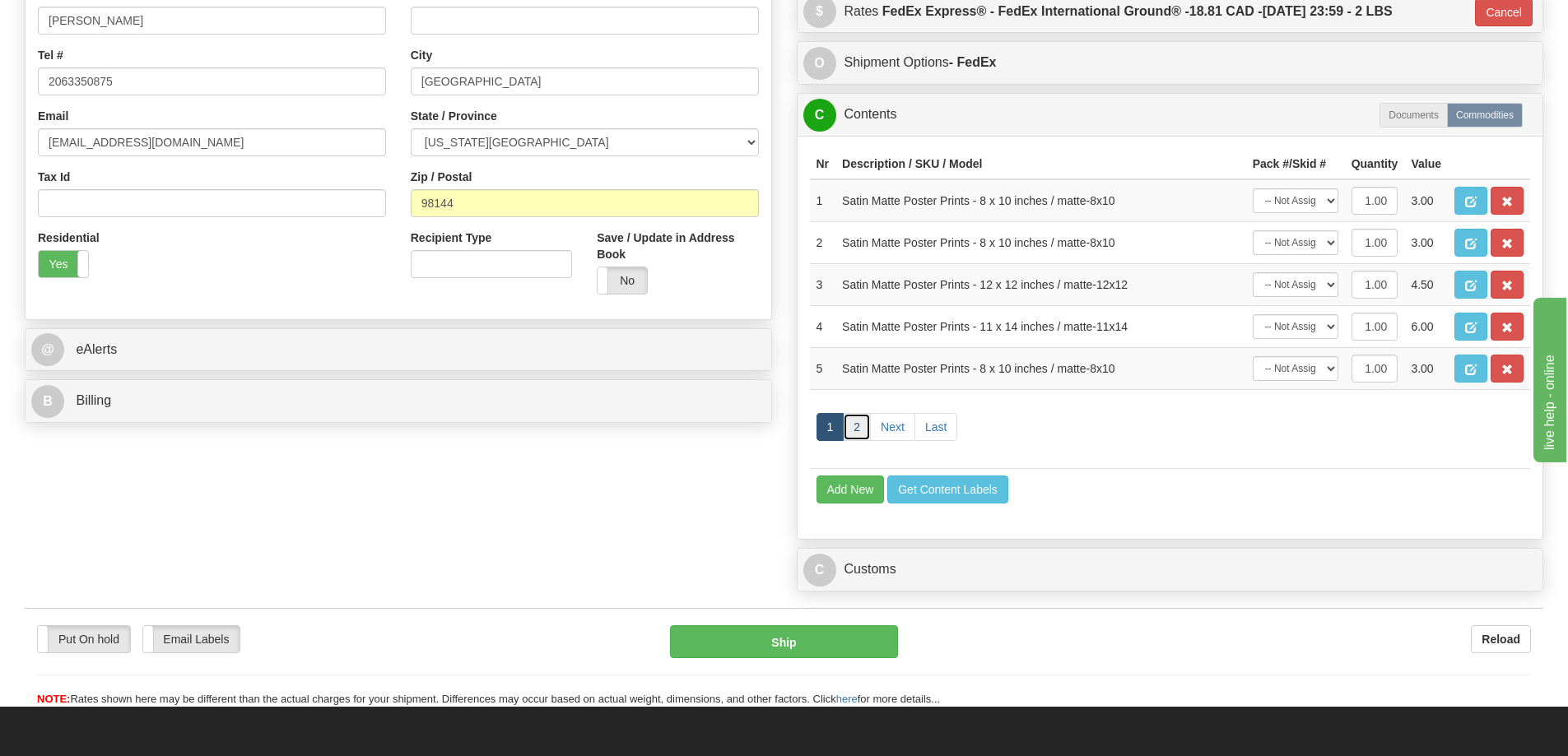
click at [854, 426] on link "2" at bounding box center [856, 426] width 28 height 28
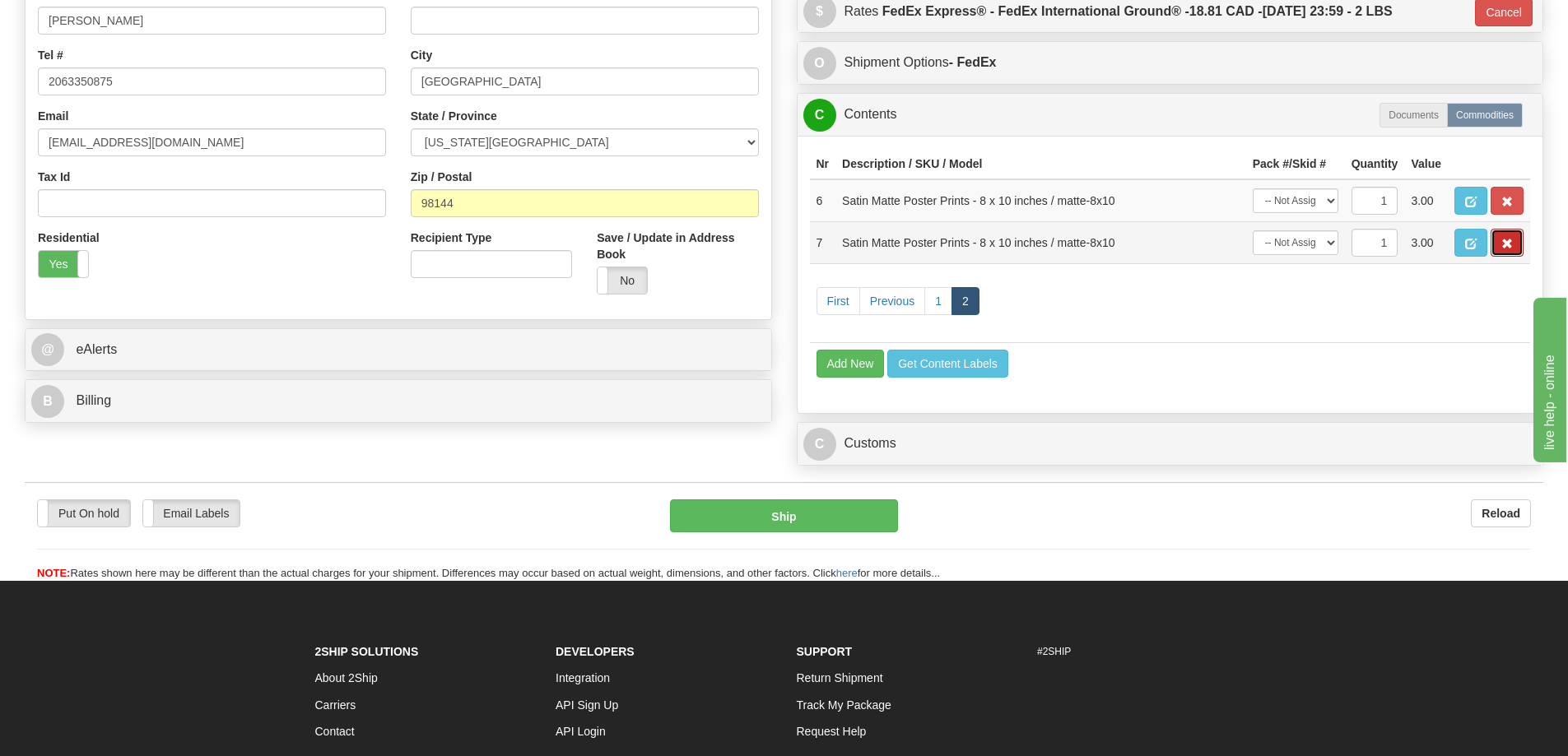
click at [1505, 249] on span "button" at bounding box center [1507, 243] width 12 height 11
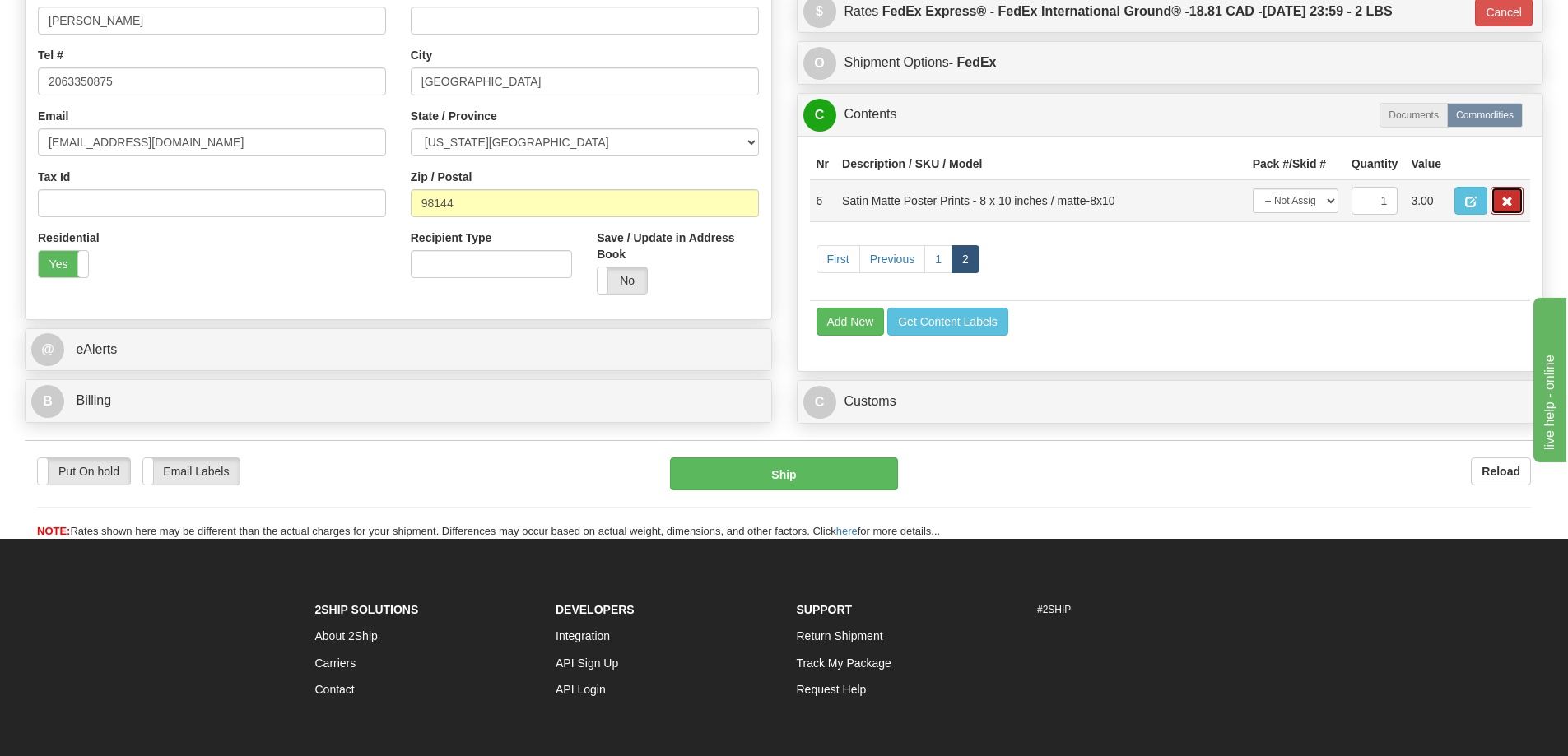
click at [1510, 203] on span "button" at bounding box center [1507, 202] width 12 height 11
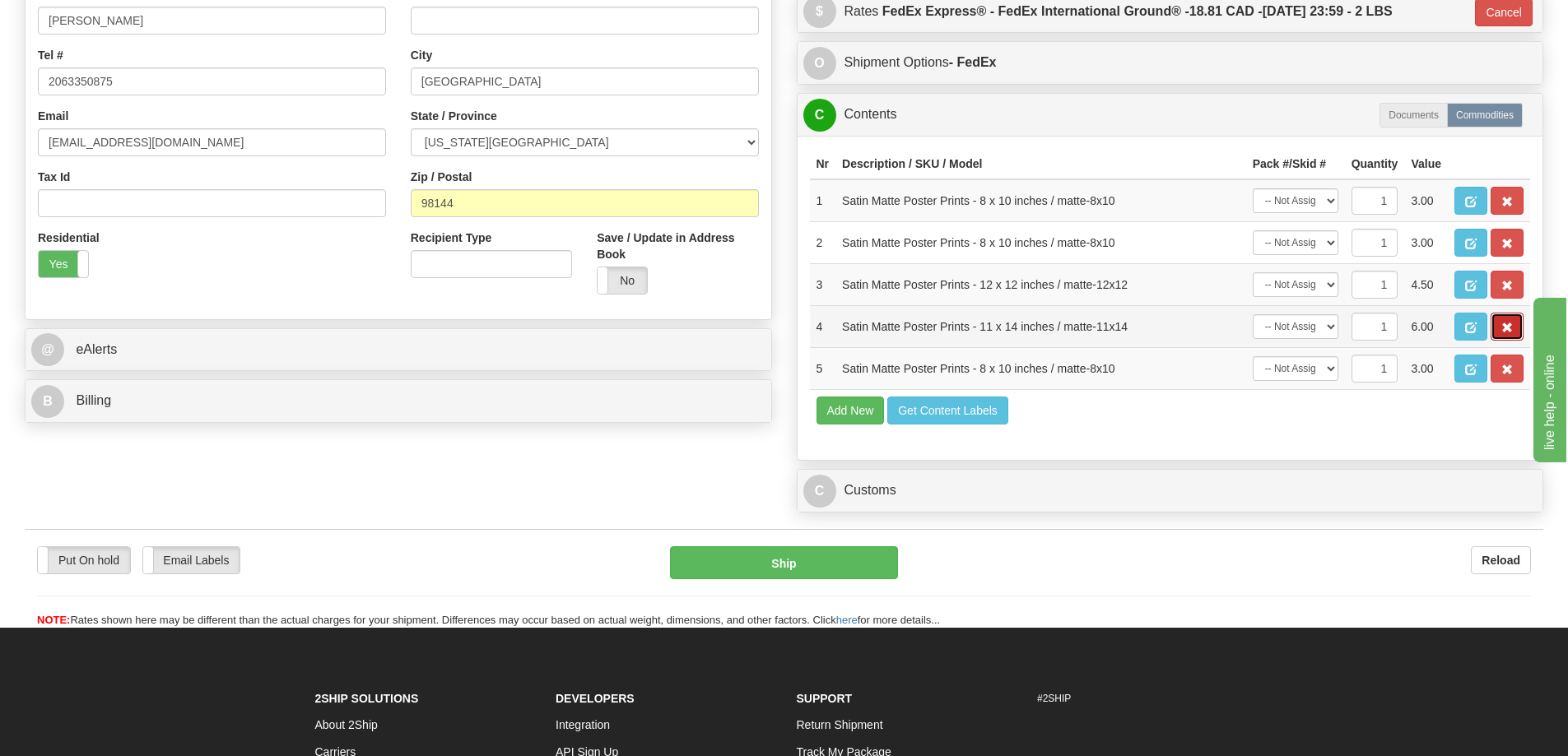
click at [1499, 340] on button "button" at bounding box center [1507, 327] width 33 height 28
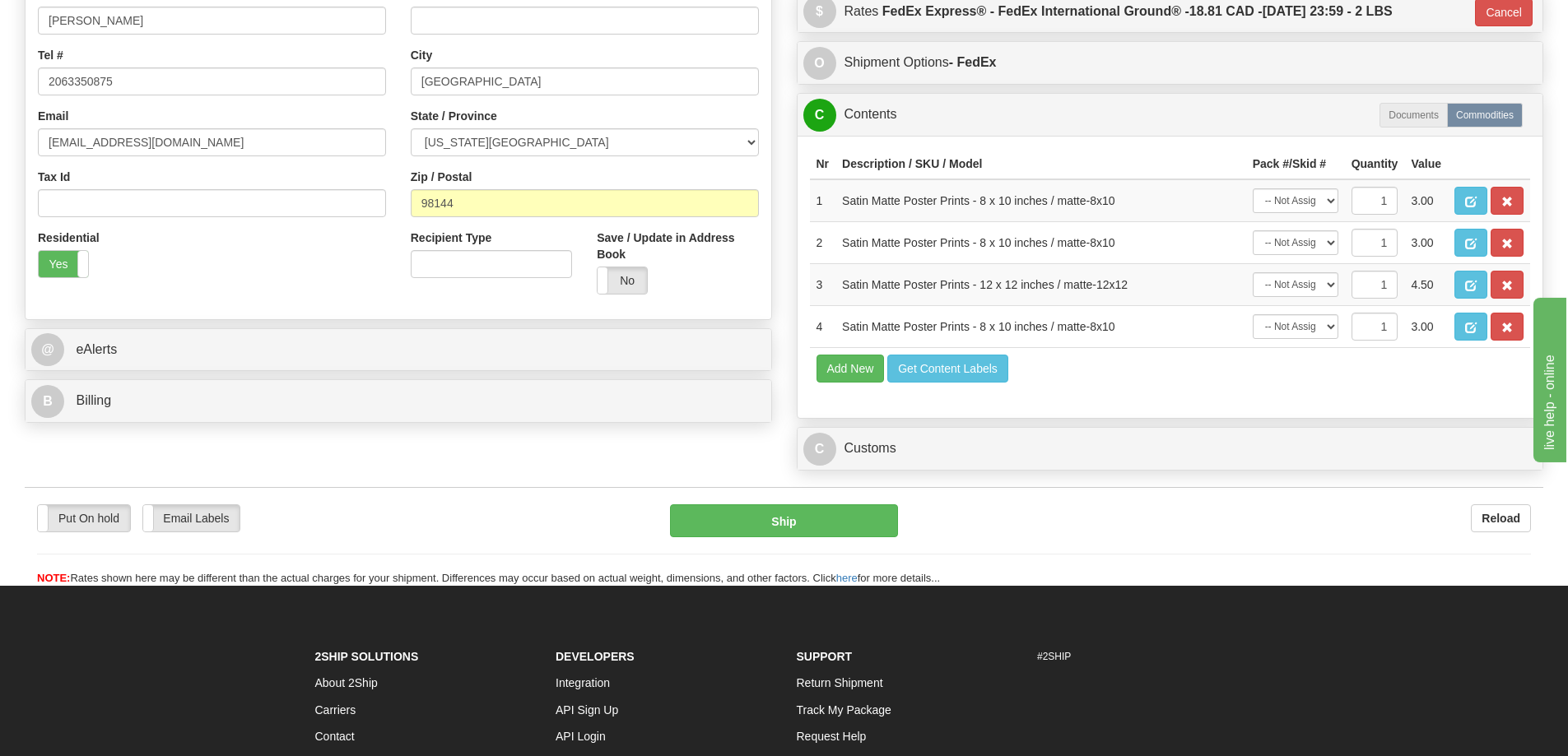
click at [1499, 362] on td "Add New Get Content Labels" at bounding box center [1169, 367] width 720 height 42
click at [1503, 331] on span "button" at bounding box center [1507, 328] width 12 height 11
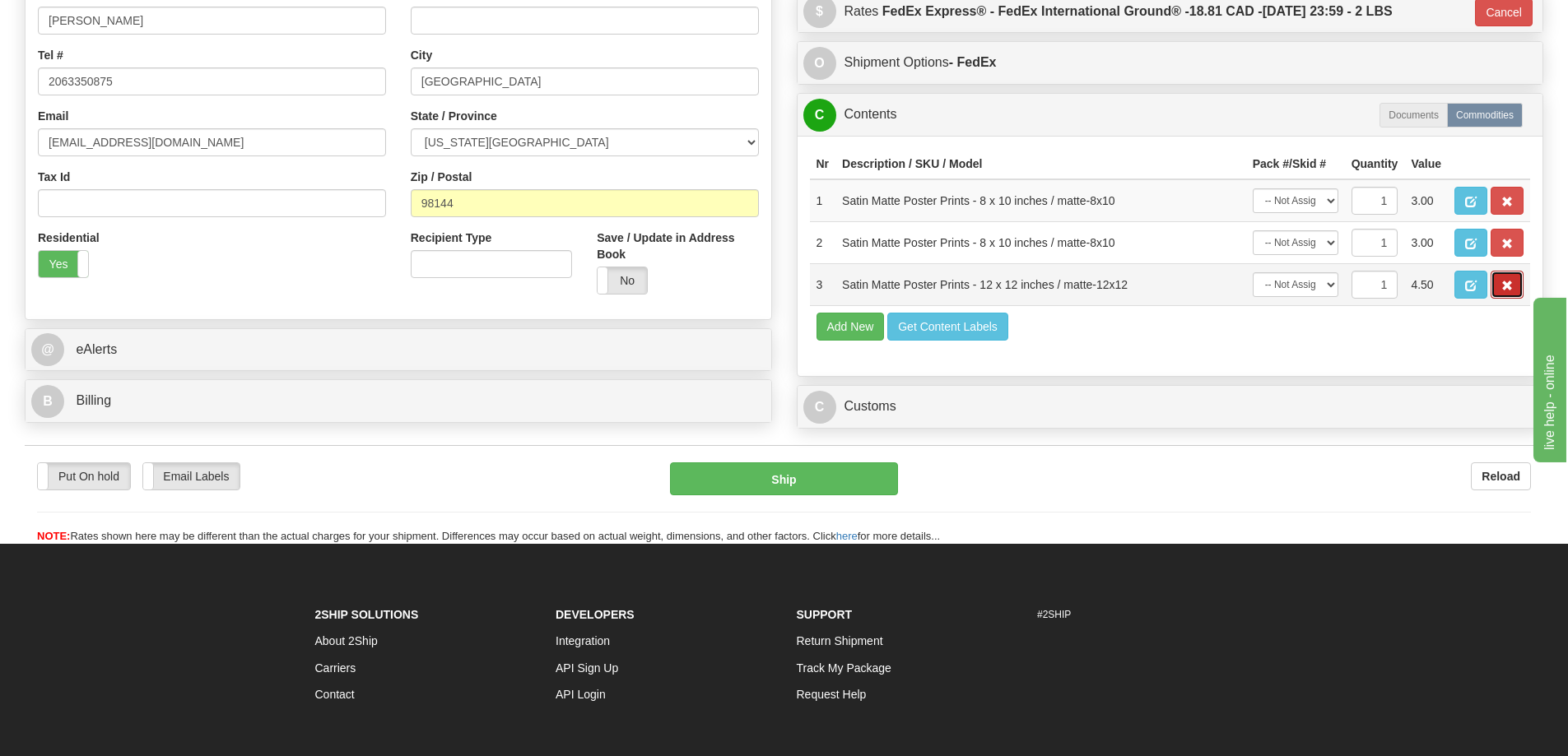
click at [1513, 298] on button "button" at bounding box center [1507, 284] width 33 height 28
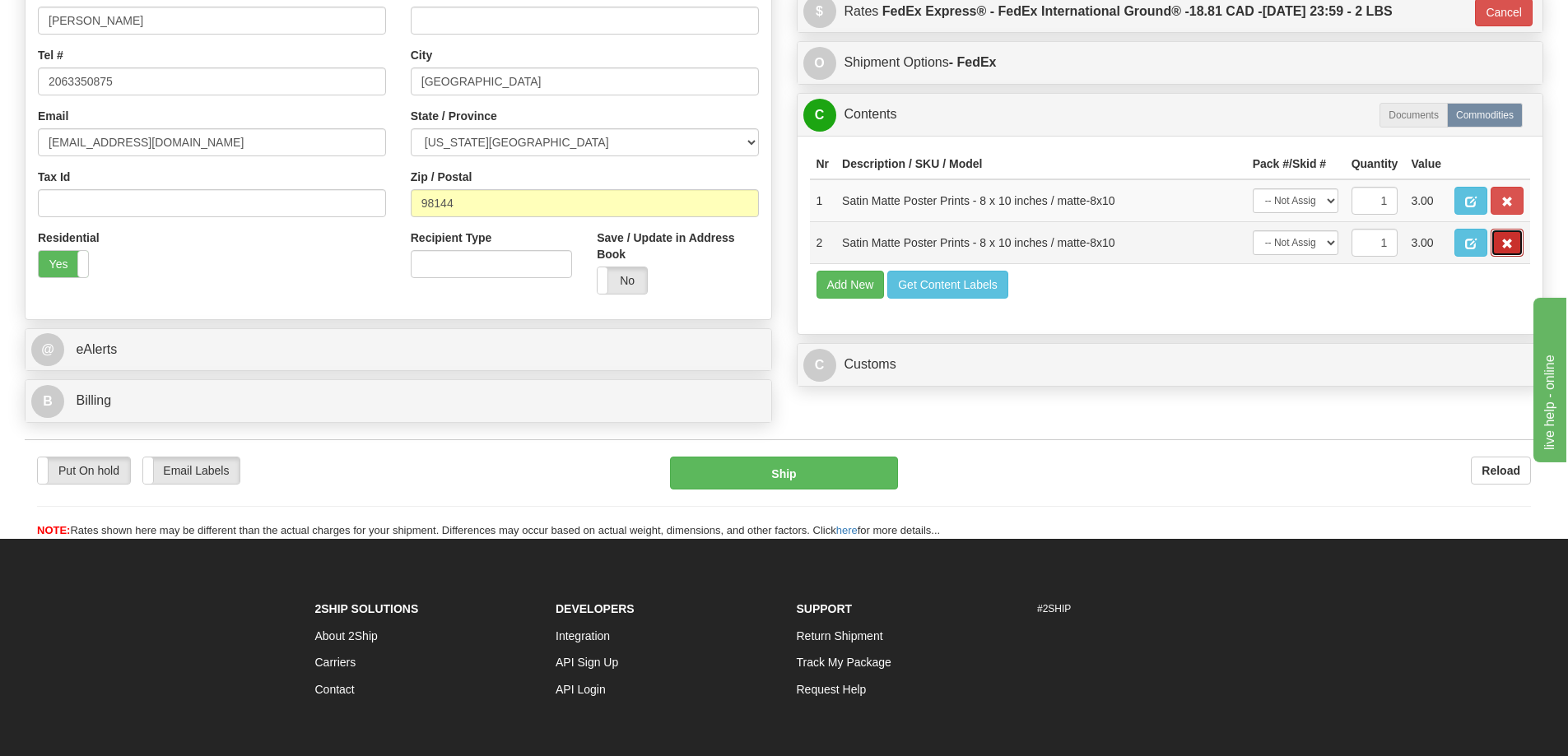
click at [1508, 247] on span "button" at bounding box center [1507, 243] width 12 height 11
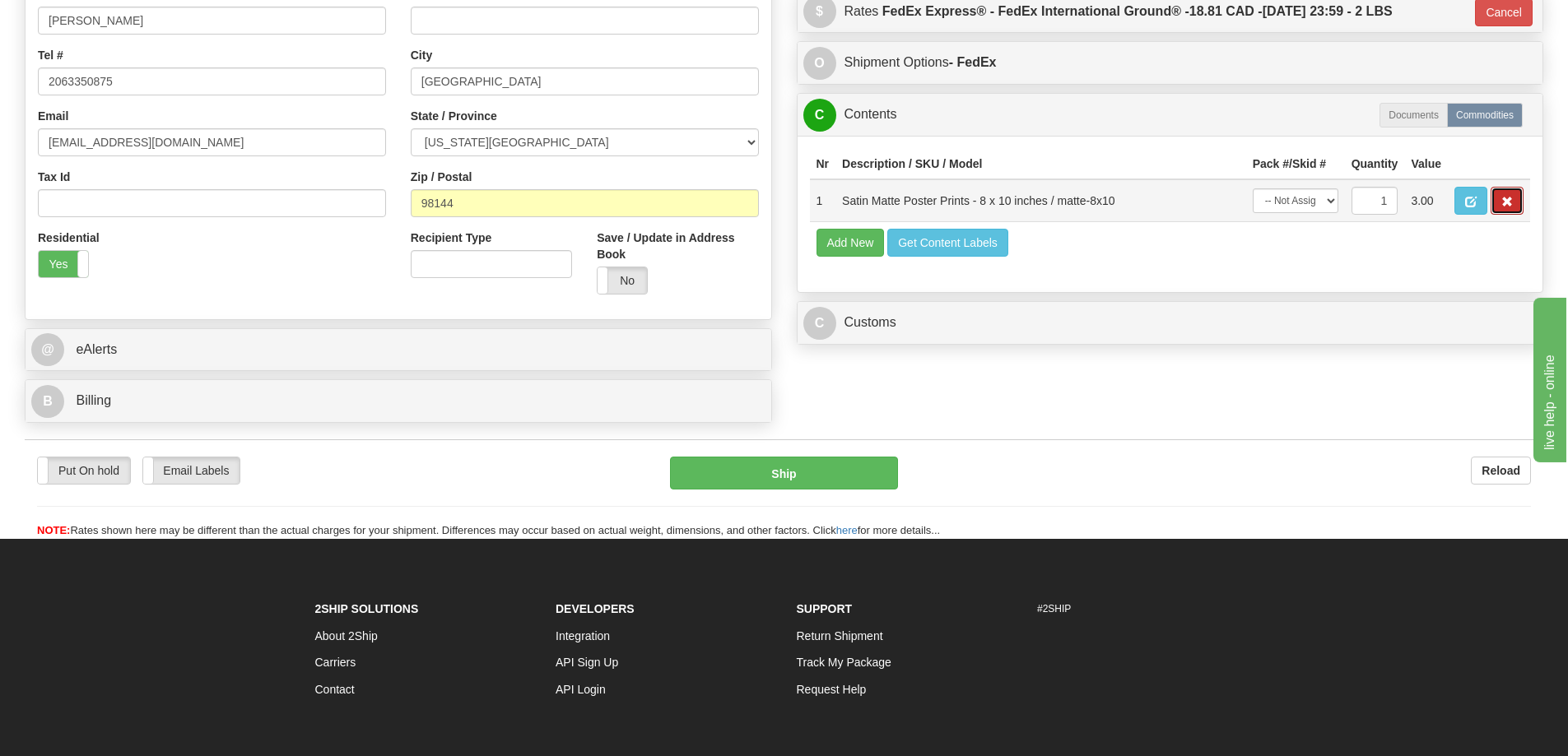
click at [1504, 199] on button "button" at bounding box center [1507, 201] width 33 height 28
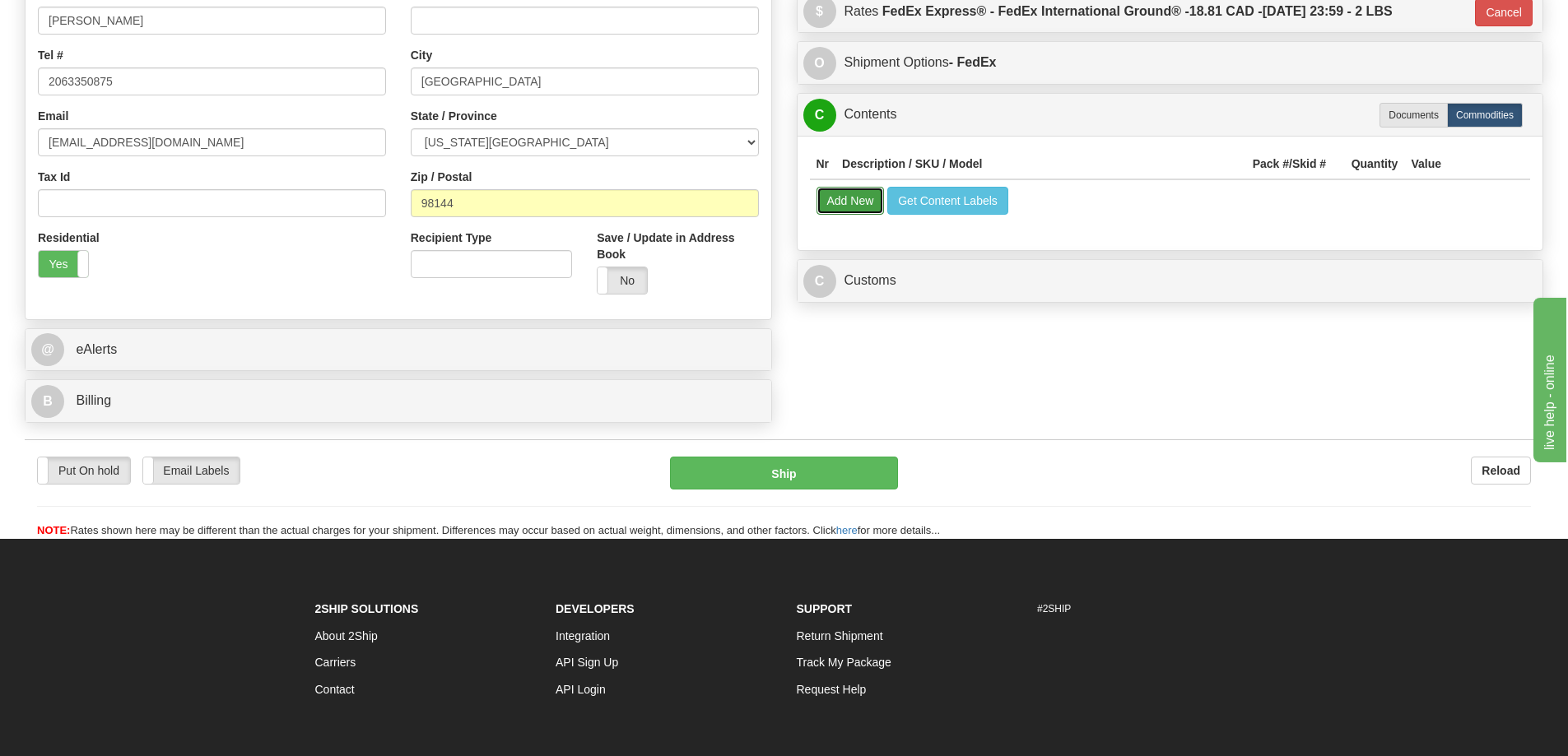
click at [832, 204] on button "Add New" at bounding box center [850, 201] width 68 height 28
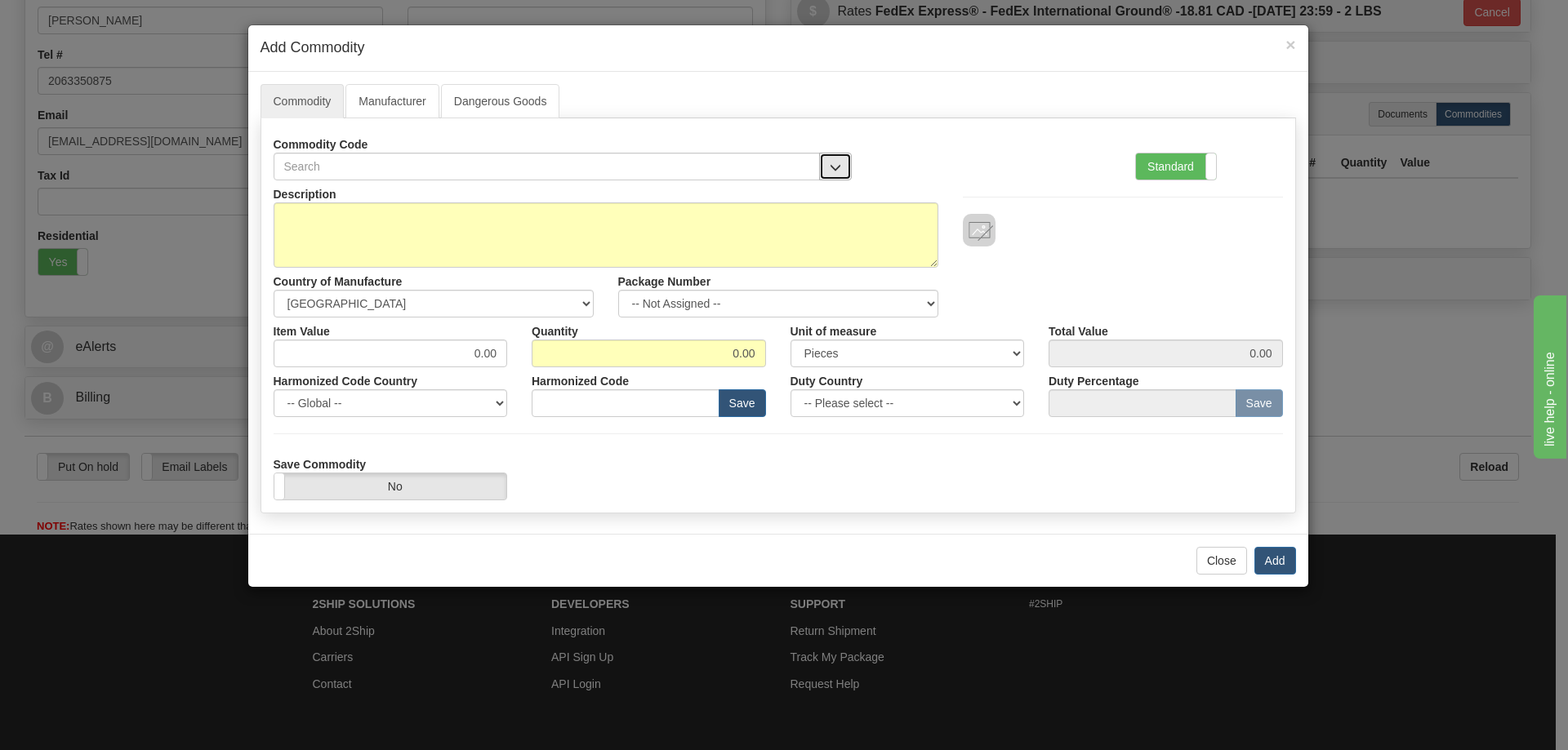
click at [835, 159] on button "button" at bounding box center [835, 166] width 33 height 28
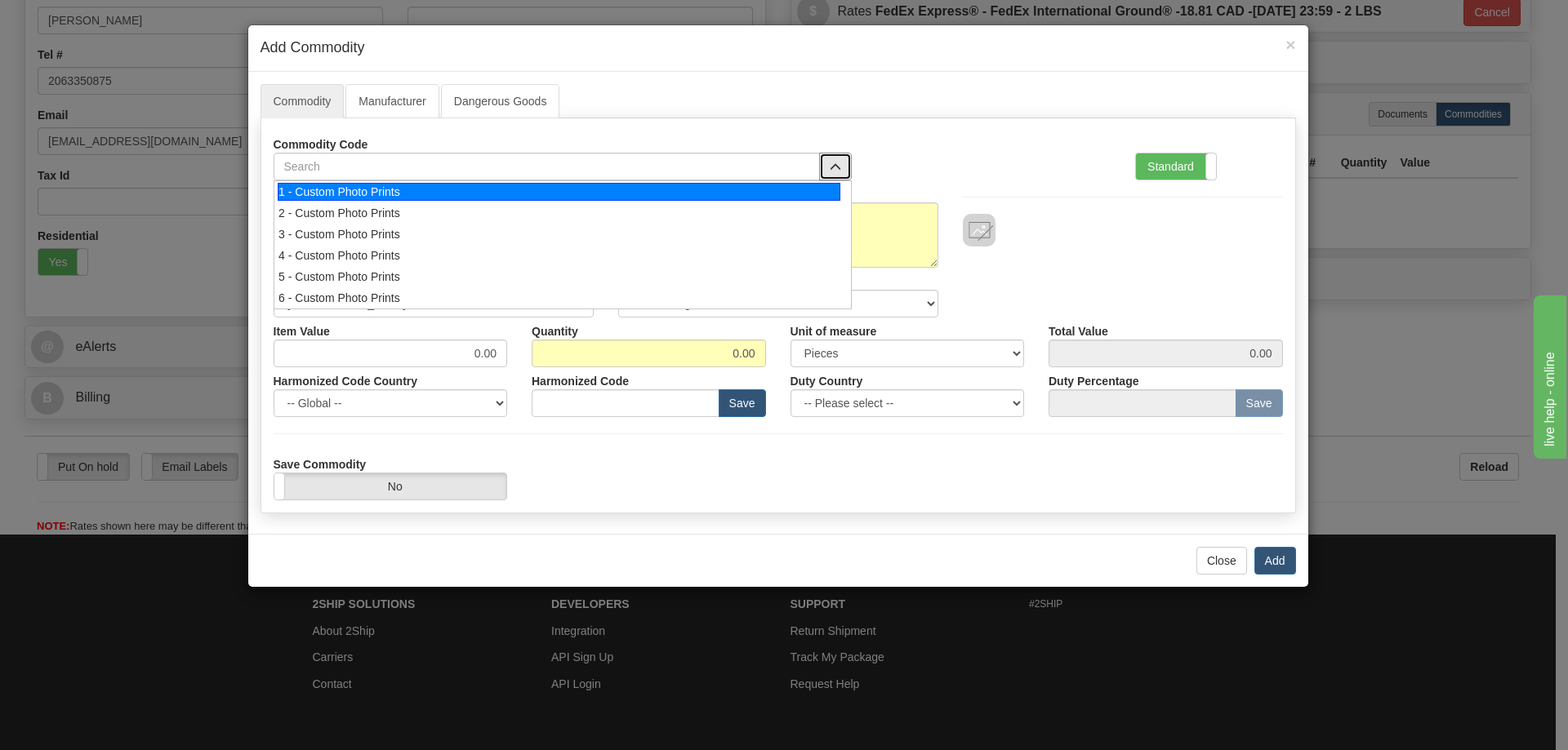
click at [819, 188] on div "1 - Custom Photo Prints" at bounding box center [559, 191] width 563 height 18
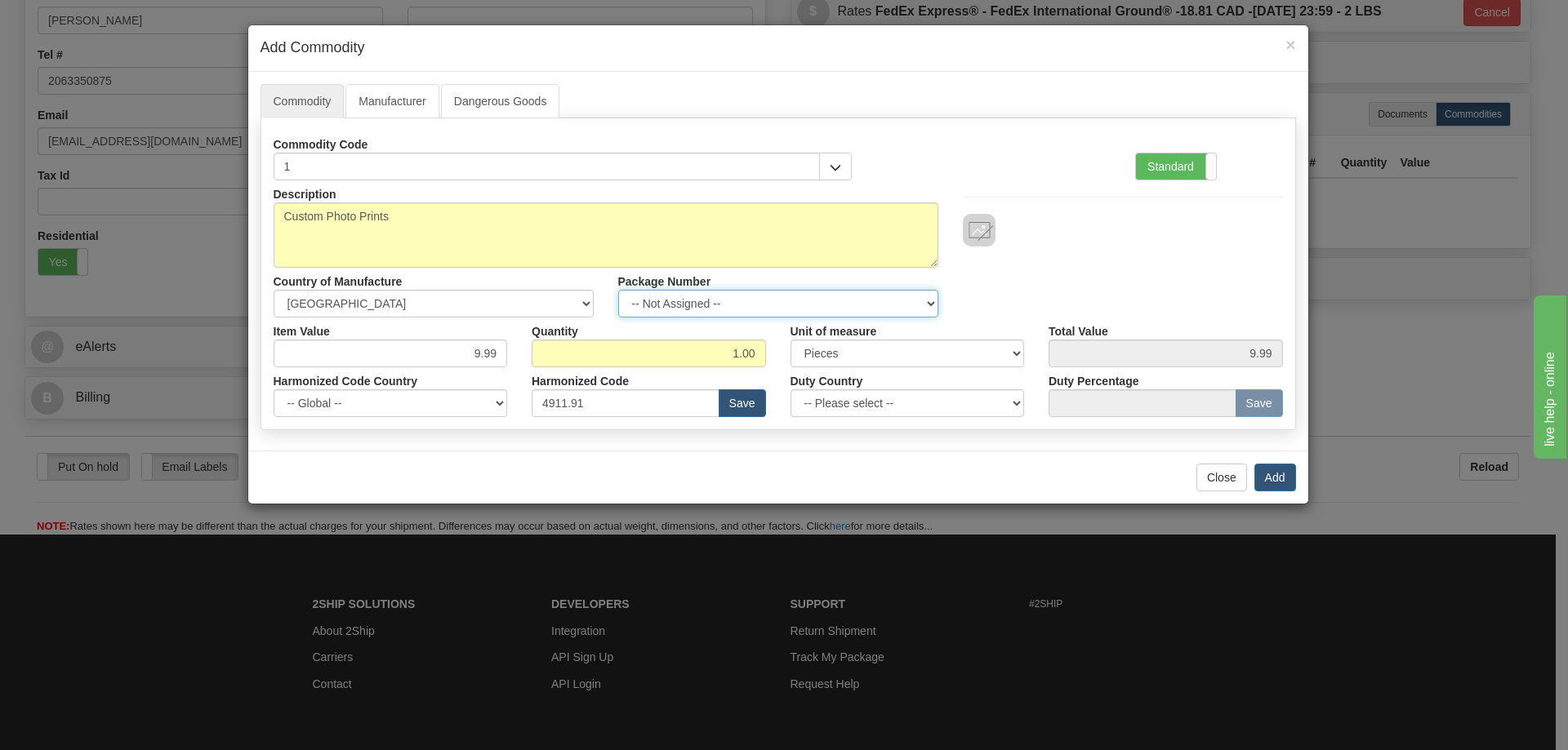
click at [920, 293] on select "-- Not Assigned -- Item 1" at bounding box center [777, 303] width 320 height 28
select select "0"
click at [618, 289] on select "-- Not Assigned -- Item 1" at bounding box center [777, 303] width 320 height 28
click at [1274, 468] on button "Add" at bounding box center [1275, 477] width 41 height 28
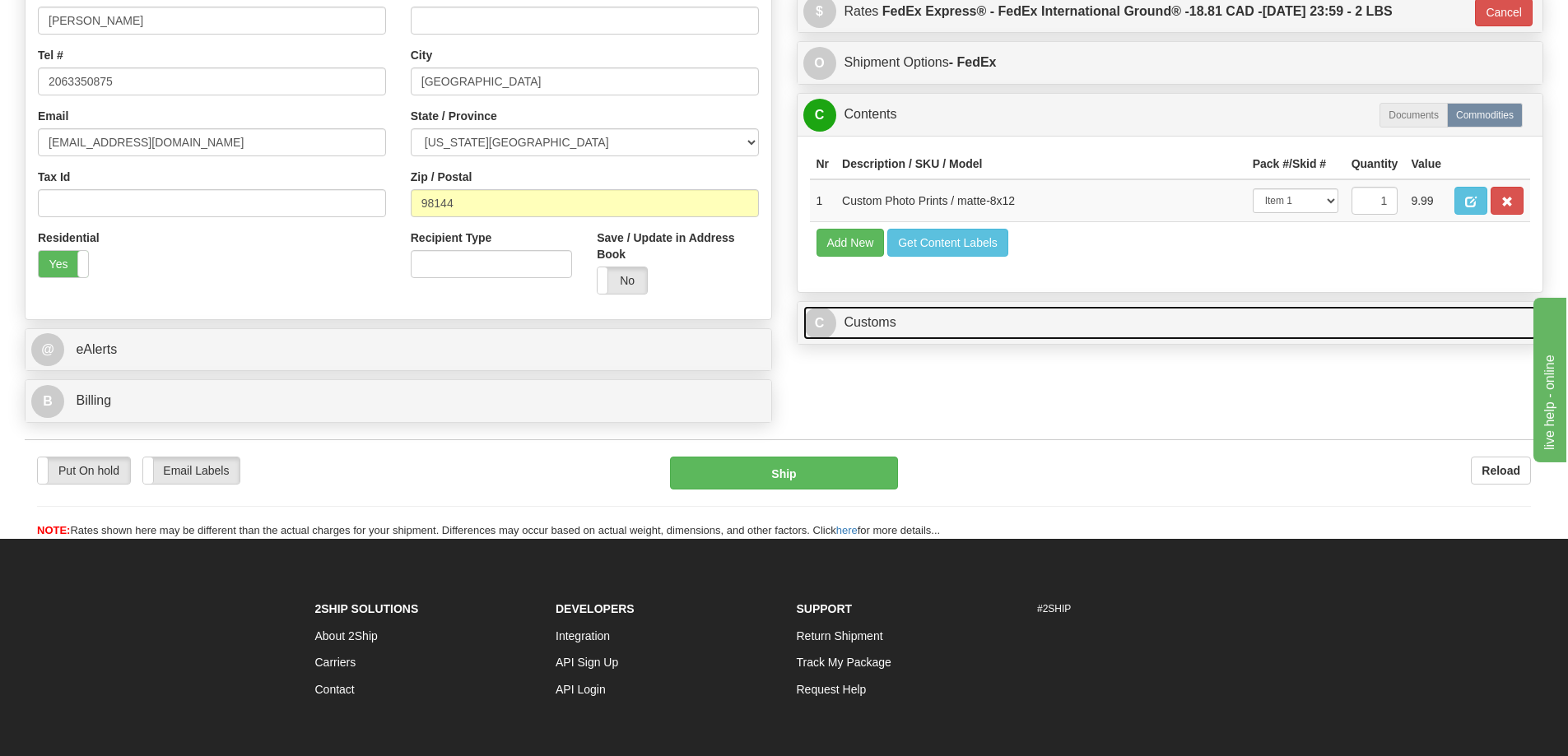
click at [1250, 320] on link "C Customs" at bounding box center [1169, 323] width 734 height 34
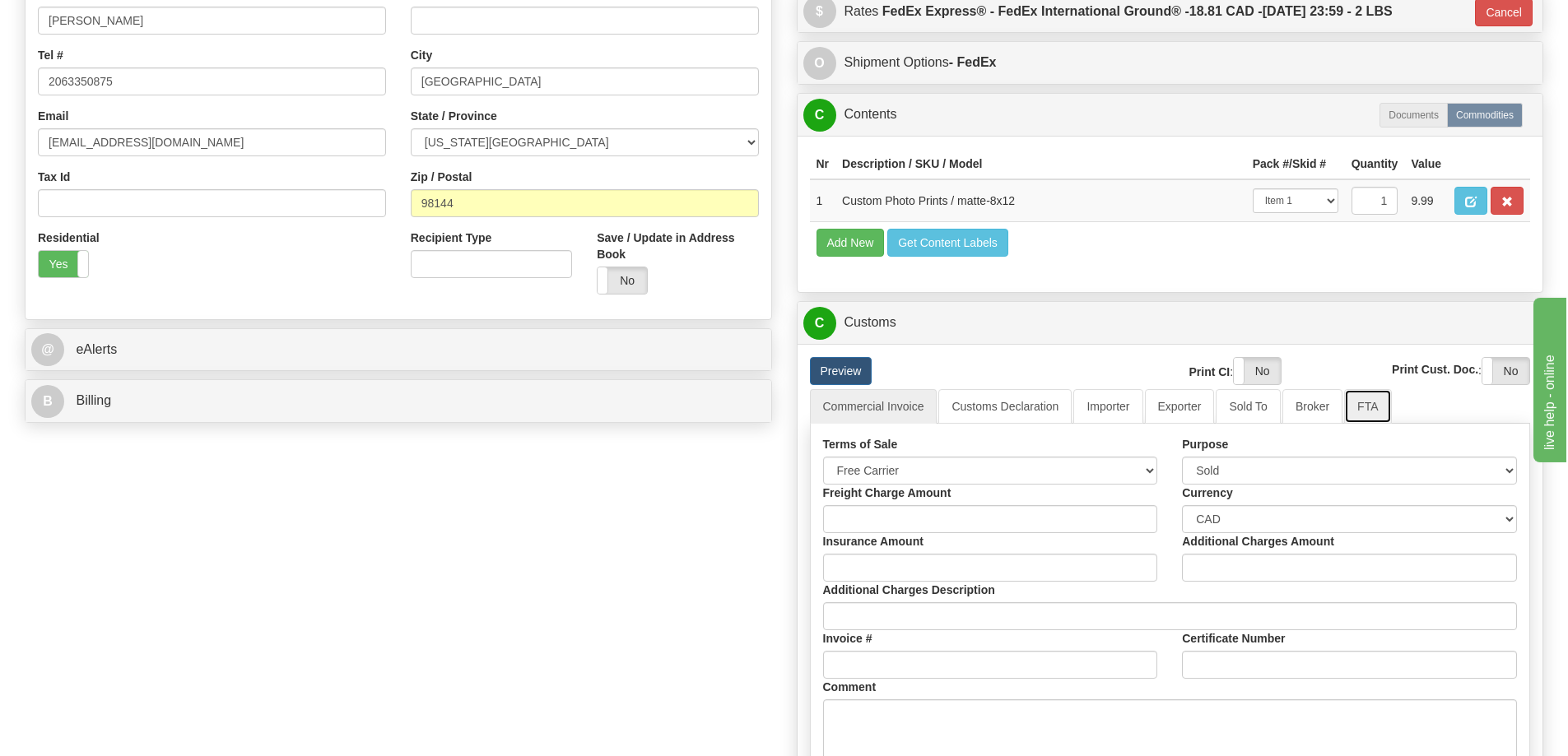
click at [1369, 406] on link "FTA" at bounding box center [1367, 406] width 47 height 35
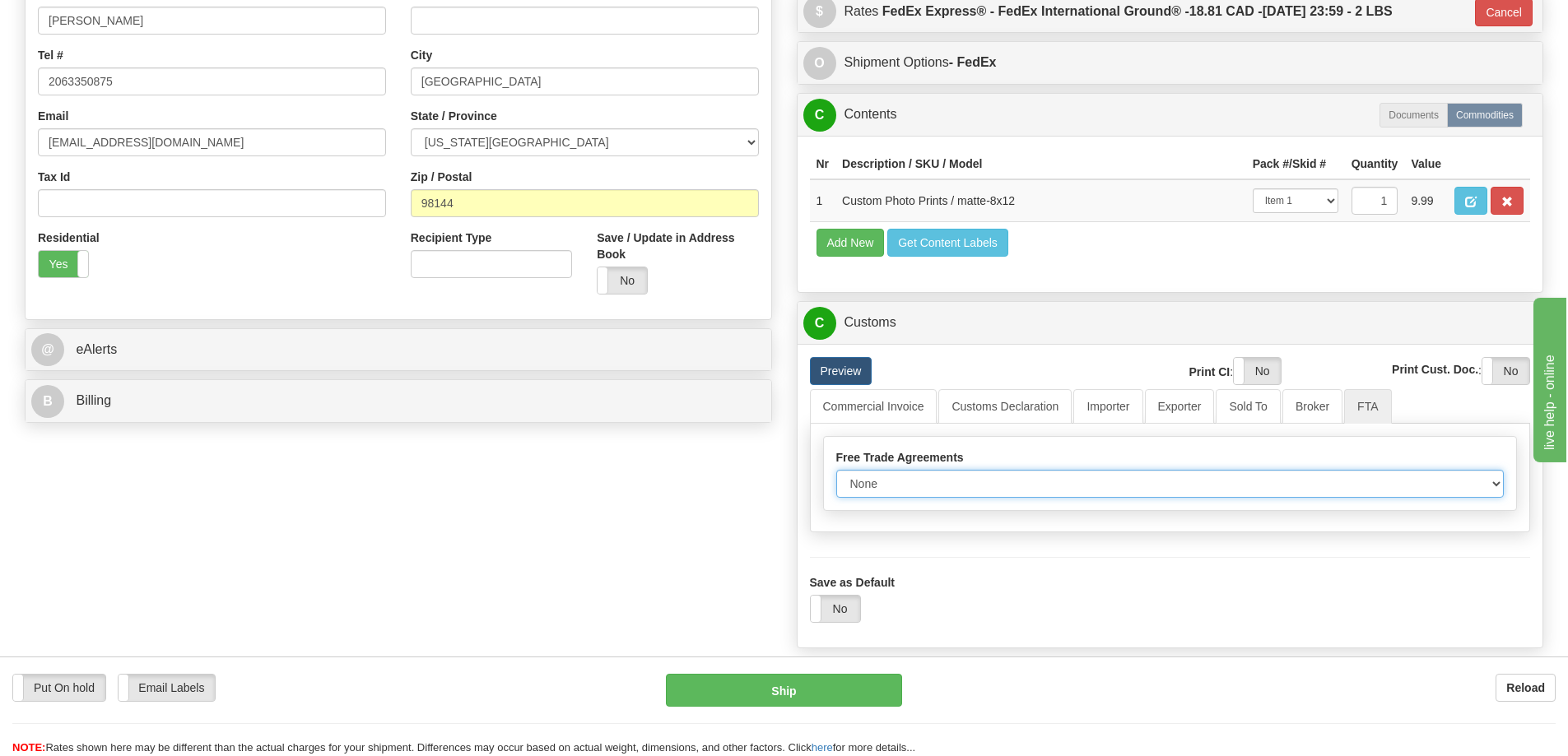
click at [1483, 485] on select "None Other USMCA CETA CUKTCA" at bounding box center [1169, 484] width 668 height 28
select select "1"
click at [836, 476] on select "None Other USMCA CETA CUKTCA" at bounding box center [1169, 484] width 668 height 28
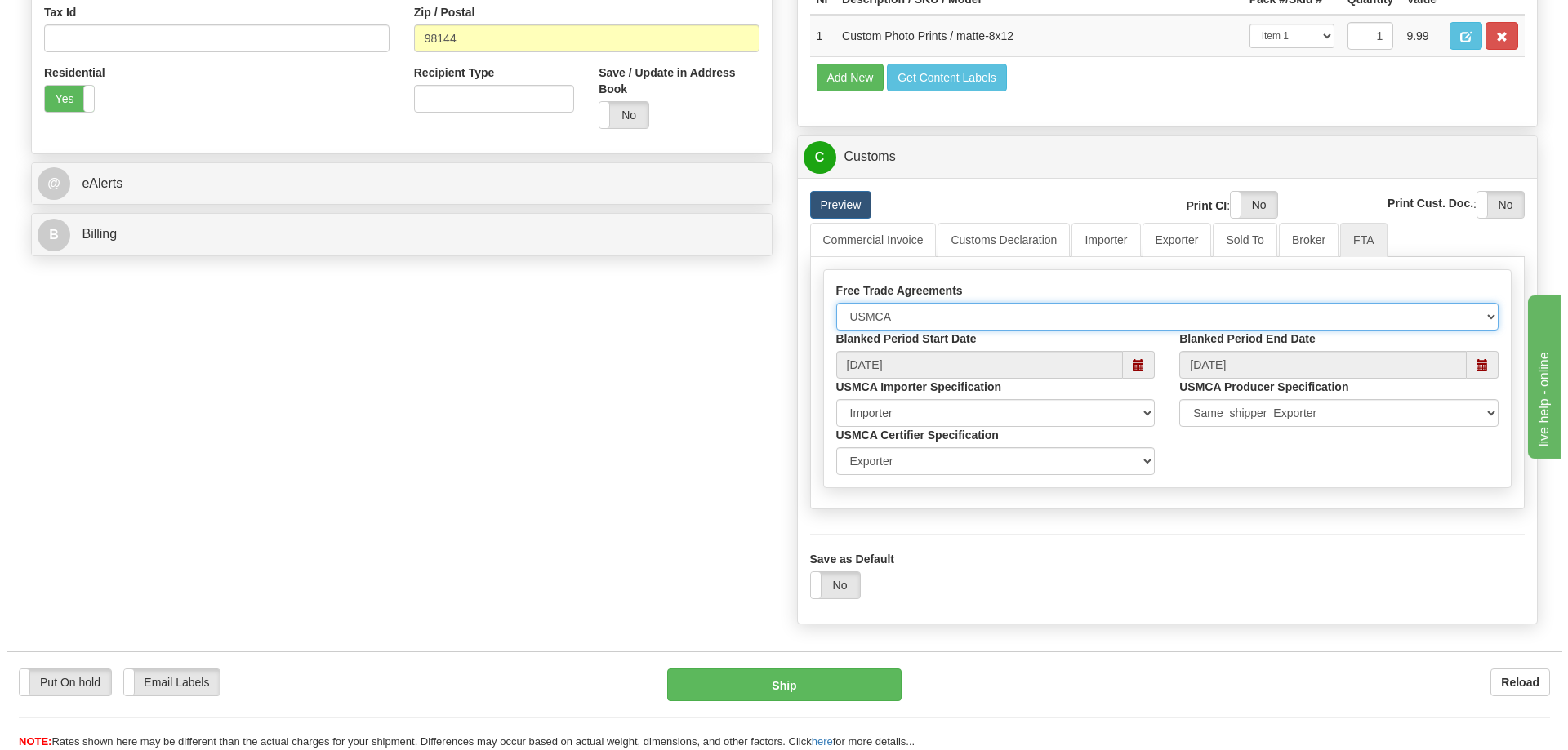
scroll to position [653, 0]
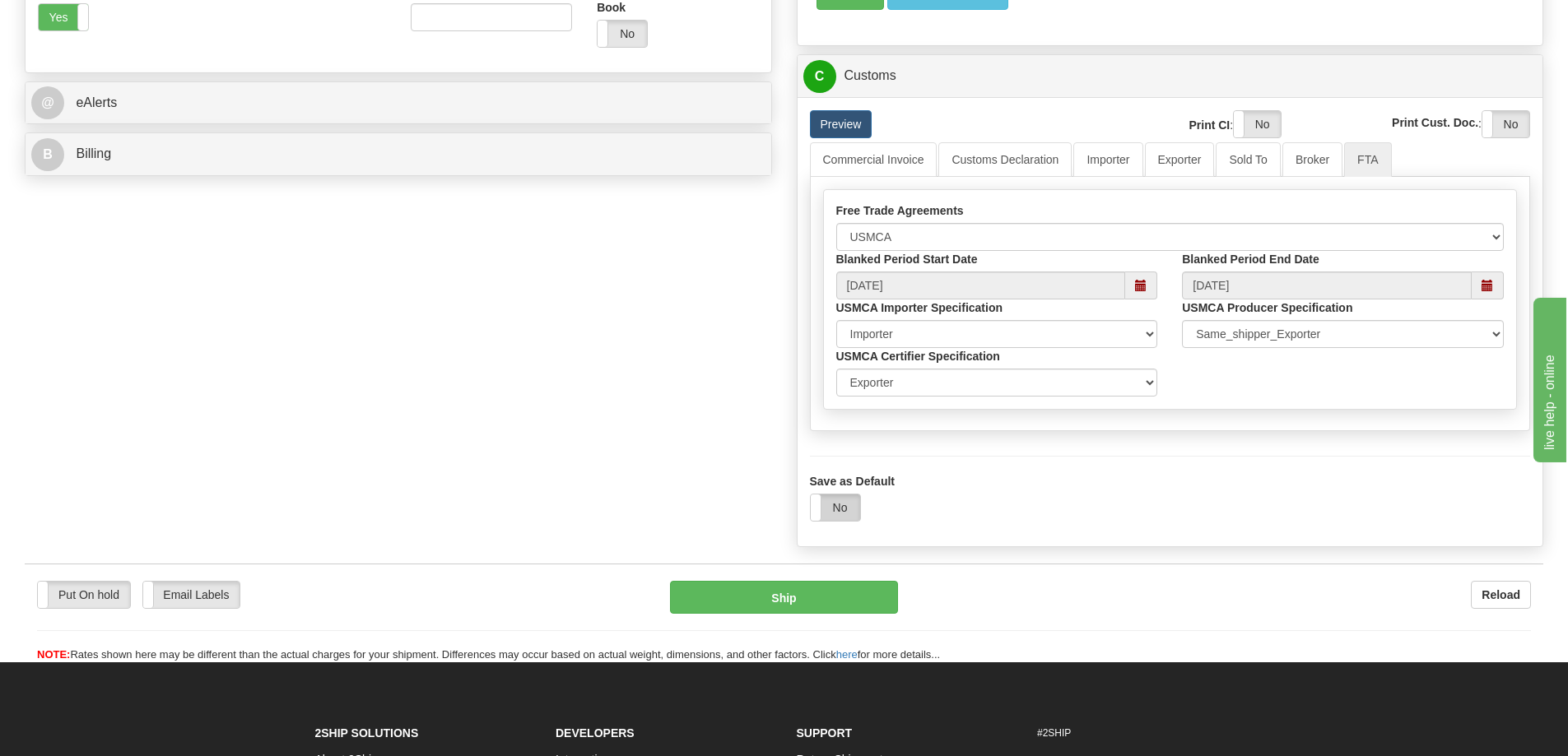
click at [847, 510] on label "No" at bounding box center [835, 507] width 49 height 26
click at [851, 612] on button "Ship" at bounding box center [784, 597] width 228 height 33
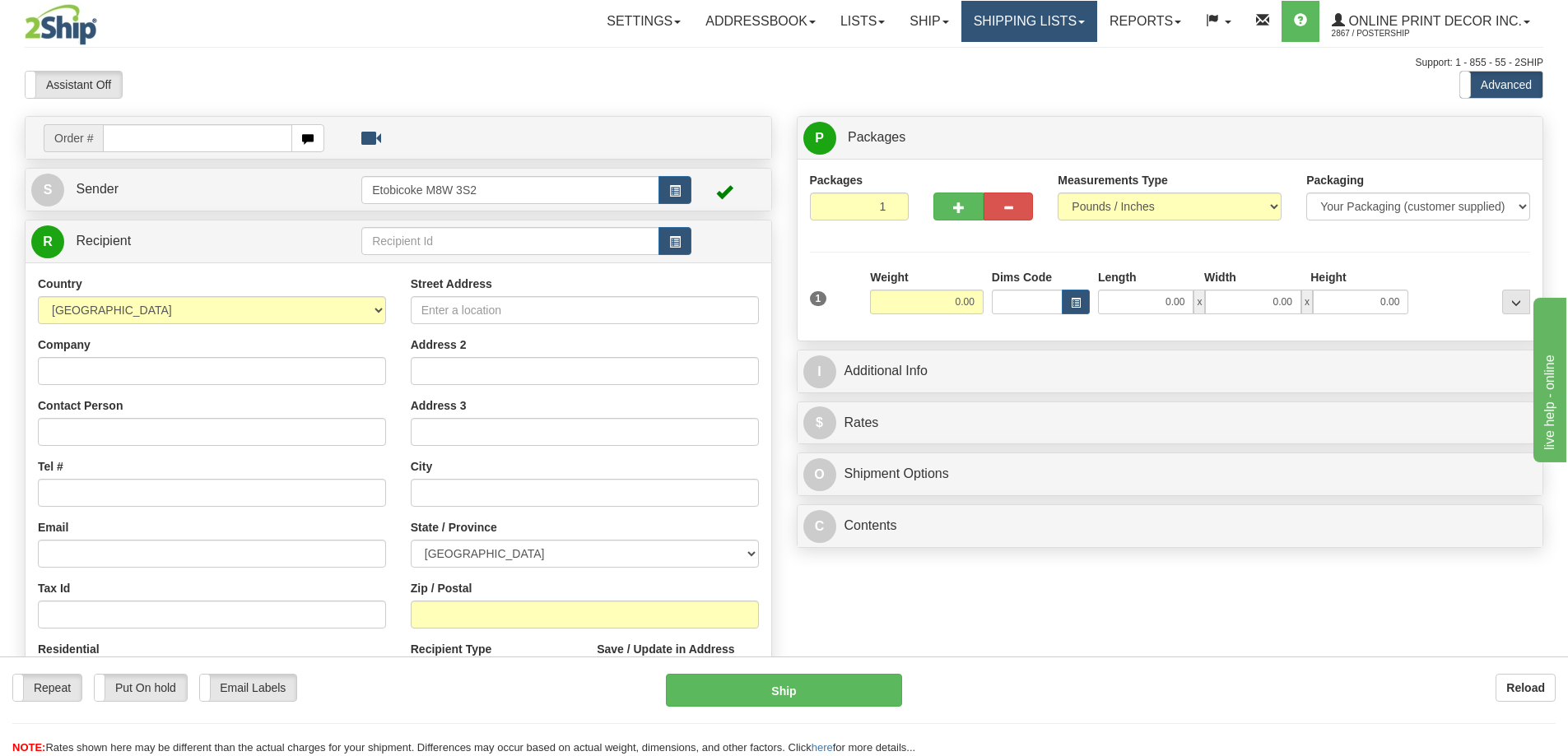
click at [1038, 17] on link "Shipping lists" at bounding box center [1029, 21] width 136 height 41
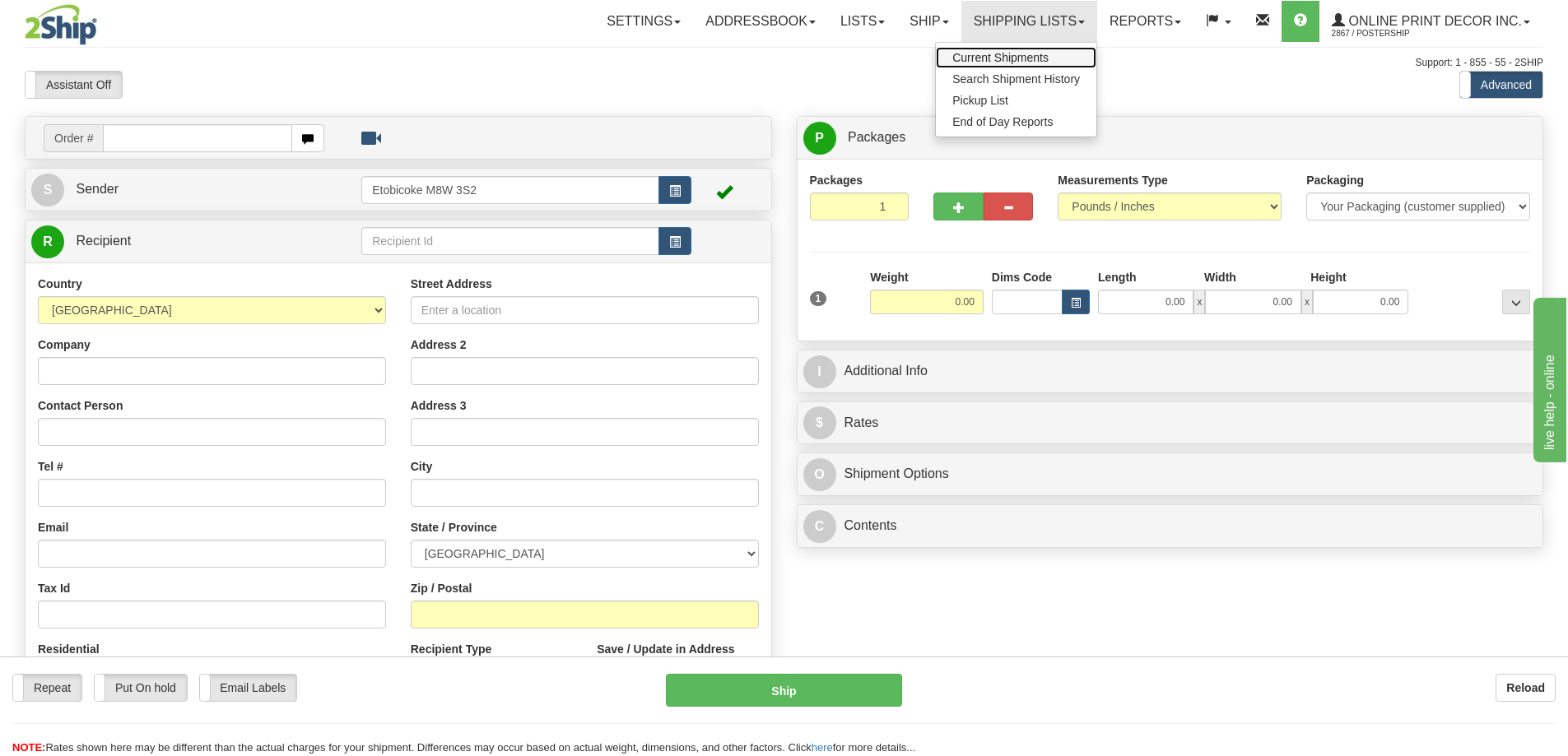
click at [1020, 59] on span "Current Shipments" at bounding box center [1000, 58] width 96 height 14
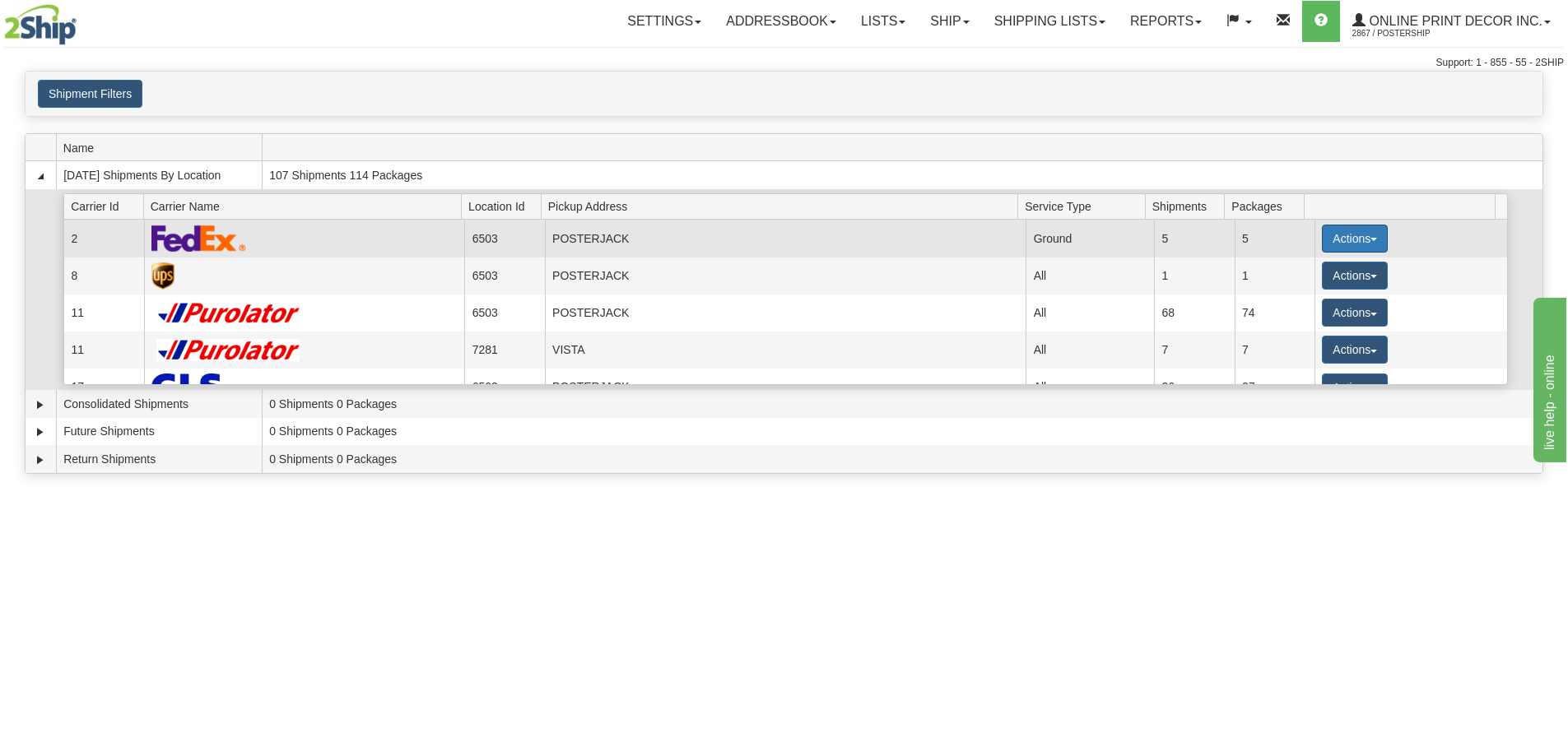
click at [1335, 236] on button "Actions" at bounding box center [1355, 238] width 66 height 28
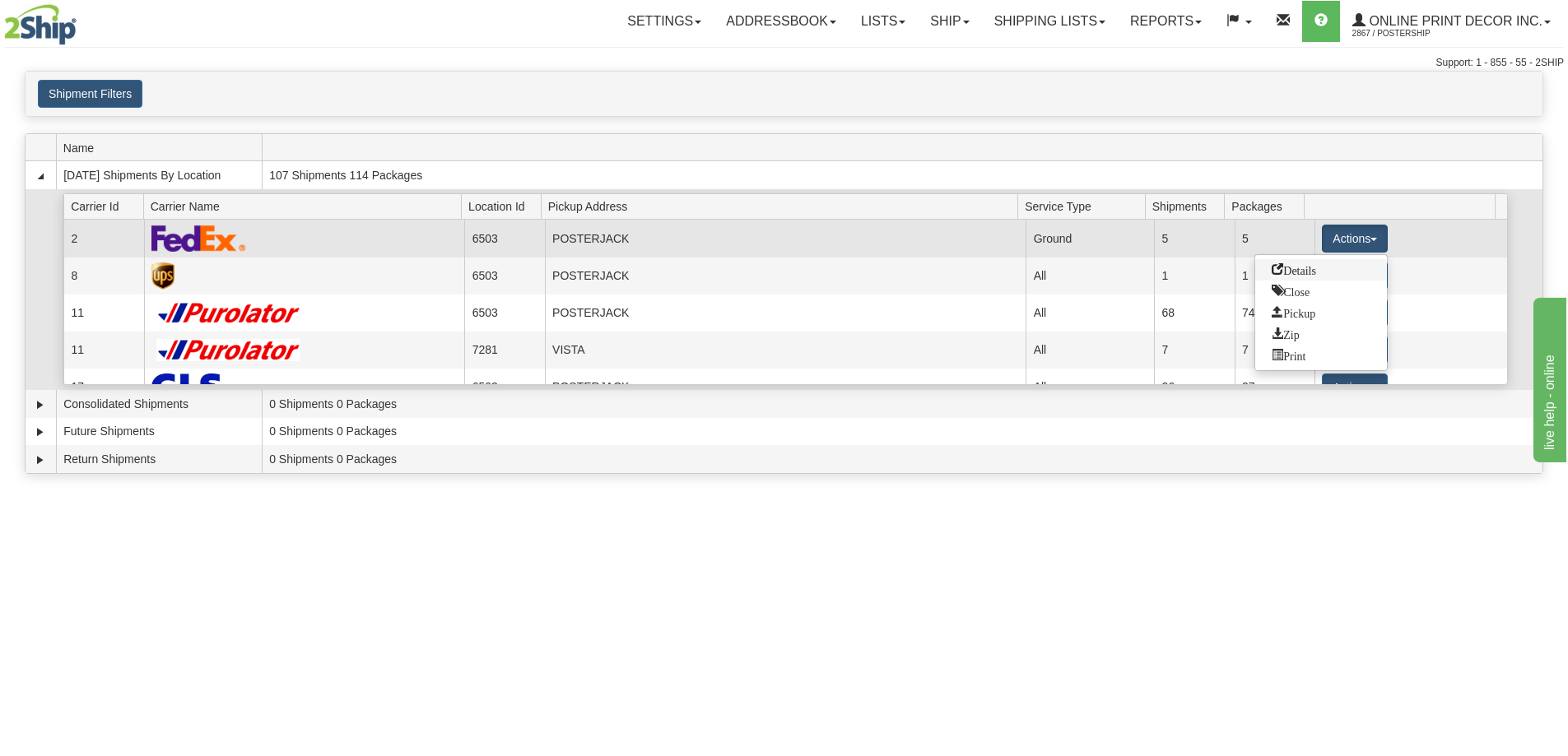
click at [1289, 270] on span "Details" at bounding box center [1294, 269] width 45 height 12
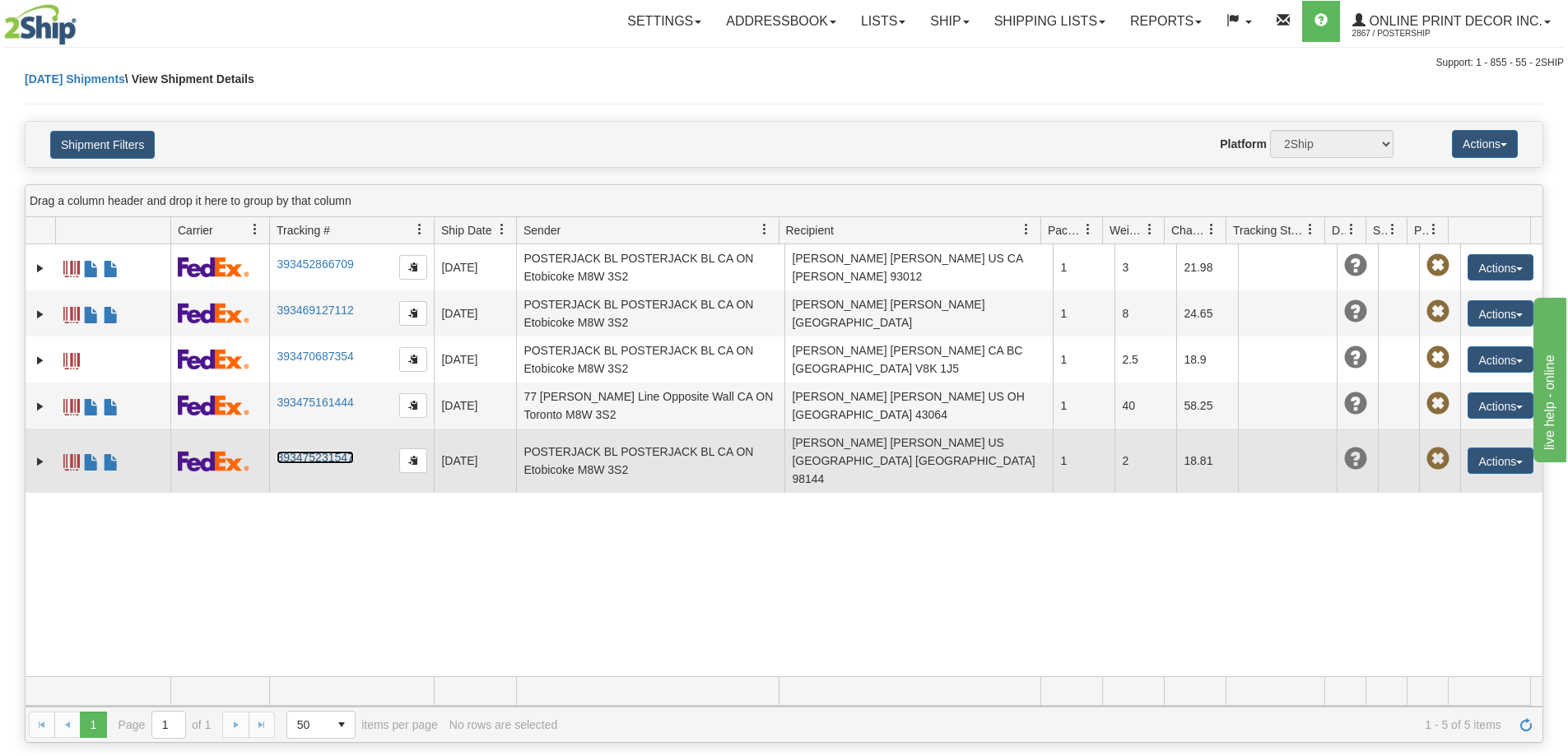
click at [294, 451] on link "393475231547" at bounding box center [314, 457] width 77 height 14
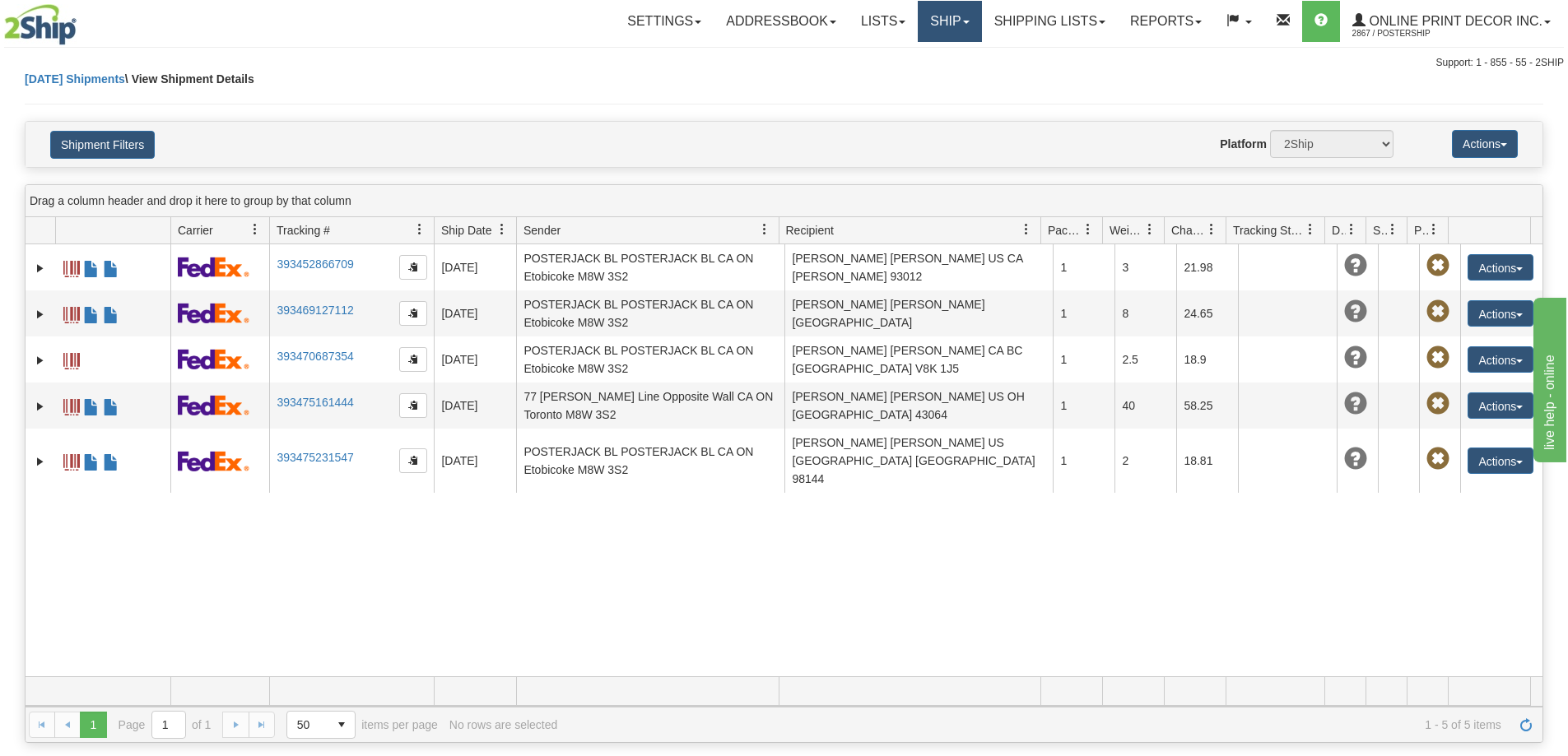
click at [946, 14] on link "Ship" at bounding box center [948, 21] width 63 height 41
click at [890, 60] on span "Ship Screen" at bounding box center [880, 58] width 63 height 14
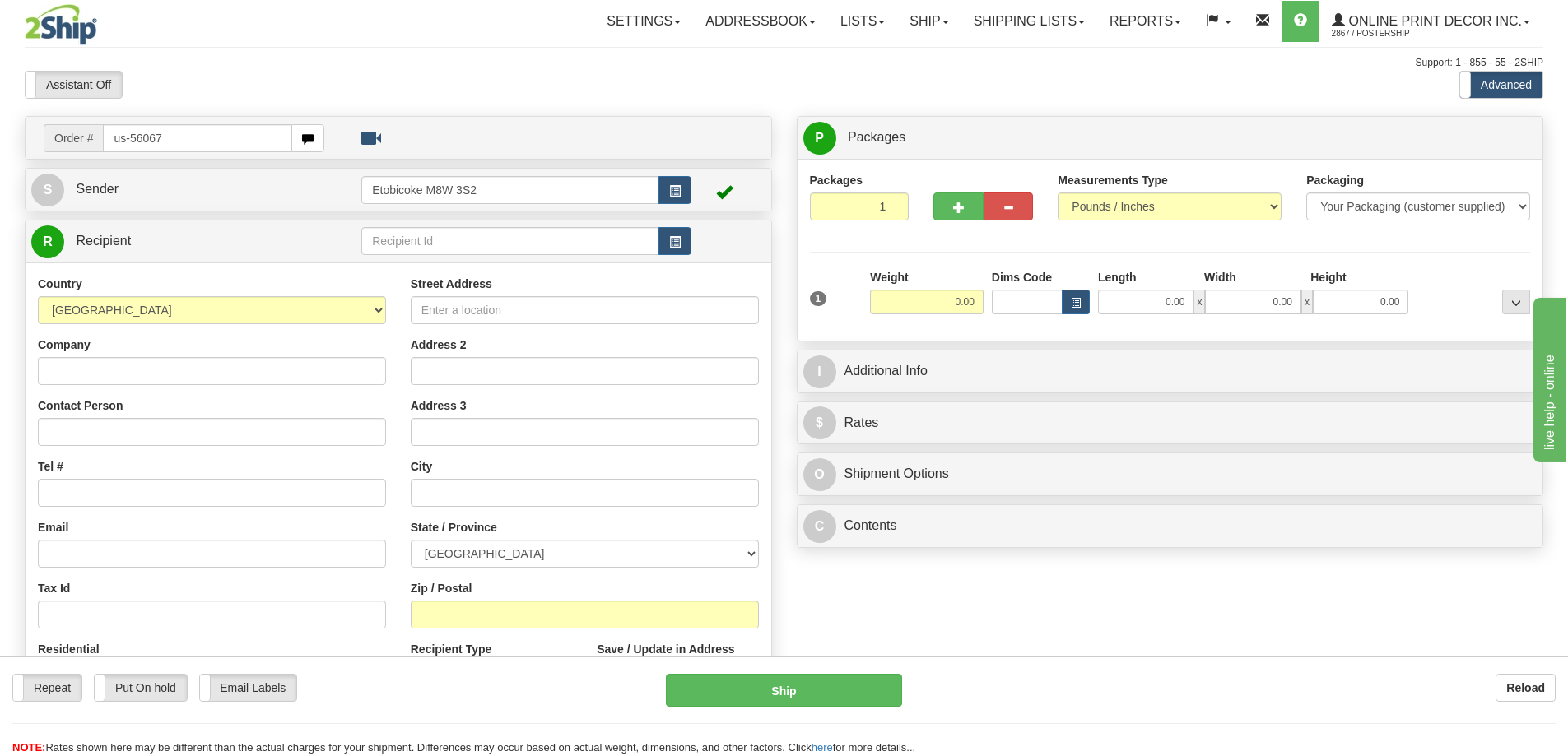
type input "us-56067"
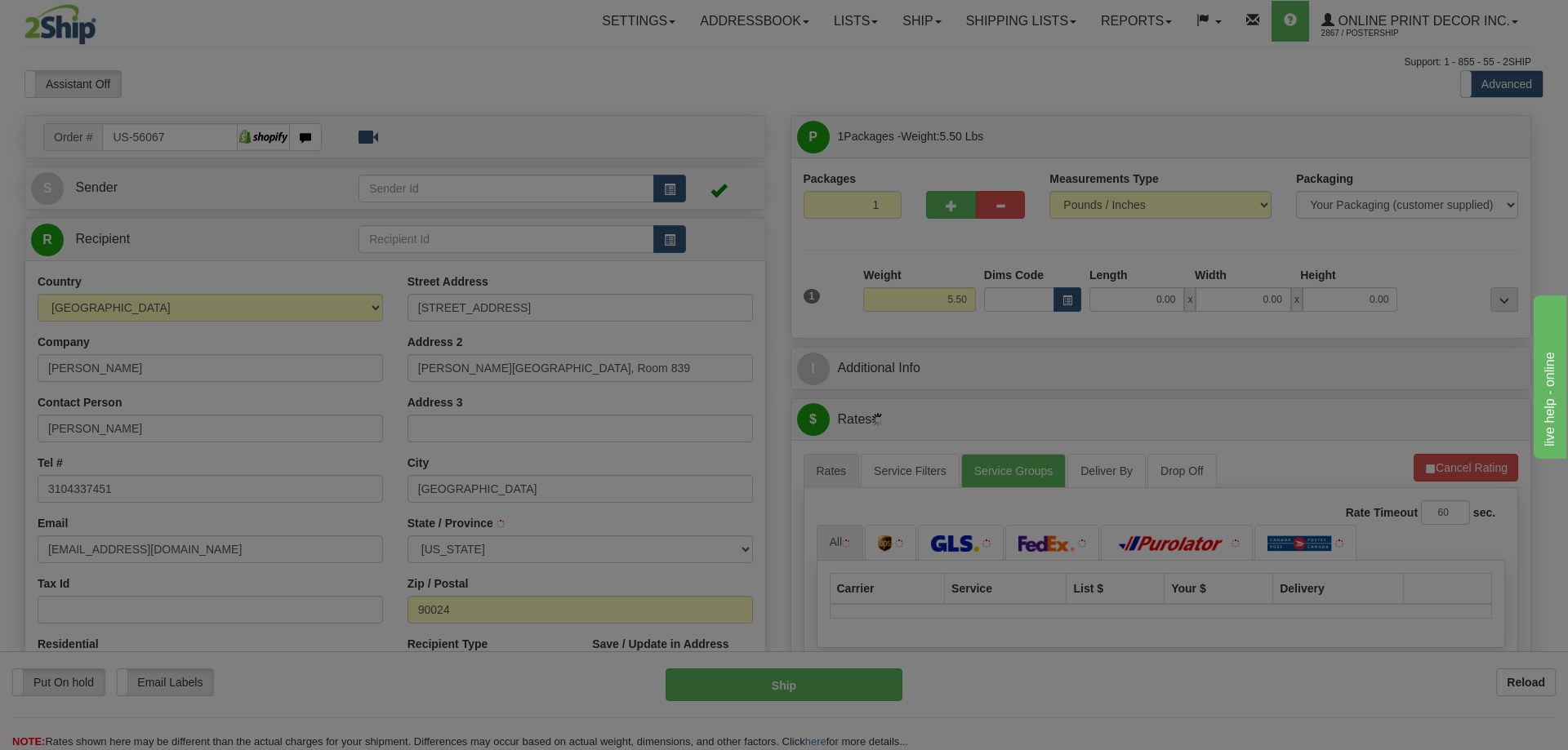
type input "LOS ANGELES"
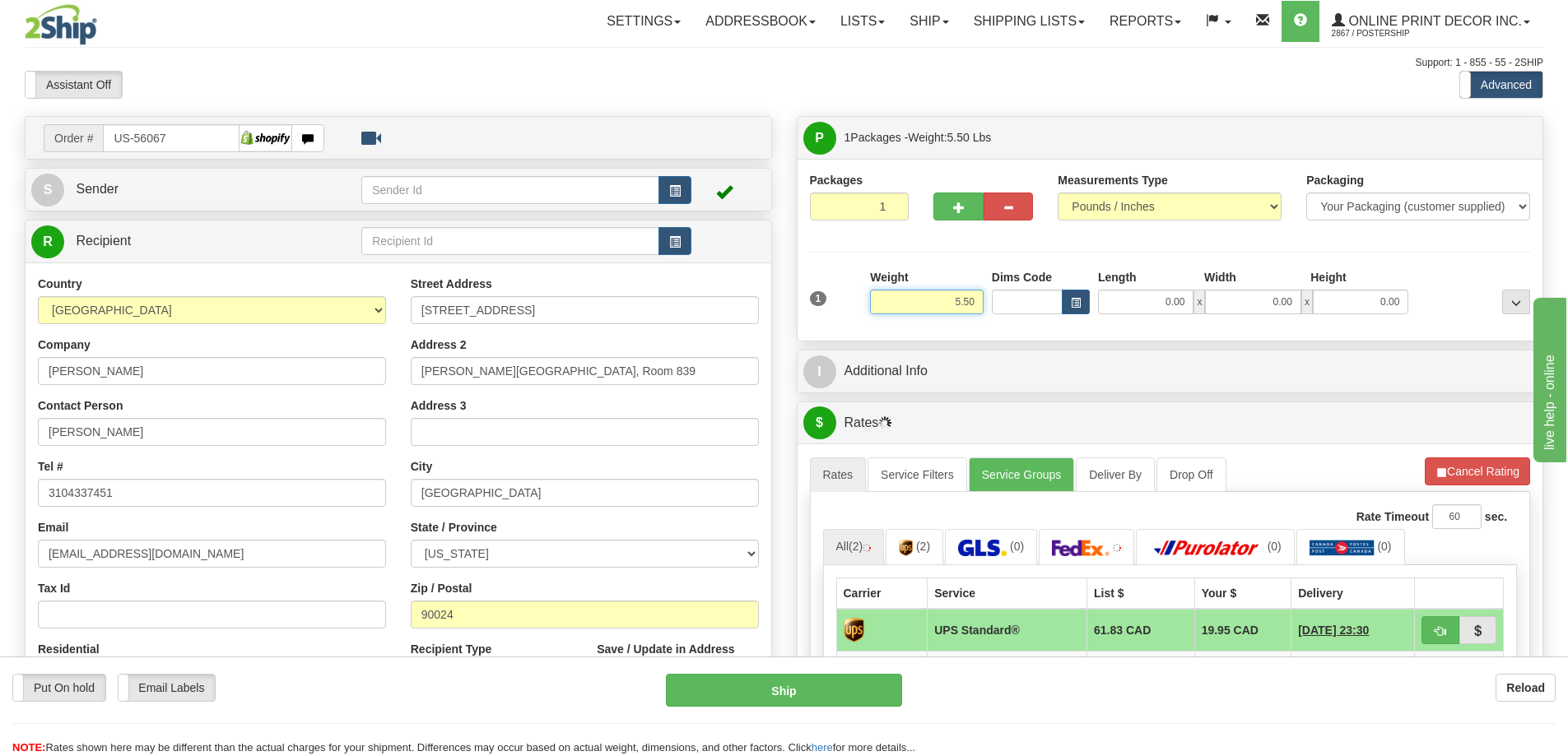
click at [979, 297] on input "5.50" at bounding box center [926, 301] width 113 height 24
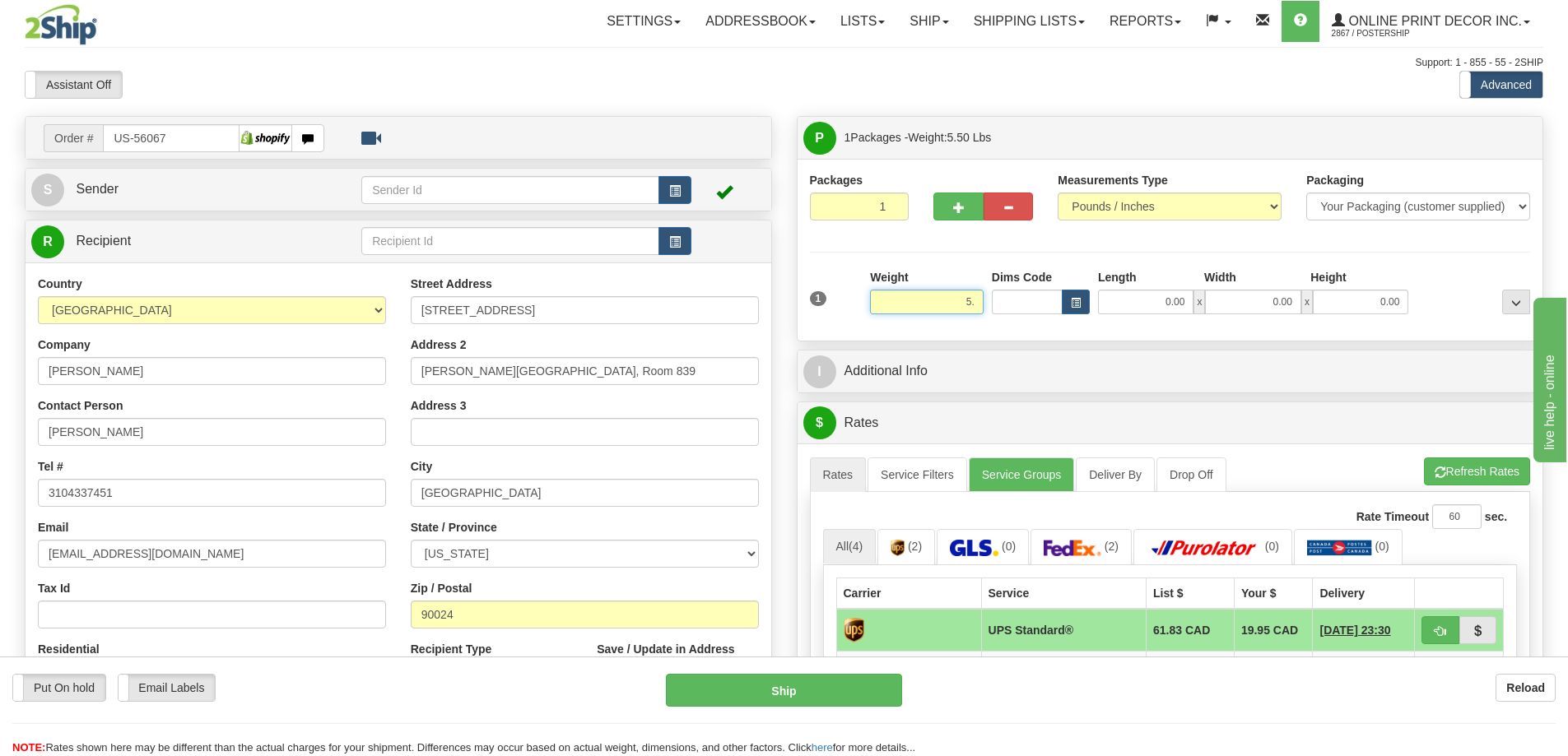
type input "5"
type input "2.00"
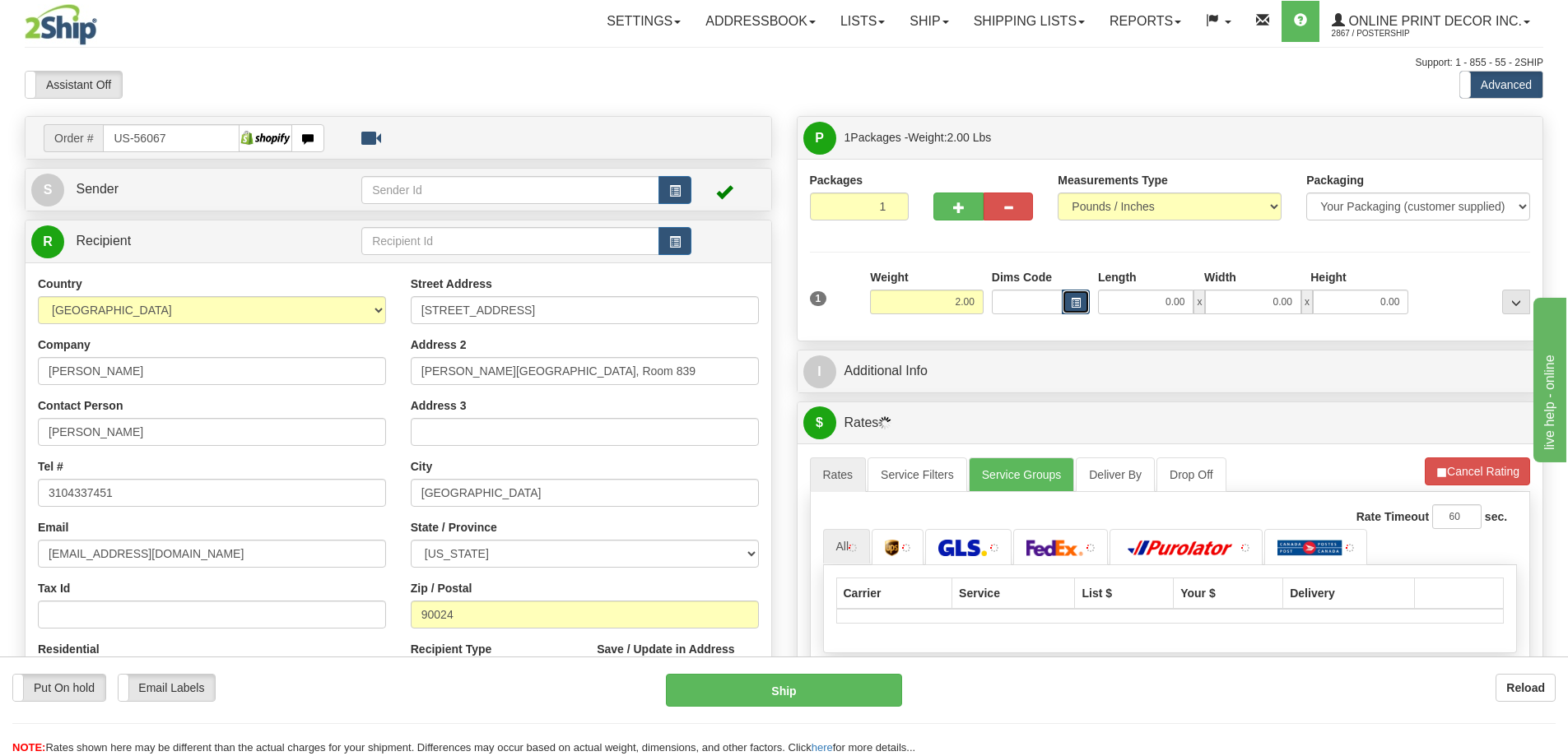
click at [1071, 301] on span "button" at bounding box center [1075, 302] width 10 height 9
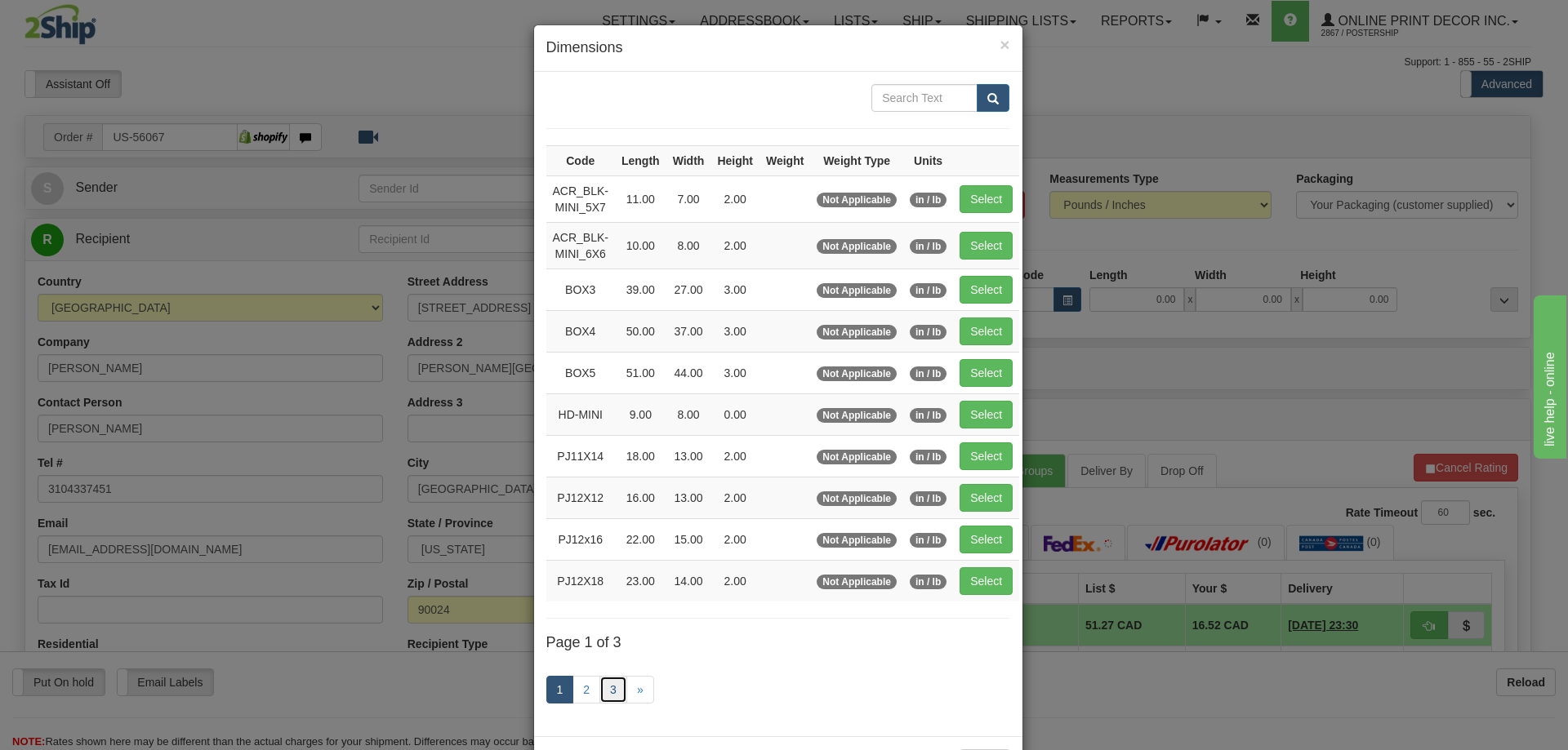
click at [603, 691] on link "3" at bounding box center [613, 689] width 28 height 28
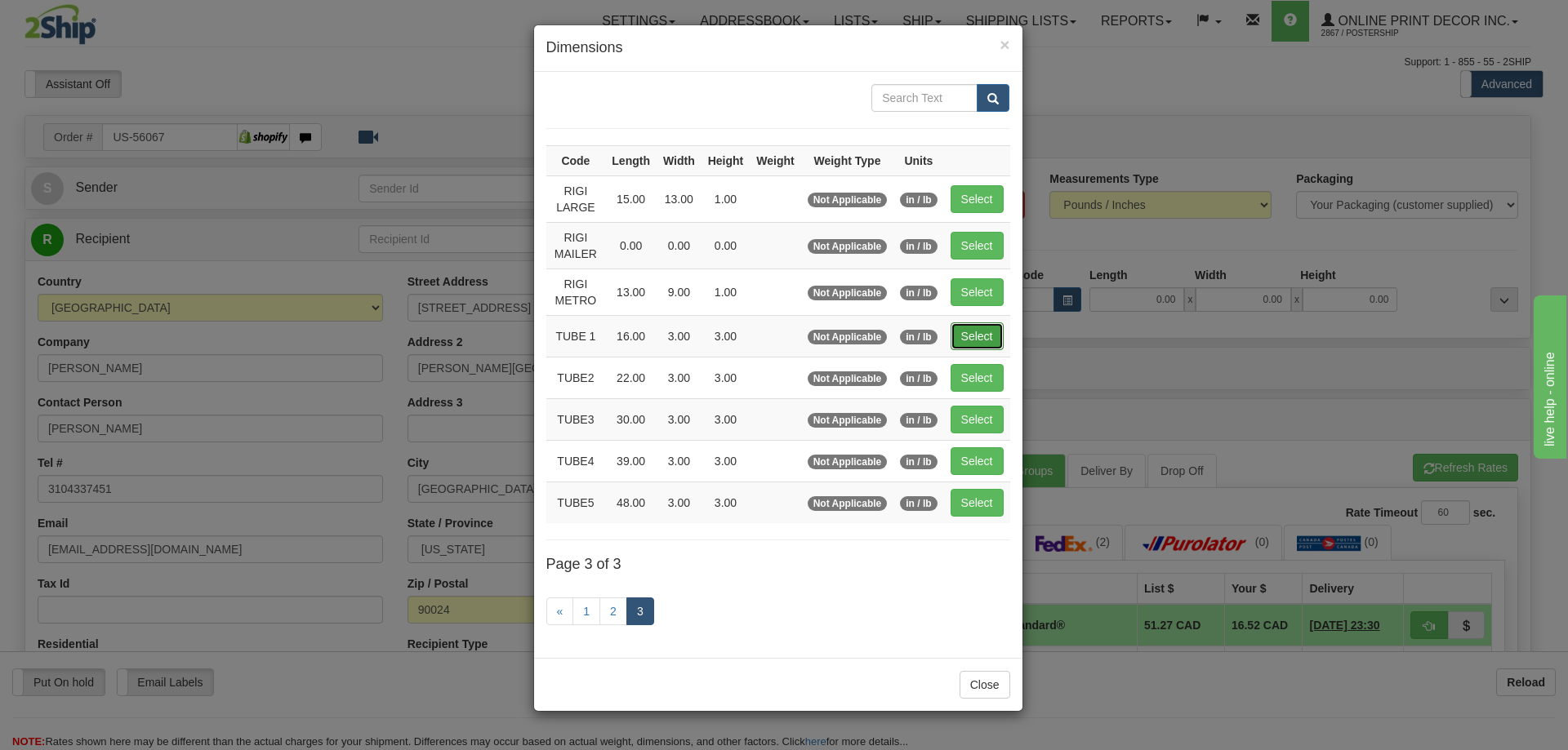
click at [973, 335] on button "Select" at bounding box center [976, 336] width 53 height 28
type input "TUBE 1"
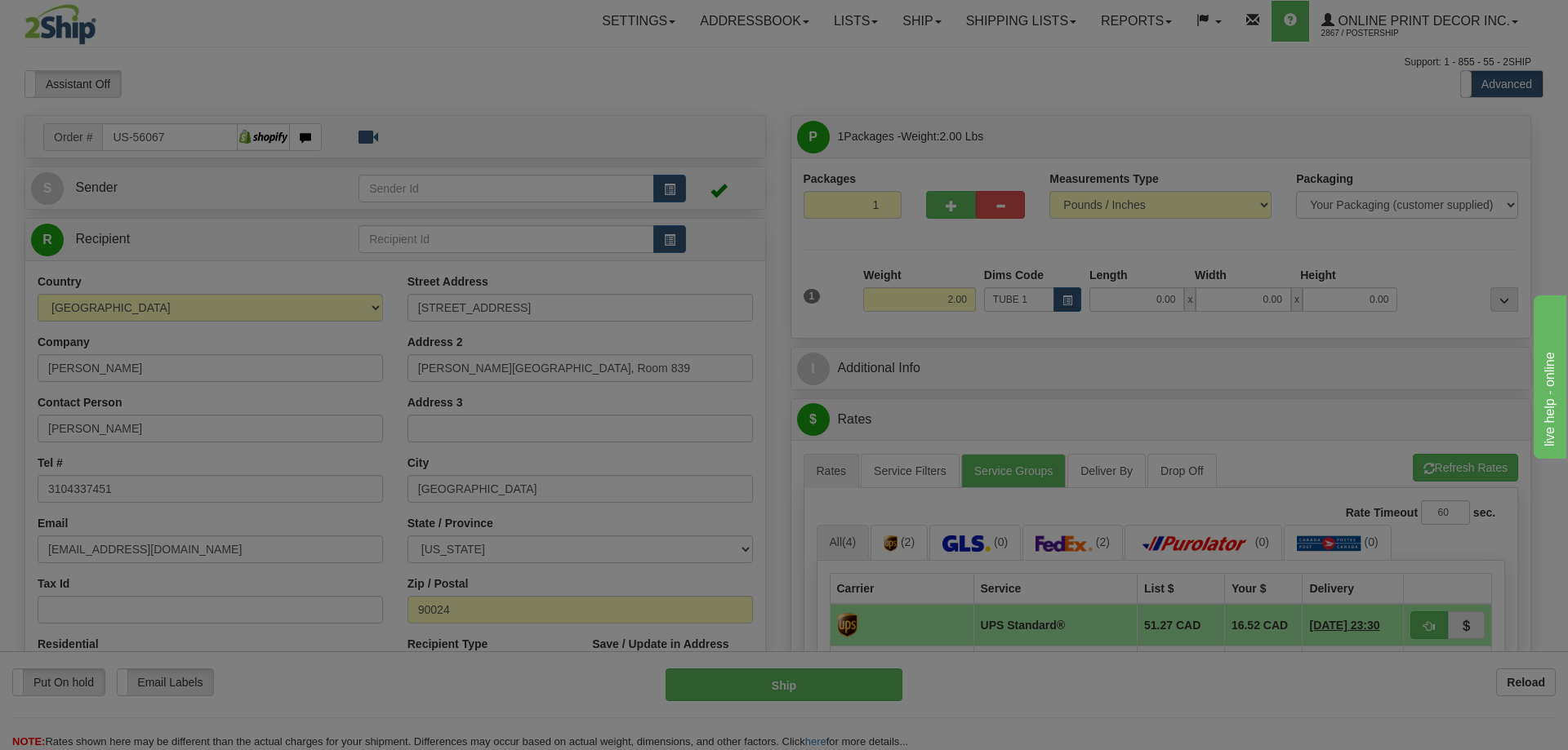
type input "16.00"
type input "3.00"
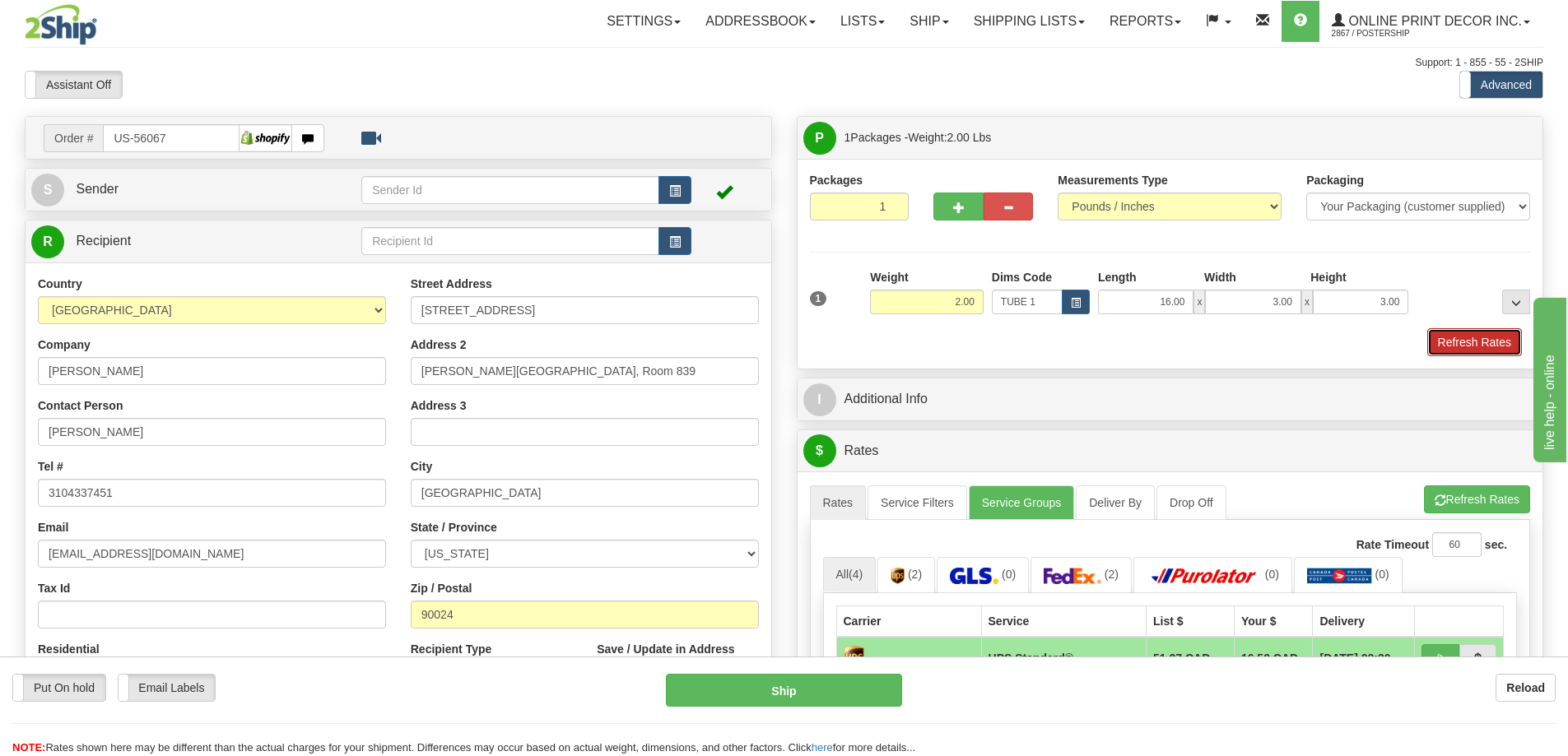
click at [1458, 336] on button "Refresh Rates" at bounding box center [1475, 342] width 95 height 28
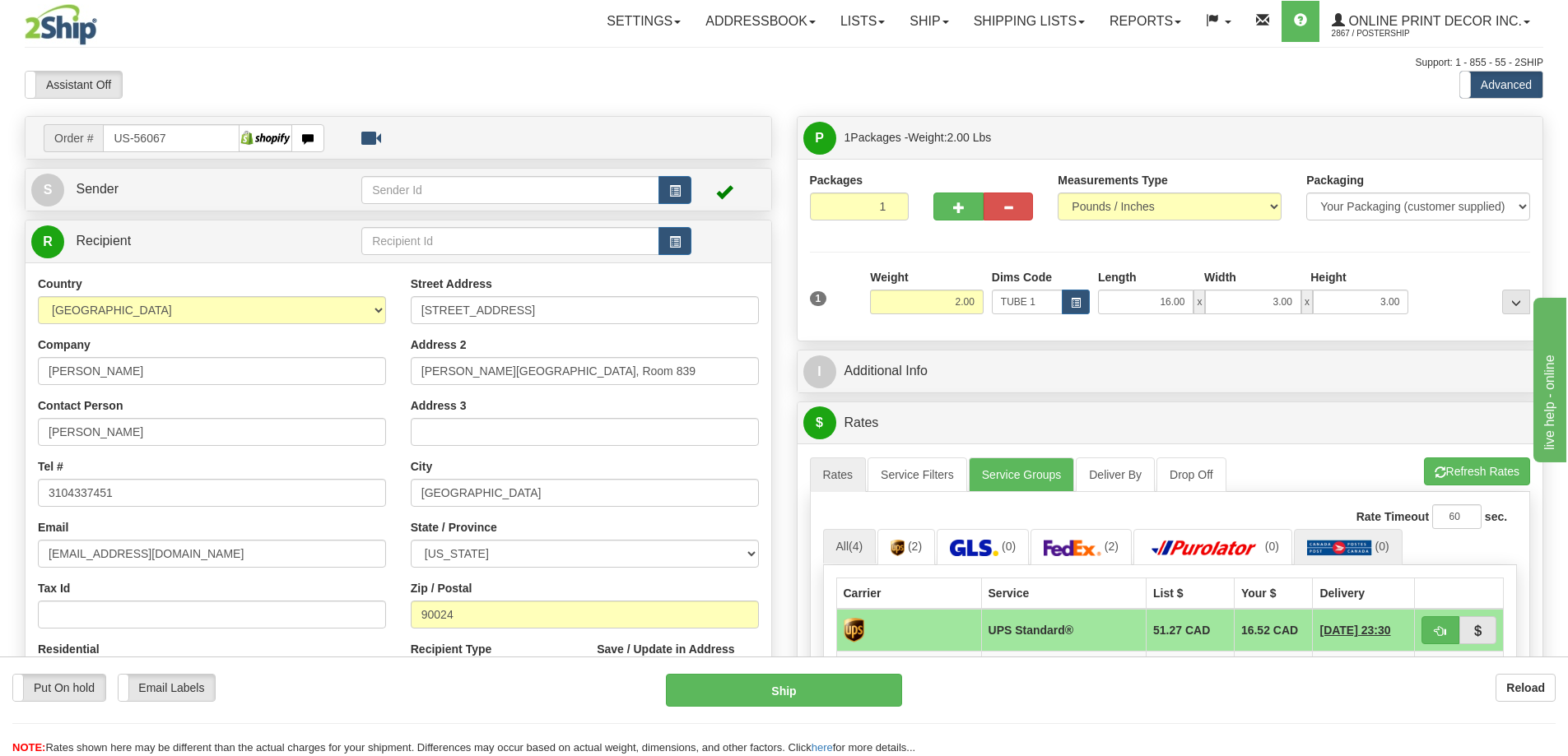
scroll to position [165, 0]
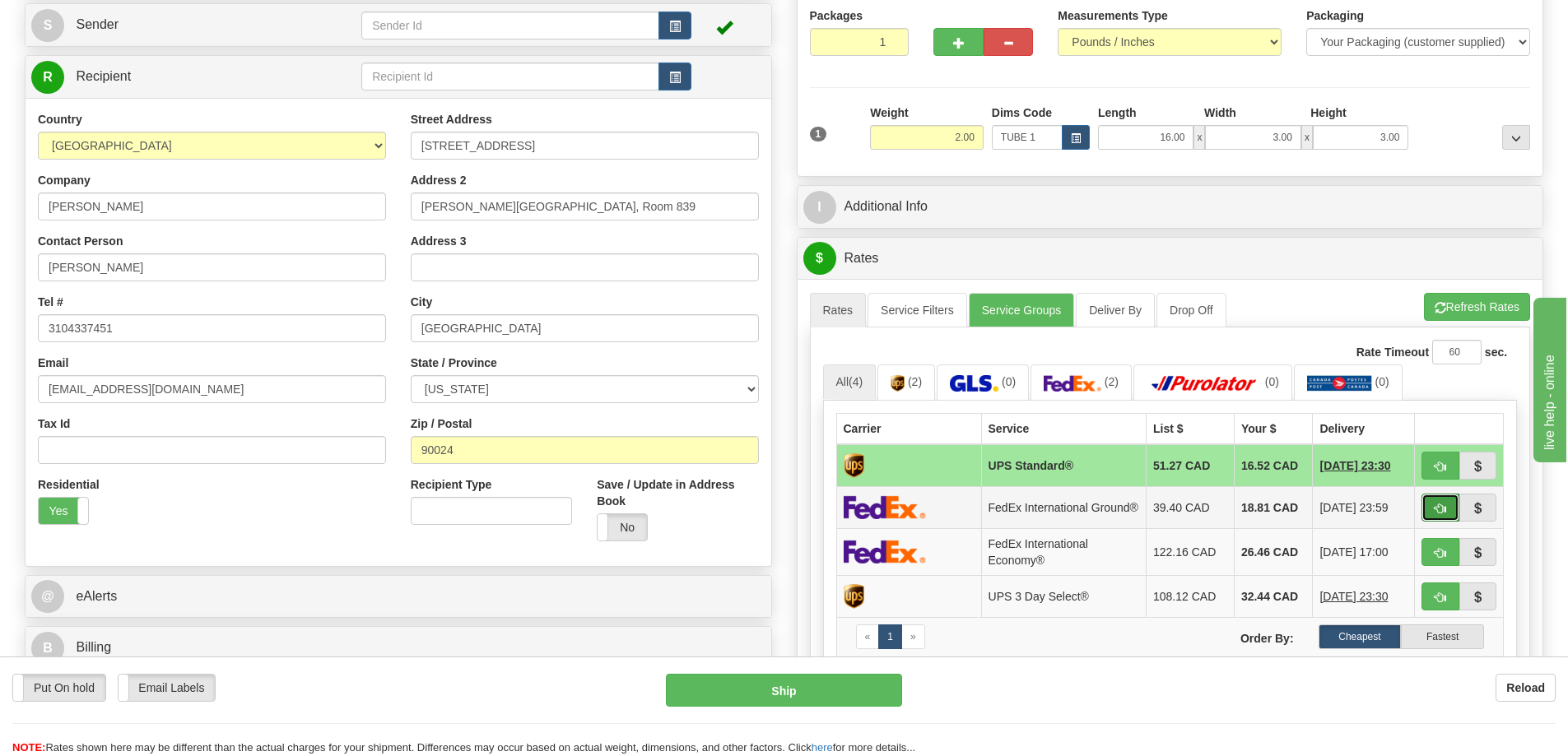
click at [1439, 514] on span "button" at bounding box center [1440, 508] width 12 height 11
type input "92"
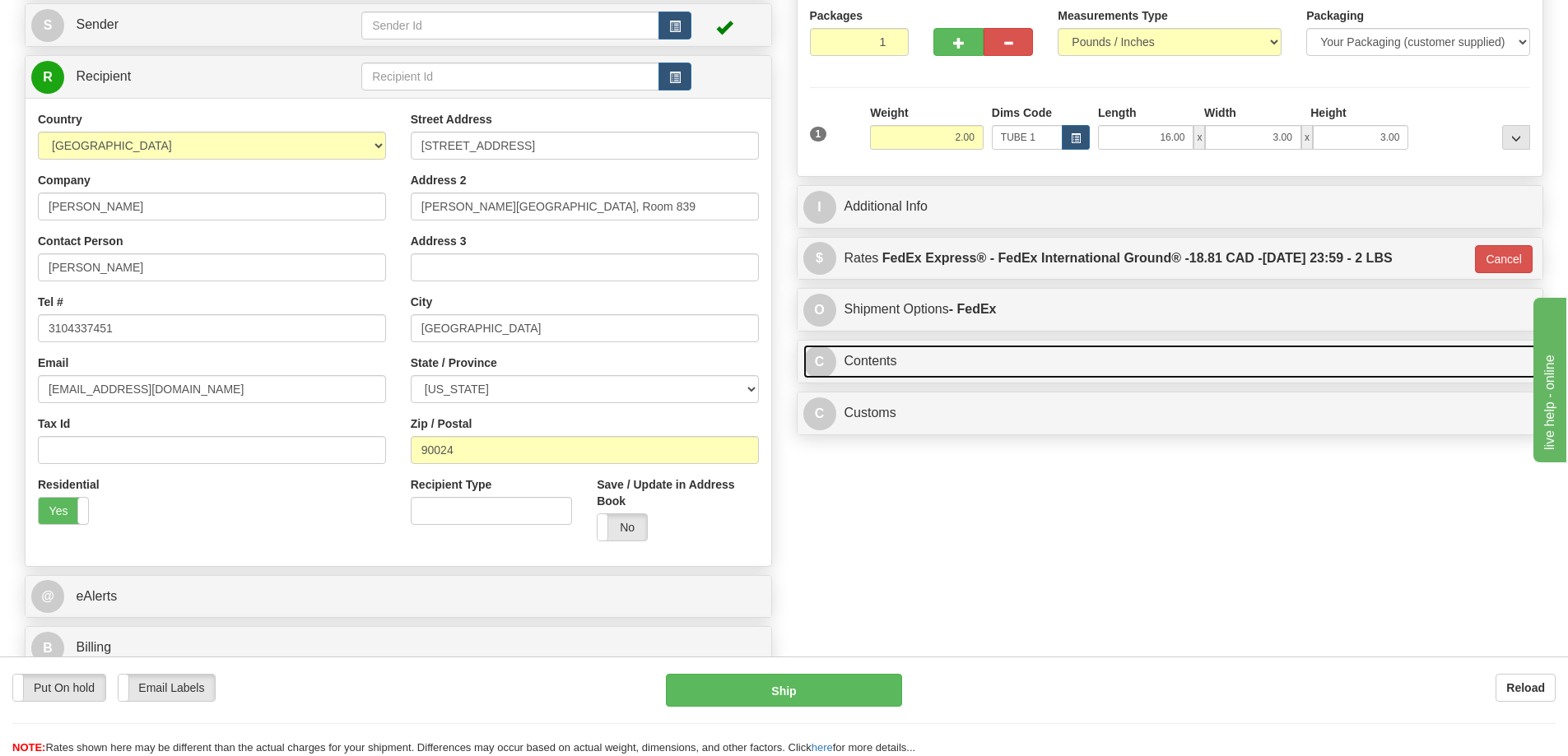
click at [1033, 351] on link "C Contents" at bounding box center [1169, 362] width 734 height 34
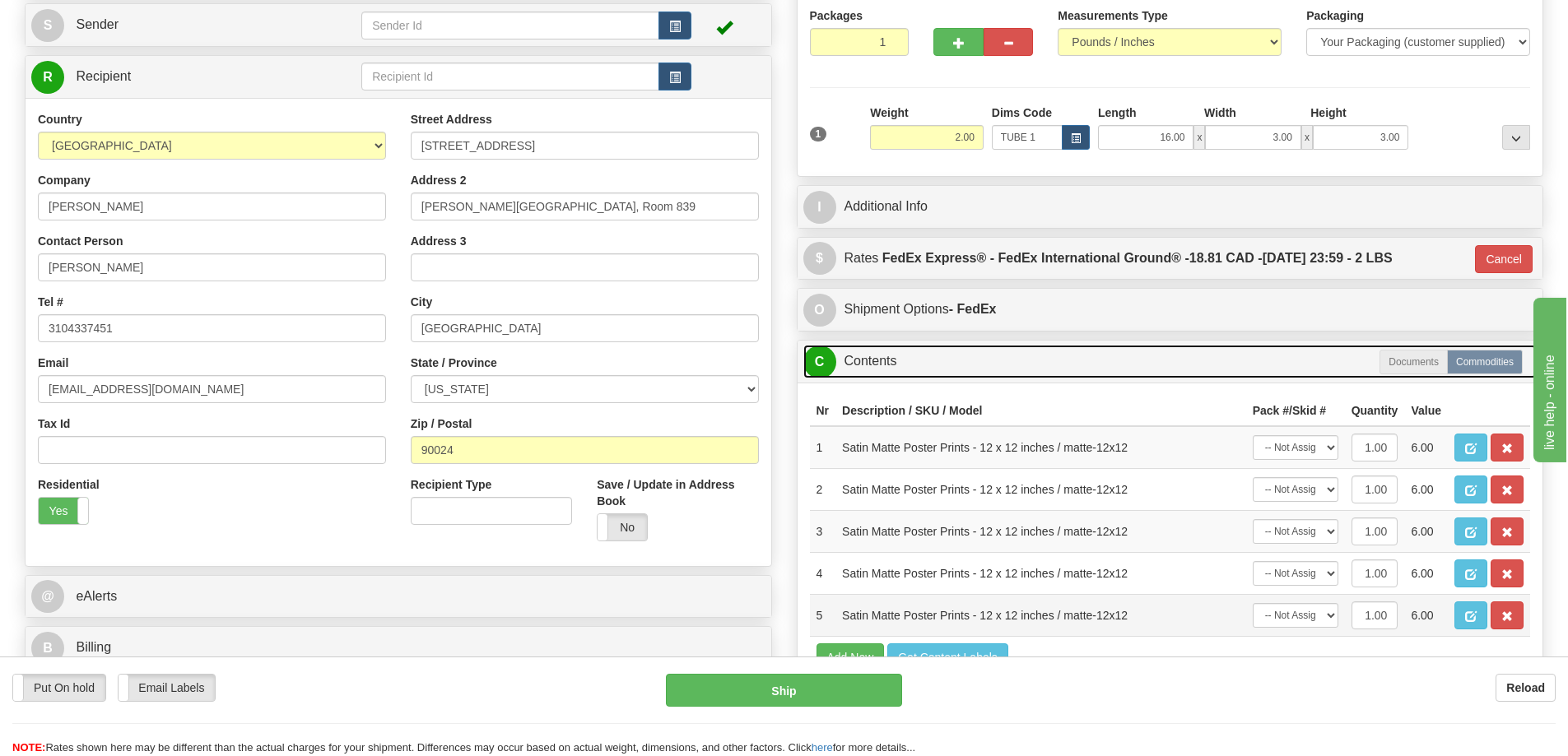
scroll to position [329, 0]
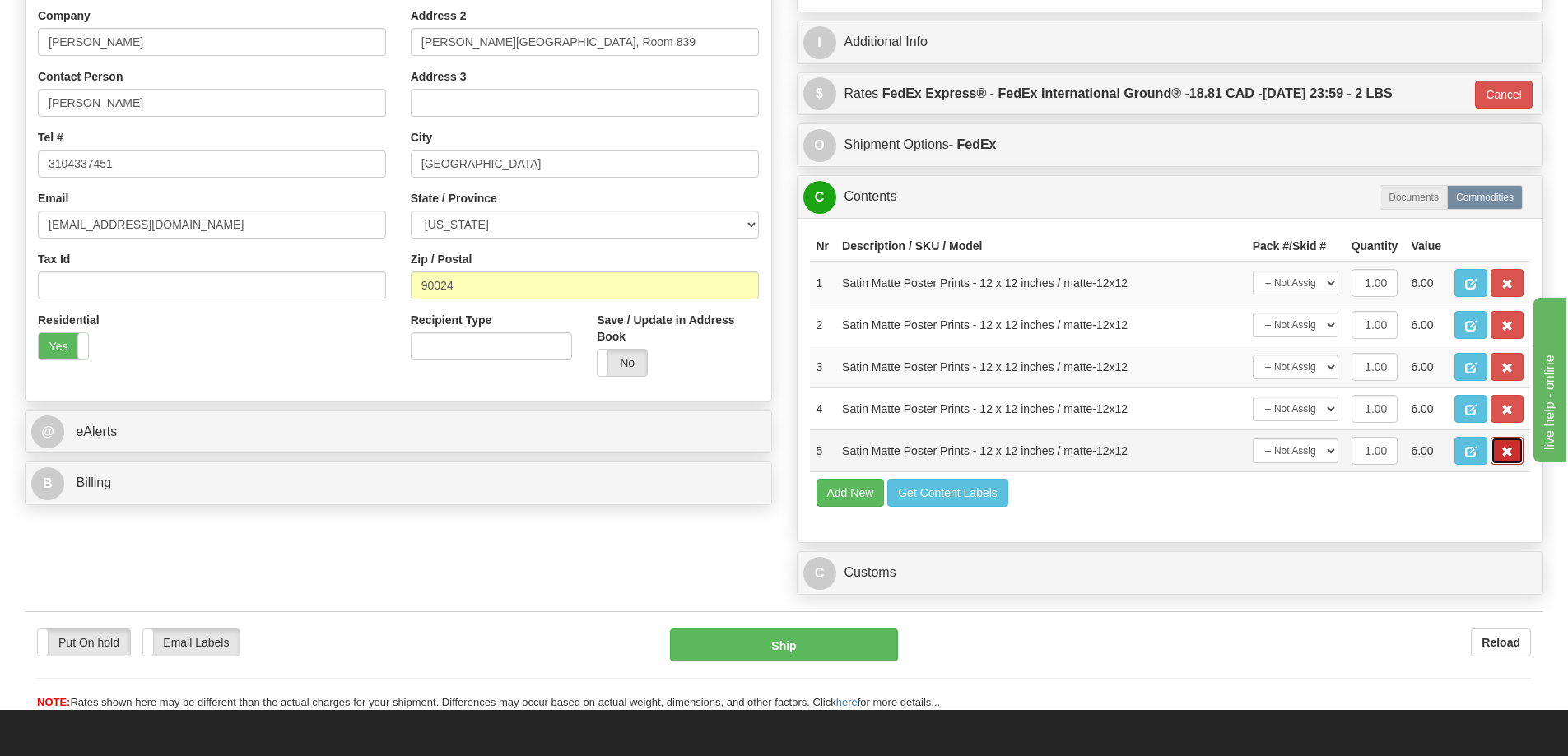
click at [1510, 450] on span "button" at bounding box center [1507, 452] width 12 height 11
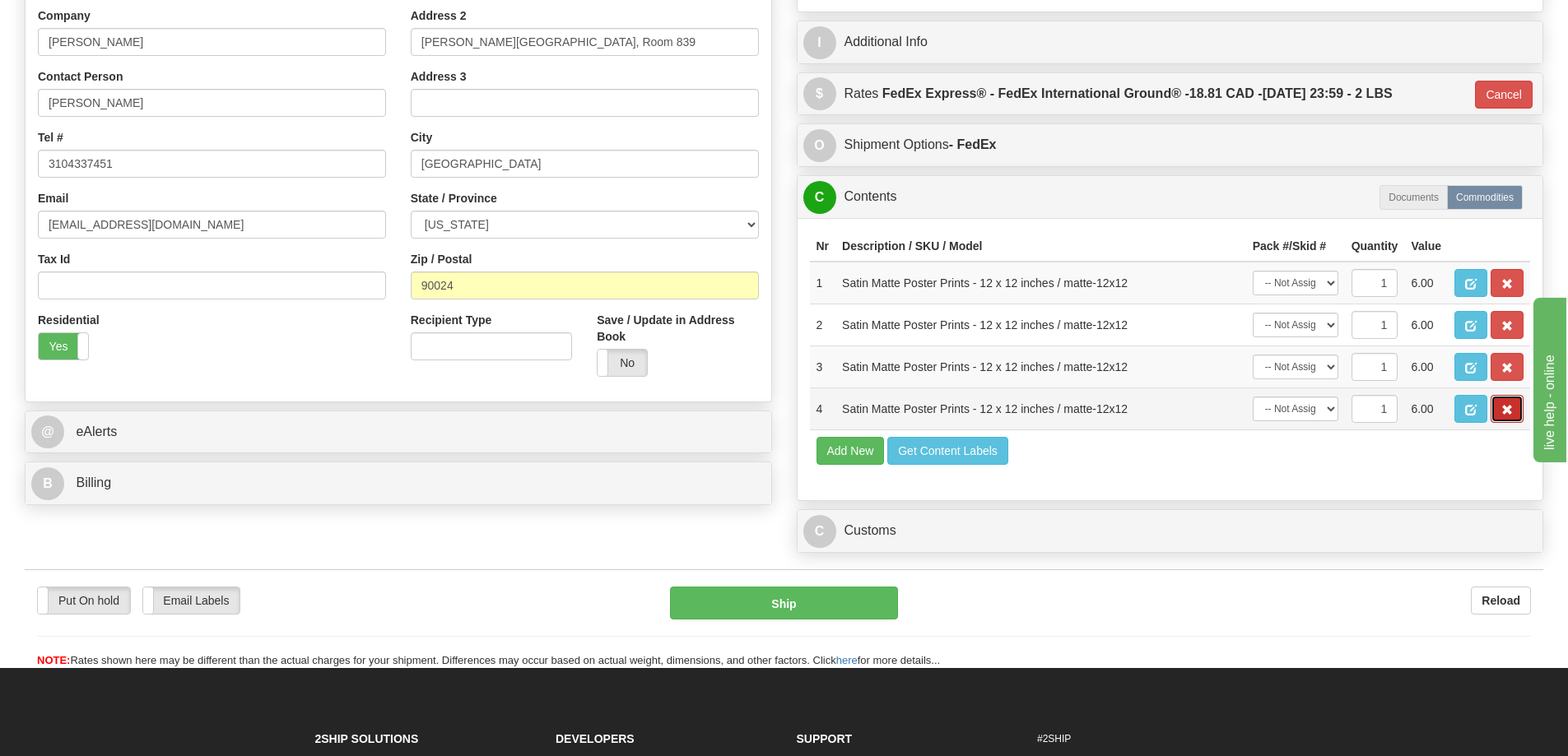
click at [1509, 416] on span "button" at bounding box center [1507, 410] width 12 height 11
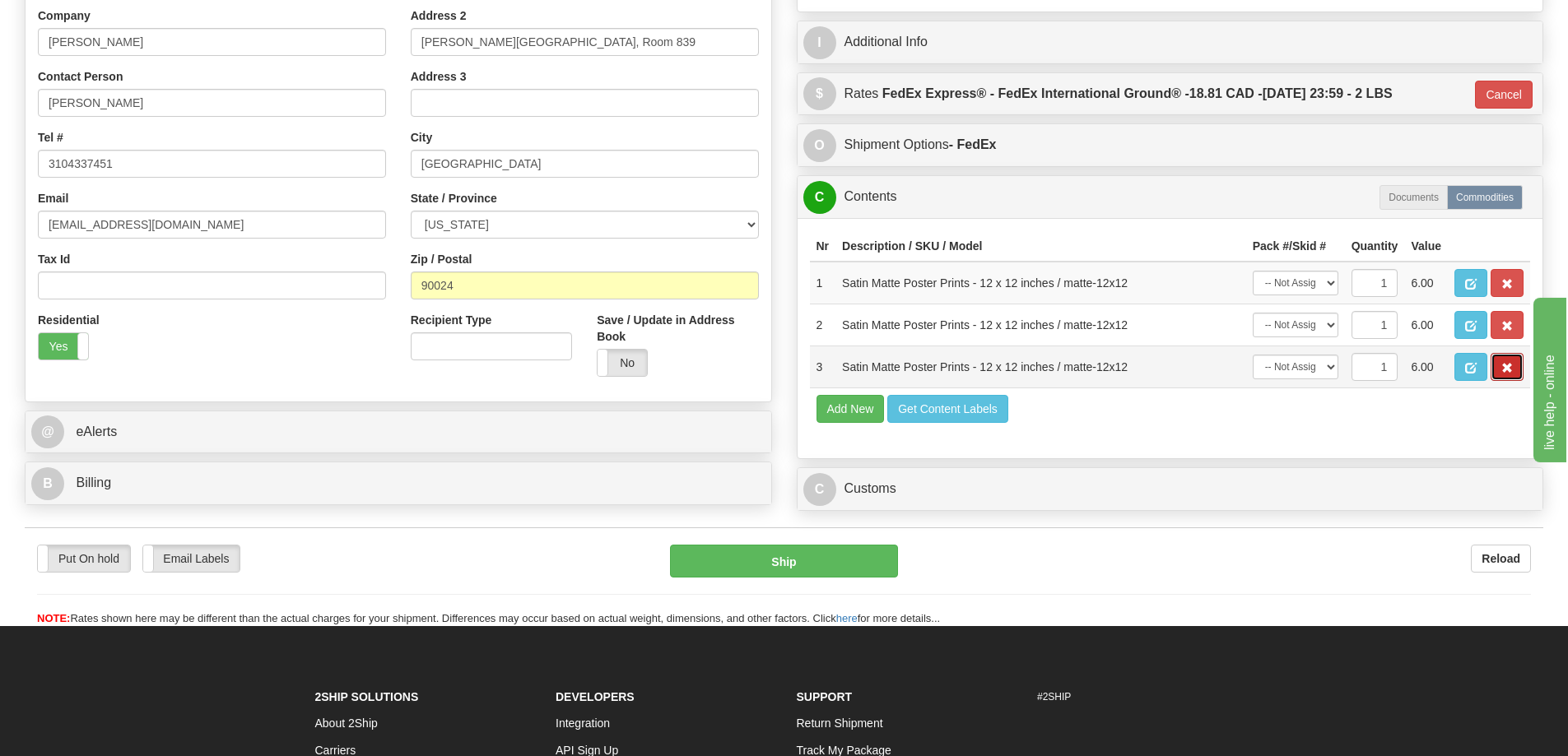
click at [1499, 366] on button "button" at bounding box center [1507, 366] width 33 height 28
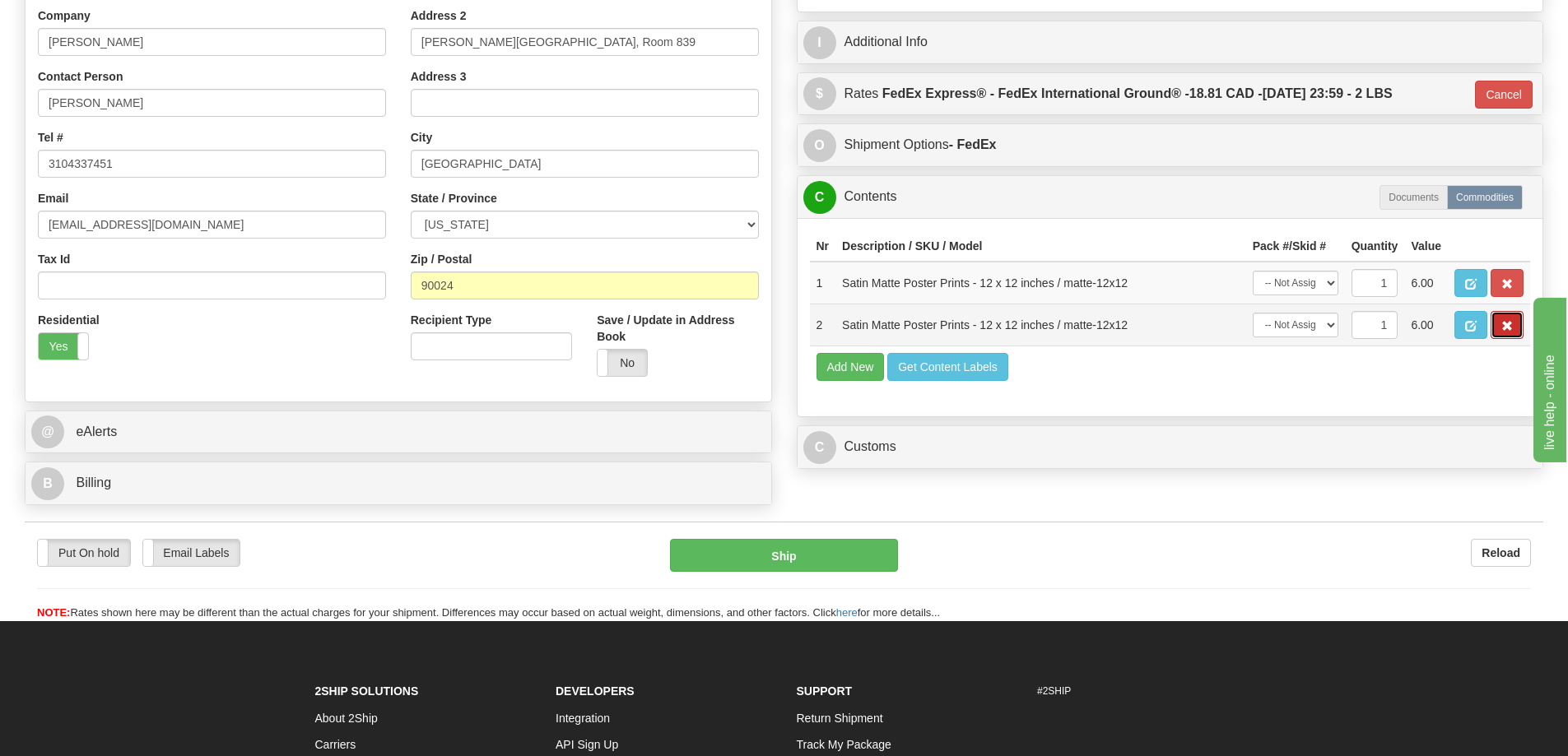
click at [1498, 331] on button "button" at bounding box center [1507, 325] width 33 height 28
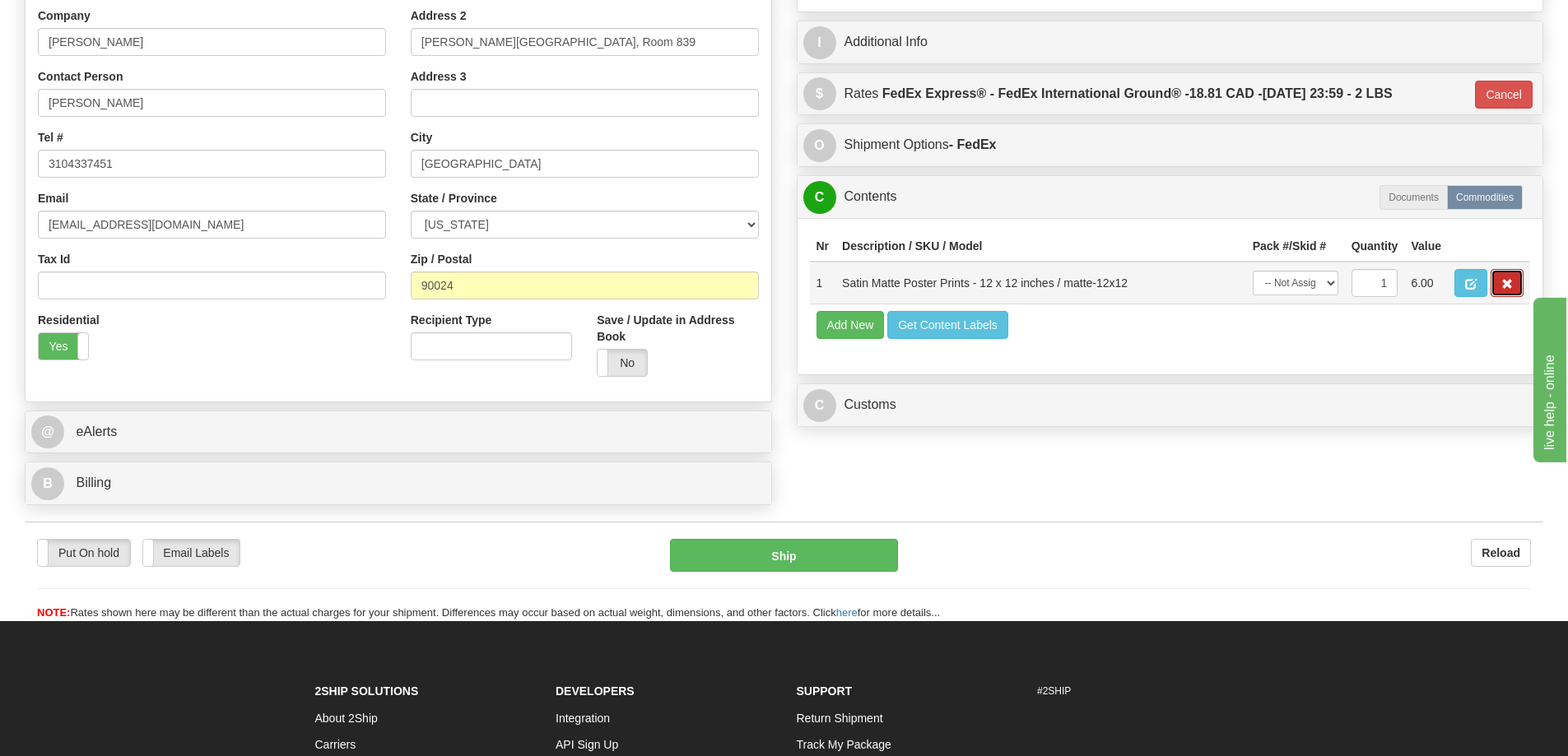
click at [1506, 288] on span "button" at bounding box center [1507, 284] width 12 height 11
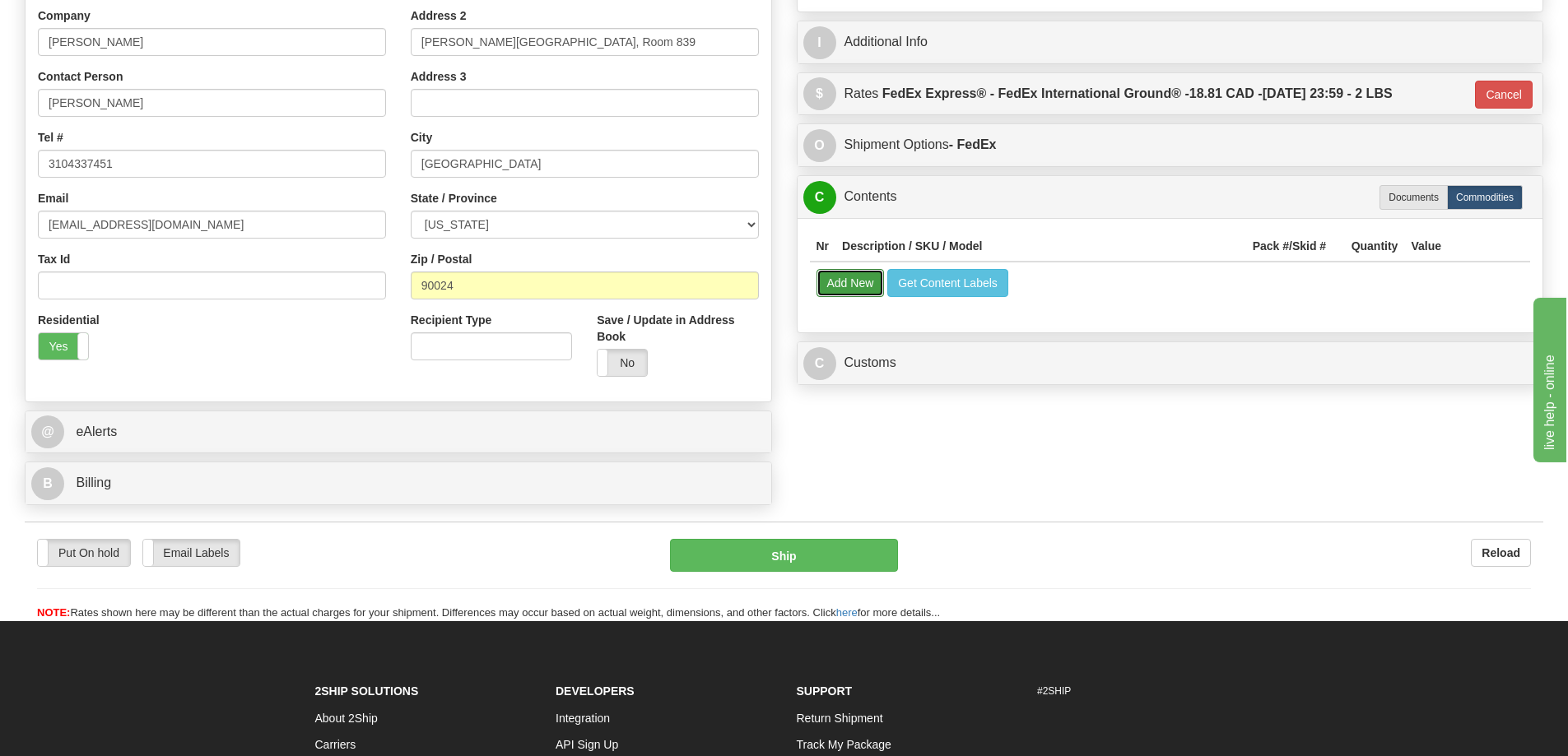
click at [847, 290] on button "Add New" at bounding box center [850, 283] width 68 height 28
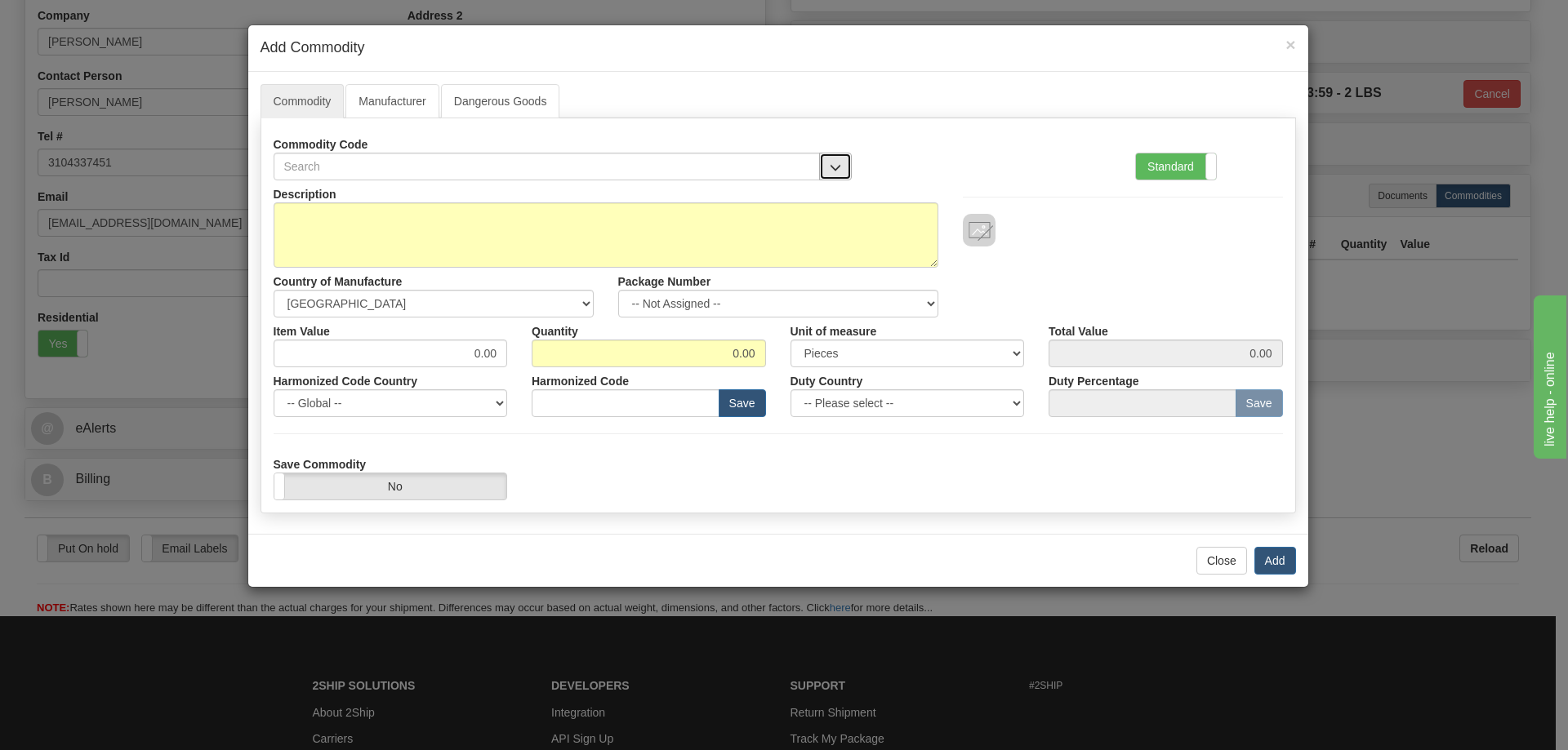
click at [826, 157] on button "button" at bounding box center [835, 166] width 33 height 28
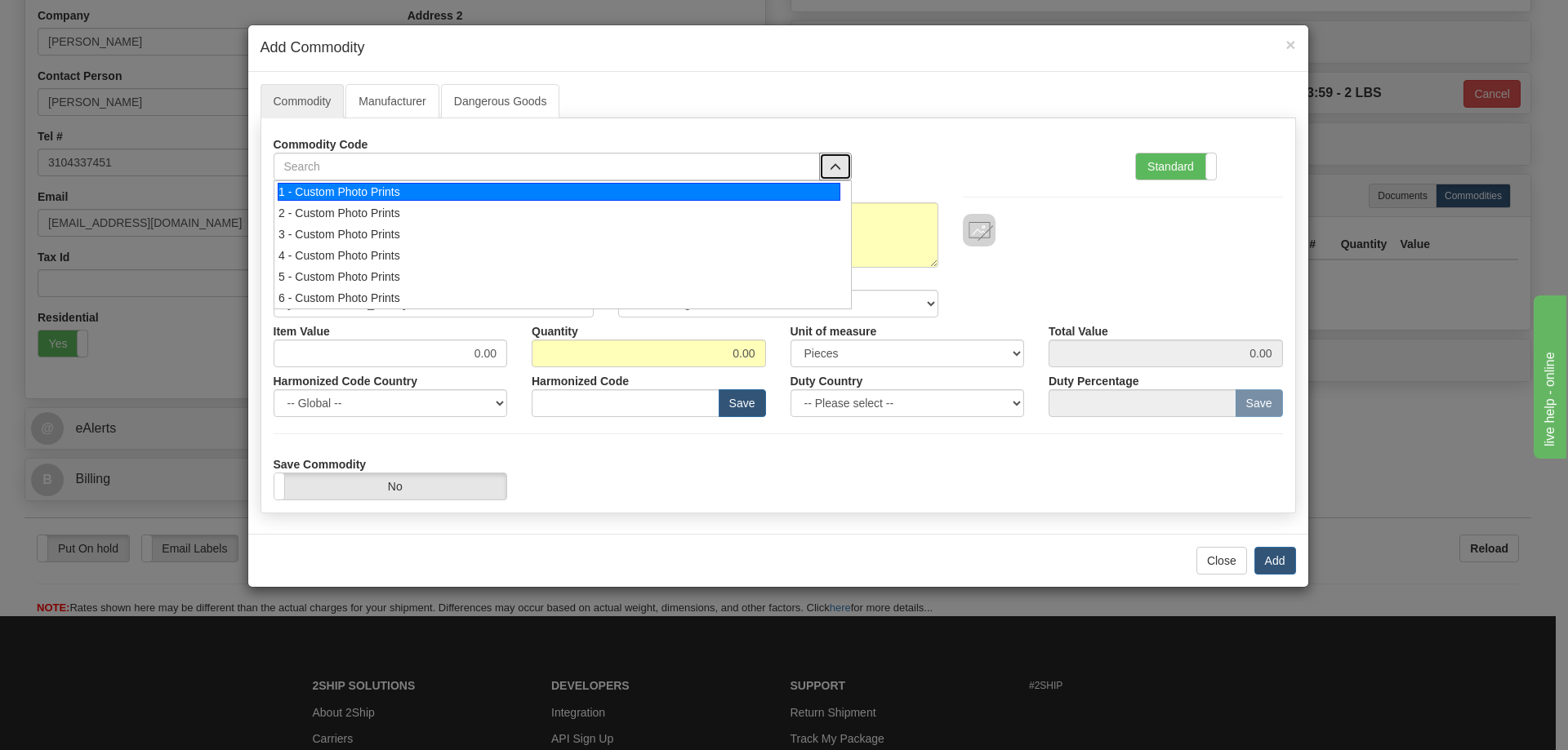
click at [806, 188] on div "1 - Custom Photo Prints" at bounding box center [559, 191] width 563 height 18
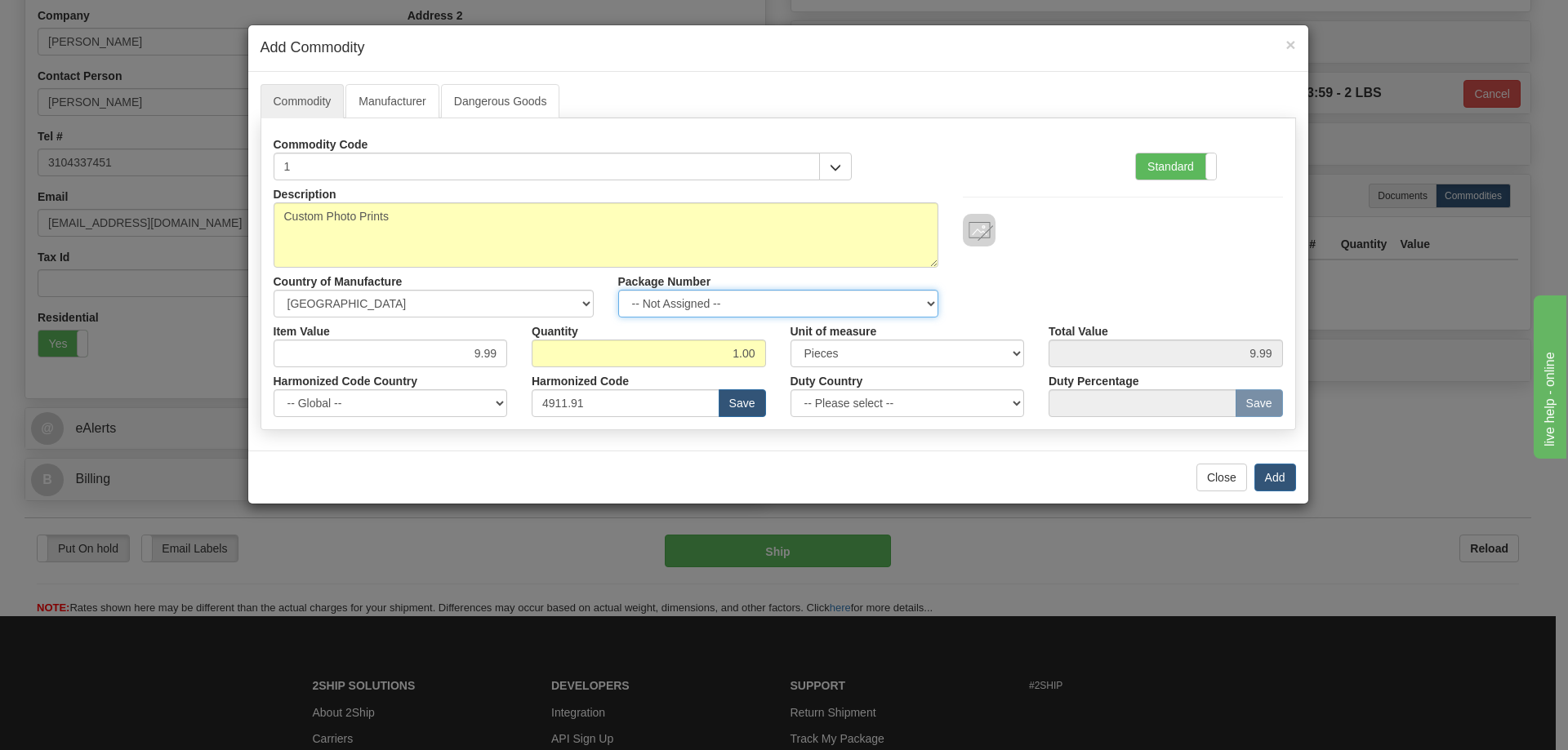
click at [925, 302] on select "-- Not Assigned -- Item 1" at bounding box center [777, 303] width 320 height 28
select select "0"
click at [618, 289] on select "-- Not Assigned -- Item 1" at bounding box center [777, 303] width 320 height 28
click at [1277, 478] on button "Add" at bounding box center [1275, 477] width 41 height 28
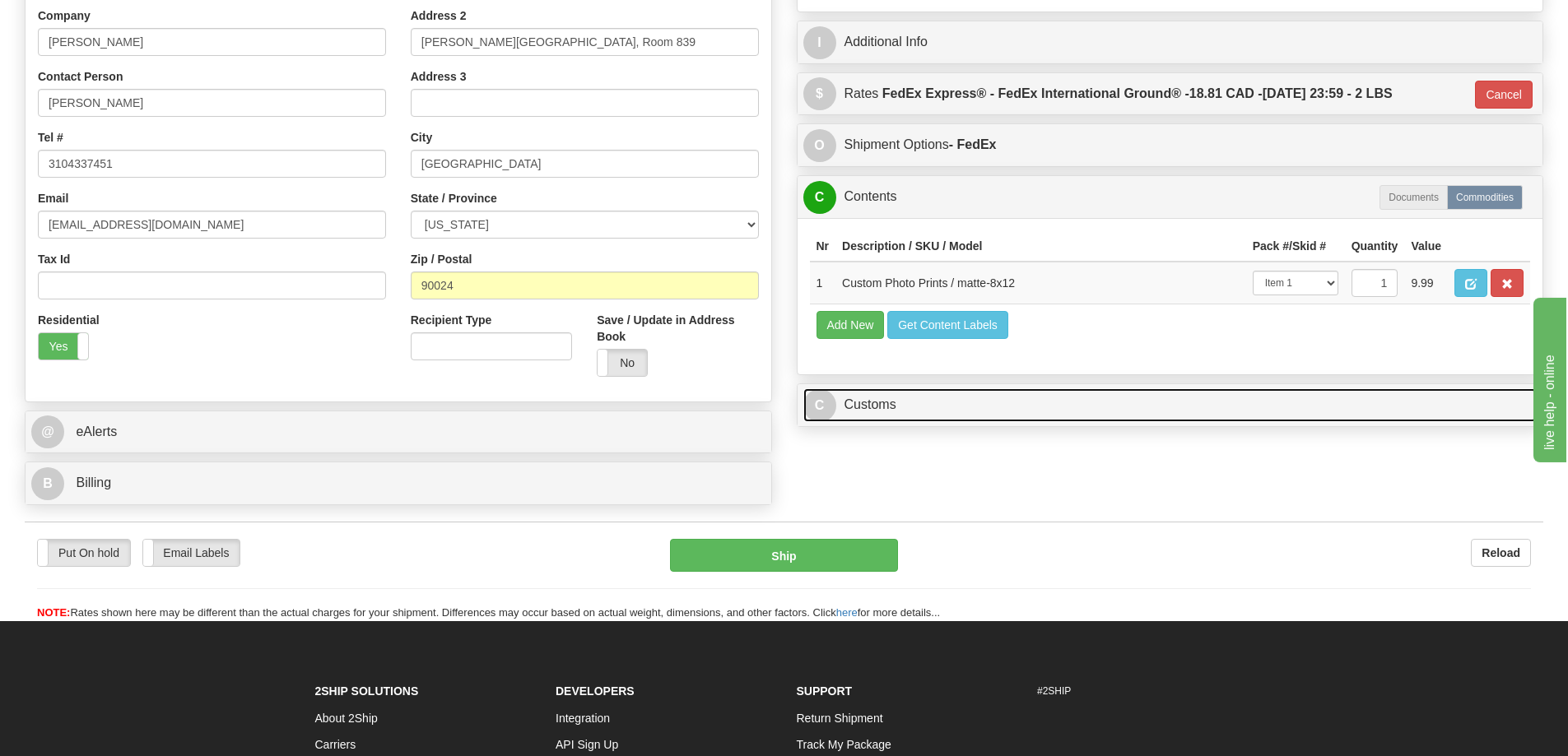
click at [1209, 400] on link "C Customs" at bounding box center [1169, 405] width 734 height 34
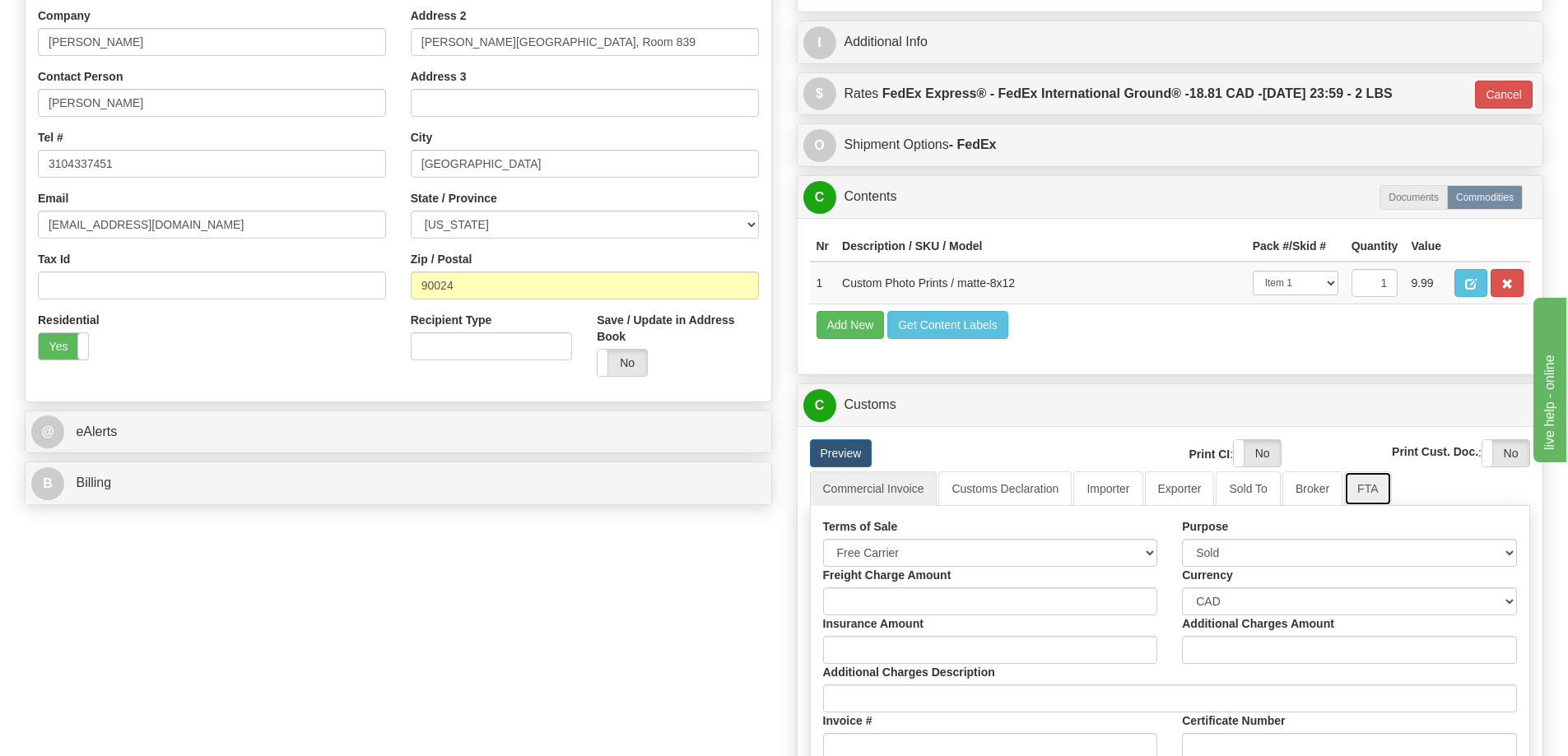
click at [1368, 493] on link "FTA" at bounding box center [1367, 488] width 47 height 35
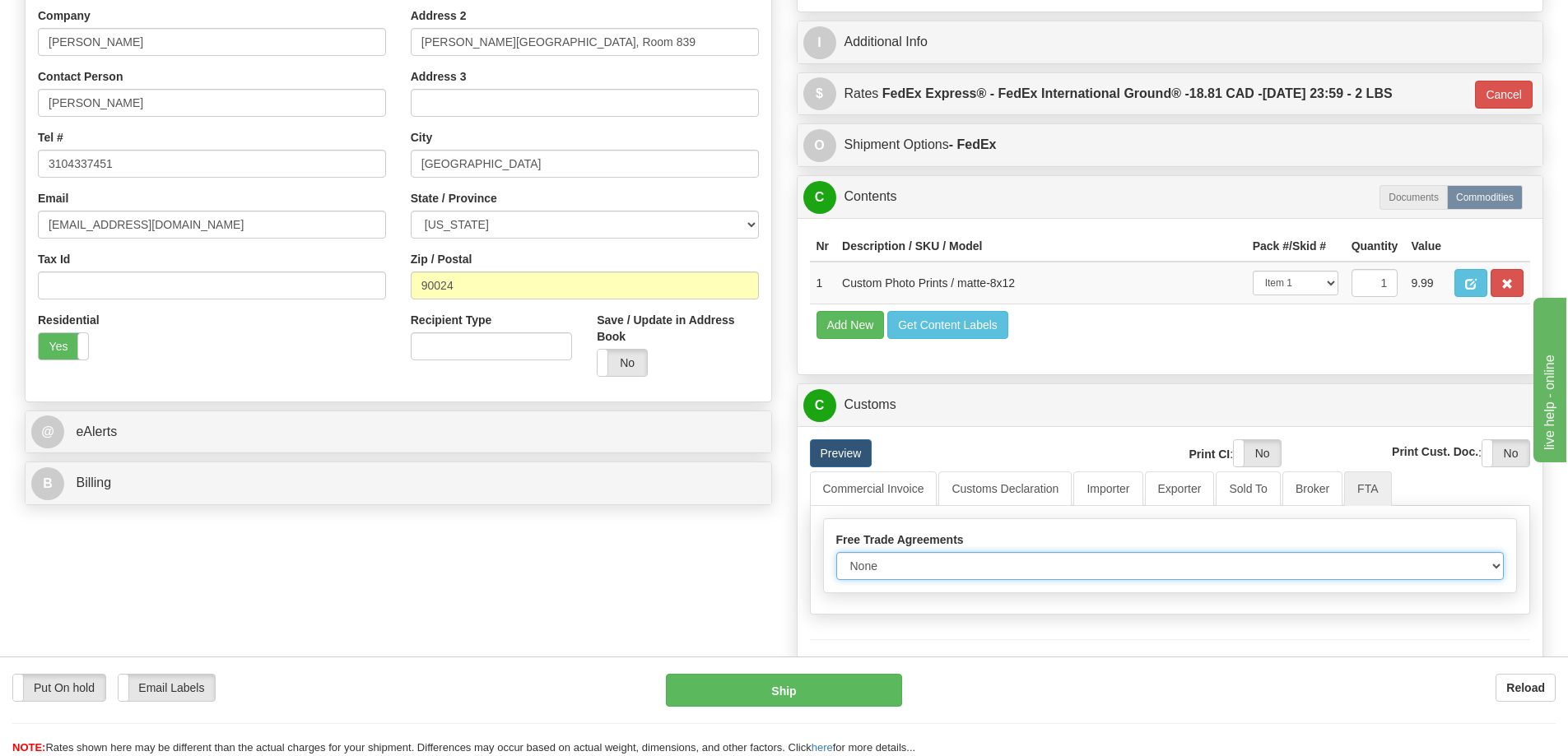
click at [1486, 576] on select "None Other USMCA CETA CUKTCA" at bounding box center [1169, 565] width 668 height 28
select select "1"
click at [836, 557] on select "None Other USMCA CETA CUKTCA" at bounding box center [1169, 565] width 668 height 28
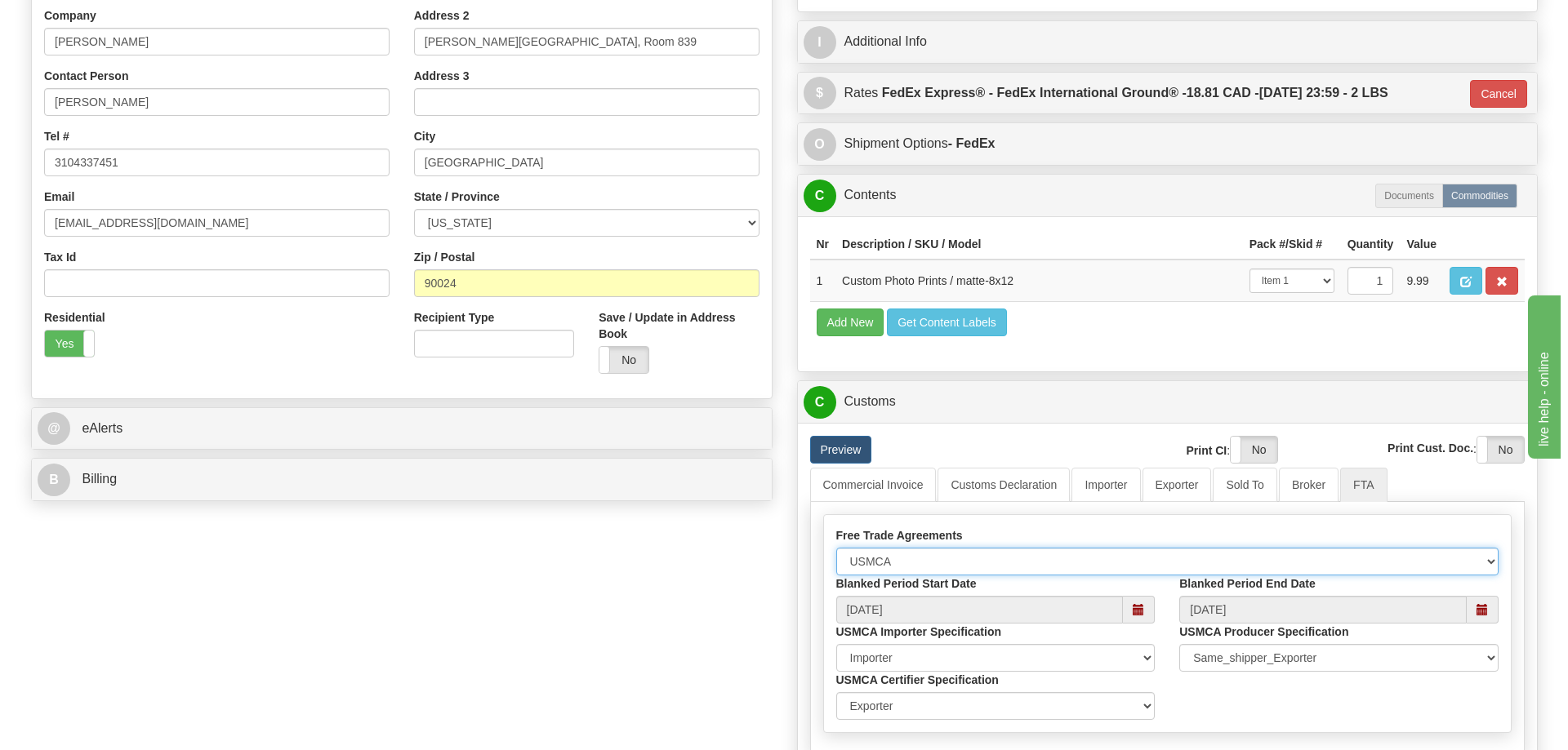
scroll to position [653, 0]
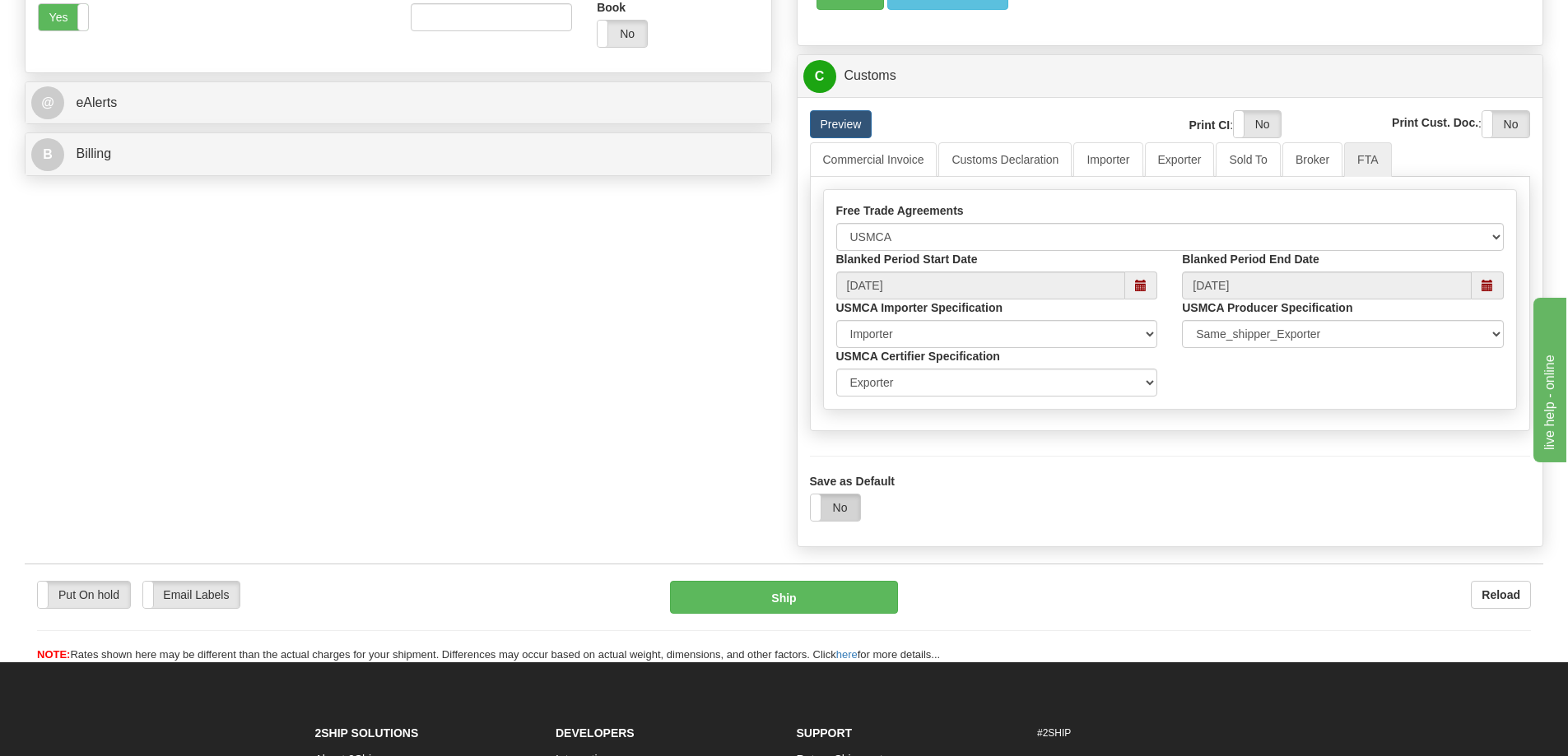
click at [833, 510] on label "No" at bounding box center [835, 507] width 49 height 26
click at [820, 601] on button "Ship" at bounding box center [784, 597] width 228 height 33
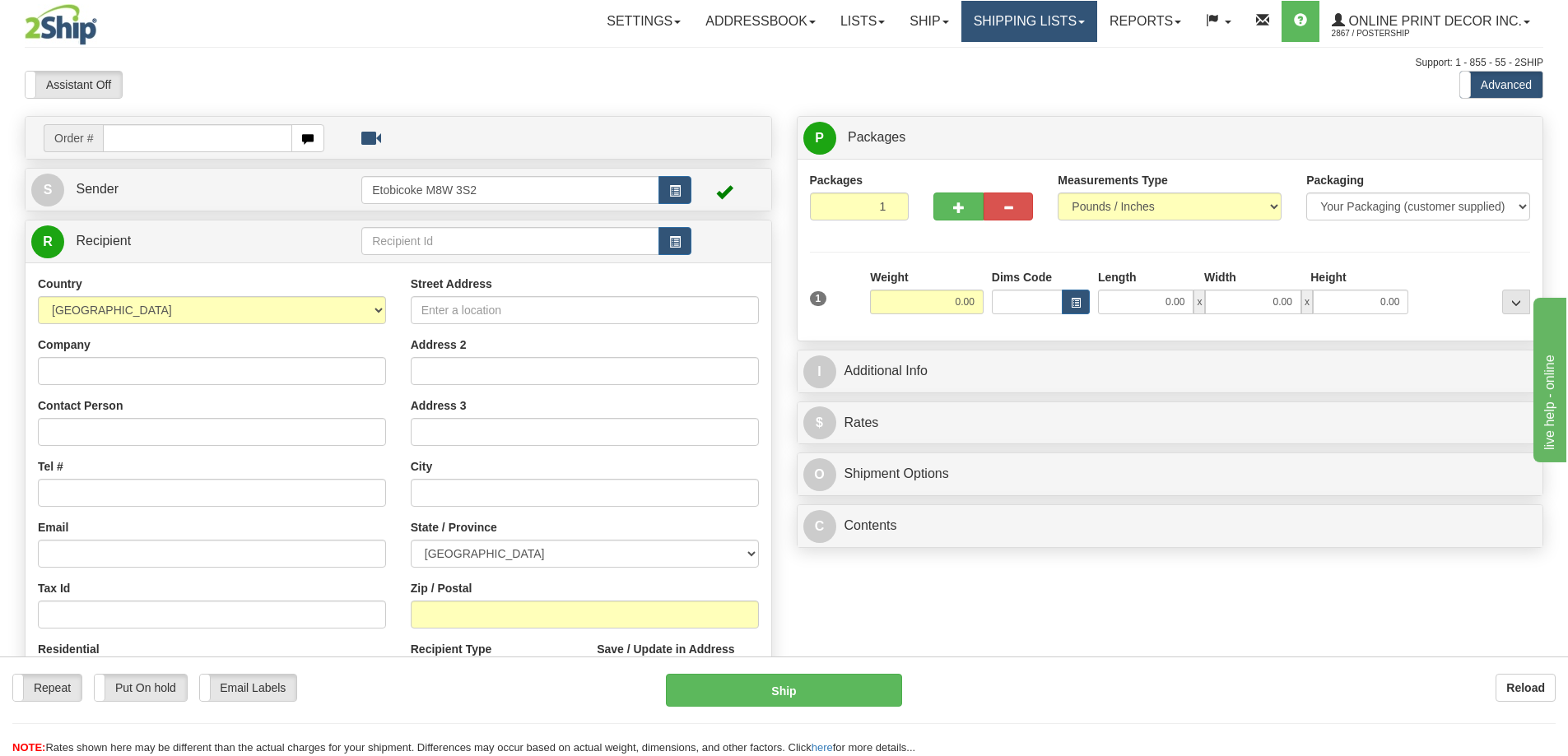
click at [1047, 27] on link "Shipping lists" at bounding box center [1029, 21] width 136 height 41
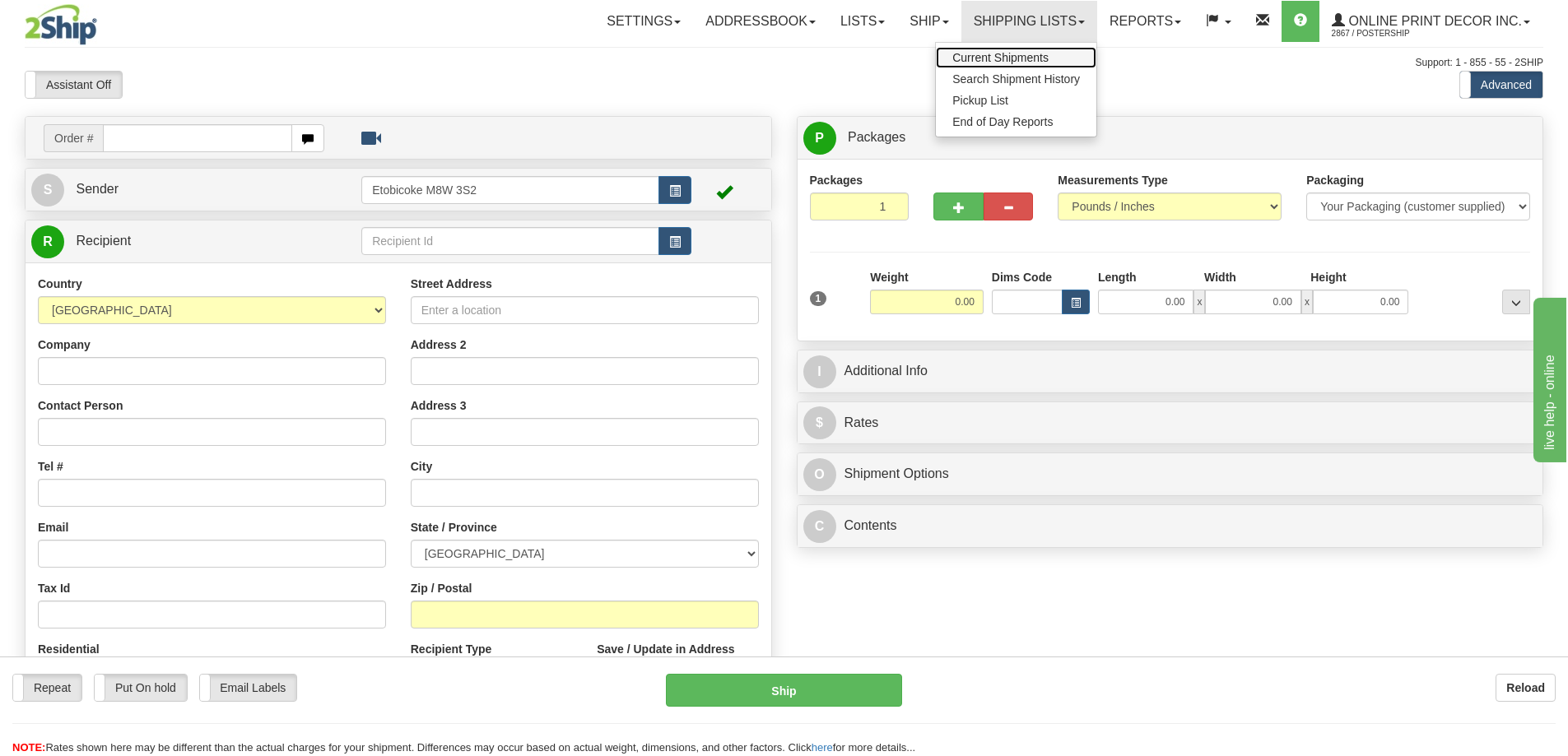
click at [1005, 57] on span "Current Shipments" at bounding box center [1000, 58] width 96 height 14
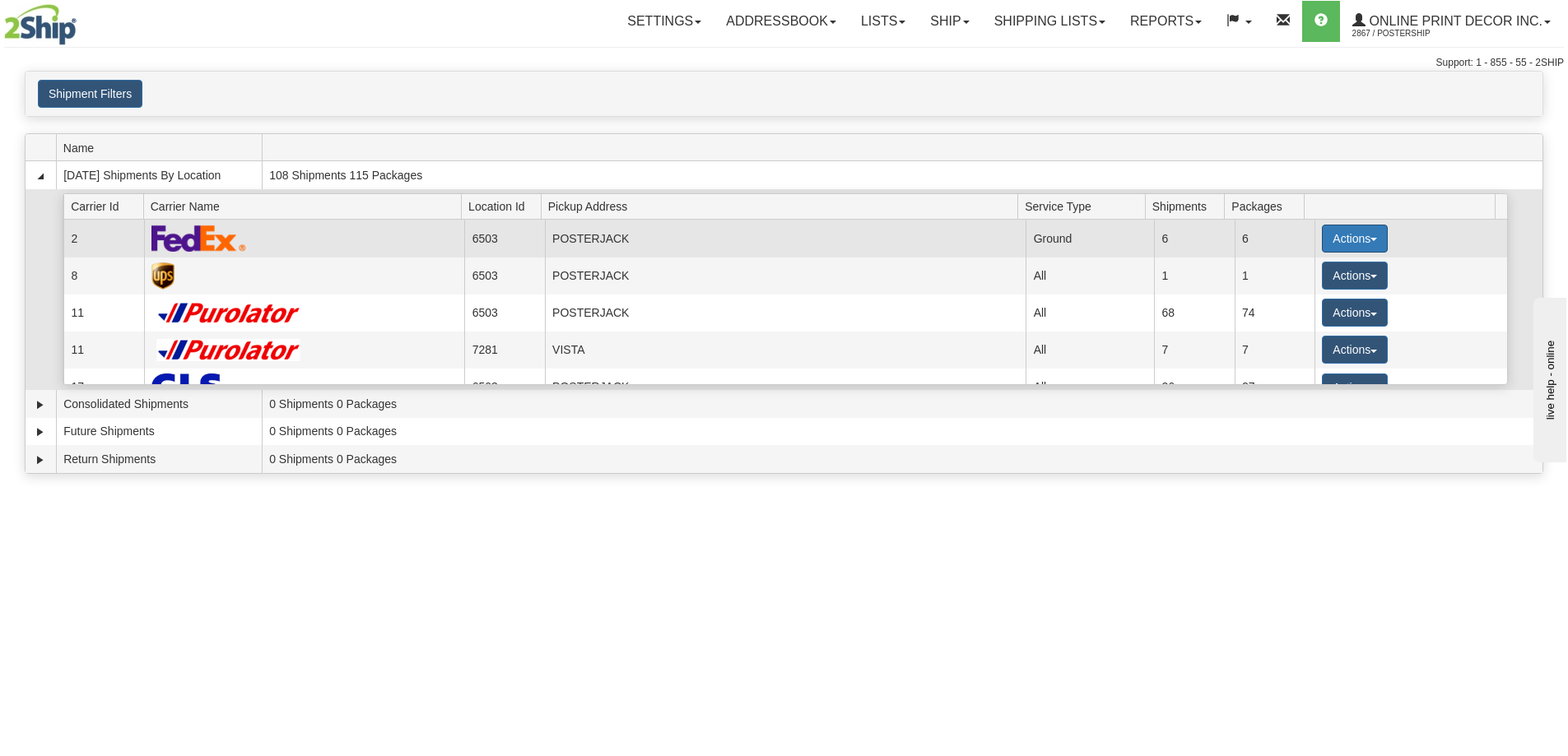
click at [1334, 236] on button "Actions" at bounding box center [1355, 238] width 66 height 28
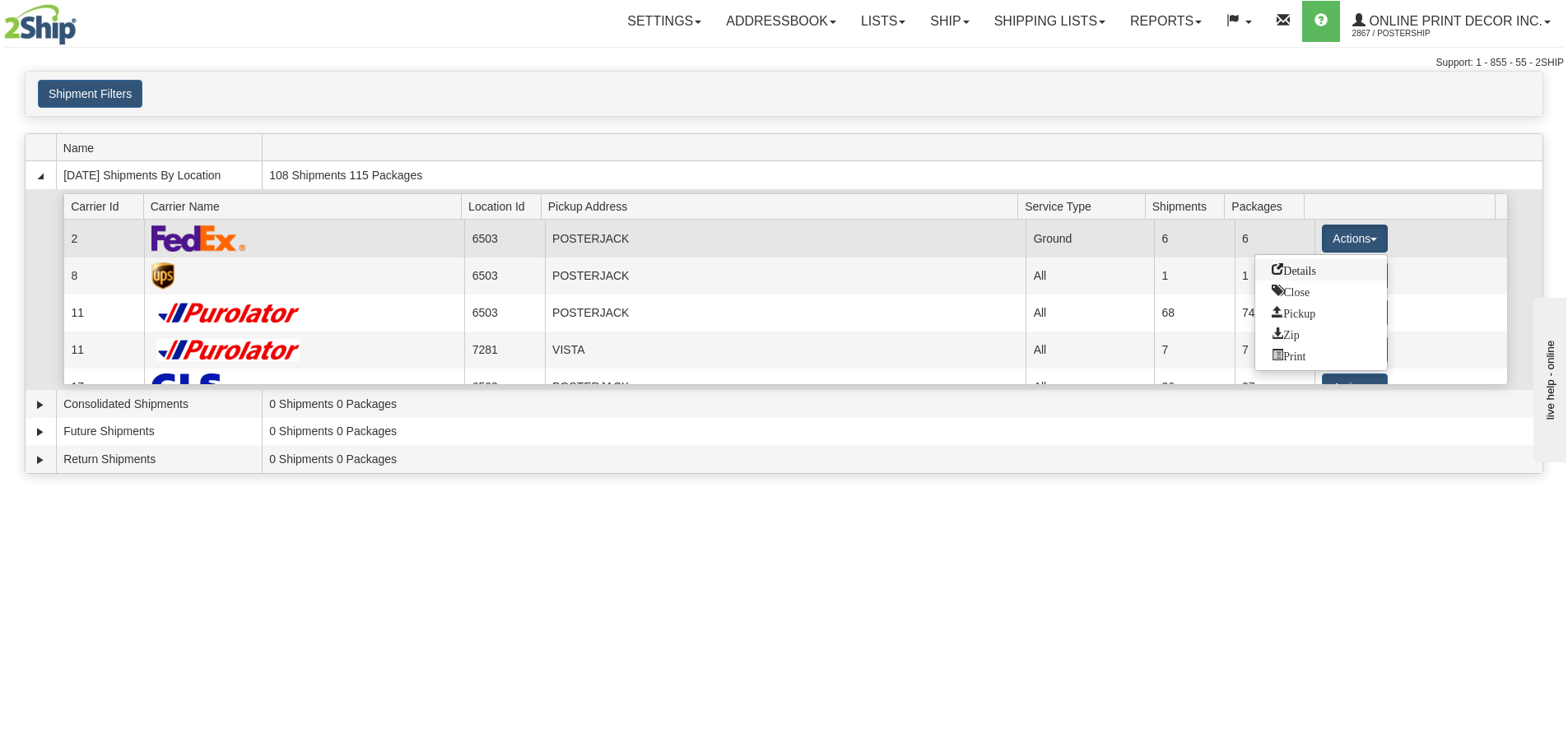
click at [1299, 268] on span "Details" at bounding box center [1294, 269] width 45 height 12
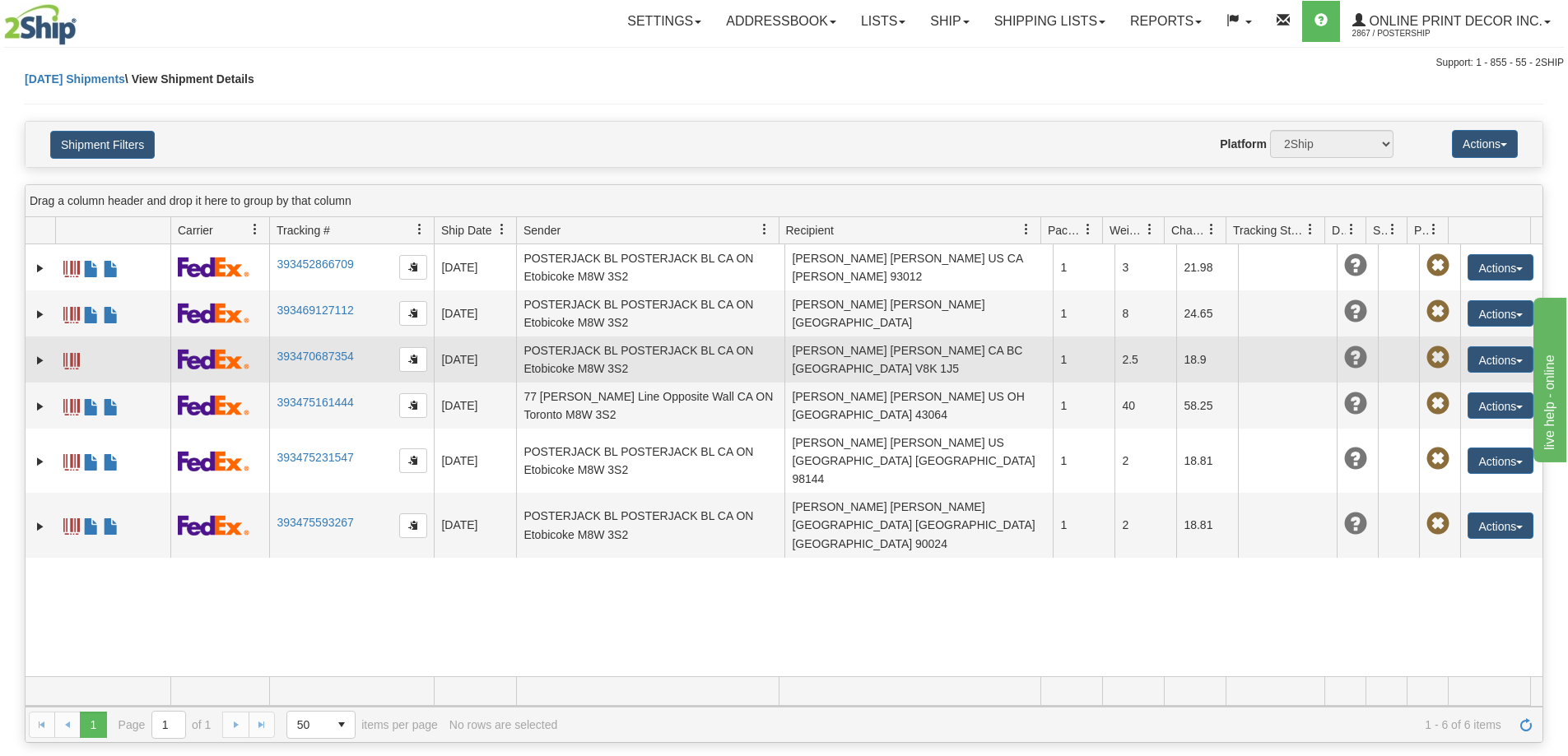
scroll to position [165, 0]
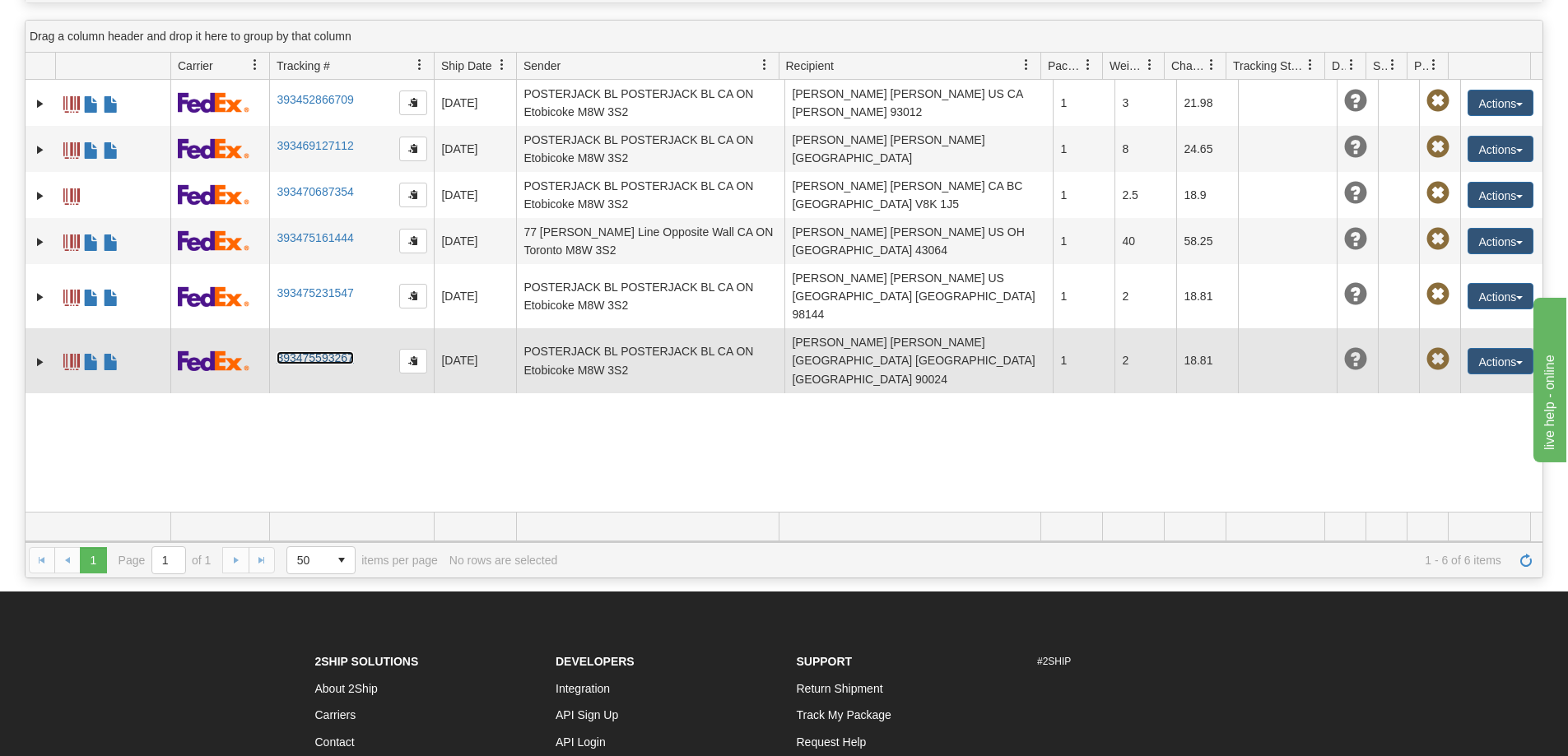
click at [326, 351] on link "393475593267" at bounding box center [314, 358] width 77 height 14
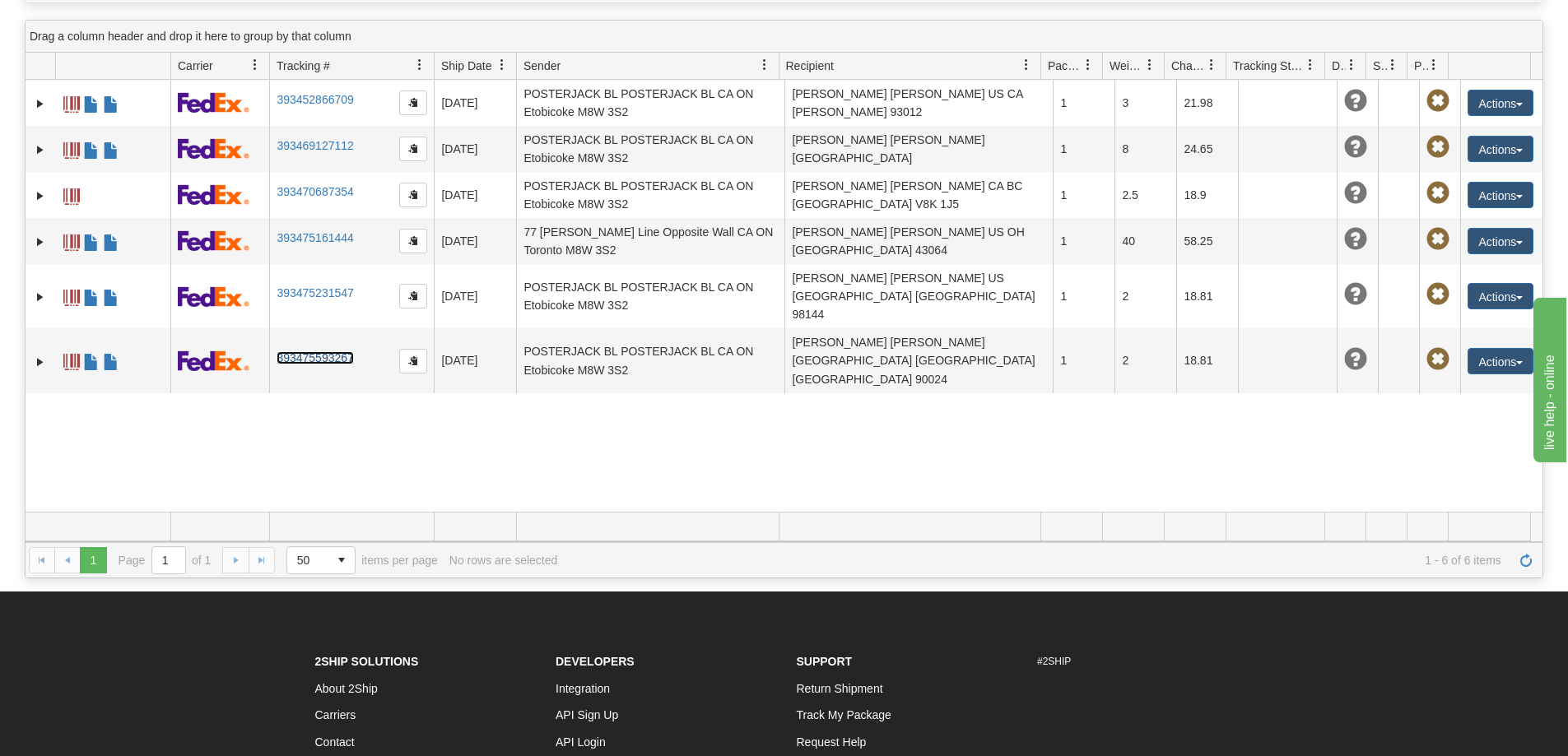
scroll to position [0, 0]
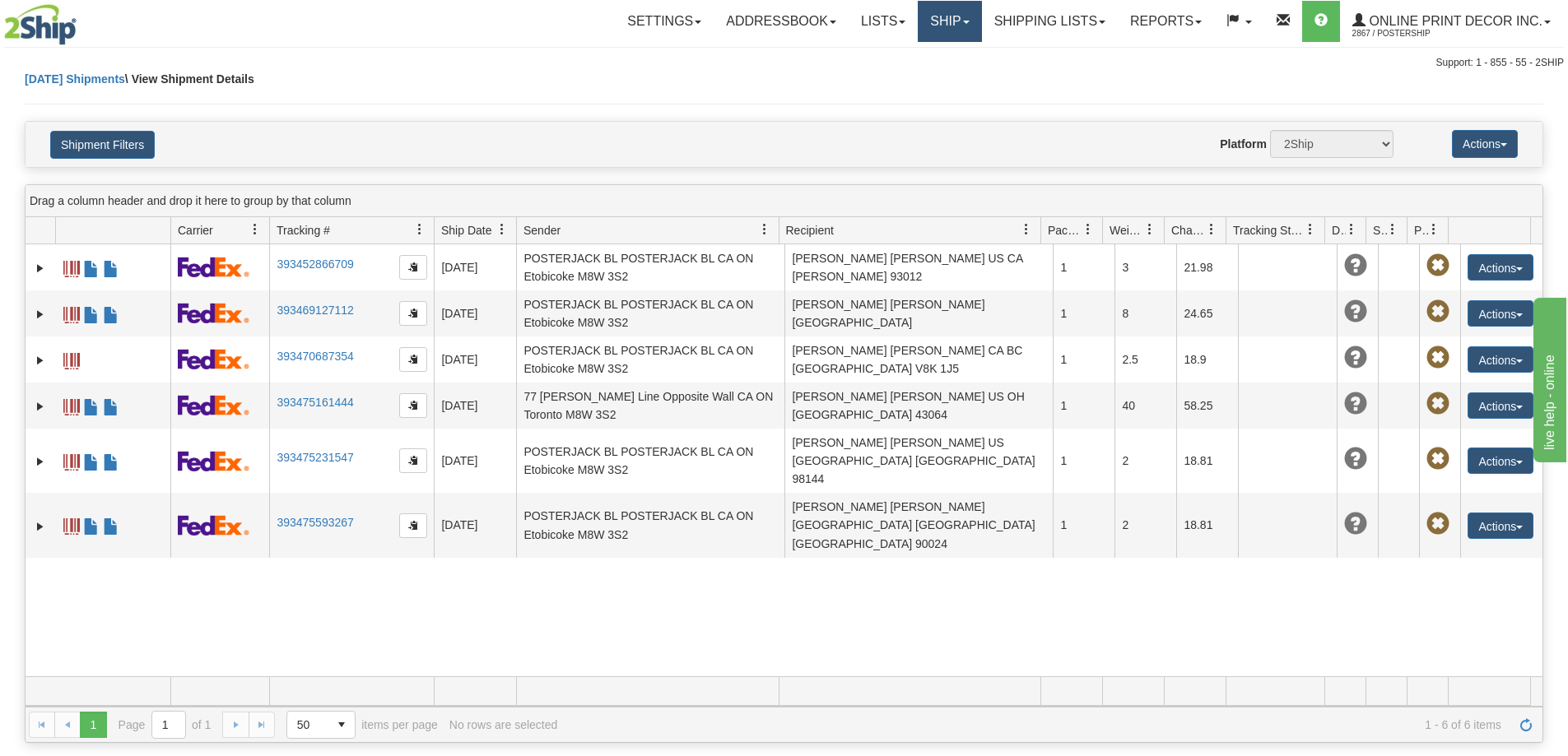
click at [951, 24] on link "Ship" at bounding box center [948, 21] width 63 height 41
click at [884, 56] on span "Ship Screen" at bounding box center [880, 58] width 63 height 14
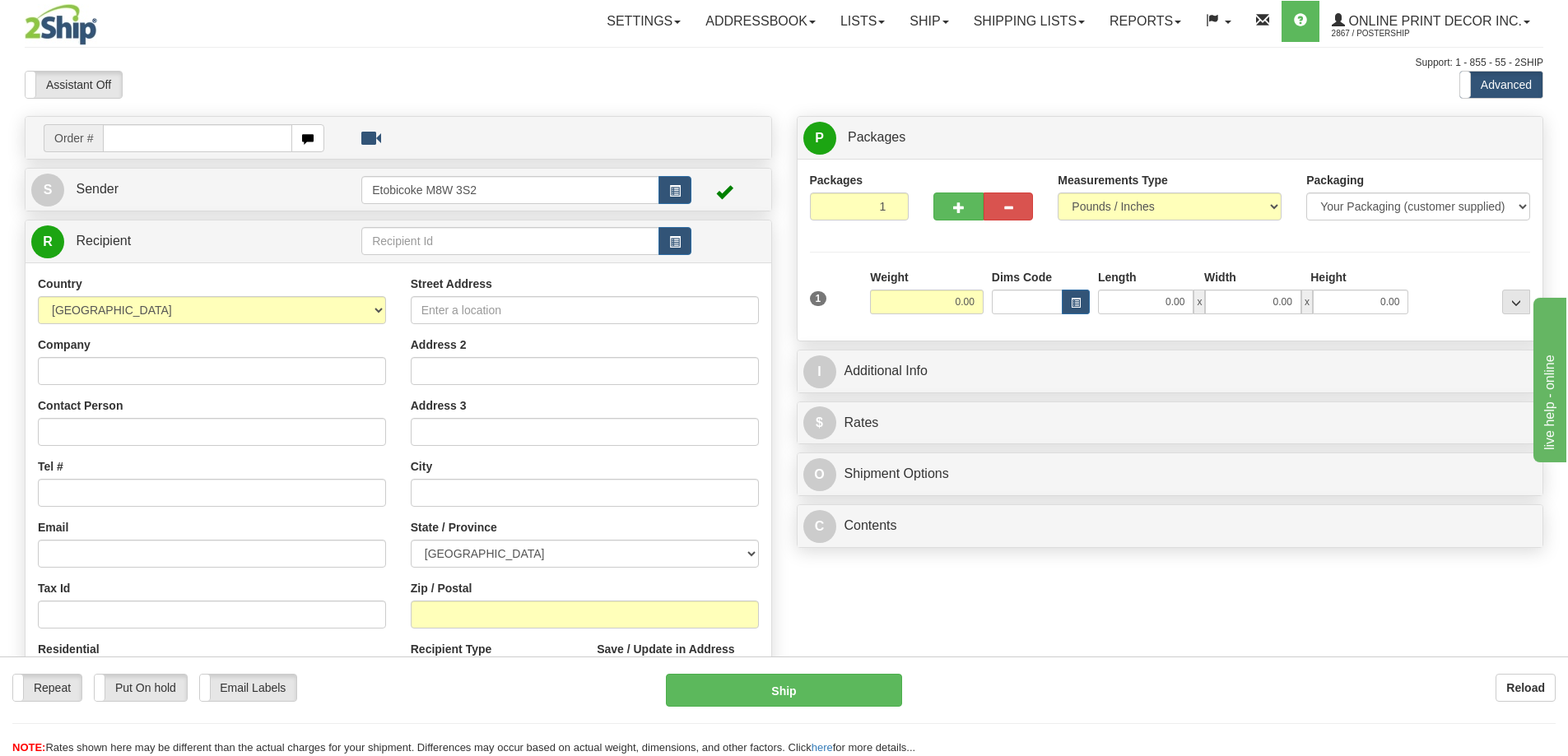
click at [222, 141] on input "text" at bounding box center [197, 138] width 189 height 28
type input "us-56077"
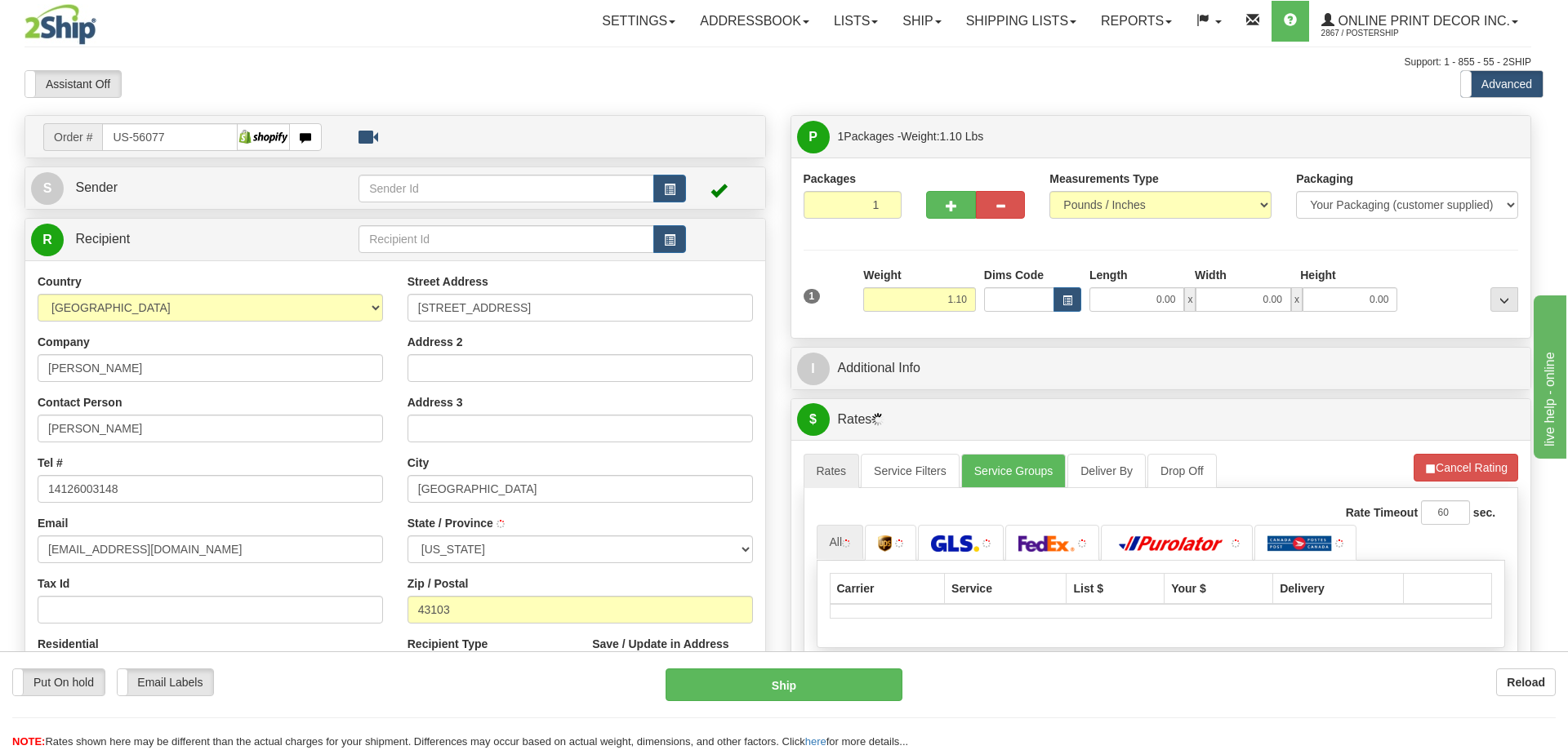
type input "ASHVILLE"
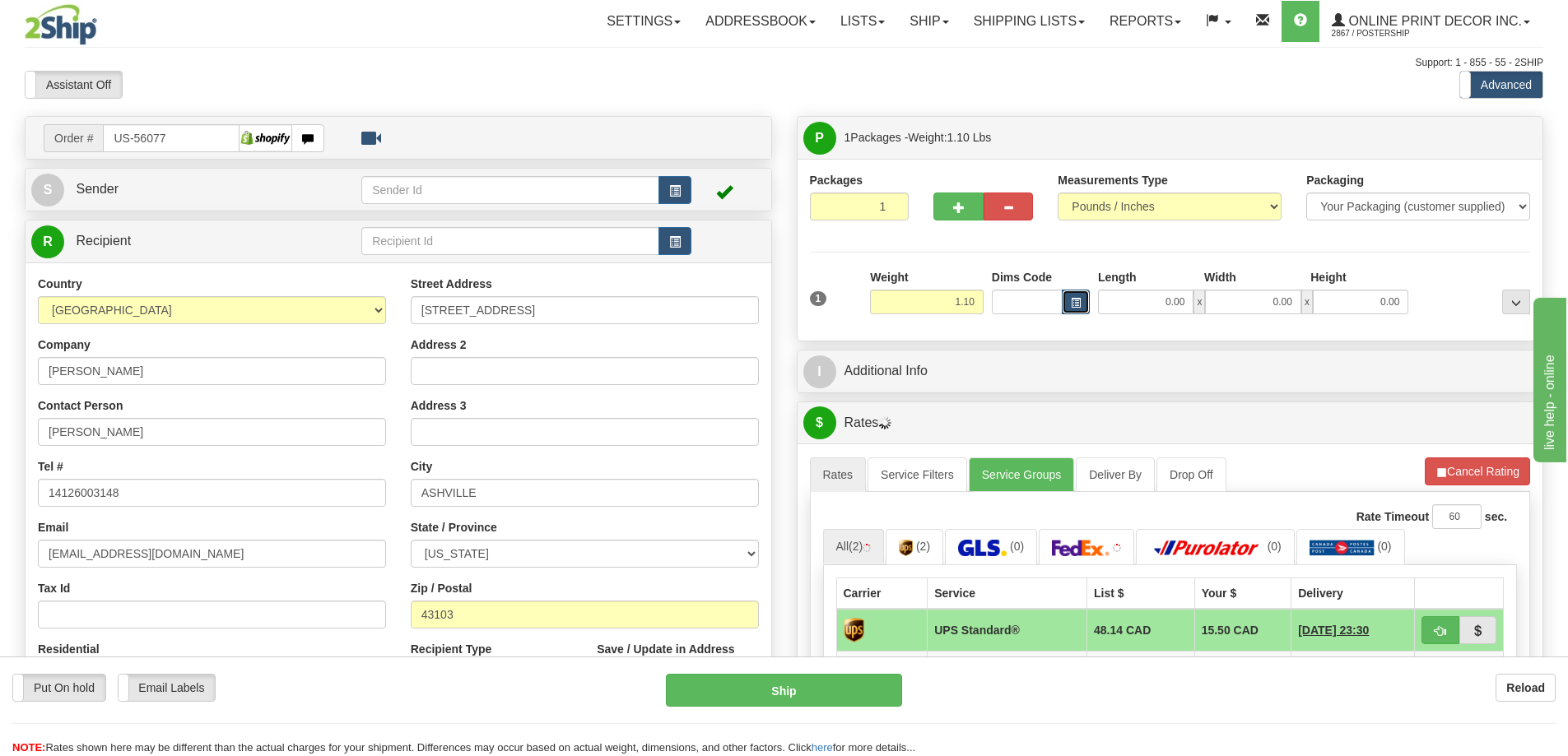
click at [1065, 299] on button "button" at bounding box center [1075, 301] width 28 height 24
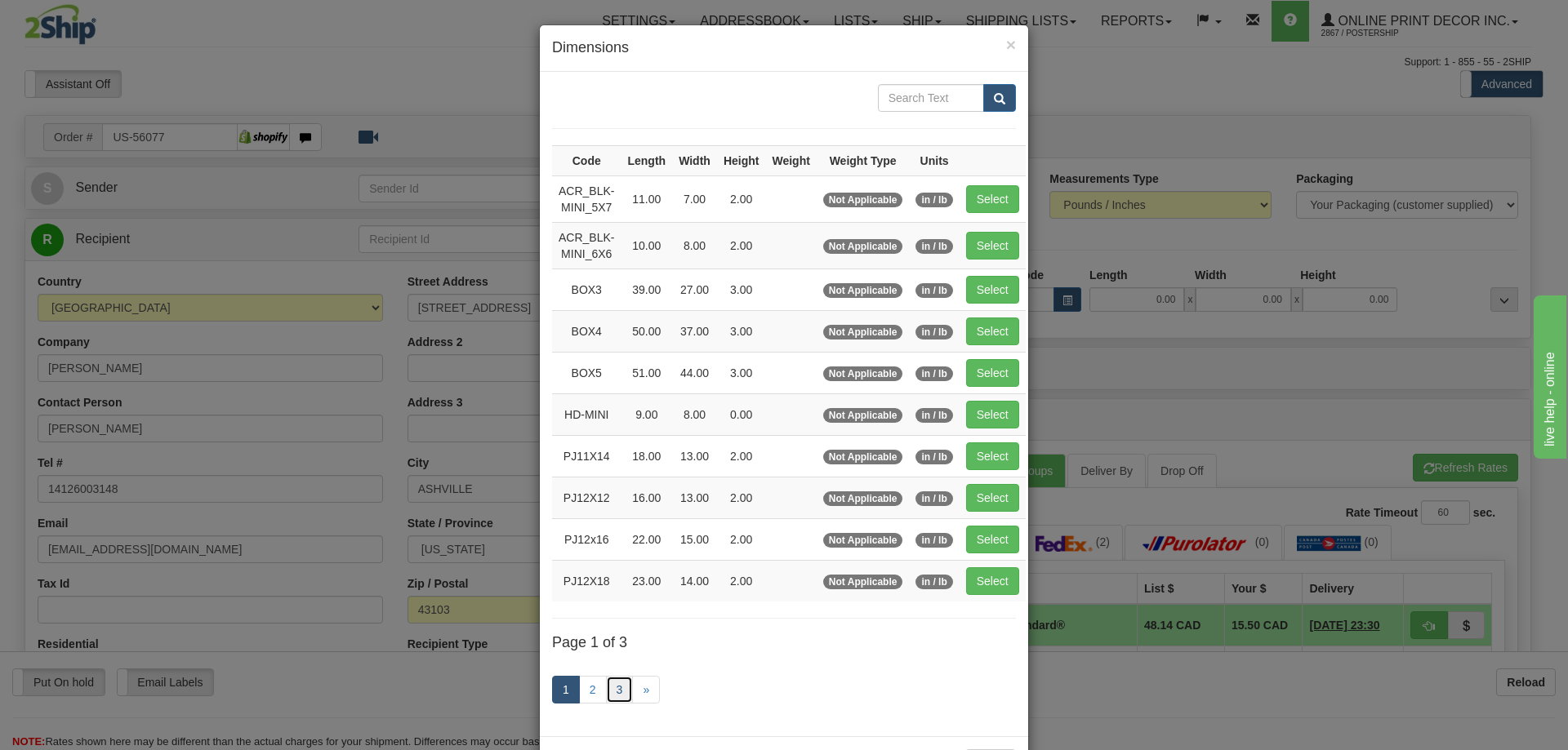
click at [611, 687] on link "3" at bounding box center [620, 689] width 28 height 28
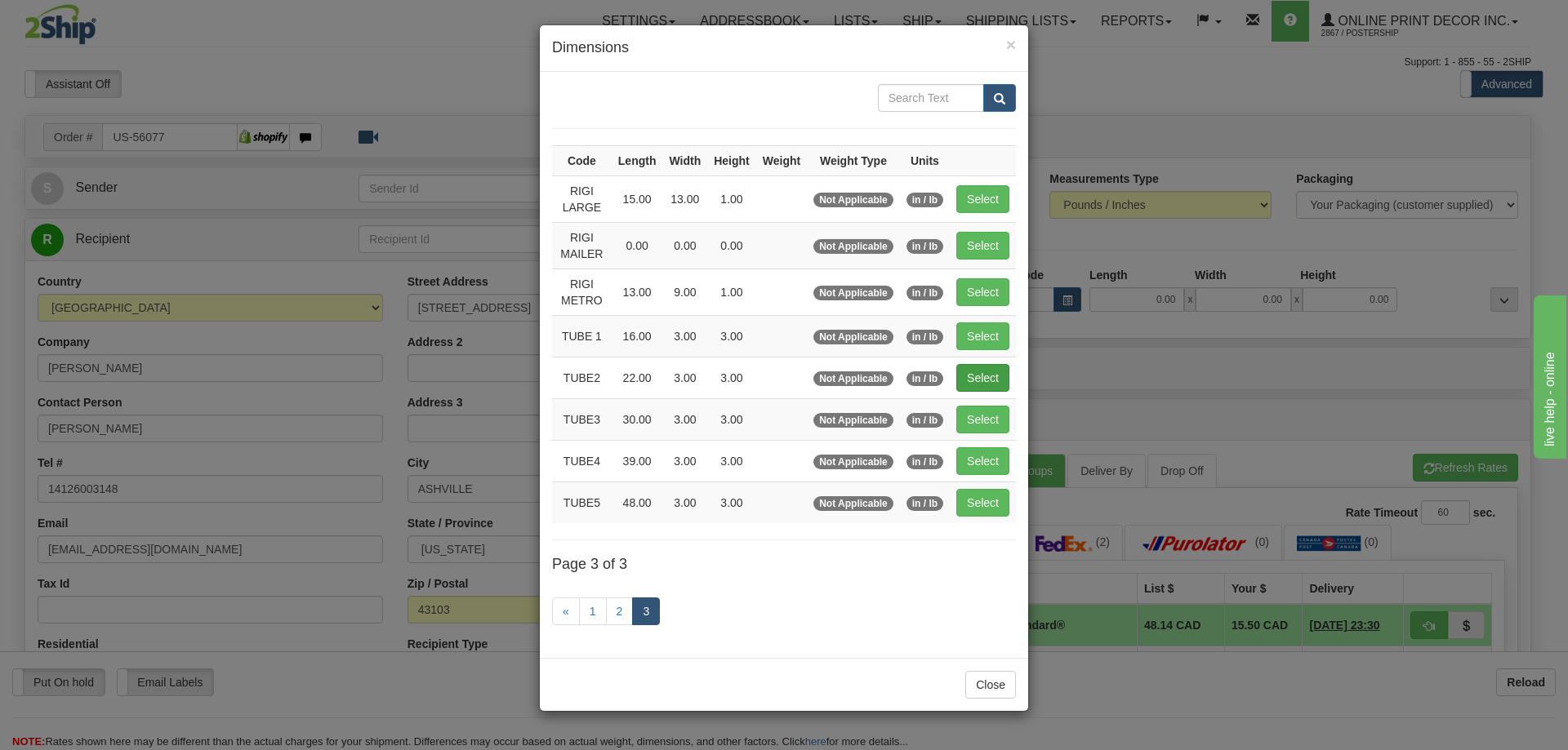
click at [991, 367] on td "Select" at bounding box center [982, 377] width 66 height 41
click at [1005, 379] on button "Select" at bounding box center [982, 378] width 53 height 28
type input "TUBE2"
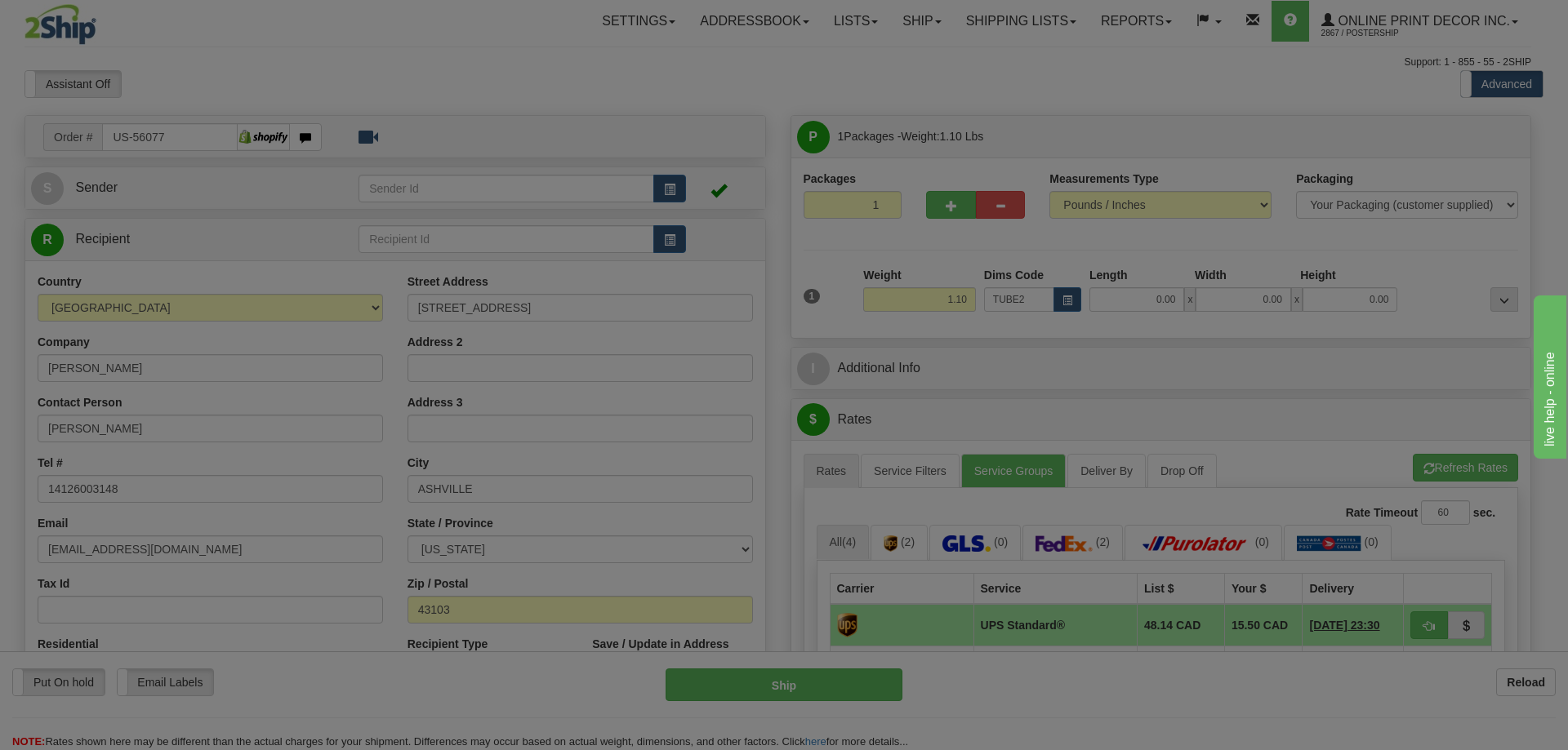
type input "22.00"
type input "3.00"
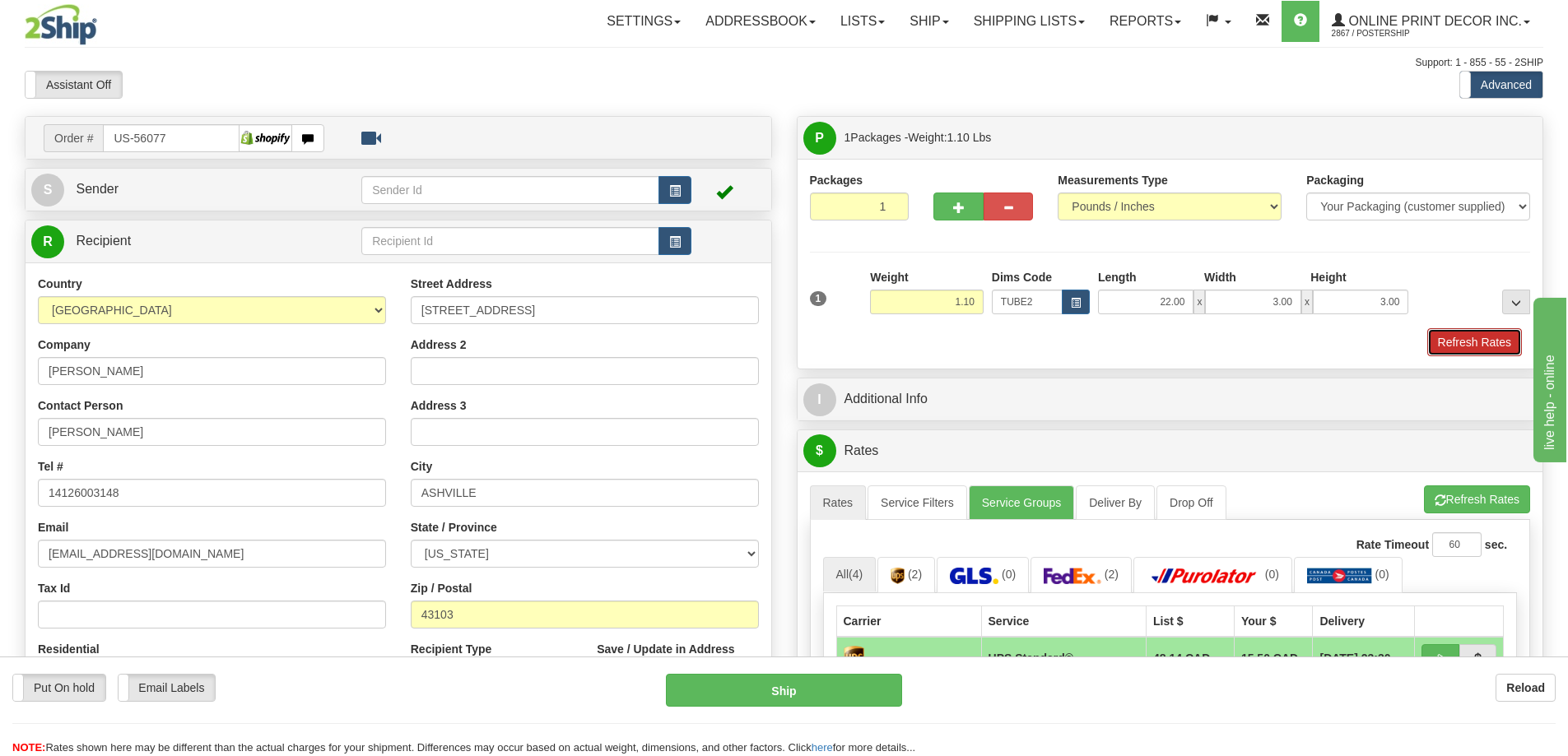
drag, startPoint x: 1485, startPoint y: 345, endPoint x: 1482, endPoint y: 331, distance: 14.3
click at [1485, 337] on button "Refresh Rates" at bounding box center [1475, 342] width 95 height 28
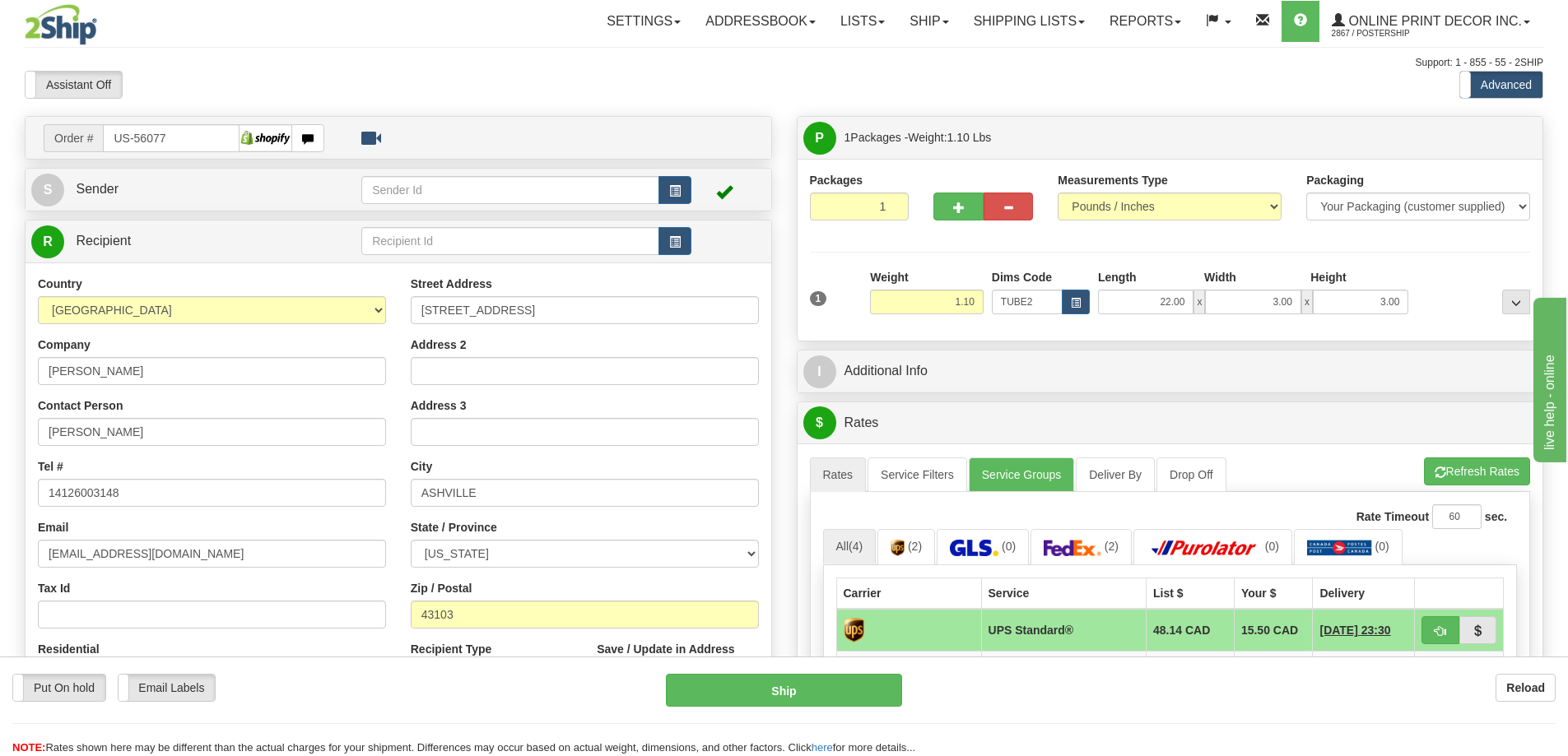
scroll to position [165, 0]
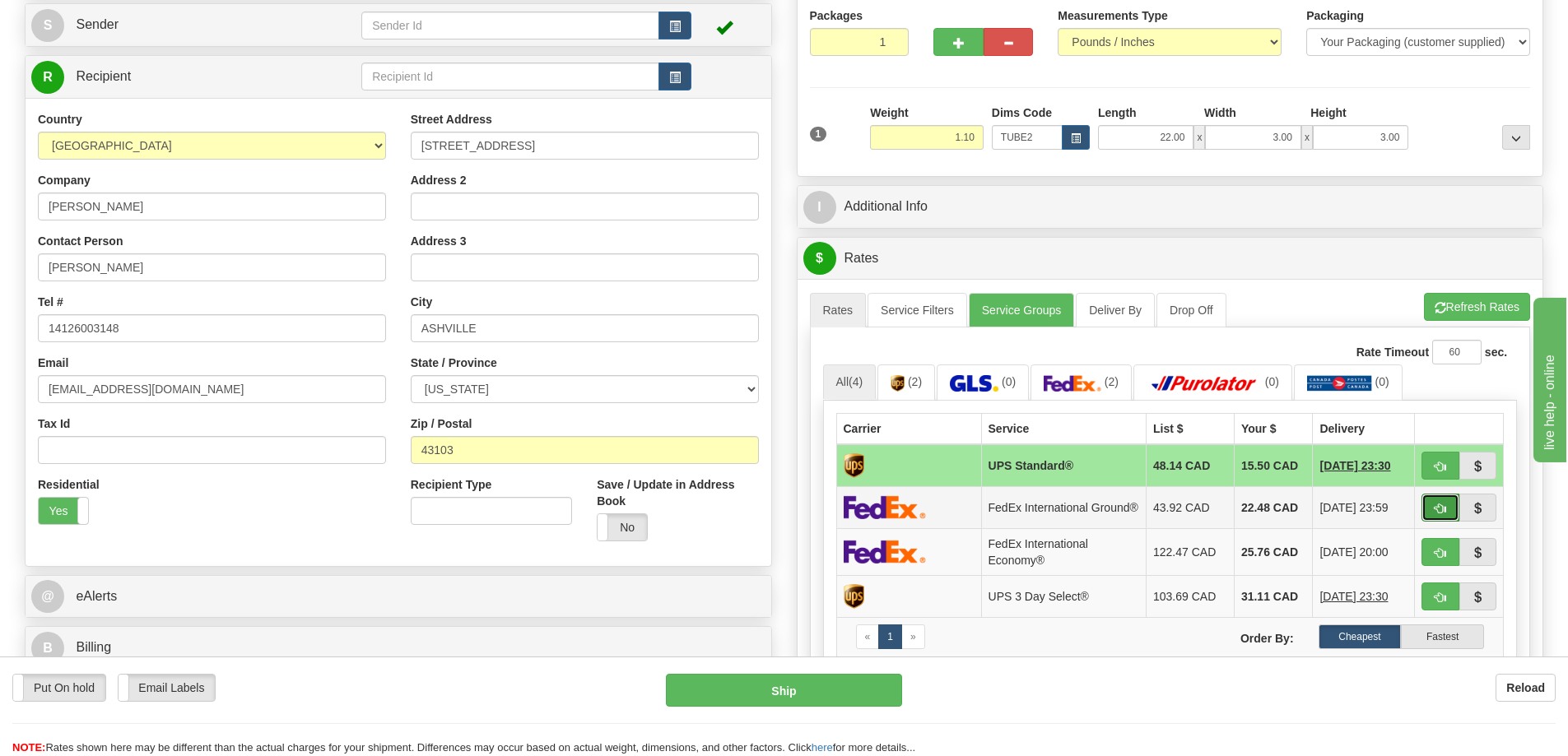
click at [1436, 511] on span "button" at bounding box center [1440, 508] width 12 height 11
type input "92"
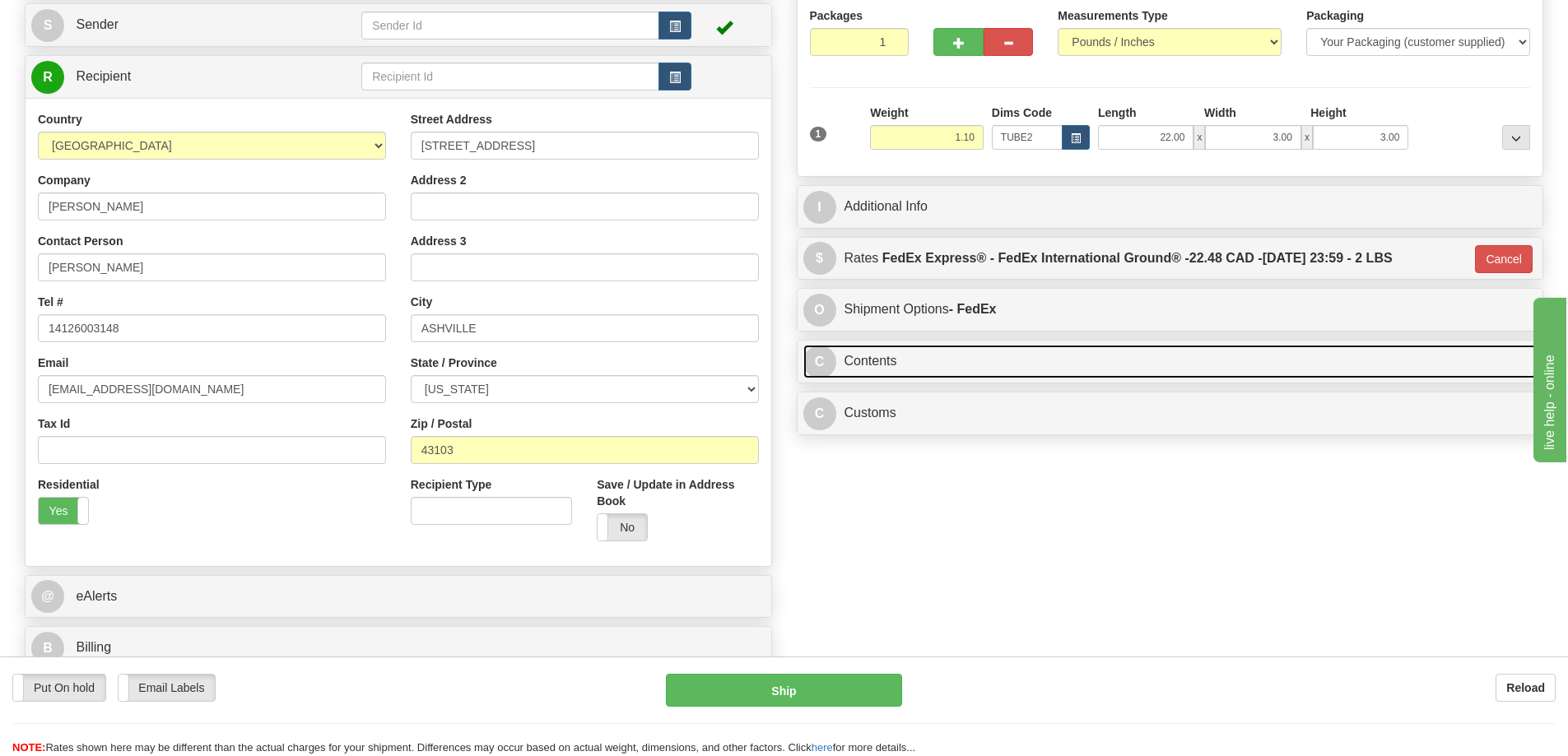
click at [1008, 358] on link "C Contents" at bounding box center [1169, 362] width 734 height 34
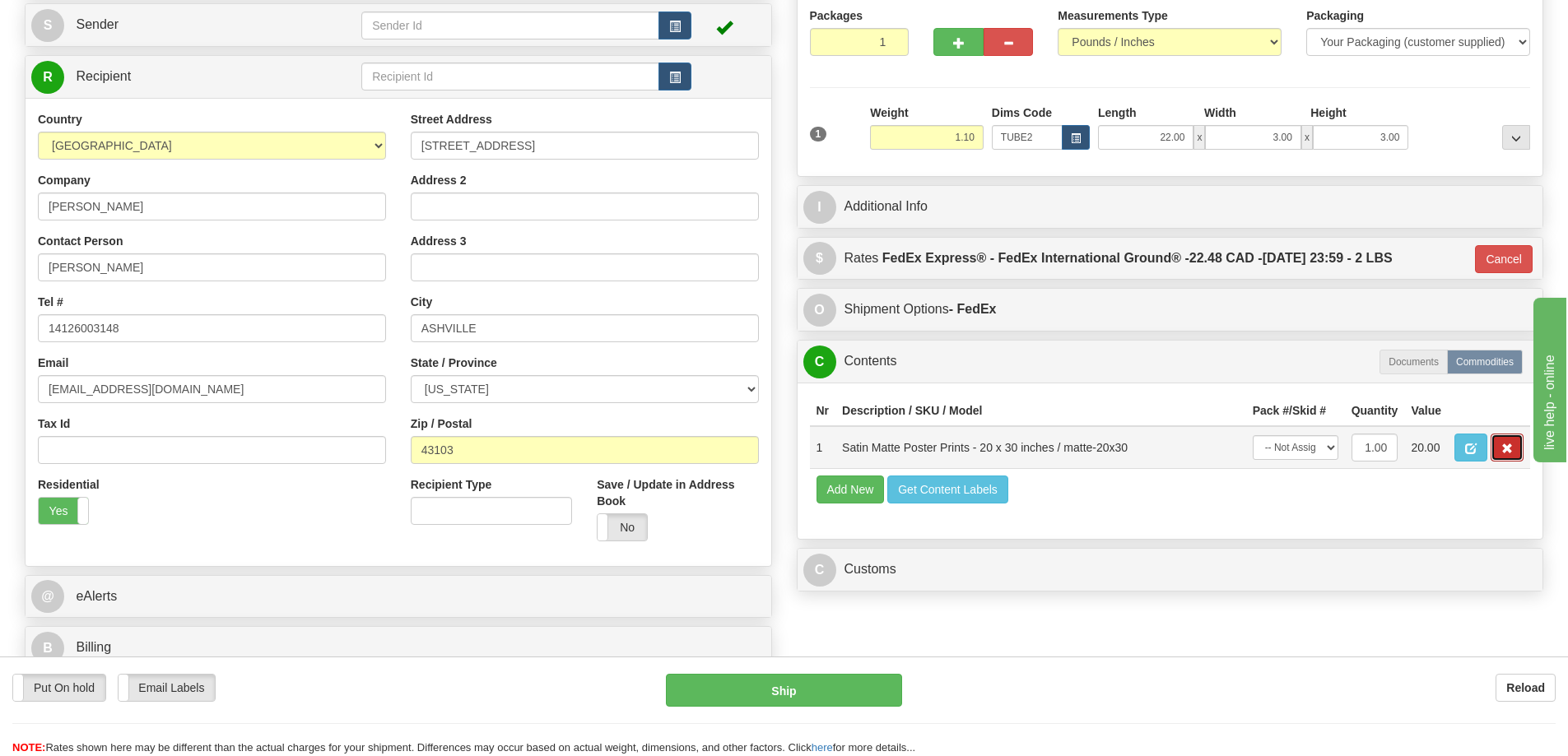
click at [1510, 454] on span "button" at bounding box center [1507, 448] width 12 height 11
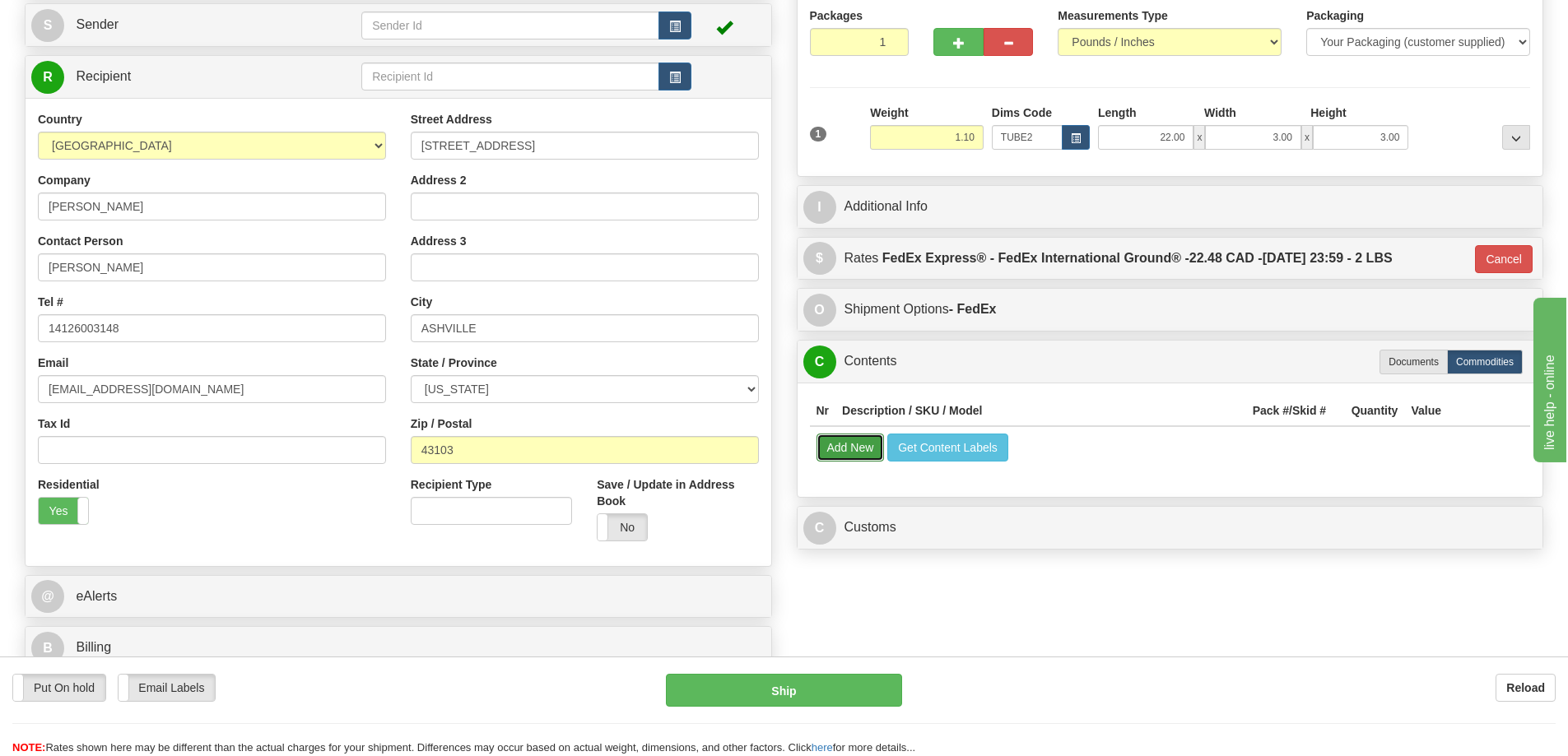
click at [857, 445] on button "Add New" at bounding box center [850, 447] width 68 height 28
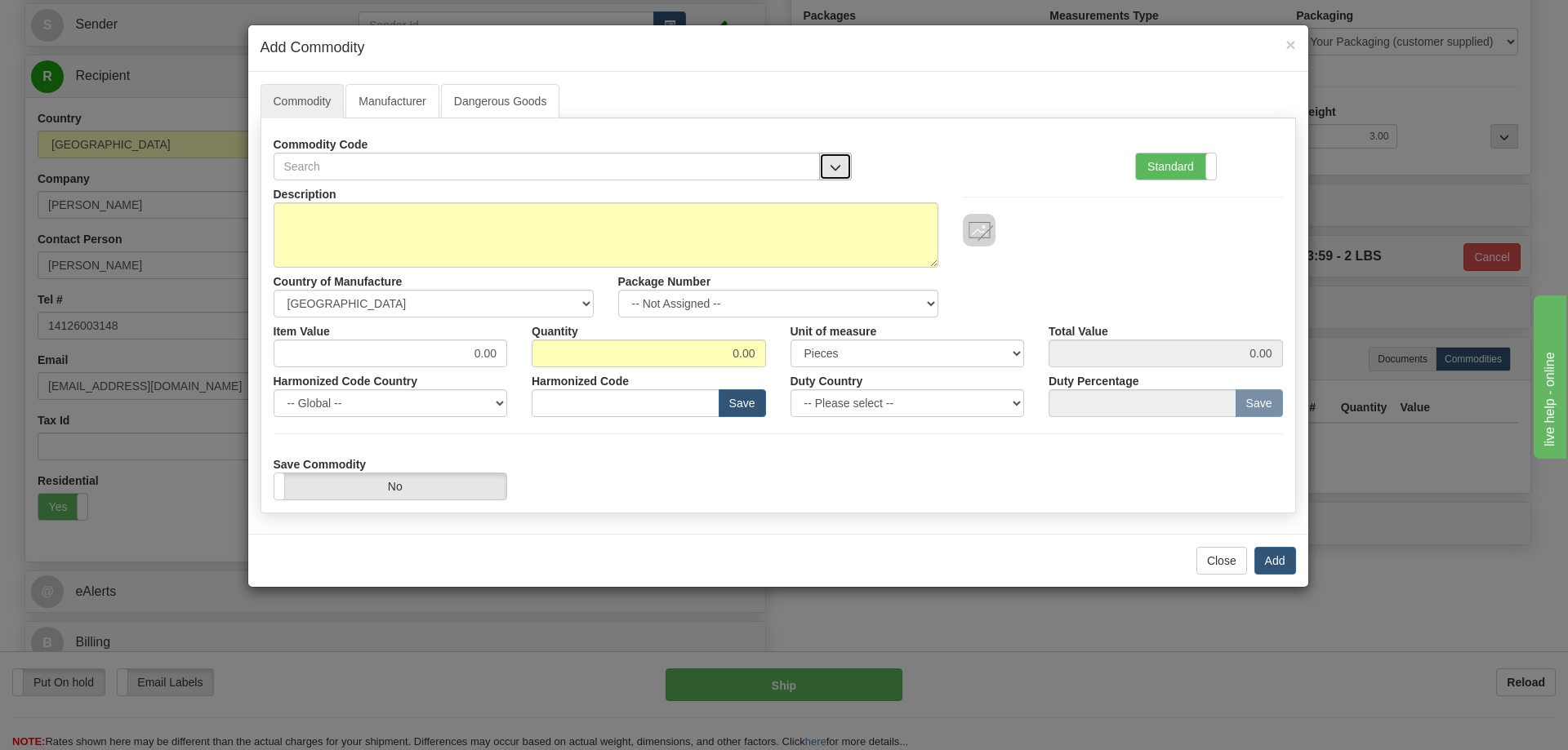
click at [829, 160] on button "button" at bounding box center [835, 166] width 33 height 28
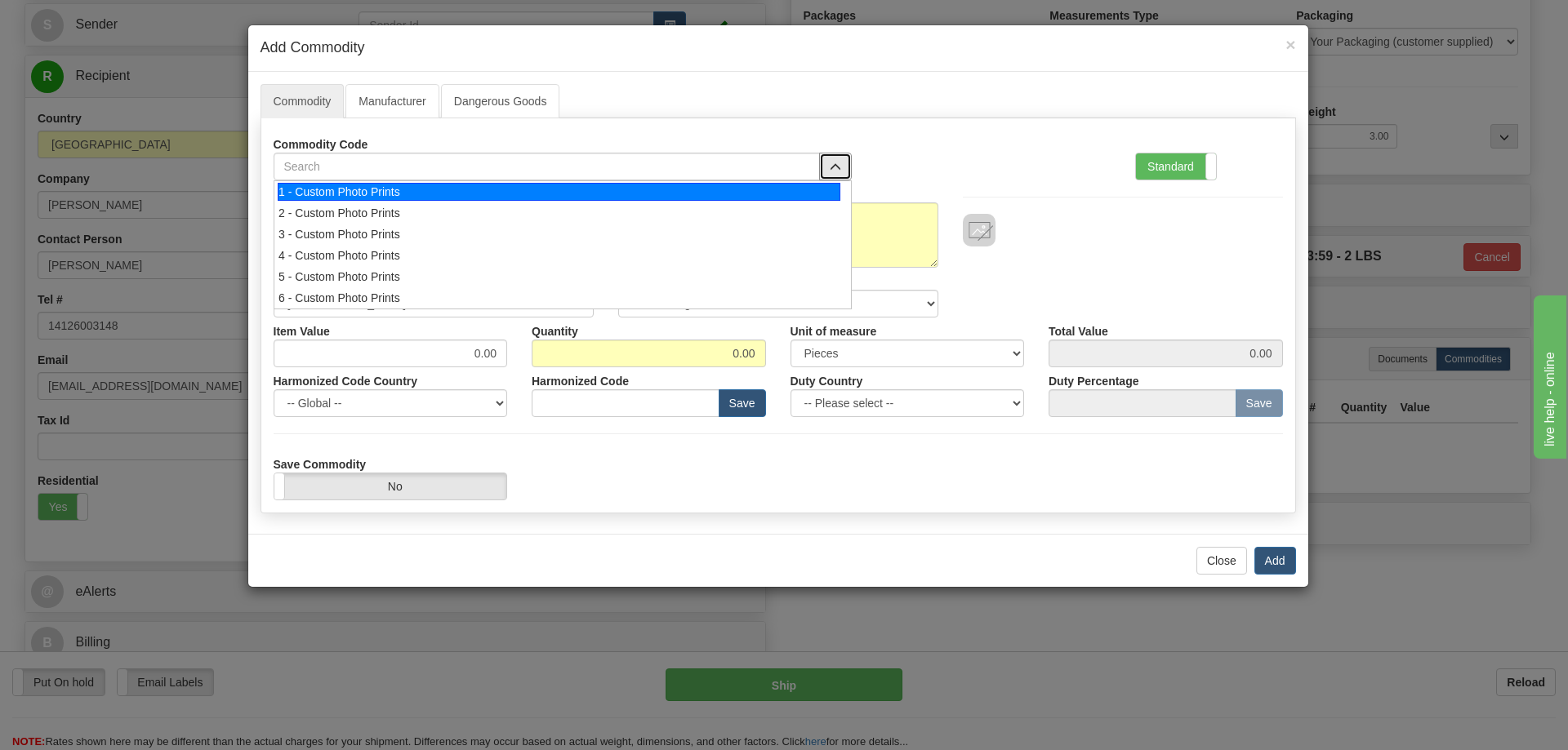
click at [812, 186] on div "1 - Custom Photo Prints" at bounding box center [559, 191] width 563 height 18
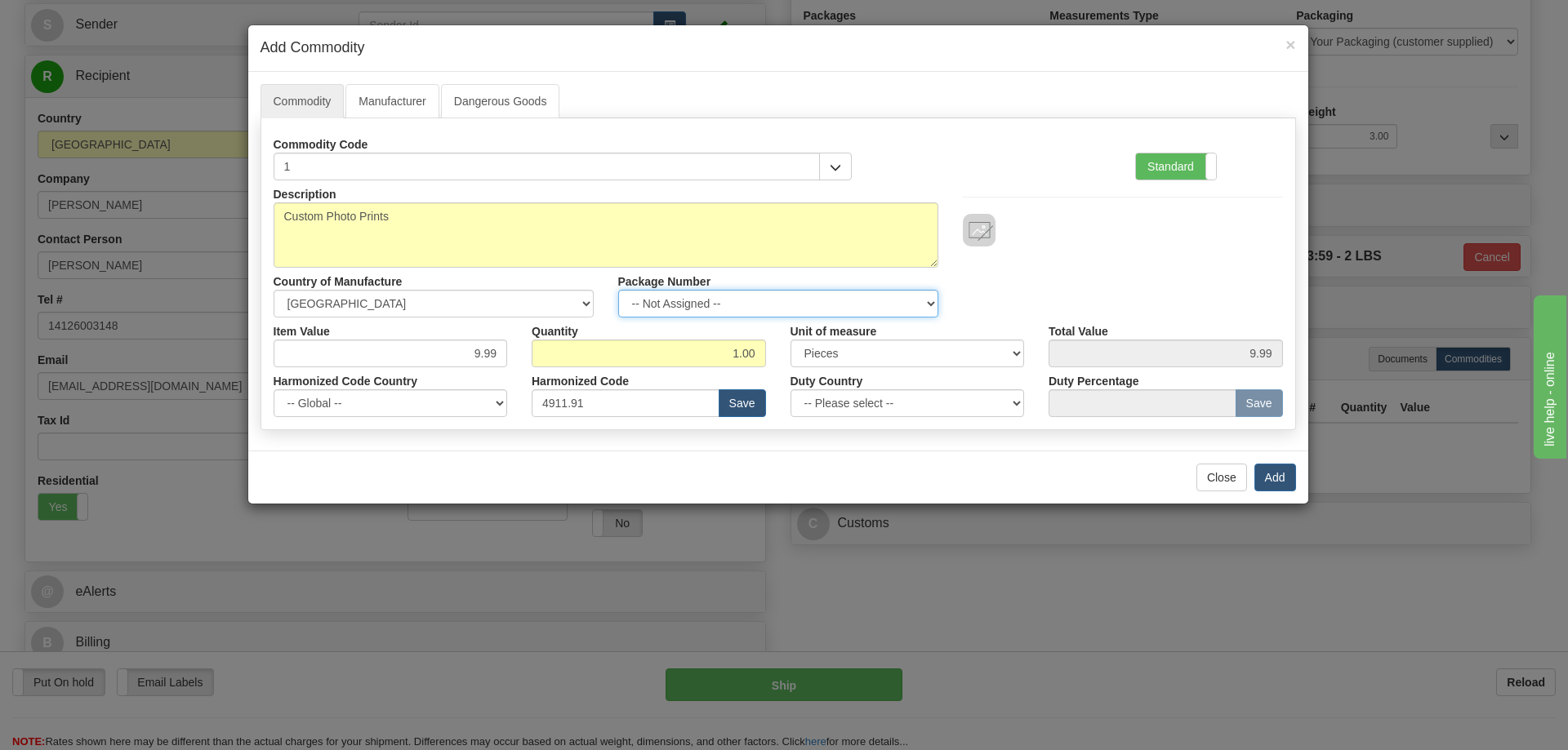
click at [920, 299] on select "-- Not Assigned -- Item 1" at bounding box center [777, 303] width 320 height 28
select select "0"
click at [618, 289] on select "-- Not Assigned -- Item 1" at bounding box center [777, 303] width 320 height 28
click at [1266, 469] on button "Add" at bounding box center [1275, 477] width 41 height 28
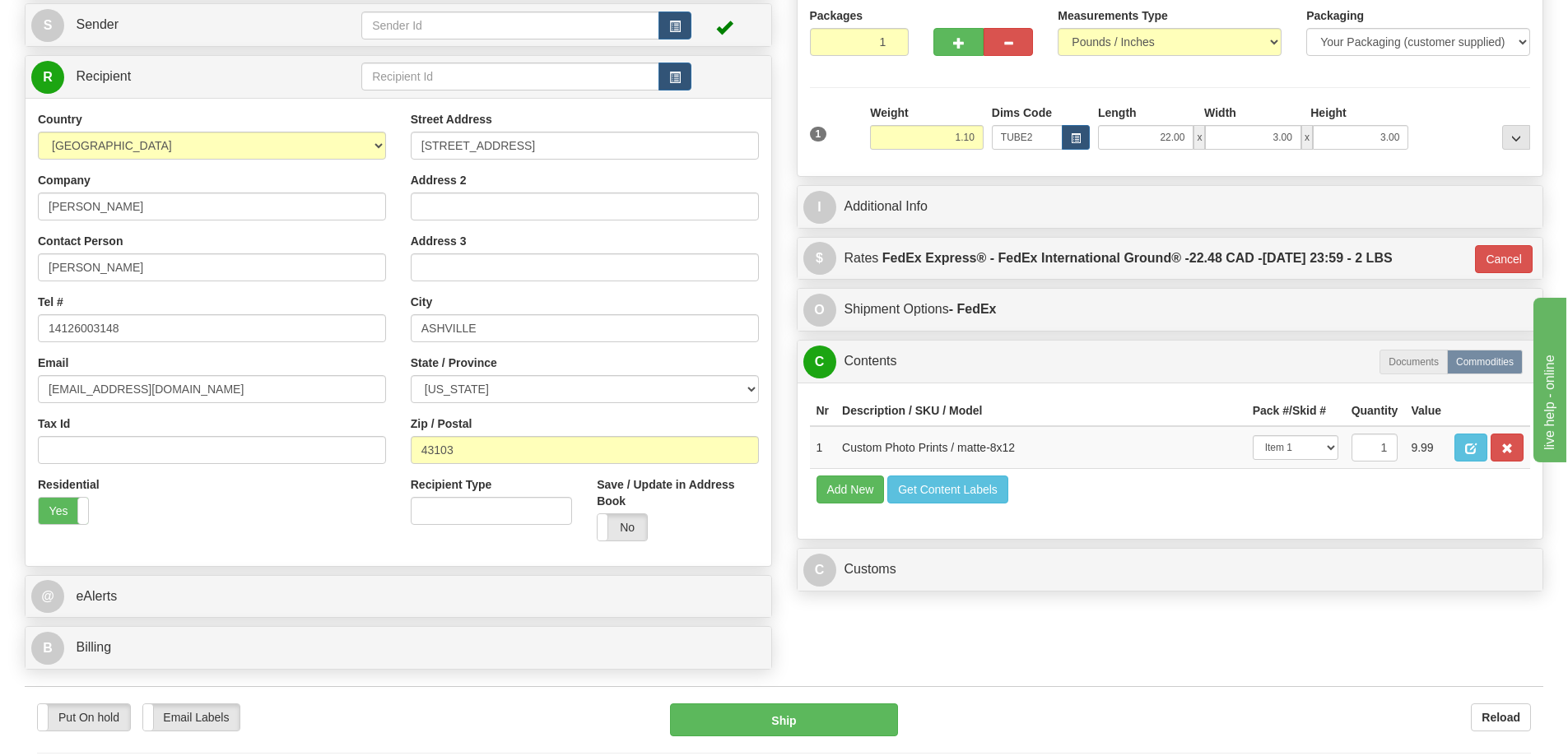
scroll to position [247, 0]
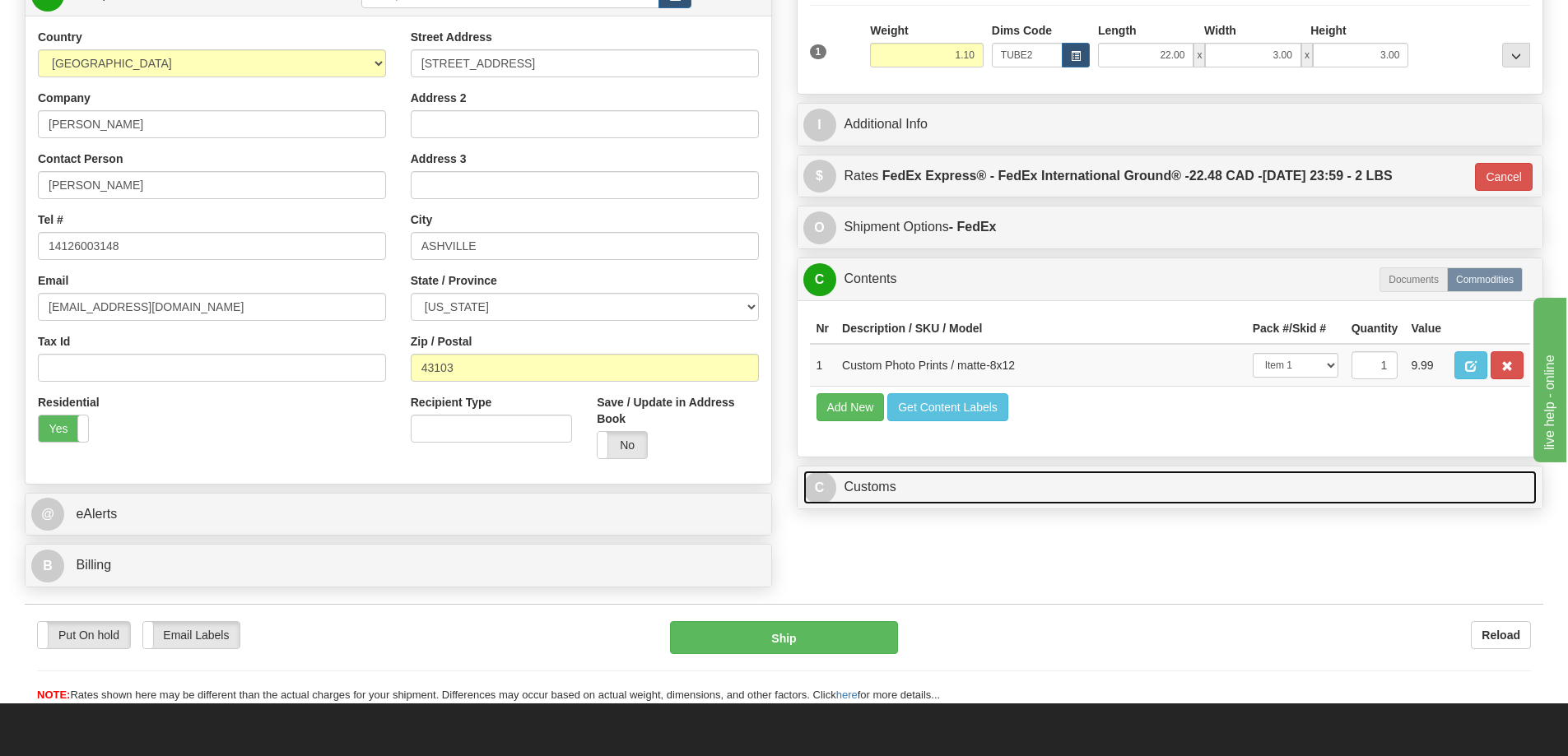
click at [1273, 485] on link "C Customs" at bounding box center [1169, 487] width 734 height 34
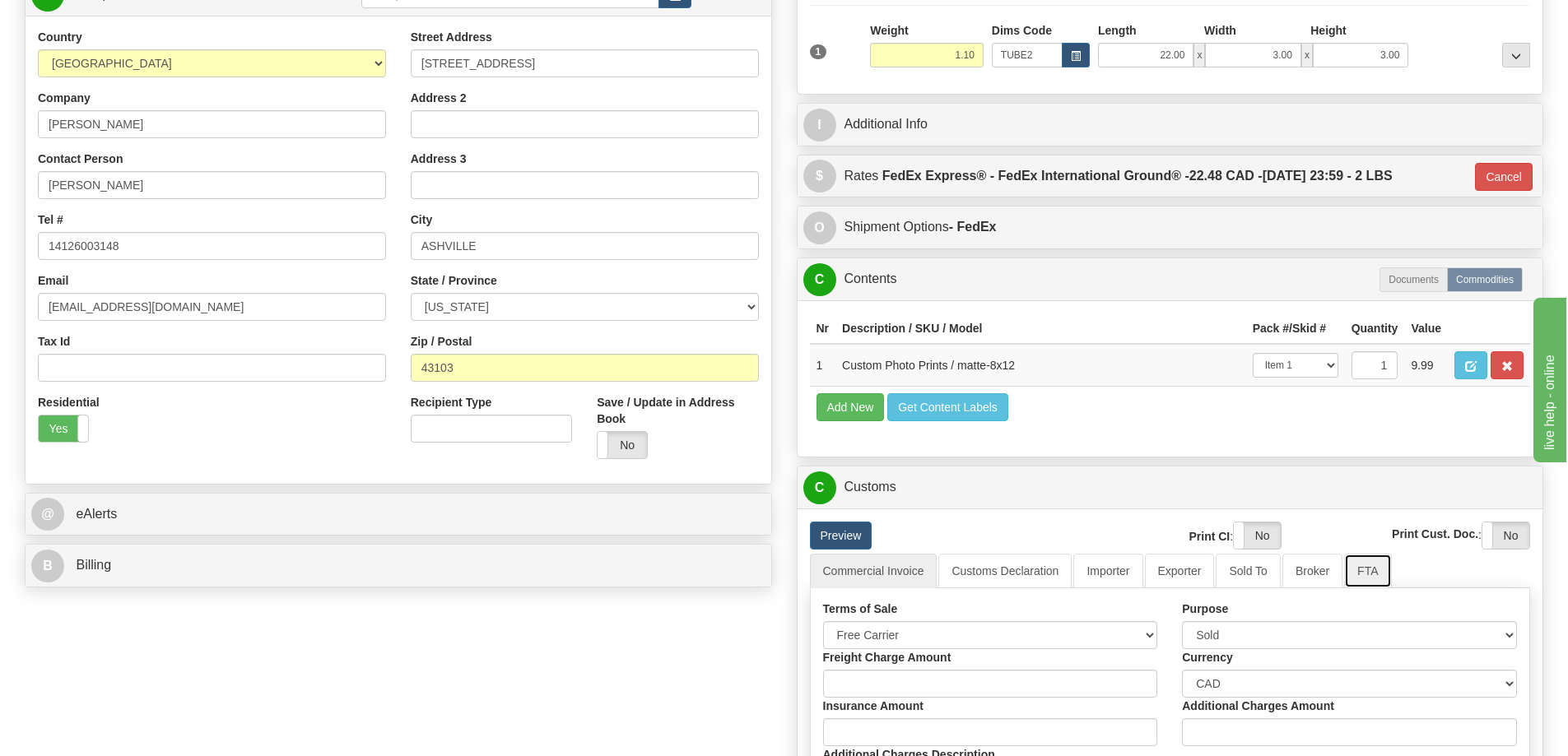
click at [1358, 576] on link "FTA" at bounding box center [1367, 571] width 47 height 35
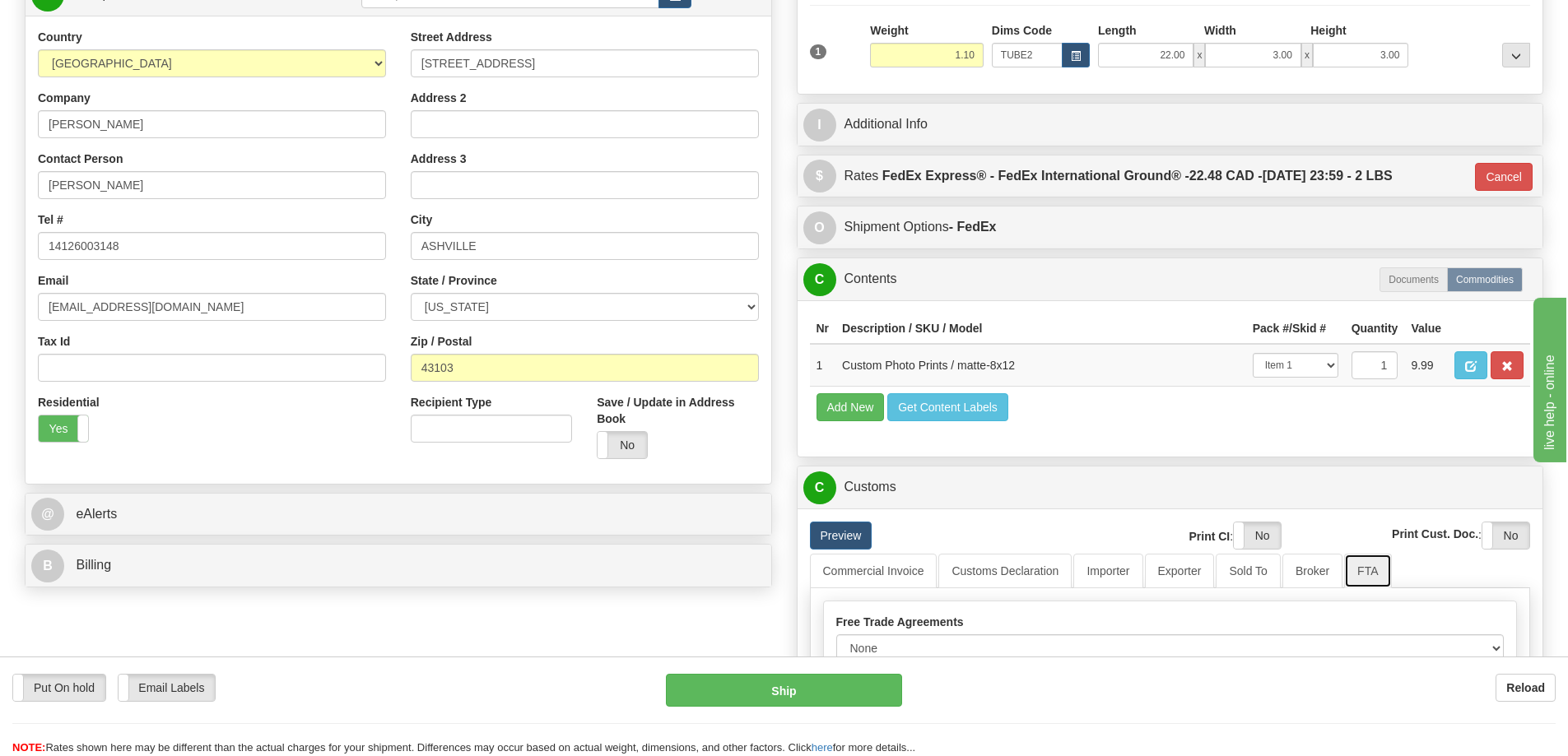
scroll to position [329, 0]
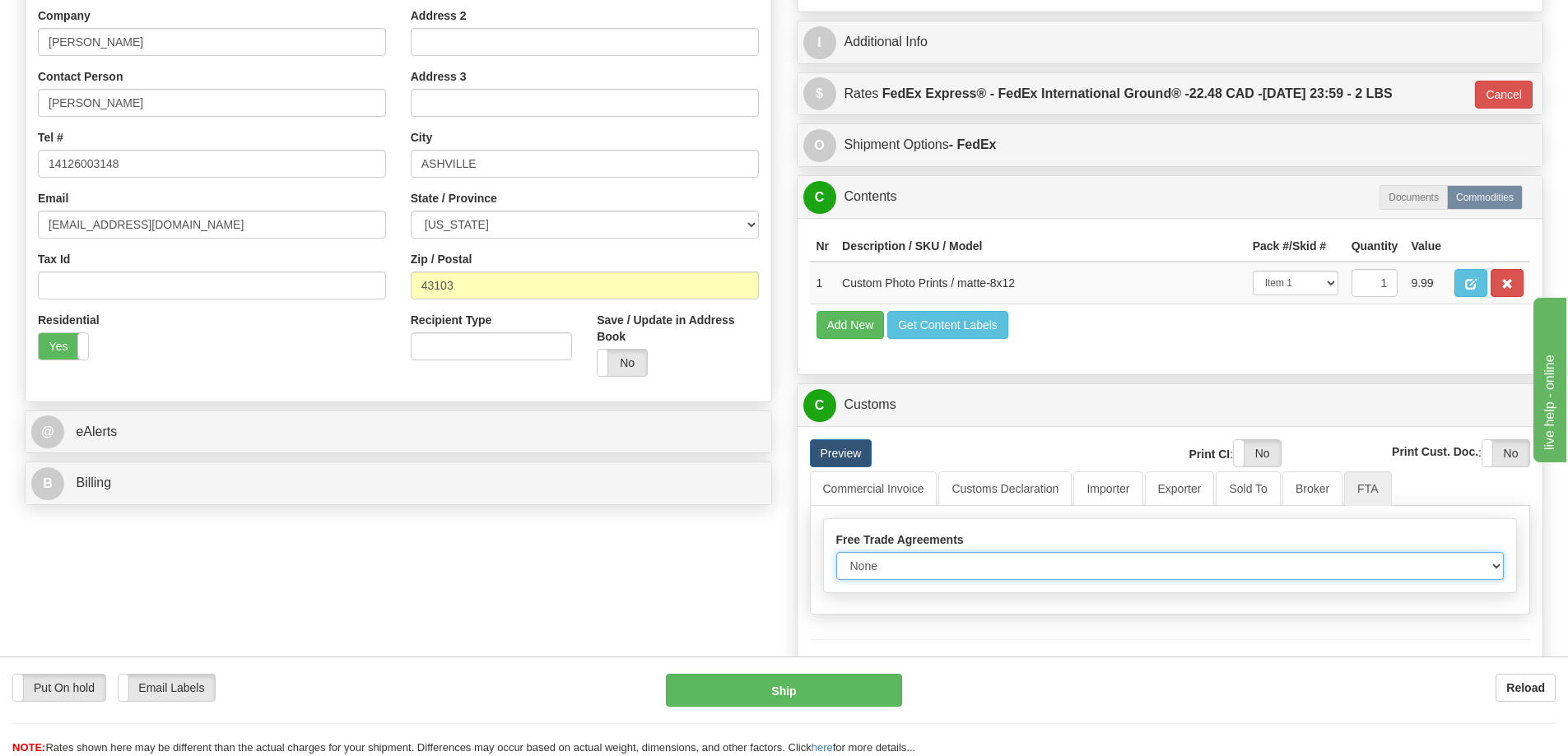
click at [1490, 564] on select "None Other USMCA CETA CUKTCA" at bounding box center [1169, 565] width 668 height 28
select select "1"
click at [836, 557] on select "None Other USMCA CETA CUKTCA" at bounding box center [1169, 565] width 668 height 28
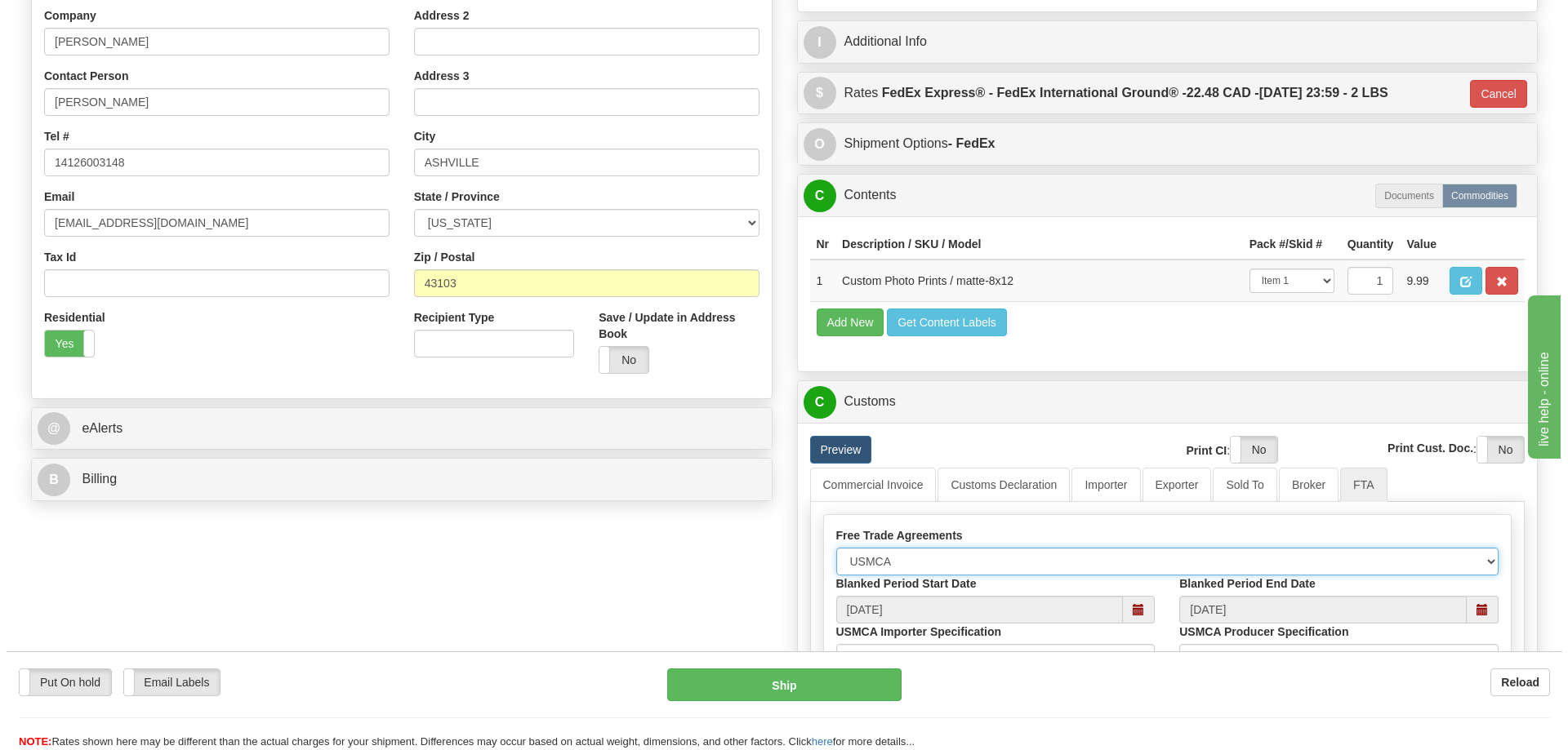
scroll to position [571, 0]
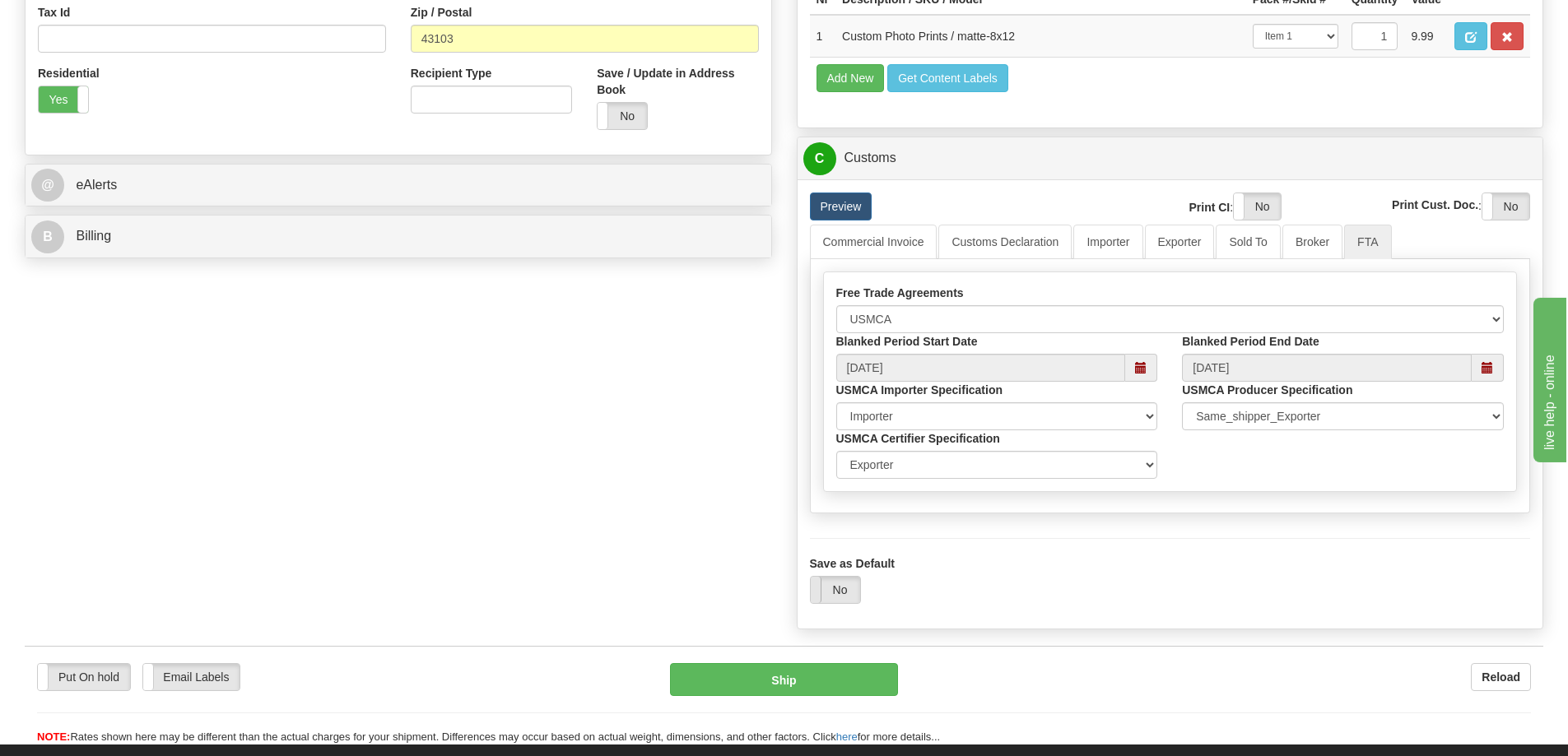
click at [819, 596] on span at bounding box center [811, 589] width 21 height 26
click at [791, 676] on button "Ship" at bounding box center [784, 679] width 228 height 33
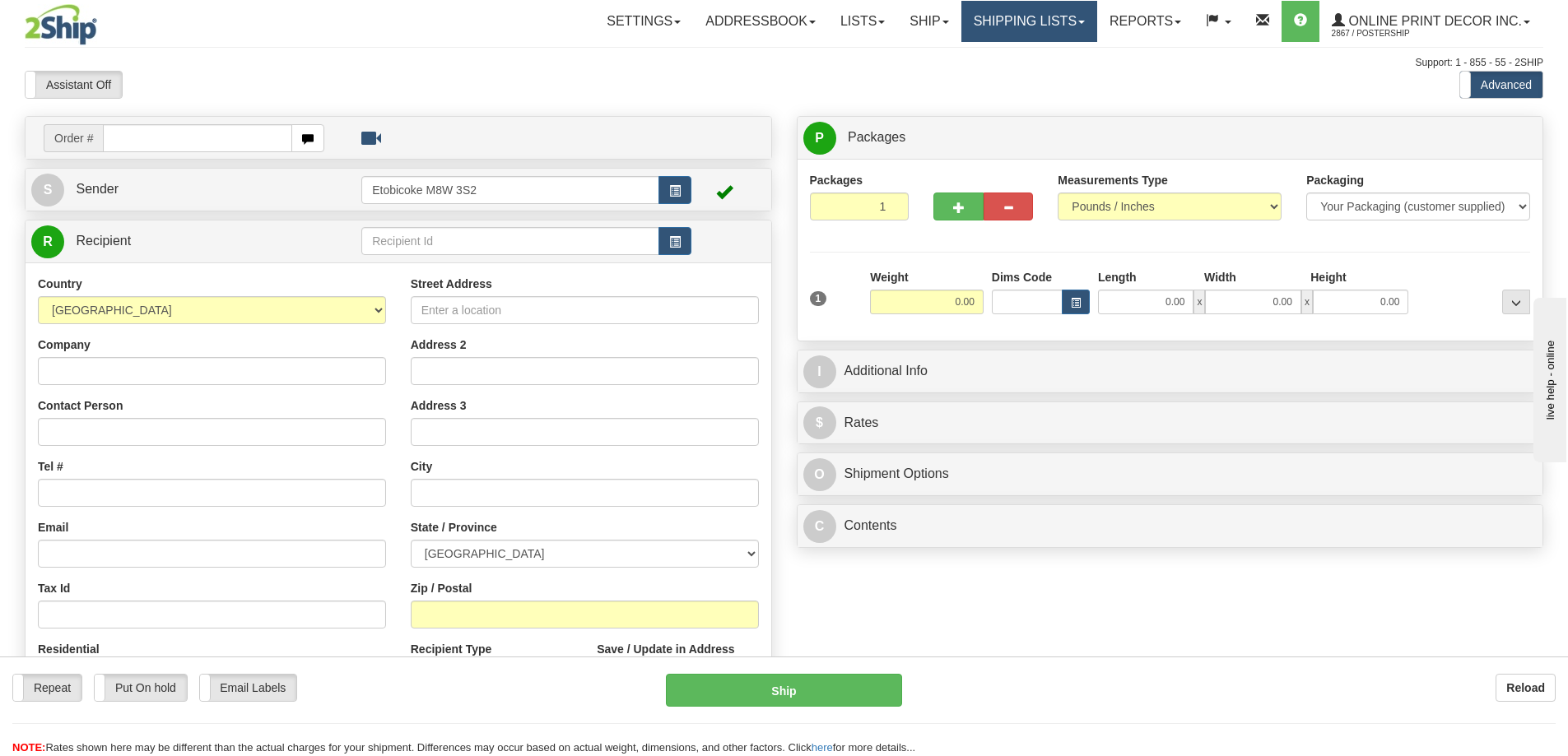
click at [1012, 14] on link "Shipping lists" at bounding box center [1029, 21] width 136 height 41
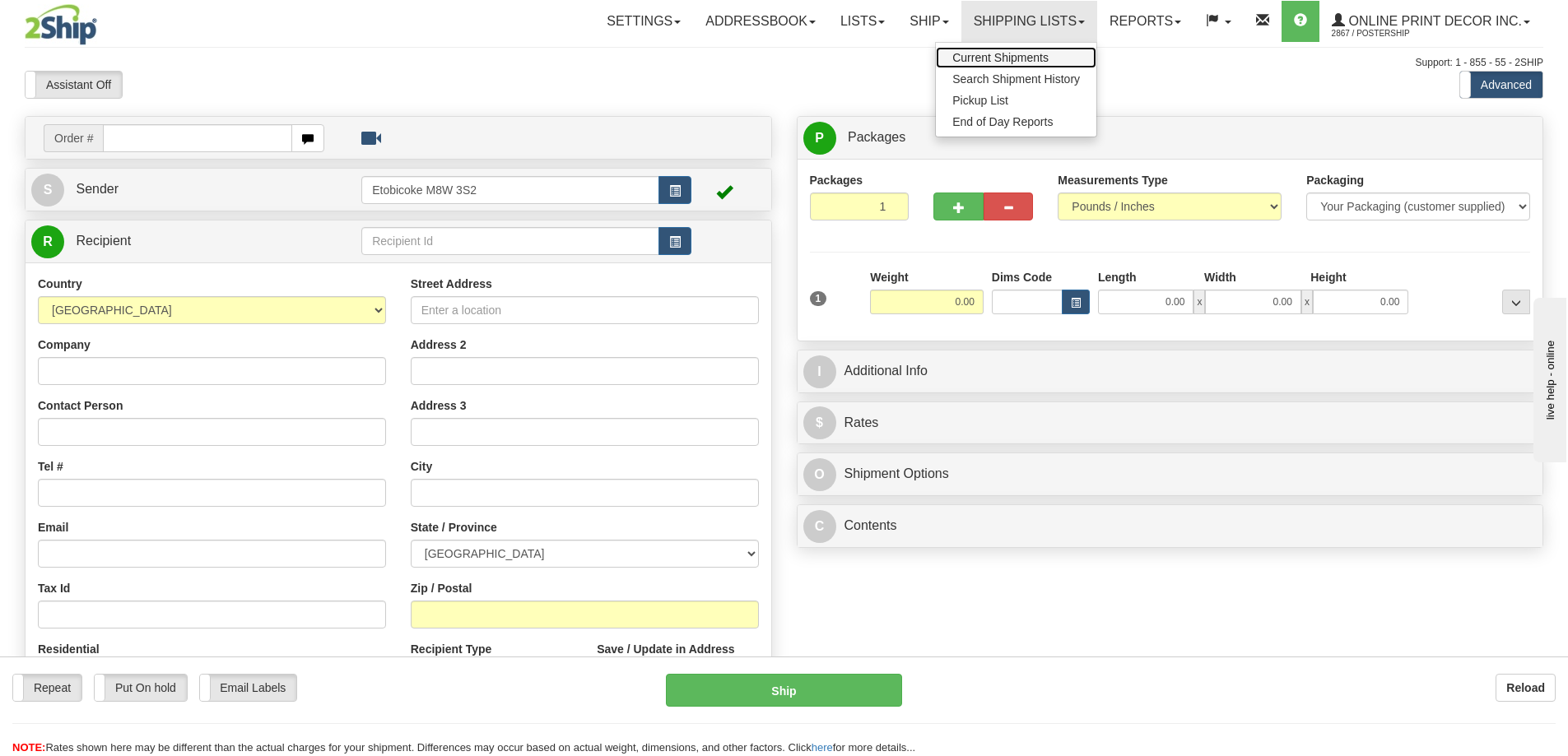
click at [988, 60] on span "Current Shipments" at bounding box center [1000, 58] width 96 height 14
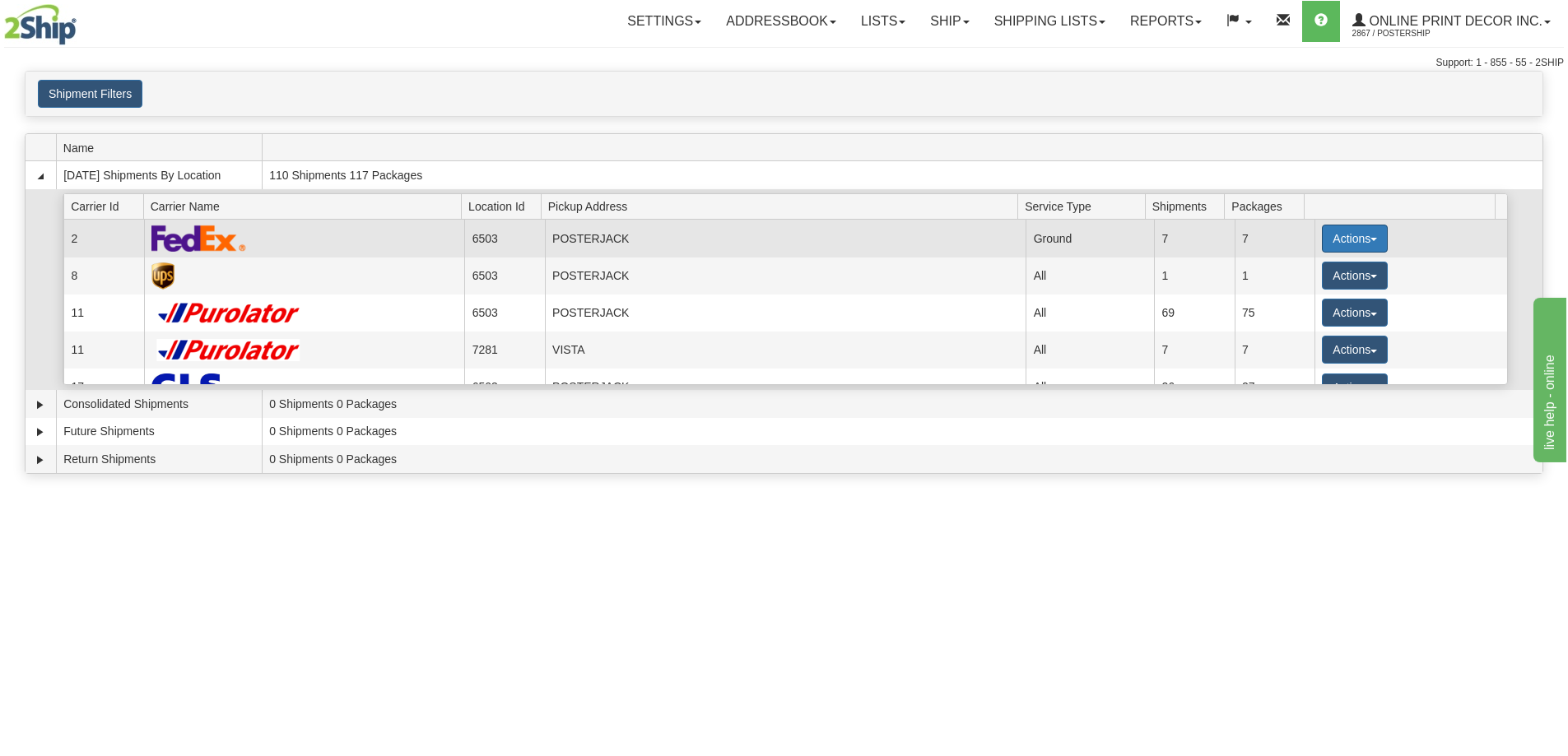
click at [1331, 235] on button "Actions" at bounding box center [1355, 238] width 66 height 28
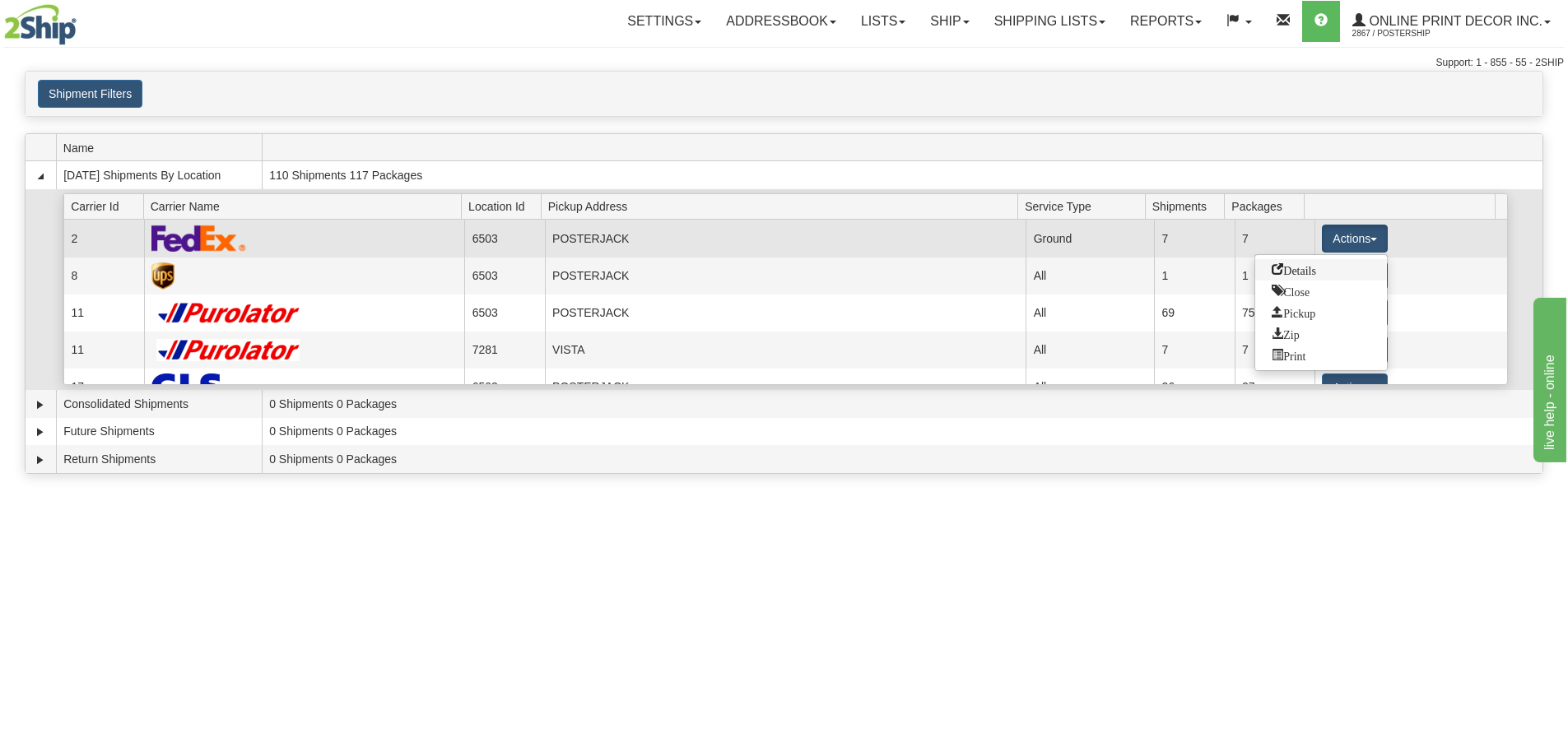
click at [1272, 272] on span "Details" at bounding box center [1294, 269] width 45 height 12
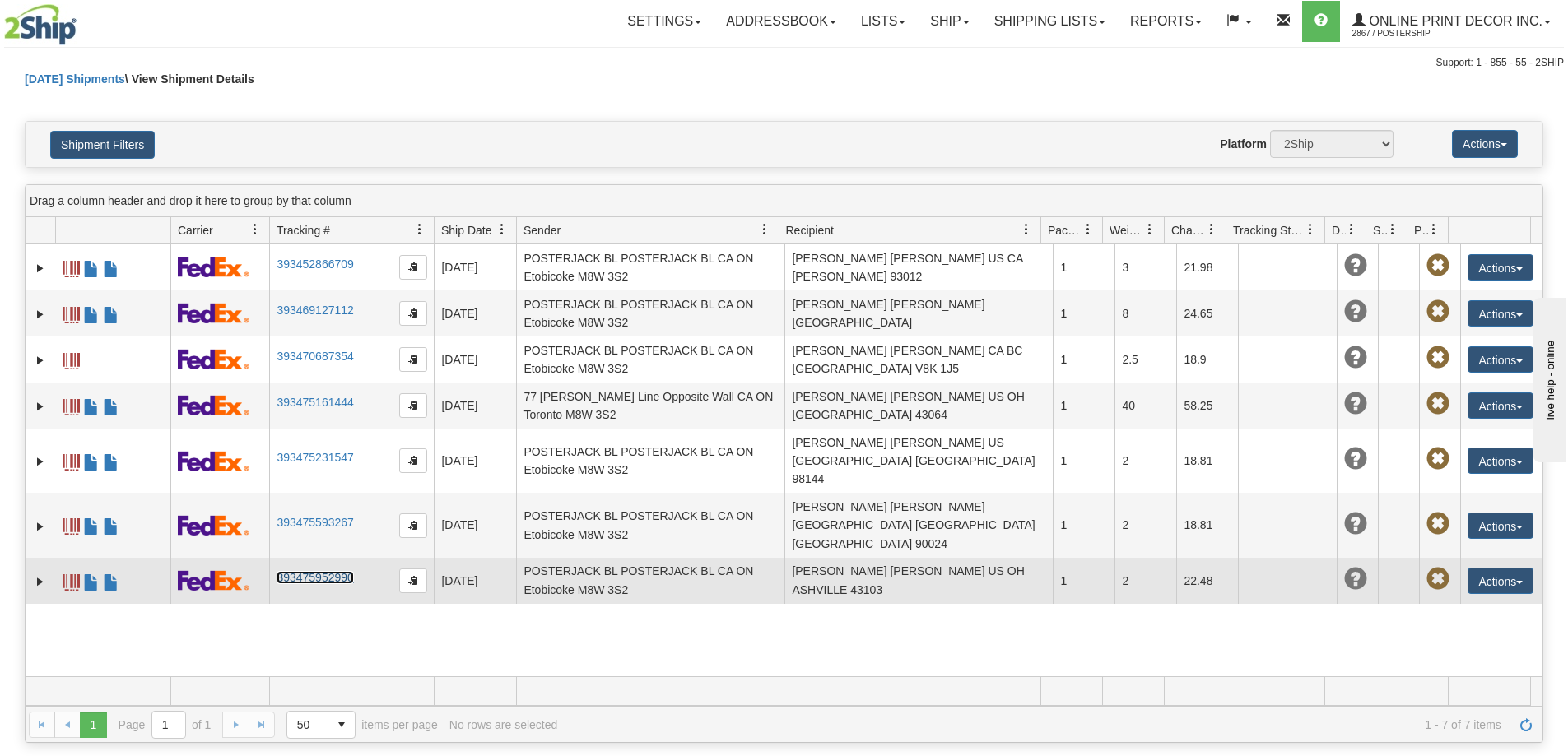
click at [330, 571] on link "393475952990" at bounding box center [314, 578] width 77 height 14
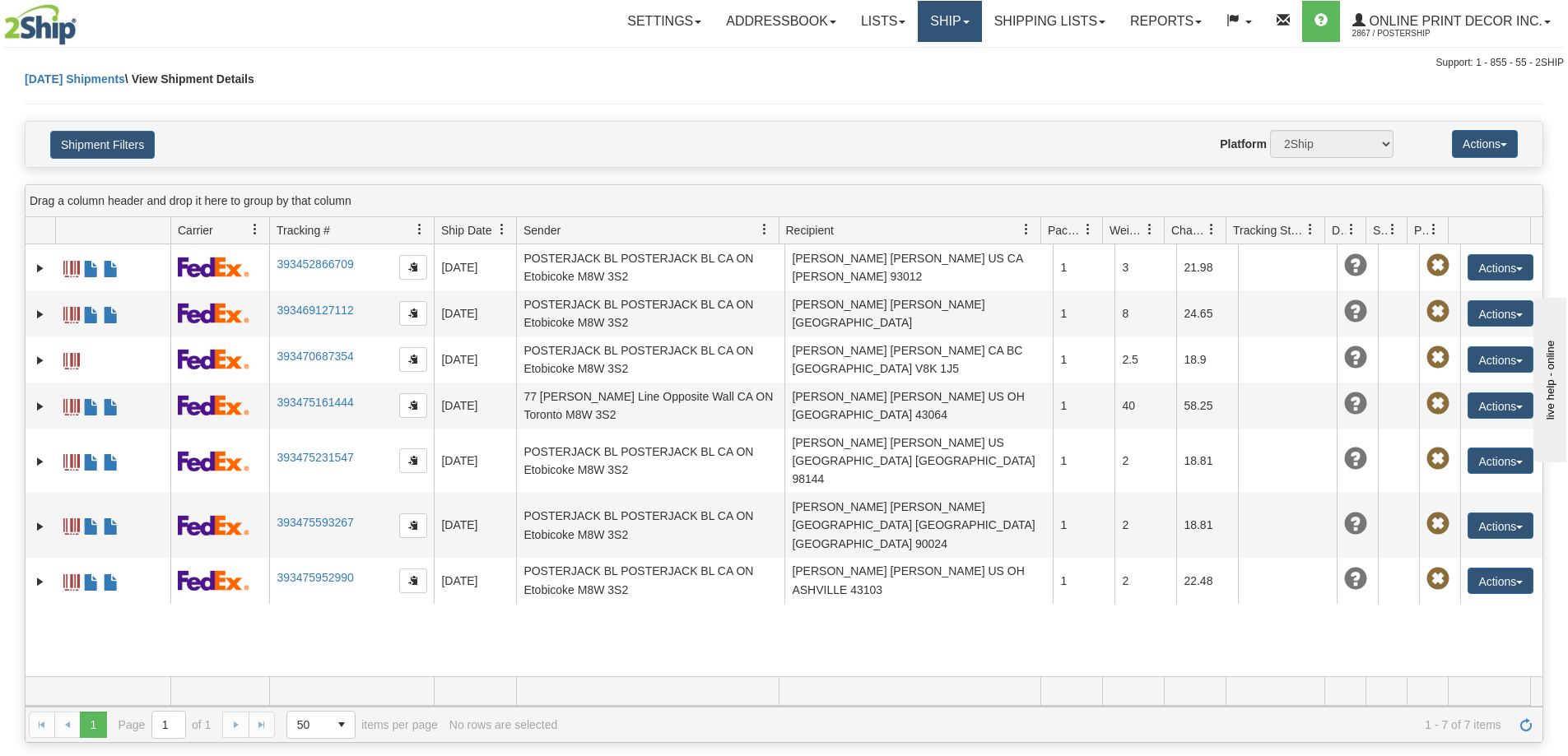
click at [944, 21] on link "Ship" at bounding box center [948, 21] width 63 height 41
click at [880, 68] on link "Ship Screen" at bounding box center [907, 57] width 149 height 21
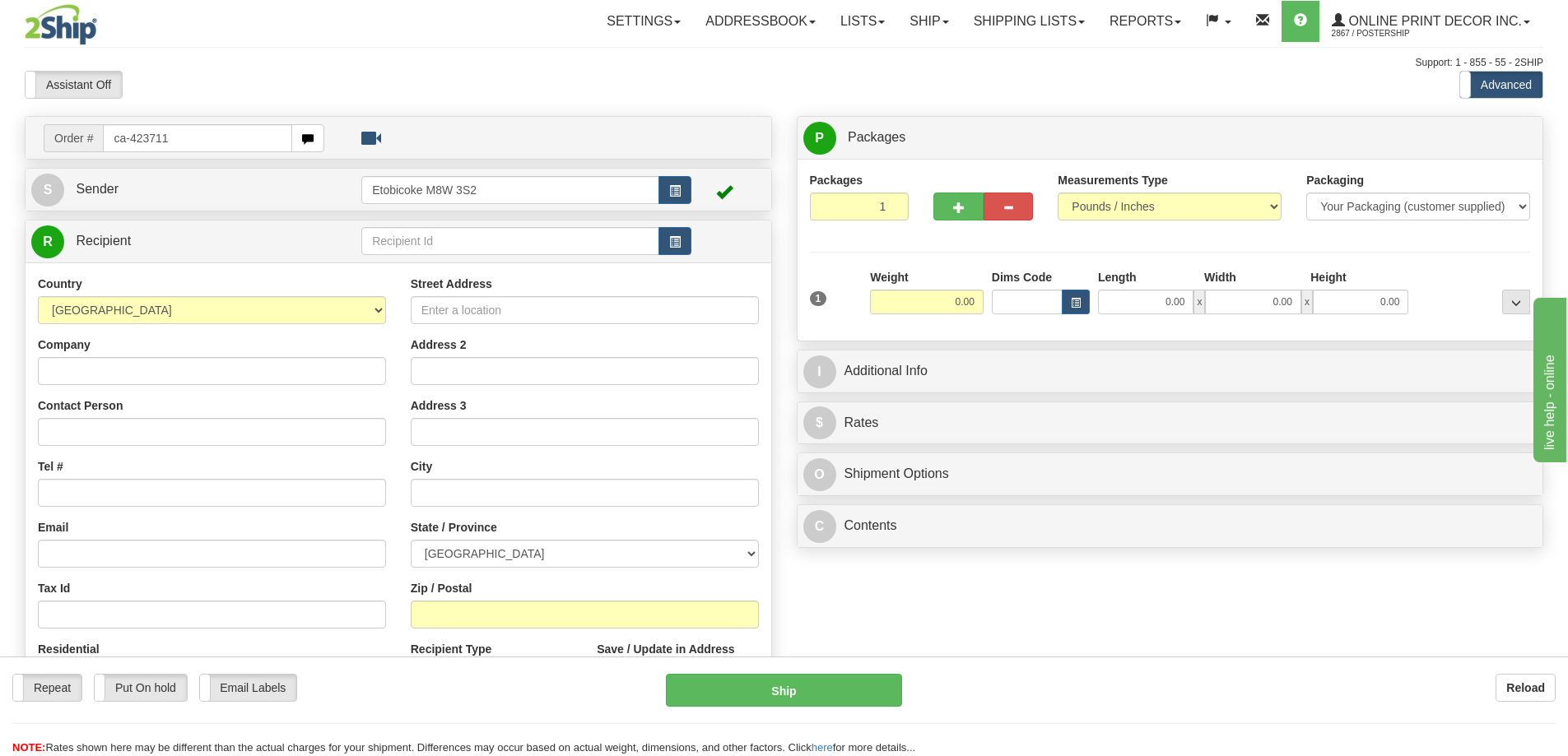
type input "ca-423711"
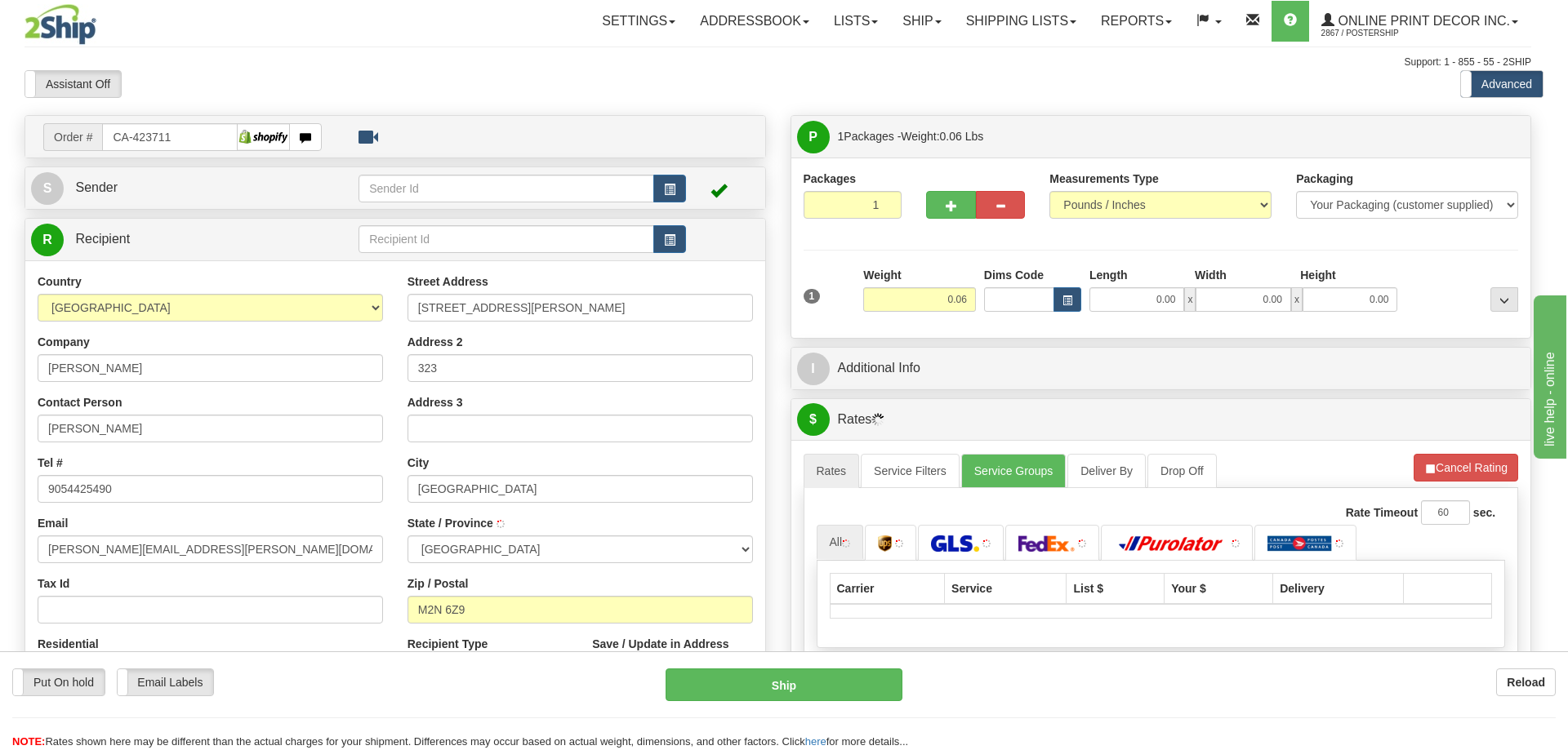
type input "[GEOGRAPHIC_DATA]"
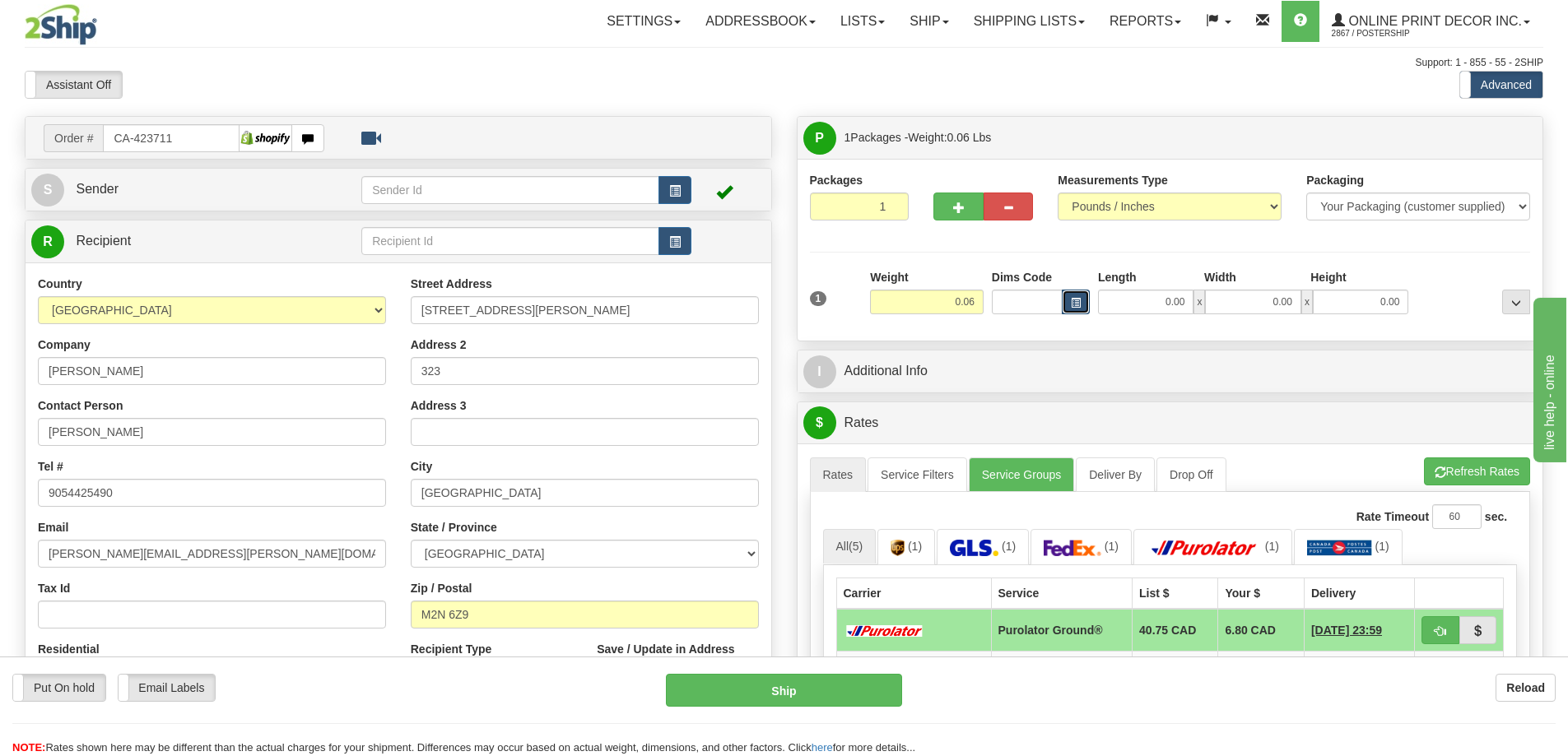
click at [1075, 300] on span "button" at bounding box center [1075, 302] width 10 height 9
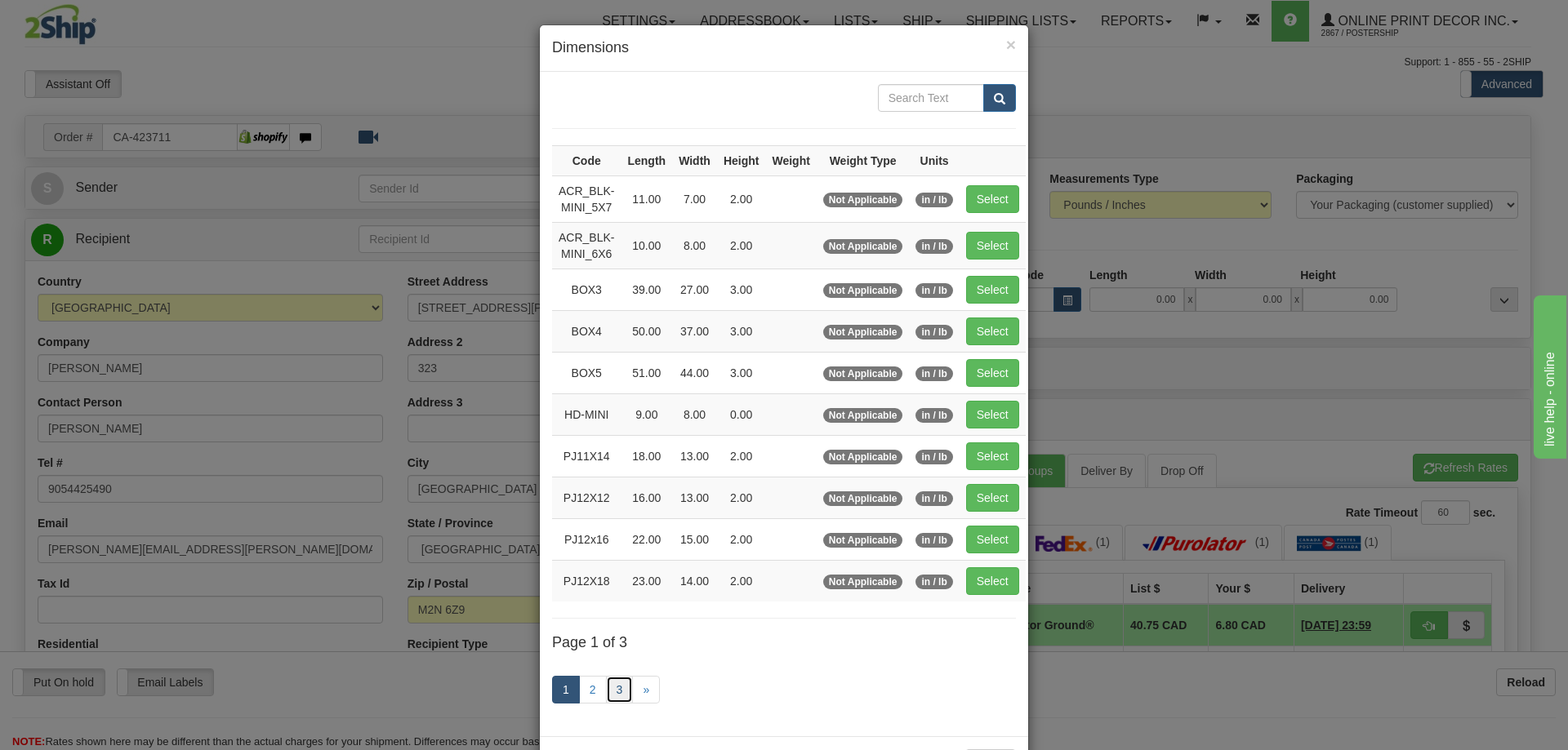
click at [606, 683] on link "3" at bounding box center [620, 689] width 28 height 28
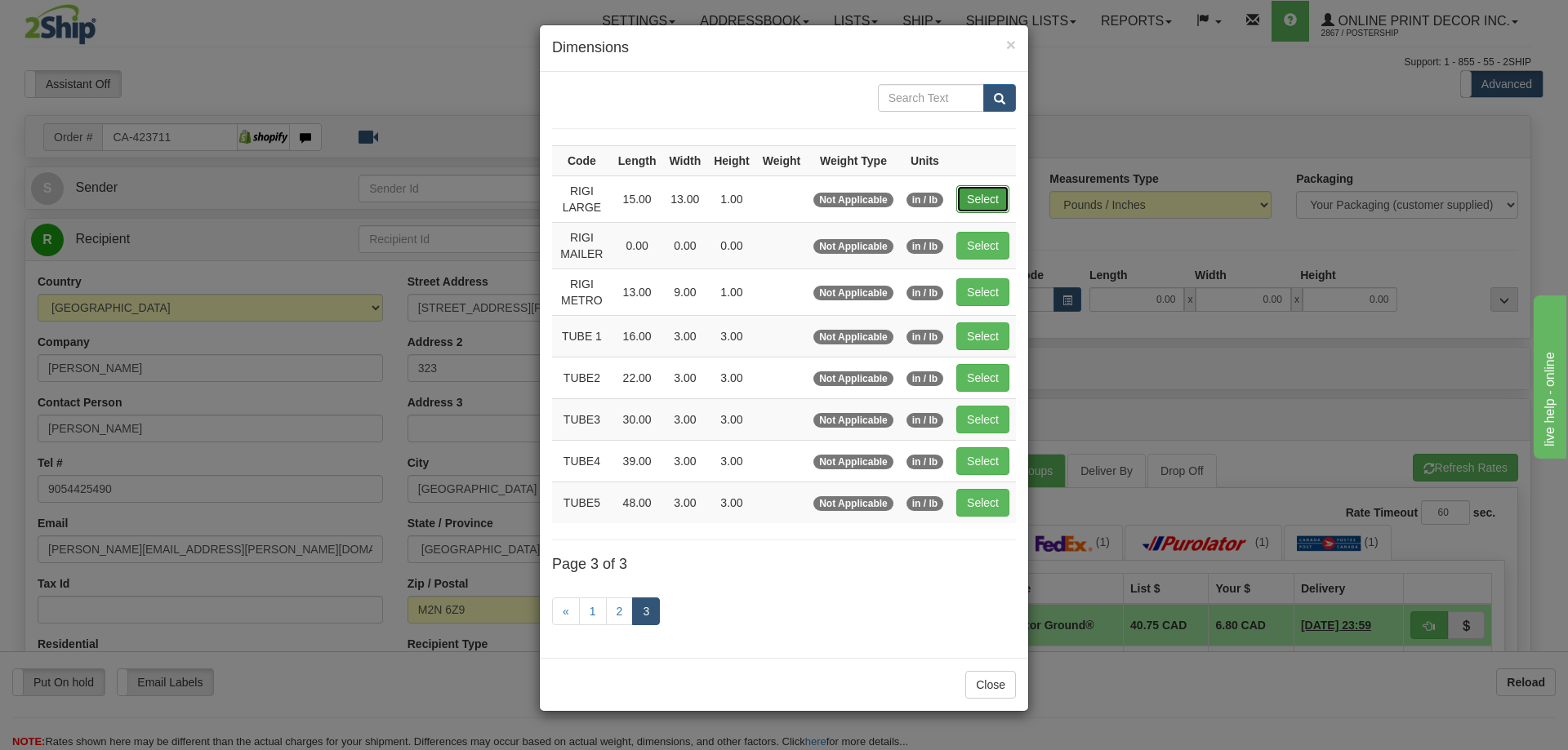
click at [960, 201] on button "Select" at bounding box center [982, 199] width 53 height 28
type input "RIGI LARGE"
type input "15.00"
type input "13.00"
type input "1.00"
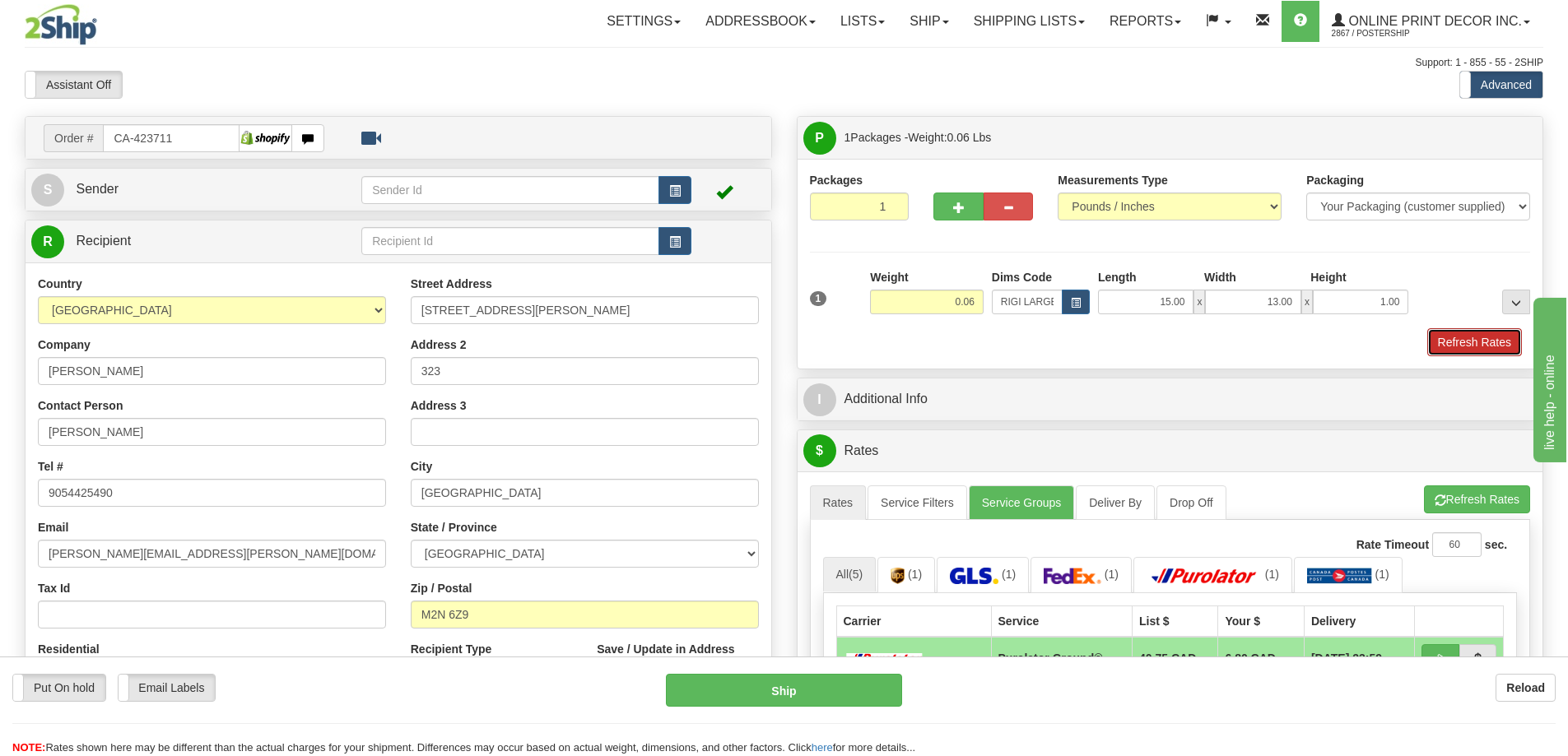
click at [1486, 345] on button "Refresh Rates" at bounding box center [1475, 342] width 95 height 28
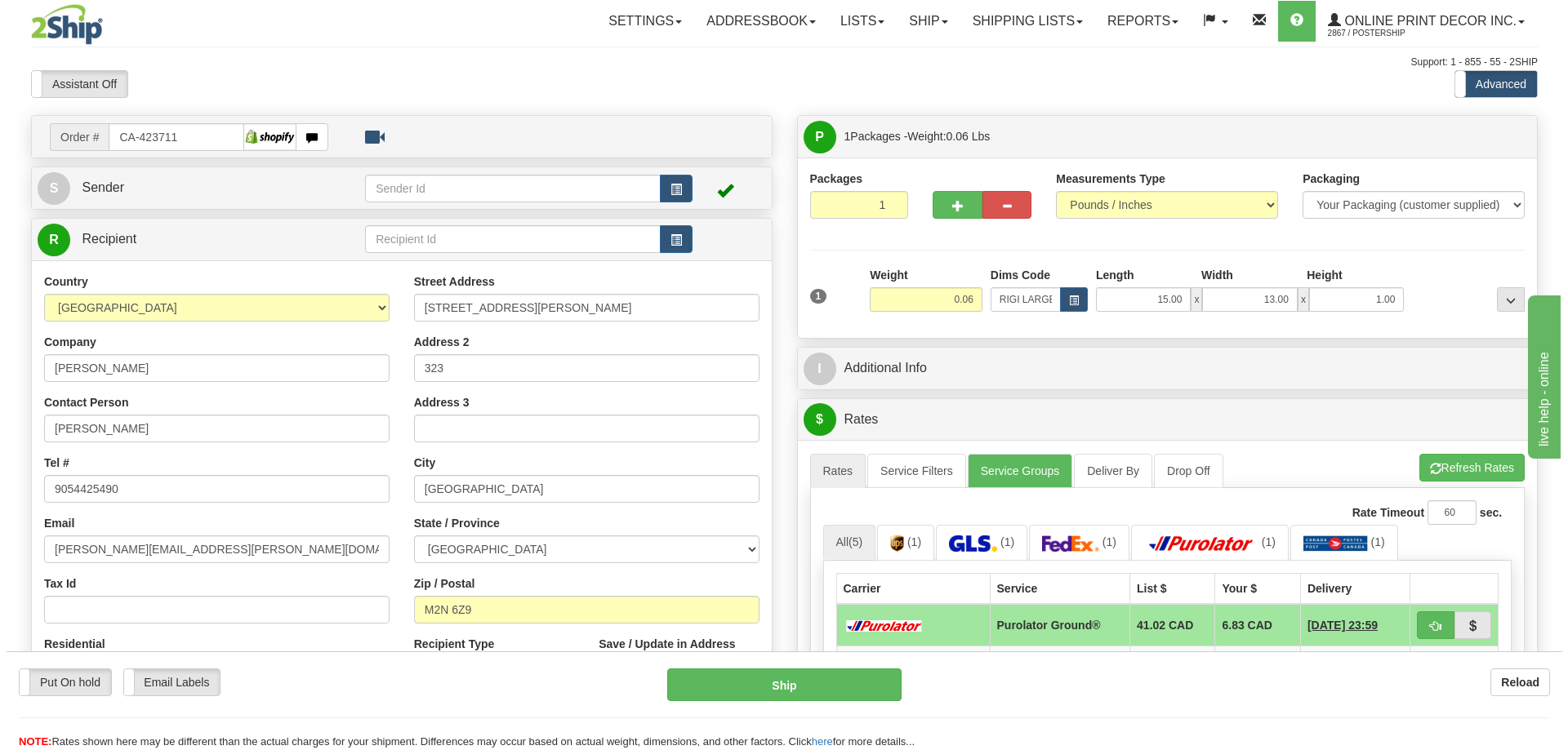
scroll to position [163, 0]
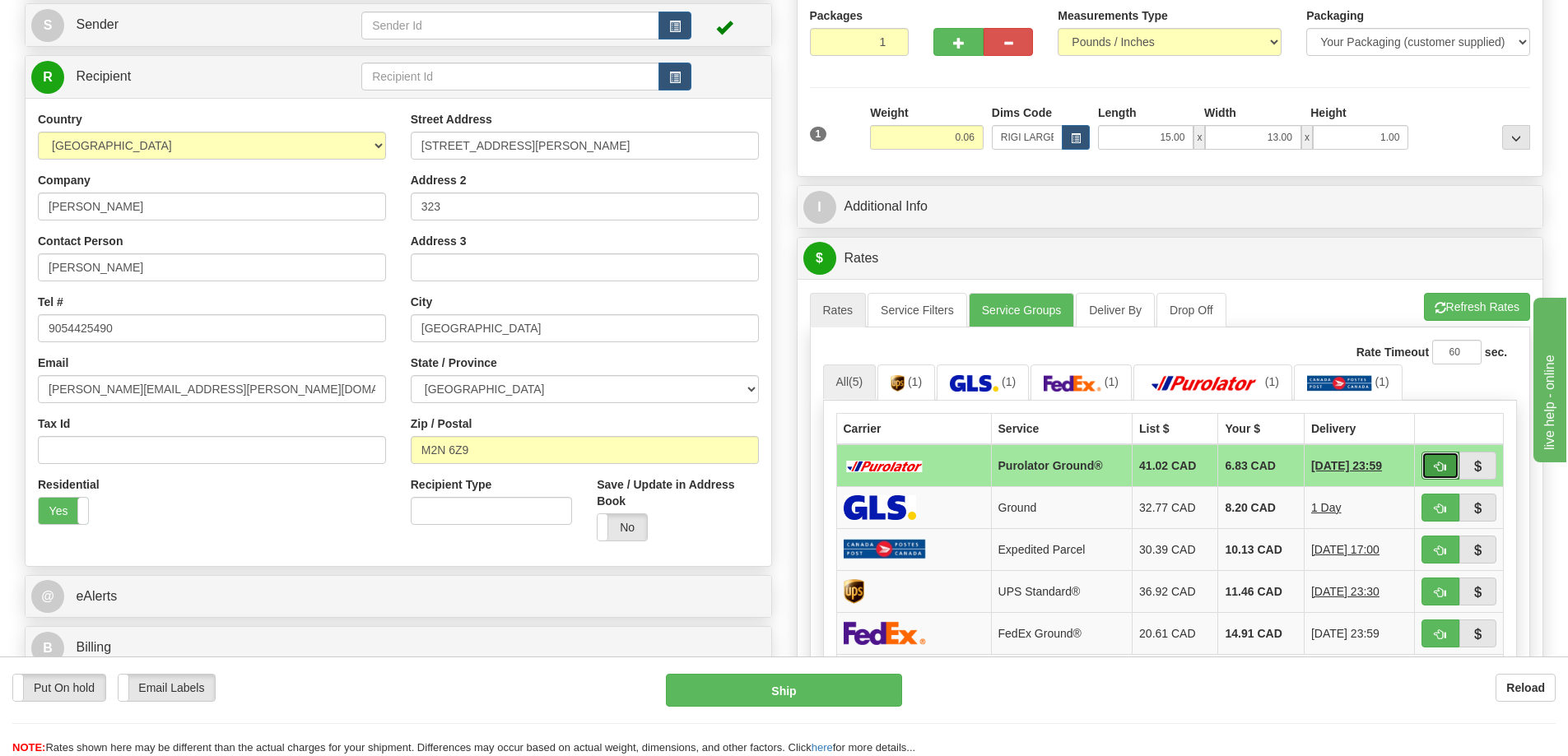
click at [1422, 463] on button "button" at bounding box center [1440, 465] width 38 height 28
type input "260"
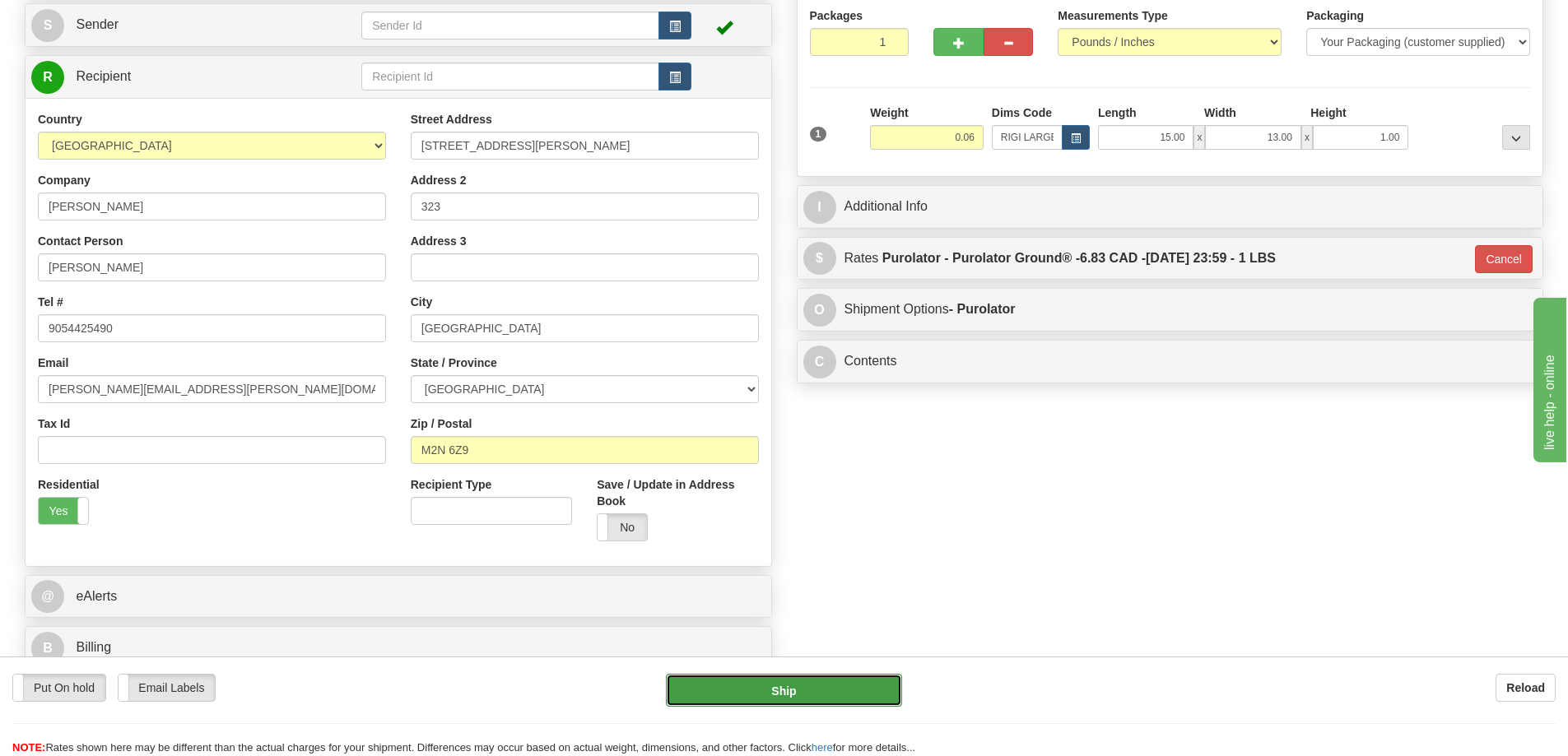
click at [771, 683] on button "Ship" at bounding box center [784, 690] width 237 height 33
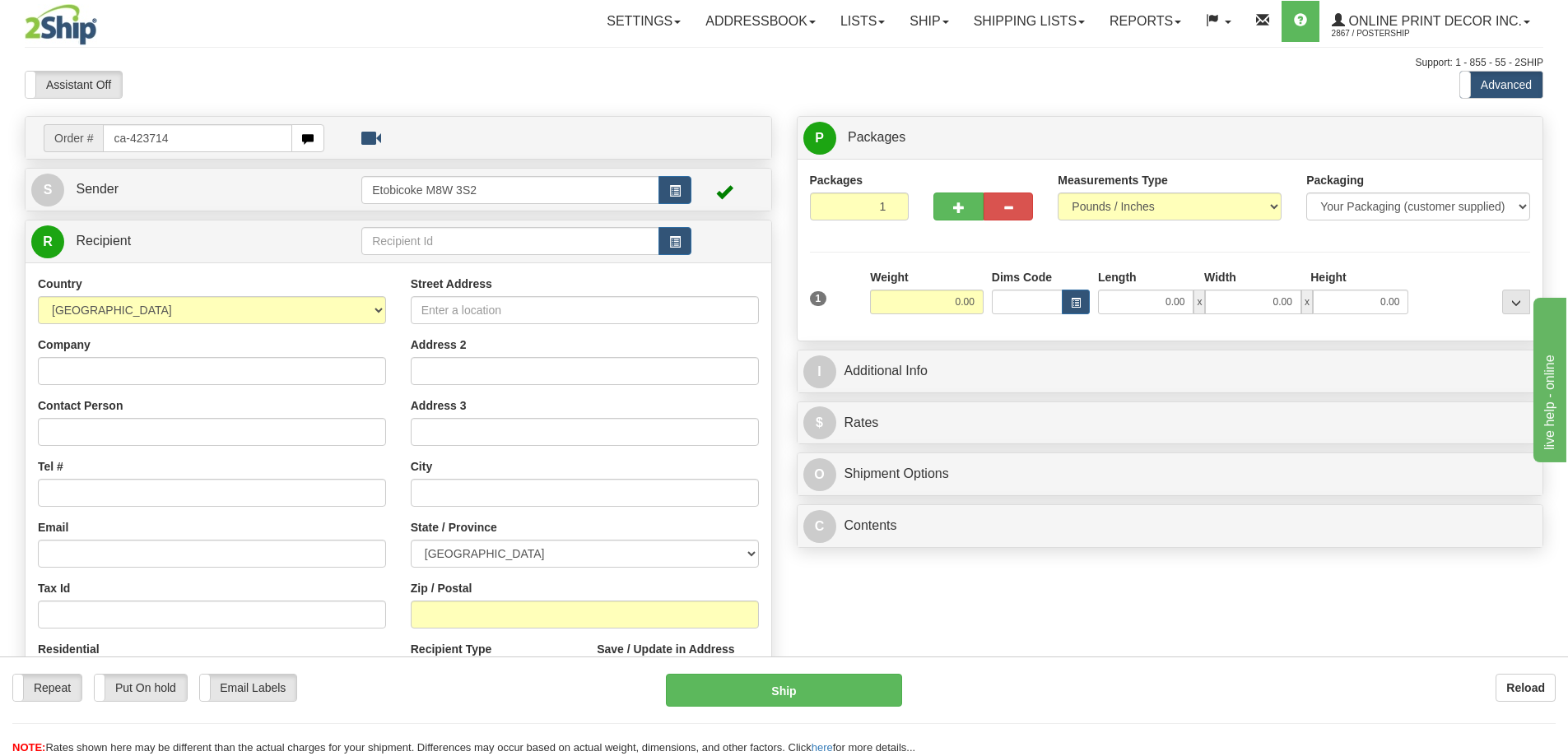
type input "ca-423714"
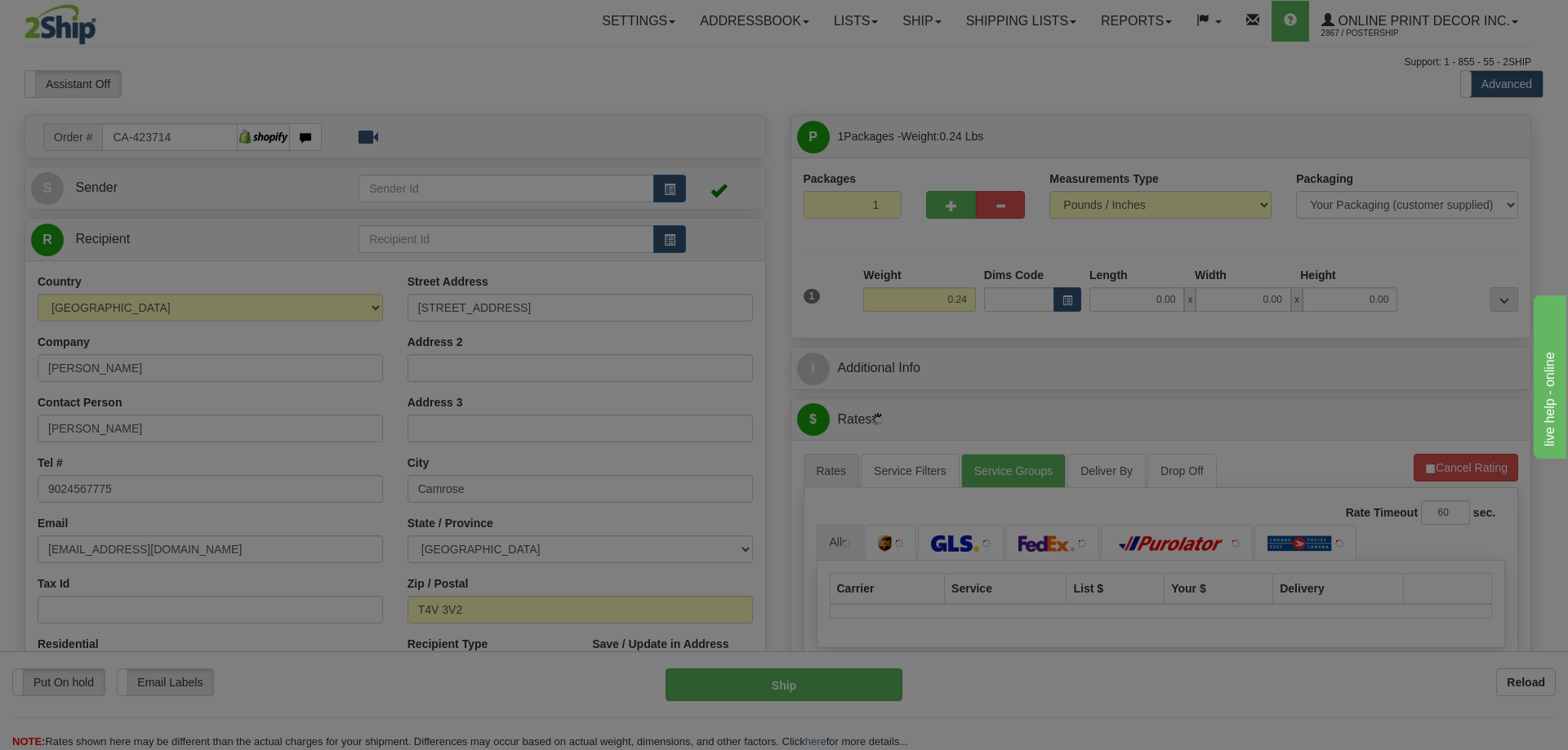
type input "CAMROSE"
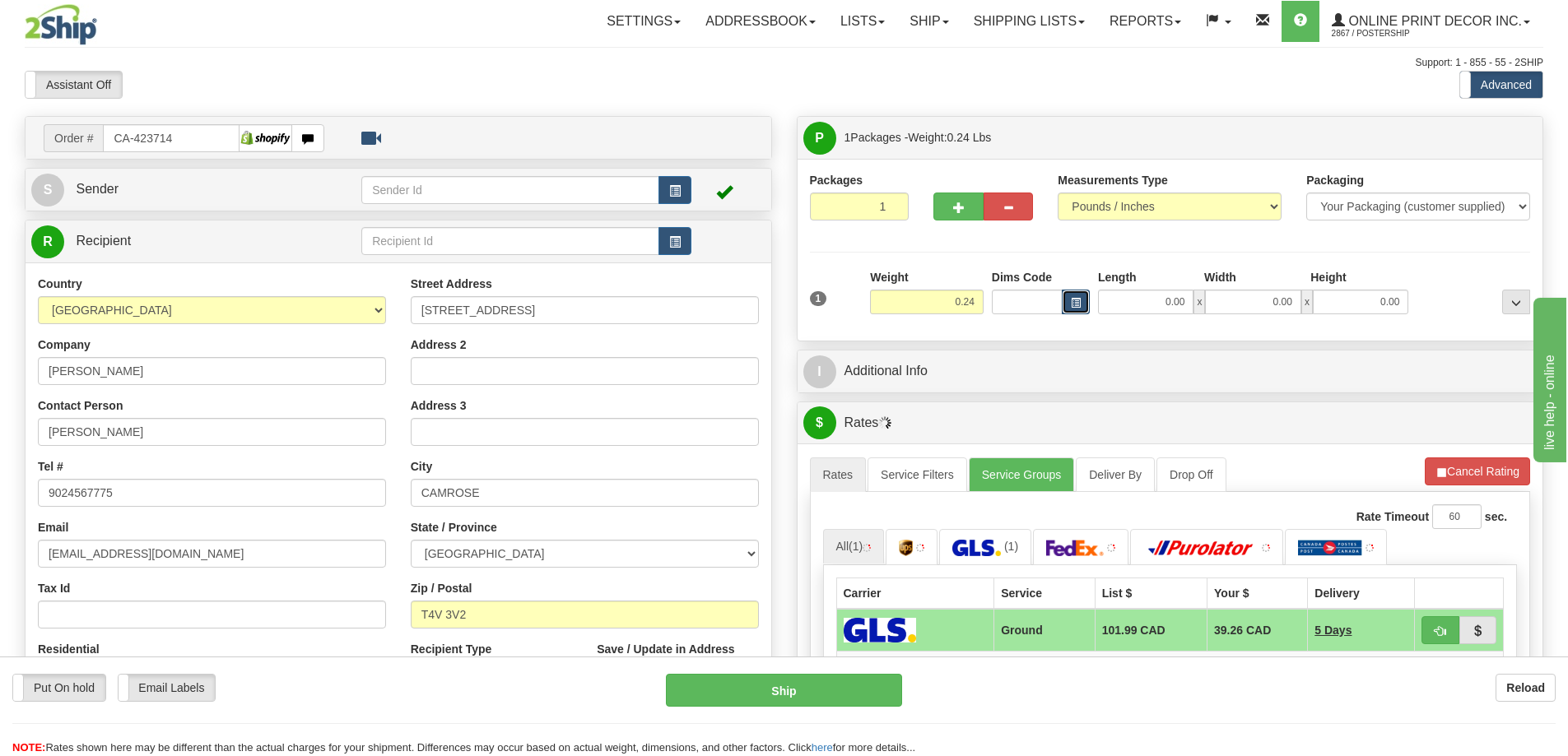
click at [1064, 301] on button "button" at bounding box center [1075, 301] width 28 height 24
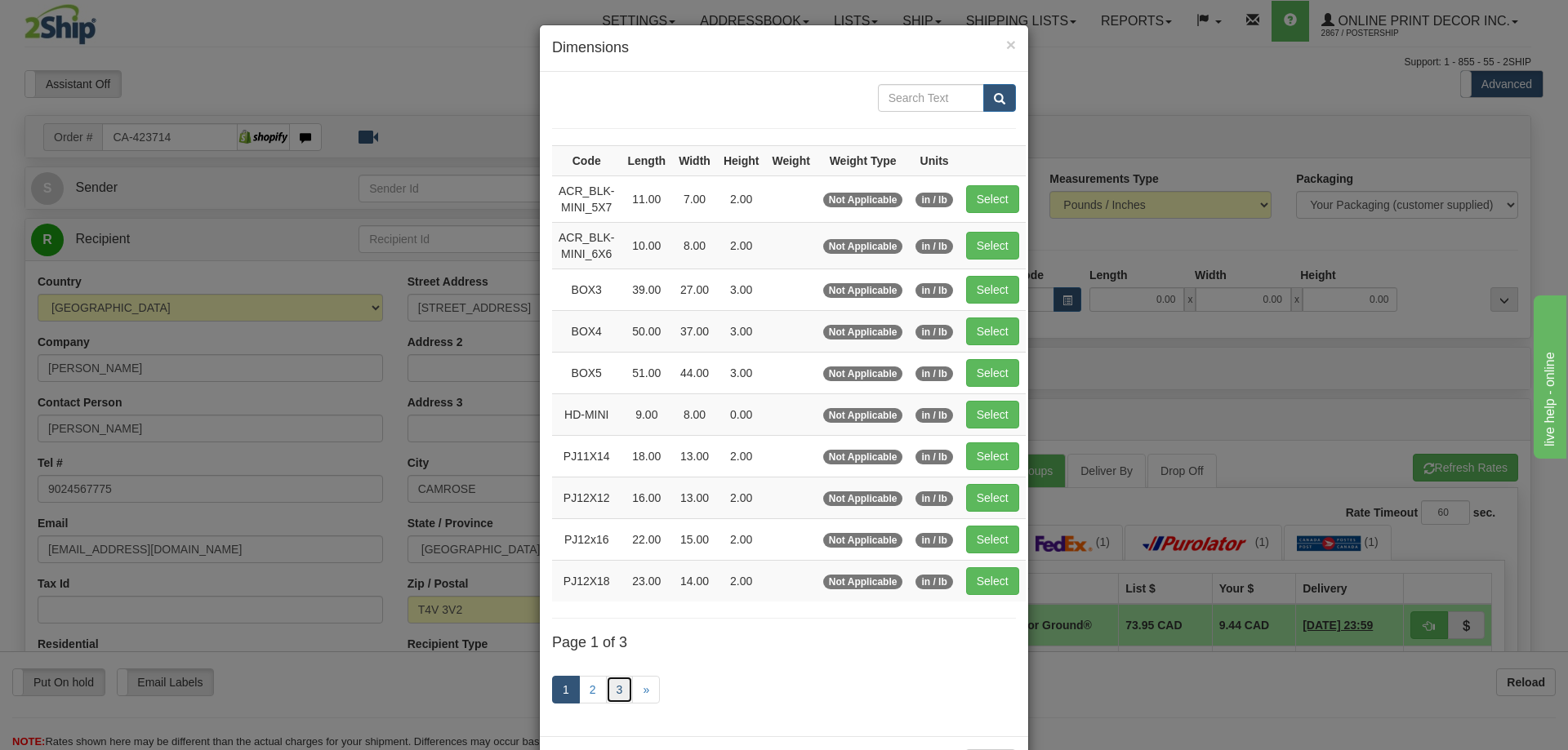
click at [612, 688] on link "3" at bounding box center [620, 689] width 28 height 28
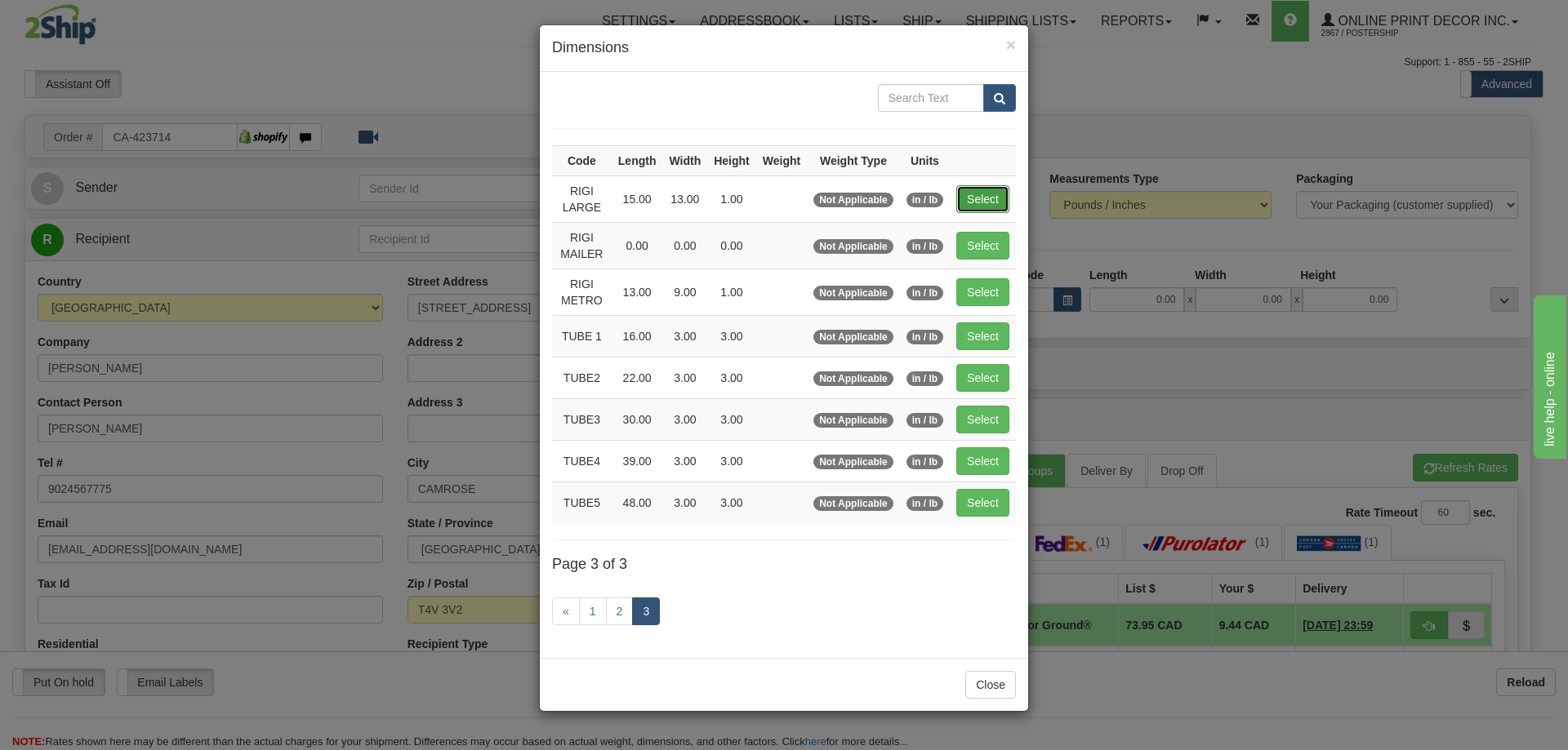
click at [996, 193] on button "Select" at bounding box center [982, 199] width 53 height 28
type input "RIGI LARGE"
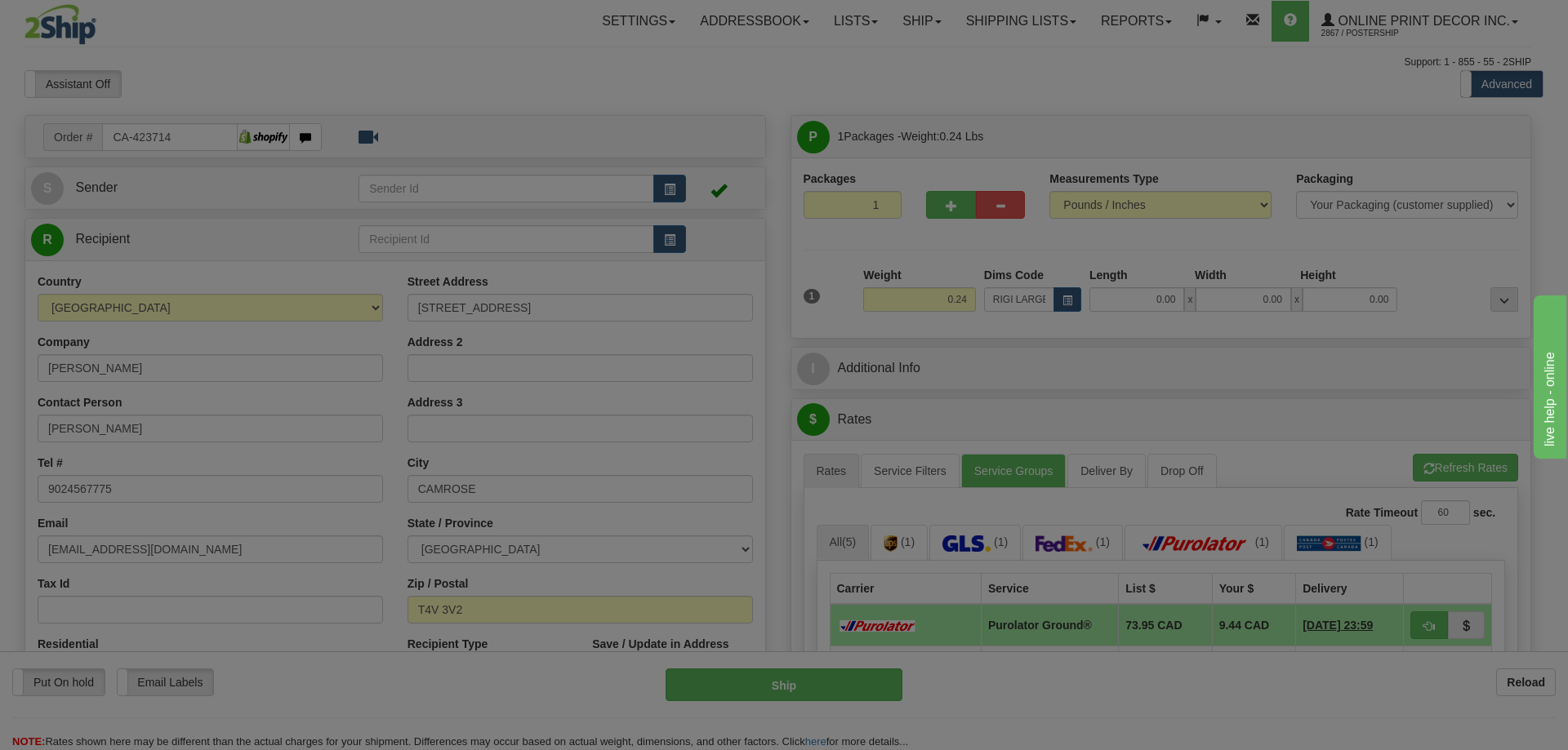
type input "15.00"
type input "13.00"
type input "1.00"
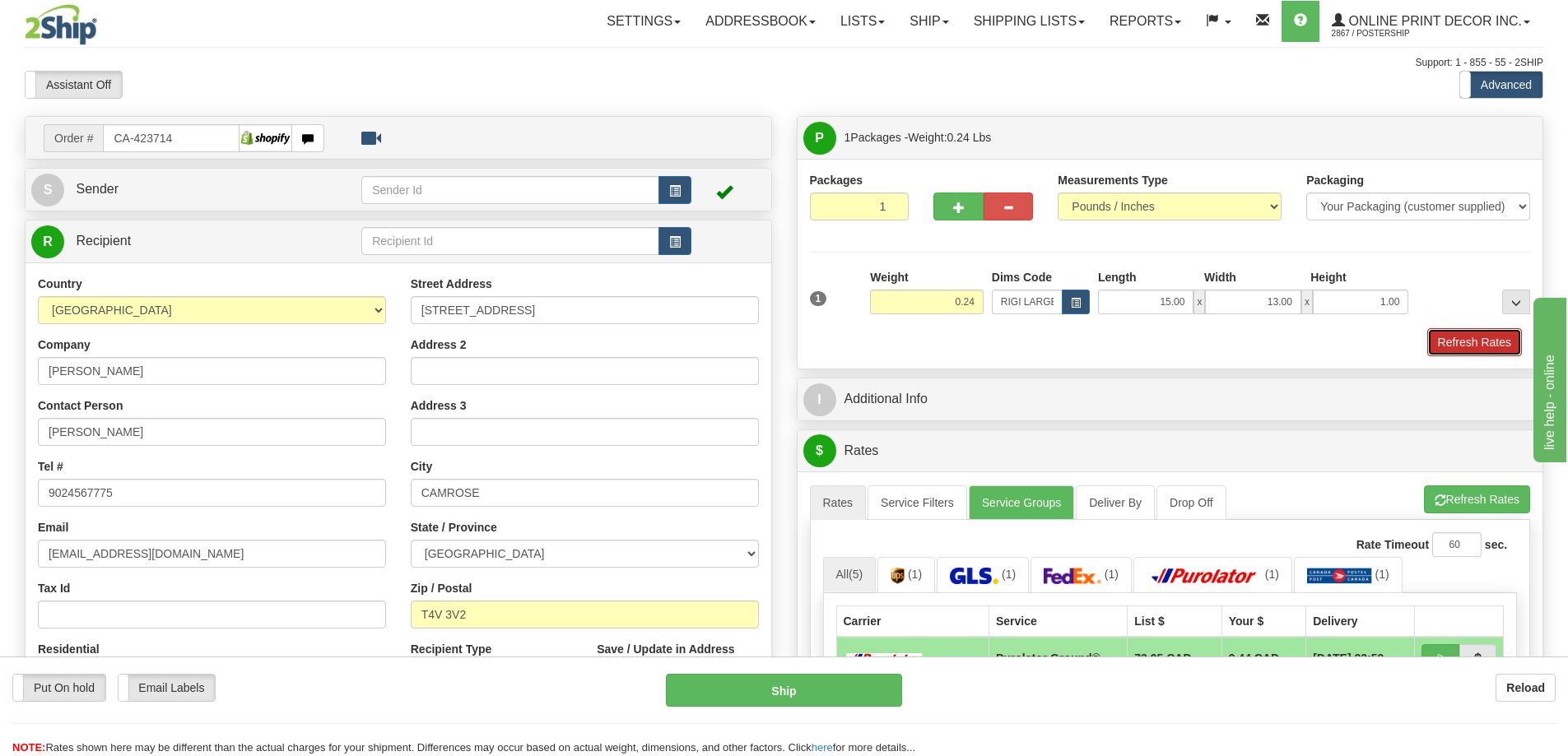
click at [1482, 342] on button "Refresh Rates" at bounding box center [1475, 342] width 95 height 28
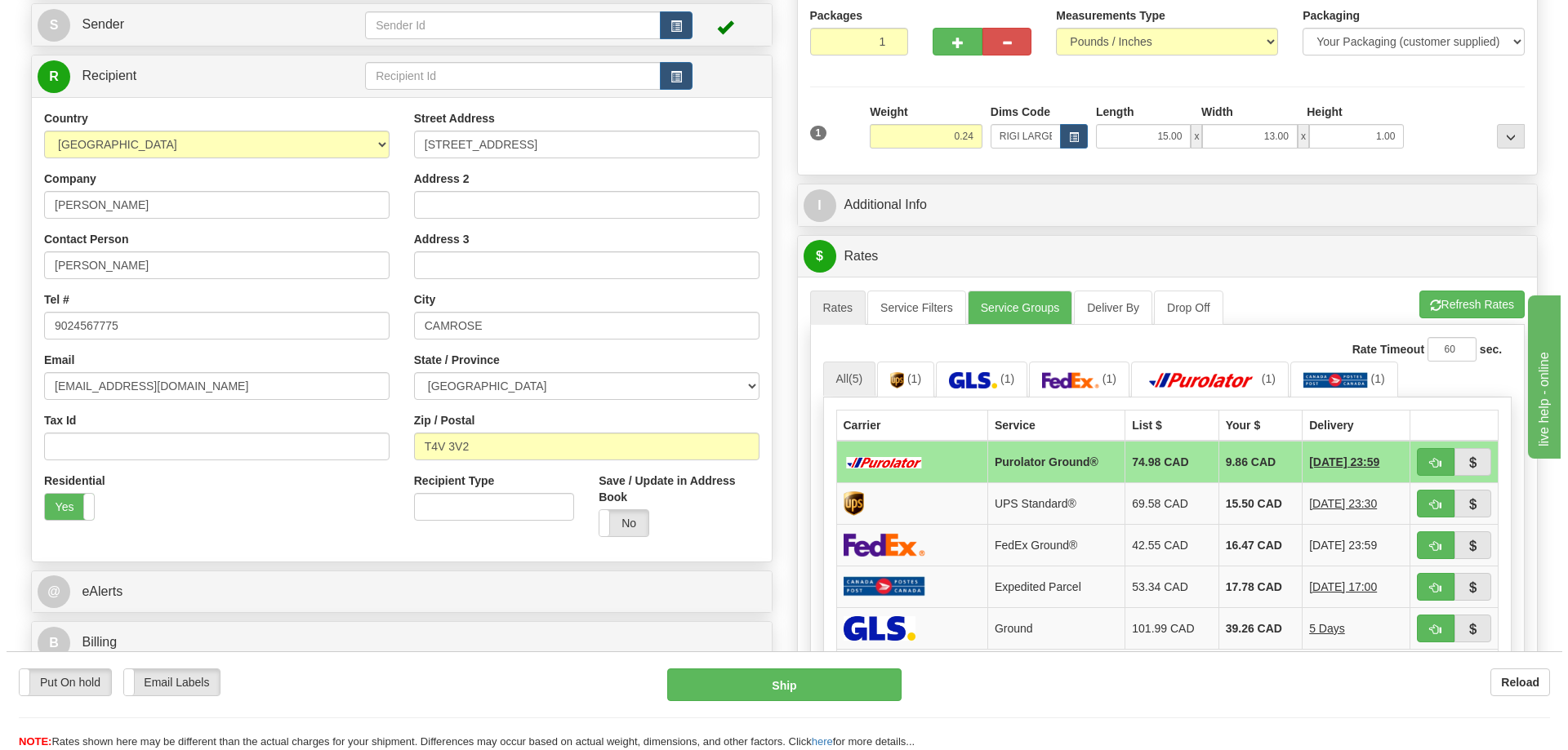
scroll to position [245, 0]
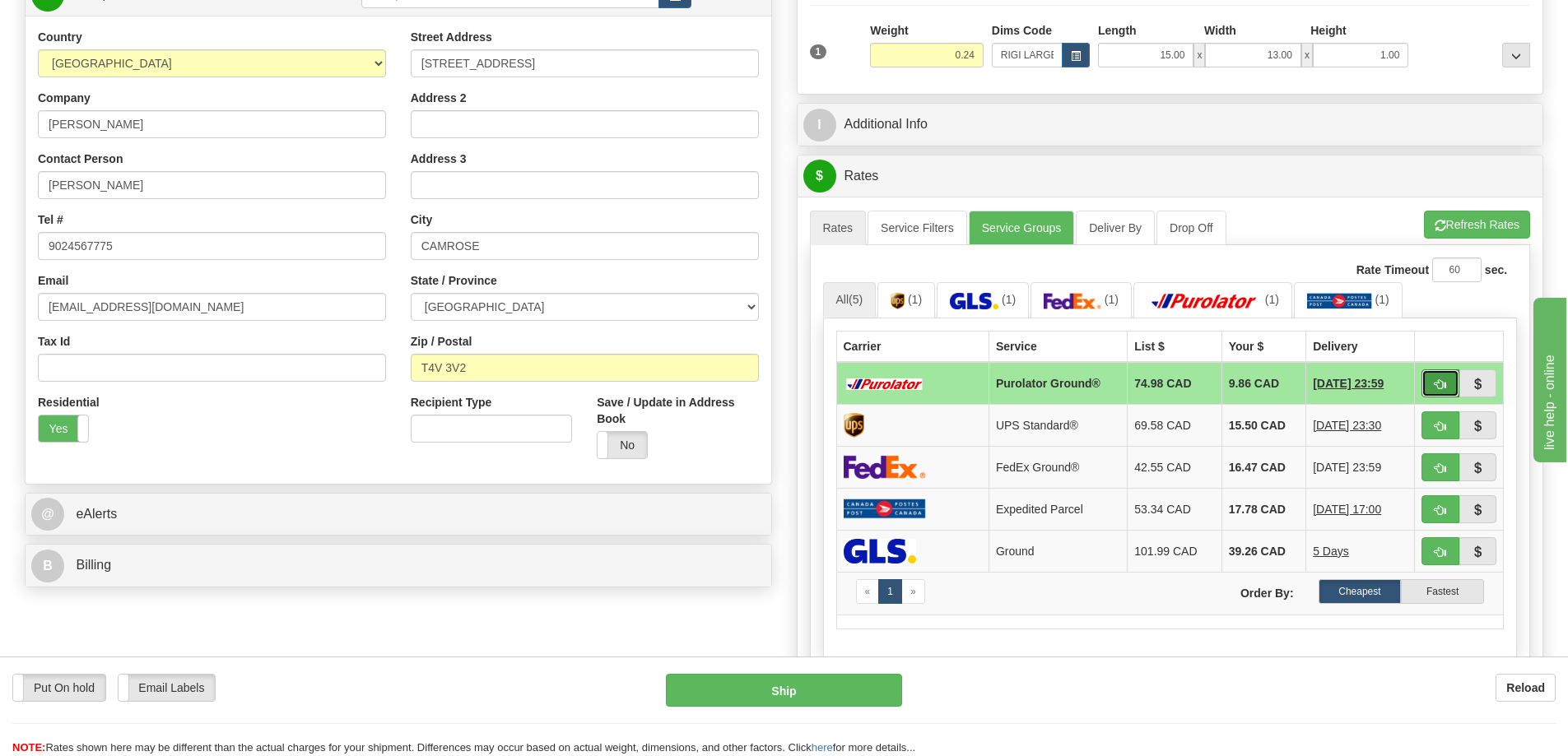
click at [1432, 384] on button "button" at bounding box center [1440, 383] width 38 height 28
type input "260"
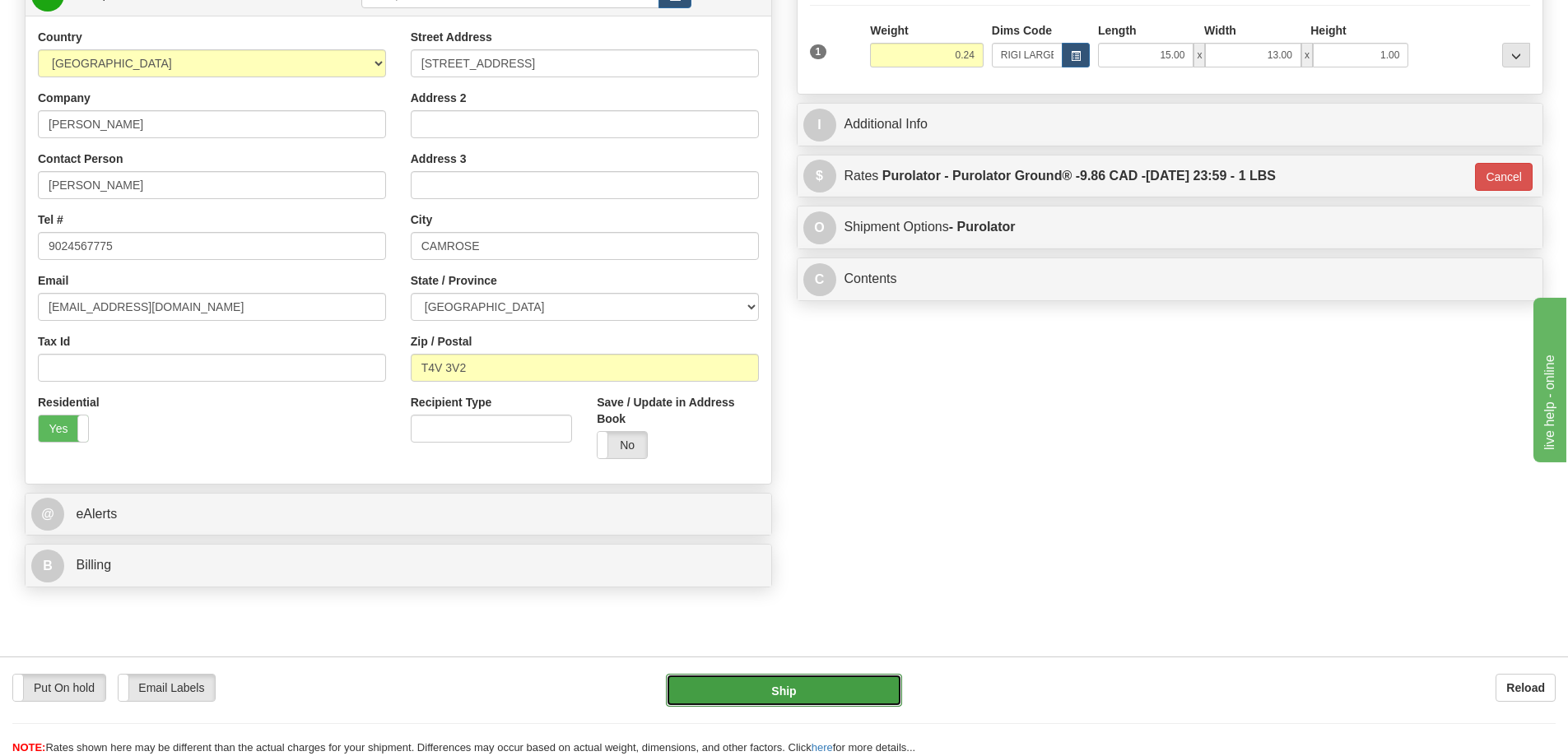
click at [752, 699] on button "Ship" at bounding box center [784, 690] width 237 height 33
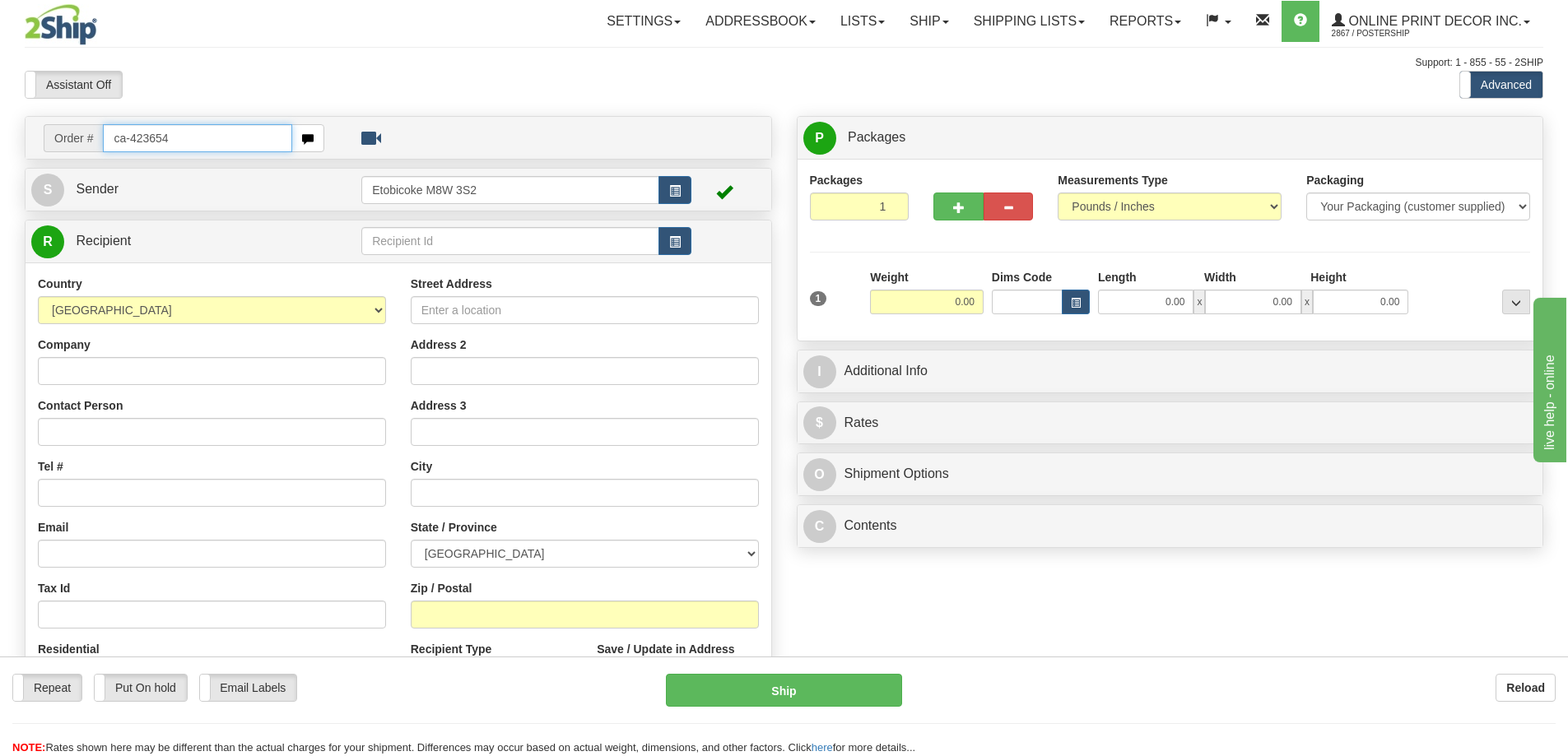
type input "ca-423654"
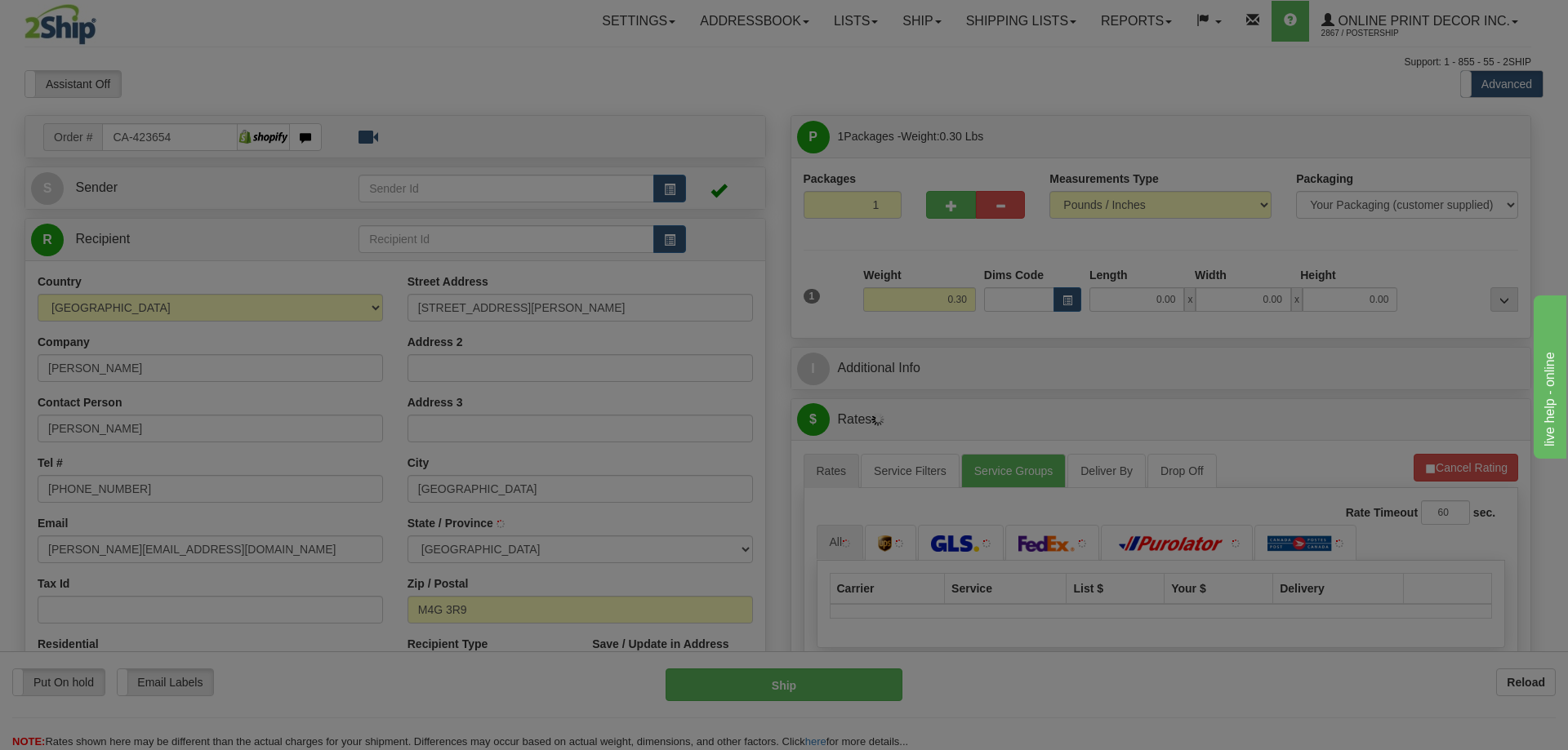
type input "EAST YORK"
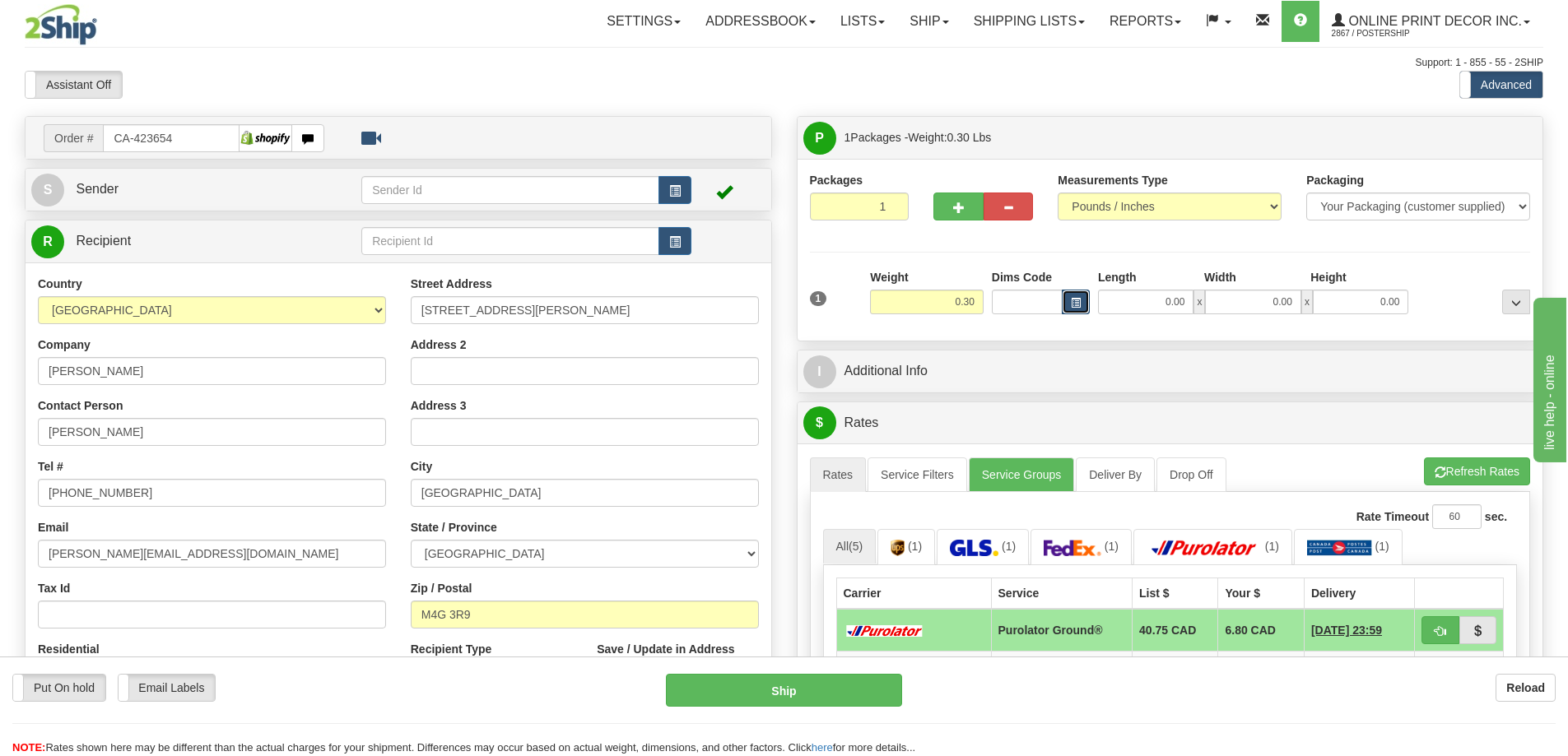
click at [1078, 301] on span "button" at bounding box center [1075, 302] width 10 height 9
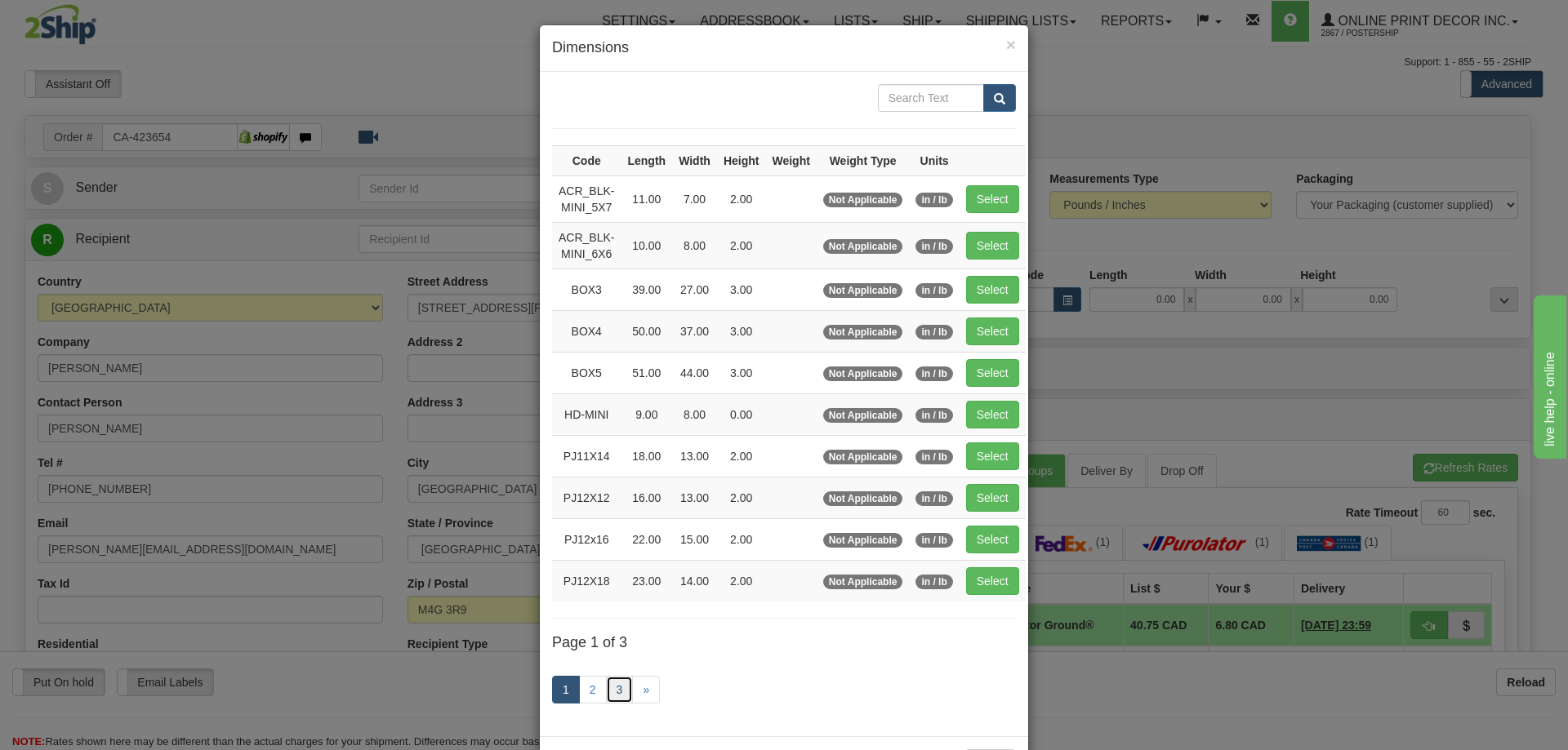
click at [609, 688] on link "3" at bounding box center [620, 689] width 28 height 28
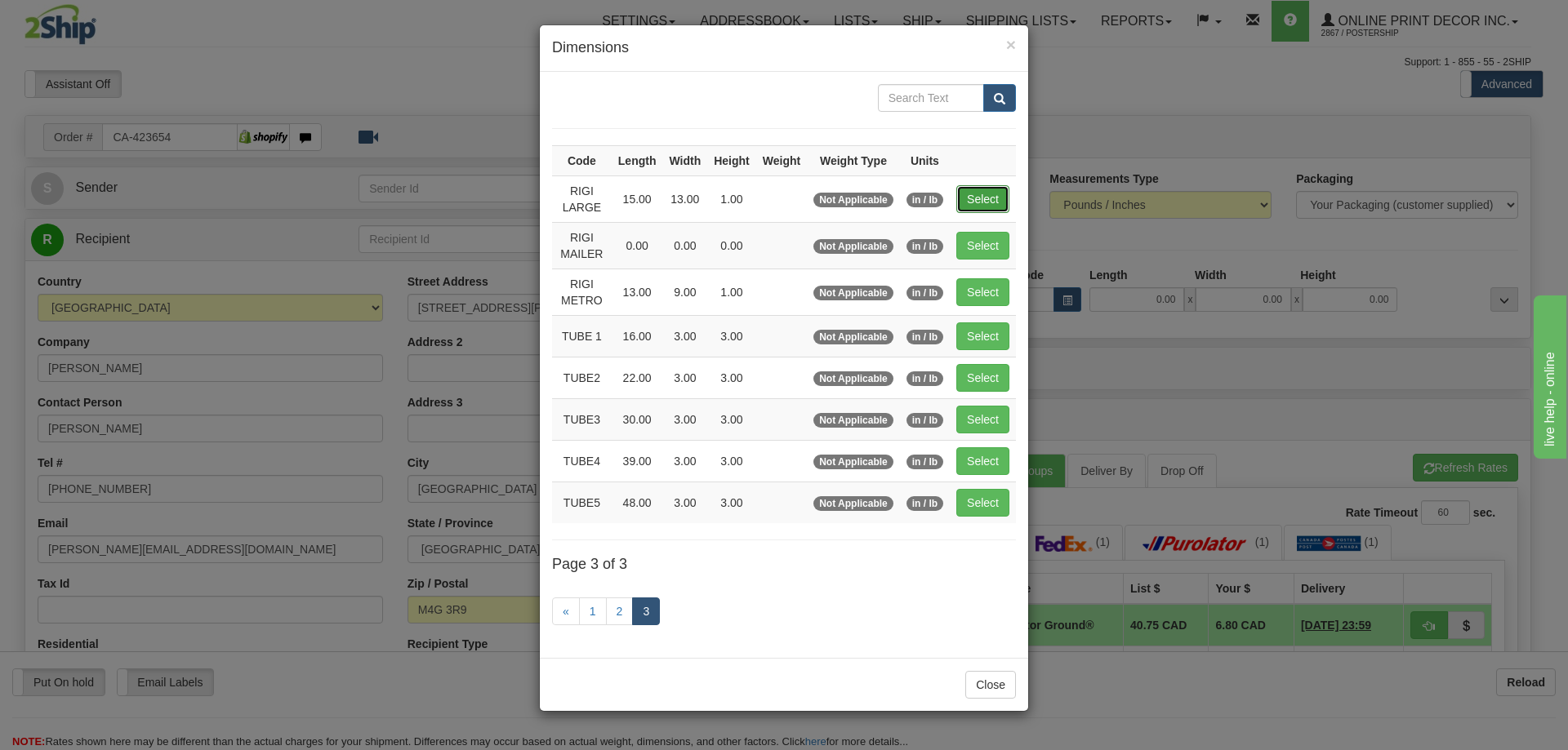
click at [986, 192] on button "Select" at bounding box center [982, 199] width 53 height 28
type input "RIGI LARGE"
type input "15.00"
type input "13.00"
type input "1.00"
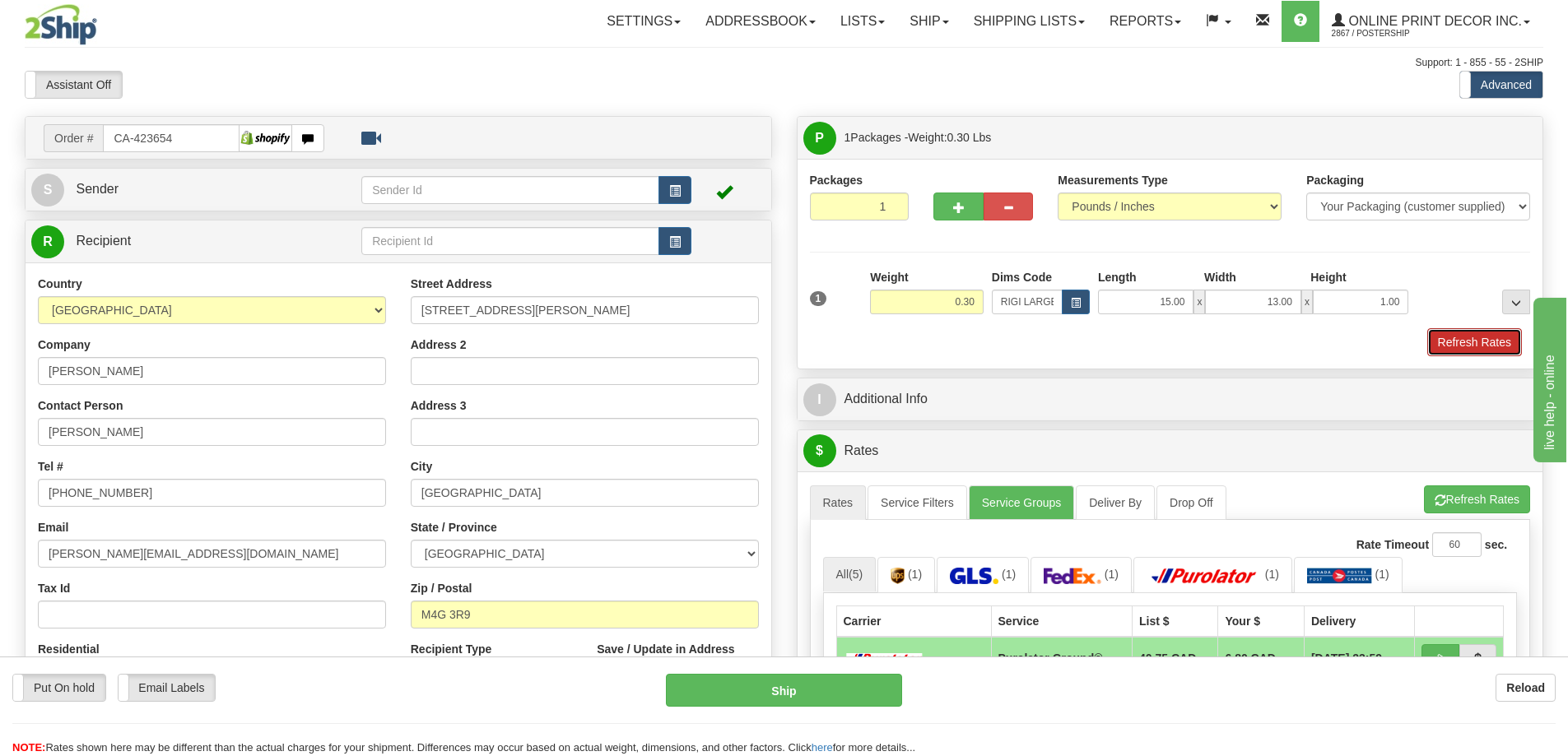
click at [1474, 338] on button "Refresh Rates" at bounding box center [1475, 342] width 95 height 28
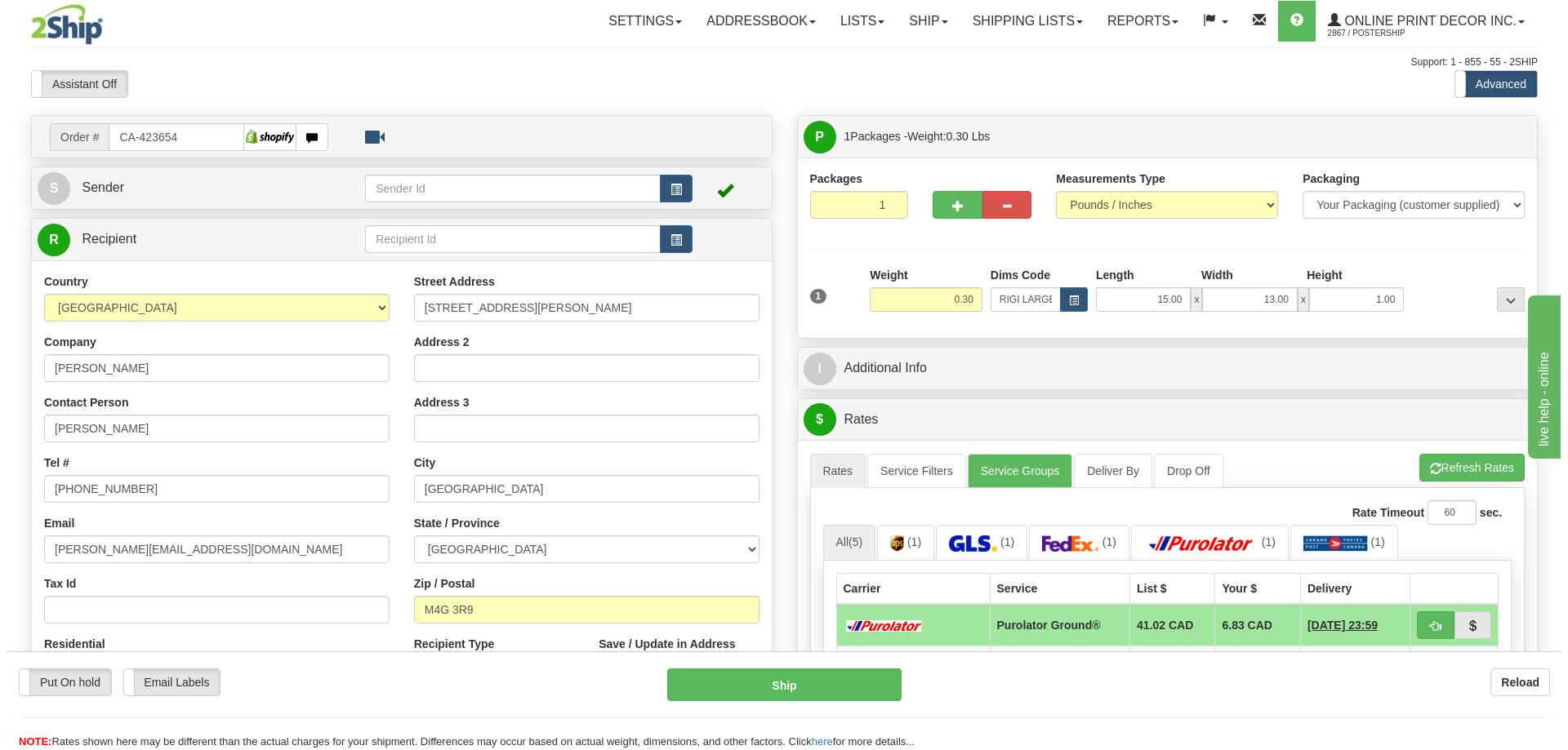
scroll to position [163, 0]
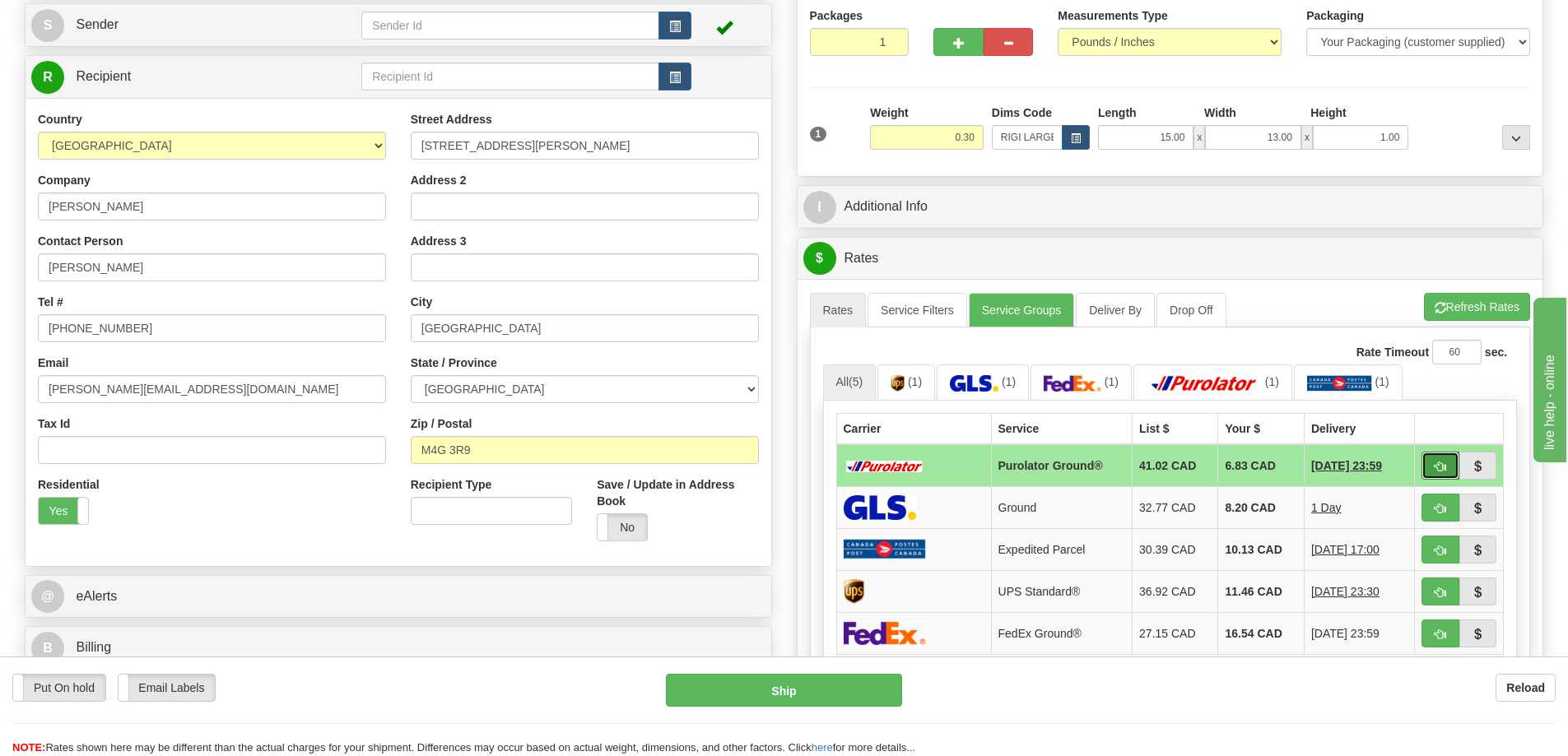
click at [1439, 461] on button "button" at bounding box center [1440, 465] width 38 height 28
type input "260"
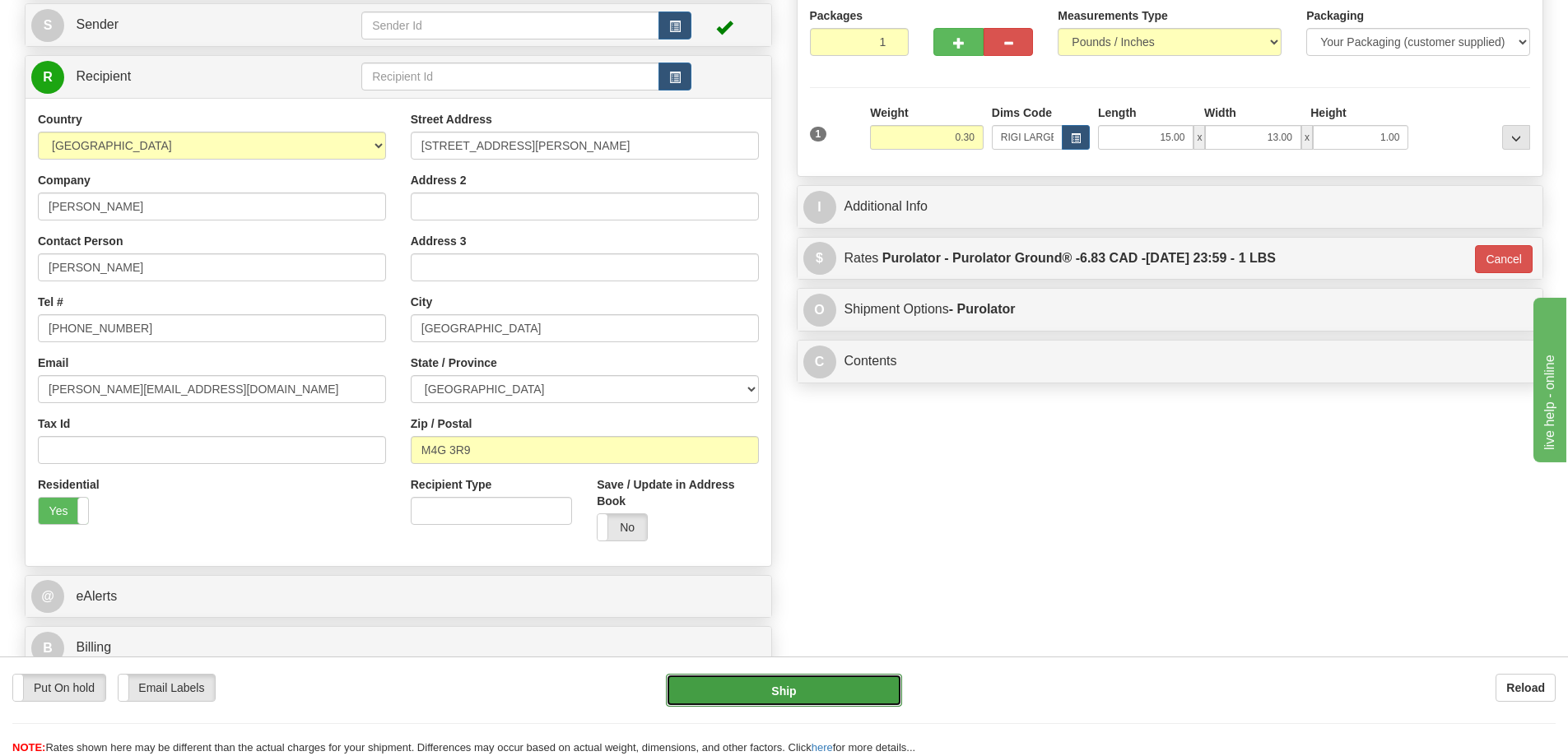
click at [824, 692] on button "Ship" at bounding box center [784, 690] width 237 height 33
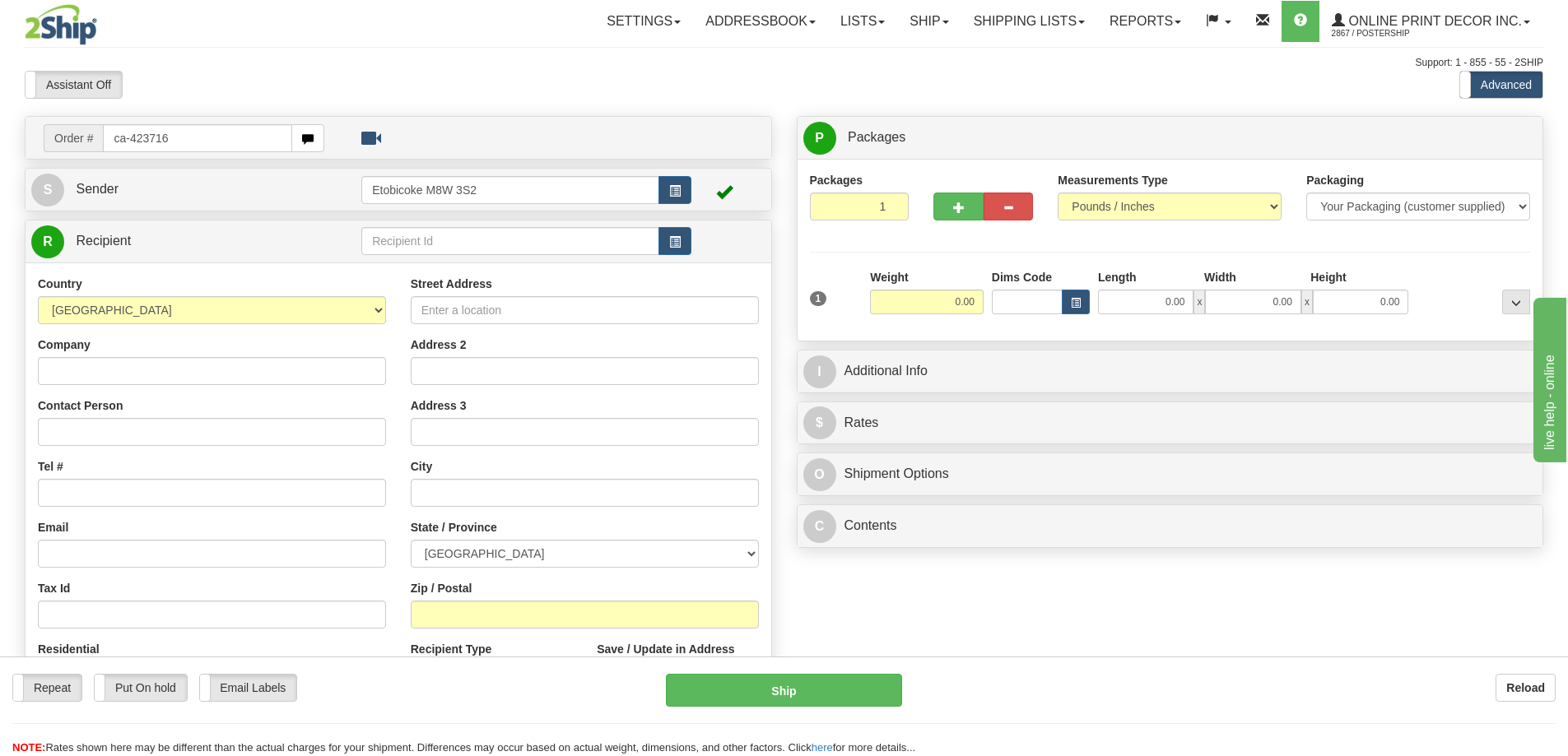
type input "ca-423716"
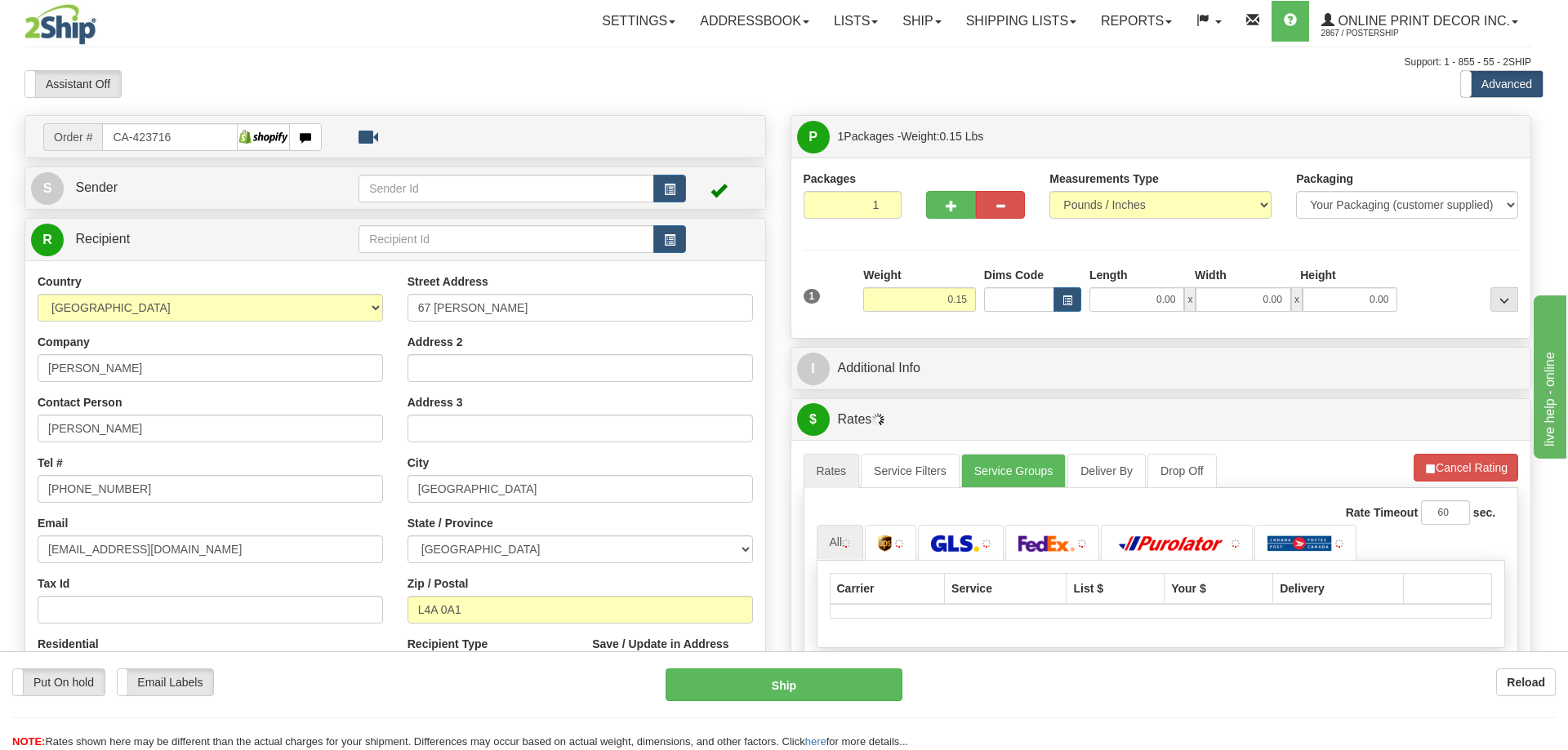
type input "STOUFFVILLE"
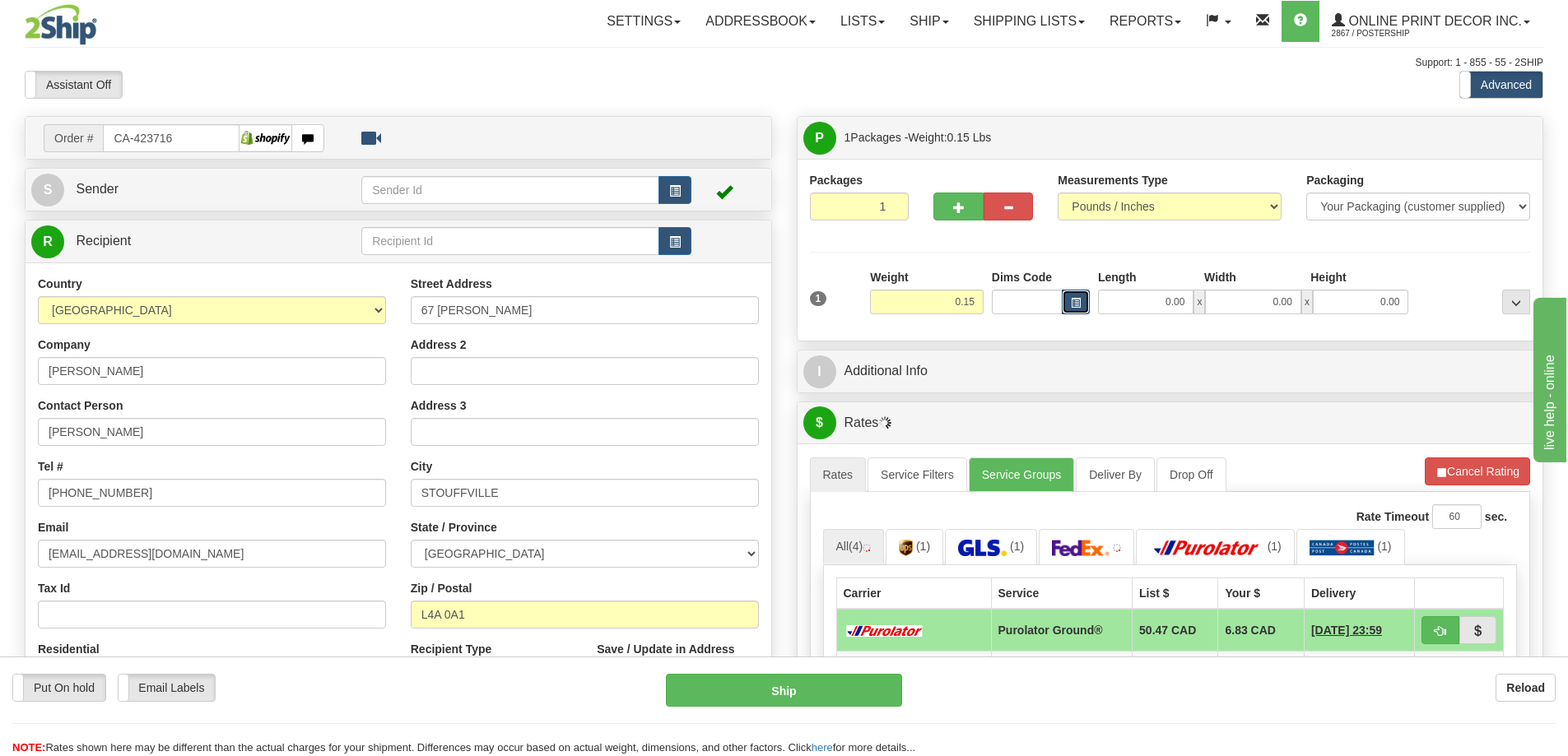
click at [1080, 299] on span "button" at bounding box center [1075, 302] width 10 height 9
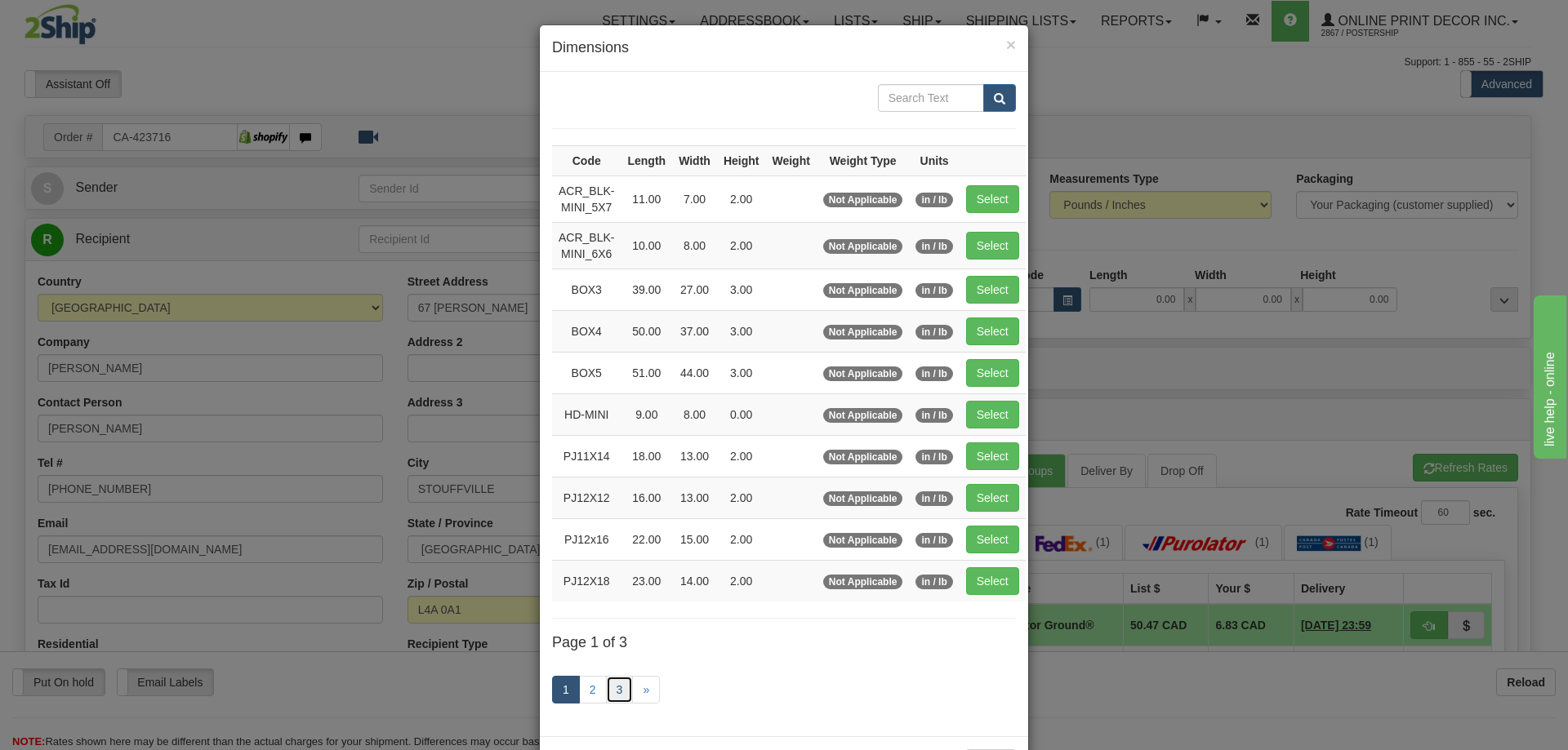
click at [612, 687] on link "3" at bounding box center [620, 689] width 28 height 28
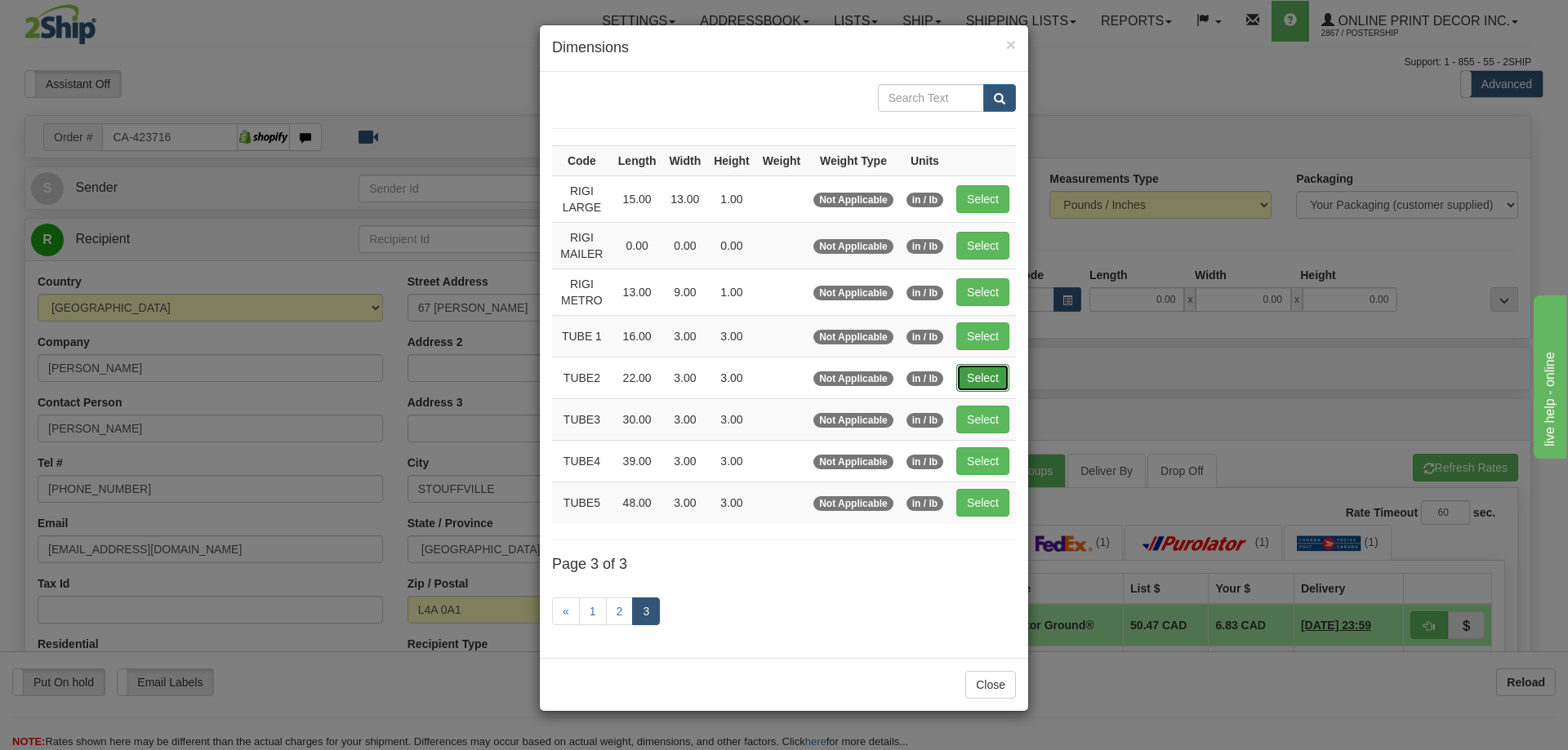
click at [989, 377] on button "Select" at bounding box center [982, 378] width 53 height 28
type input "TUBE2"
type input "22.00"
type input "3.00"
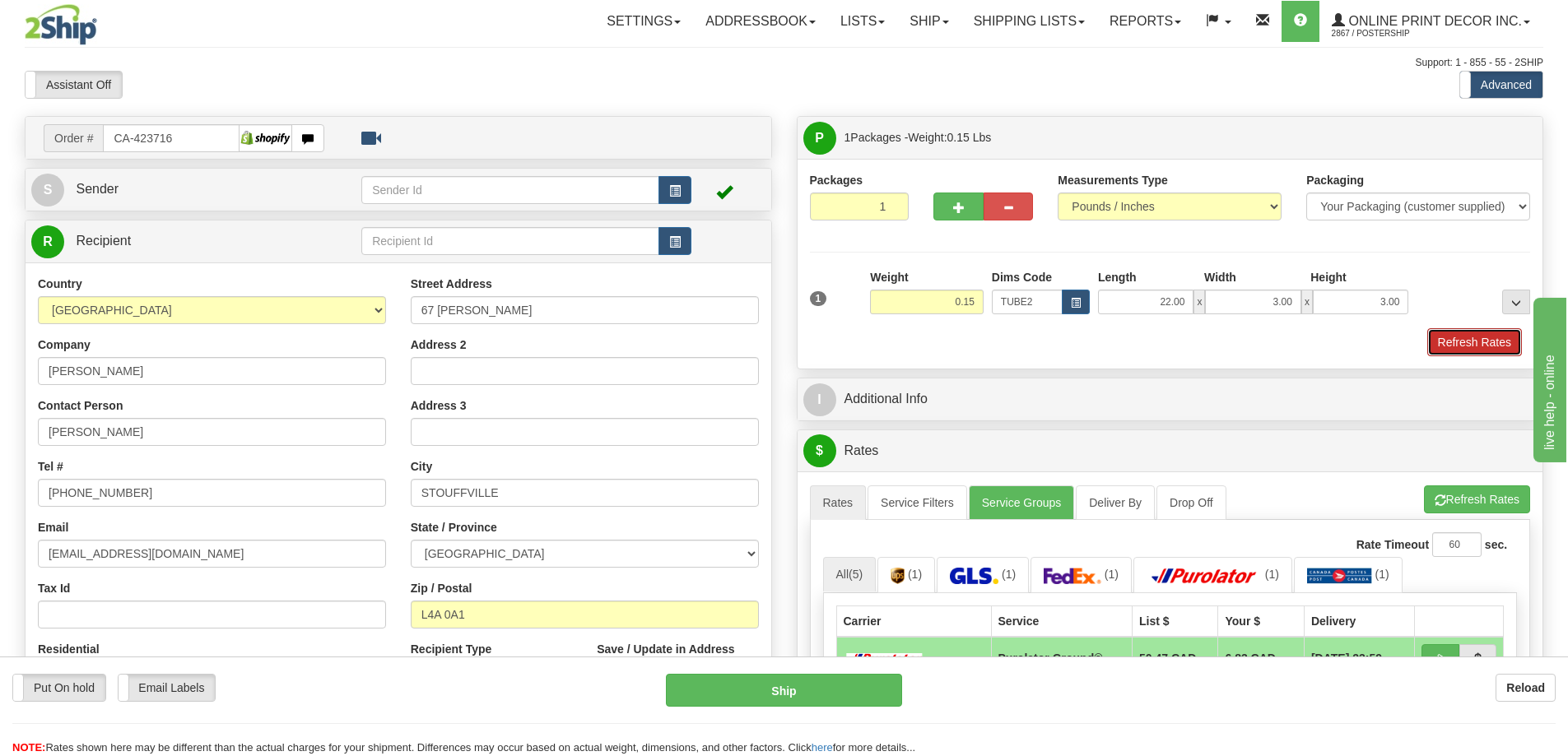
click at [1491, 347] on button "Refresh Rates" at bounding box center [1475, 342] width 95 height 28
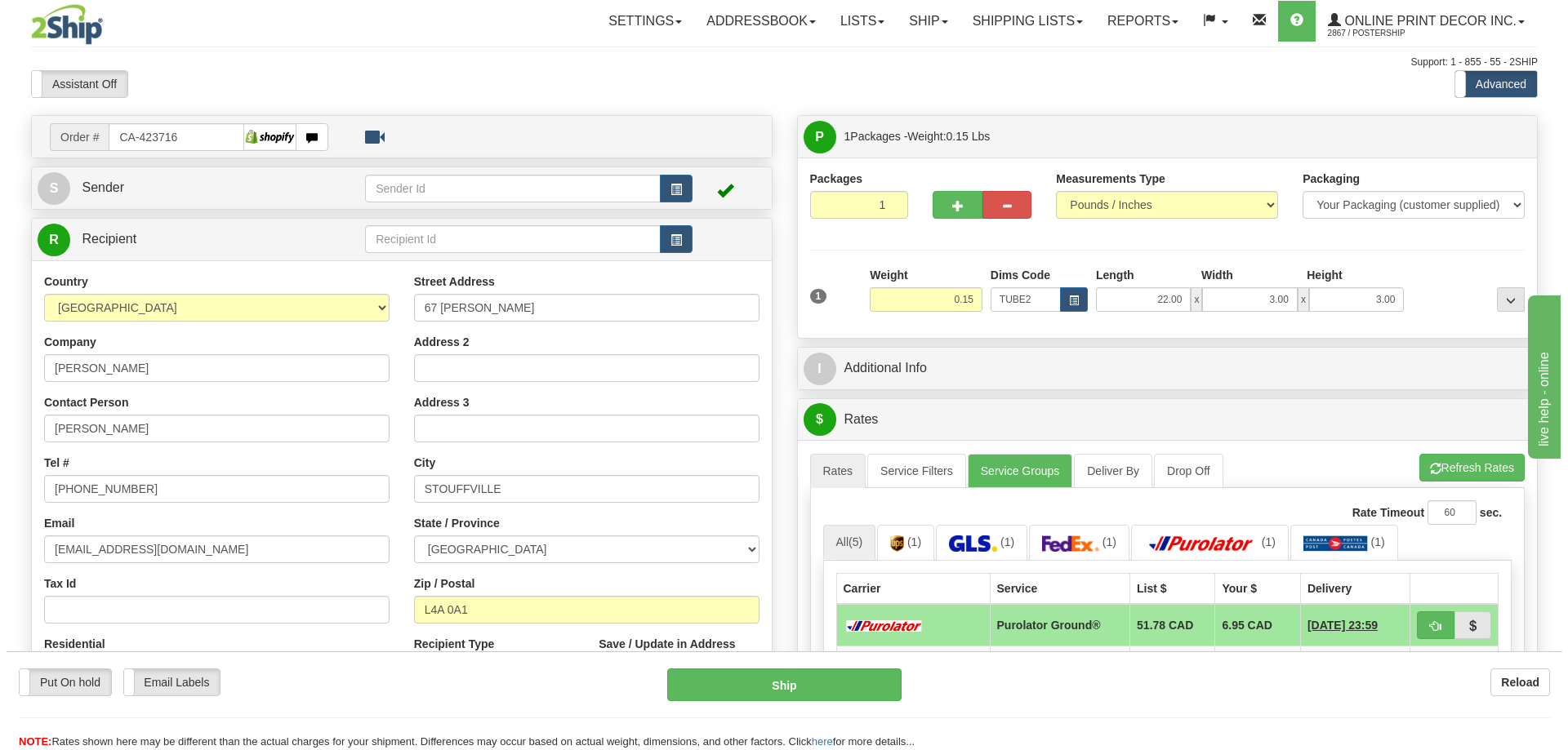
scroll to position [245, 0]
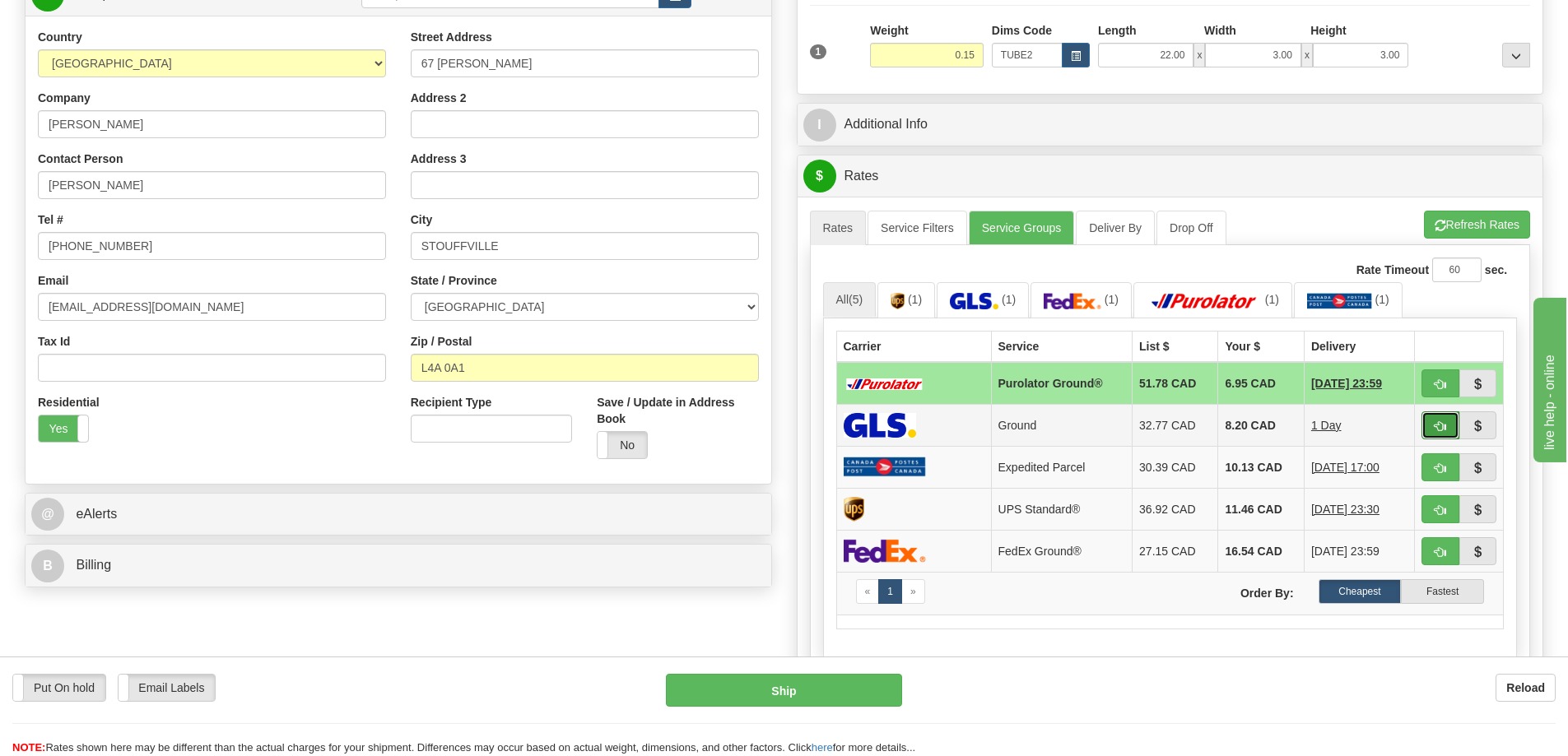
click at [1442, 424] on span "button" at bounding box center [1440, 426] width 12 height 11
type input "1"
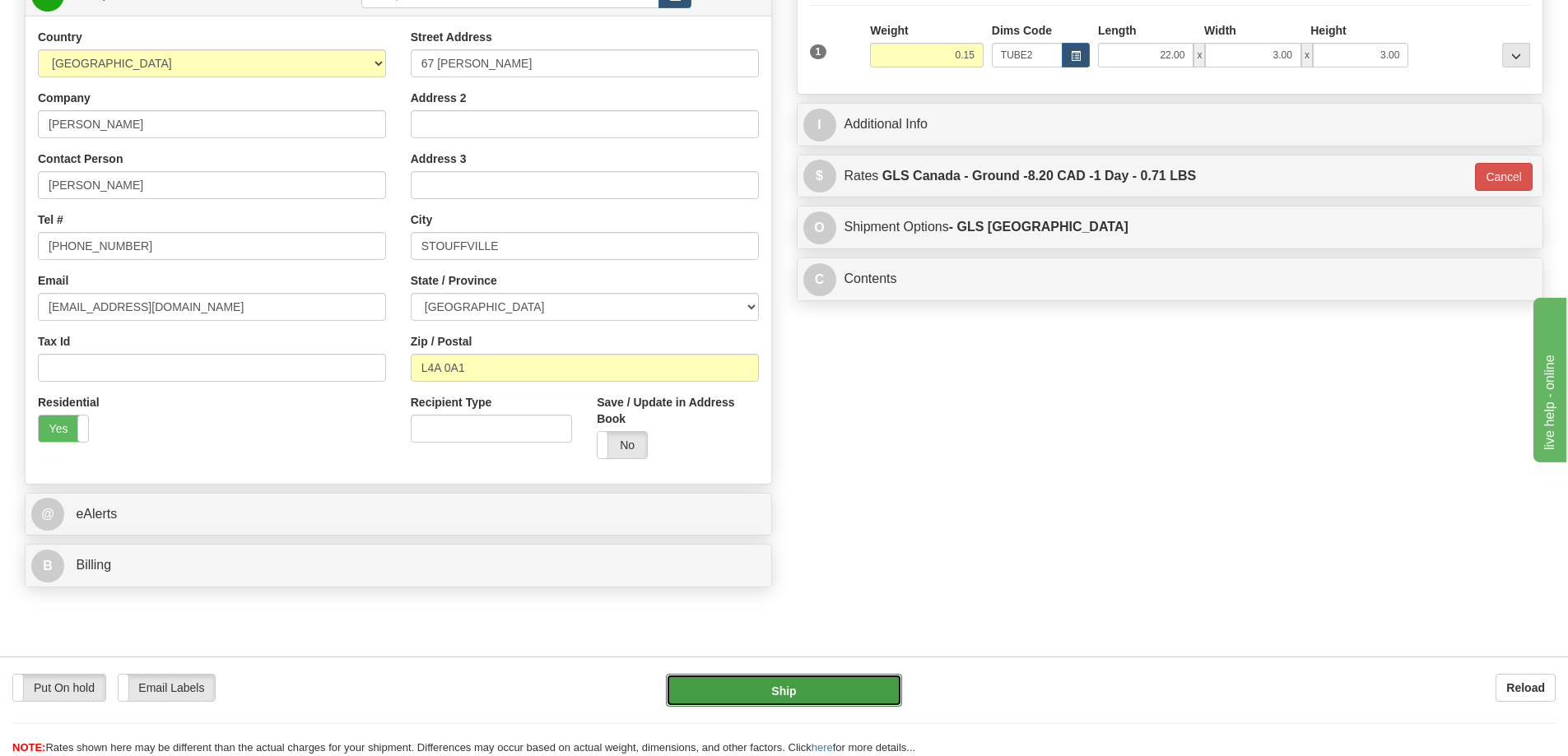
click at [819, 674] on button "Ship" at bounding box center [784, 690] width 237 height 33
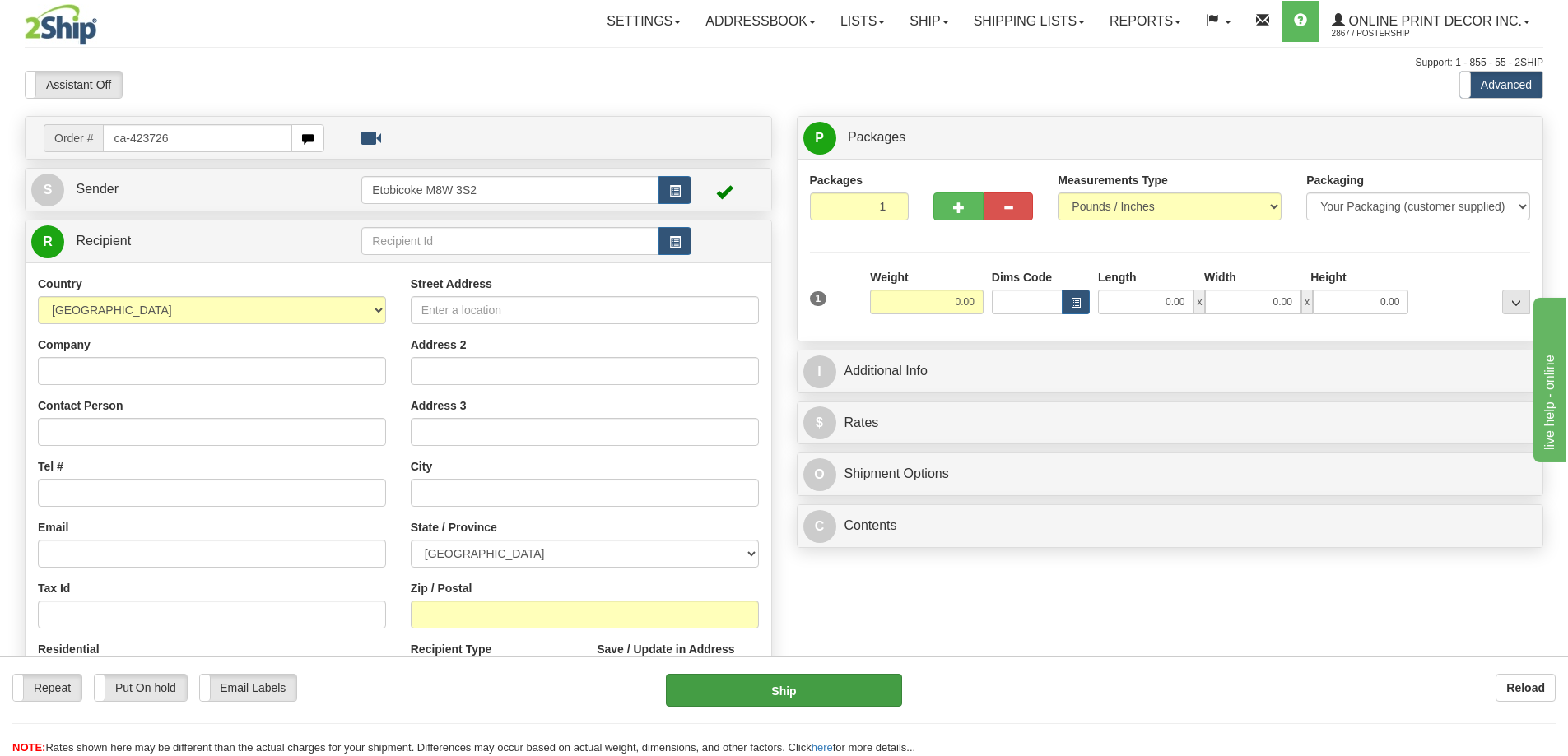
type input "ca-423726"
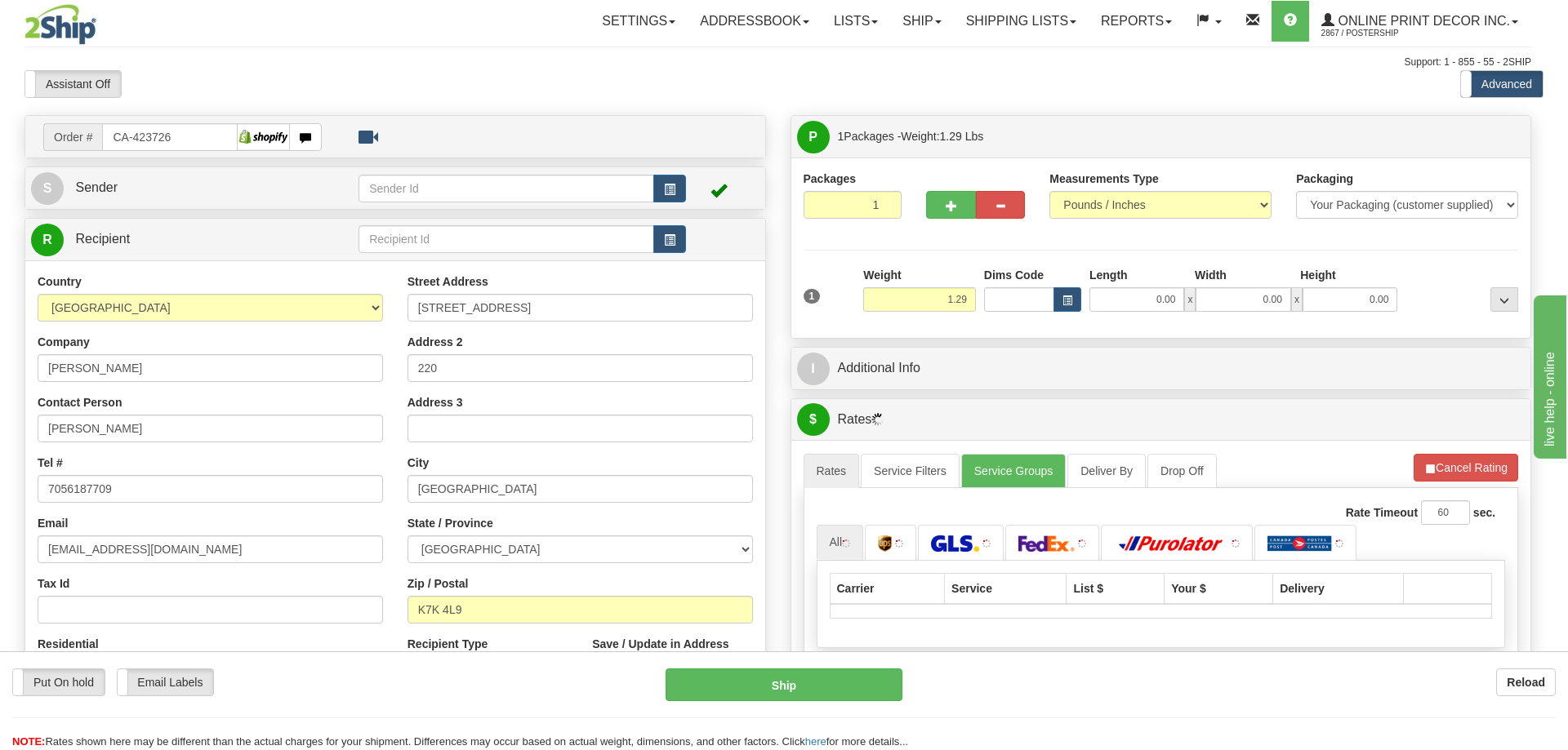
type input "[GEOGRAPHIC_DATA]"
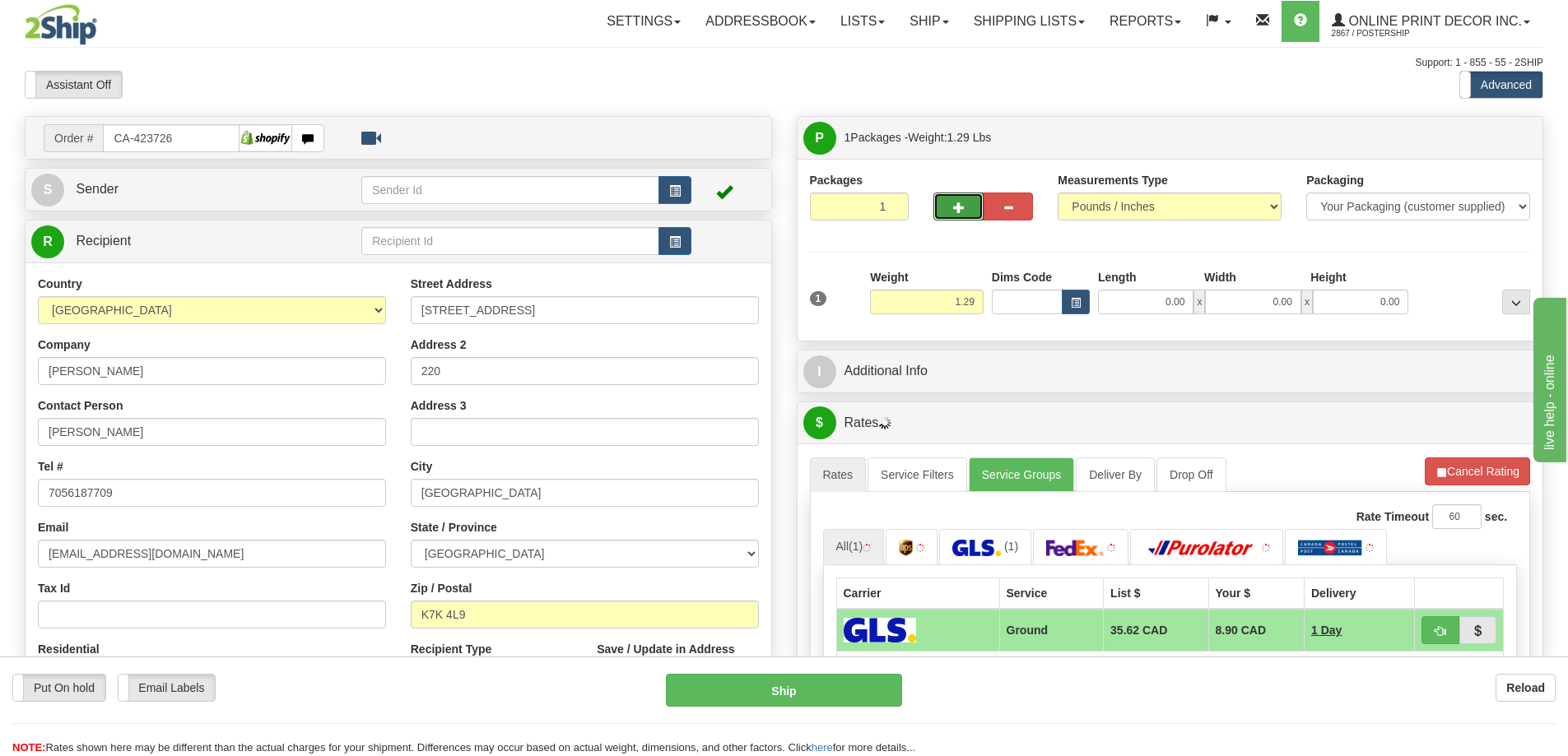
click at [958, 203] on span "button" at bounding box center [959, 207] width 12 height 11
radio input "true"
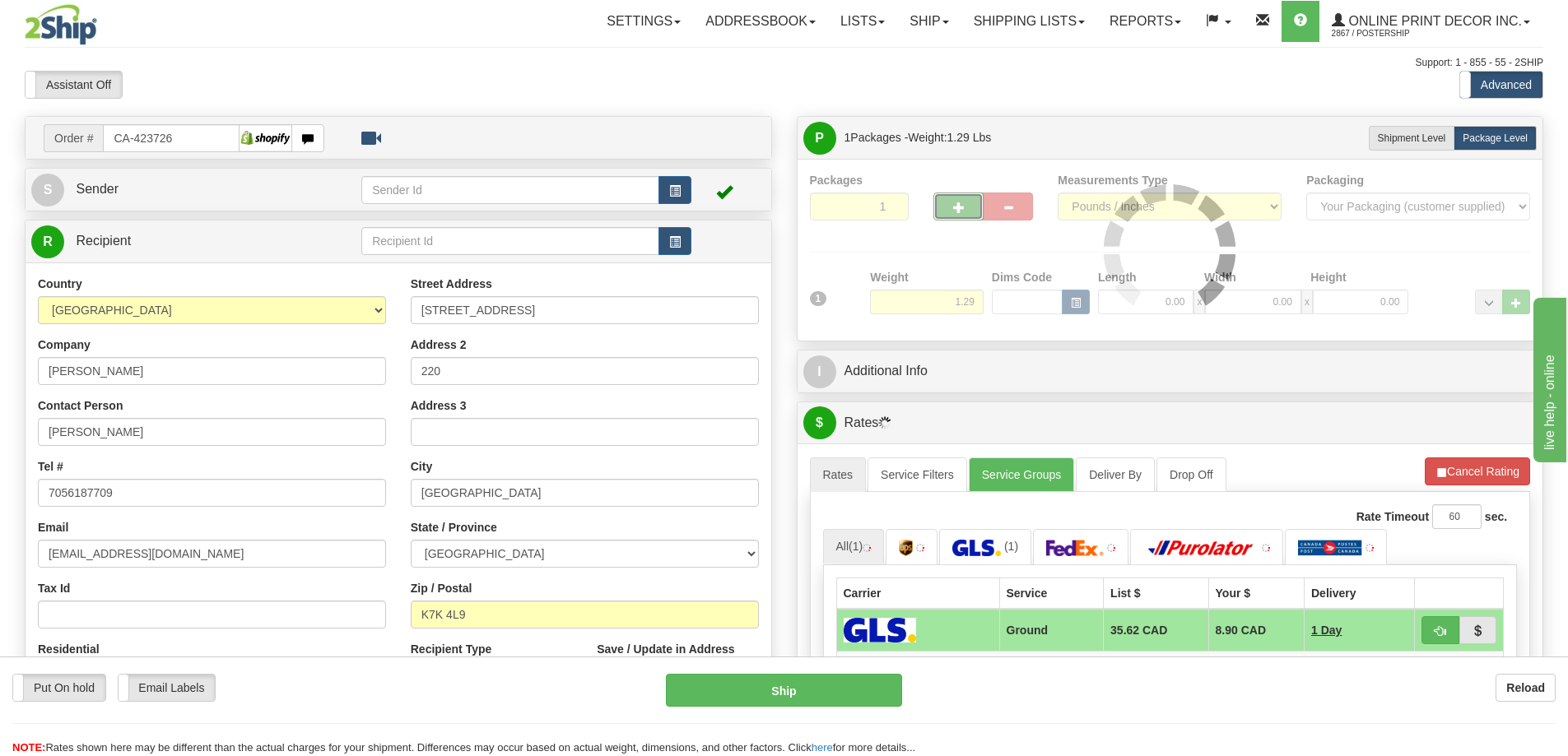
type input "2"
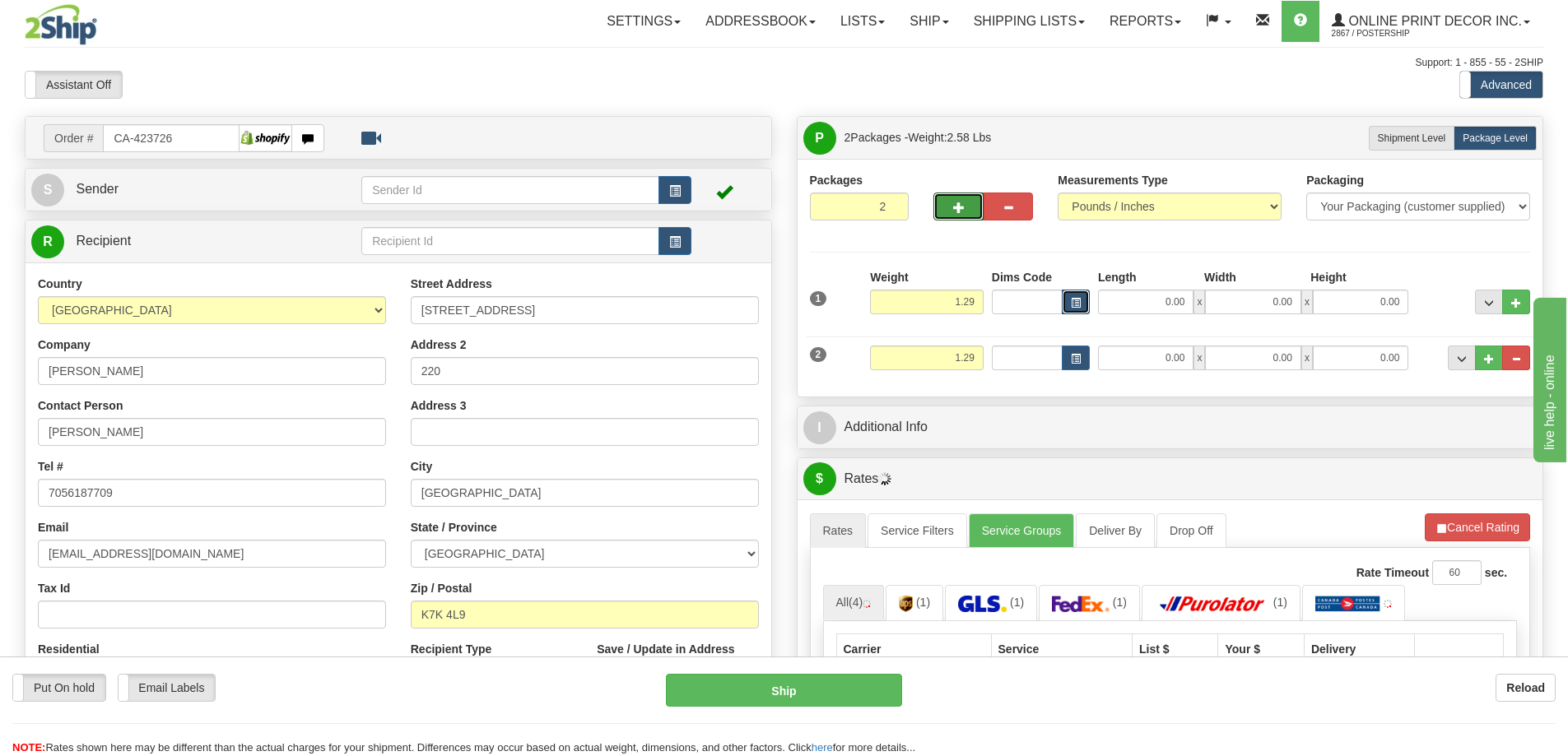
click at [1070, 297] on button "button" at bounding box center [1075, 301] width 28 height 24
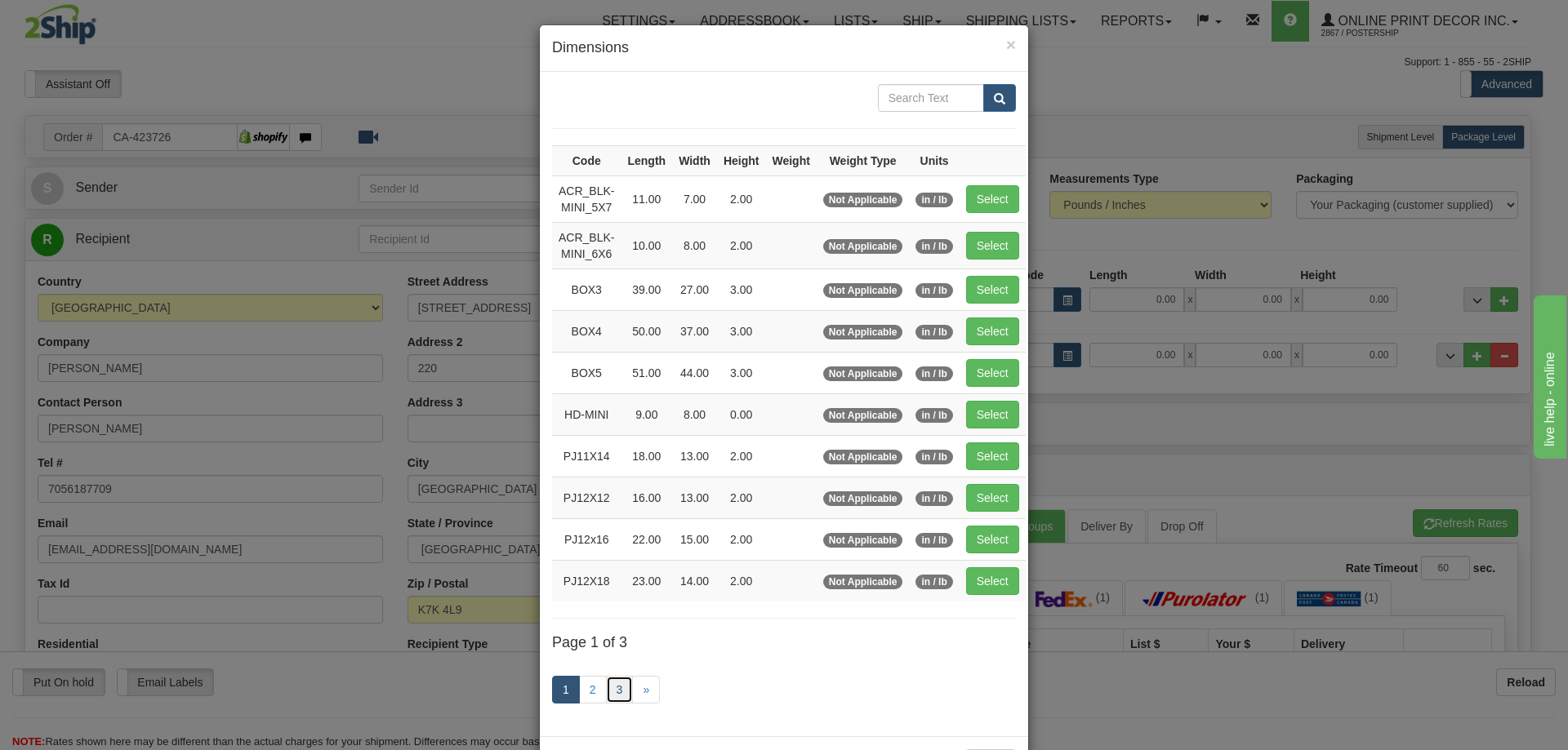
click at [614, 682] on link "3" at bounding box center [620, 689] width 28 height 28
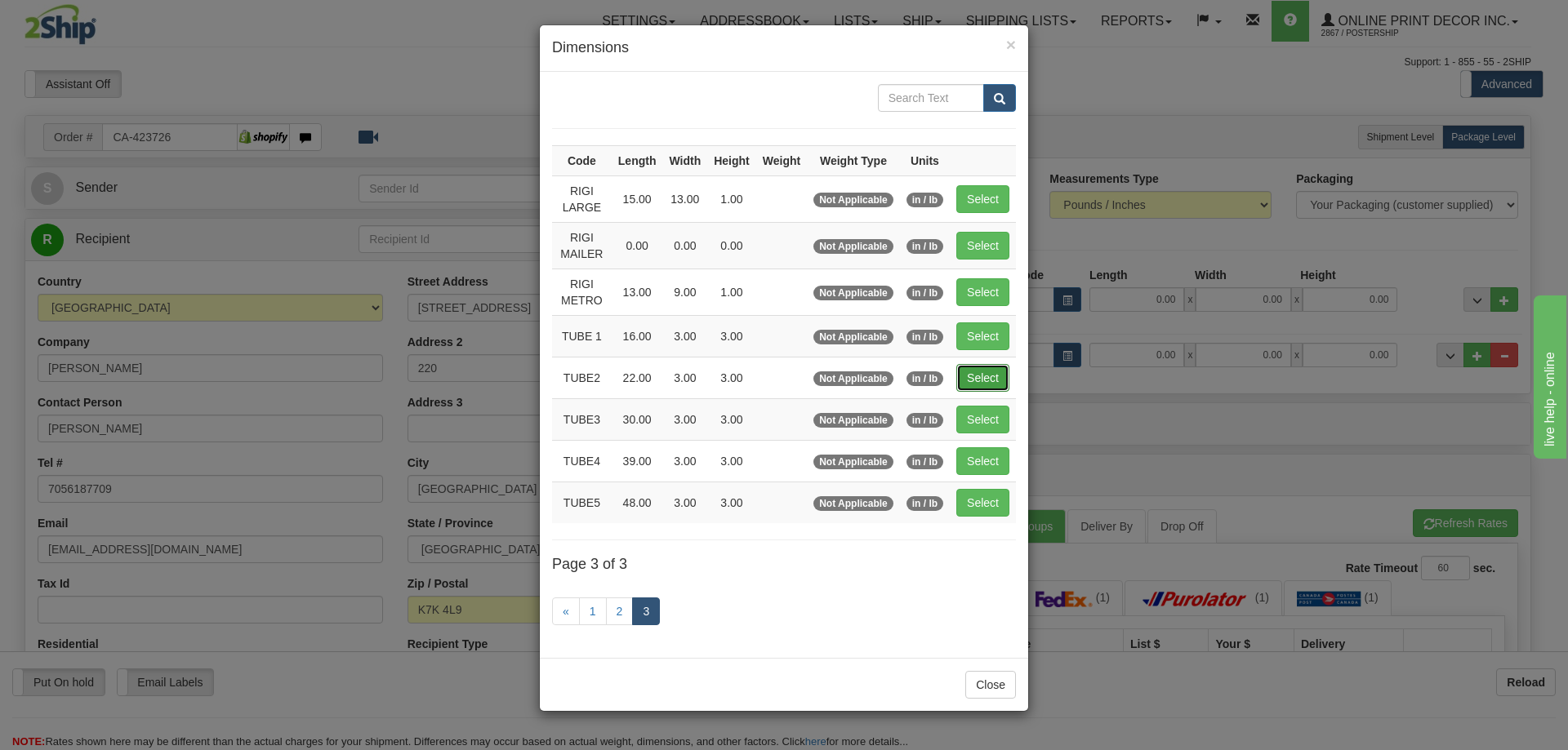
click at [980, 369] on button "Select" at bounding box center [982, 378] width 53 height 28
type input "TUBE2"
type input "22.00"
type input "3.00"
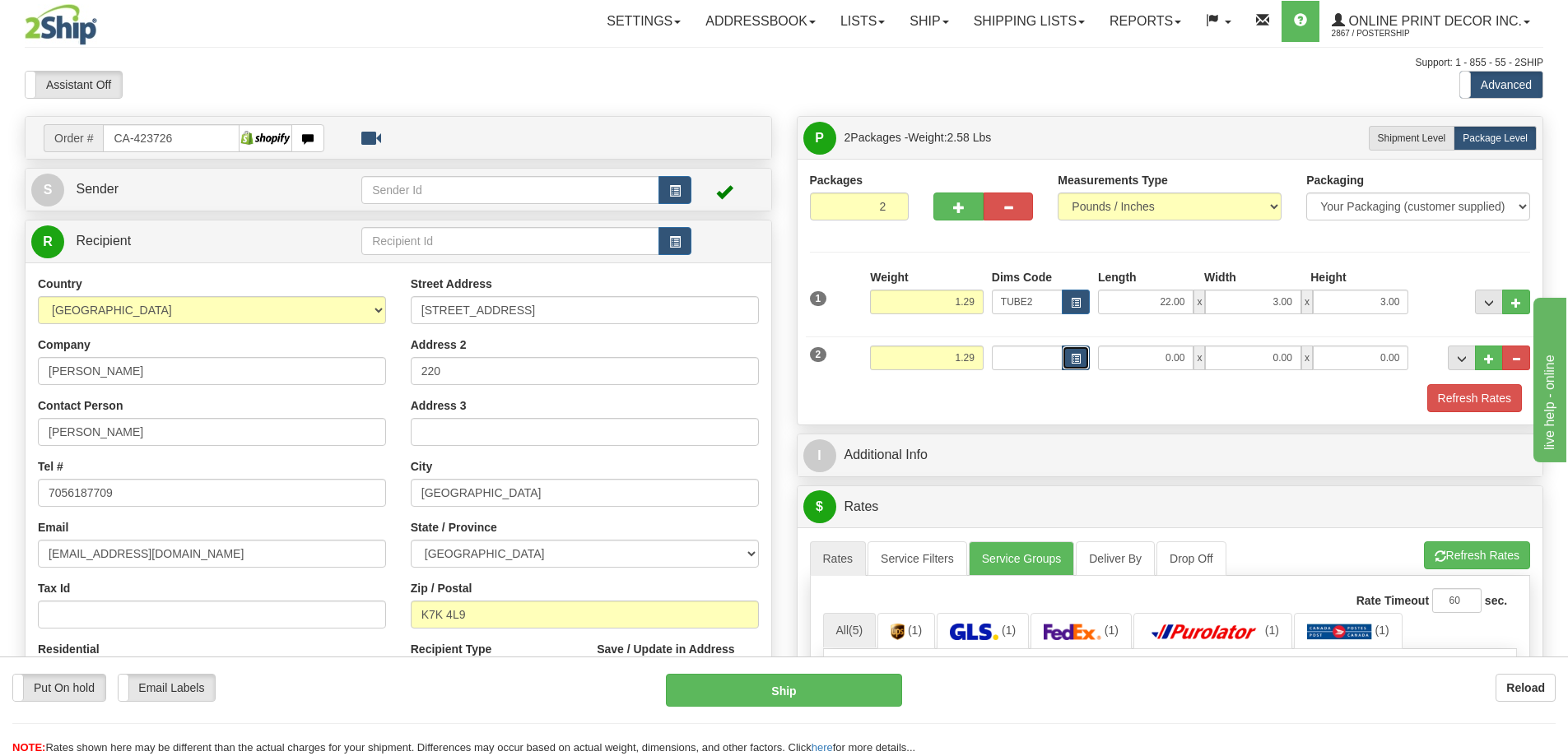
click at [1085, 351] on button "button" at bounding box center [1075, 357] width 28 height 24
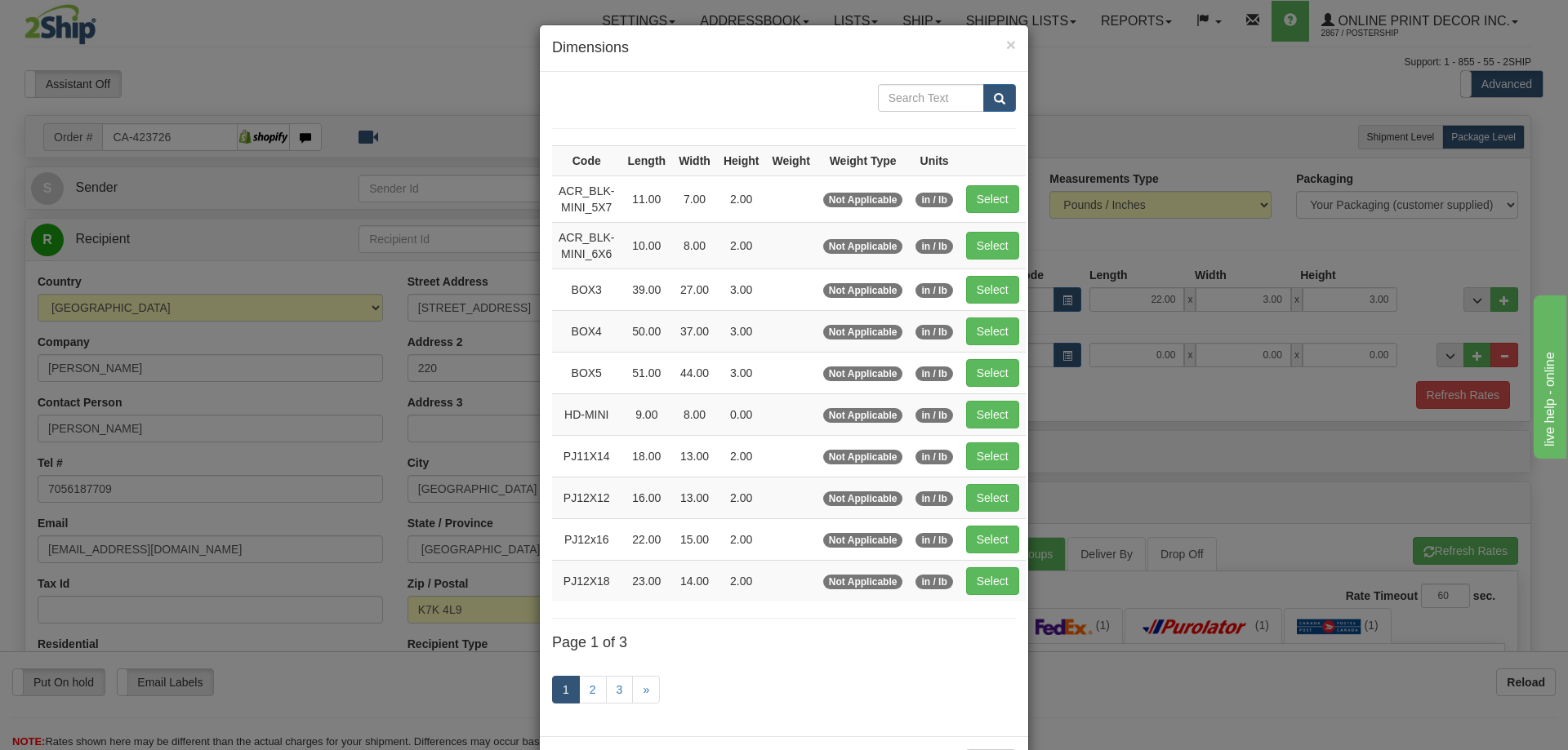
click at [606, 672] on div "1 2 3 »" at bounding box center [784, 691] width 464 height 64
click at [616, 679] on link "3" at bounding box center [620, 689] width 28 height 28
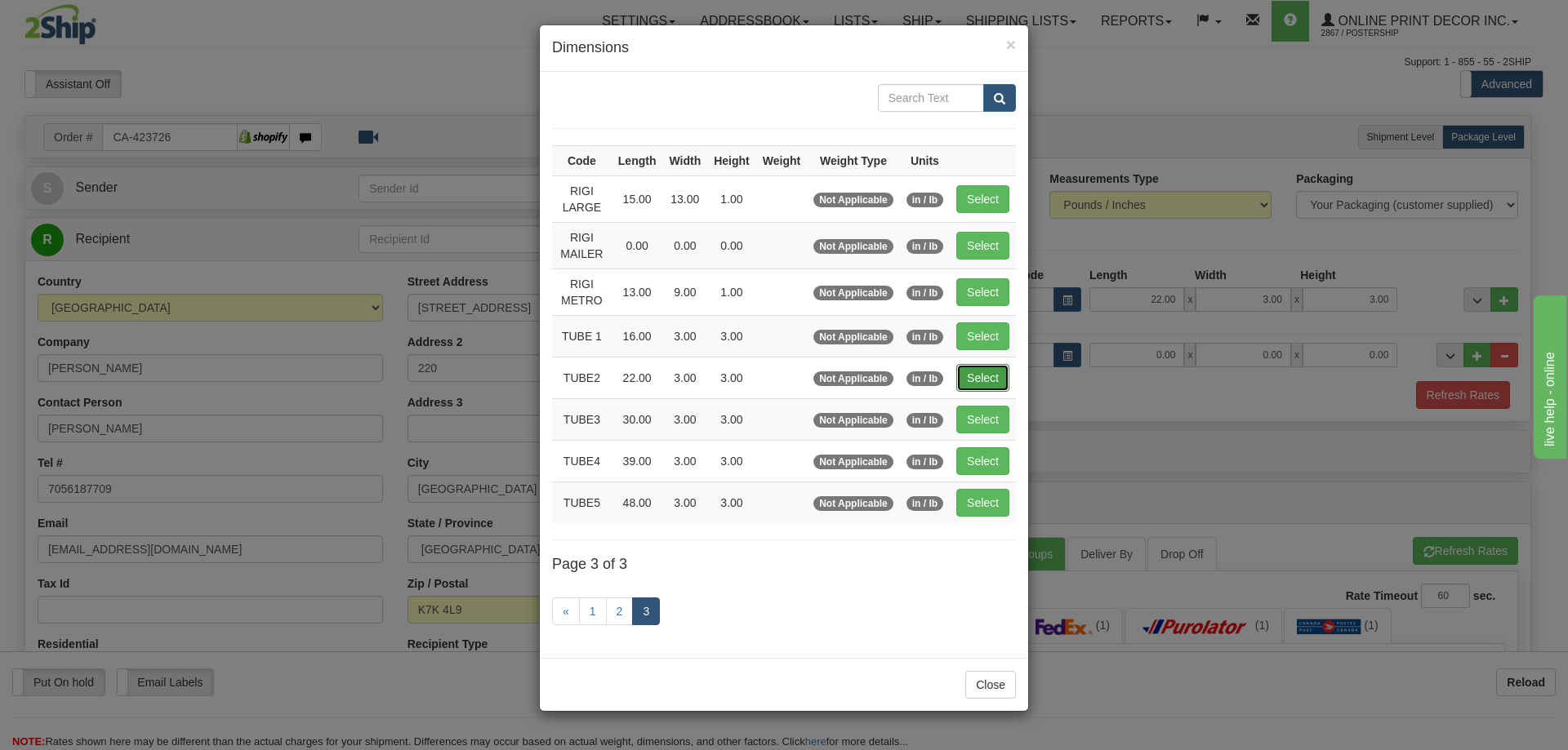
click at [975, 376] on button "Select" at bounding box center [982, 378] width 53 height 28
type input "TUBE2"
type input "22.00"
type input "3.00"
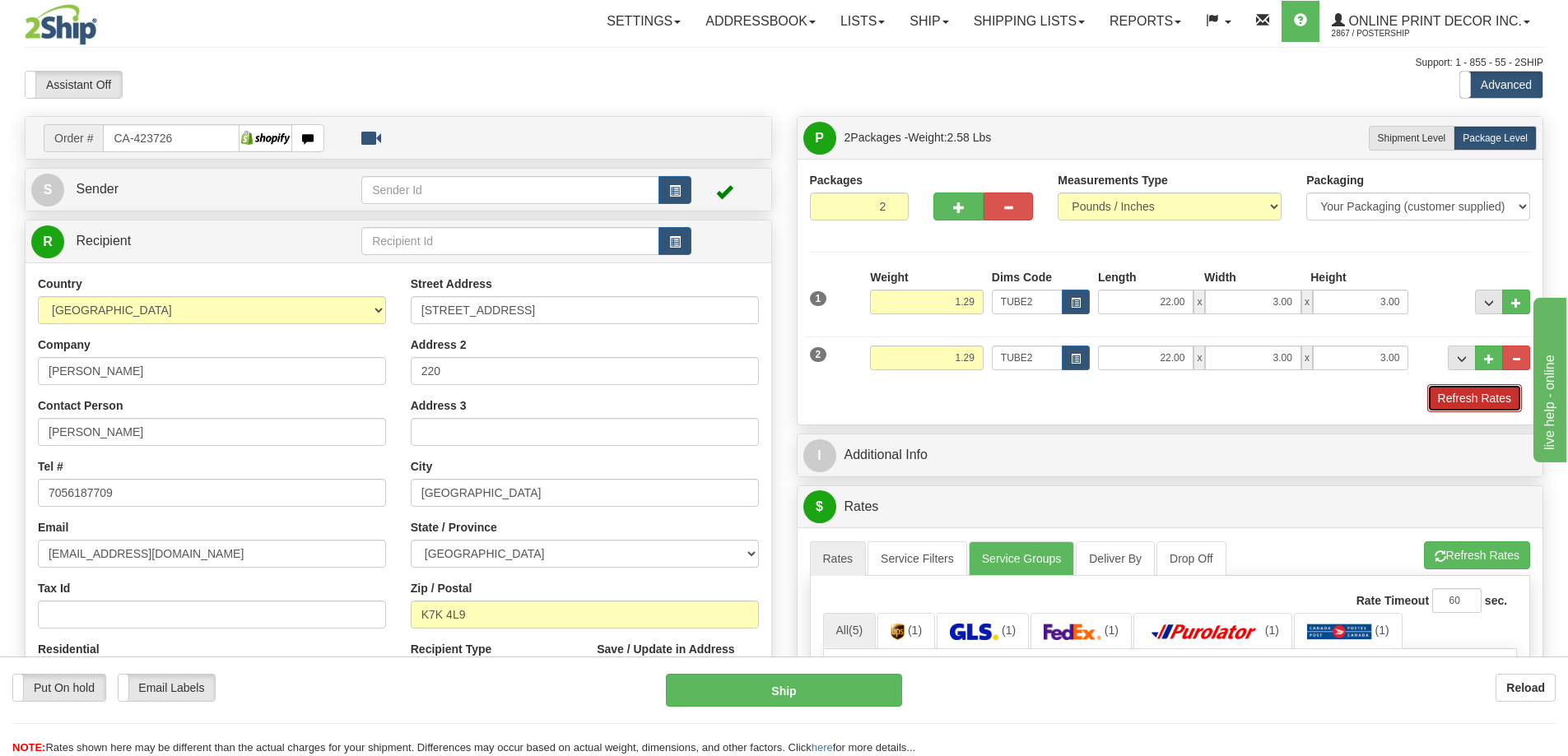
click at [1514, 399] on button "Refresh Rates" at bounding box center [1475, 397] width 95 height 28
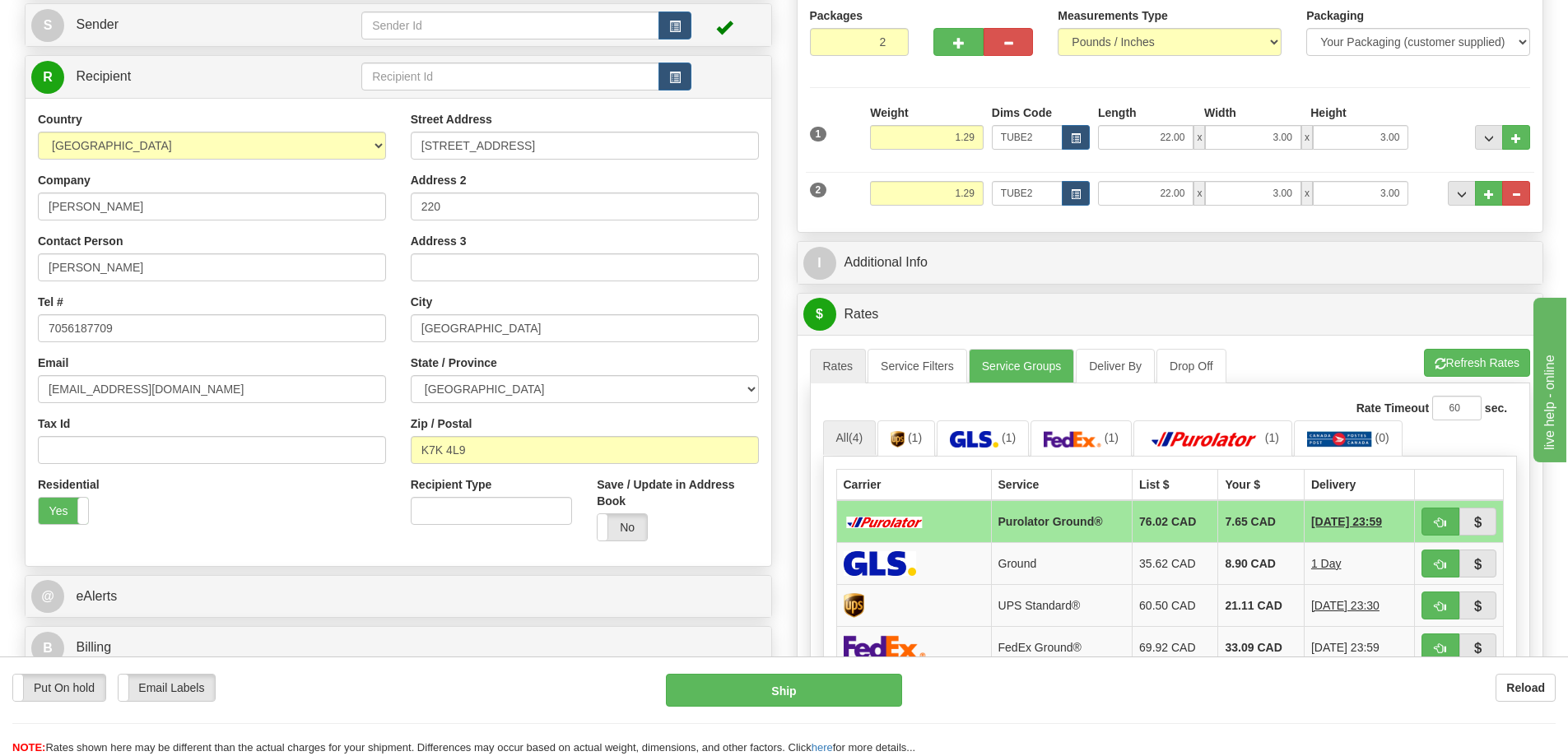
scroll to position [247, 0]
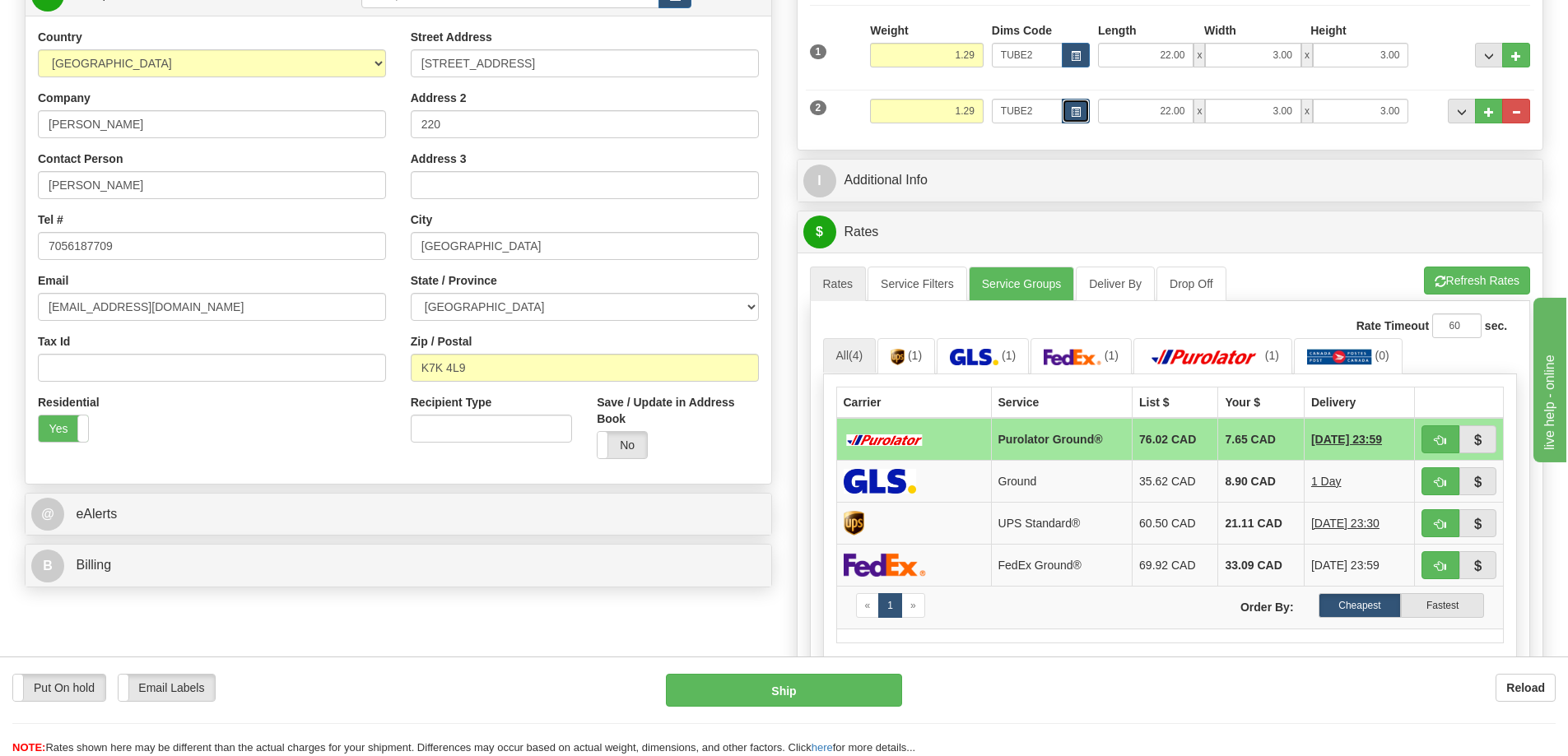
click at [1072, 109] on span "button" at bounding box center [1075, 111] width 10 height 9
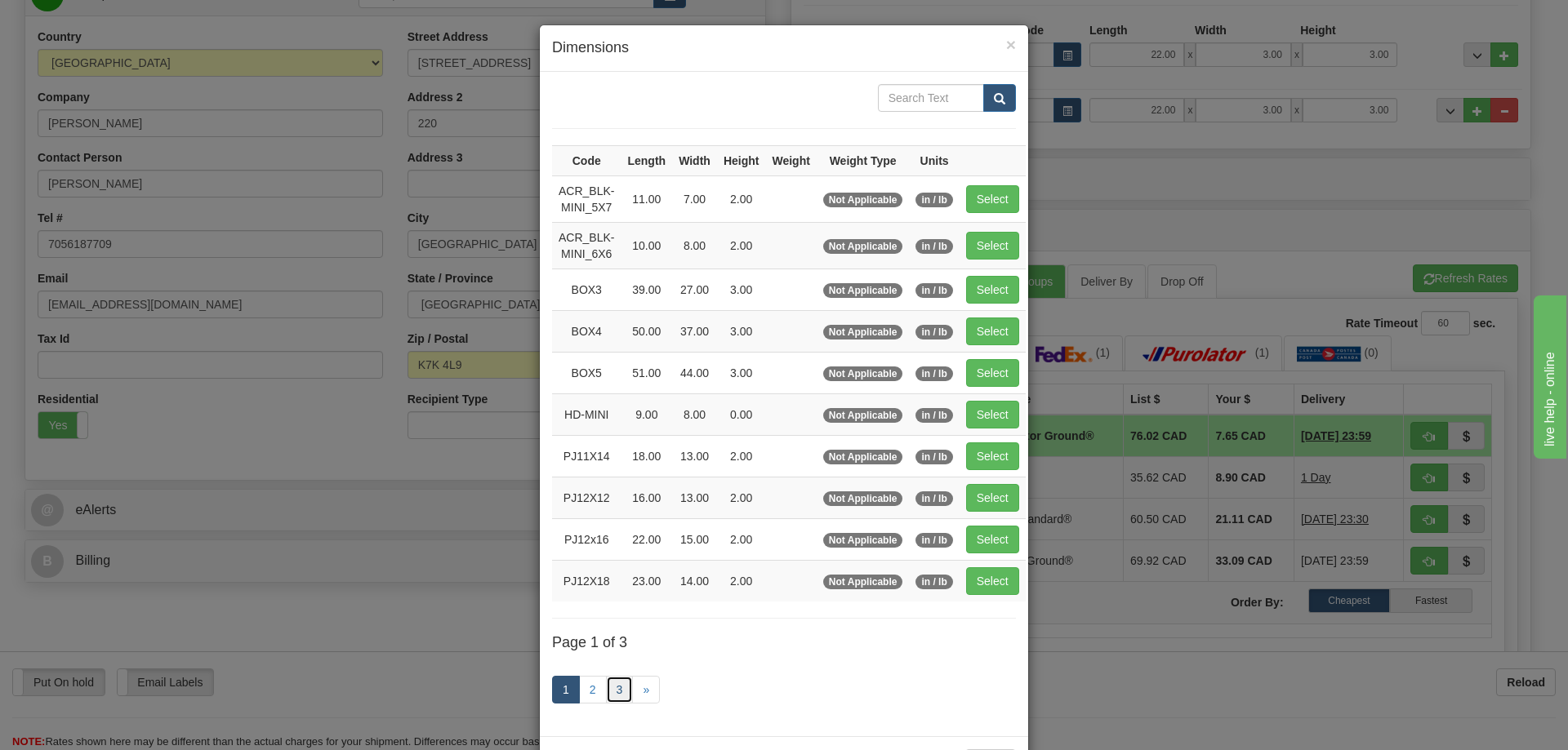
click at [616, 688] on link "3" at bounding box center [620, 689] width 28 height 28
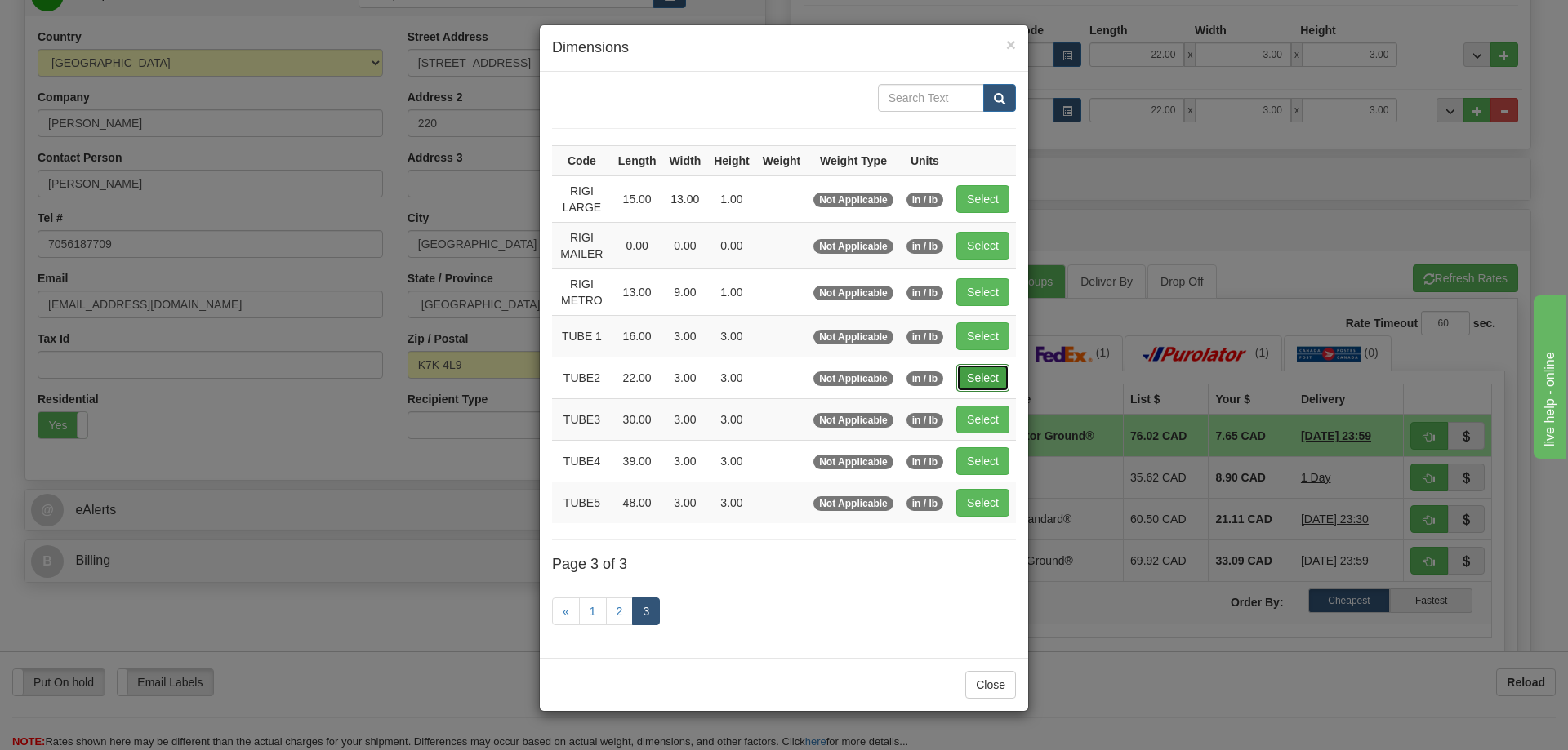
click at [987, 365] on button "Select" at bounding box center [982, 378] width 53 height 28
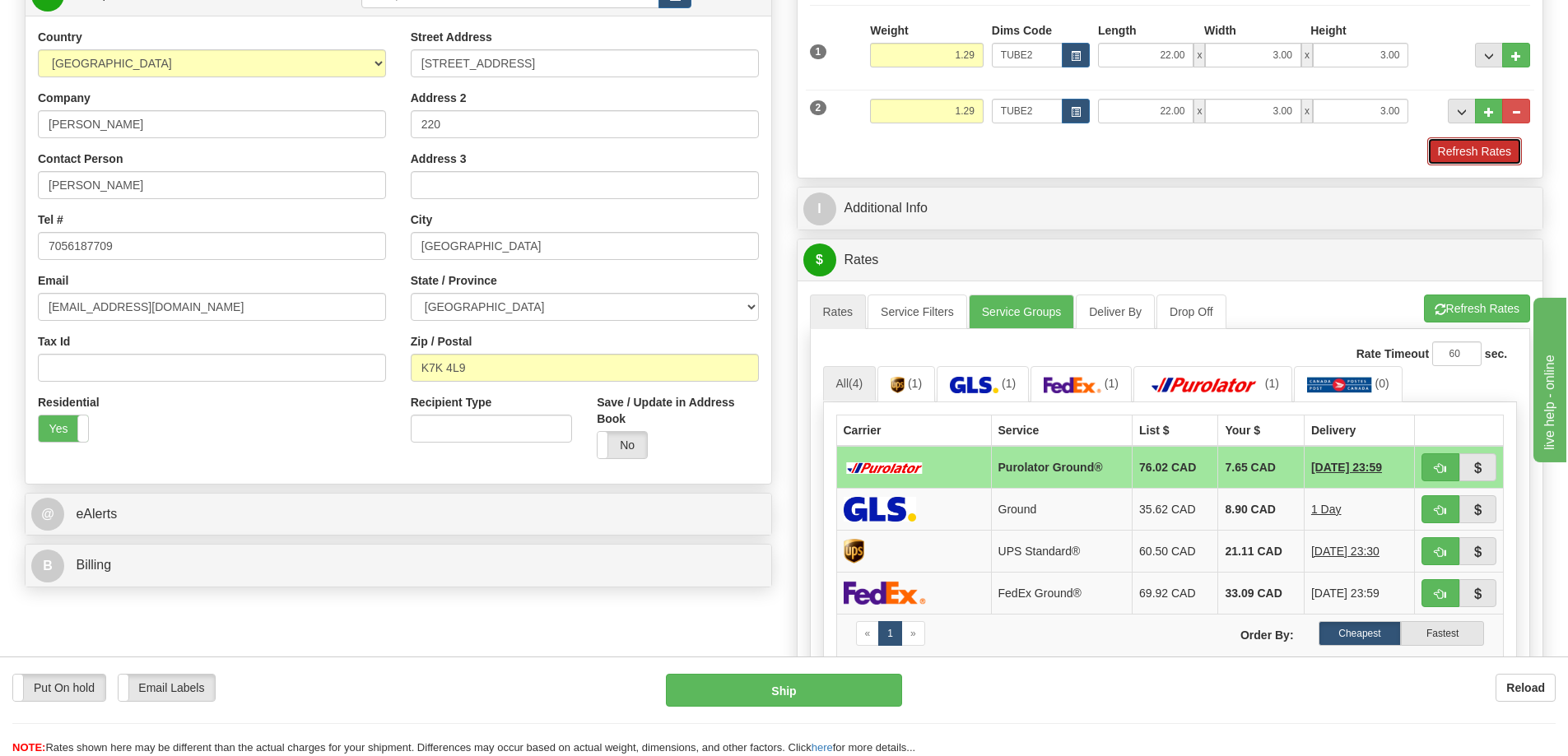
click at [1443, 150] on button "Refresh Rates" at bounding box center [1475, 151] width 95 height 28
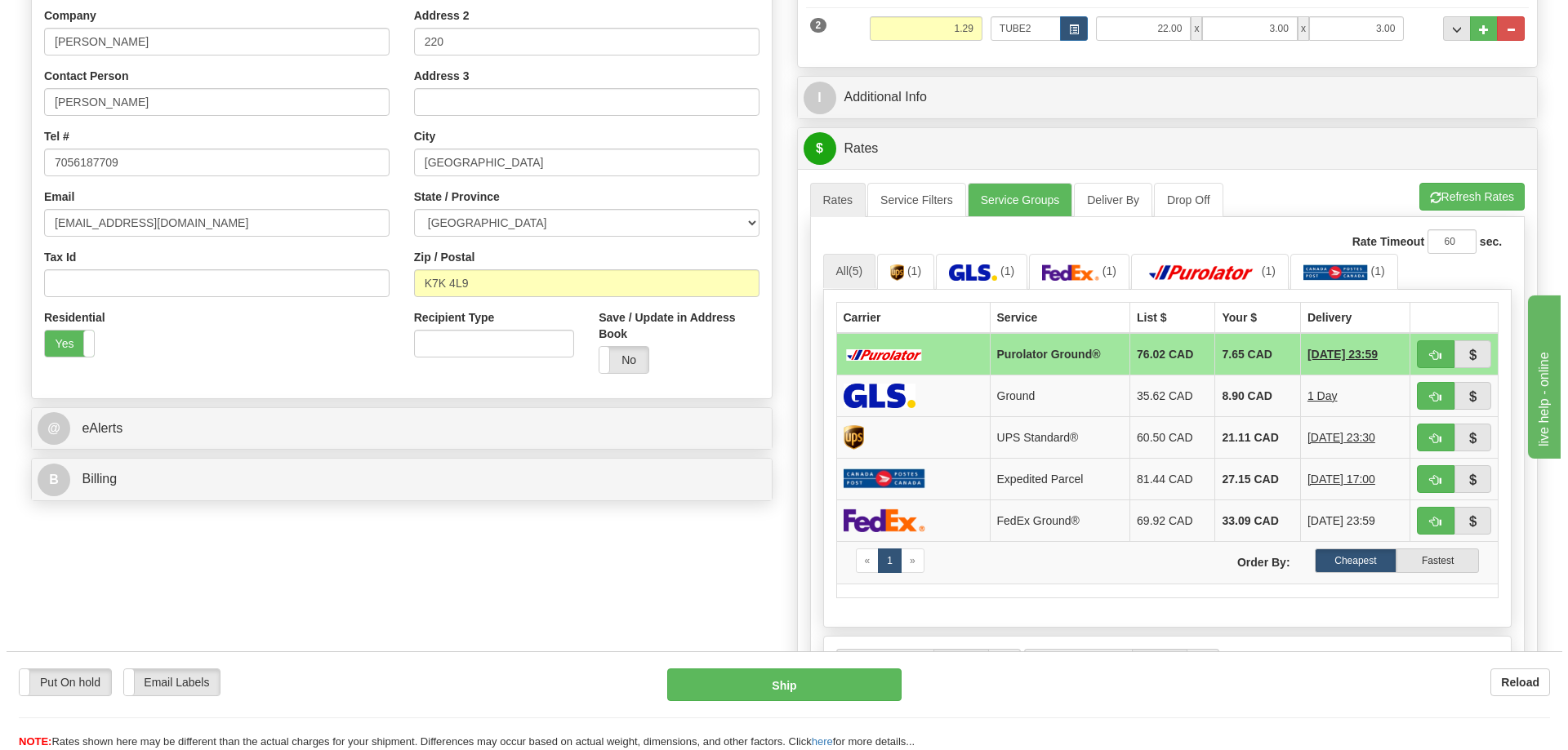
scroll to position [408, 0]
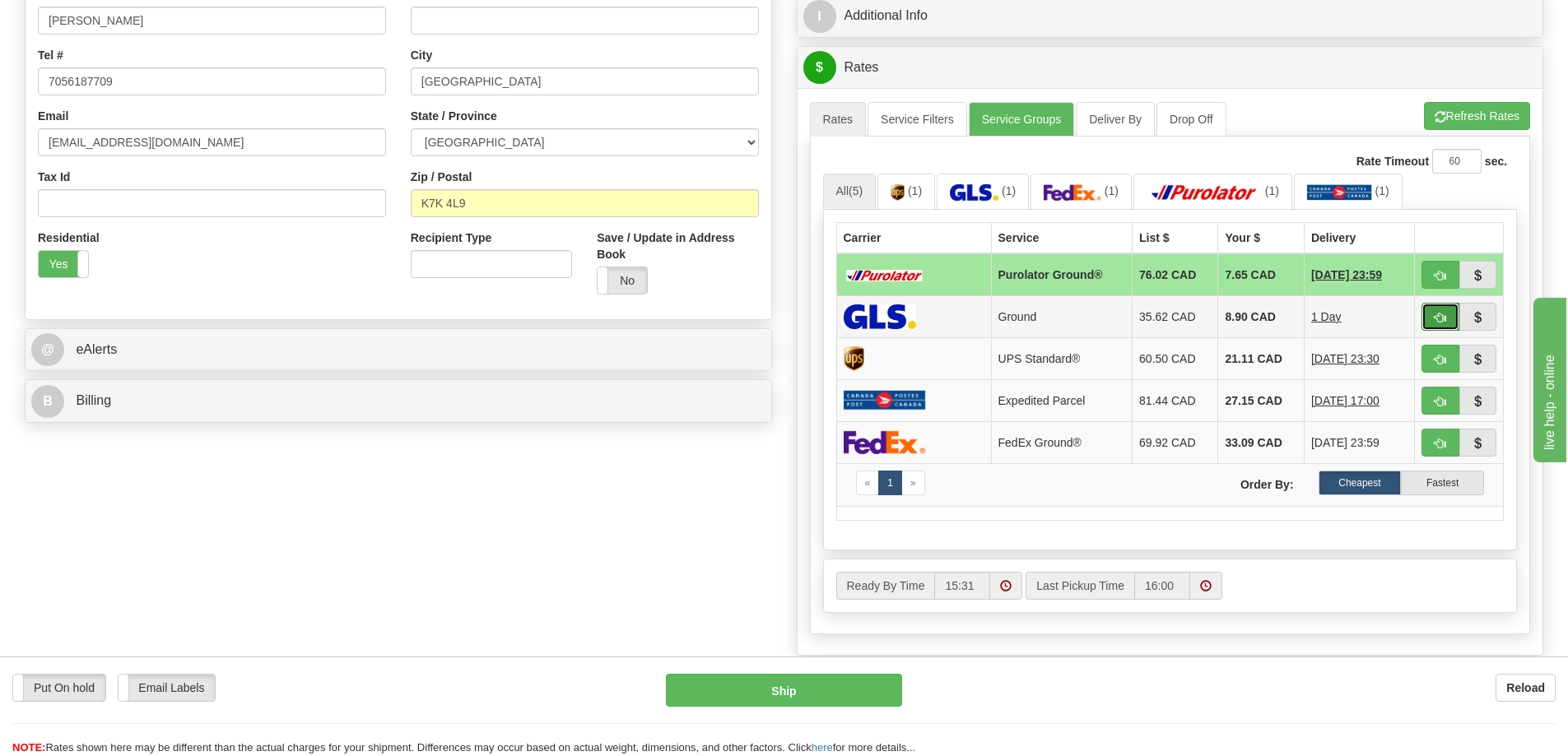
click at [1436, 317] on span "button" at bounding box center [1440, 318] width 12 height 11
type input "1"
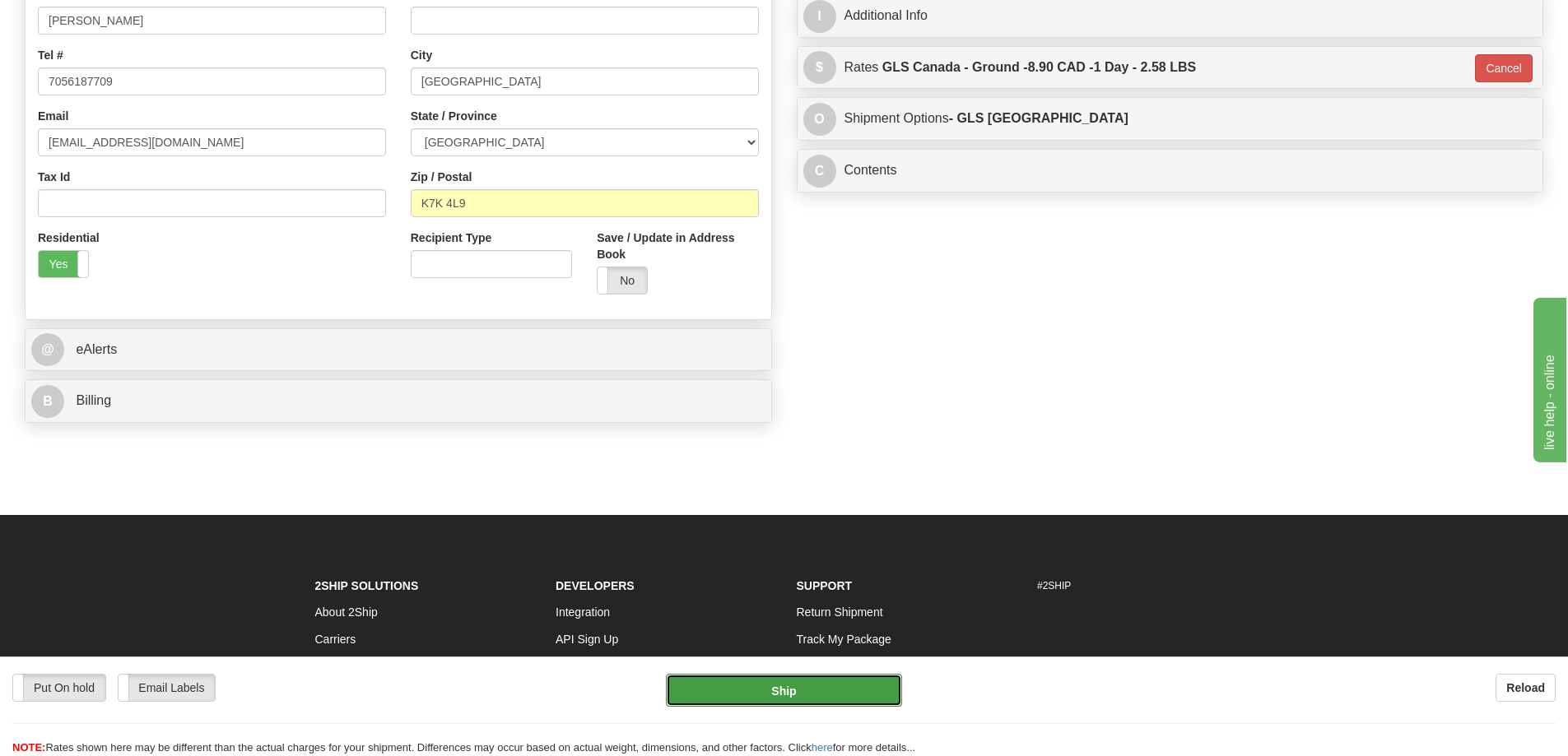
click at [837, 684] on button "Ship" at bounding box center [784, 690] width 237 height 33
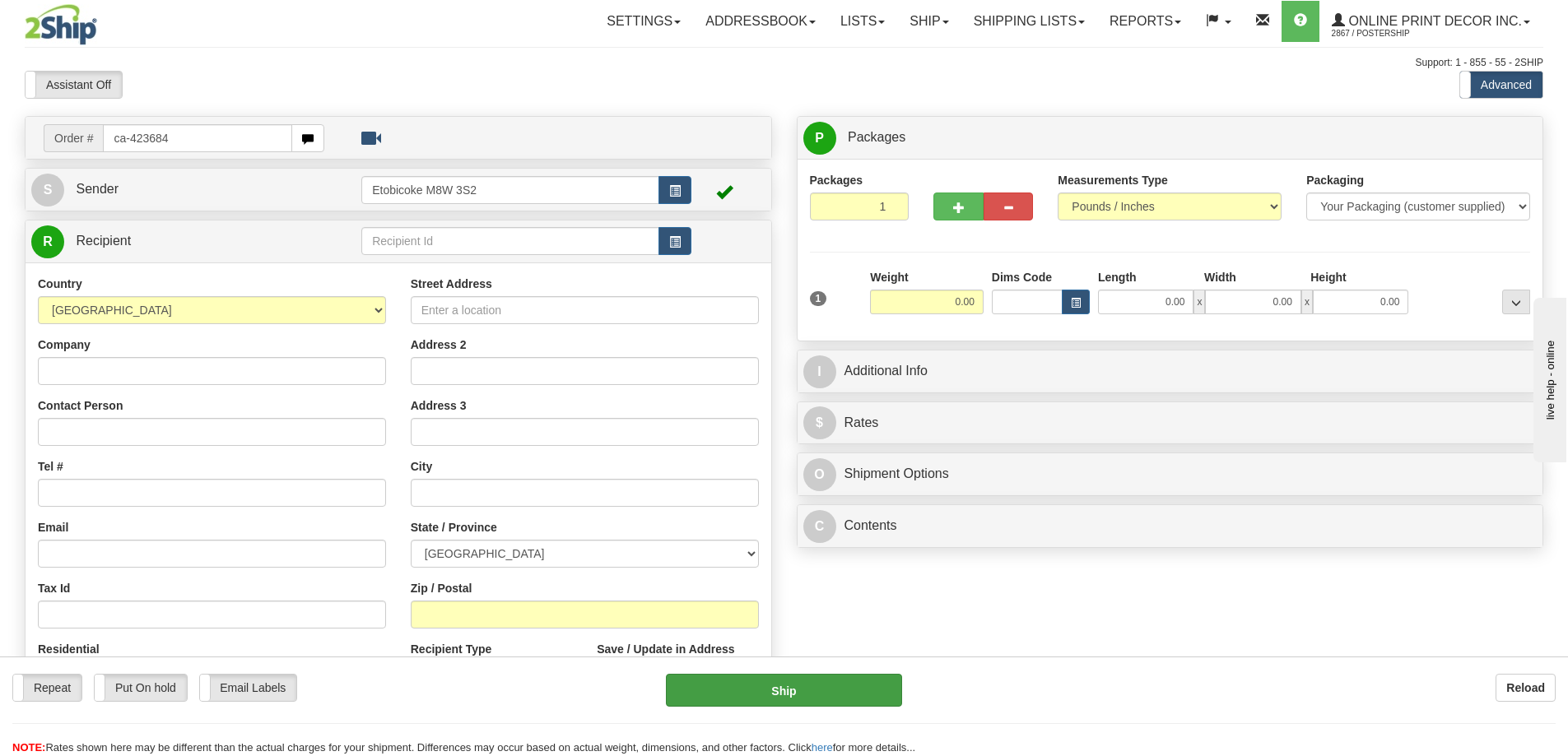
type input "ca-423684"
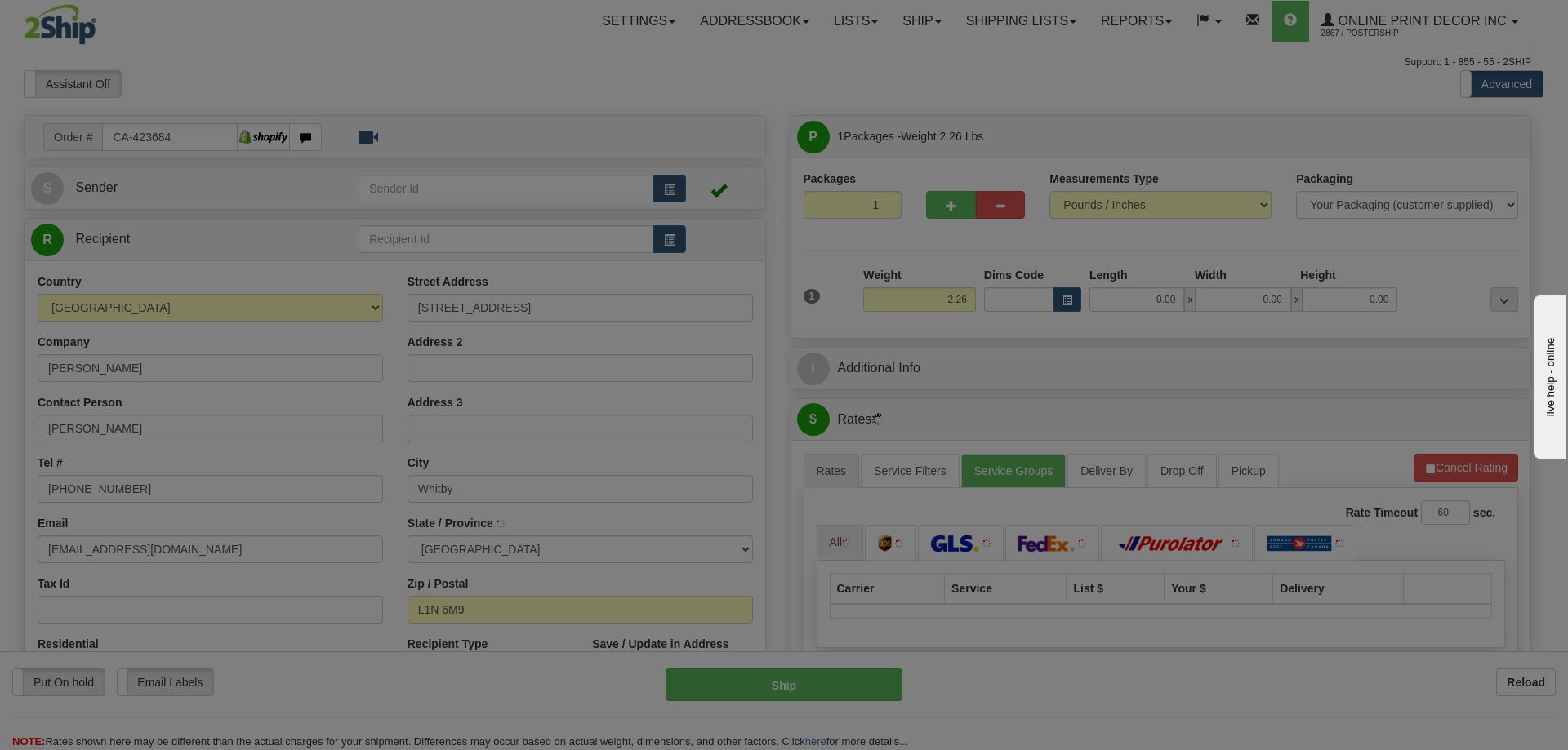
type input "WHITBY"
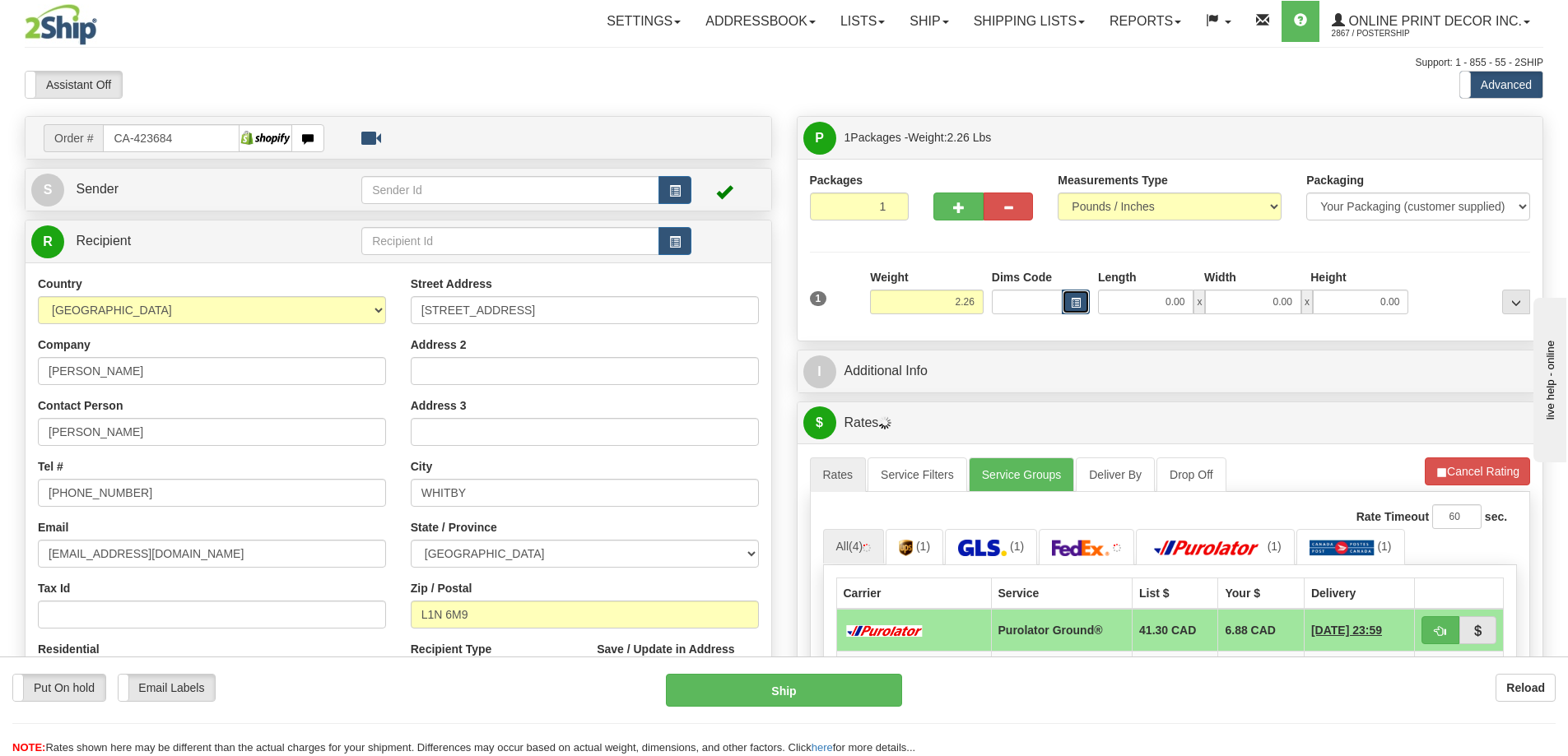
click at [1079, 291] on button "button" at bounding box center [1075, 301] width 28 height 24
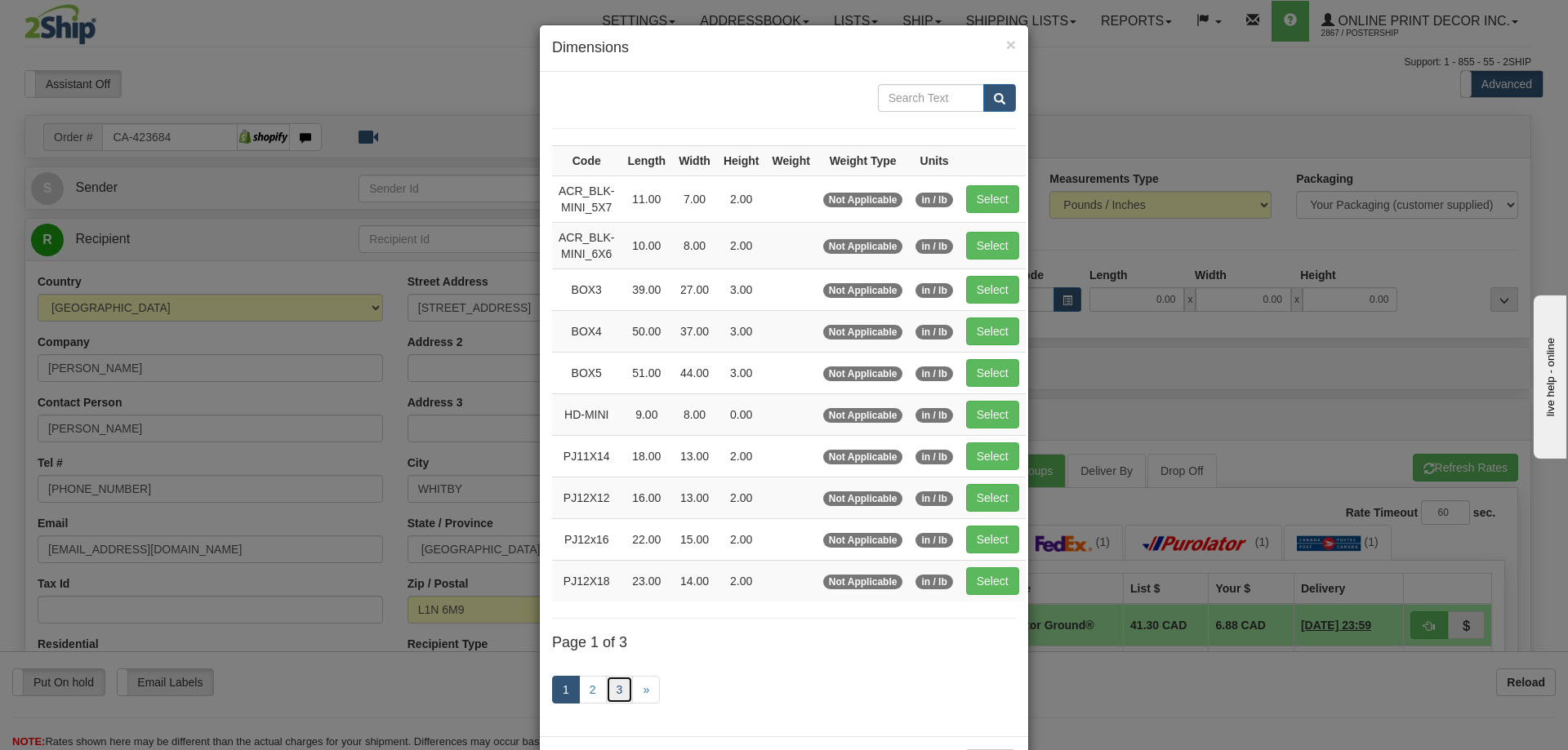
click at [606, 688] on link "3" at bounding box center [620, 689] width 28 height 28
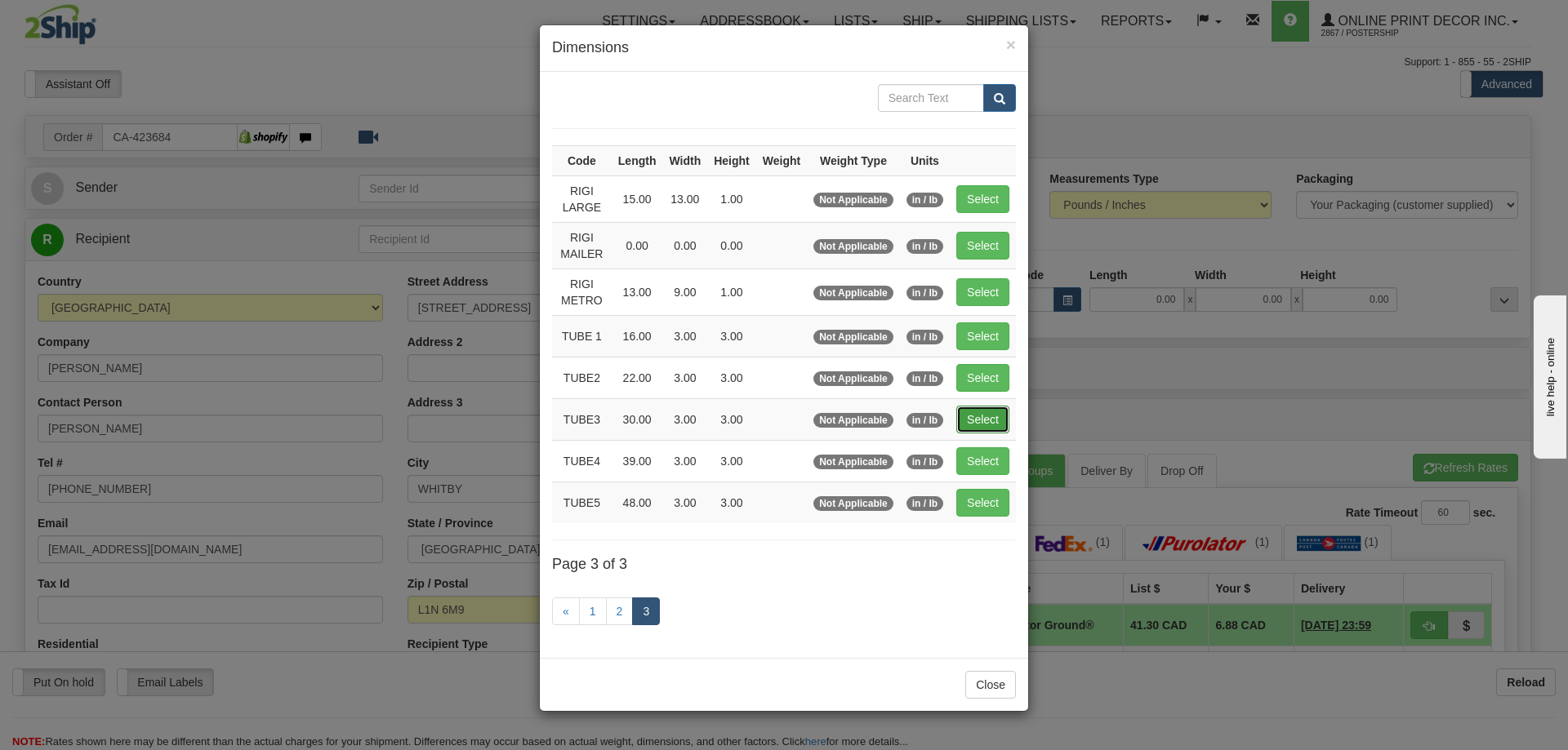
click at [974, 420] on button "Select" at bounding box center [982, 419] width 53 height 28
type input "TUBE3"
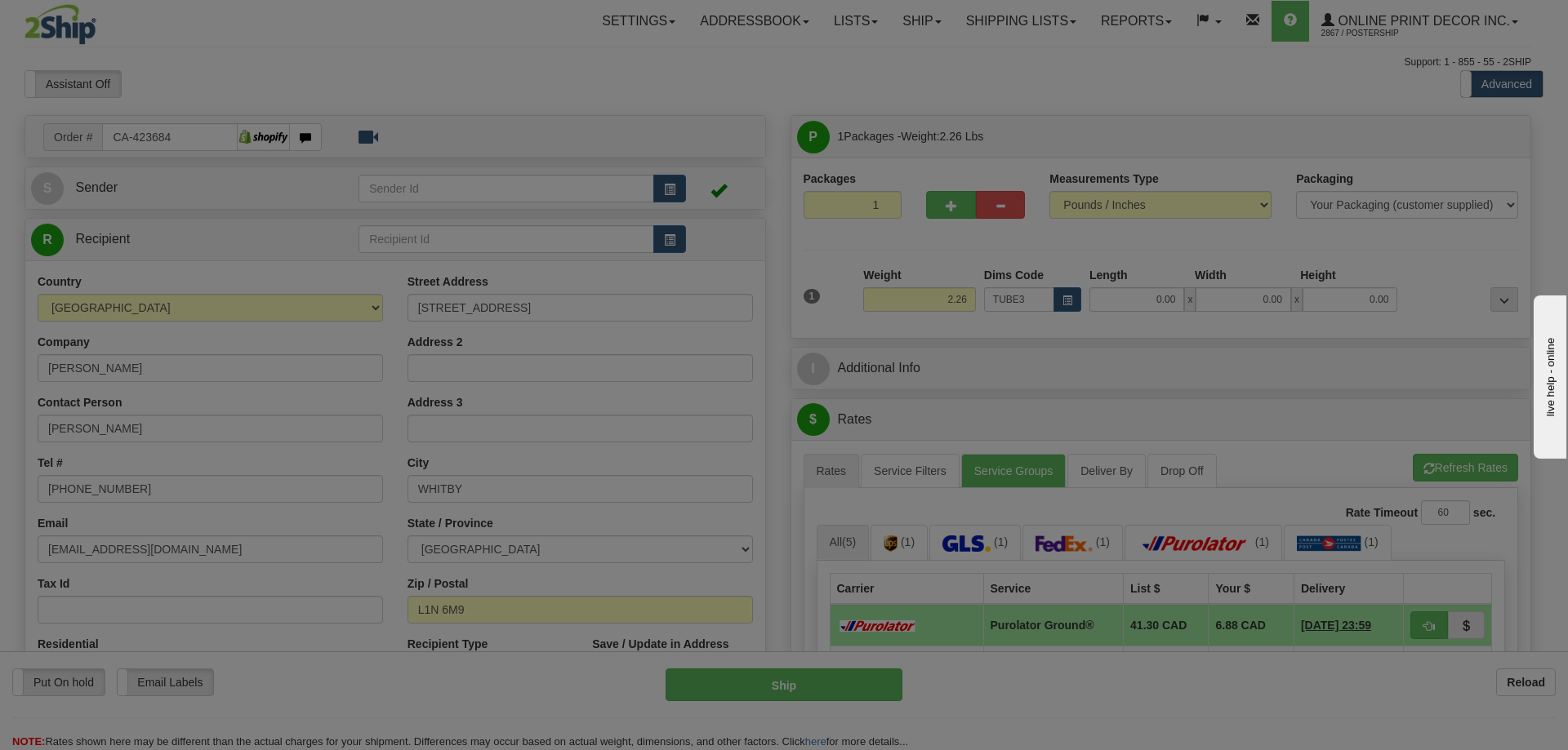
type input "30.00"
type input "3.00"
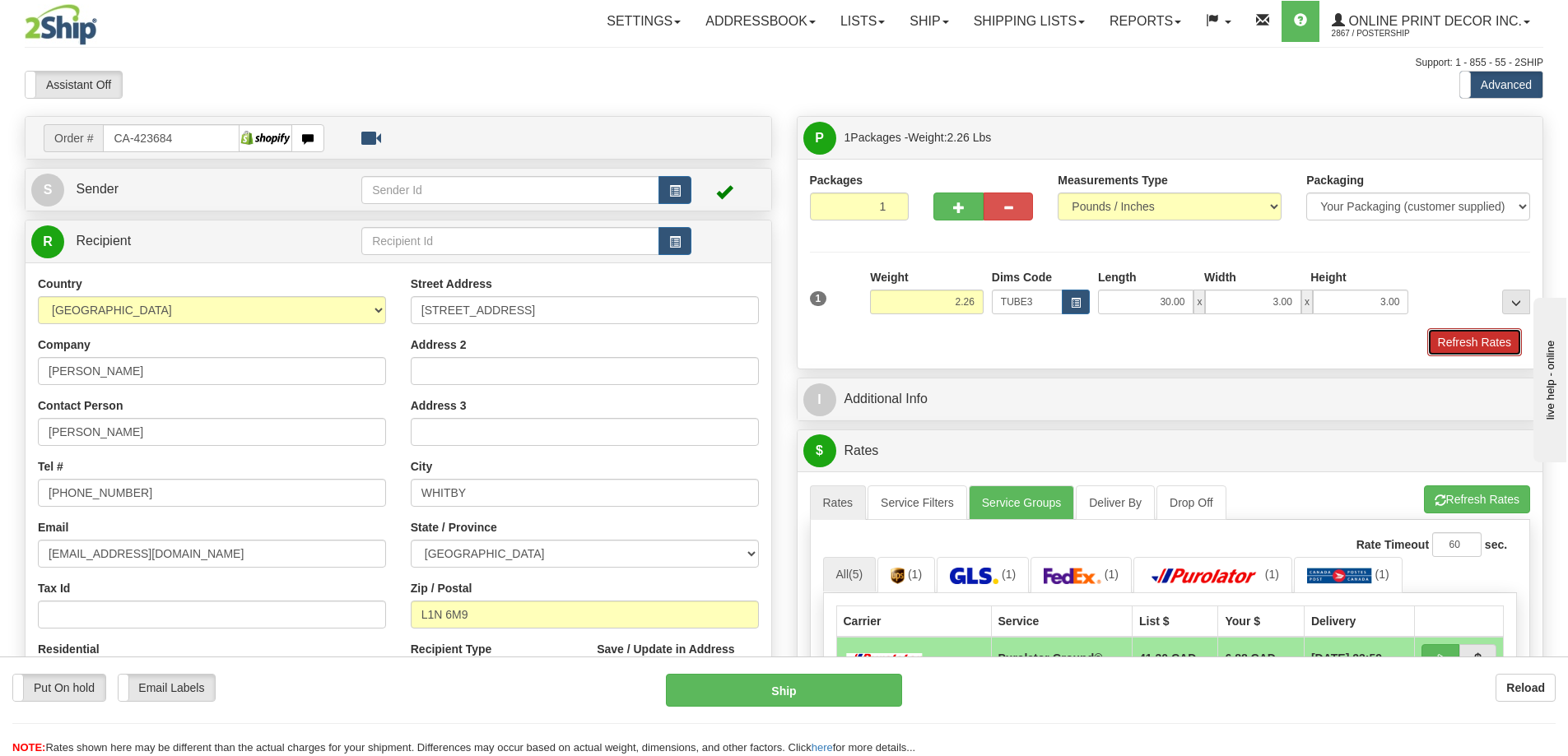
click at [1451, 348] on button "Refresh Rates" at bounding box center [1475, 342] width 95 height 28
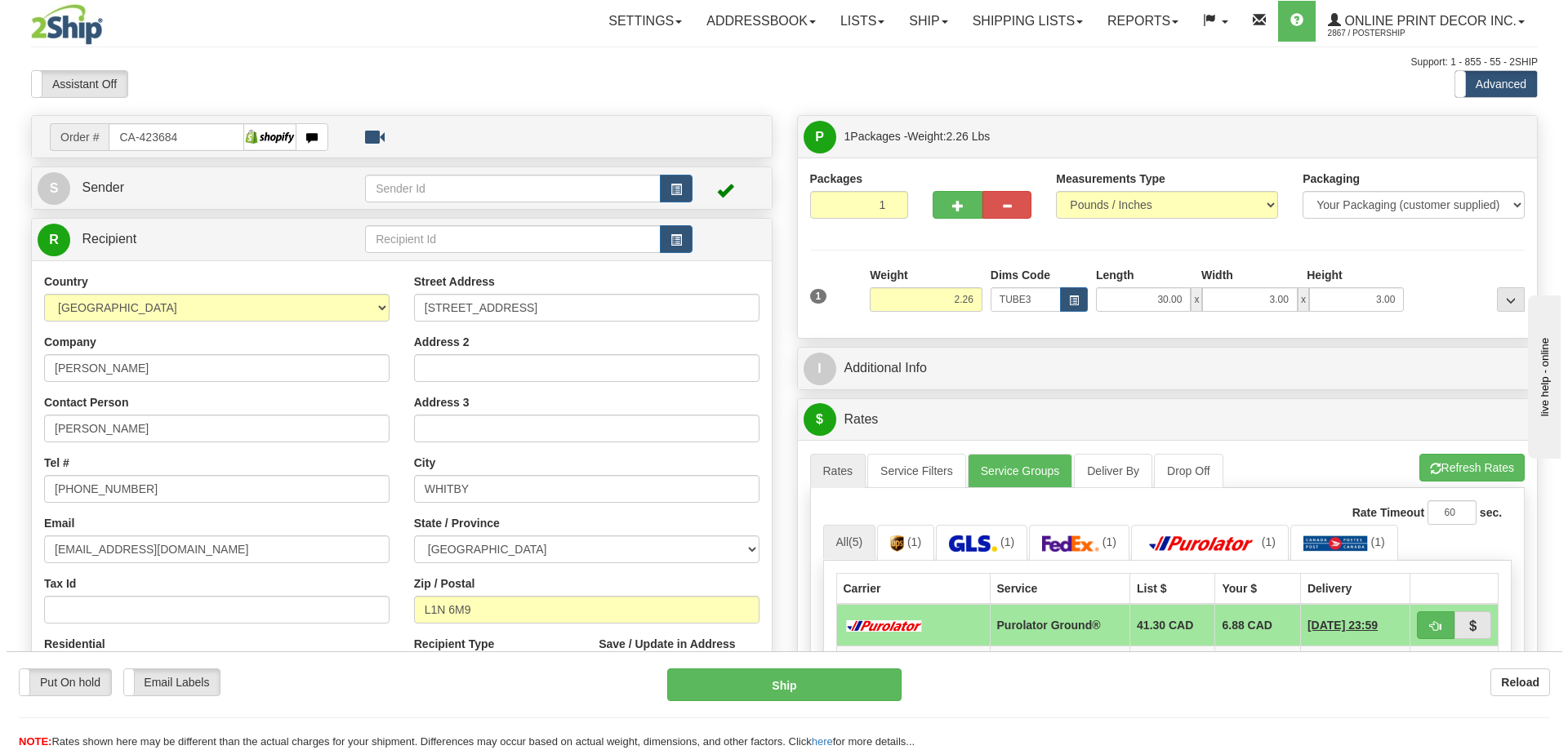
scroll to position [82, 0]
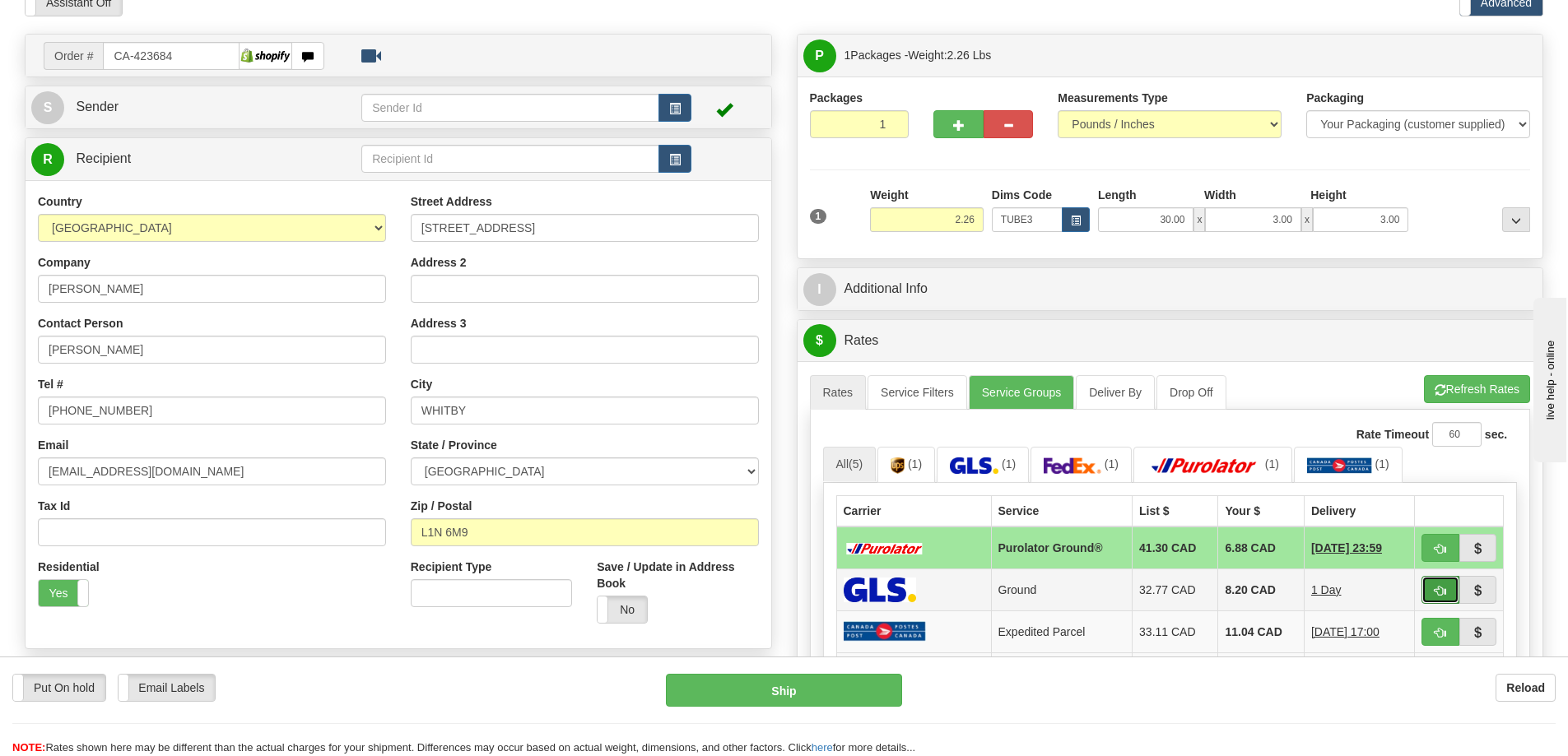
click at [1429, 588] on button "button" at bounding box center [1440, 589] width 38 height 28
type input "1"
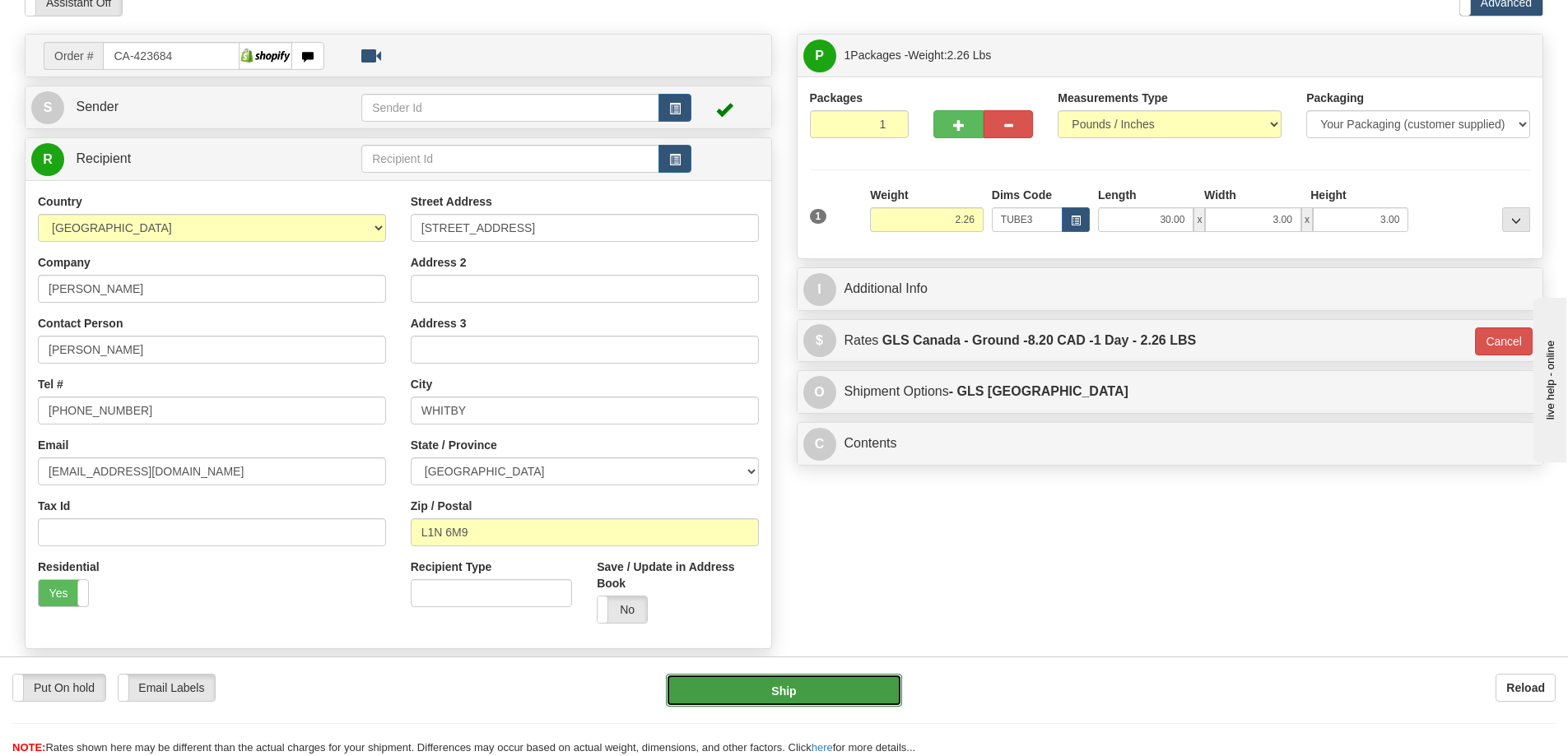
click at [859, 679] on button "Ship" at bounding box center [784, 690] width 237 height 33
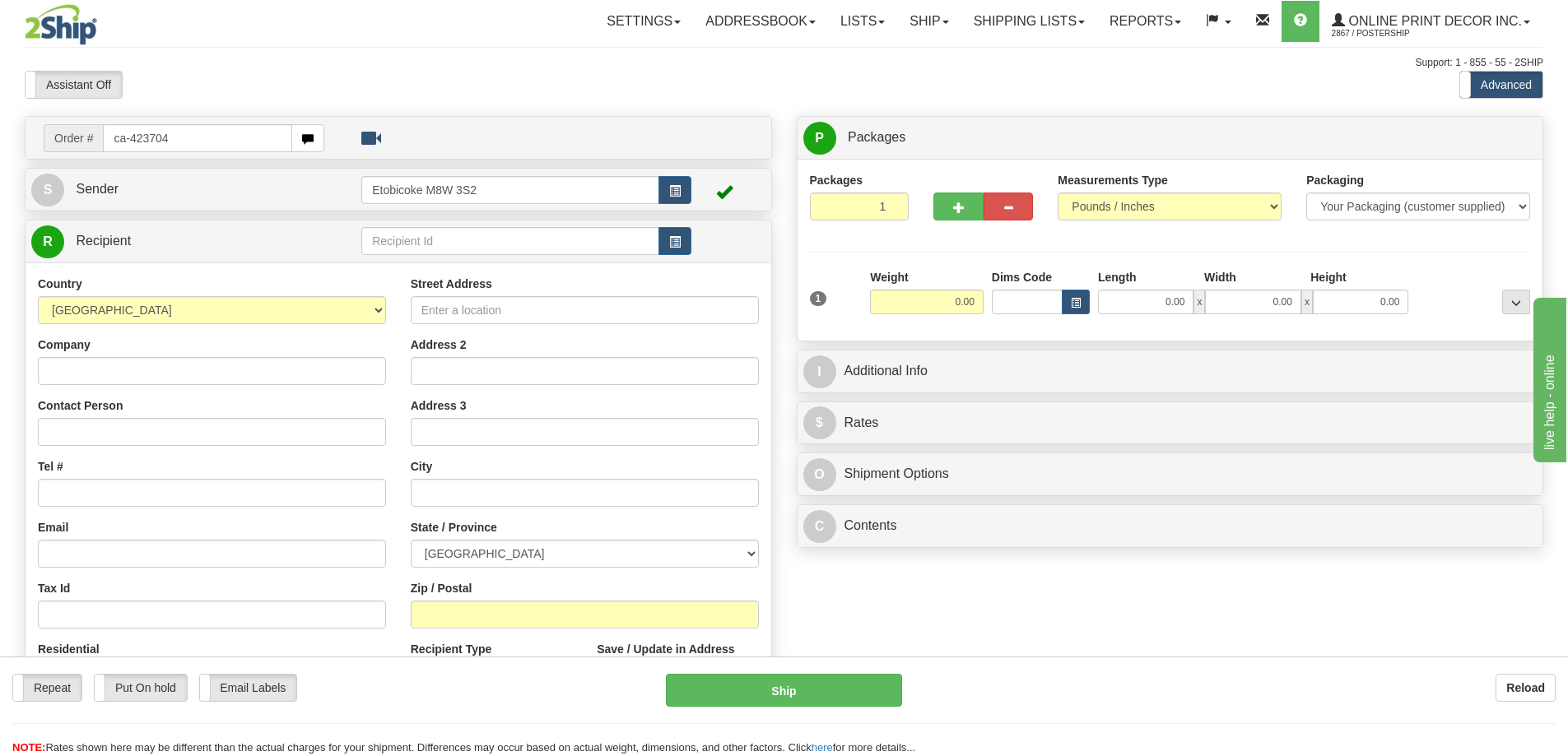
type input "ca-423704"
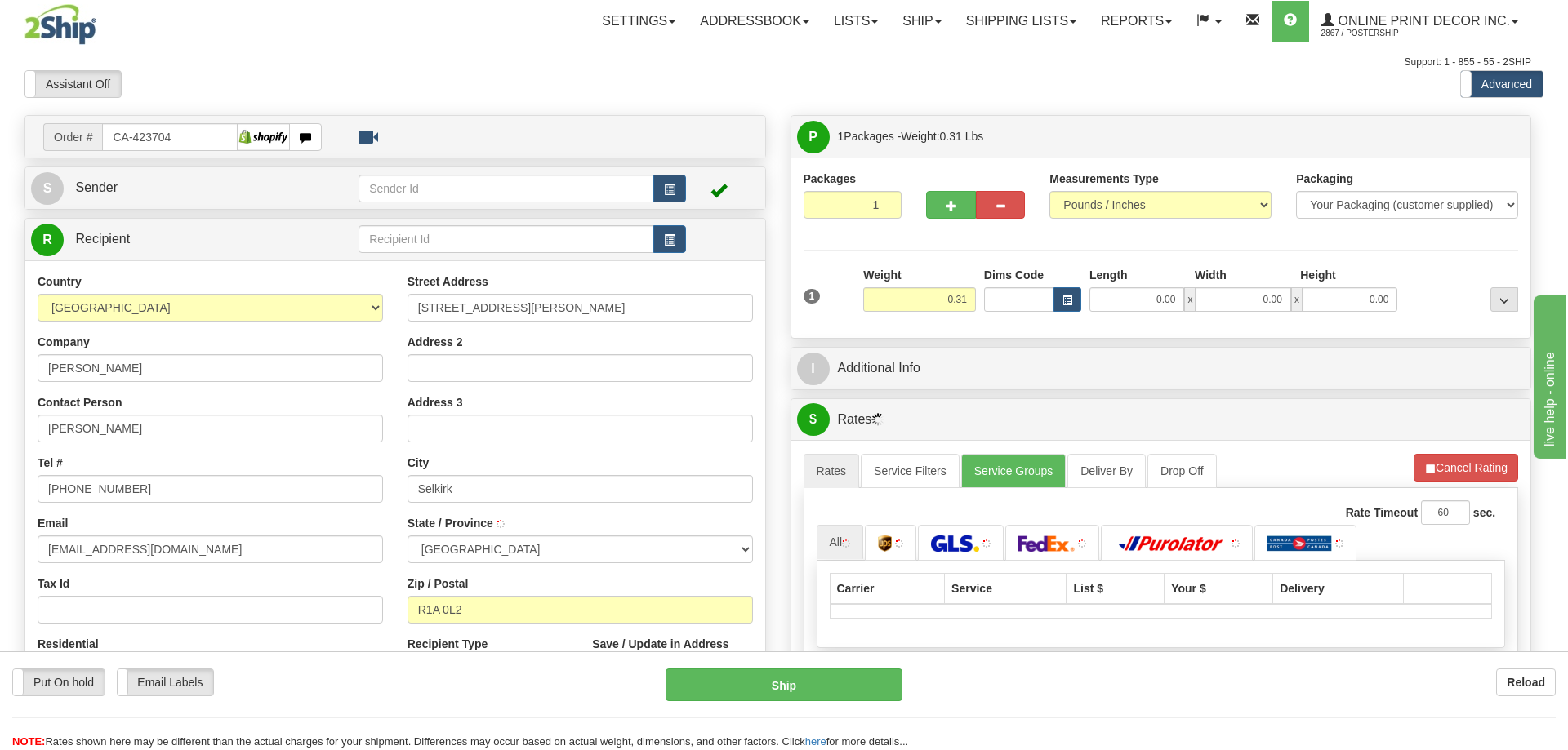
type input "SELKIRK"
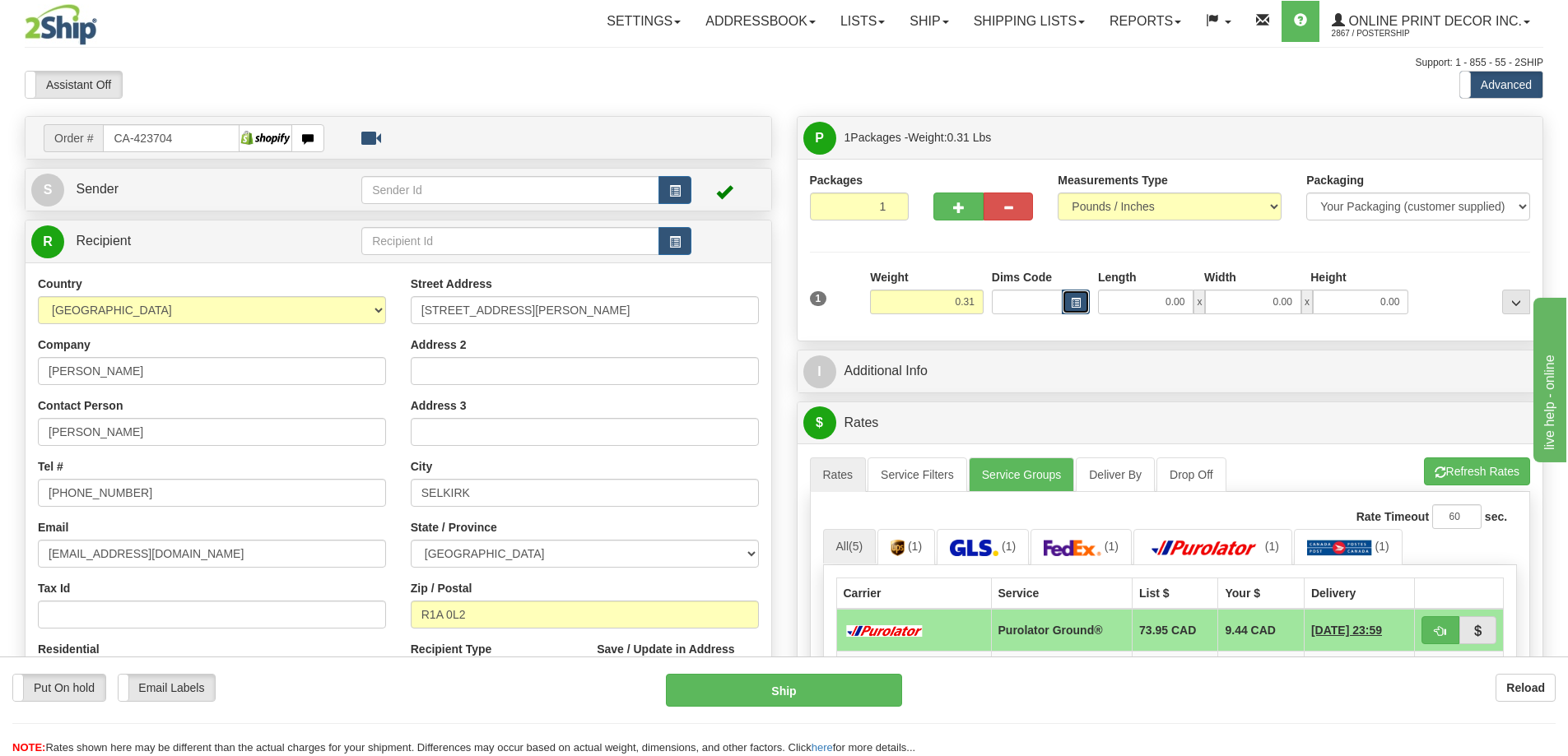
click at [1076, 295] on button "button" at bounding box center [1075, 301] width 28 height 24
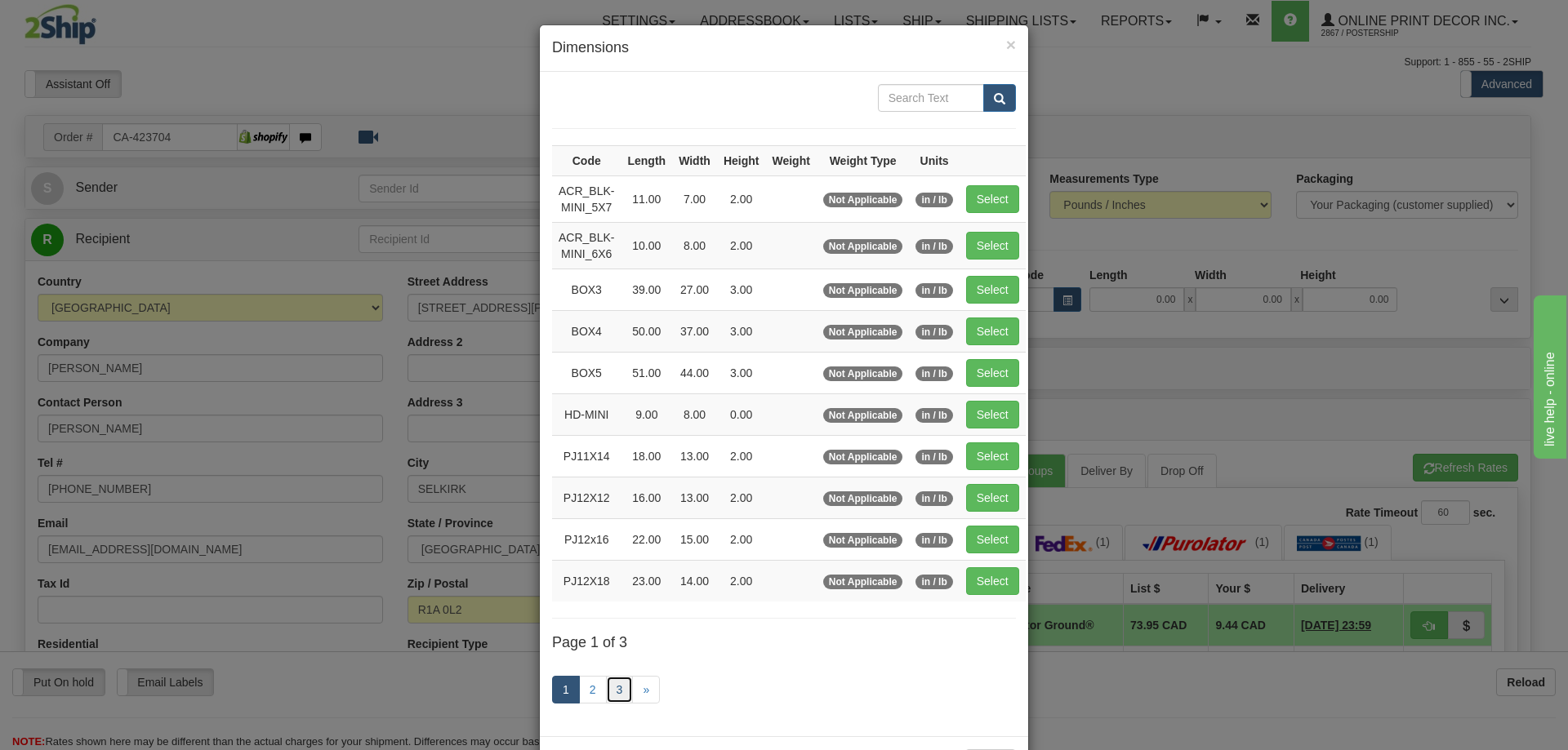
click at [620, 686] on link "3" at bounding box center [620, 689] width 28 height 28
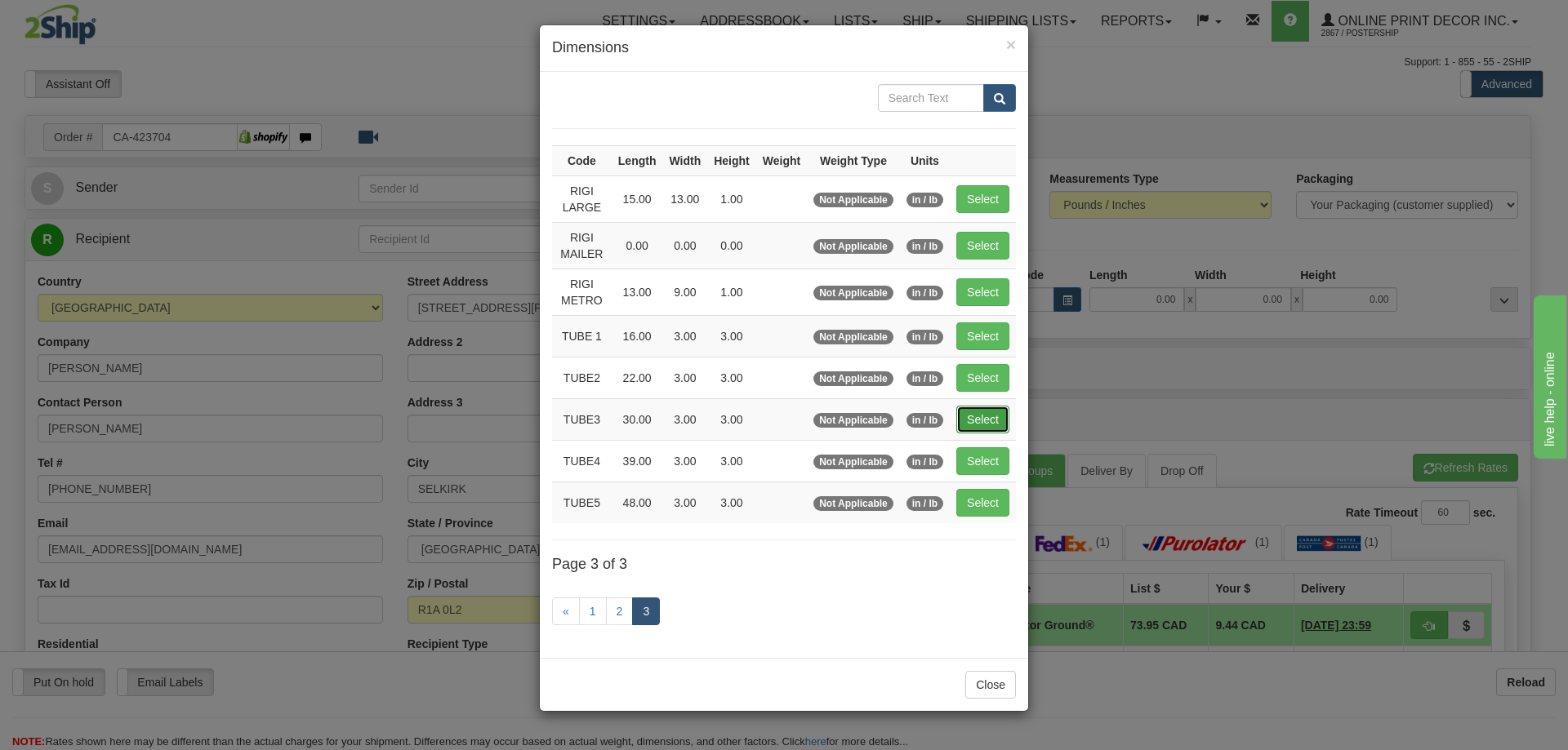
click at [969, 412] on button "Select" at bounding box center [982, 419] width 53 height 28
type input "TUBE3"
type input "30.00"
type input "3.00"
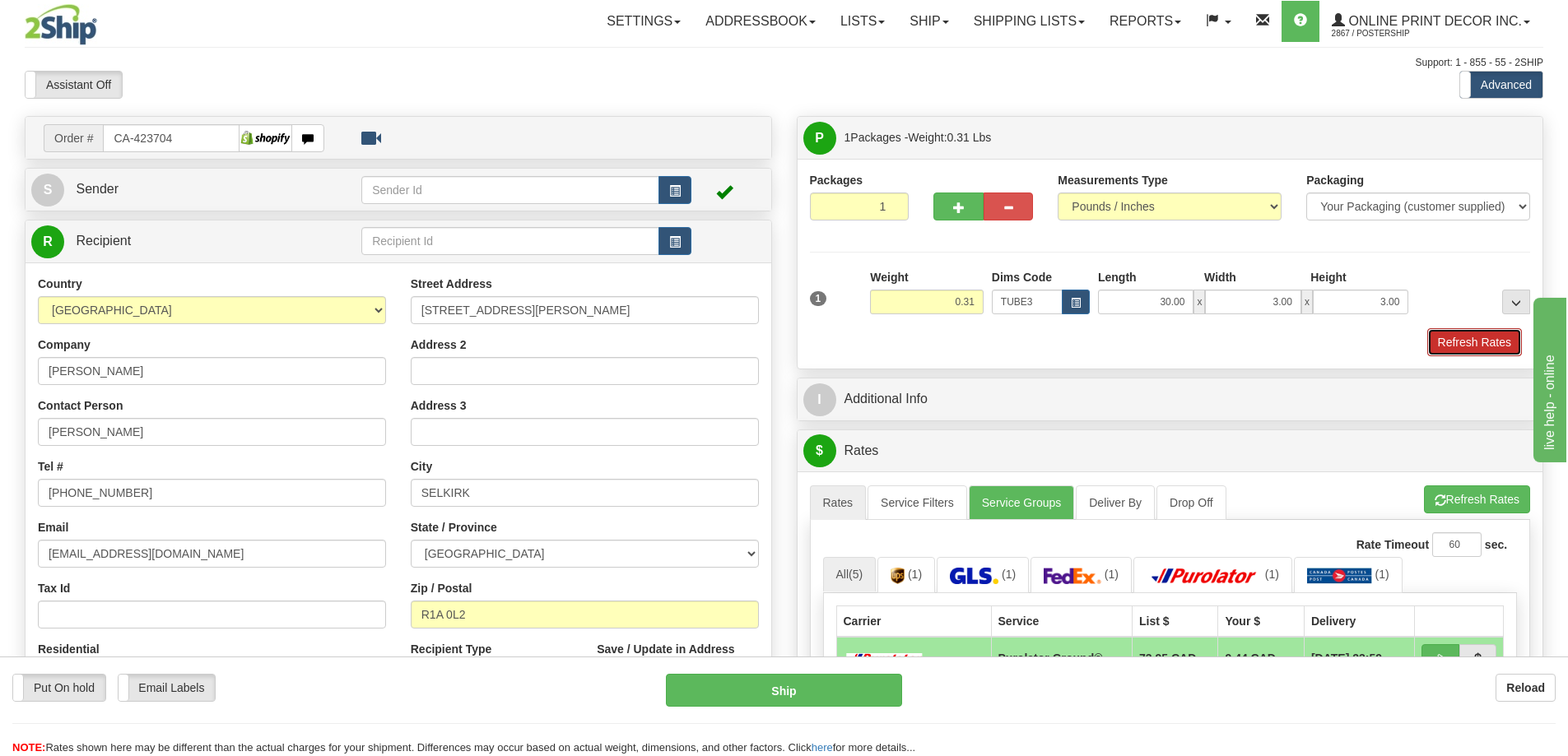
click at [1445, 343] on button "Refresh Rates" at bounding box center [1475, 342] width 95 height 28
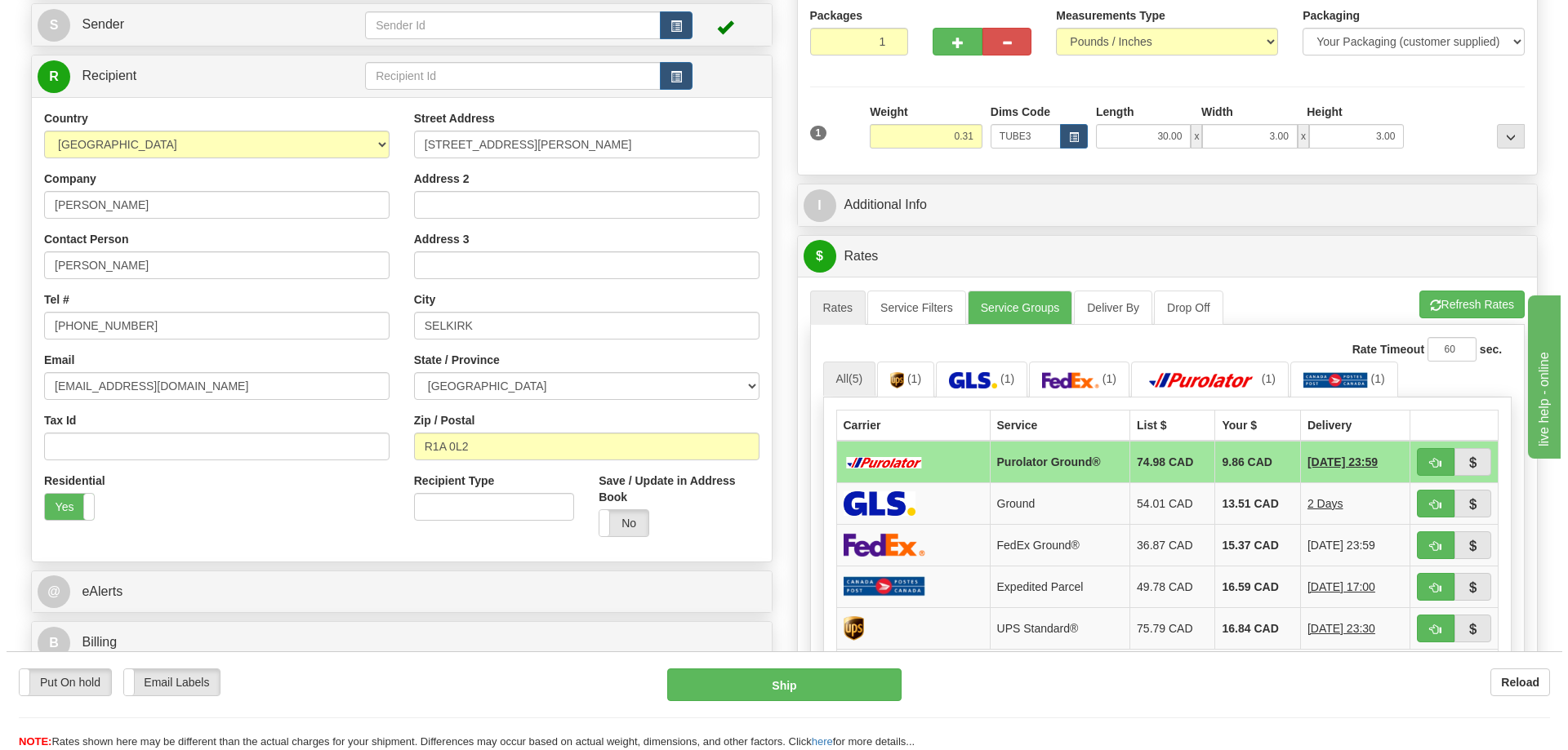
scroll to position [245, 0]
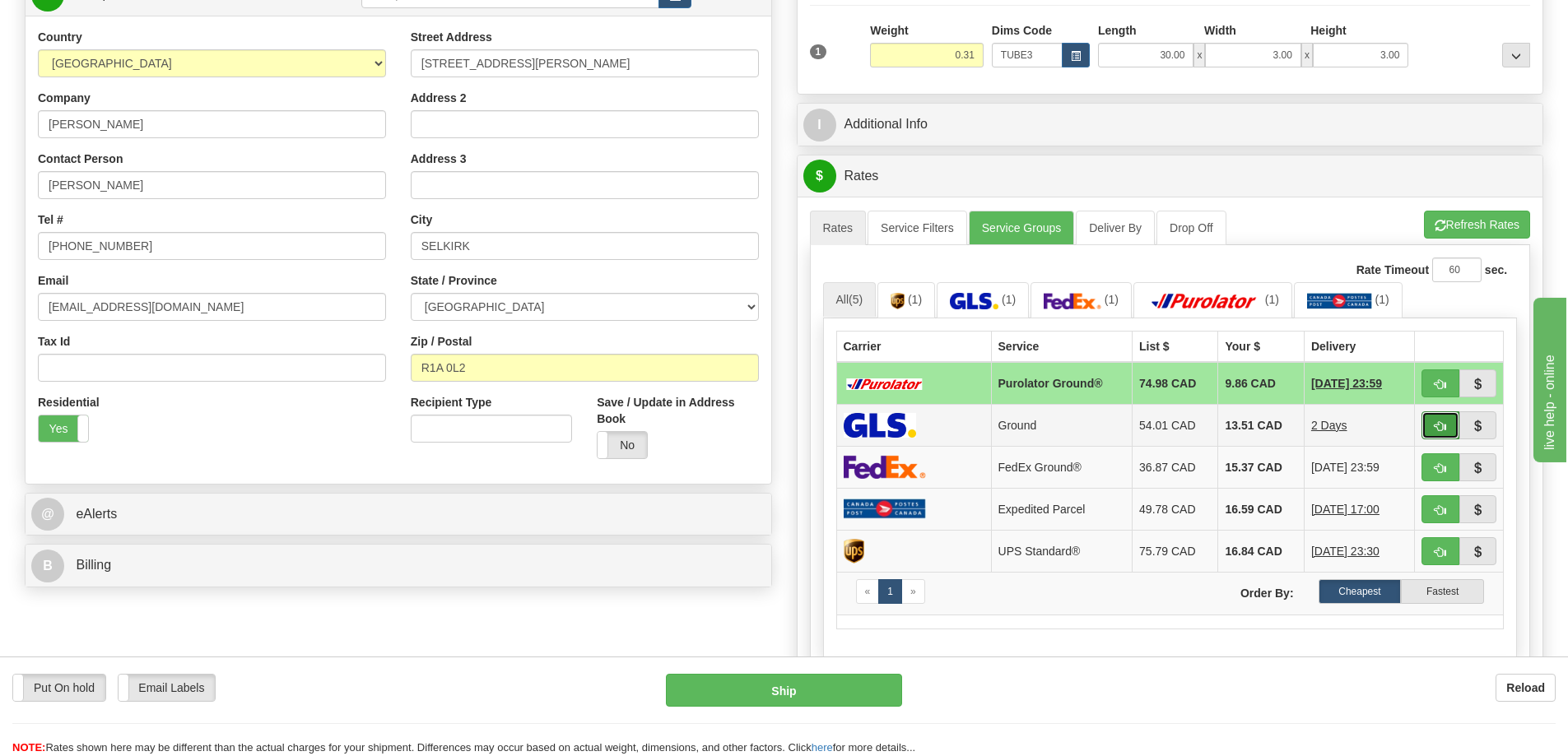
click at [1444, 419] on button "button" at bounding box center [1440, 425] width 38 height 28
type input "1"
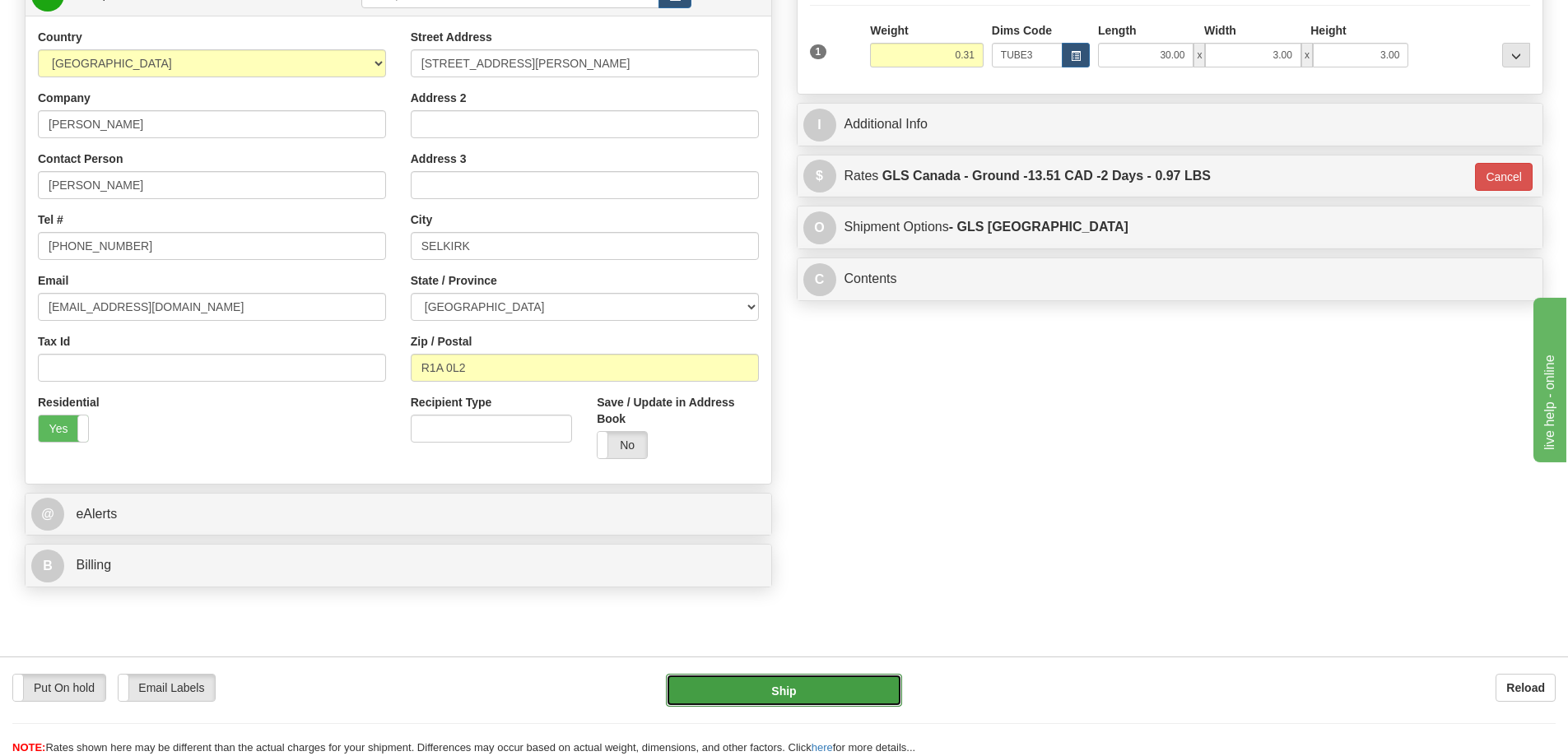
click at [886, 680] on button "Ship" at bounding box center [784, 690] width 237 height 33
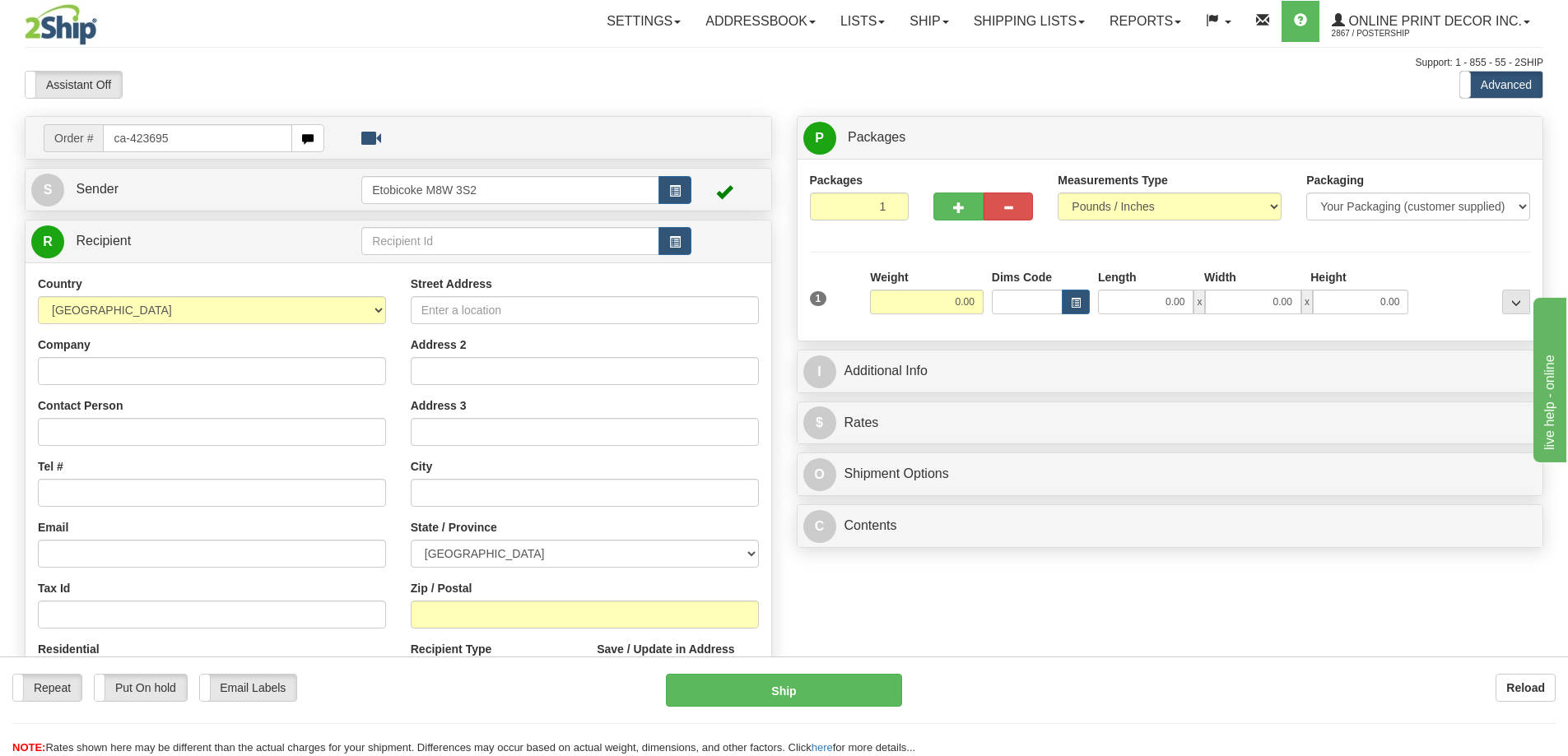
type input "ca-423695"
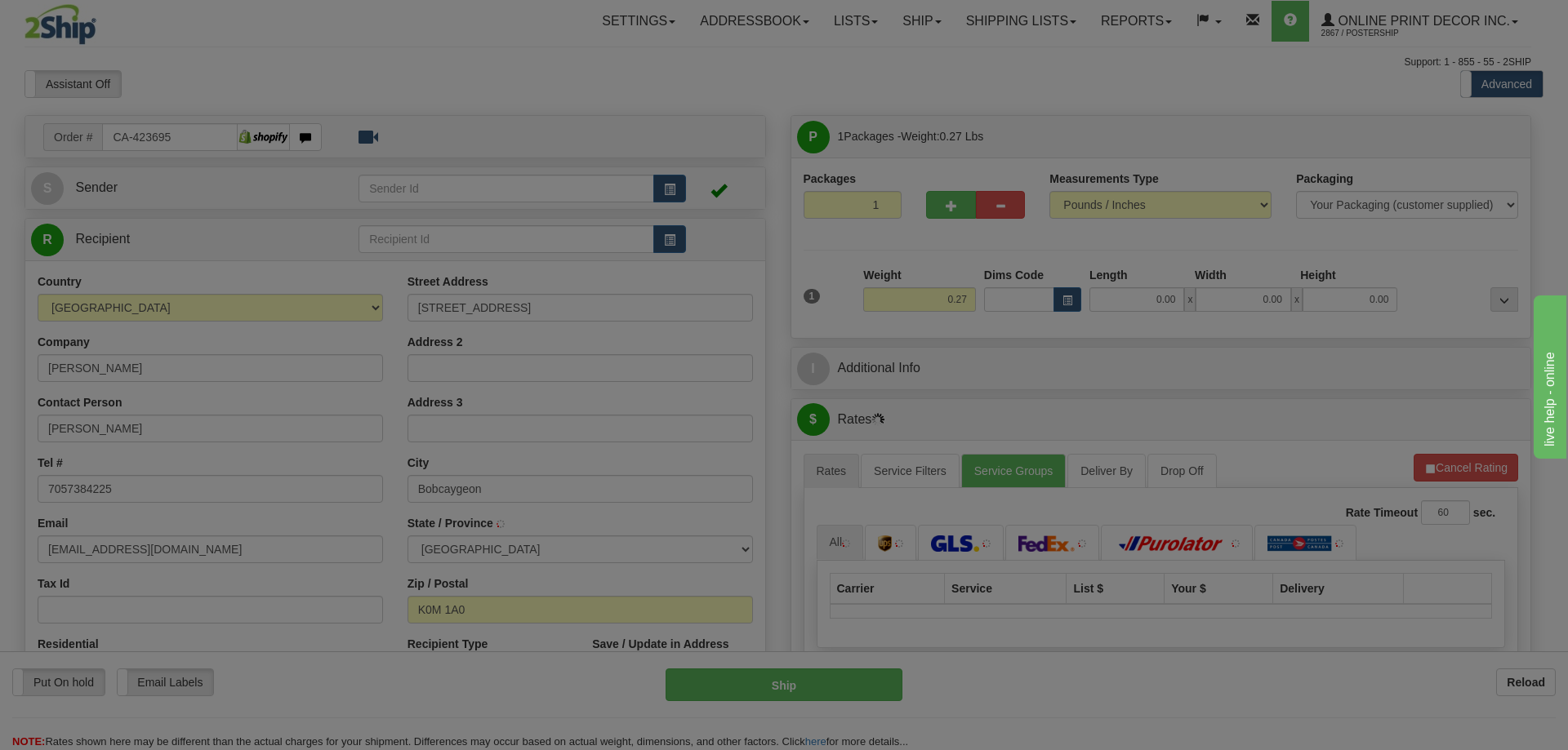
type input "BOBCAYGEON"
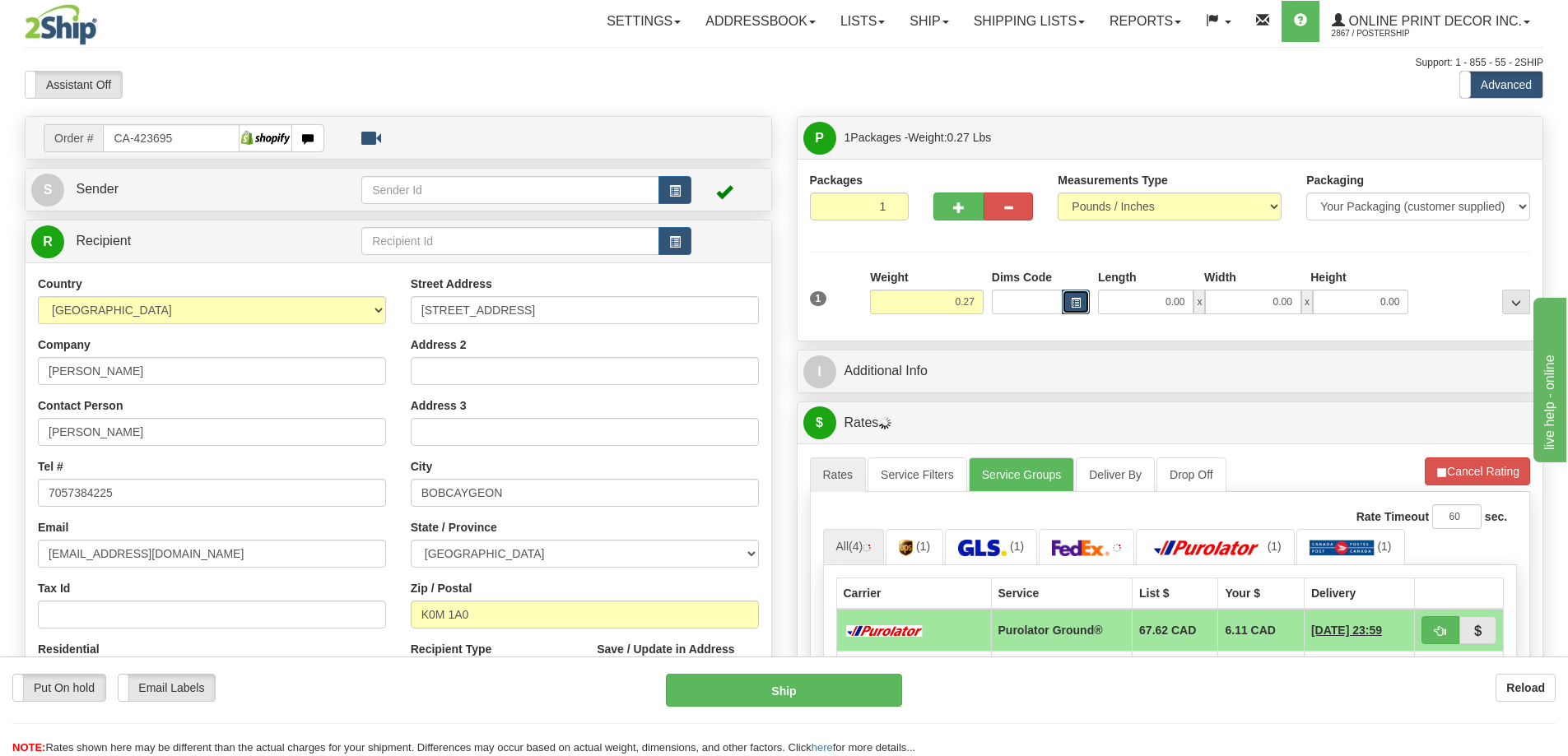
click at [1078, 295] on button "button" at bounding box center [1075, 301] width 28 height 24
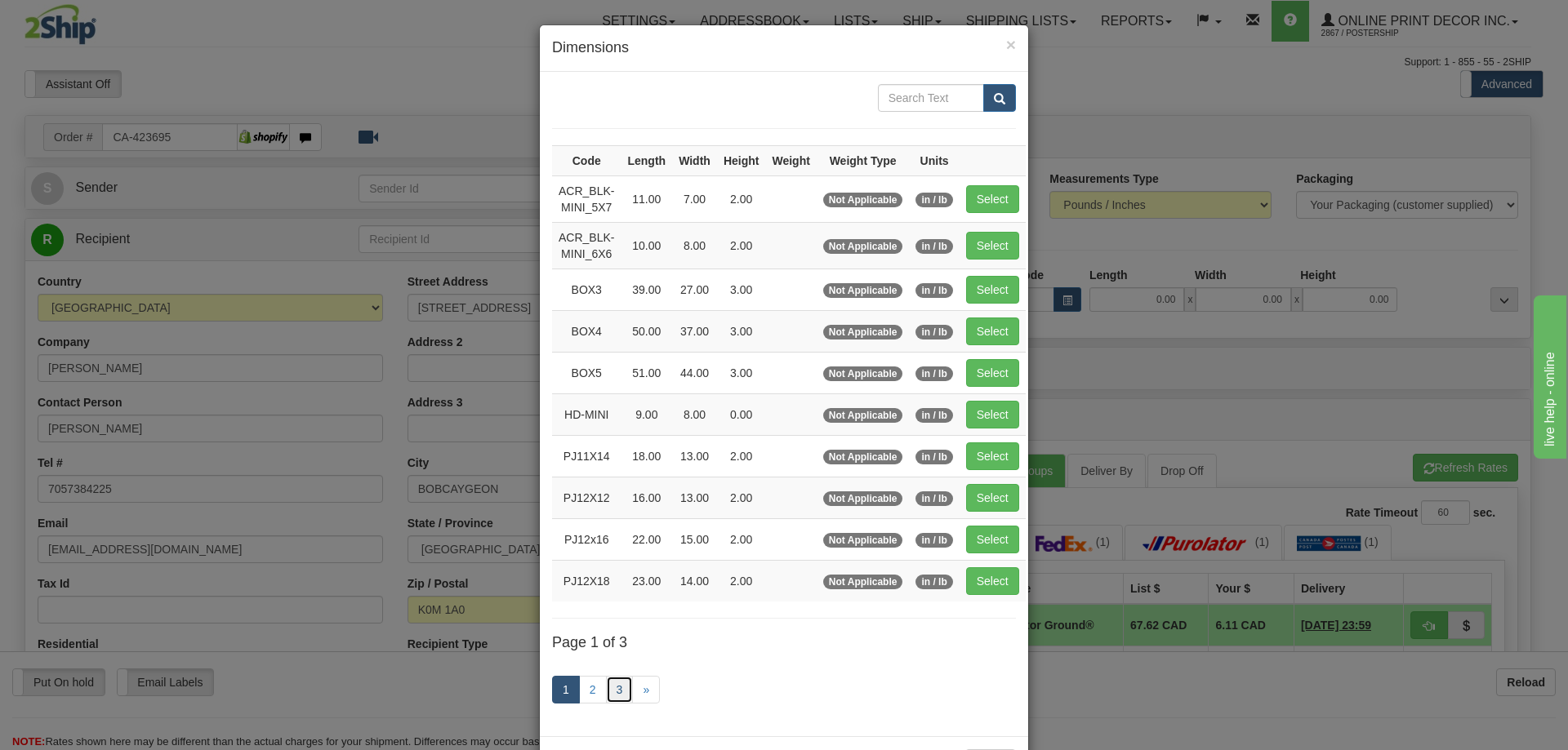
click at [606, 688] on link "3" at bounding box center [620, 689] width 28 height 28
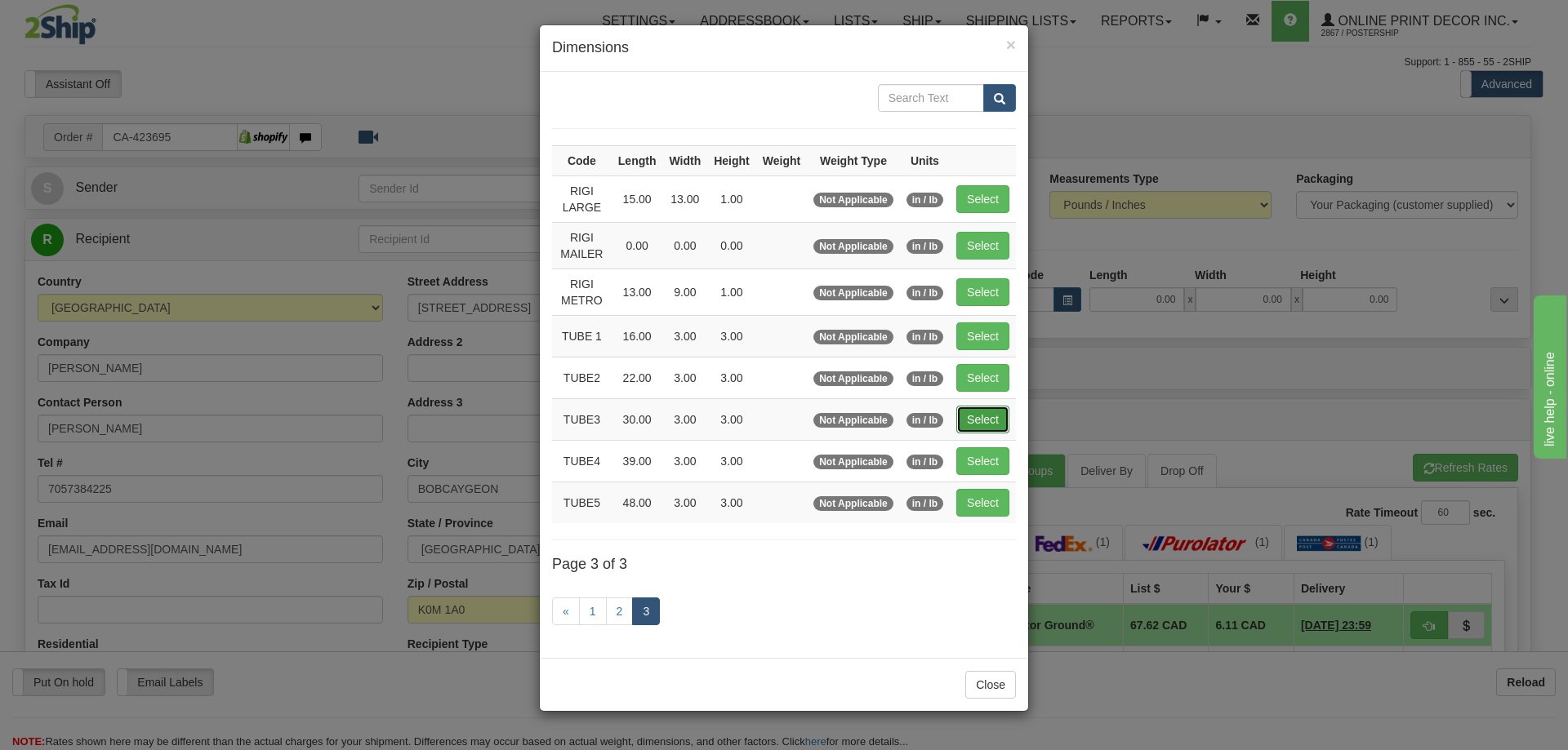
click at [979, 418] on button "Select" at bounding box center [982, 419] width 53 height 28
type input "TUBE3"
type input "30.00"
type input "3.00"
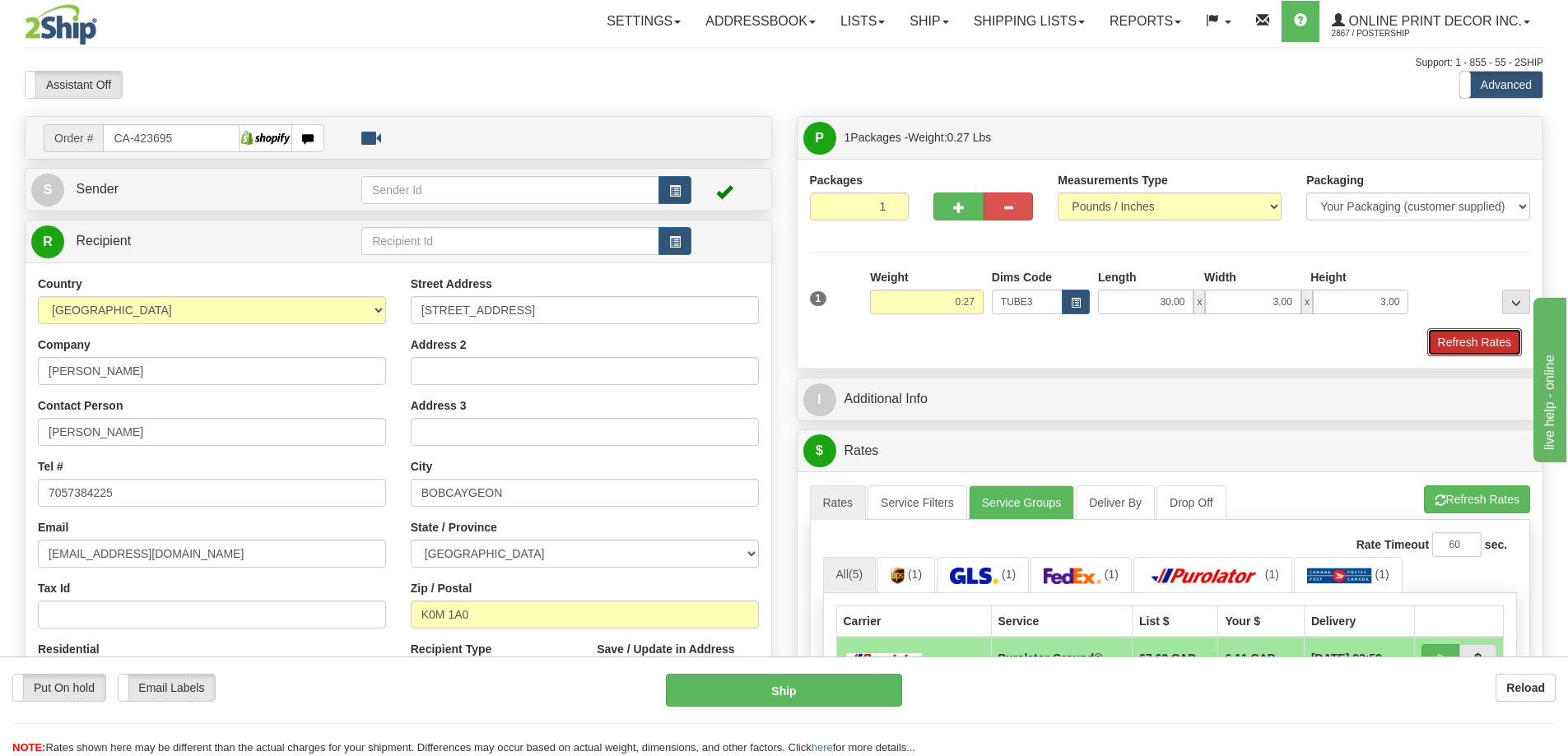
click at [1445, 340] on button "Refresh Rates" at bounding box center [1475, 342] width 95 height 28
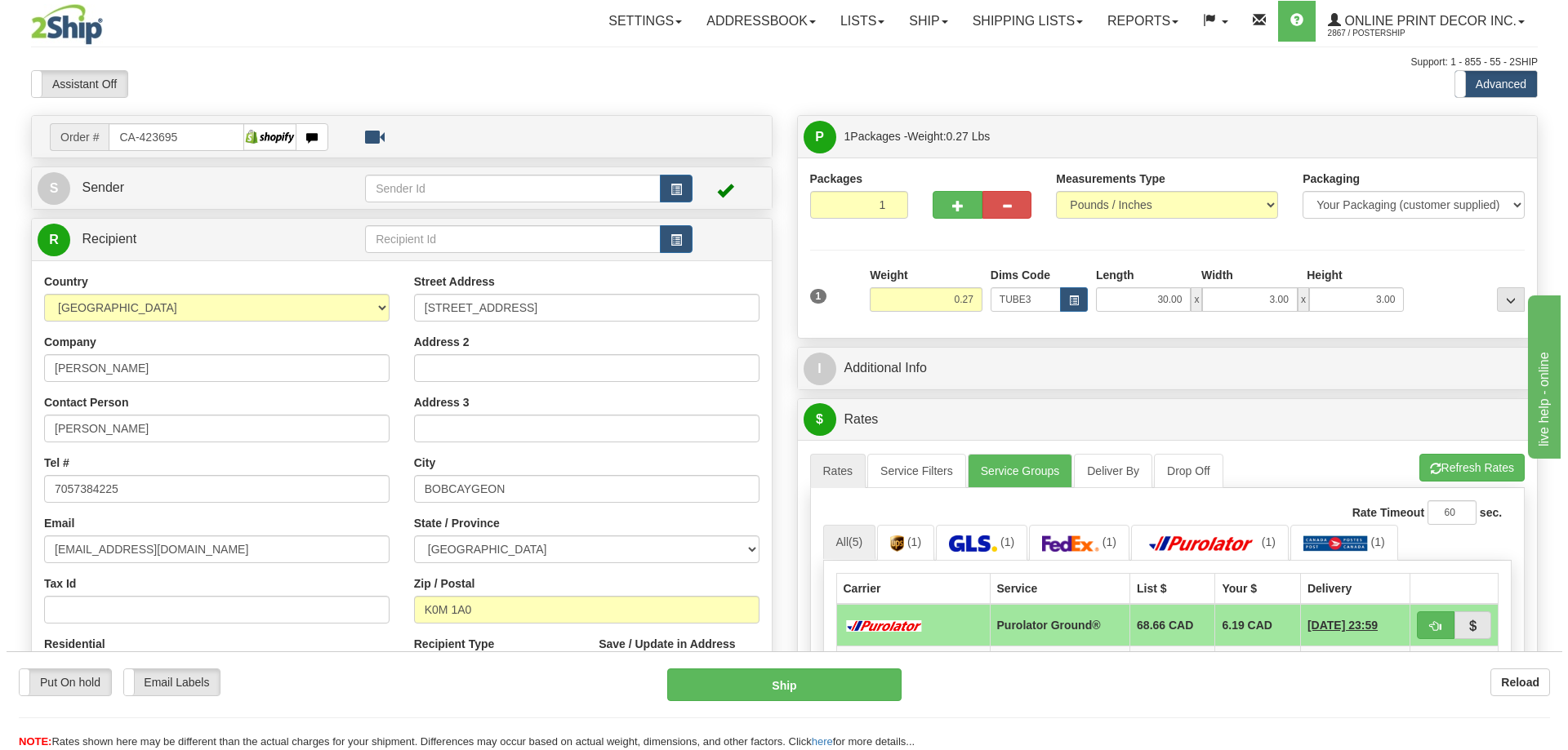
scroll to position [245, 0]
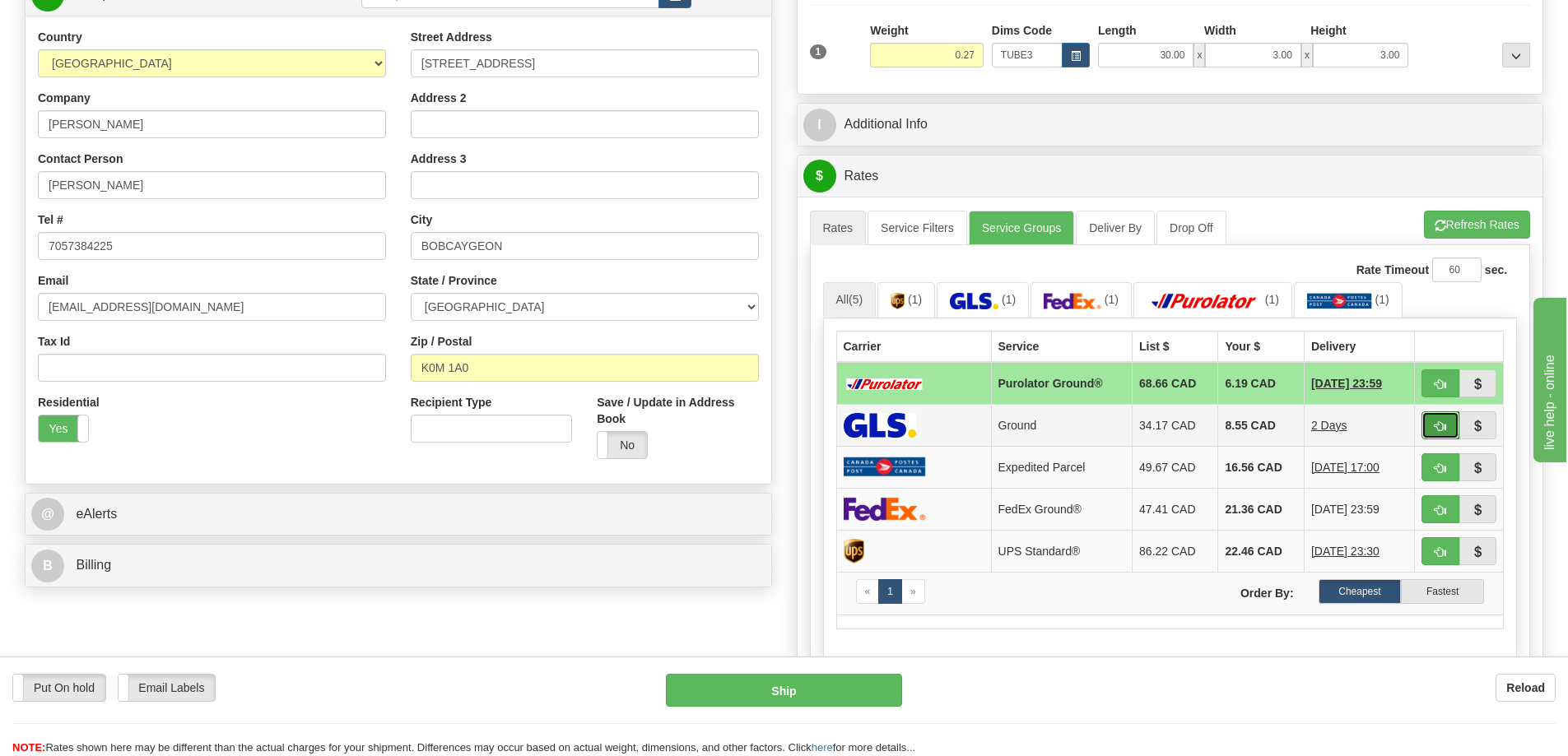
click at [1439, 430] on span "button" at bounding box center [1440, 426] width 12 height 11
type input "1"
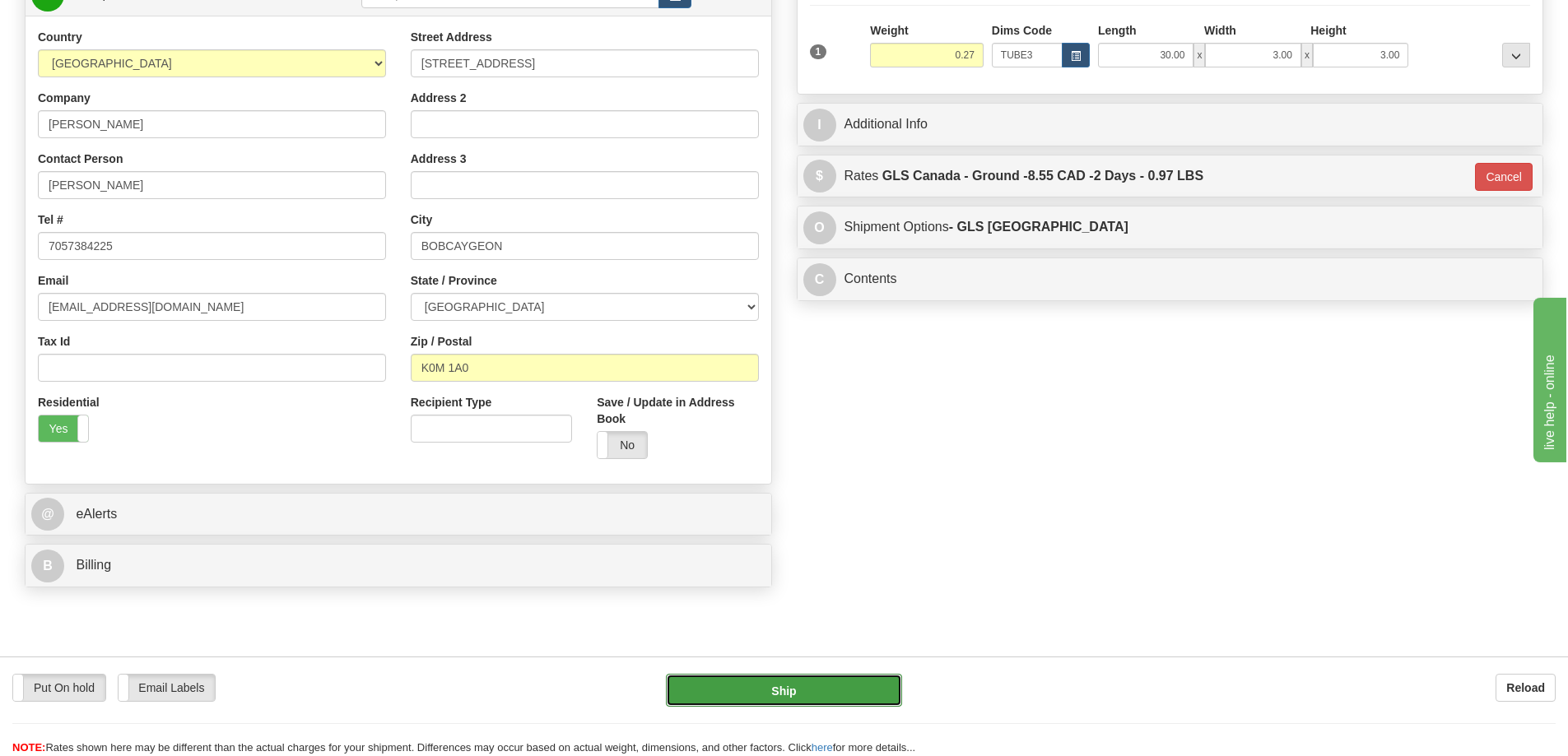
click at [786, 688] on button "Ship" at bounding box center [784, 690] width 237 height 33
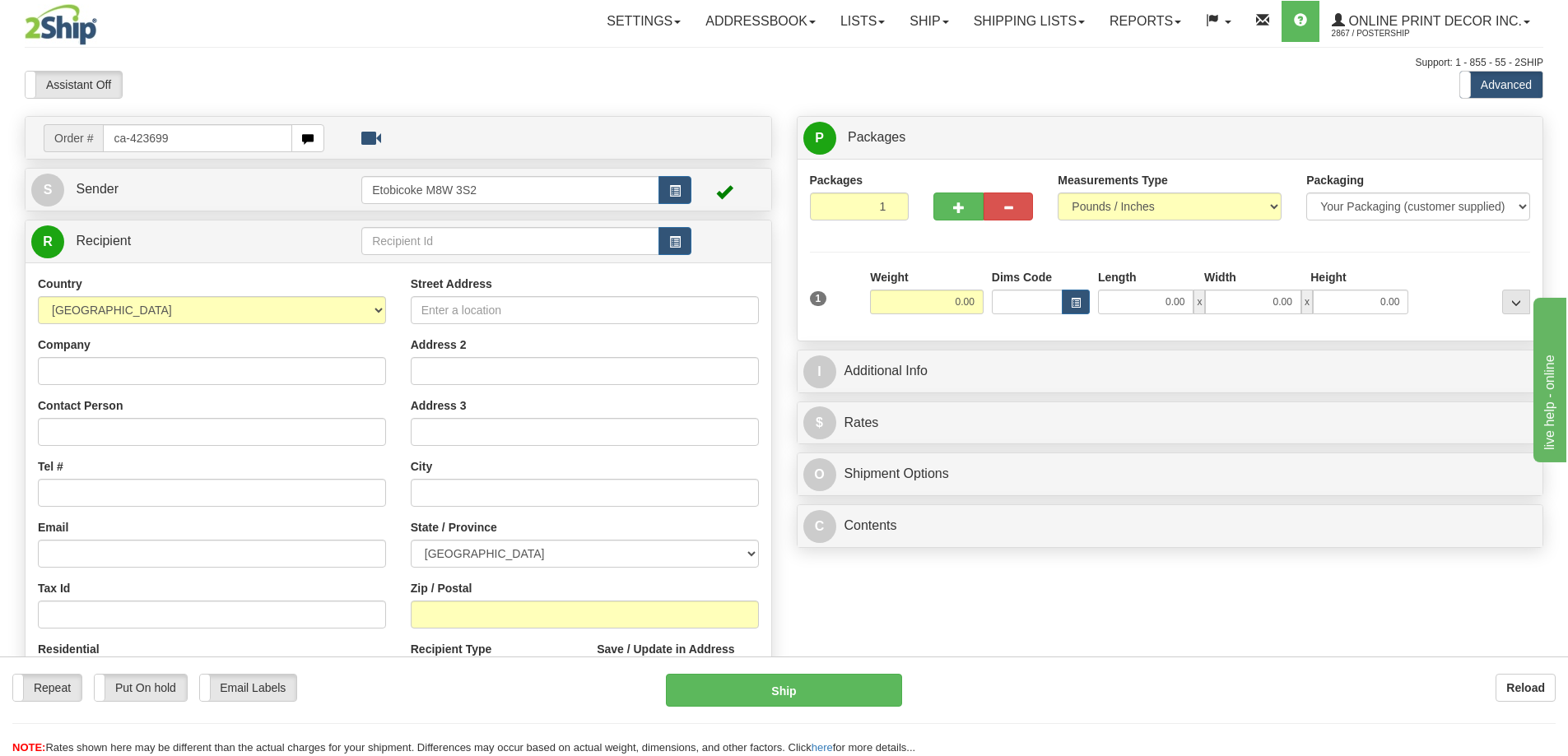
type input "ca-423699"
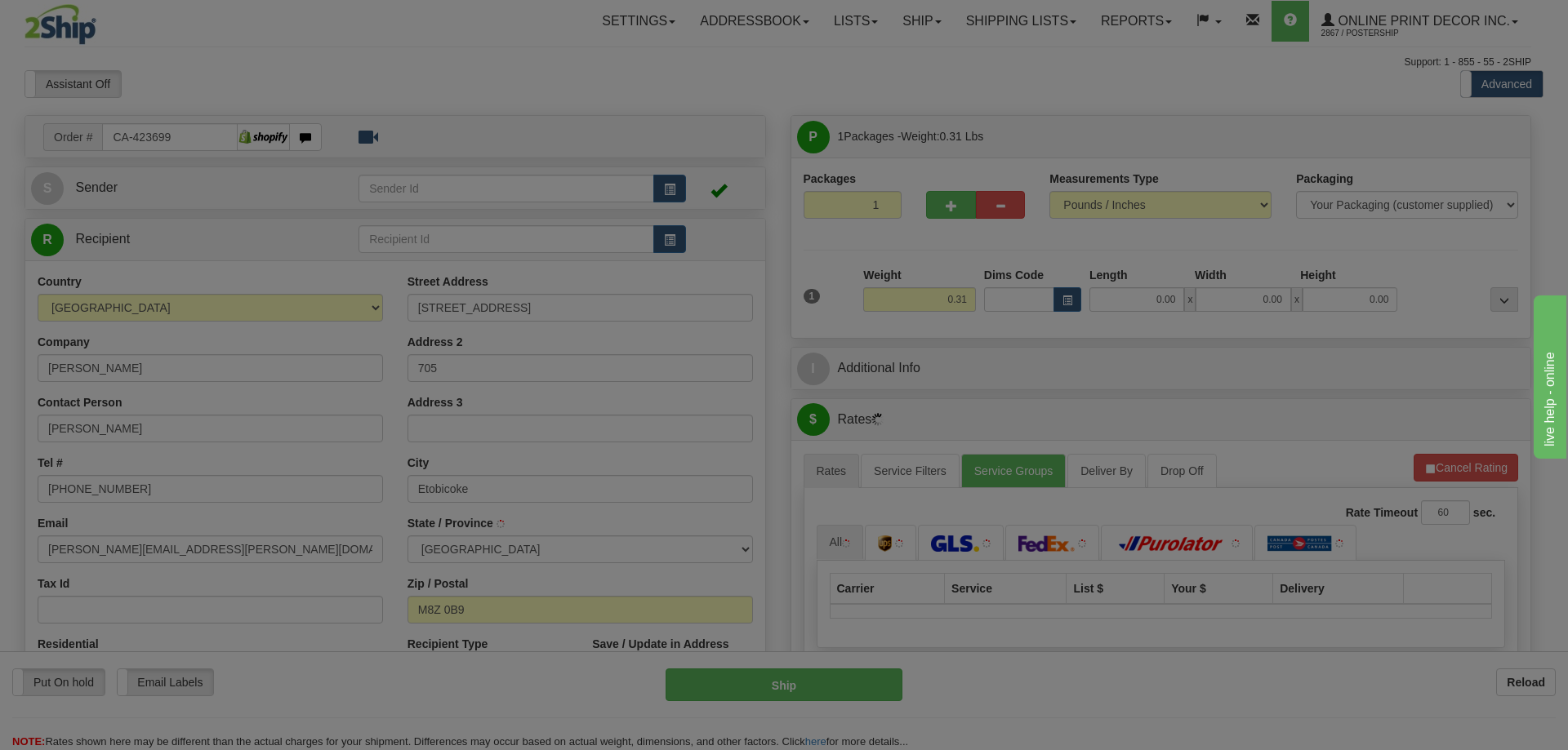
type input "ETOBICOKE"
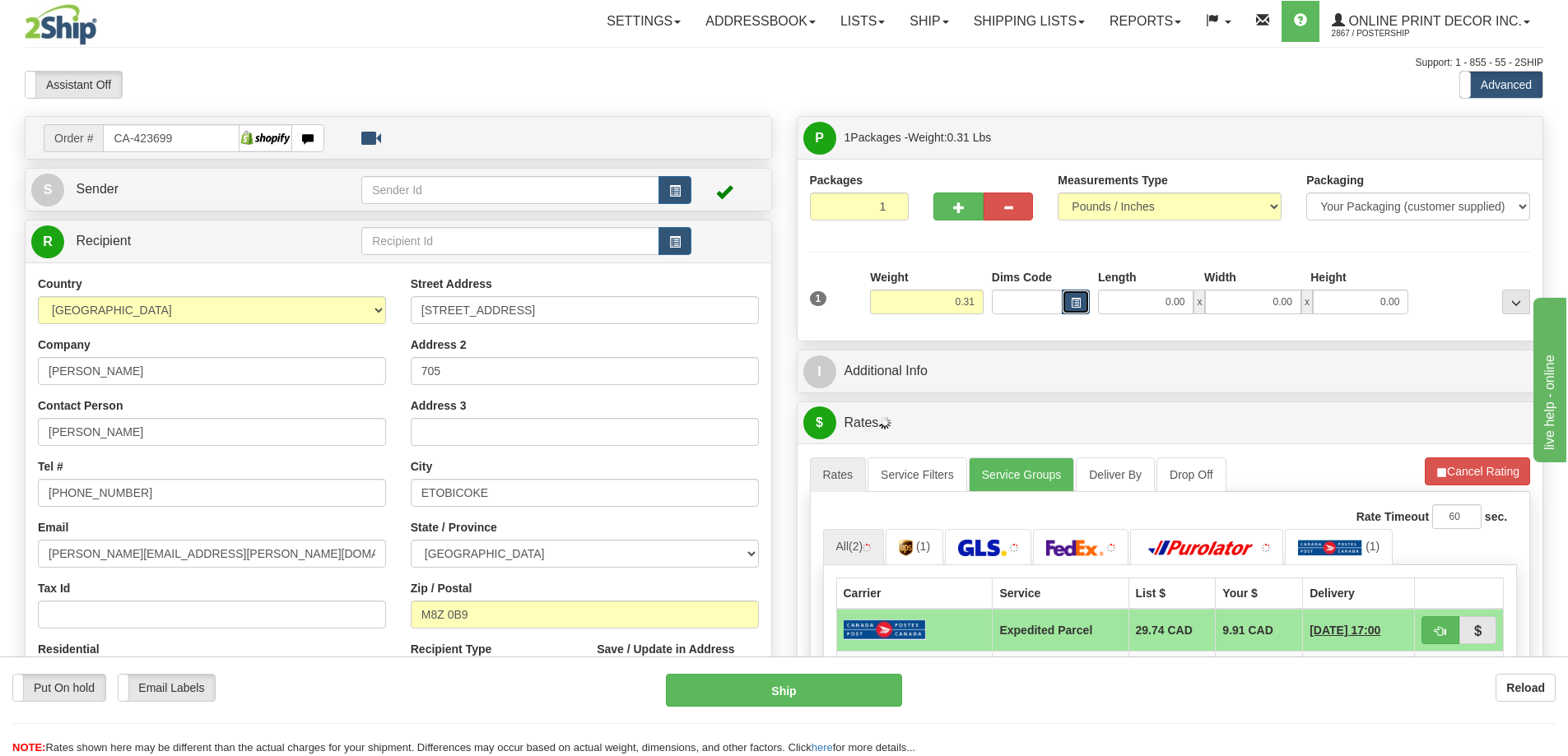
click at [1072, 299] on span "button" at bounding box center [1075, 302] width 10 height 9
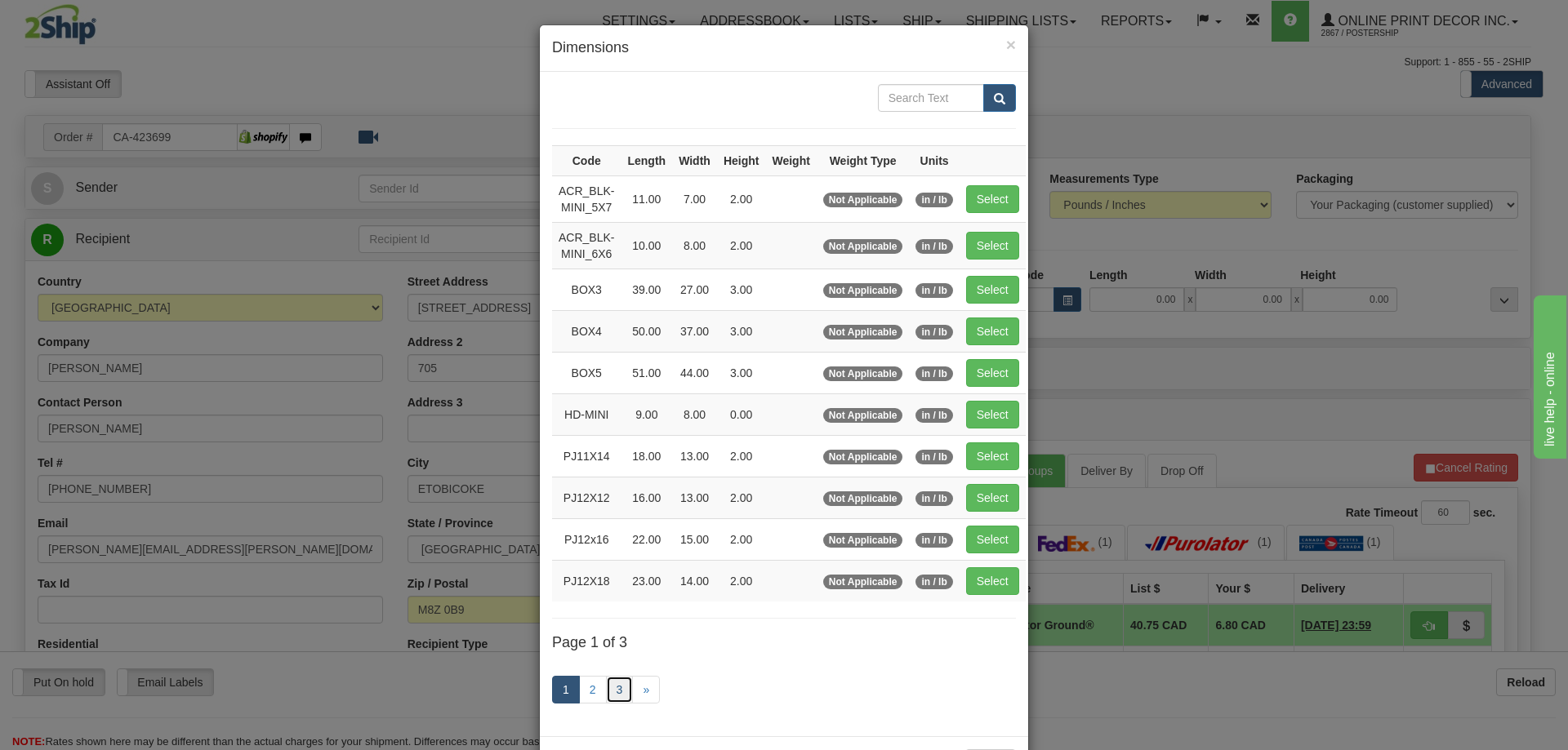
click at [607, 692] on link "3" at bounding box center [620, 689] width 28 height 28
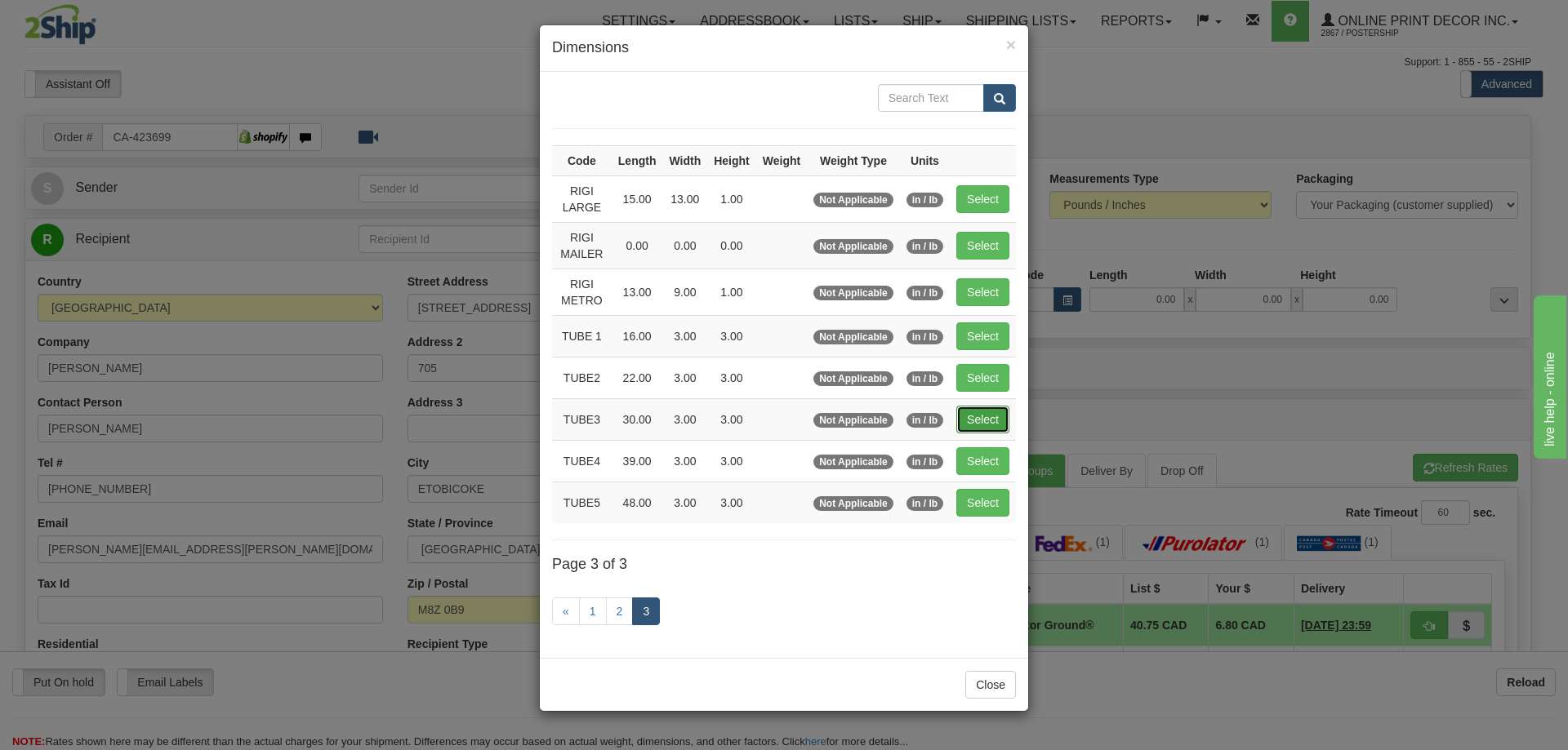
click at [973, 427] on button "Select" at bounding box center [982, 419] width 53 height 28
type input "TUBE3"
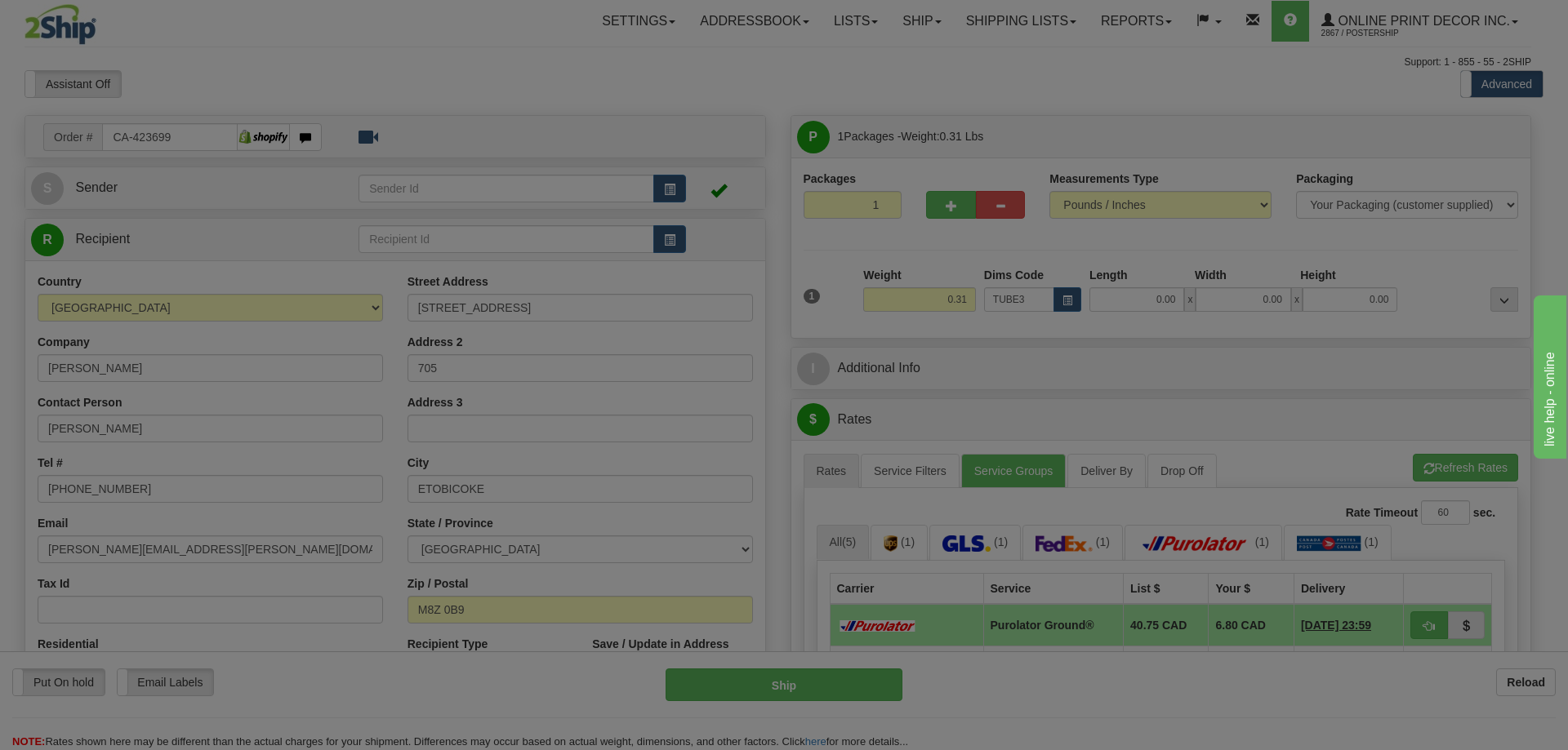
type input "30.00"
type input "3.00"
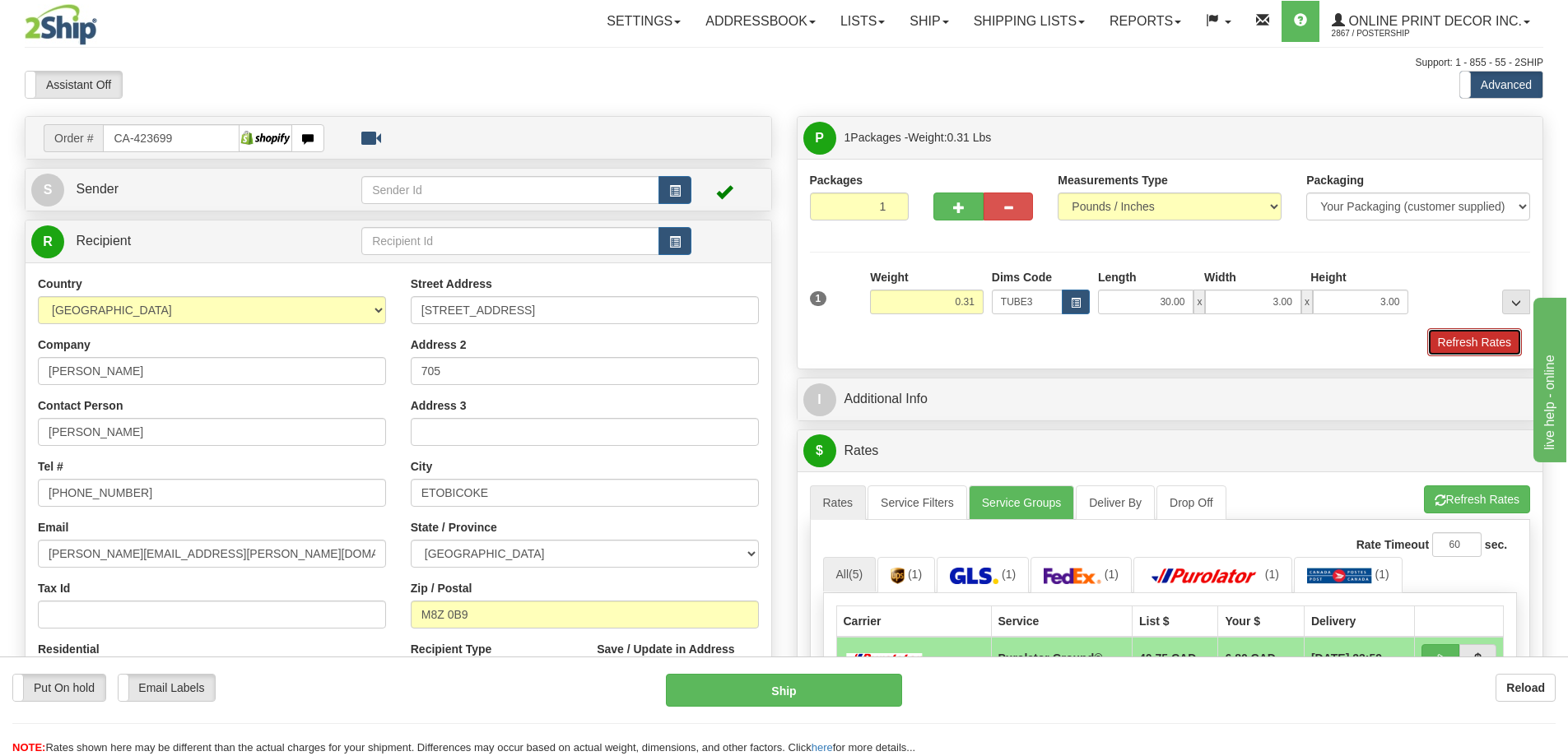
click at [1447, 337] on button "Refresh Rates" at bounding box center [1475, 342] width 95 height 28
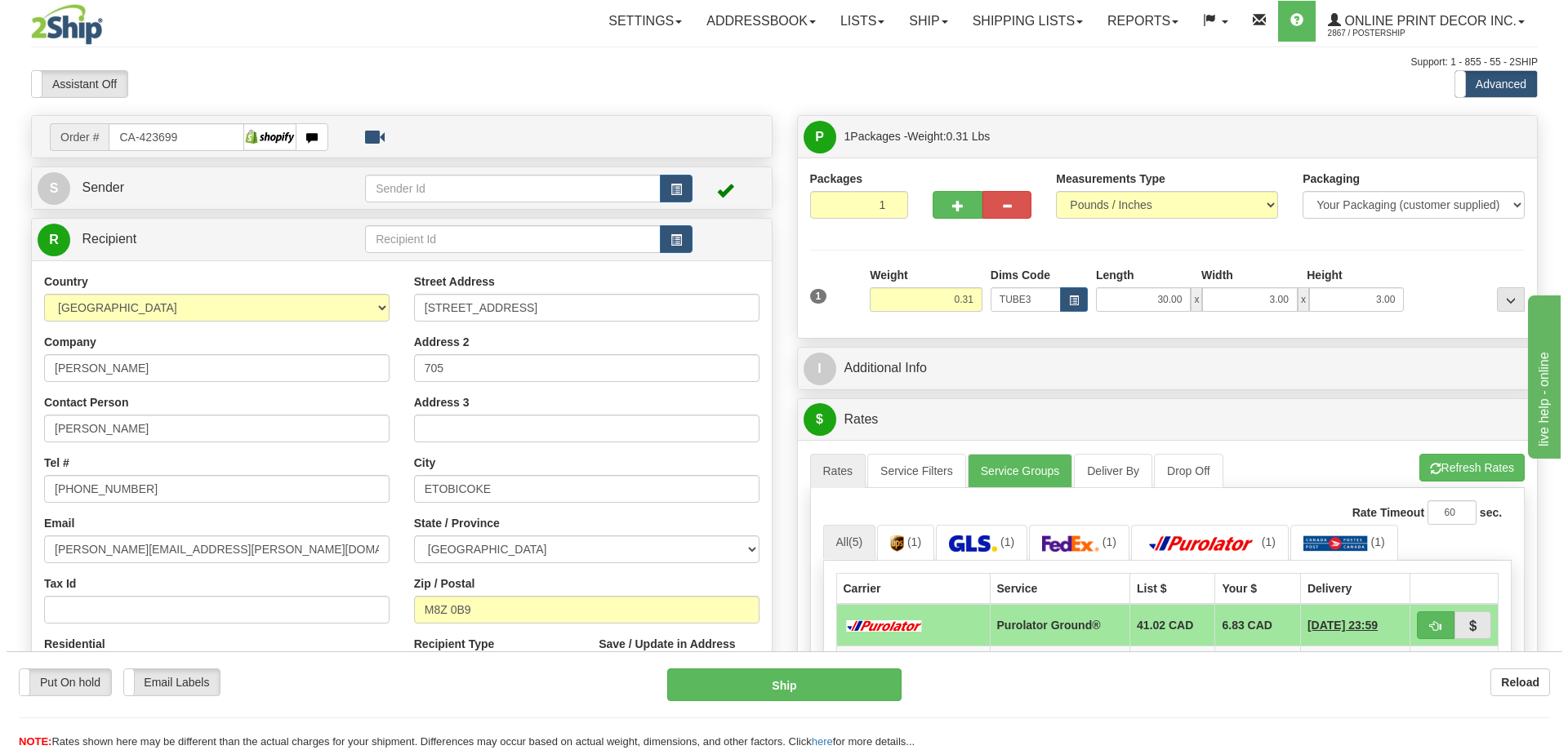
scroll to position [163, 0]
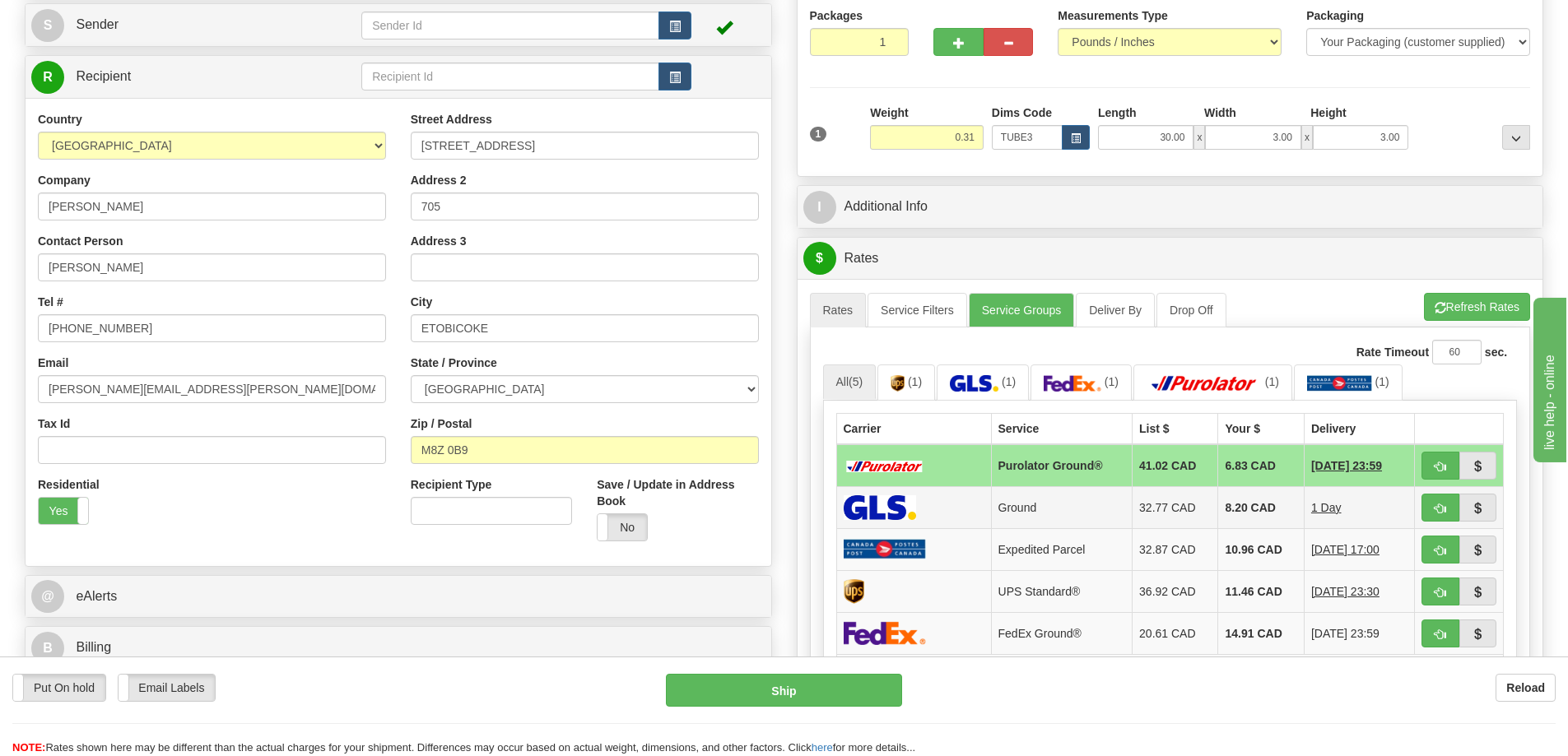
click at [1439, 495] on td at bounding box center [1459, 507] width 89 height 42
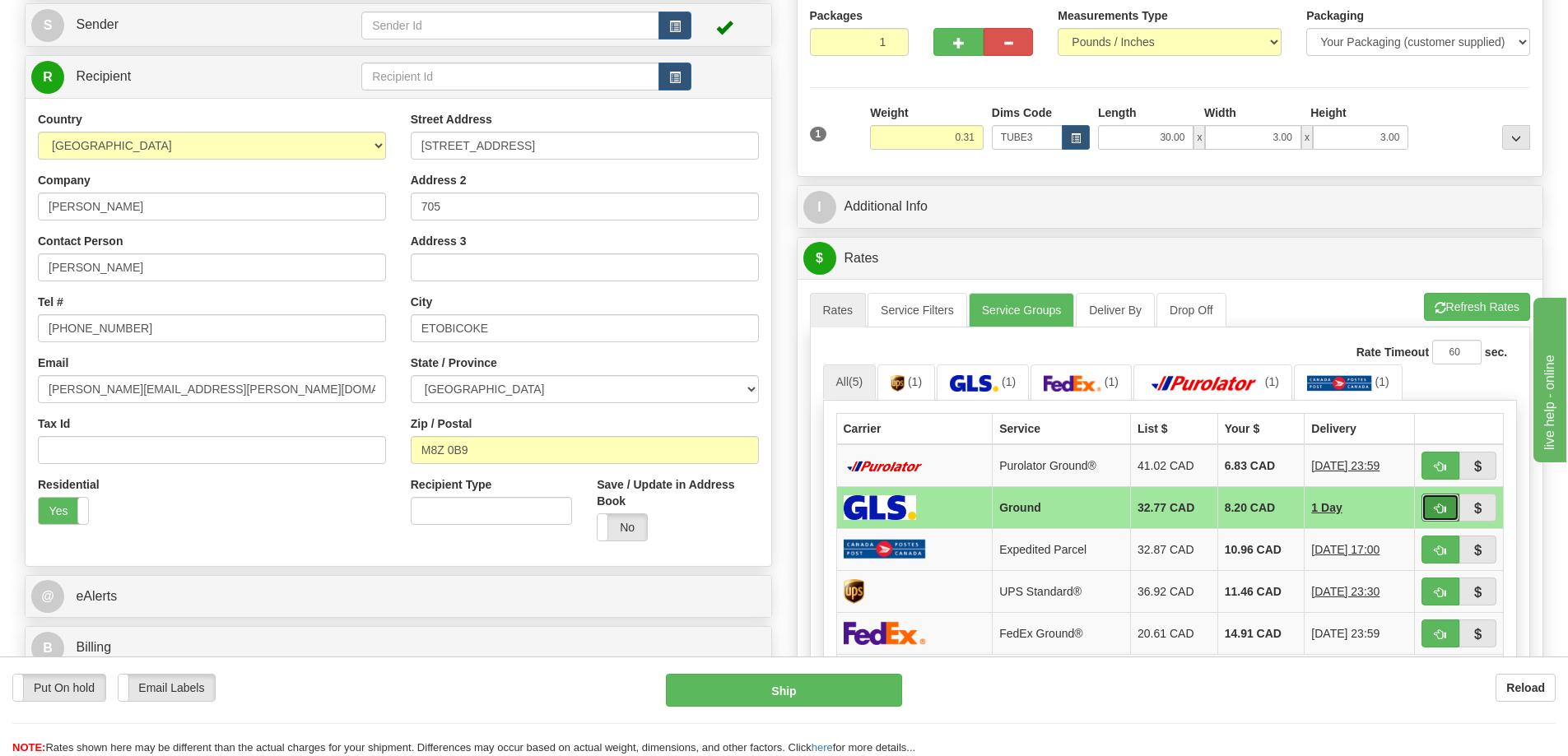
click at [1434, 504] on button "button" at bounding box center [1440, 507] width 38 height 28
type input "1"
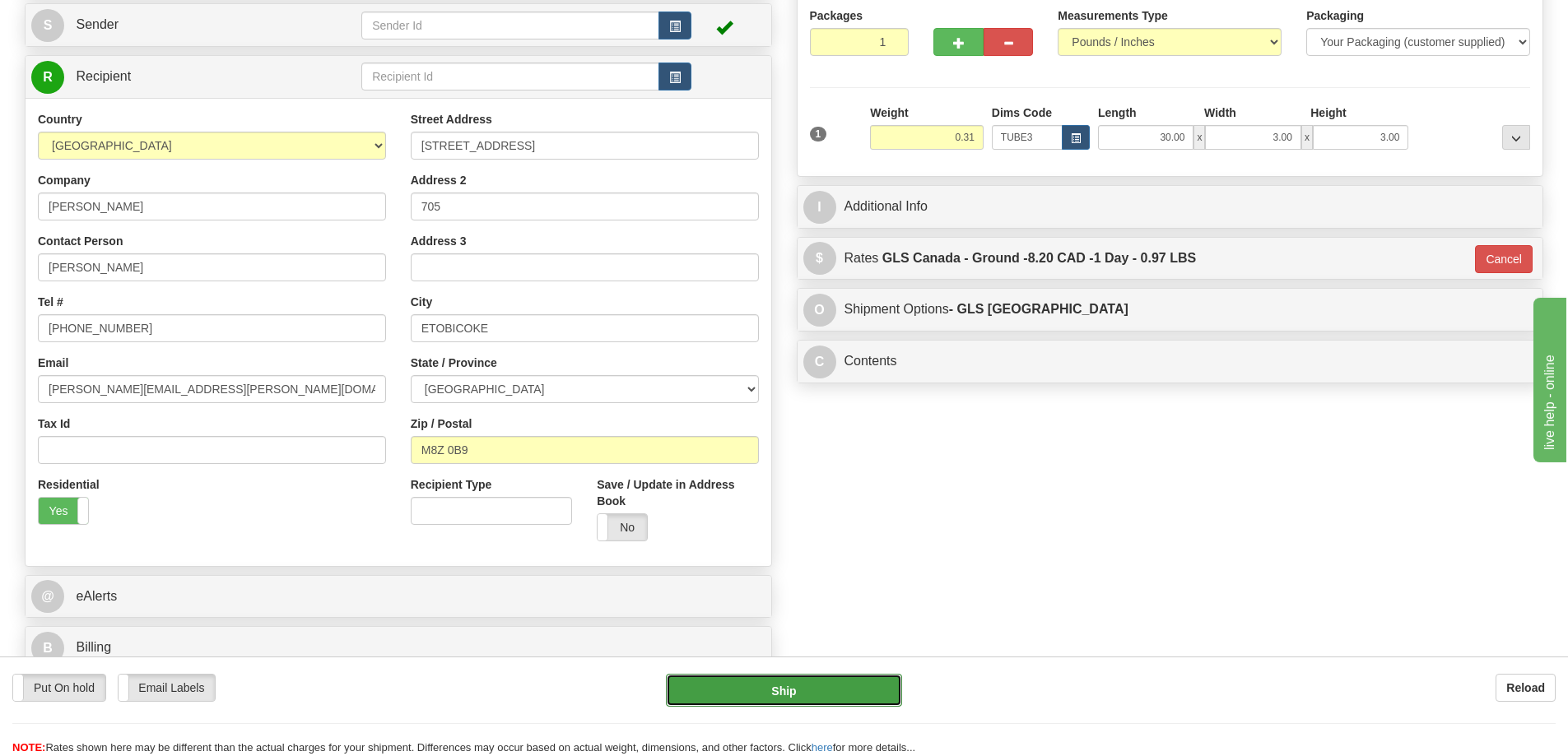
click at [846, 678] on button "Ship" at bounding box center [784, 690] width 237 height 33
